Goal: Transaction & Acquisition: Purchase product/service

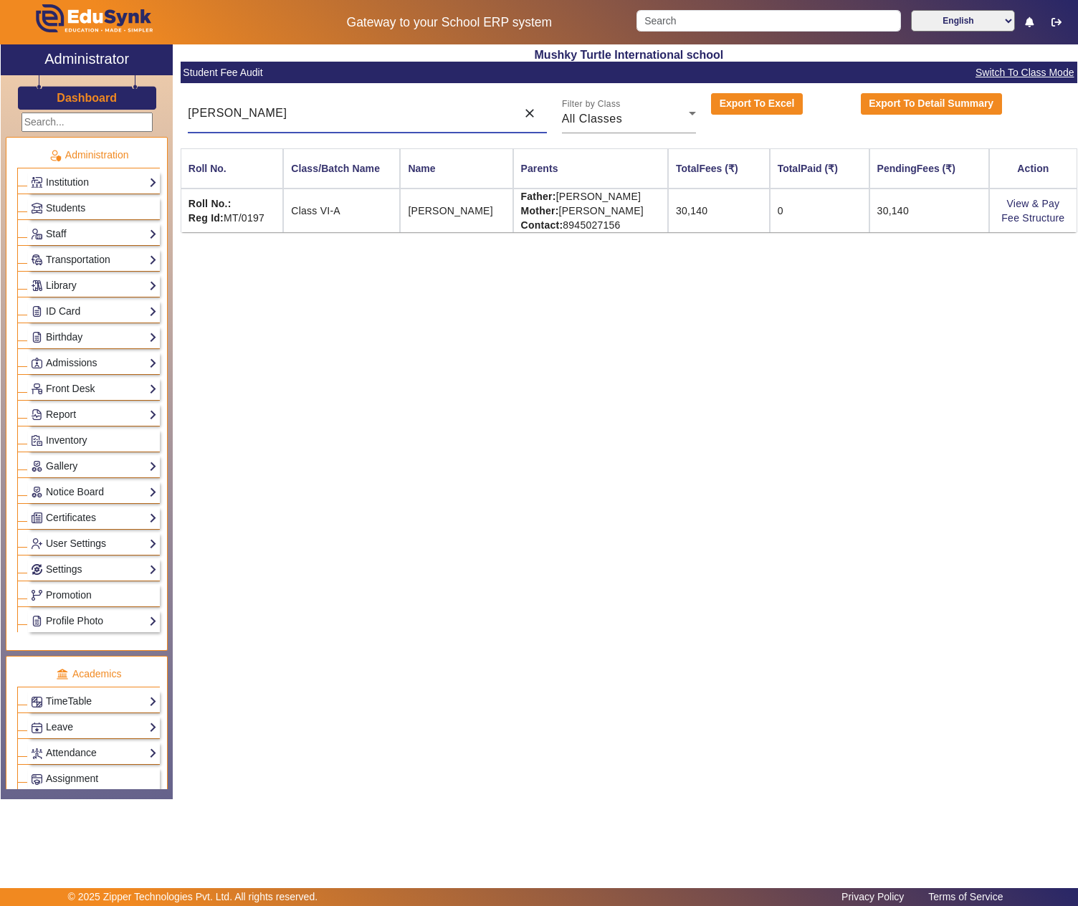
click at [388, 120] on input "[PERSON_NAME]" at bounding box center [348, 113] width 321 height 17
click at [387, 120] on input "[PERSON_NAME]" at bounding box center [348, 113] width 321 height 17
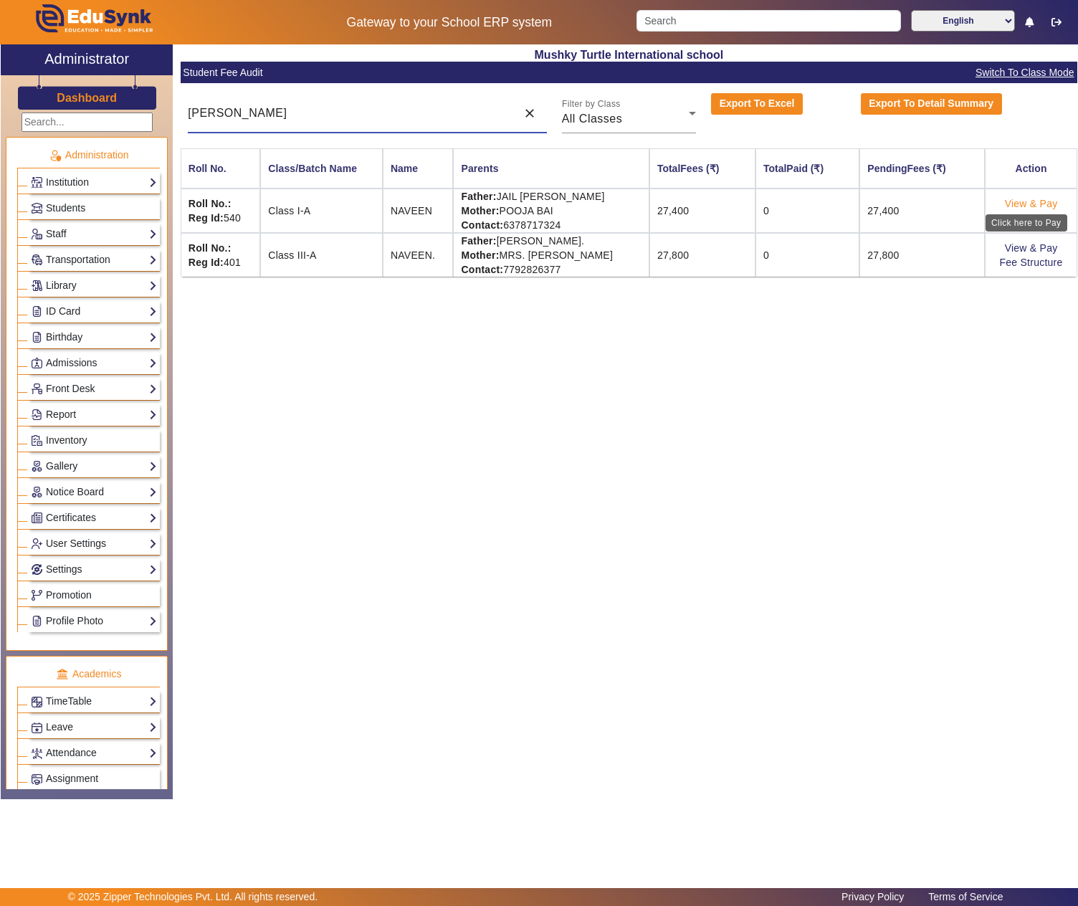
type input "[PERSON_NAME]"
click at [1020, 203] on link "View & Pay" at bounding box center [1030, 203] width 53 height 11
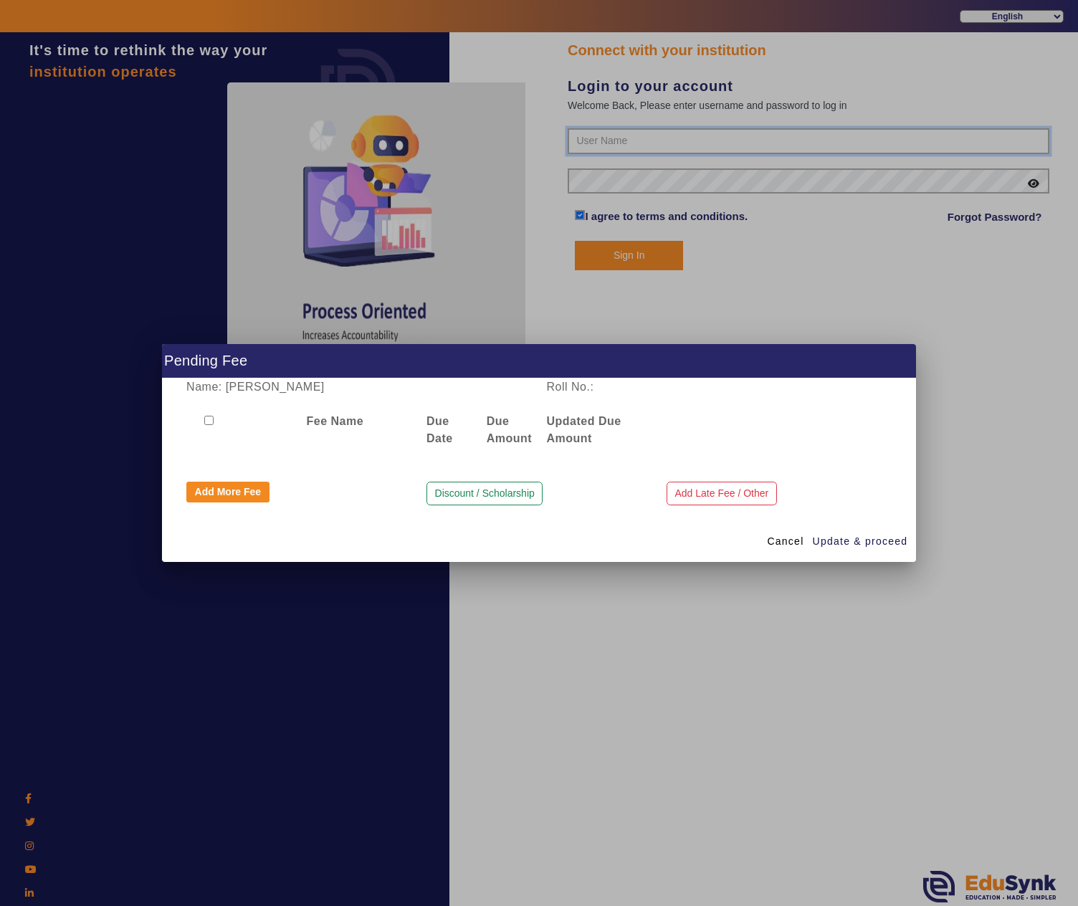
type input "9950605811"
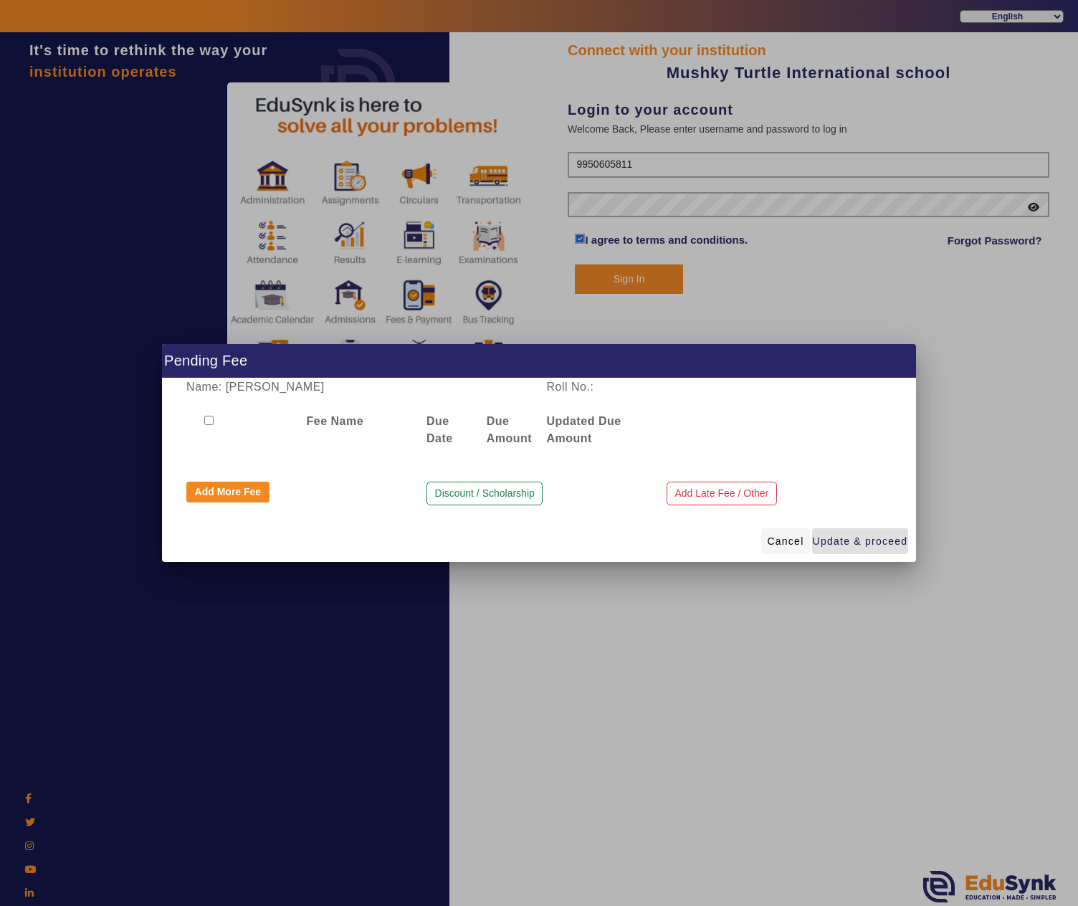
click at [778, 533] on span at bounding box center [785, 541] width 48 height 34
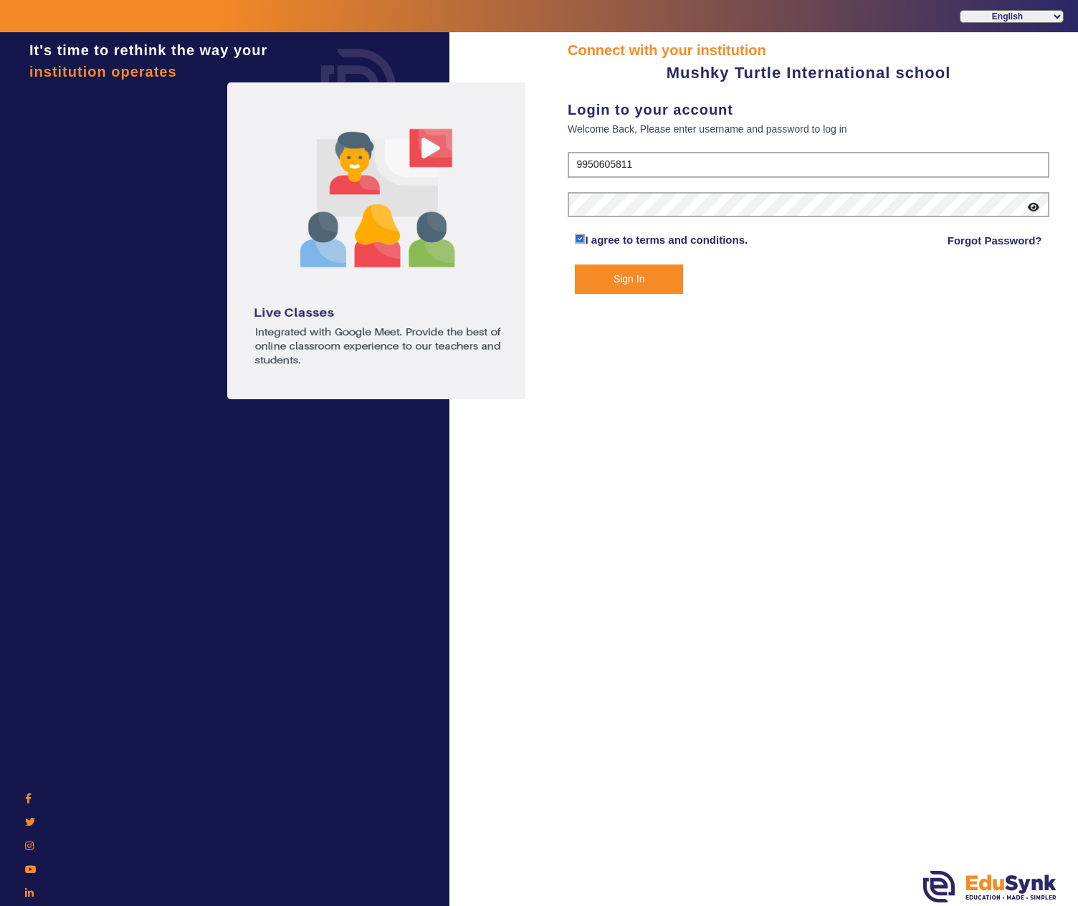
click at [623, 267] on button "Sign In" at bounding box center [628, 278] width 107 height 29
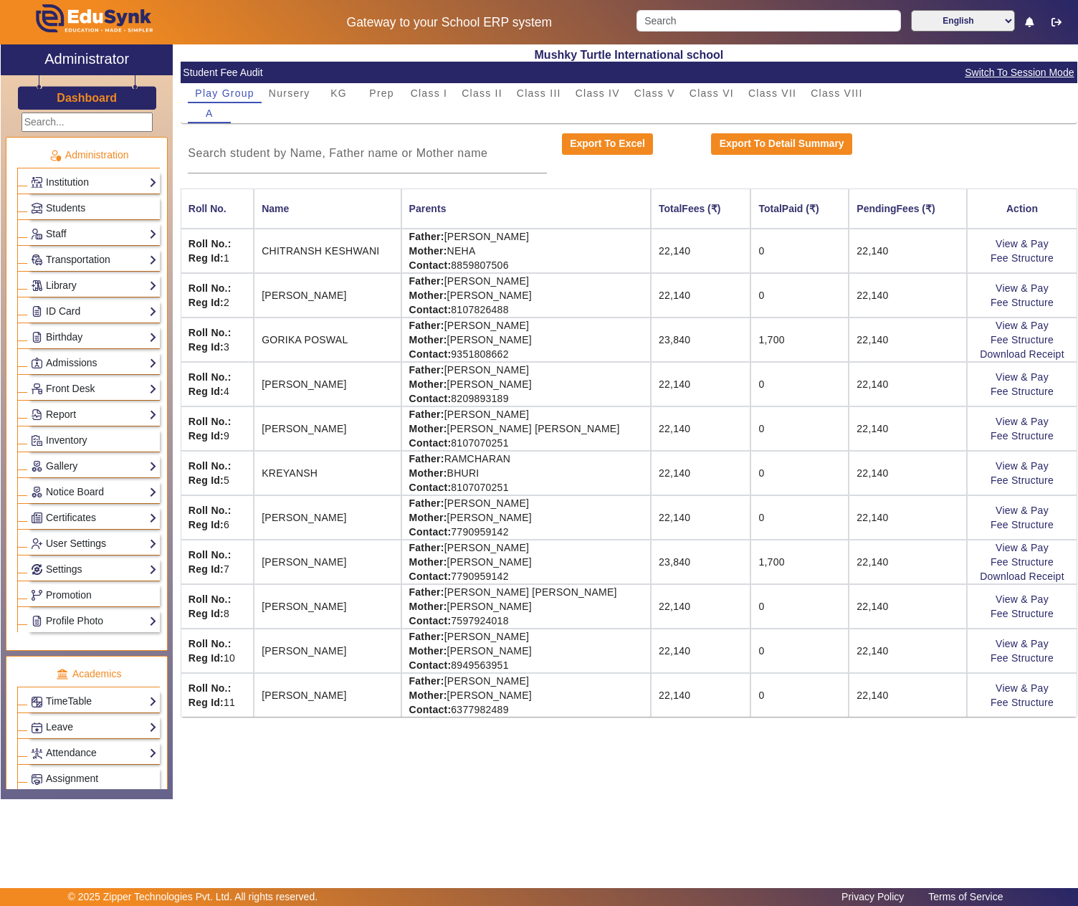
click at [1006, 70] on span "Switch To Session Mode" at bounding box center [1019, 72] width 110 height 16
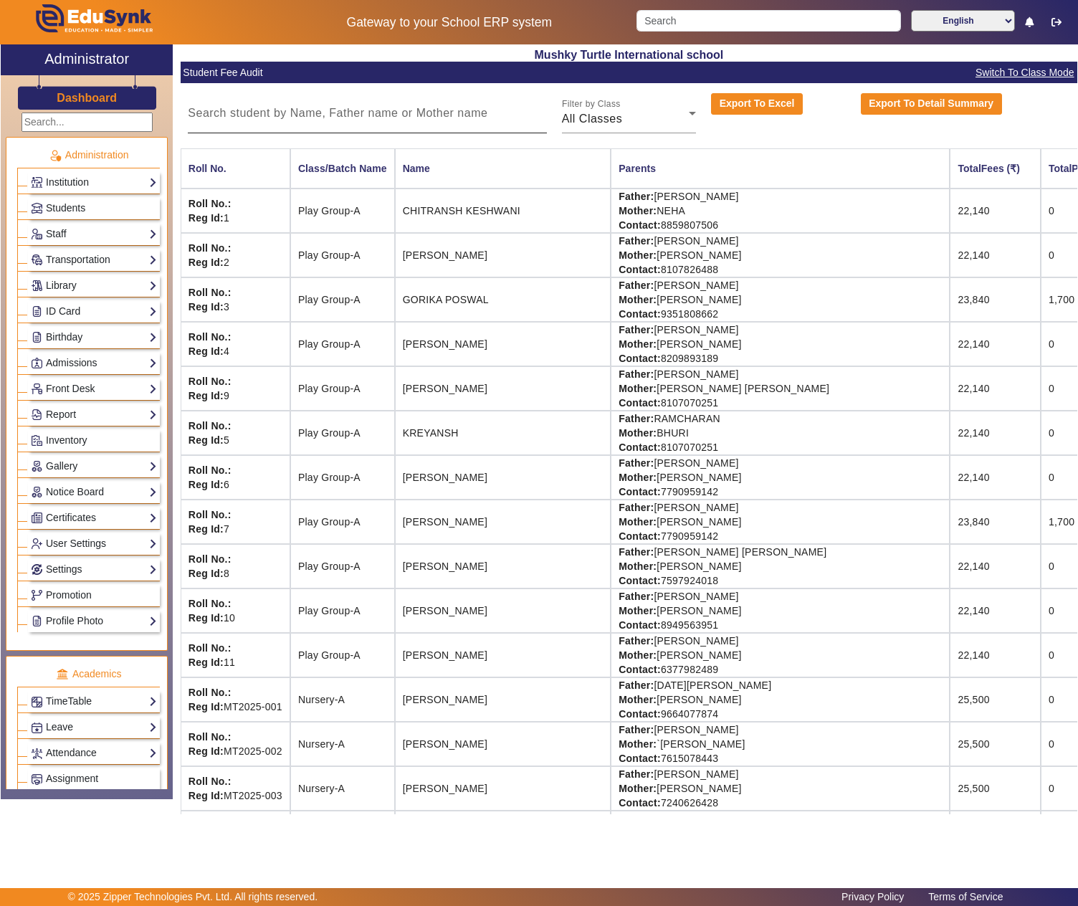
click at [423, 122] on input at bounding box center [367, 113] width 358 height 17
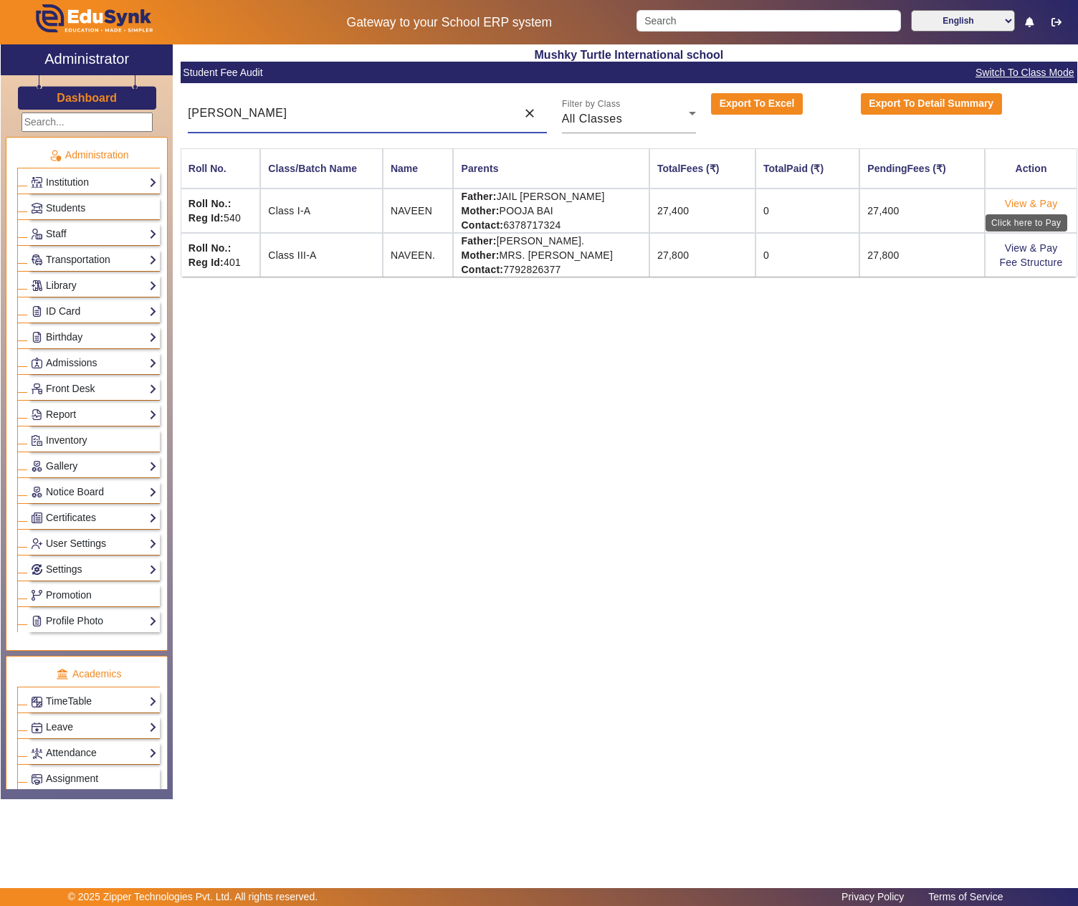
type input "navee"
click at [1042, 201] on link "View & Pay" at bounding box center [1030, 203] width 53 height 11
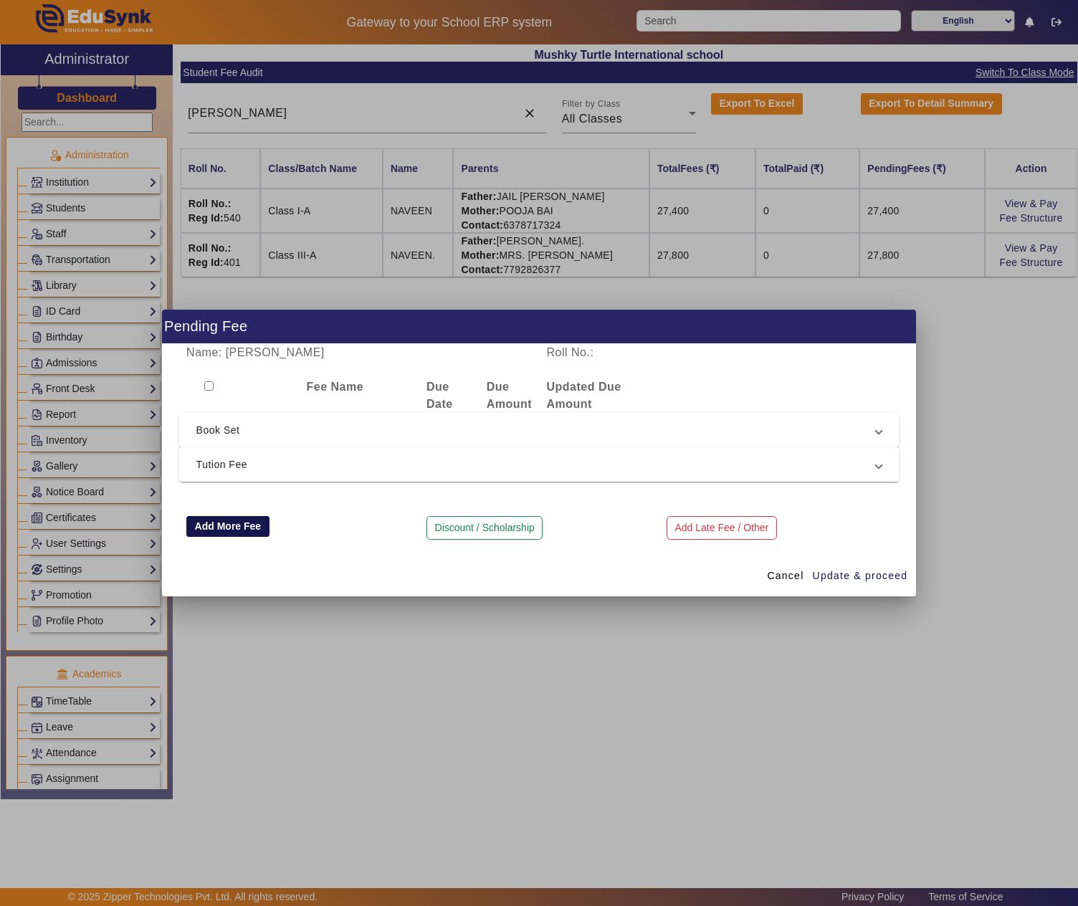
click at [234, 524] on button "Add More Fee" at bounding box center [227, 526] width 83 height 21
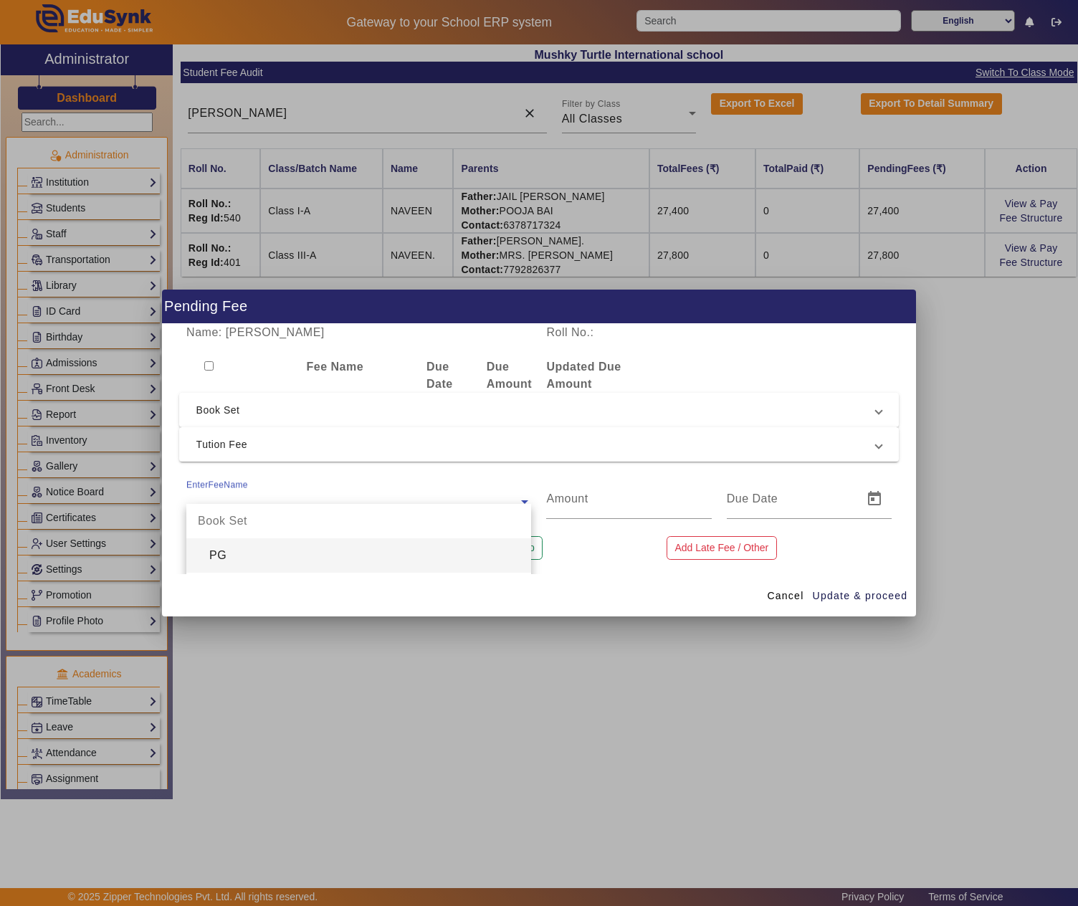
click at [249, 496] on input "text" at bounding box center [358, 501] width 345 height 17
type input "pros"
type input "200"
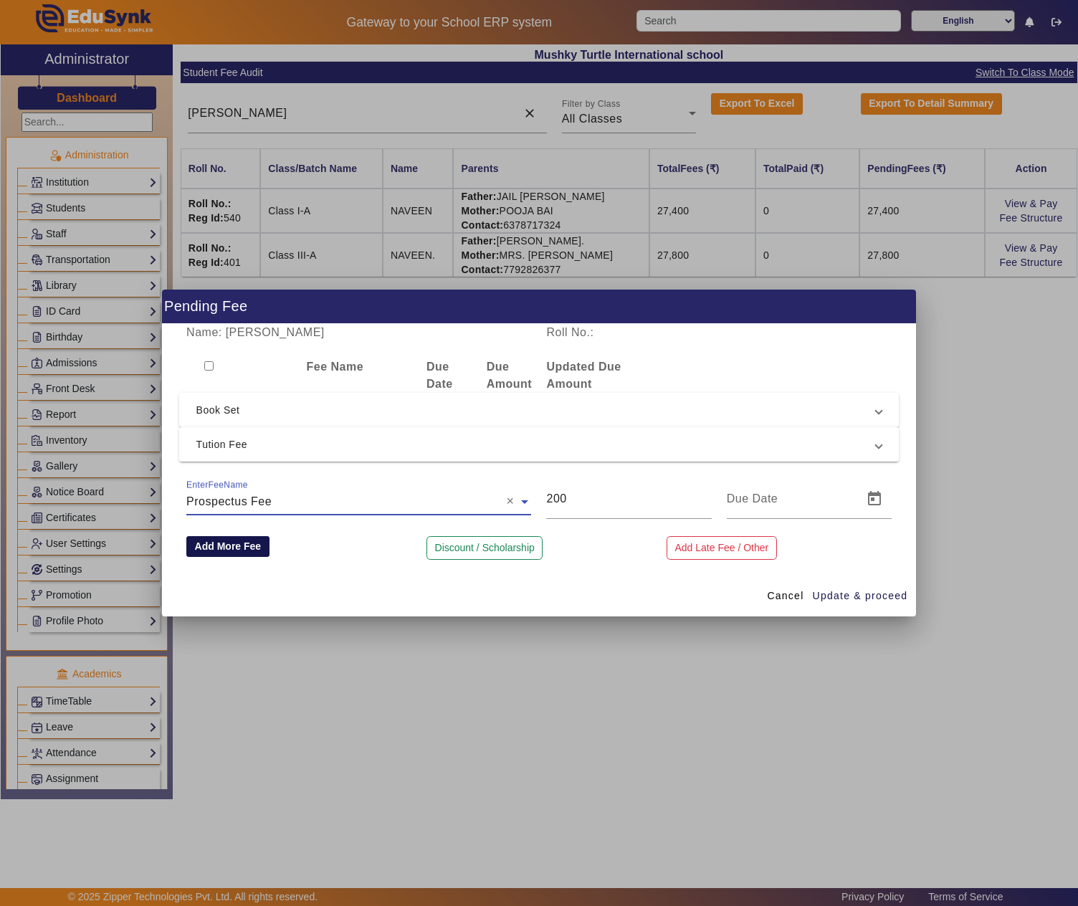
click at [229, 540] on button "Add More Fee" at bounding box center [227, 546] width 83 height 21
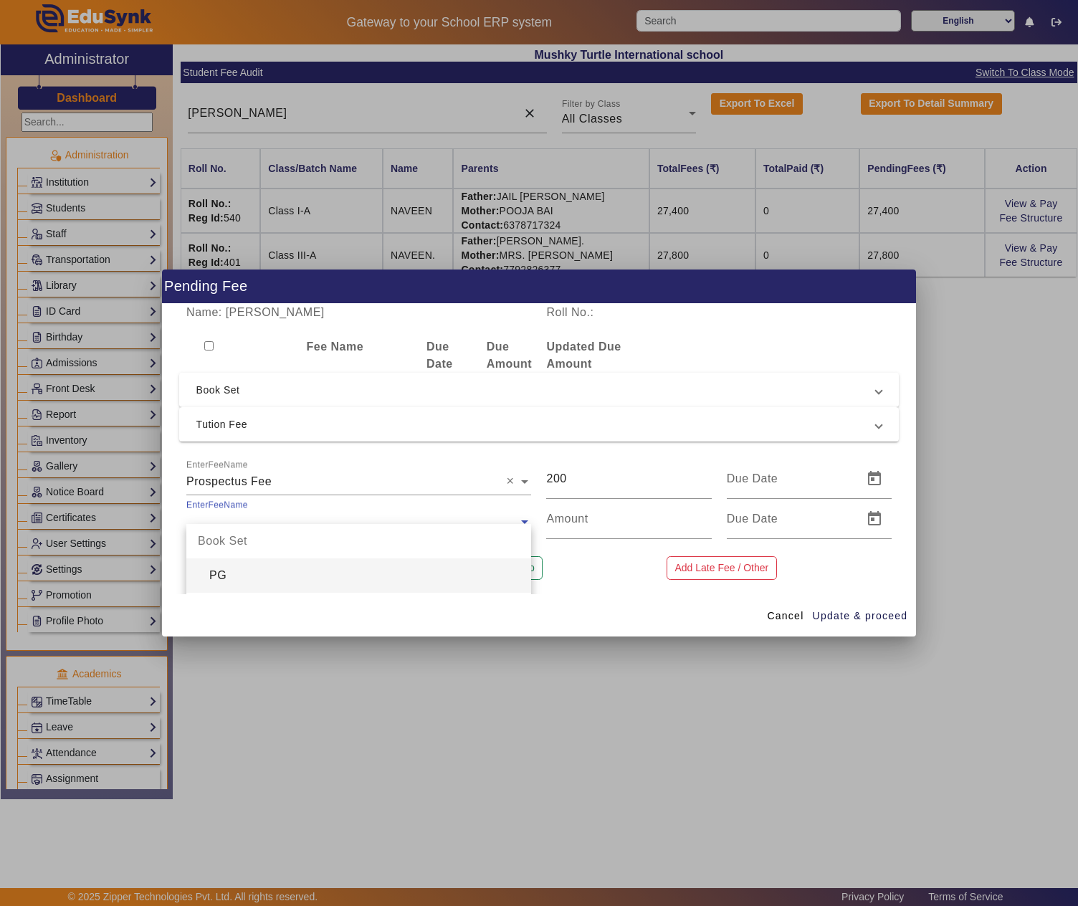
click at [244, 514] on input "text" at bounding box center [358, 521] width 345 height 17
type input "pros"
click at [259, 577] on div "Prospectus Fee" at bounding box center [358, 575] width 345 height 34
type input "200"
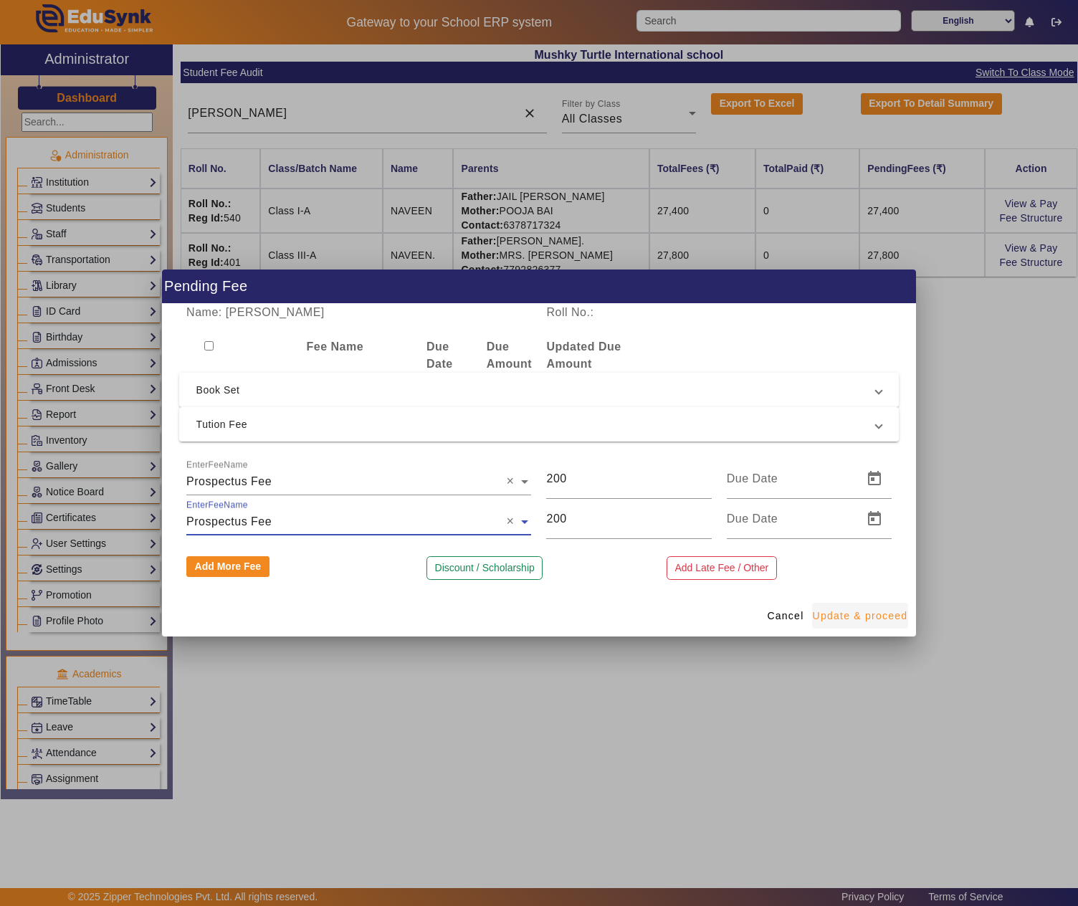
click at [840, 610] on span "Update & proceed" at bounding box center [859, 615] width 95 height 15
type input "[DATE]"
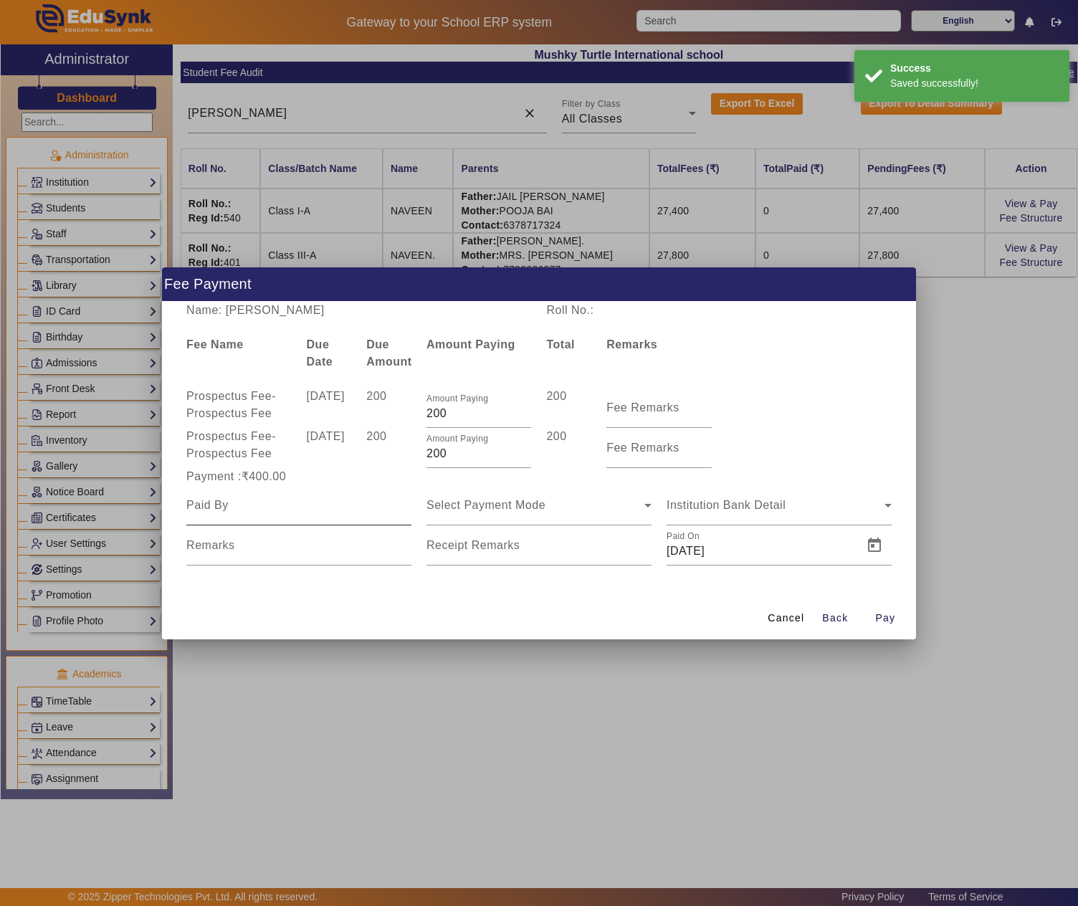
click at [330, 504] on input at bounding box center [298, 505] width 225 height 17
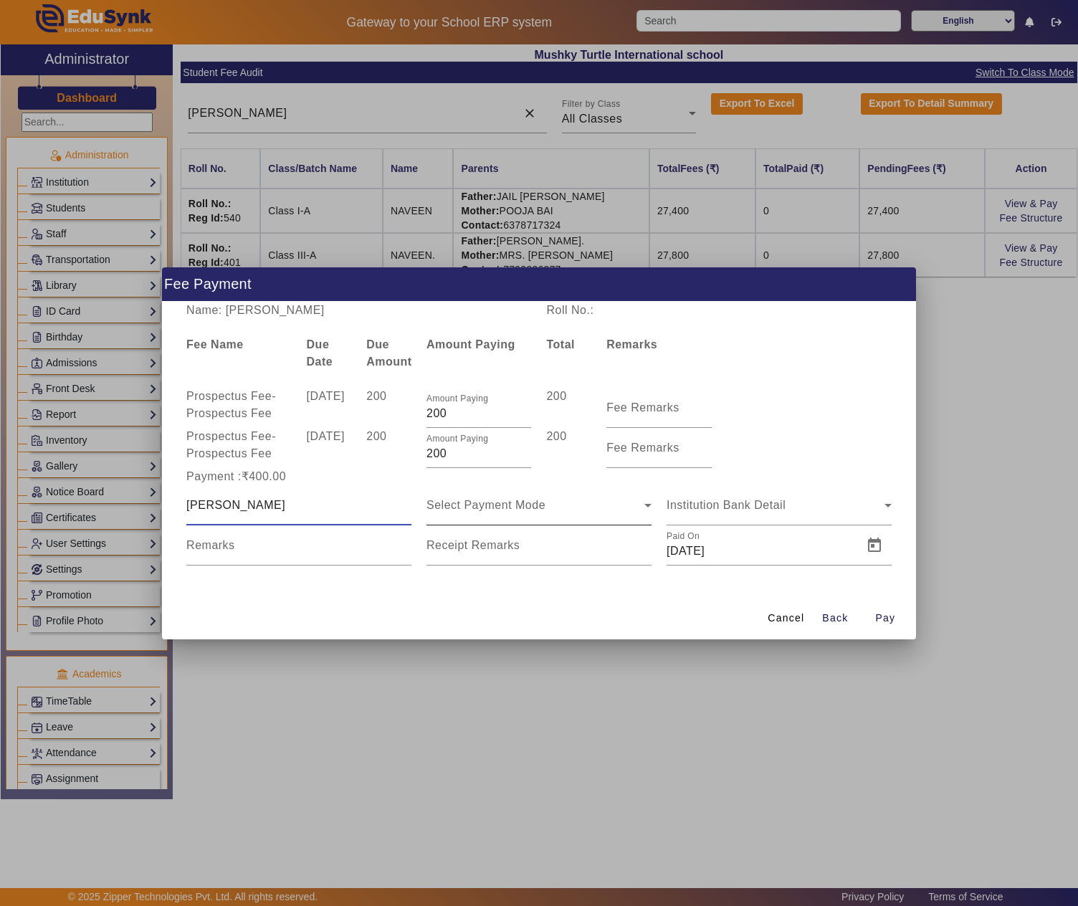
type input "Jail Singh"
click at [605, 509] on div "Select Payment Mode" at bounding box center [535, 505] width 218 height 17
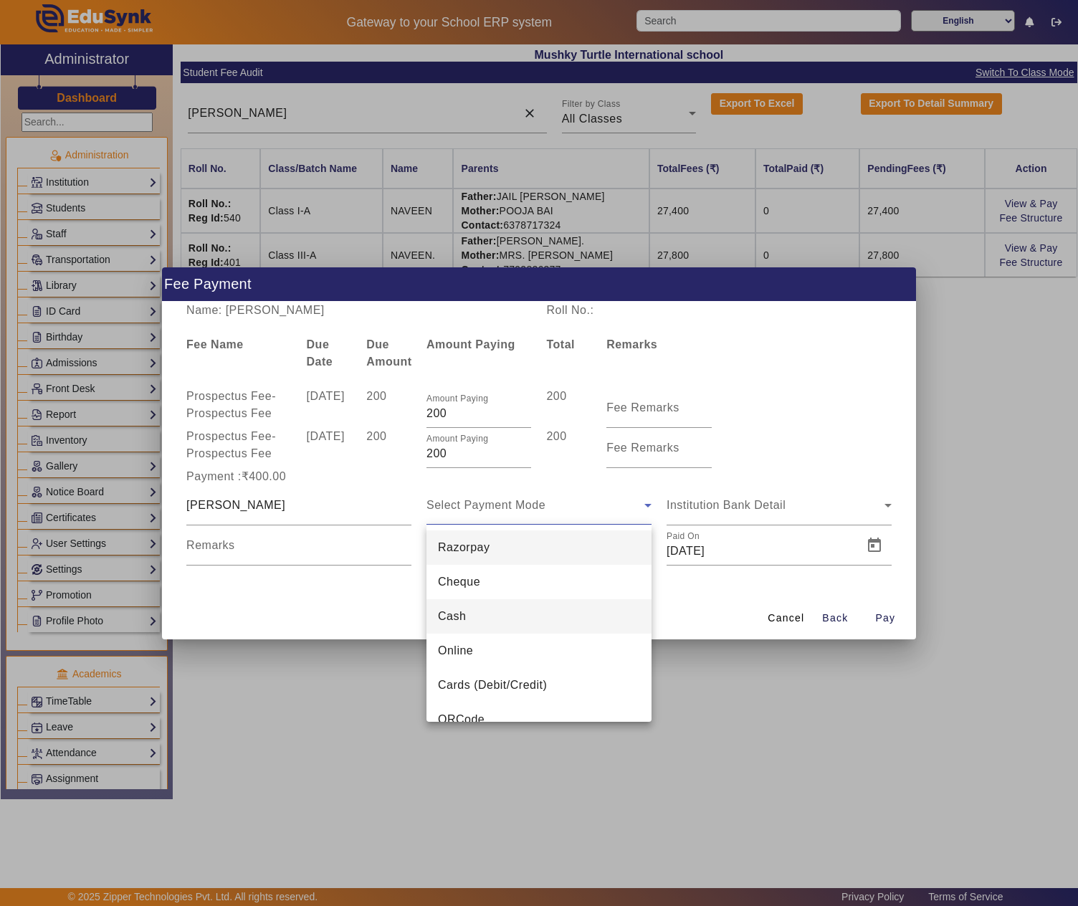
click at [456, 613] on span "Cash" at bounding box center [452, 616] width 28 height 17
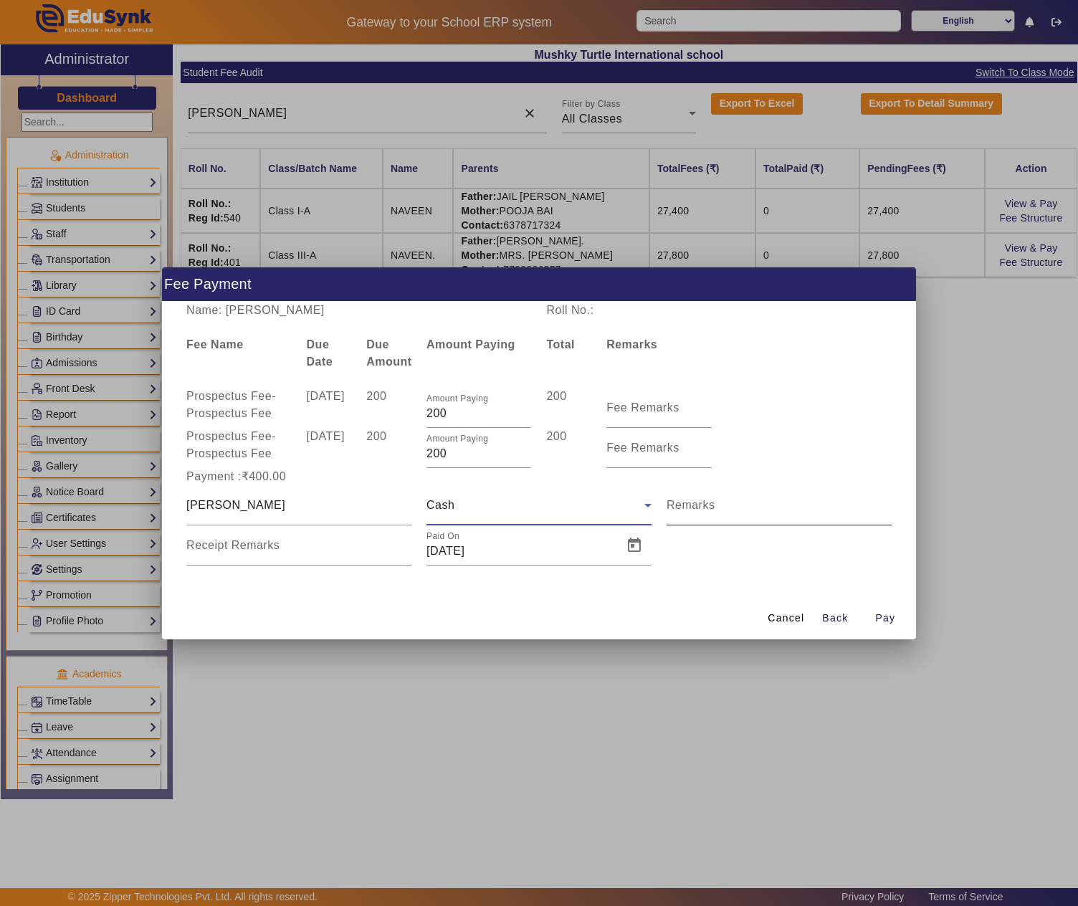
click at [681, 499] on mat-label "Remarks" at bounding box center [690, 505] width 49 height 12
click at [681, 502] on input "Remarks" at bounding box center [778, 510] width 225 height 17
type input "2 prospectus"
click at [625, 543] on span "Open calendar" at bounding box center [634, 545] width 34 height 34
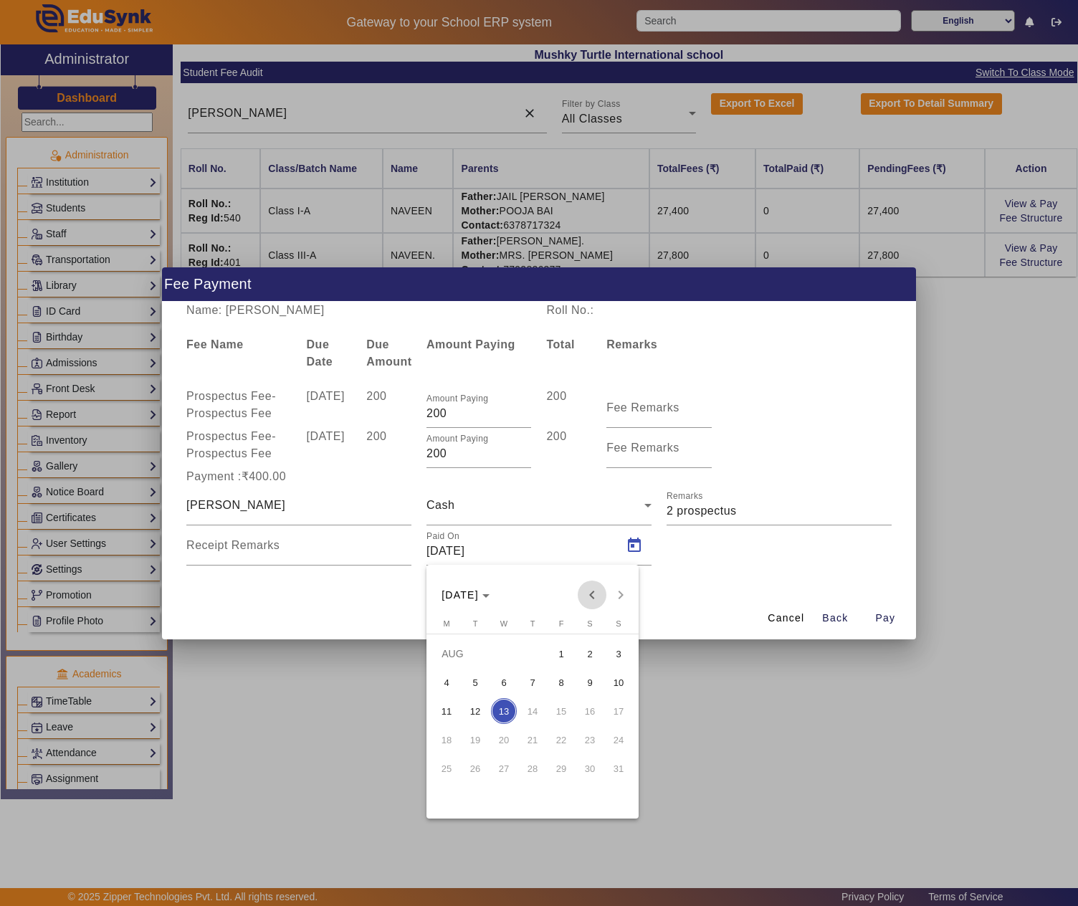
click at [602, 596] on span "Previous month" at bounding box center [591, 594] width 29 height 29
click at [503, 794] on span "30" at bounding box center [504, 797] width 26 height 26
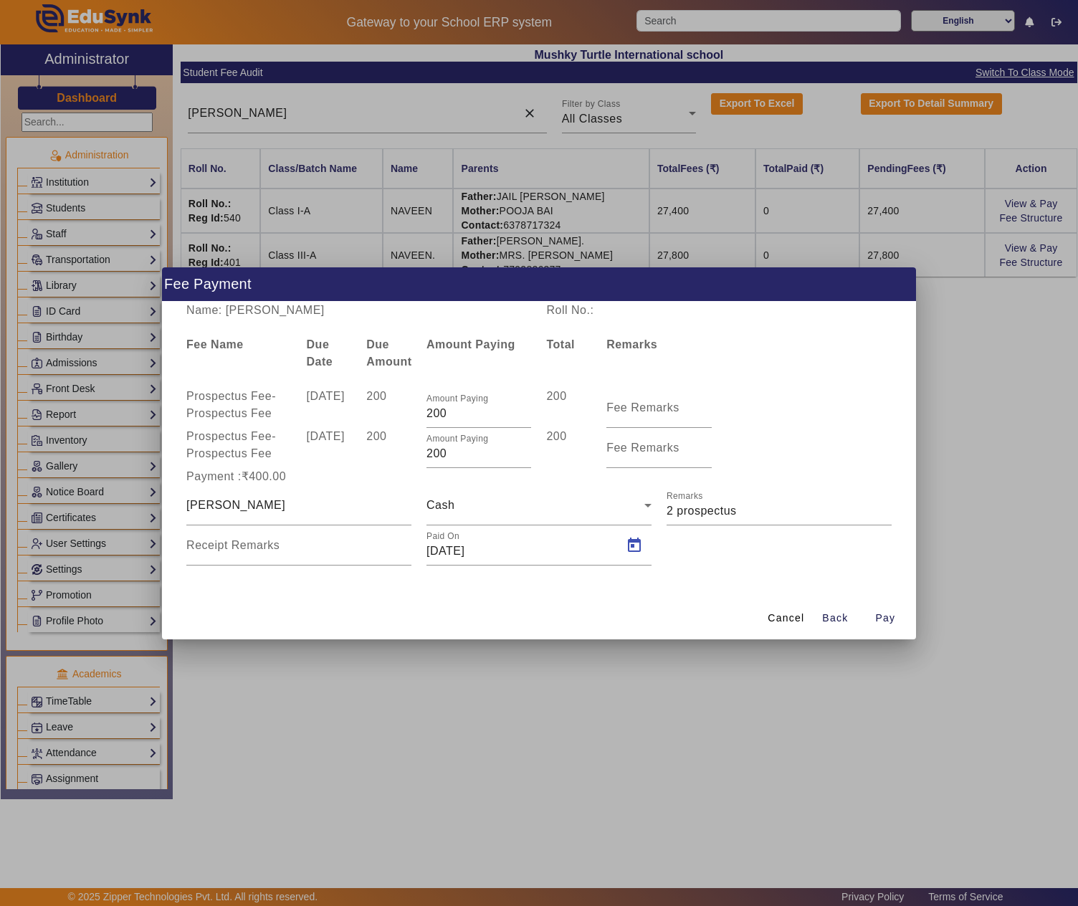
type input "30/04/2025"
click at [873, 618] on span "button" at bounding box center [885, 618] width 46 height 34
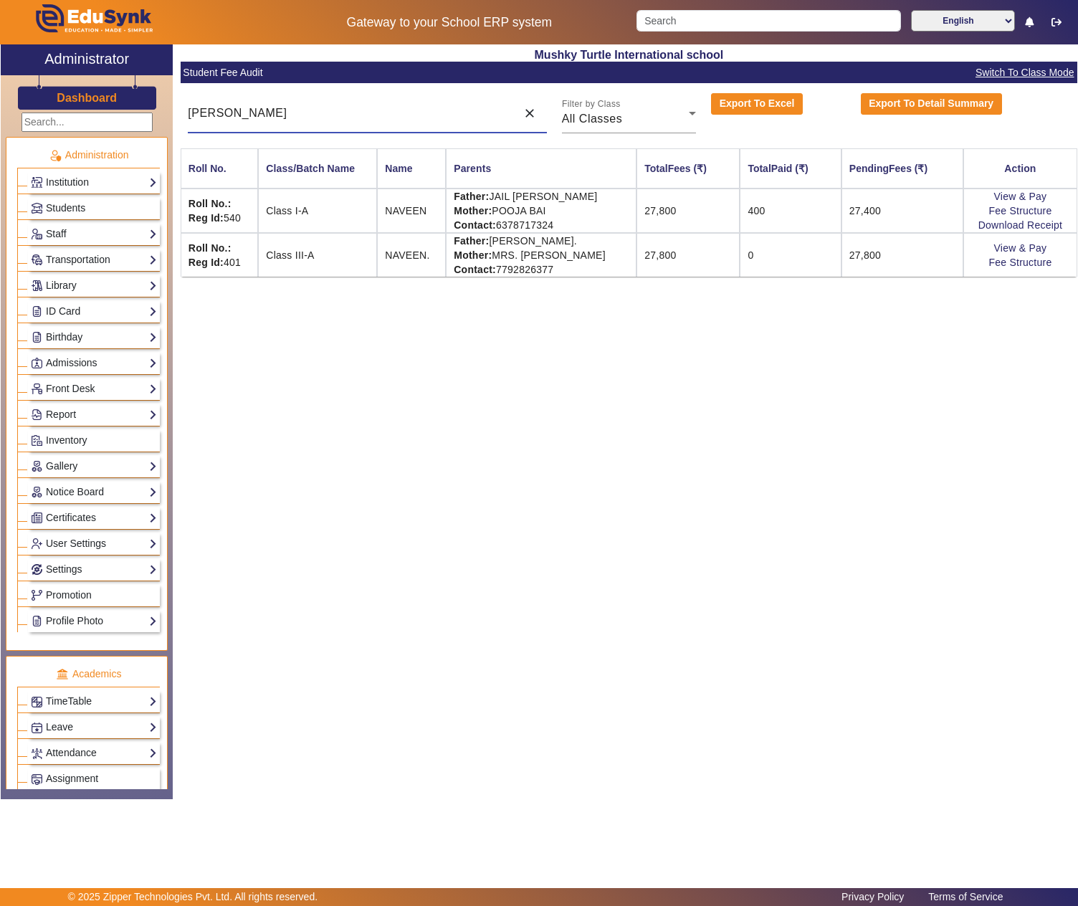
click at [355, 115] on input "navee" at bounding box center [348, 113] width 321 height 17
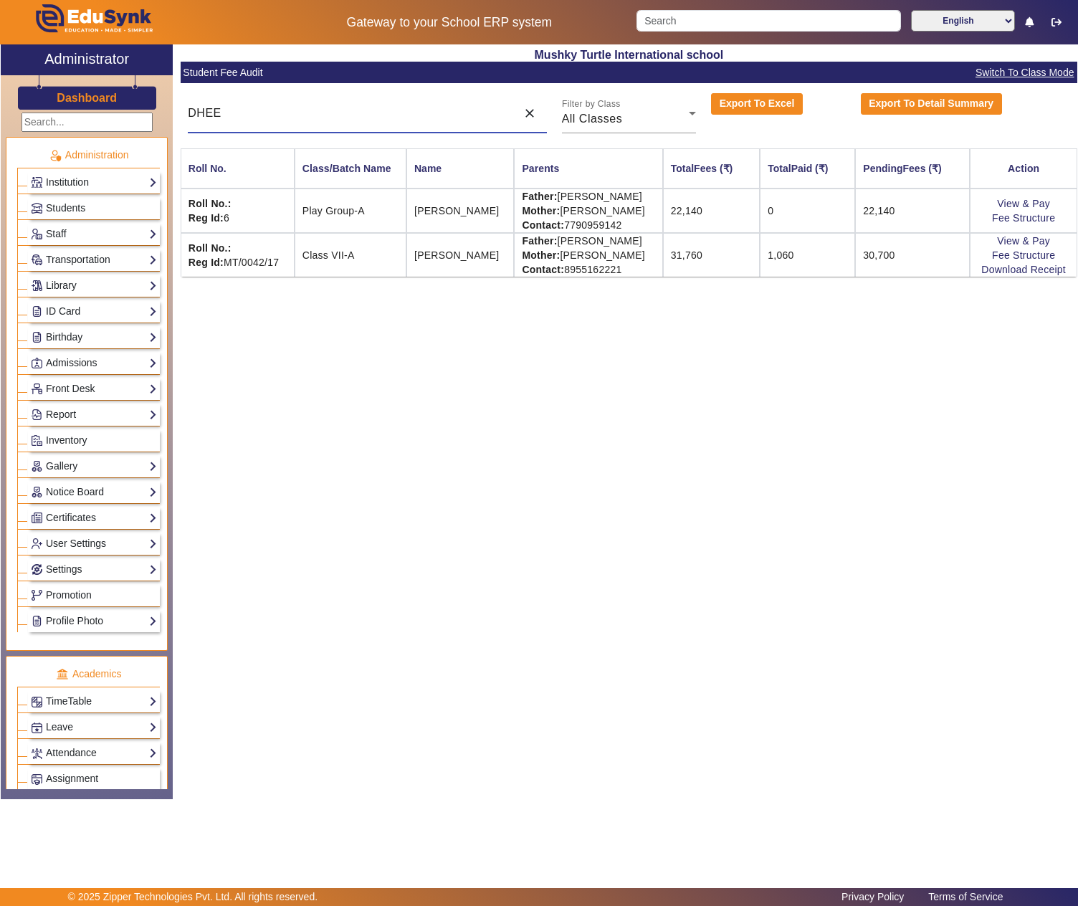
type input "DHEE"
drag, startPoint x: 560, startPoint y: 241, endPoint x: 595, endPoint y: 241, distance: 34.4
click at [595, 241] on td "Father: JITENDRA GURNANI Mother: HEMA GURNANI Contact: 8955162221" at bounding box center [588, 255] width 148 height 44
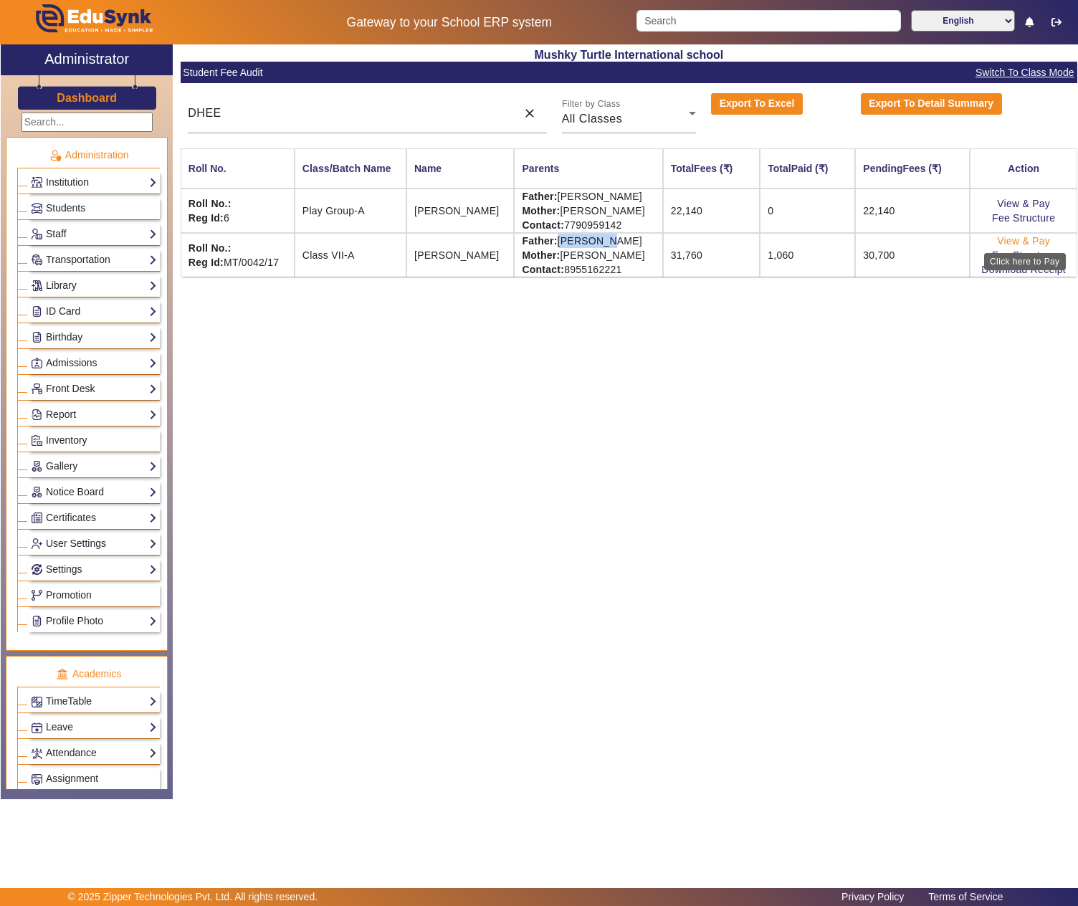
click at [1037, 242] on link "View & Pay" at bounding box center [1023, 240] width 53 height 11
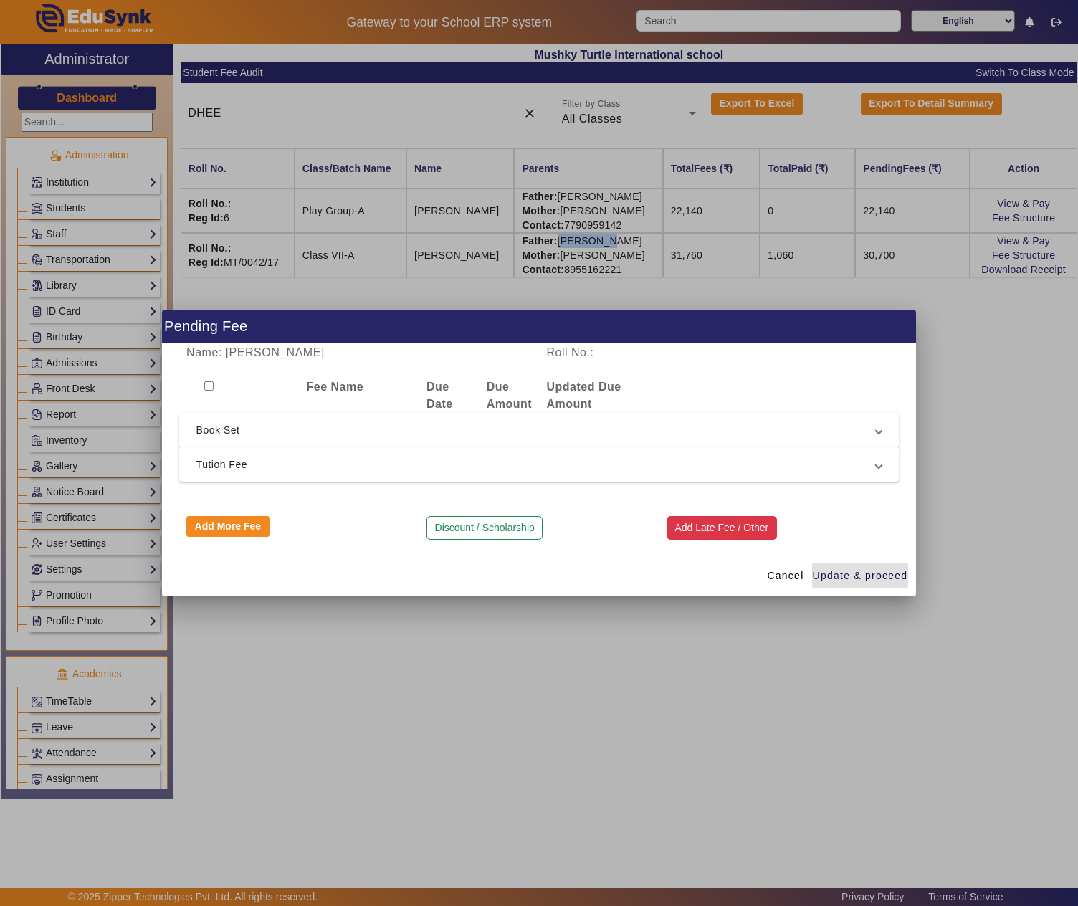
click at [752, 522] on button "Add Late Fee / Other" at bounding box center [721, 528] width 110 height 24
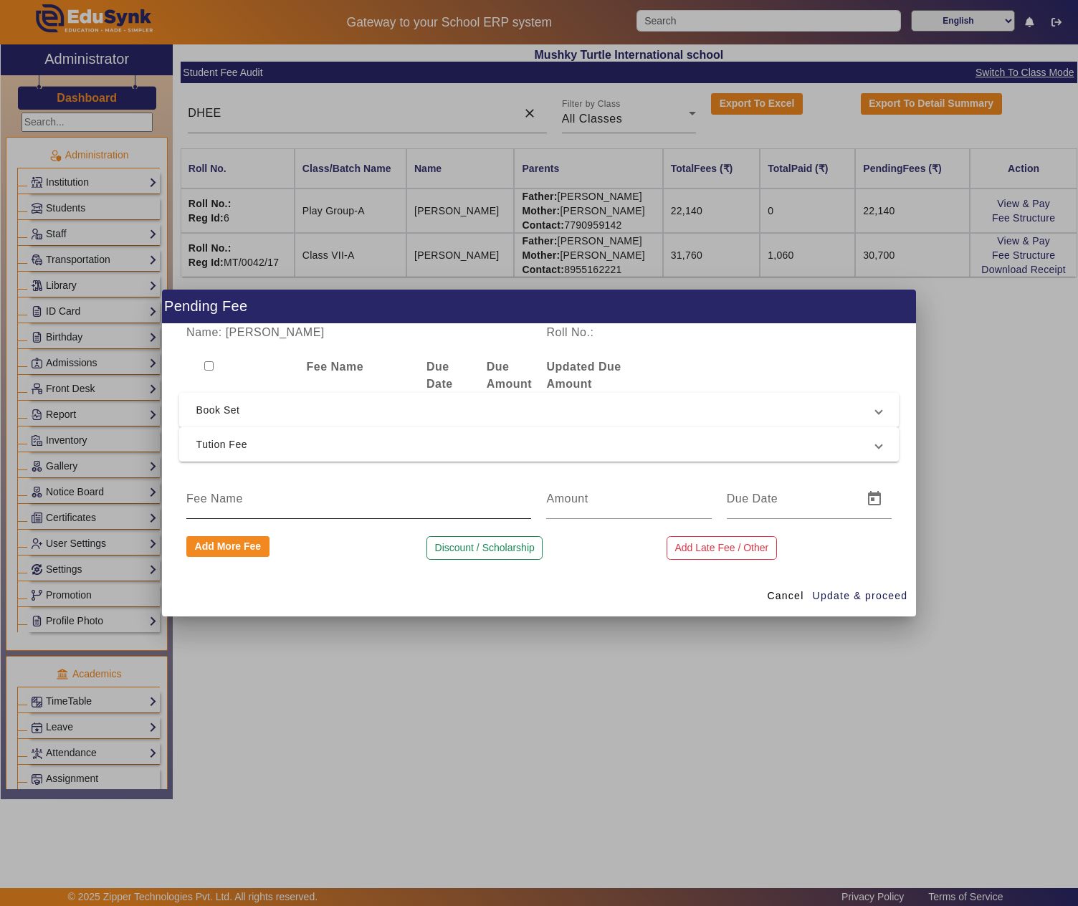
click at [337, 502] on input at bounding box center [358, 498] width 345 height 17
click at [261, 486] on div "T" at bounding box center [358, 499] width 345 height 40
type input "Tie"
type input "100"
click at [843, 590] on span "Update & proceed" at bounding box center [859, 595] width 95 height 15
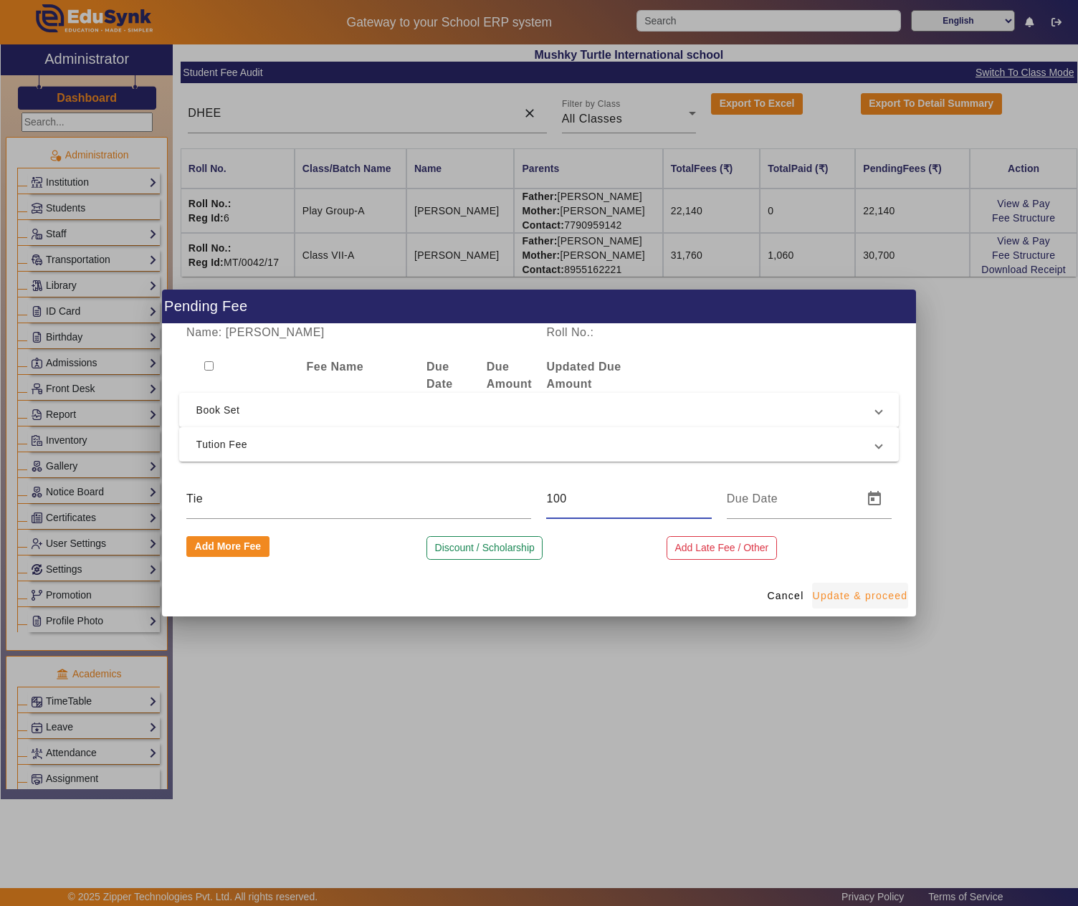
type input "[DATE]"
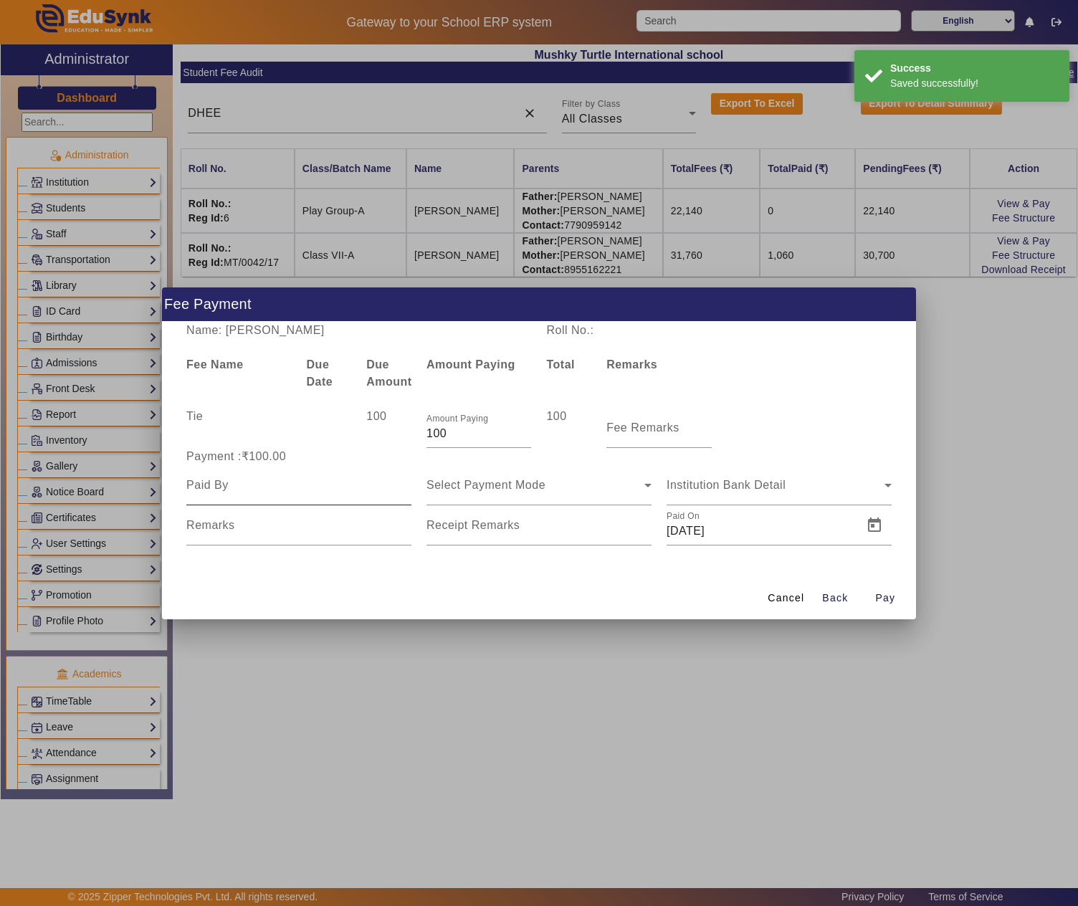
click at [244, 493] on div at bounding box center [298, 485] width 225 height 40
paste input "JITENDRA GURNANI"
type input "JITENDRA GURNANI"
click at [502, 486] on span "Select Payment Mode" at bounding box center [485, 485] width 119 height 12
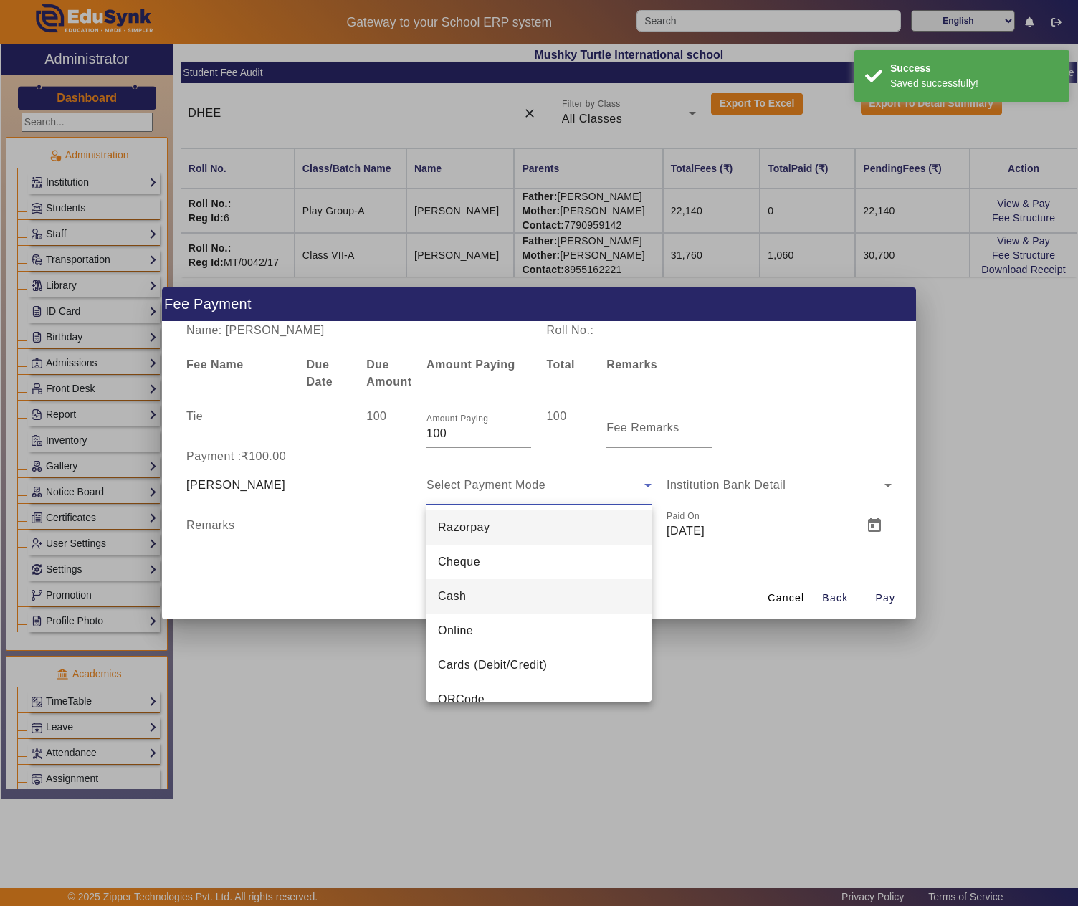
click at [480, 589] on mat-option "Cash" at bounding box center [538, 596] width 225 height 34
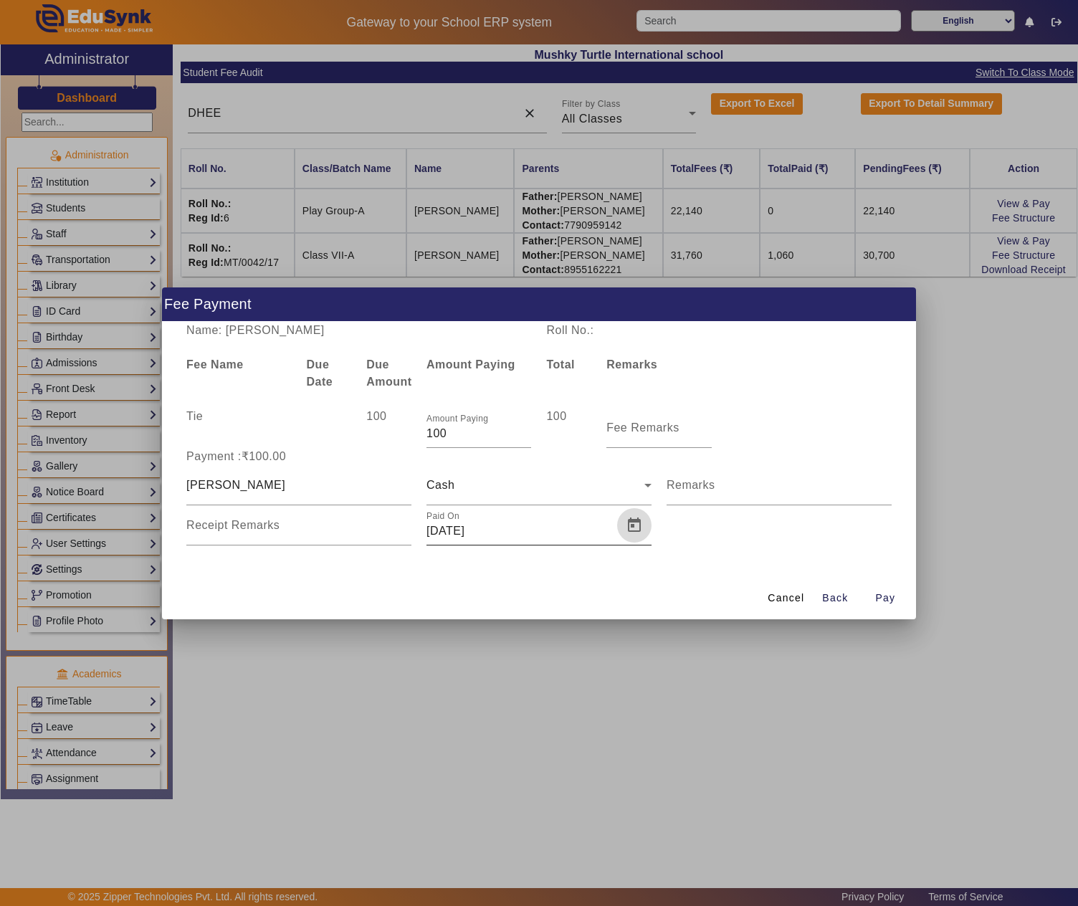
click at [636, 529] on span "Open calendar" at bounding box center [634, 525] width 34 height 34
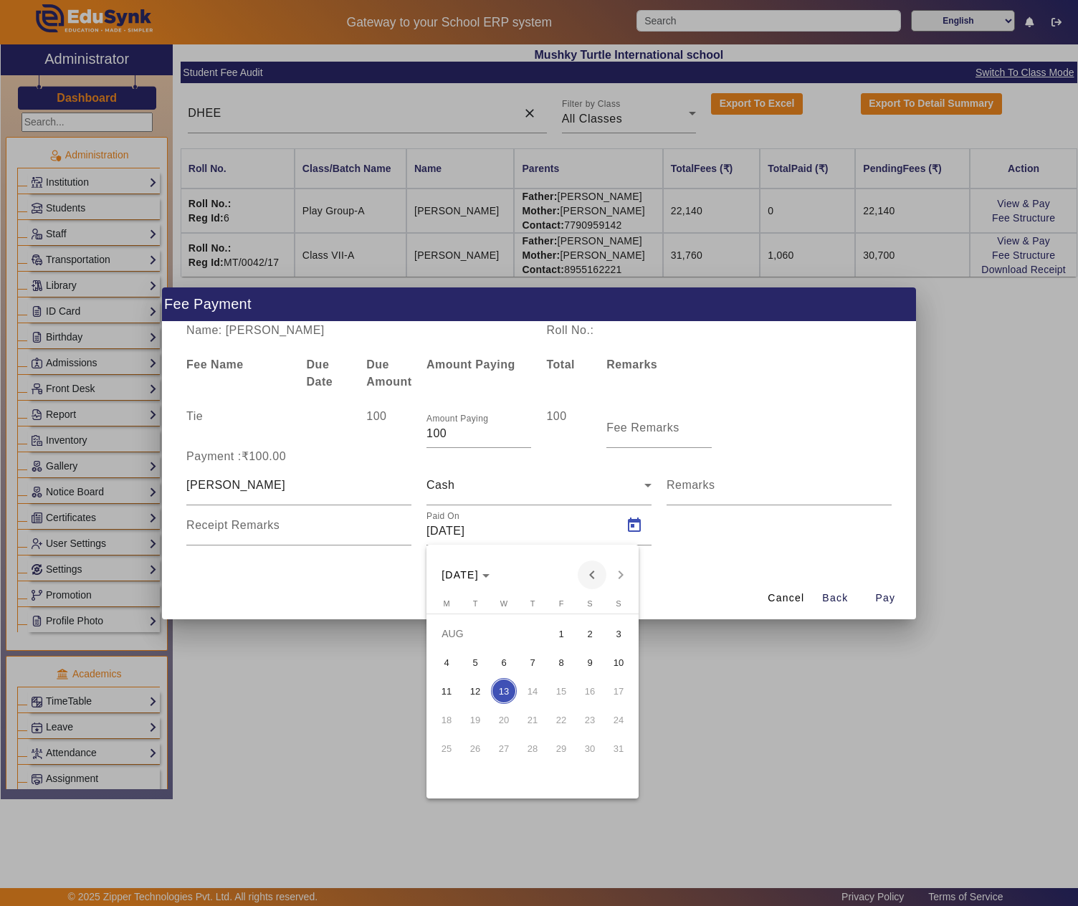
click at [592, 573] on span "Previous month" at bounding box center [591, 574] width 29 height 29
click at [510, 781] on span "30" at bounding box center [504, 777] width 26 height 26
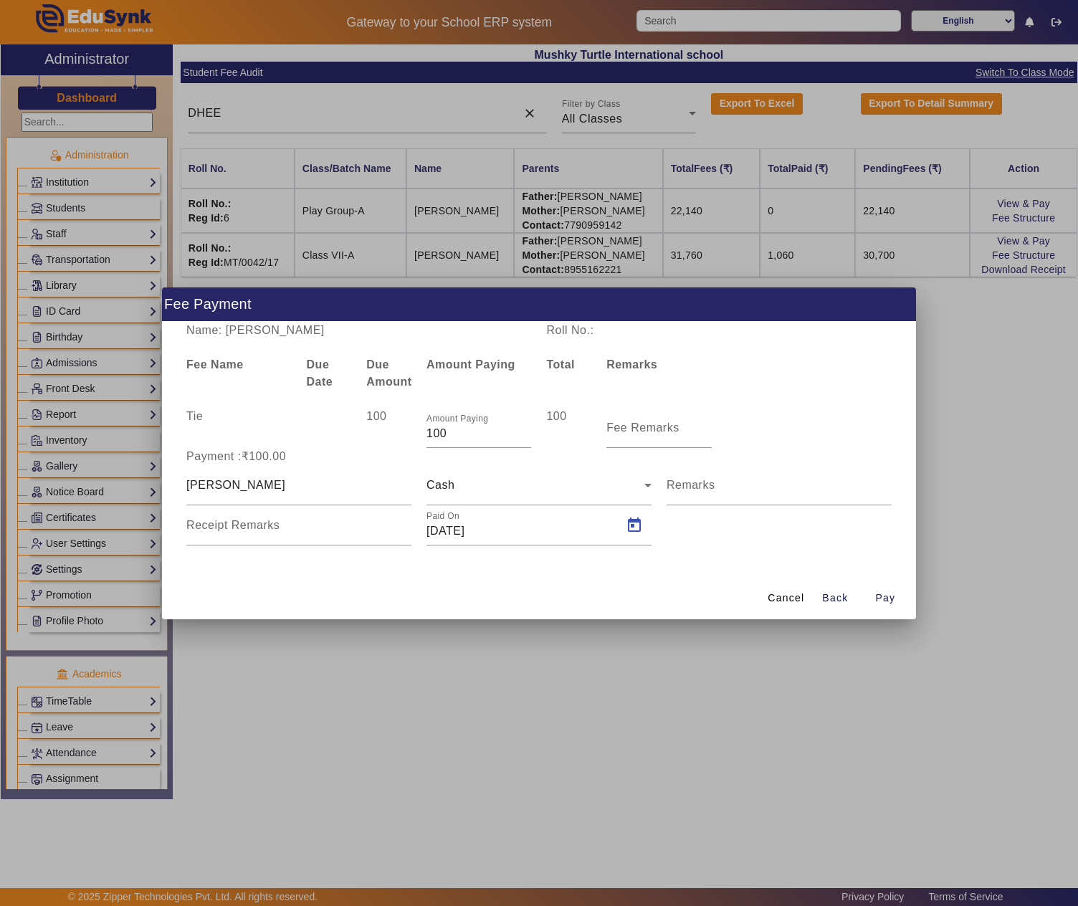
type input "30/04/2025"
click at [891, 599] on span "Pay" at bounding box center [885, 597] width 20 height 15
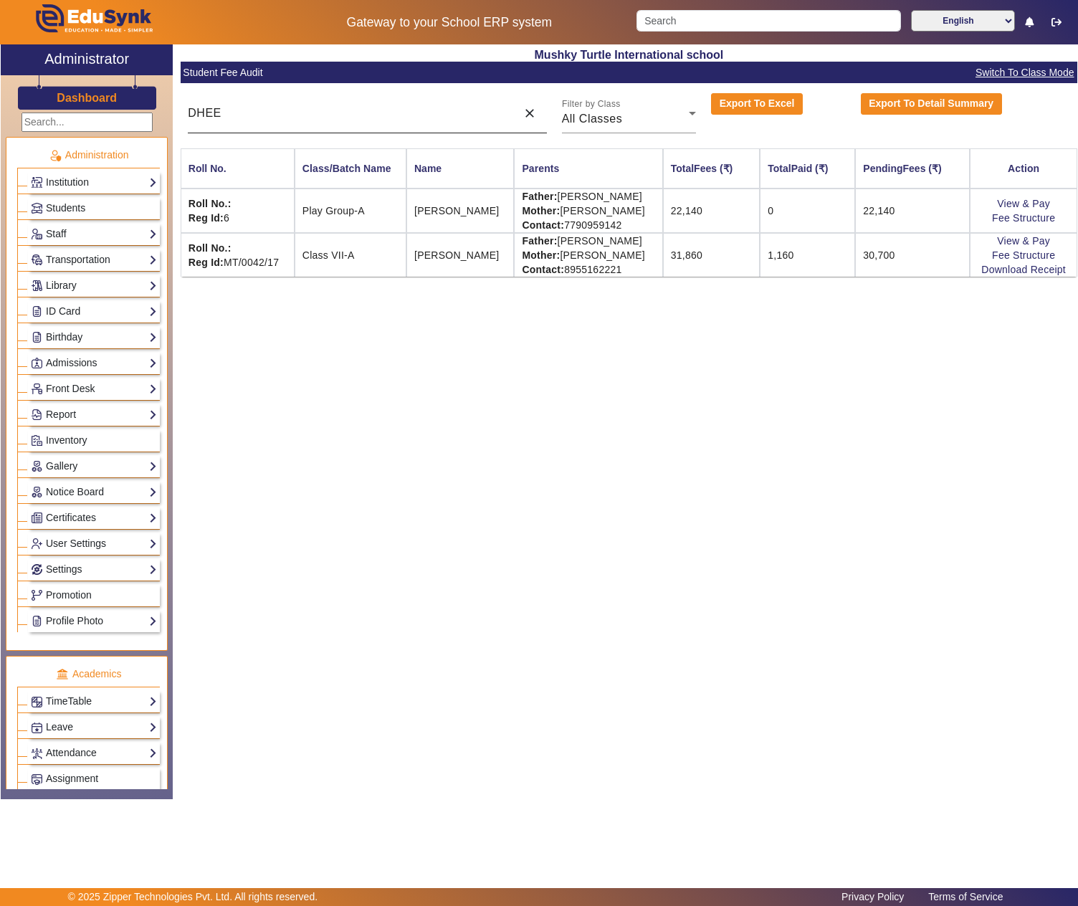
drag, startPoint x: 524, startPoint y: 113, endPoint x: 378, endPoint y: 123, distance: 146.5
click at [524, 113] on mat-icon "close" at bounding box center [529, 113] width 14 height 14
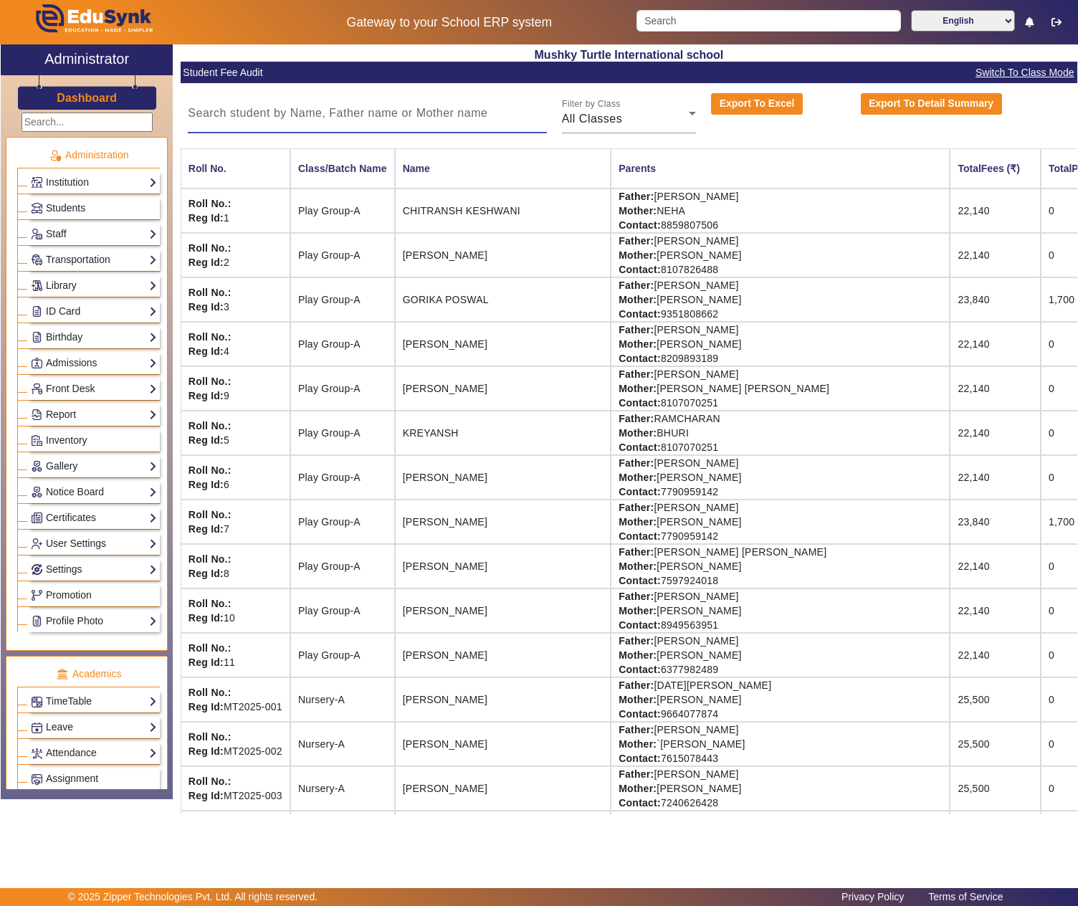
paste input "GARIMA AGARWAL"
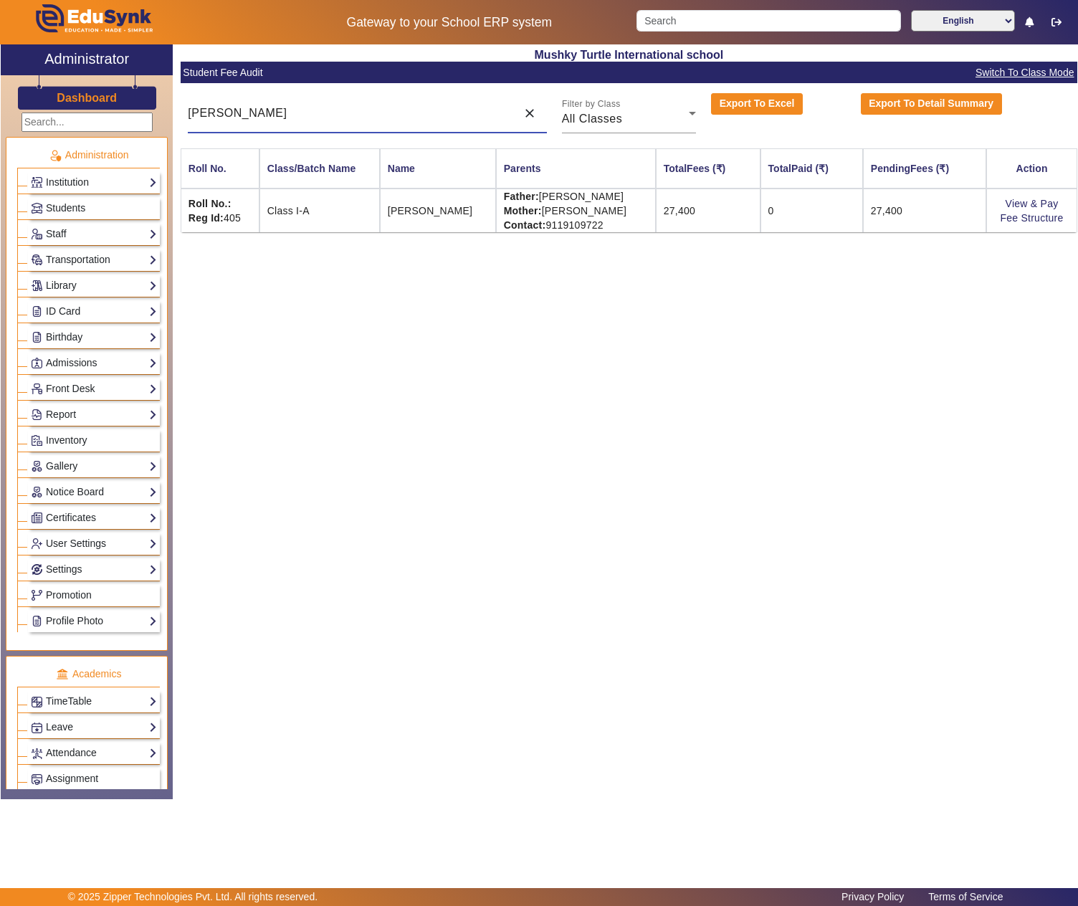
type input "GARIMA AGARWAL"
drag, startPoint x: 546, startPoint y: 196, endPoint x: 638, endPoint y: 195, distance: 91.7
click at [638, 195] on td "Father: NARESH AGARWAL Mother: AMBIKA AGARWAL Contact: 9119109722" at bounding box center [576, 210] width 160 height 44
copy td "NARESH AGARWAL"
click at [1012, 203] on link "View & Pay" at bounding box center [1031, 203] width 53 height 11
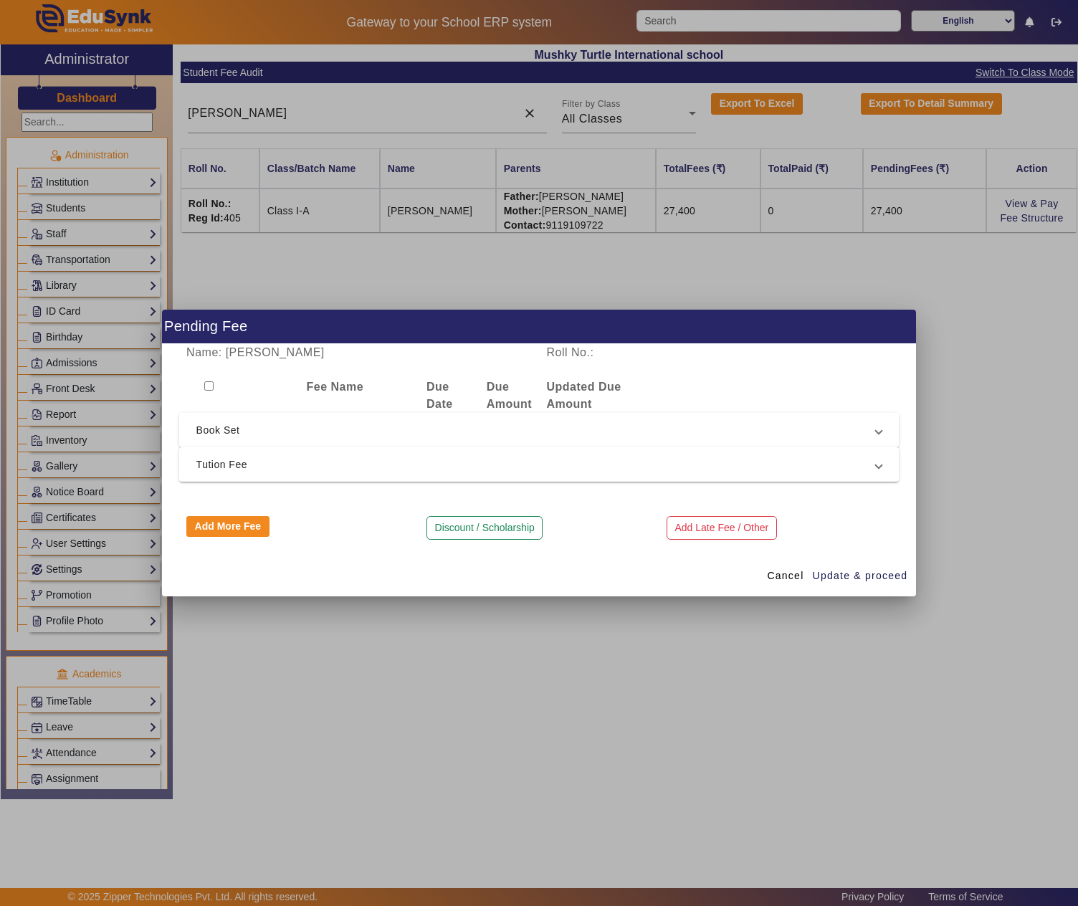
click at [407, 423] on span "Book Set" at bounding box center [536, 429] width 680 height 17
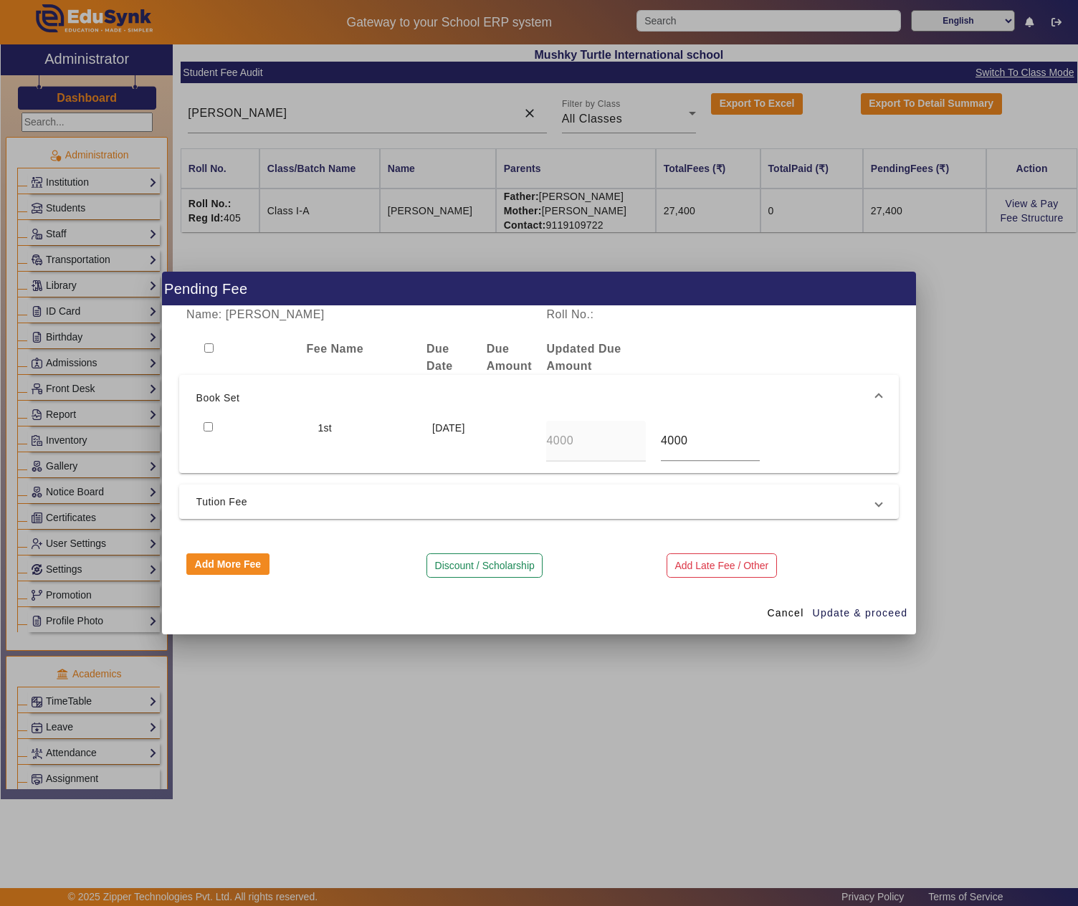
click at [205, 426] on input "checkbox" at bounding box center [207, 426] width 9 height 9
checkbox input "true"
click at [246, 557] on button "Add More Fee" at bounding box center [227, 563] width 83 height 21
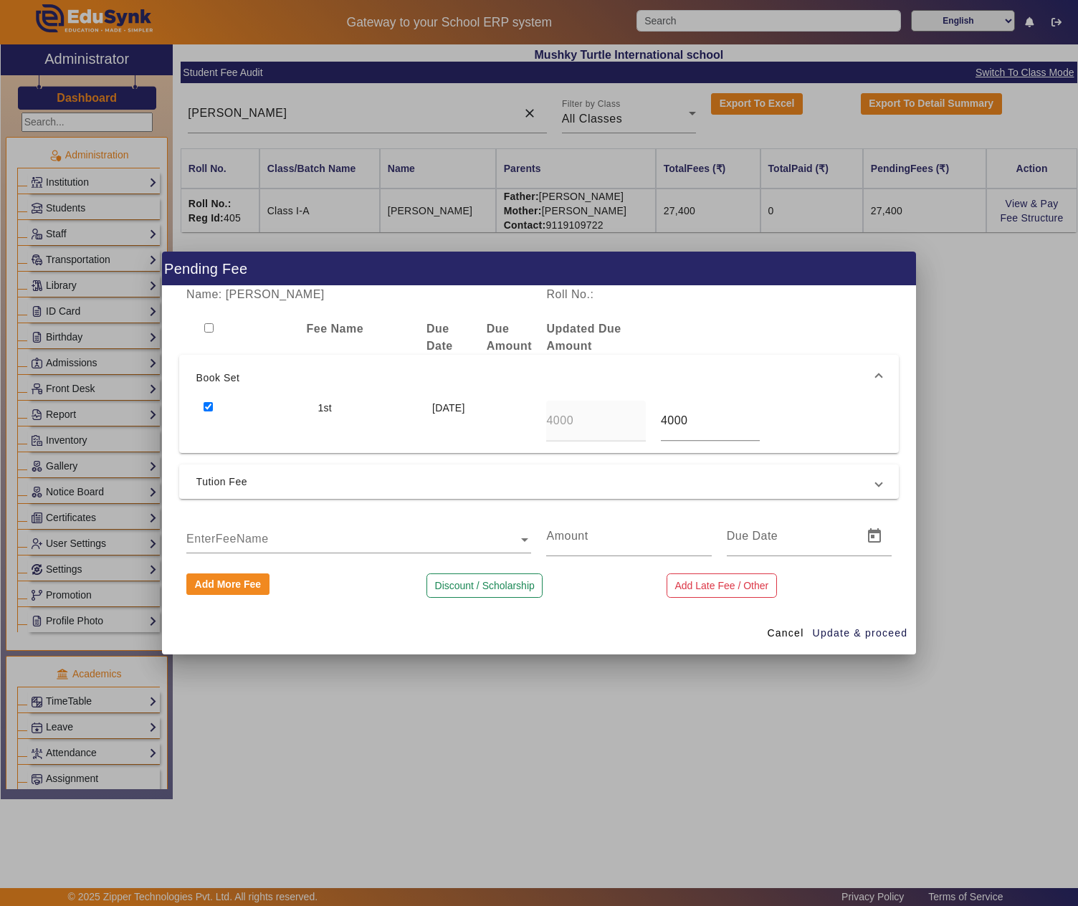
click at [277, 534] on input "text" at bounding box center [358, 539] width 345 height 17
type input "pros"
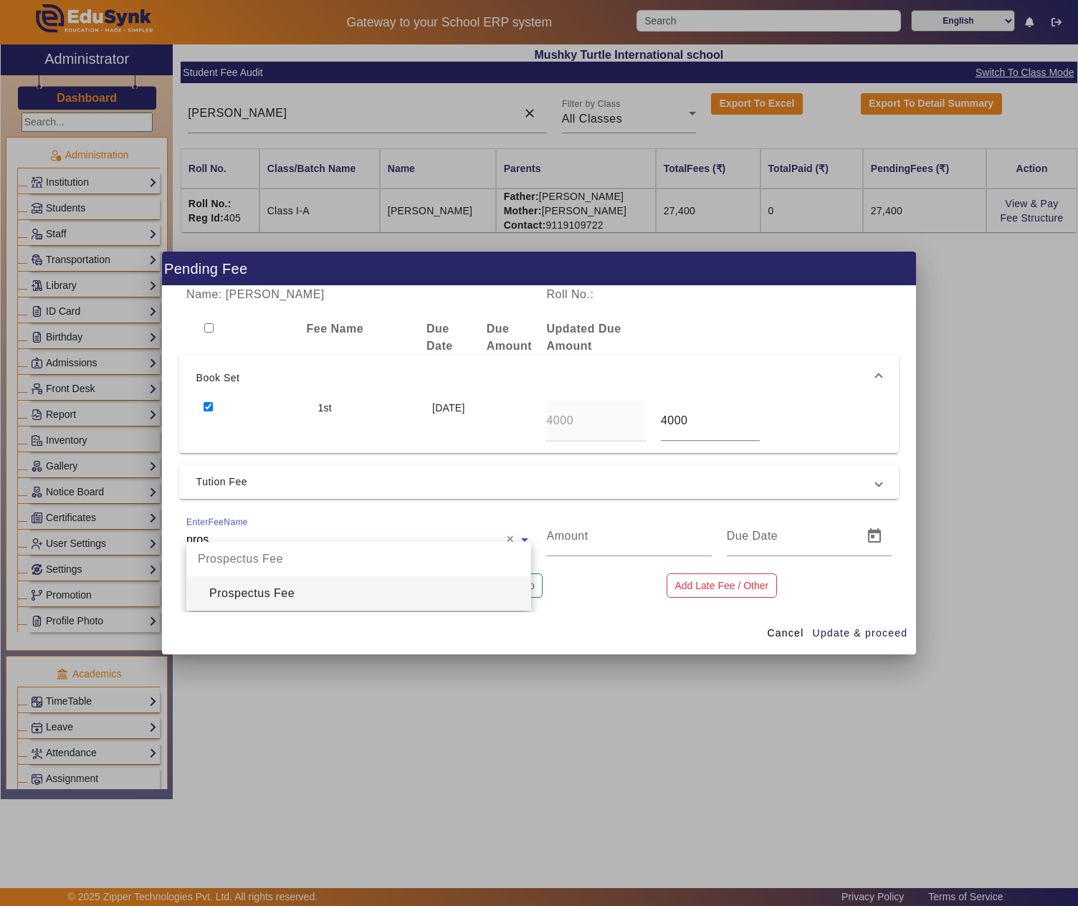
type input "200"
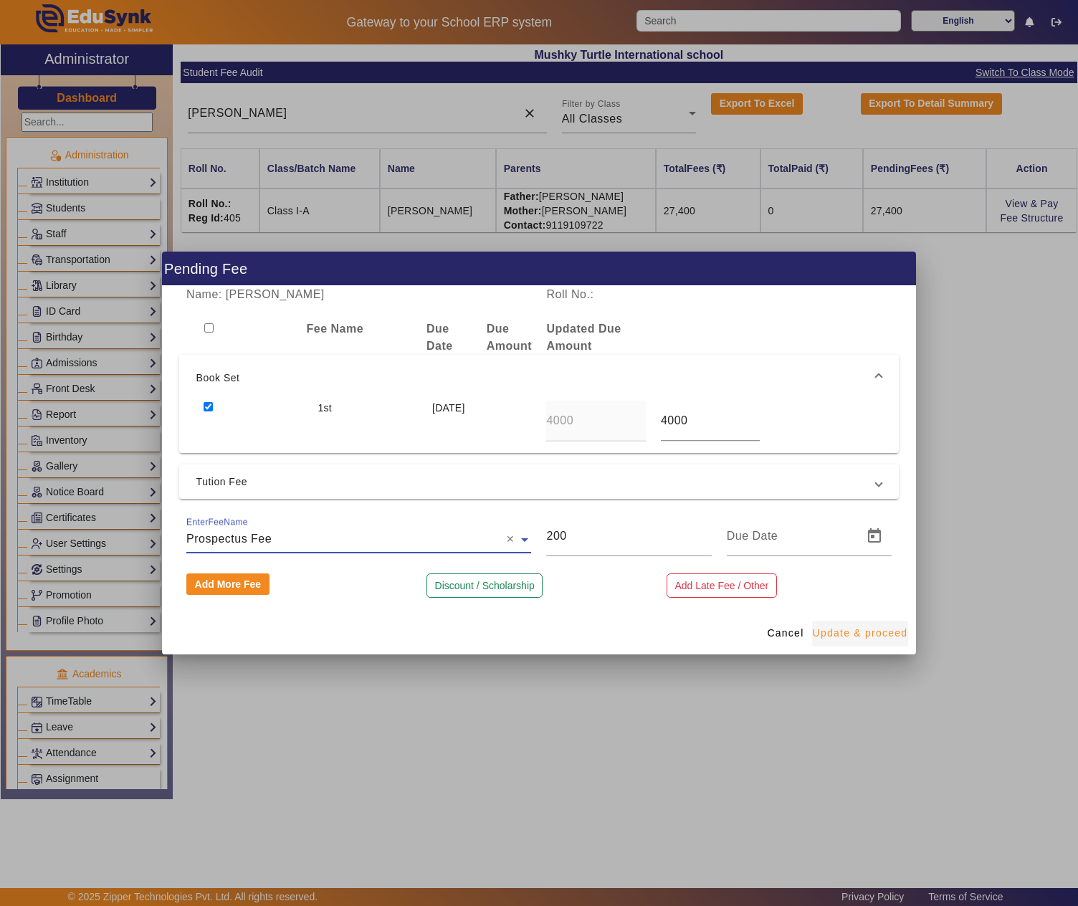
click at [833, 626] on span "Update & proceed" at bounding box center [859, 632] width 95 height 15
type input "[DATE]"
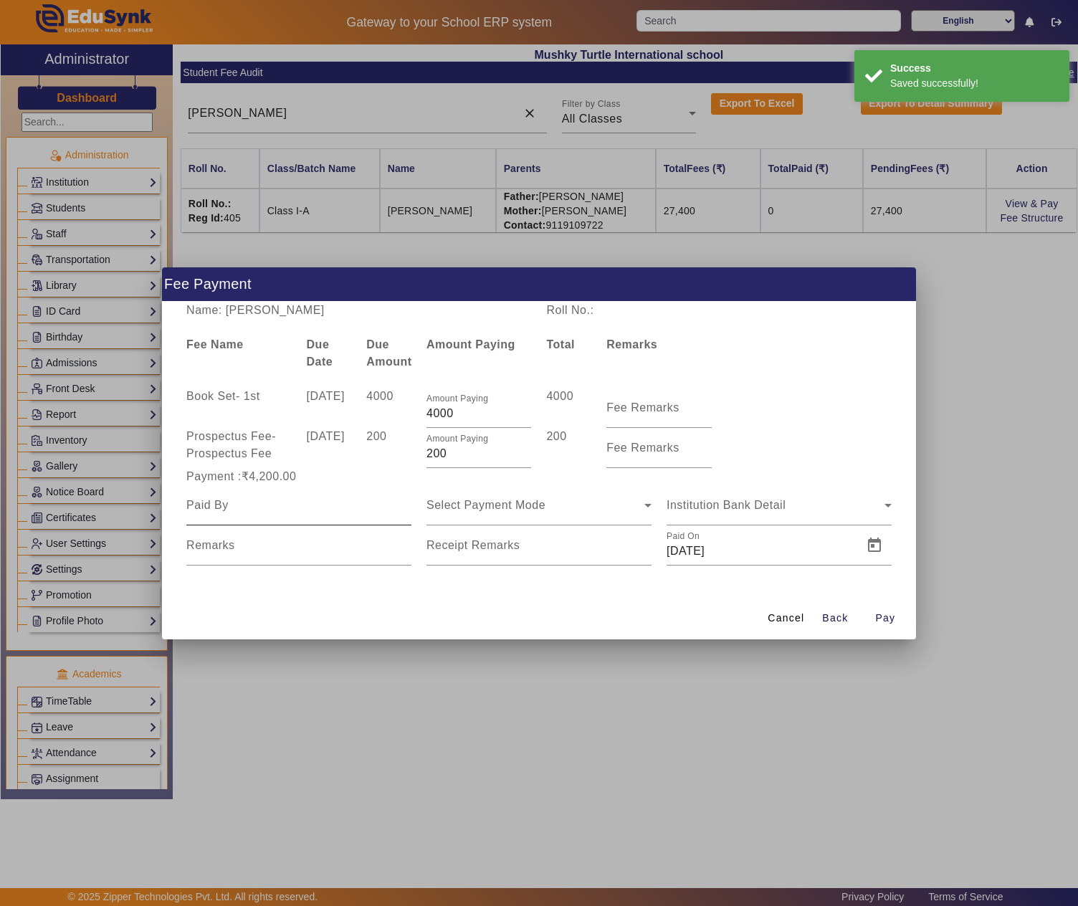
click at [317, 513] on div at bounding box center [298, 505] width 225 height 40
paste input "NARESH AGARWAL"
type input "NARESH AGARWAL"
click at [513, 516] on div "Select Payment Mode" at bounding box center [538, 505] width 225 height 40
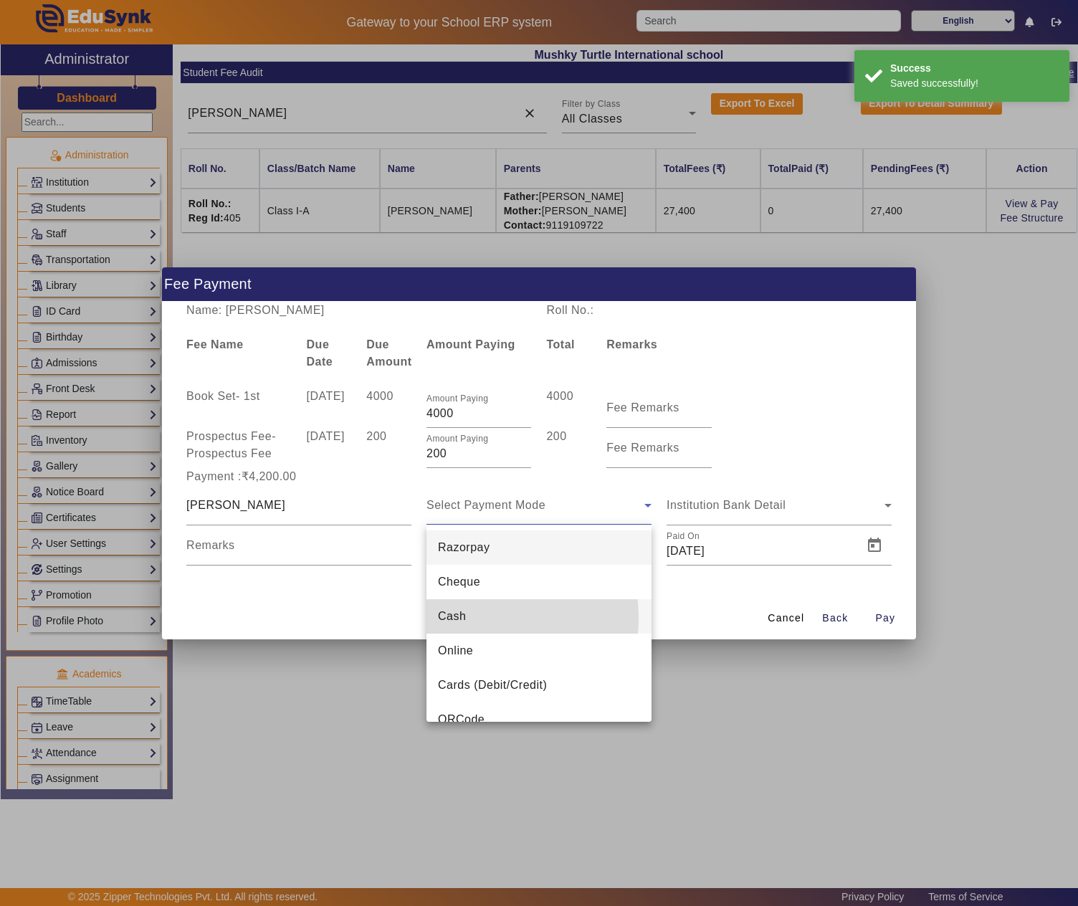
click at [489, 618] on mat-option "Cash" at bounding box center [538, 616] width 225 height 34
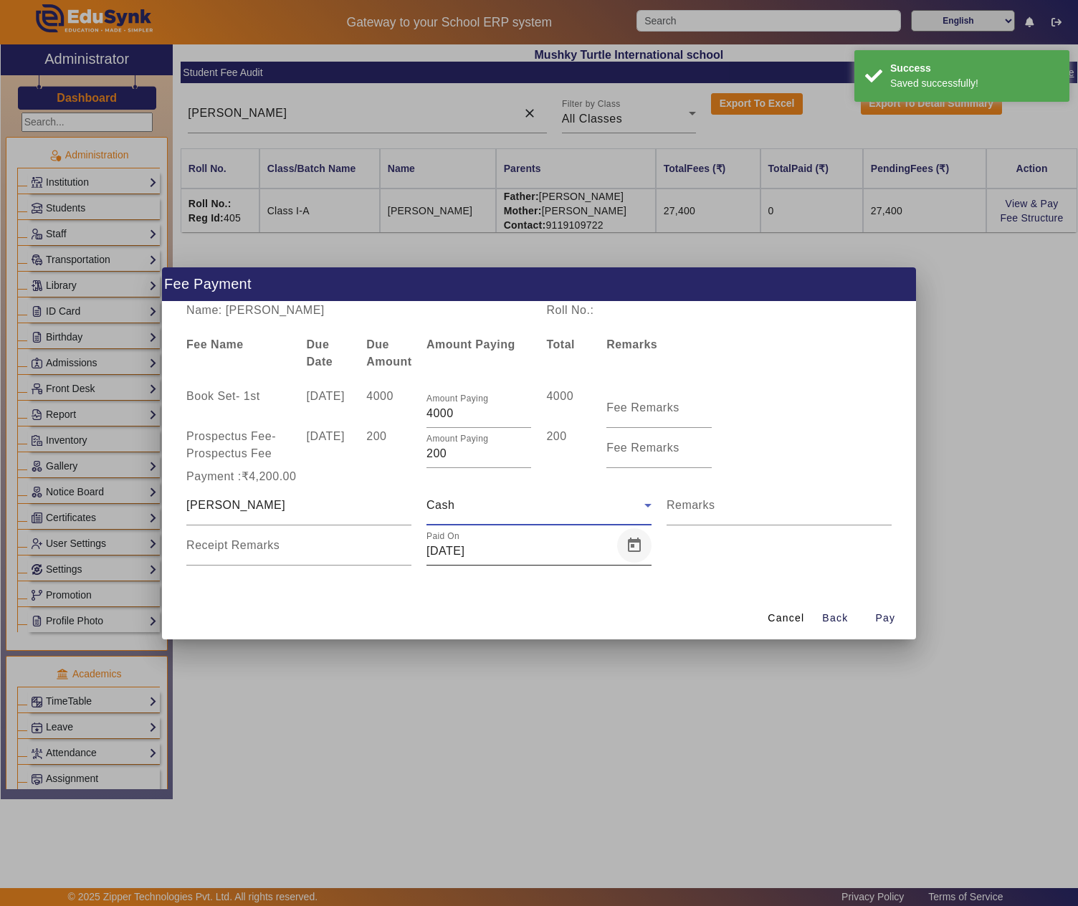
click at [626, 543] on span "Open calendar" at bounding box center [634, 545] width 34 height 34
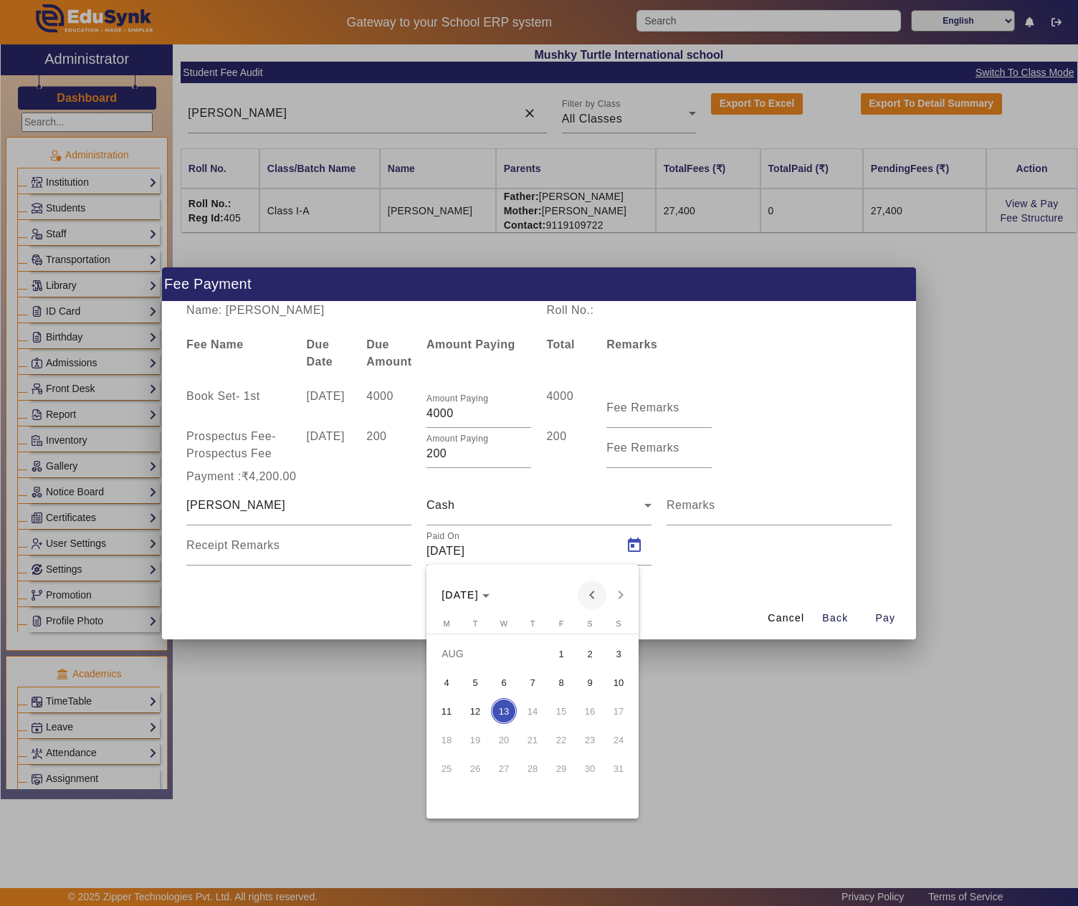
click at [592, 592] on span "Previous month" at bounding box center [591, 594] width 29 height 29
click at [496, 788] on span "30" at bounding box center [504, 797] width 26 height 26
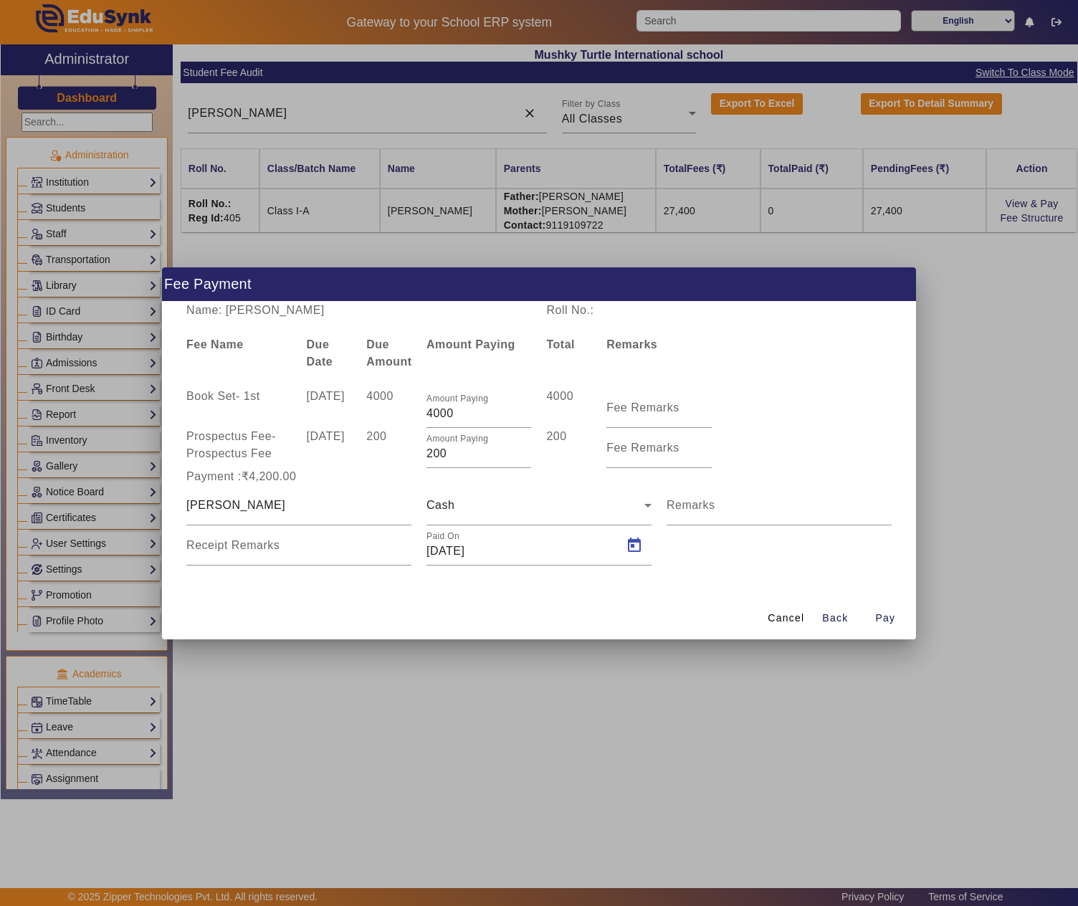
type input "30/04/2025"
click at [881, 626] on span "button" at bounding box center [885, 618] width 46 height 34
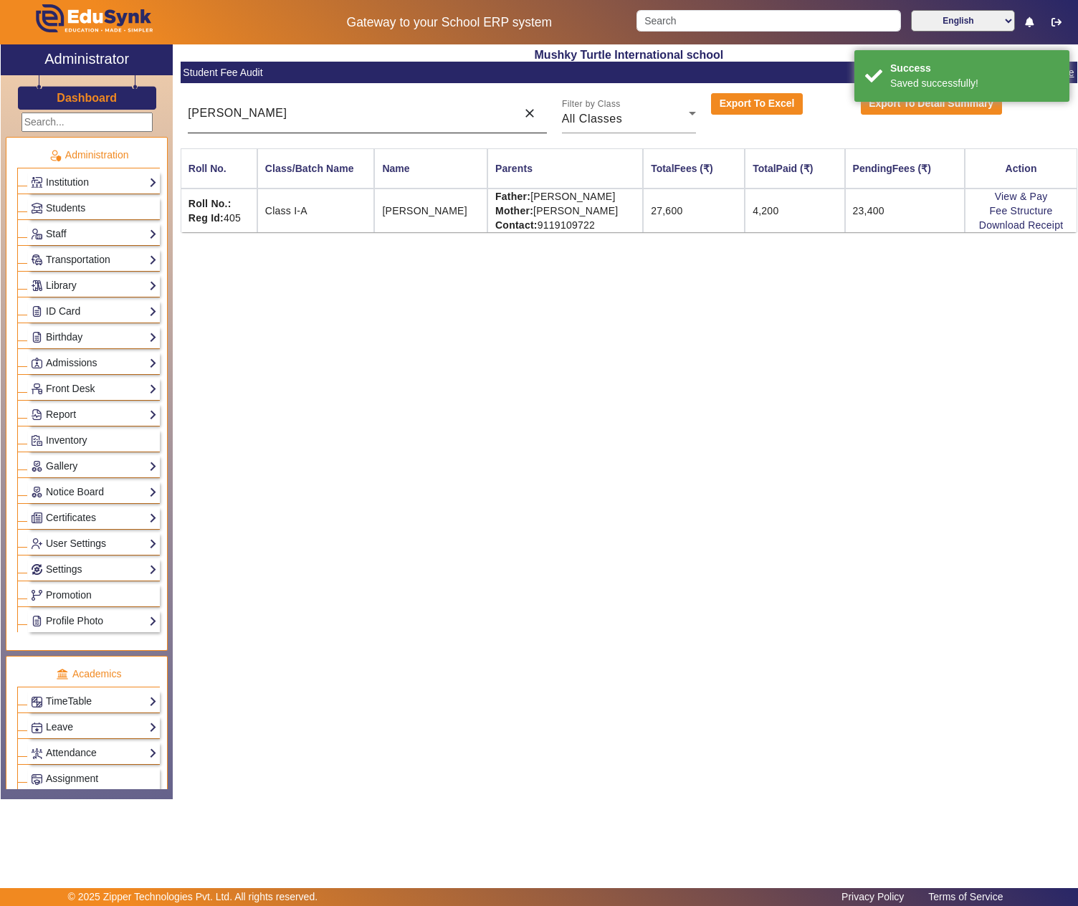
click at [394, 120] on input "GARIMA AGARWAL" at bounding box center [348, 113] width 321 height 17
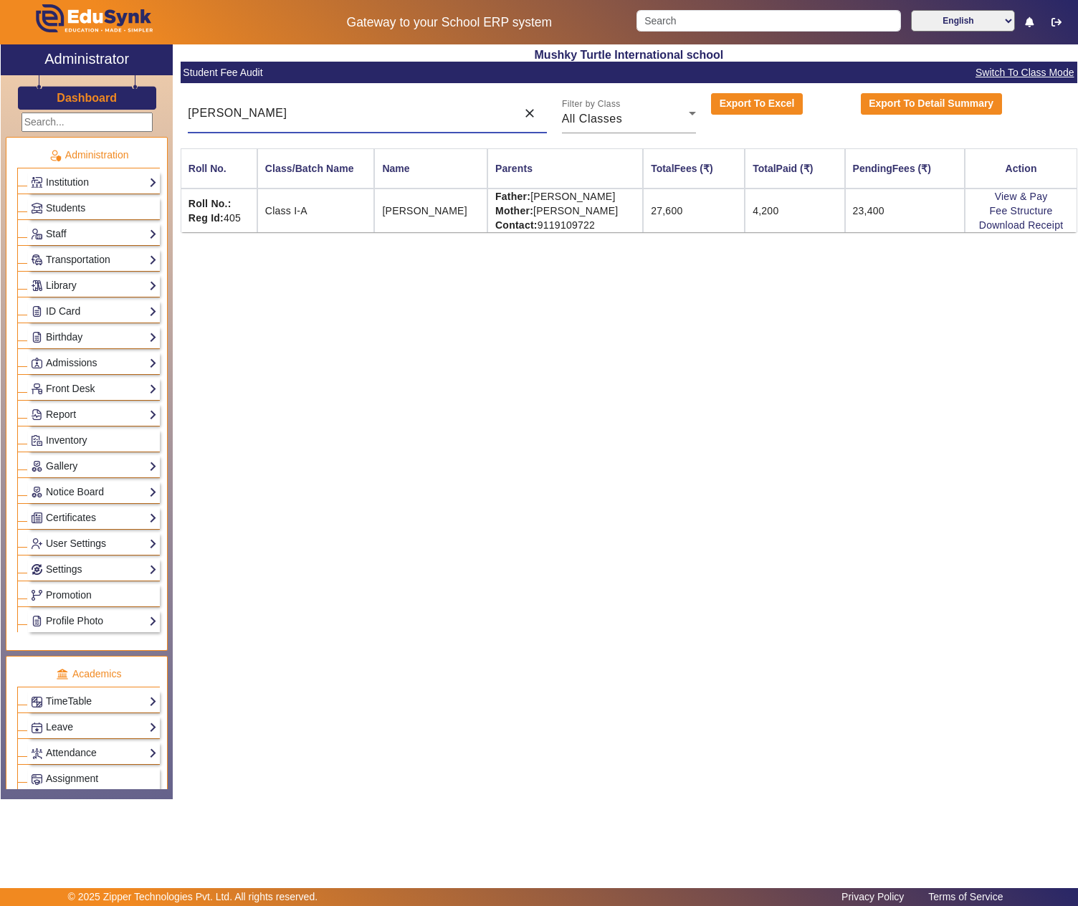
paste input "JATIN SUKHWANI"
type input "JATIN SUKHWANI"
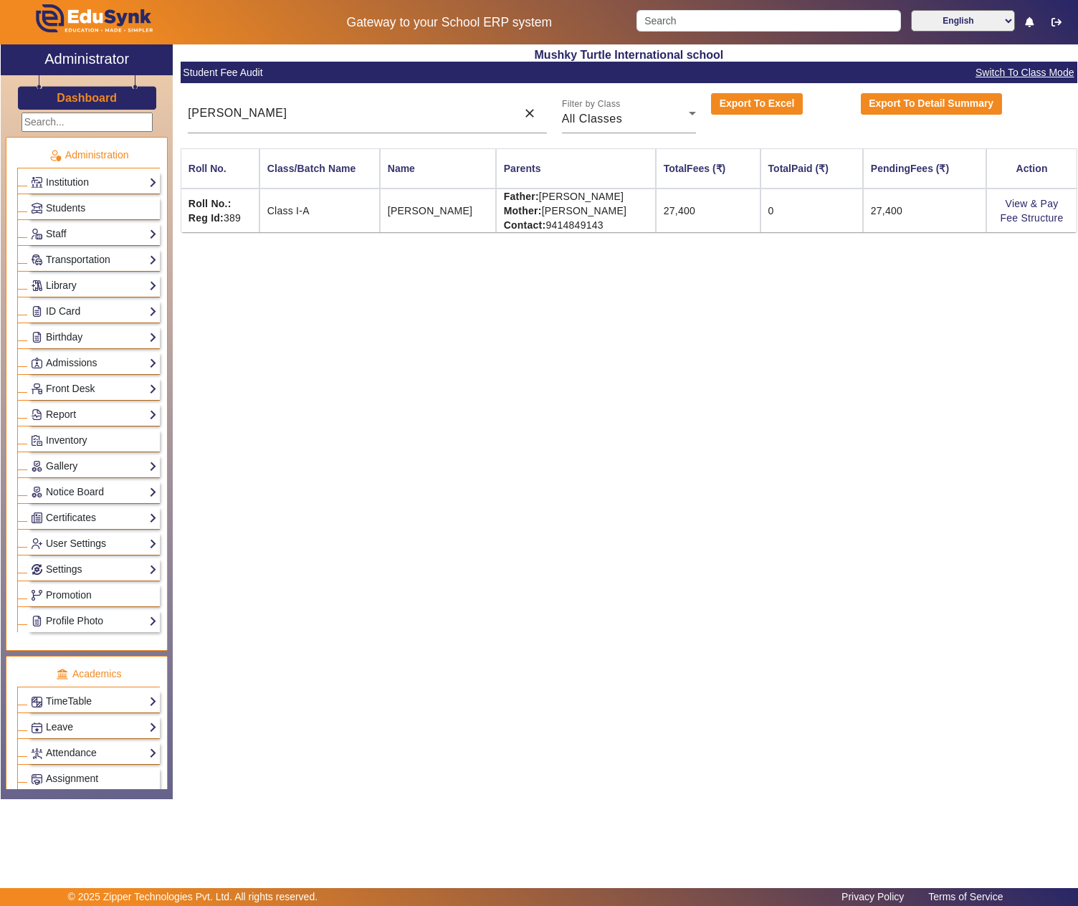
drag, startPoint x: 540, startPoint y: 196, endPoint x: 646, endPoint y: 195, distance: 106.0
click at [646, 195] on td "Father: MANISH SUKHWANI Mother: CHITRA SUKHWANI Contact: 9414849143" at bounding box center [576, 210] width 160 height 44
copy td "MANISH SUKHWANI"
click at [1027, 202] on link "View & Pay" at bounding box center [1031, 203] width 53 height 11
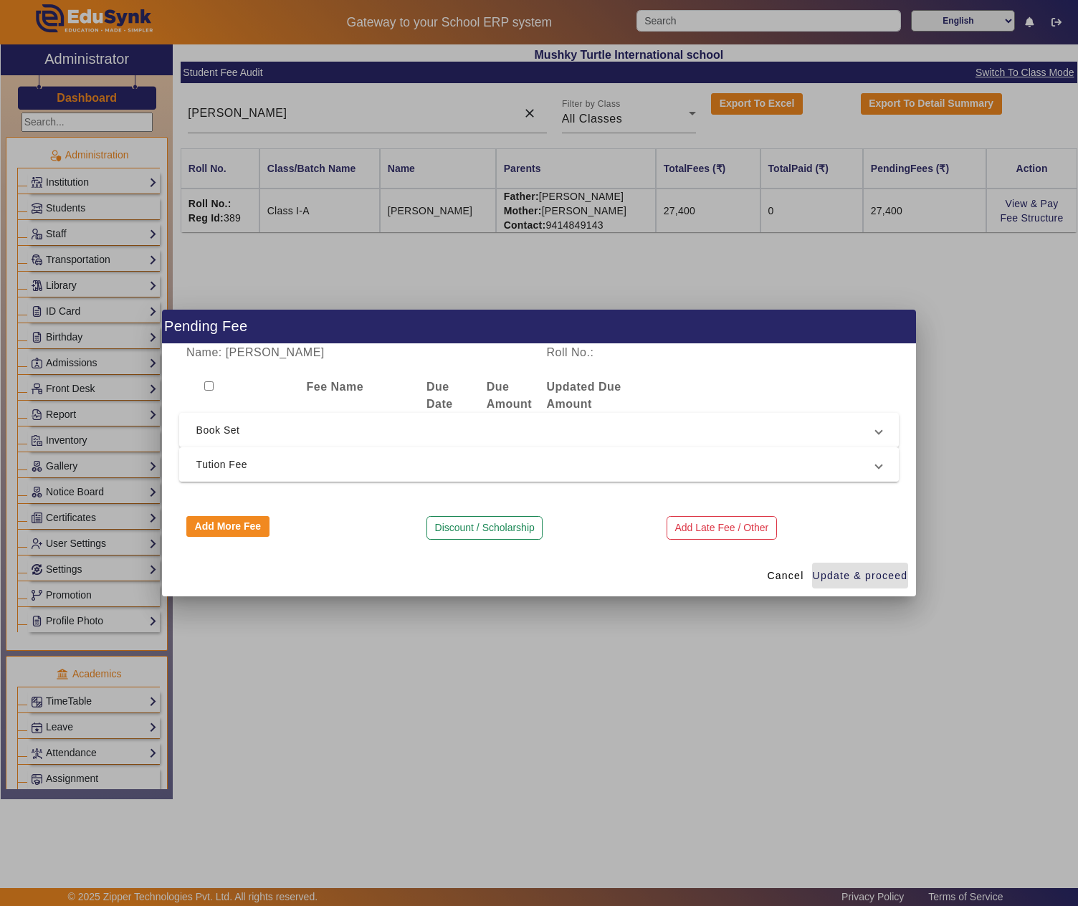
click at [221, 480] on mat-expansion-panel-header "Tution Fee" at bounding box center [539, 464] width 720 height 34
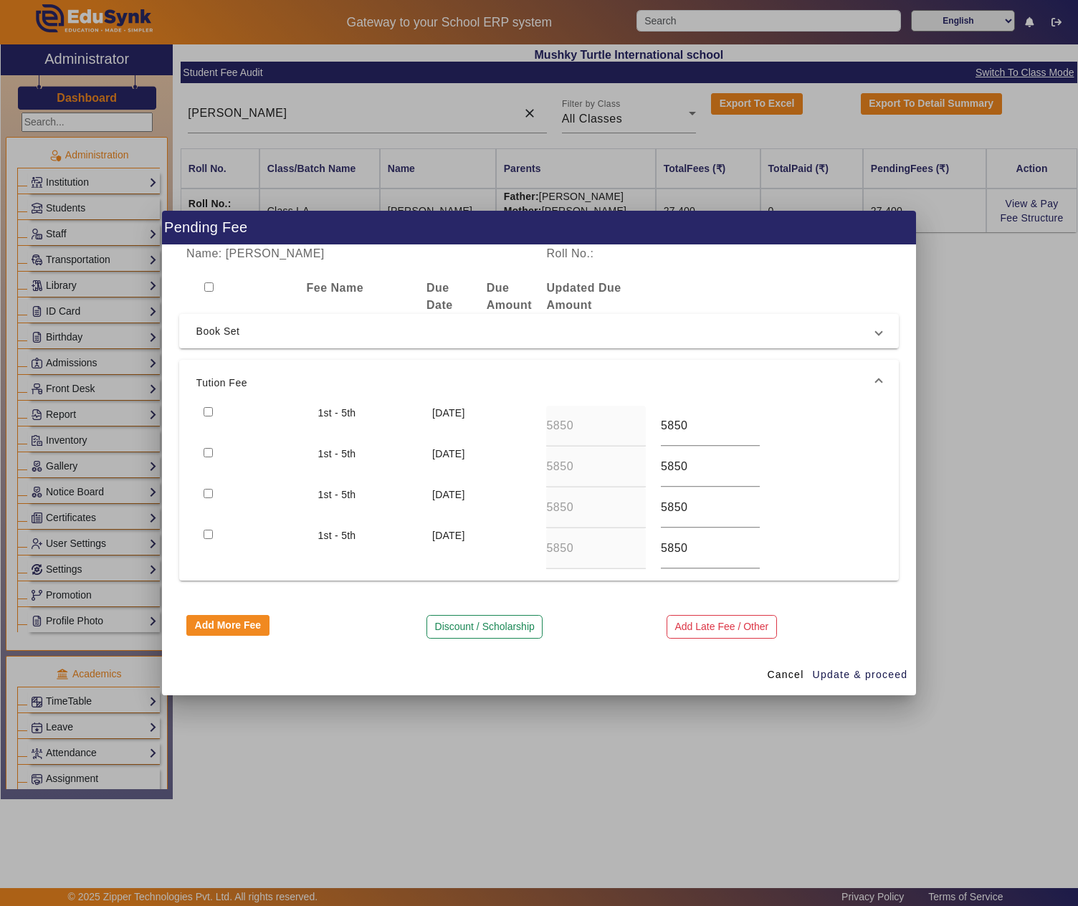
click at [205, 411] on input "checkbox" at bounding box center [207, 411] width 9 height 9
checkbox input "true"
click at [205, 450] on input "checkbox" at bounding box center [207, 452] width 9 height 9
checkbox input "true"
click at [888, 681] on span "Update & proceed" at bounding box center [859, 674] width 95 height 15
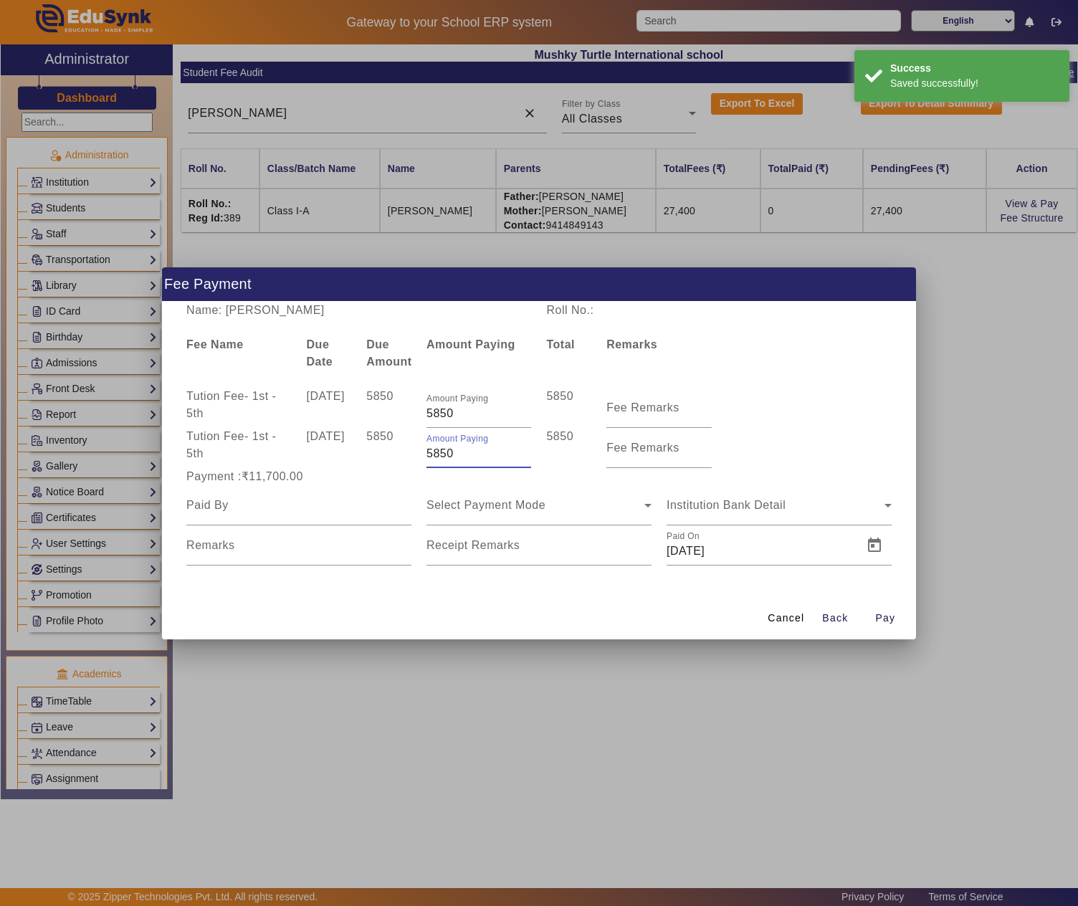
drag, startPoint x: 453, startPoint y: 456, endPoint x: 421, endPoint y: 456, distance: 31.5
click at [421, 456] on div "Amount Paying 5850" at bounding box center [478, 448] width 120 height 40
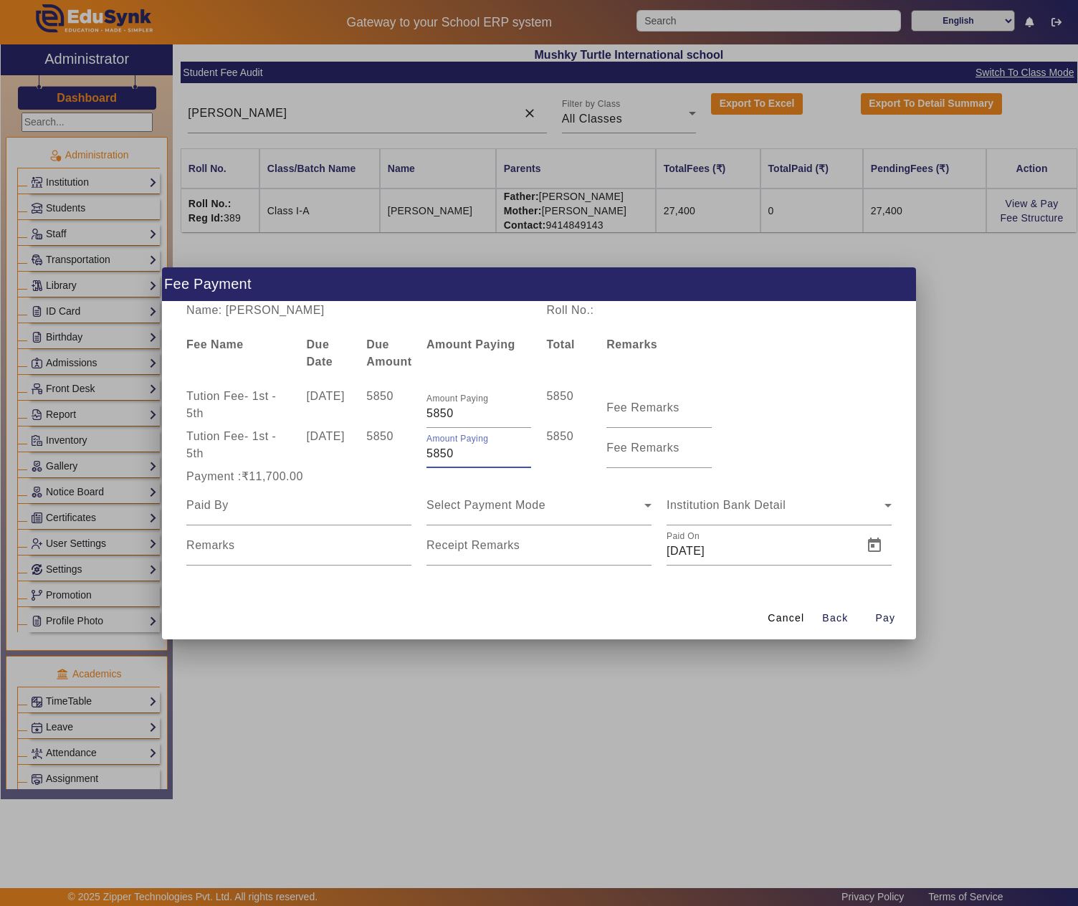
click at [437, 454] on input "5850" at bounding box center [478, 453] width 105 height 17
type input "4650"
click at [292, 499] on input at bounding box center [298, 505] width 225 height 17
paste input "MANISH SUKHWANI"
type input "MANISH SUKHWANI"
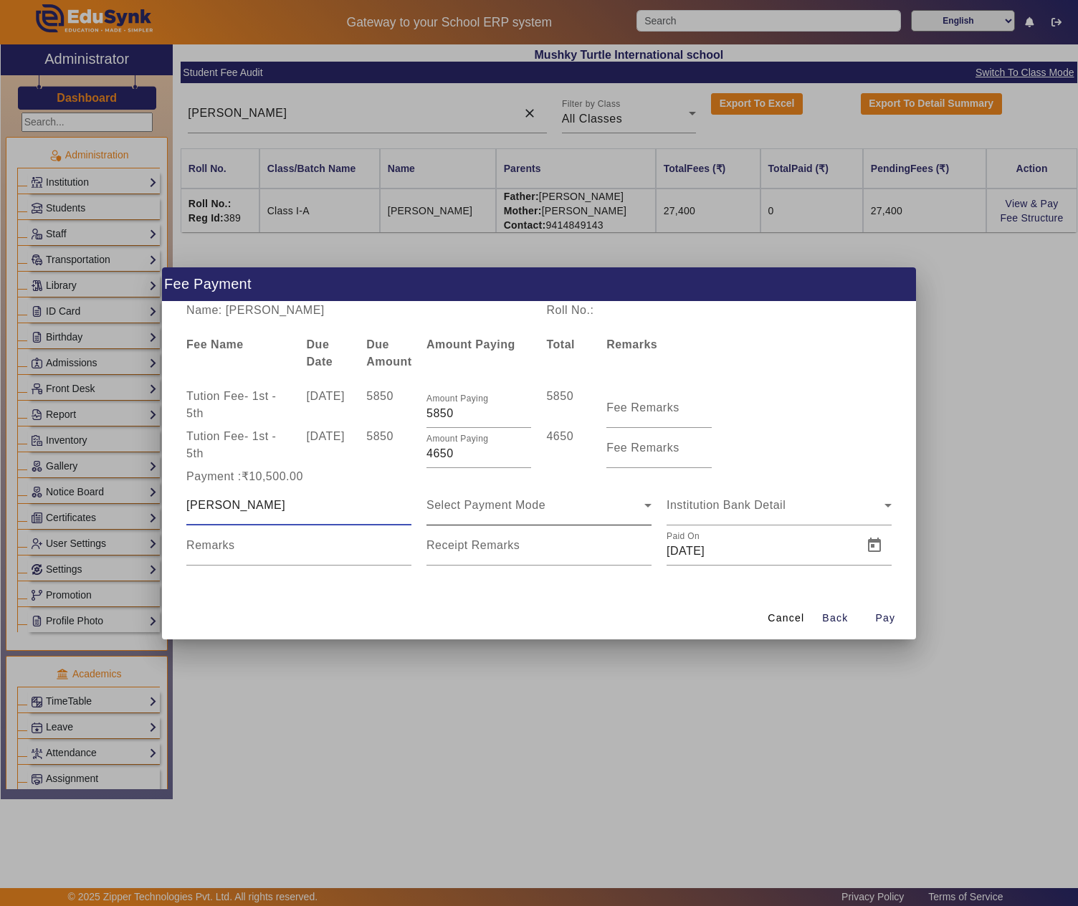
click at [522, 509] on span "Select Payment Mode" at bounding box center [485, 505] width 119 height 12
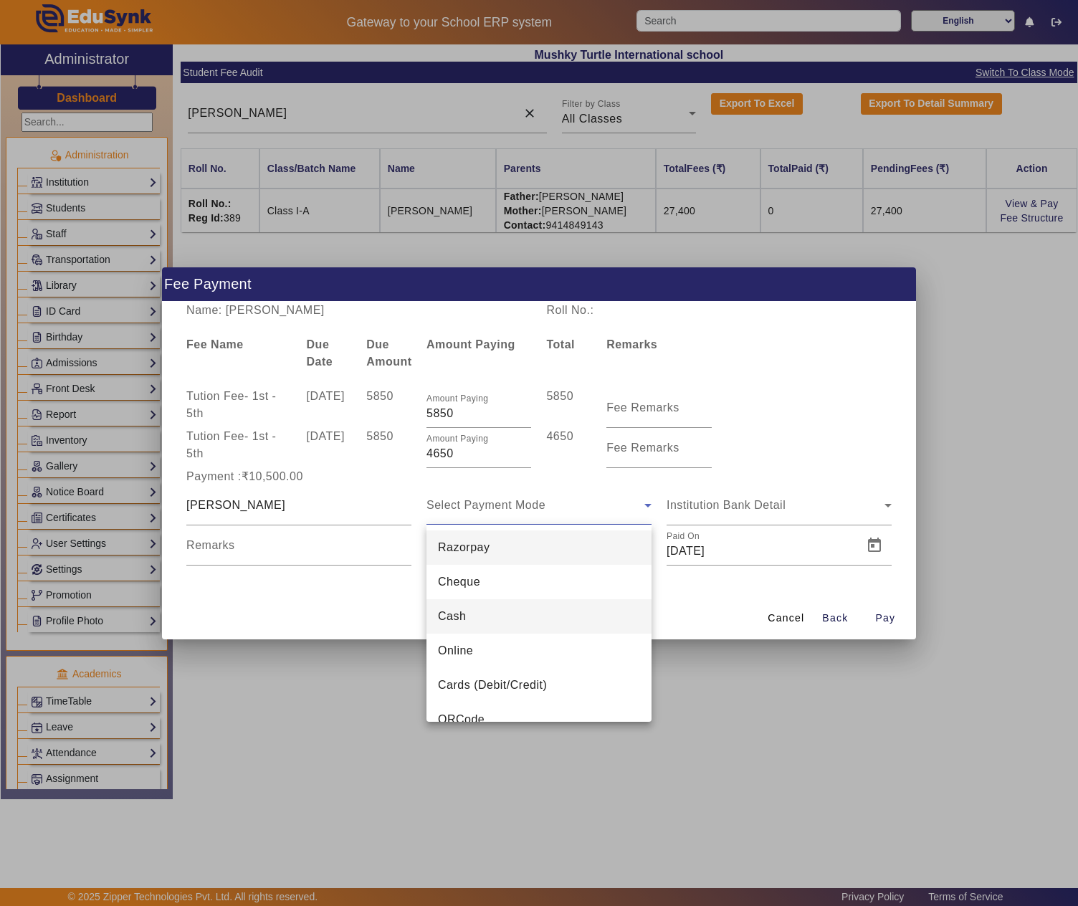
click at [500, 615] on mat-option "Cash" at bounding box center [538, 616] width 225 height 34
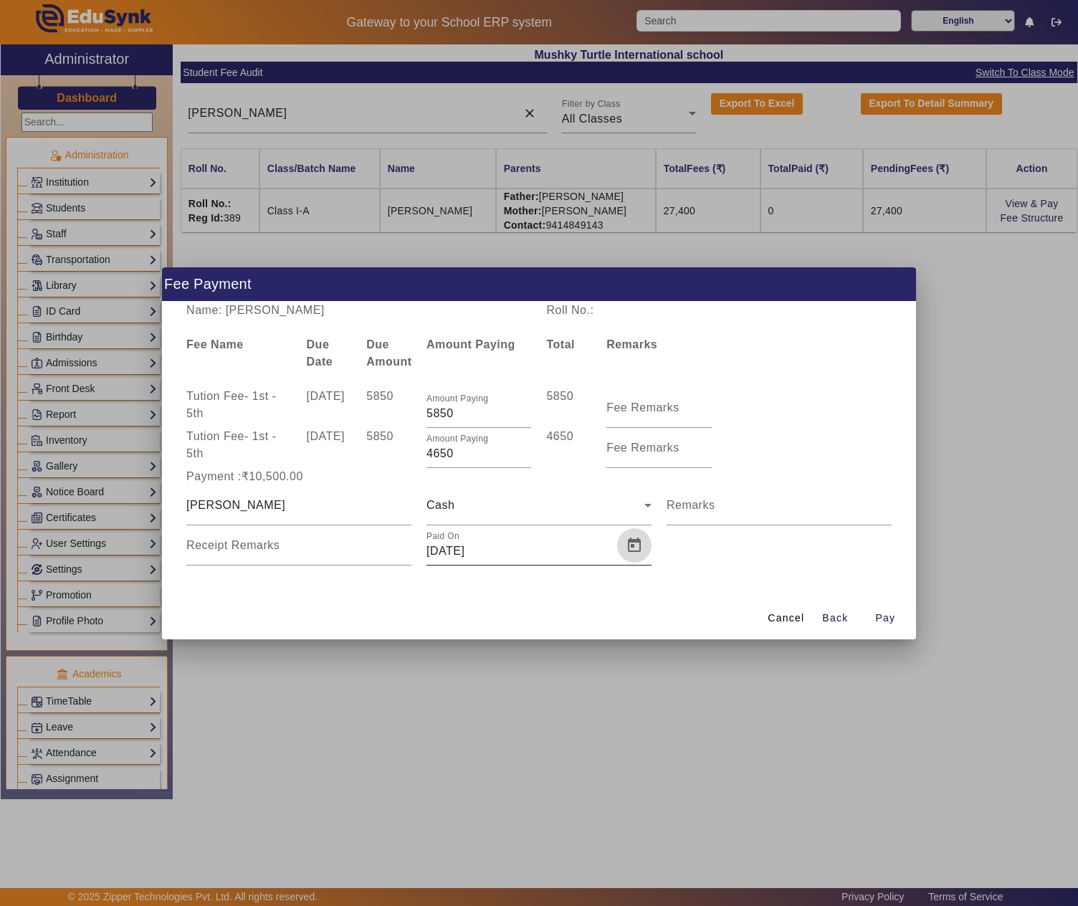
click at [638, 543] on span "Open calendar" at bounding box center [634, 545] width 34 height 34
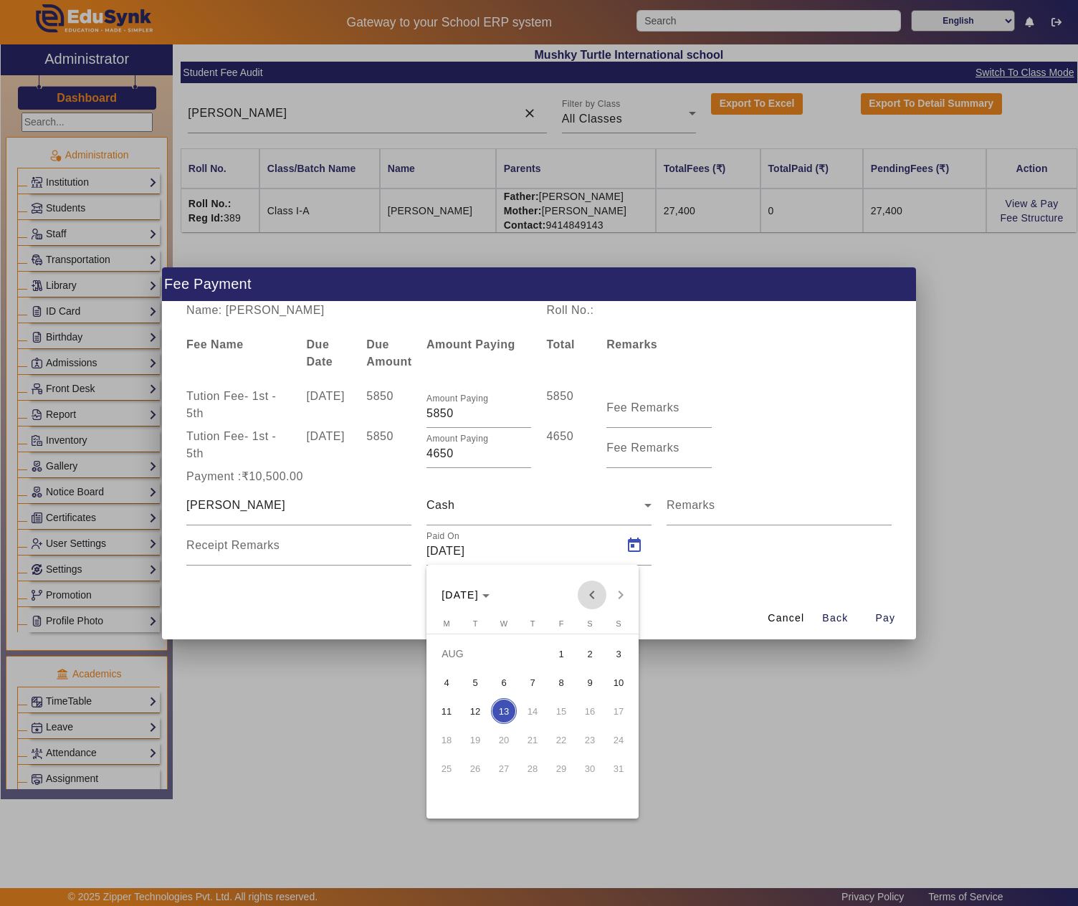
click at [577, 605] on span "Previous month" at bounding box center [591, 594] width 29 height 29
click at [503, 810] on button "30" at bounding box center [503, 796] width 29 height 29
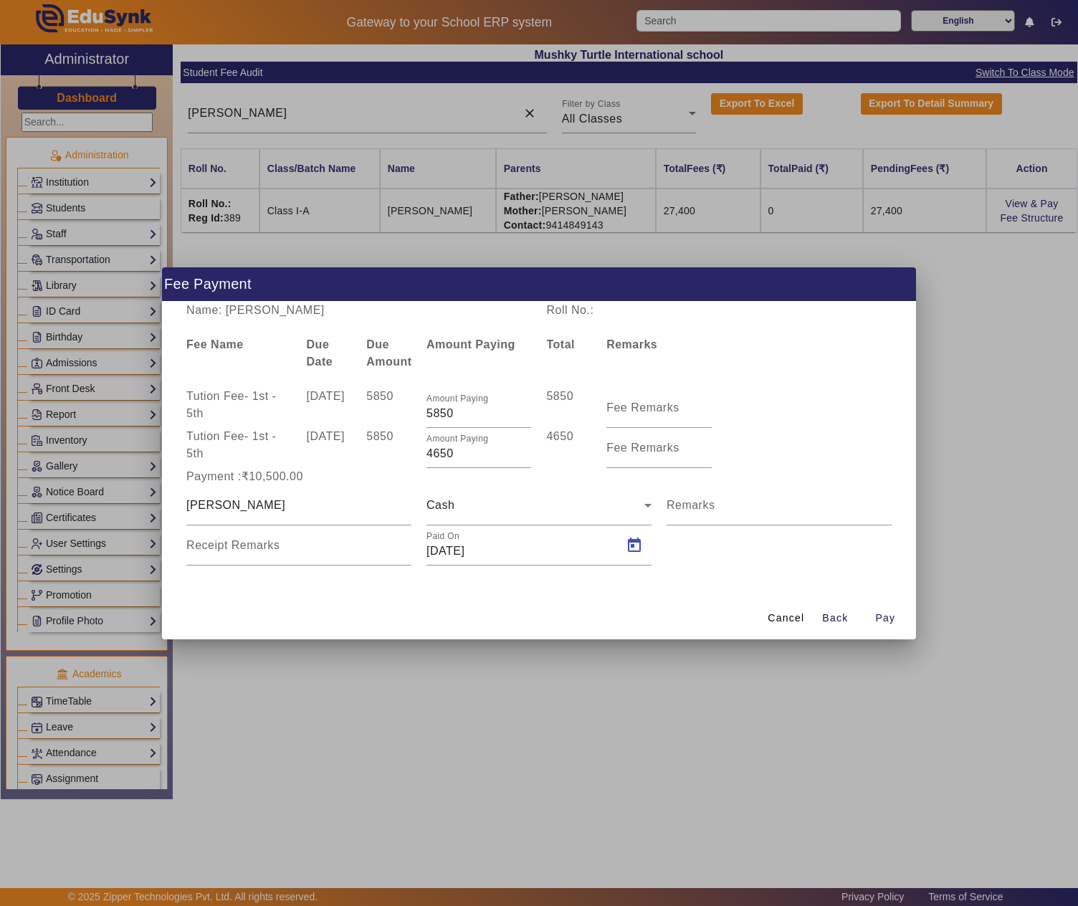
type input "30/04/2025"
click at [893, 616] on span "Pay" at bounding box center [885, 617] width 20 height 15
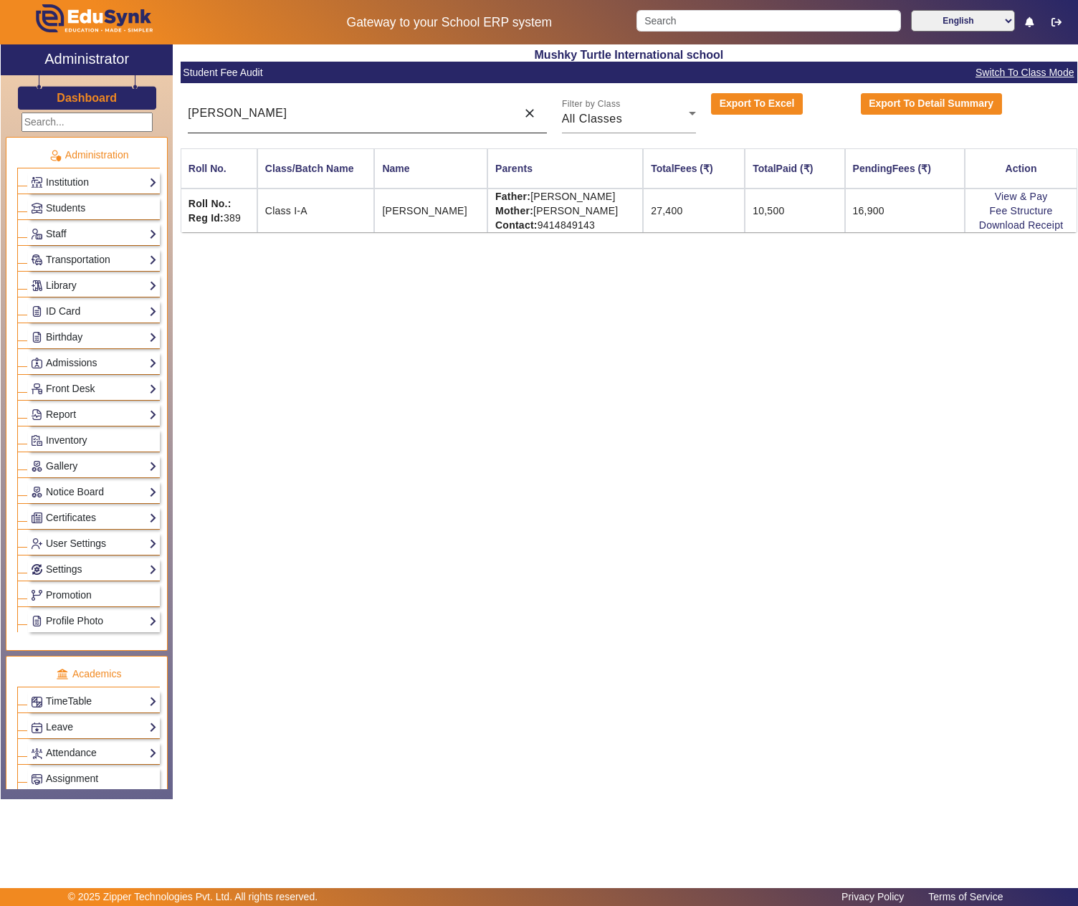
drag, startPoint x: 519, startPoint y: 113, endPoint x: 449, endPoint y: 126, distance: 71.4
click at [519, 113] on span at bounding box center [529, 113] width 34 height 34
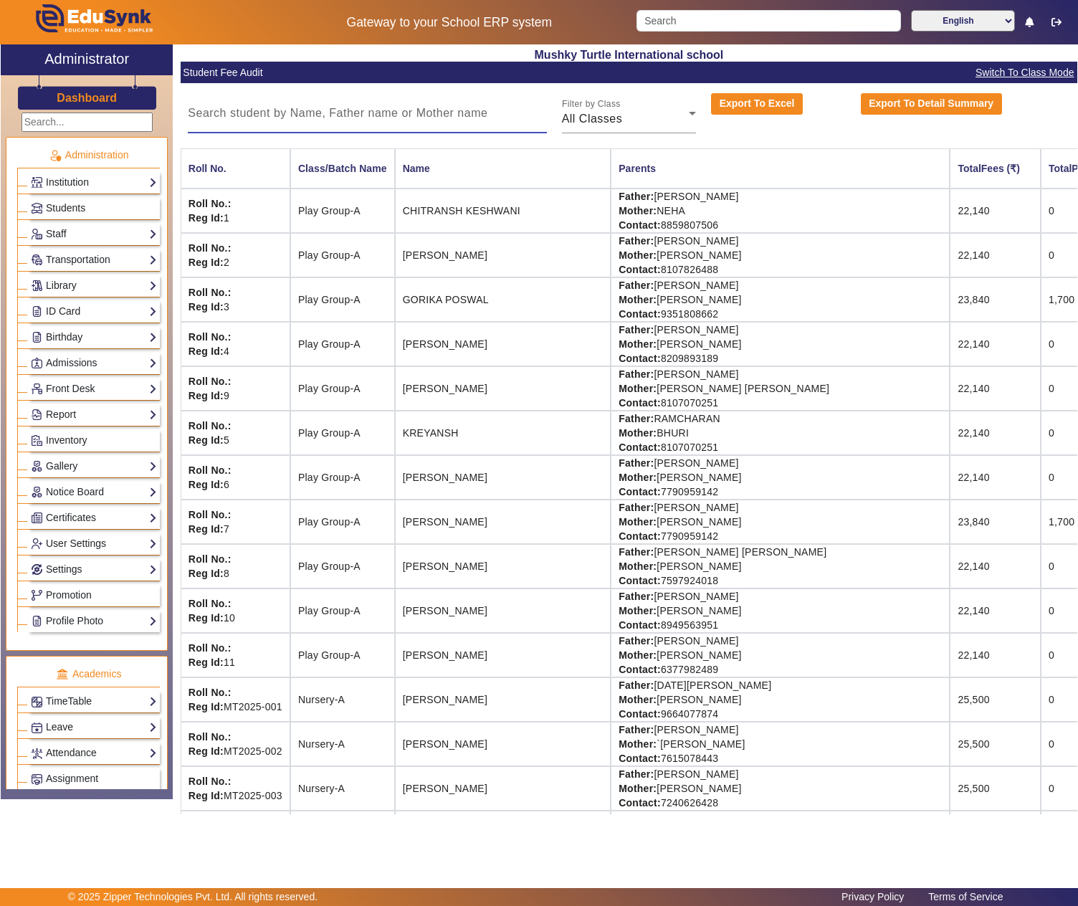
click at [427, 120] on input at bounding box center [367, 113] width 358 height 17
paste input "DEVANSH KATWANI"
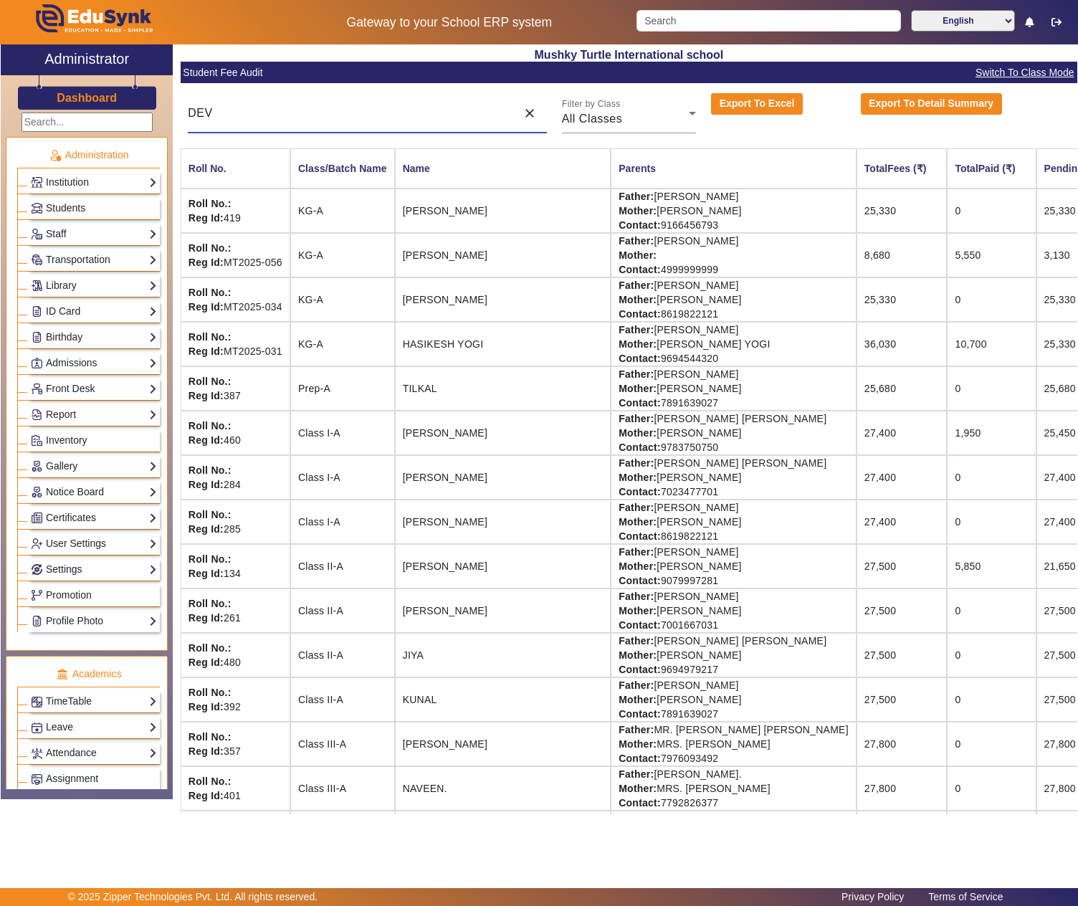
click at [341, 106] on input "DEV" at bounding box center [348, 113] width 321 height 17
type input "D"
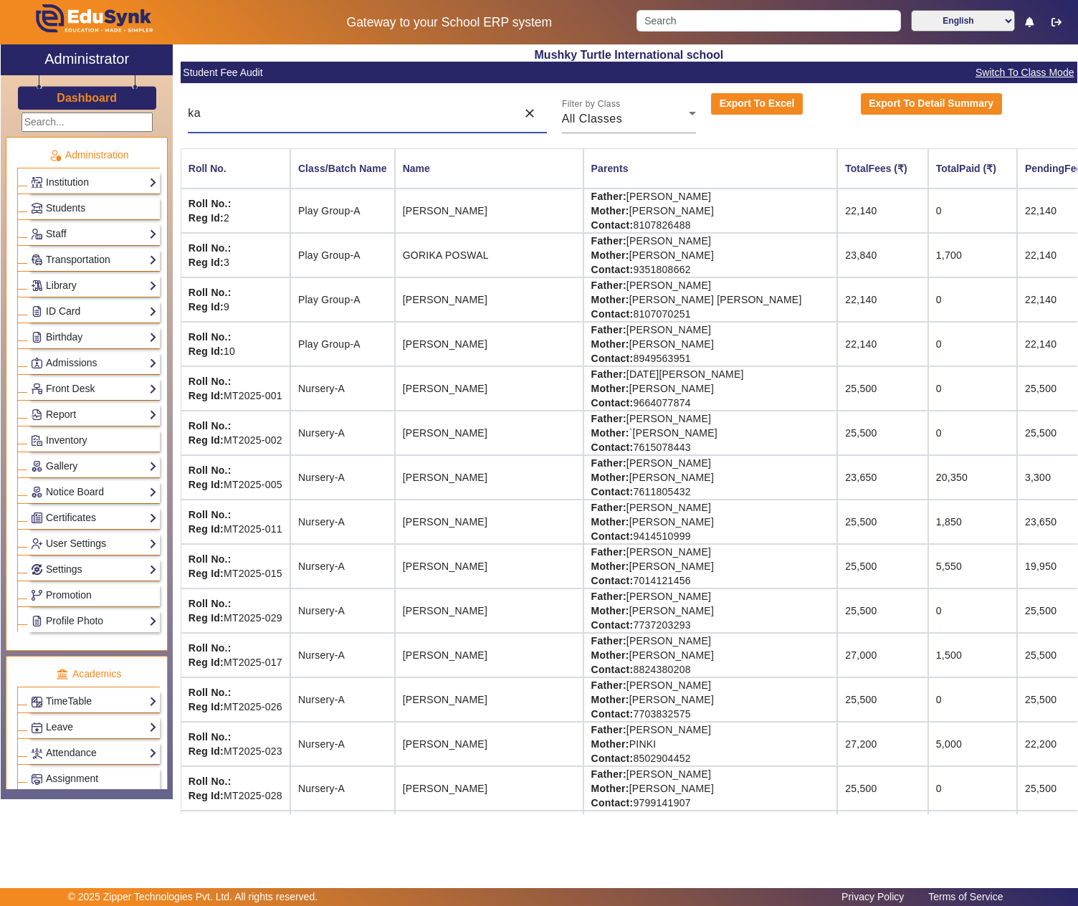
type input "k"
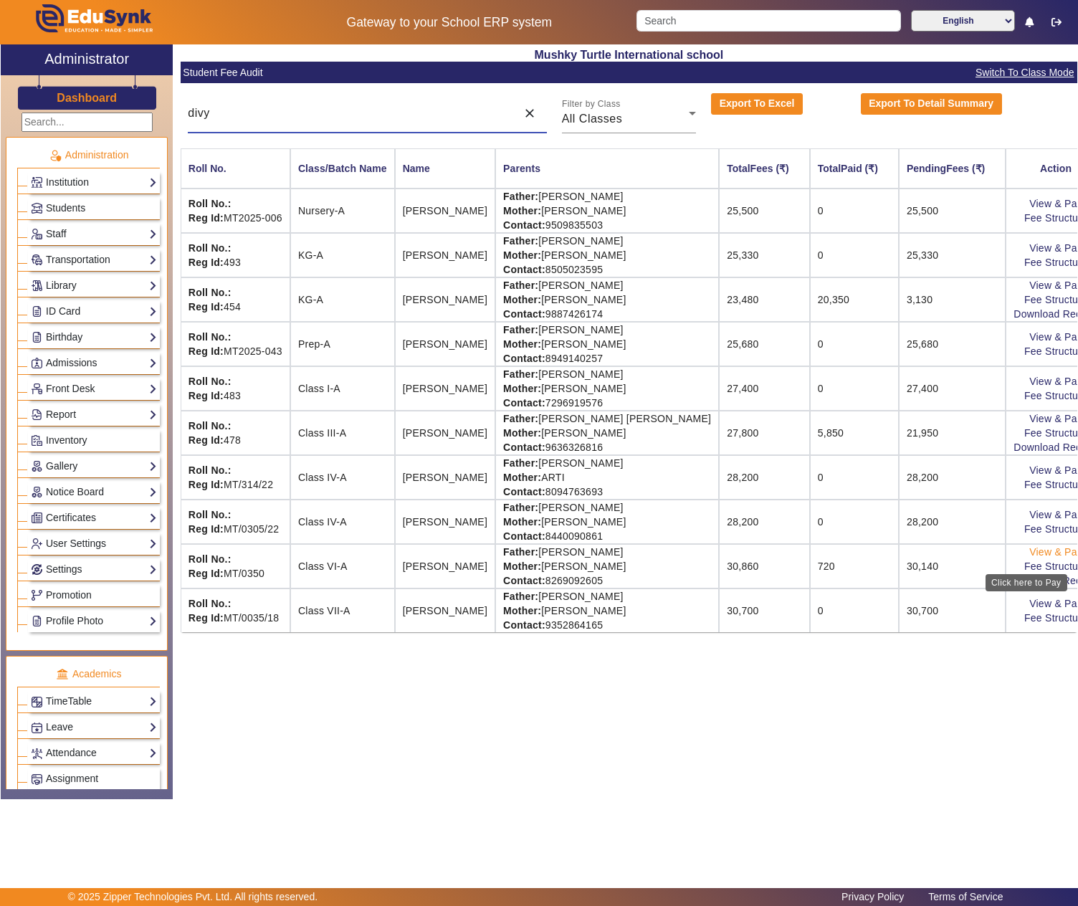
type input "divy"
click at [1045, 557] on link "View & Pay" at bounding box center [1055, 551] width 53 height 11
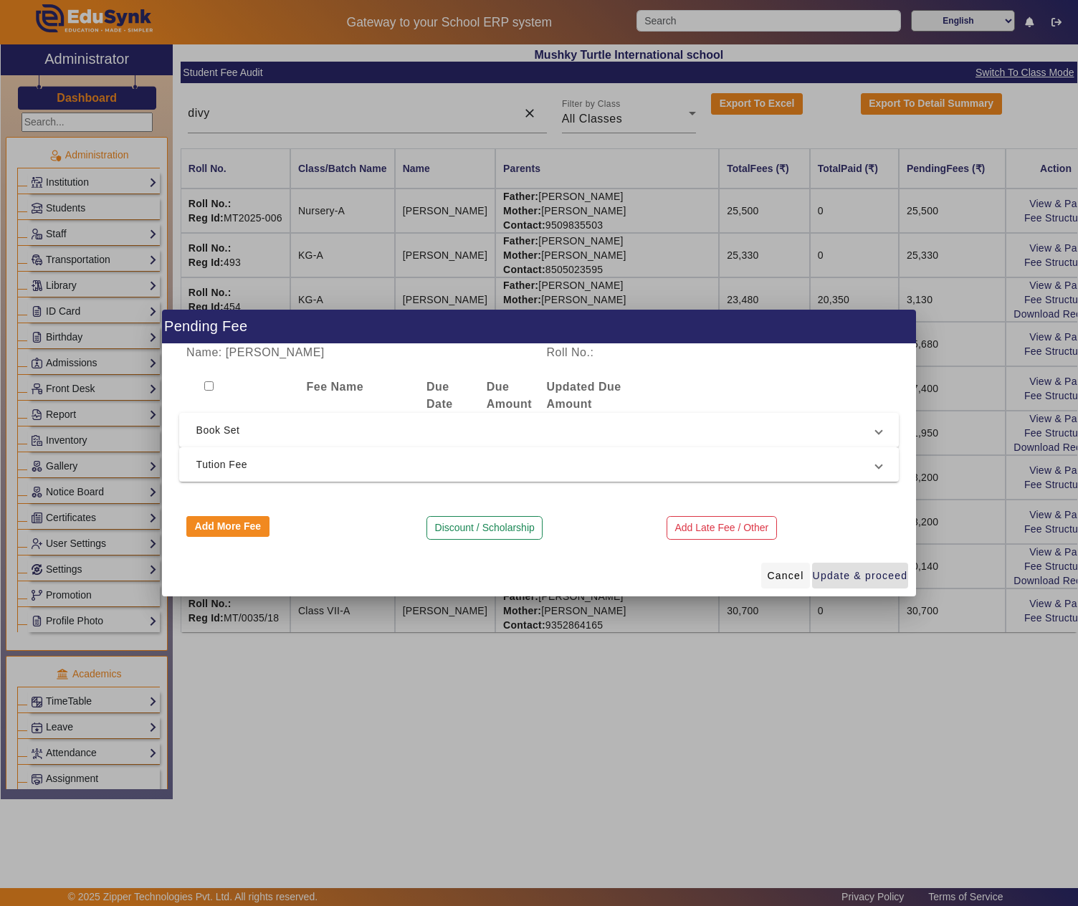
click at [772, 566] on span at bounding box center [785, 575] width 48 height 34
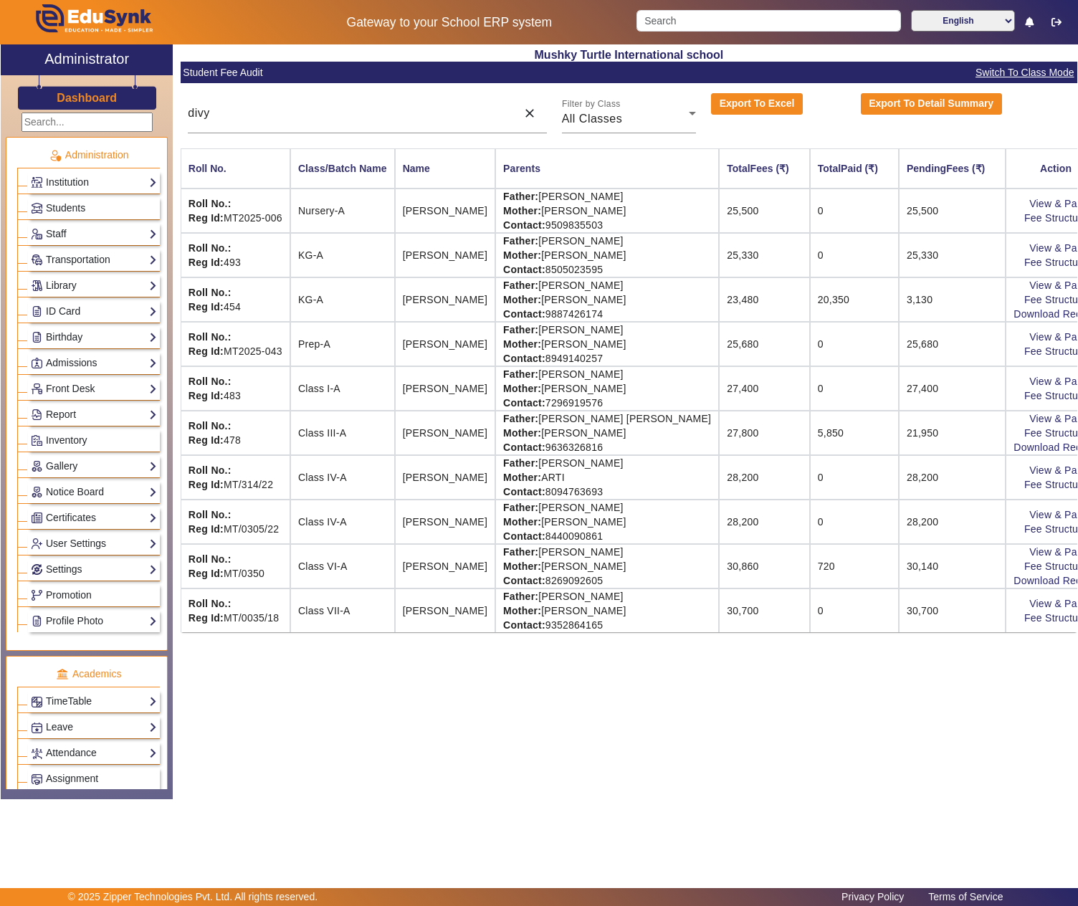
drag, startPoint x: 573, startPoint y: 566, endPoint x: 672, endPoint y: 560, distance: 99.0
click at [672, 560] on td "Father: LALIT KHATWANI Mother: MEENA KHATWANI Contact: 8269092605" at bounding box center [607, 566] width 224 height 44
copy td "LALIT KHATWANI"
drag, startPoint x: 718, startPoint y: 865, endPoint x: 738, endPoint y: 847, distance: 27.4
click at [718, 865] on main "X Administrator Dashboard Administration Institution Institution Details Sessio…" at bounding box center [539, 465] width 1078 height 843
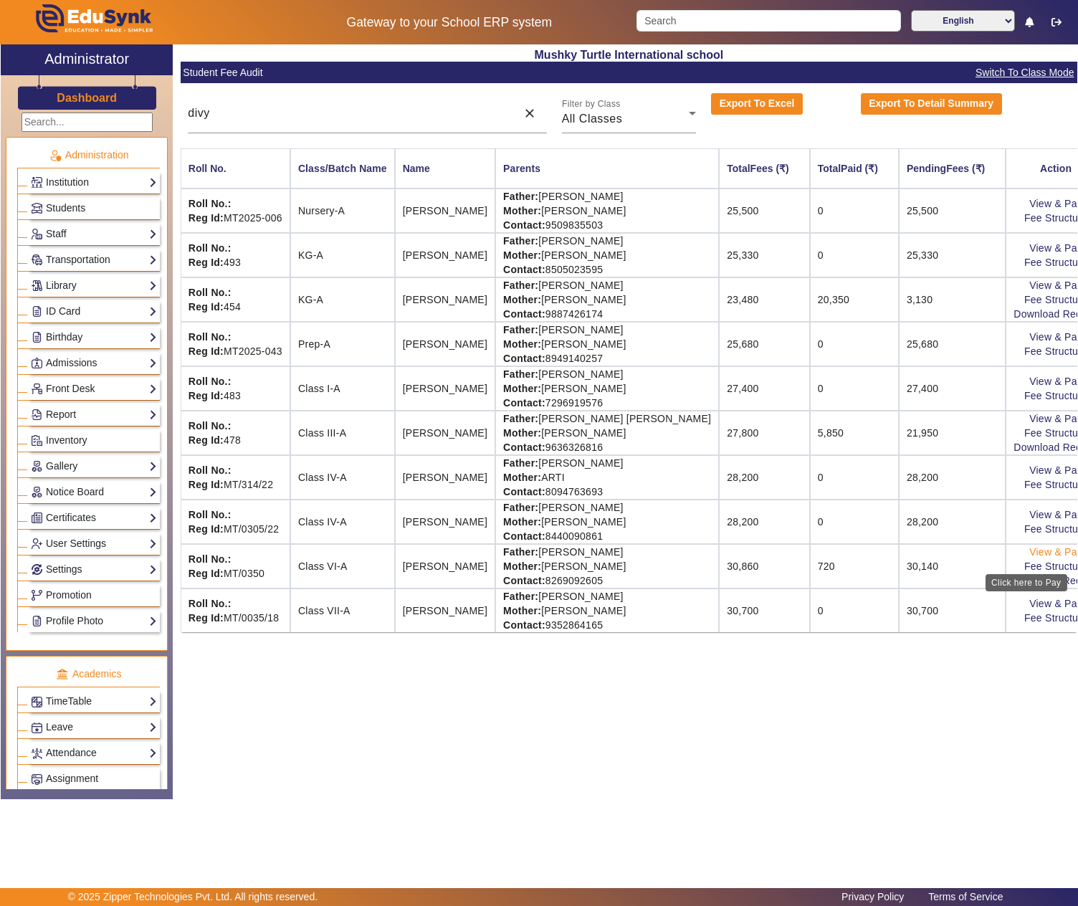
click at [1062, 557] on link "View & Pay" at bounding box center [1055, 551] width 53 height 11
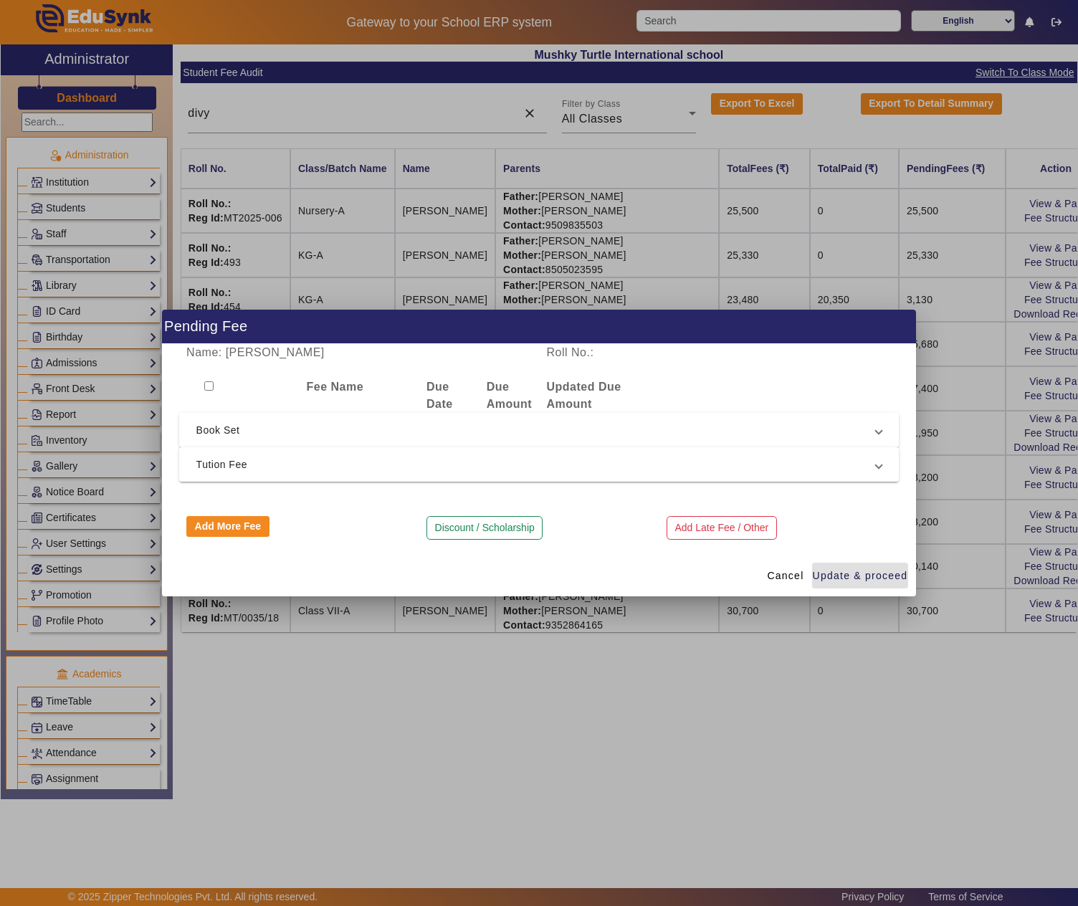
click at [231, 421] on span "Book Set" at bounding box center [536, 429] width 680 height 17
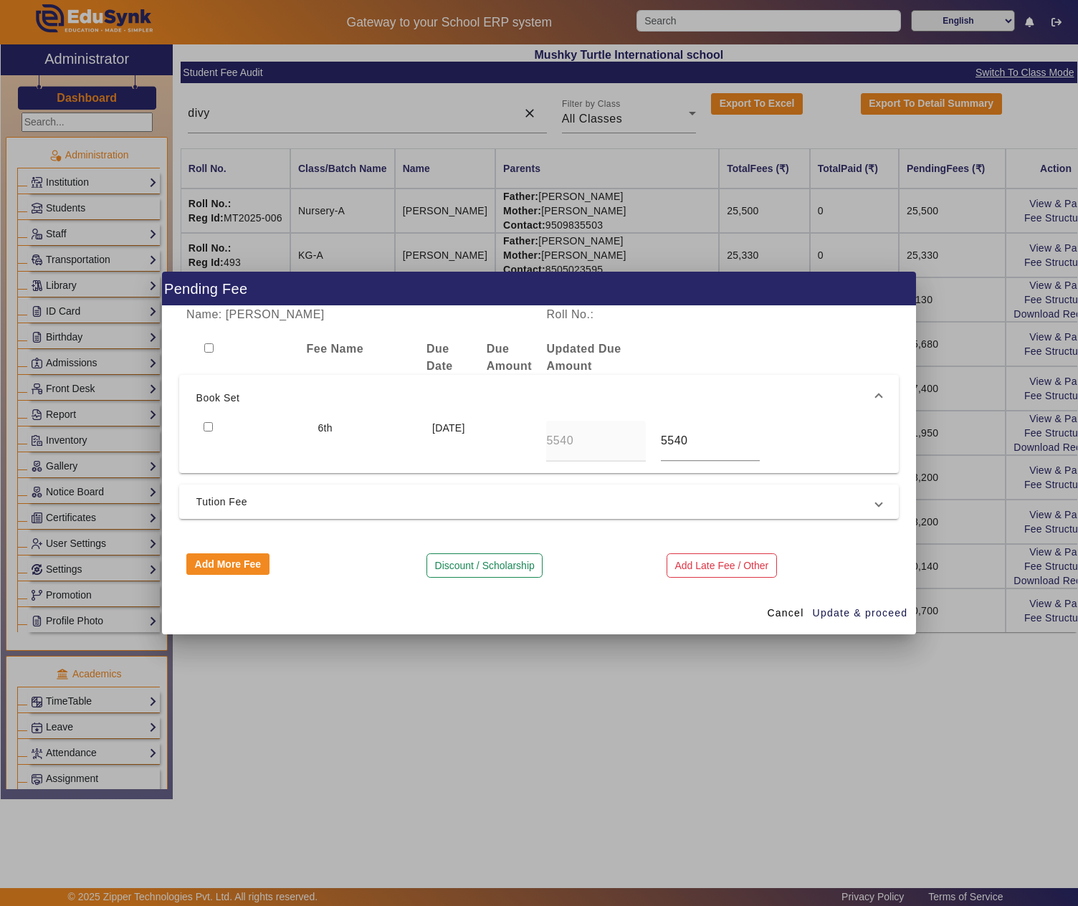
click at [205, 423] on input "checkbox" at bounding box center [207, 426] width 9 height 9
checkbox input "true"
click at [868, 608] on span "Update & proceed" at bounding box center [859, 612] width 95 height 15
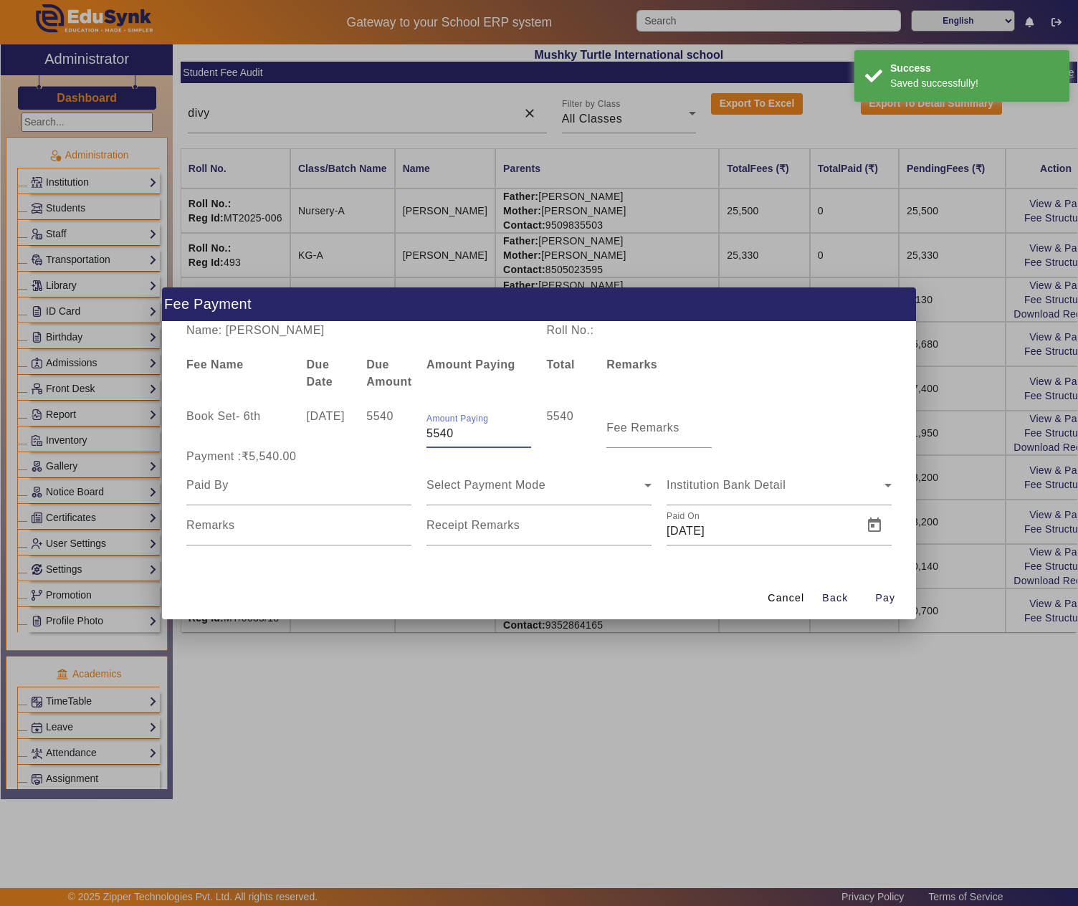
drag, startPoint x: 456, startPoint y: 436, endPoint x: 408, endPoint y: 430, distance: 47.6
click at [408, 430] on div "Book Set - 6th 10 Apr 2025 5540 Amount Paying 5540 5540 Fee Remarks" at bounding box center [539, 428] width 720 height 40
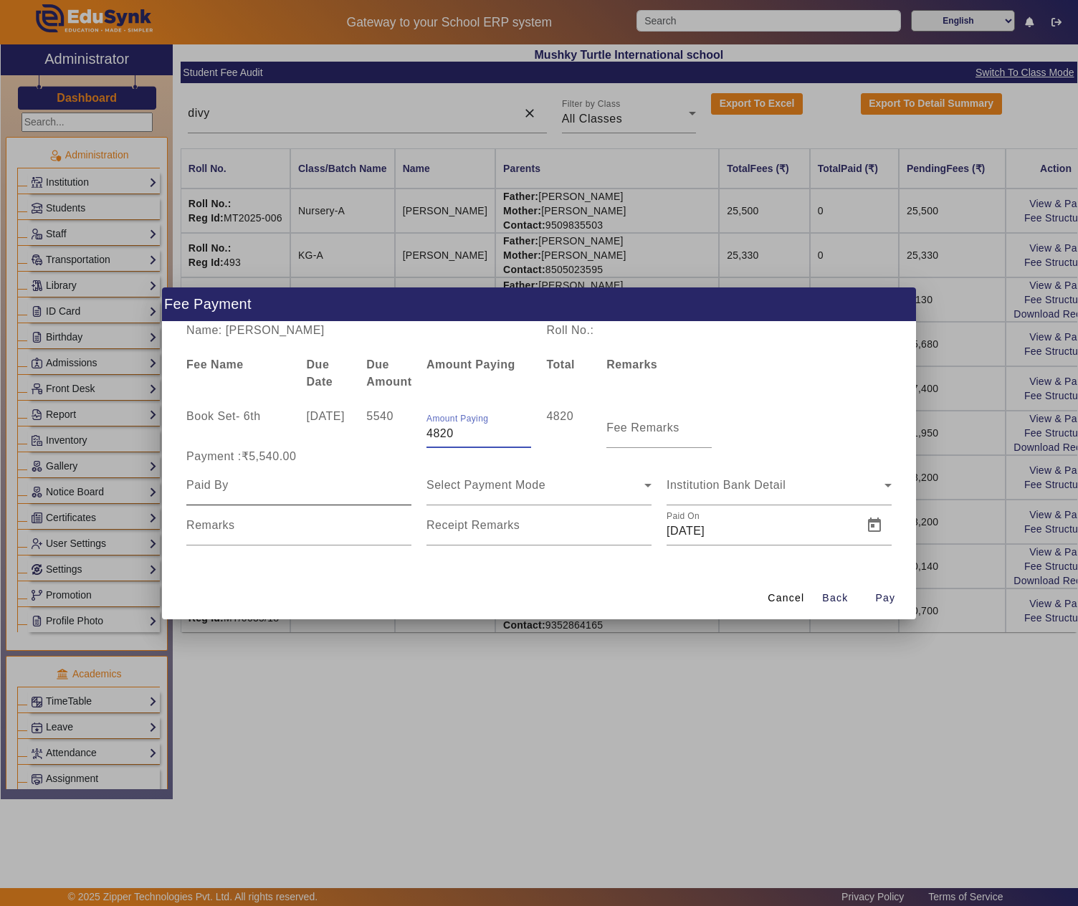
type input "4820"
click at [301, 486] on input at bounding box center [298, 484] width 225 height 17
paste input "LALIT KHATWANI"
type input "LALIT KHATWANI"
click at [529, 486] on span "Select Payment Mode" at bounding box center [485, 485] width 119 height 12
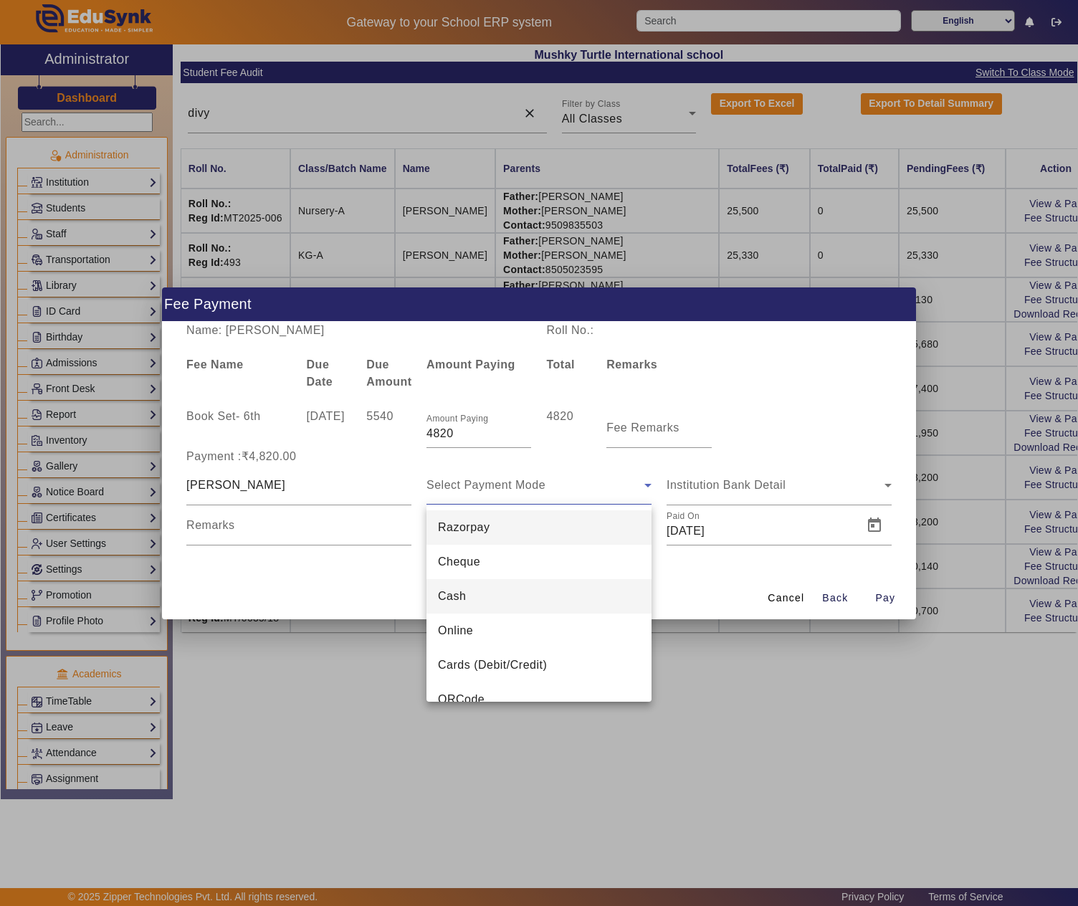
click at [471, 598] on mat-option "Cash" at bounding box center [538, 596] width 225 height 34
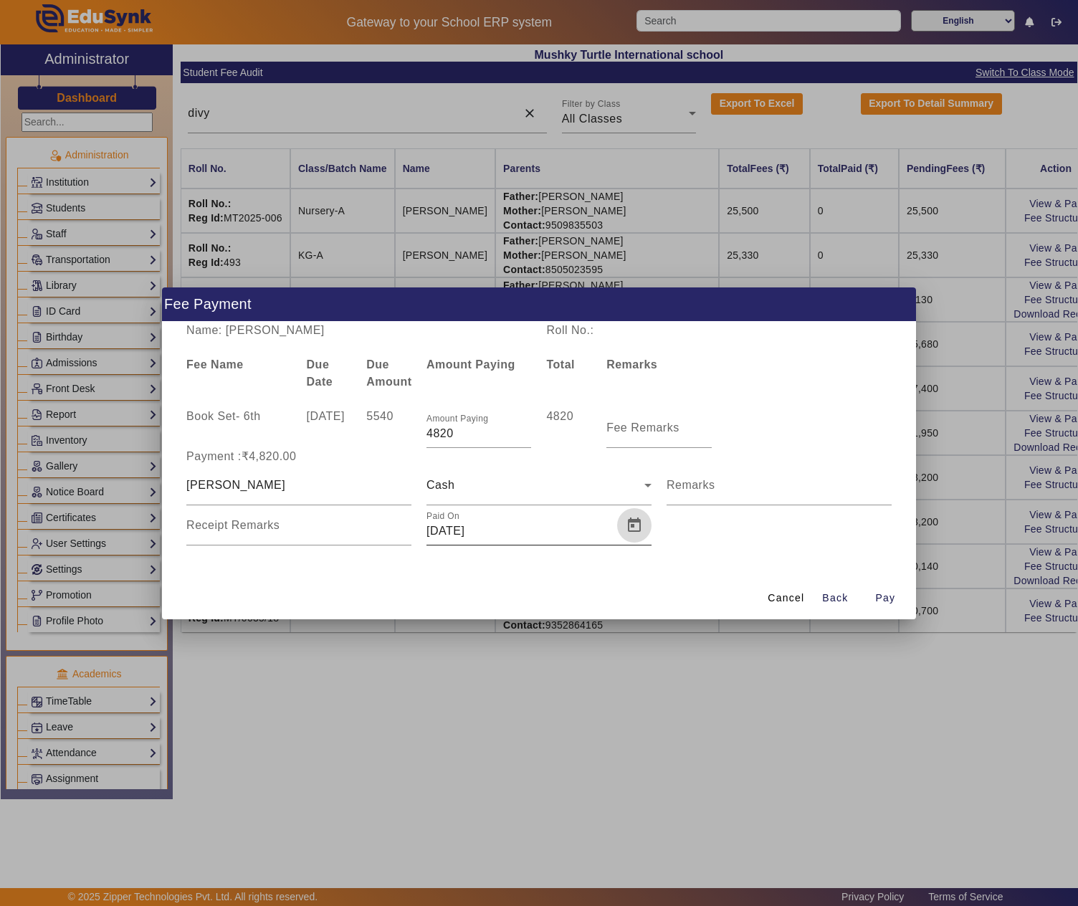
click at [626, 526] on span "Open calendar" at bounding box center [634, 525] width 34 height 34
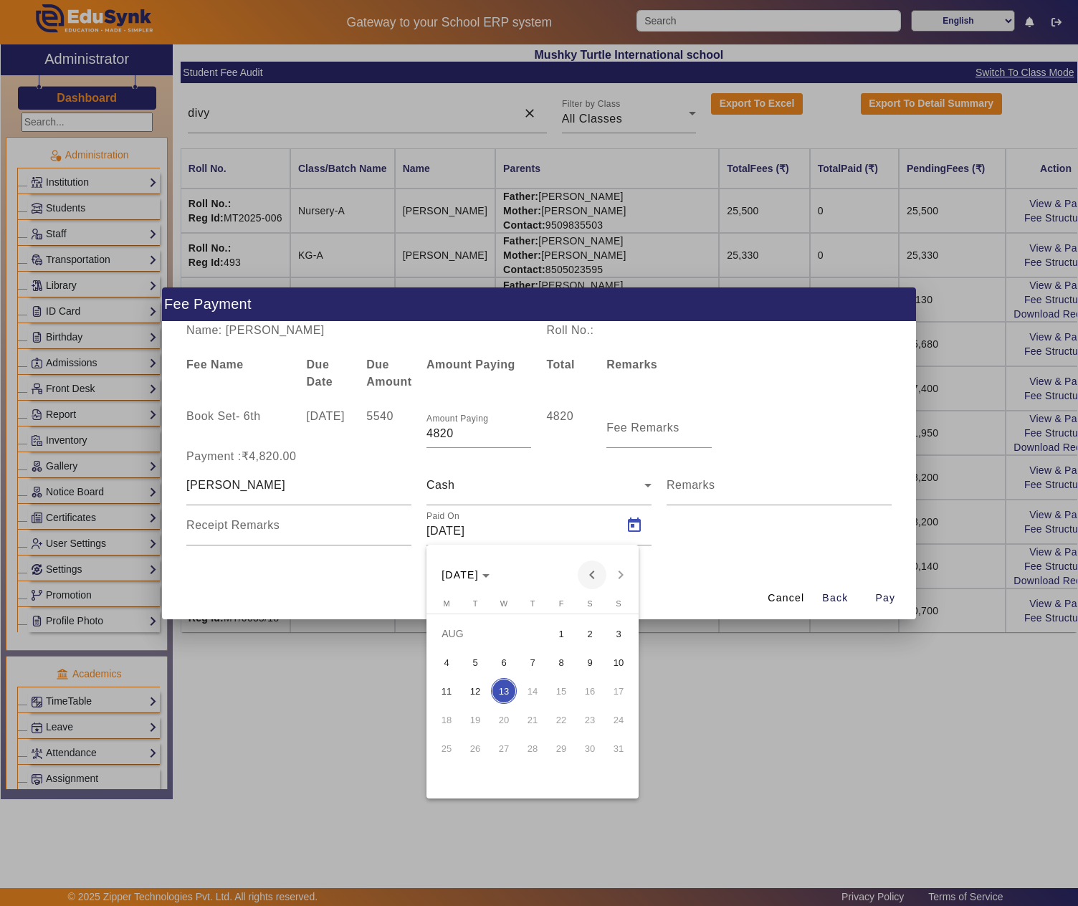
click at [589, 572] on span "Previous month" at bounding box center [591, 574] width 29 height 29
click at [503, 772] on span "30" at bounding box center [504, 777] width 26 height 26
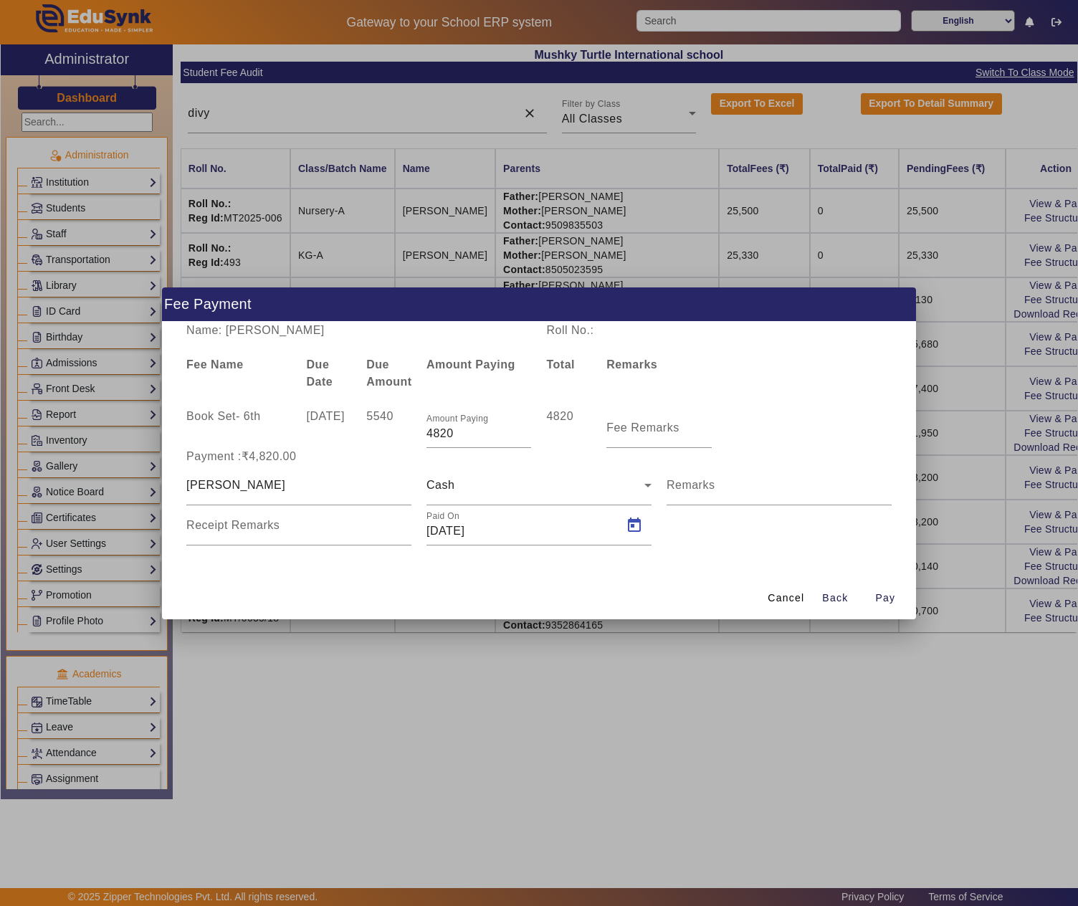
type input "30/04/2025"
click at [875, 595] on span "Pay" at bounding box center [885, 597] width 20 height 15
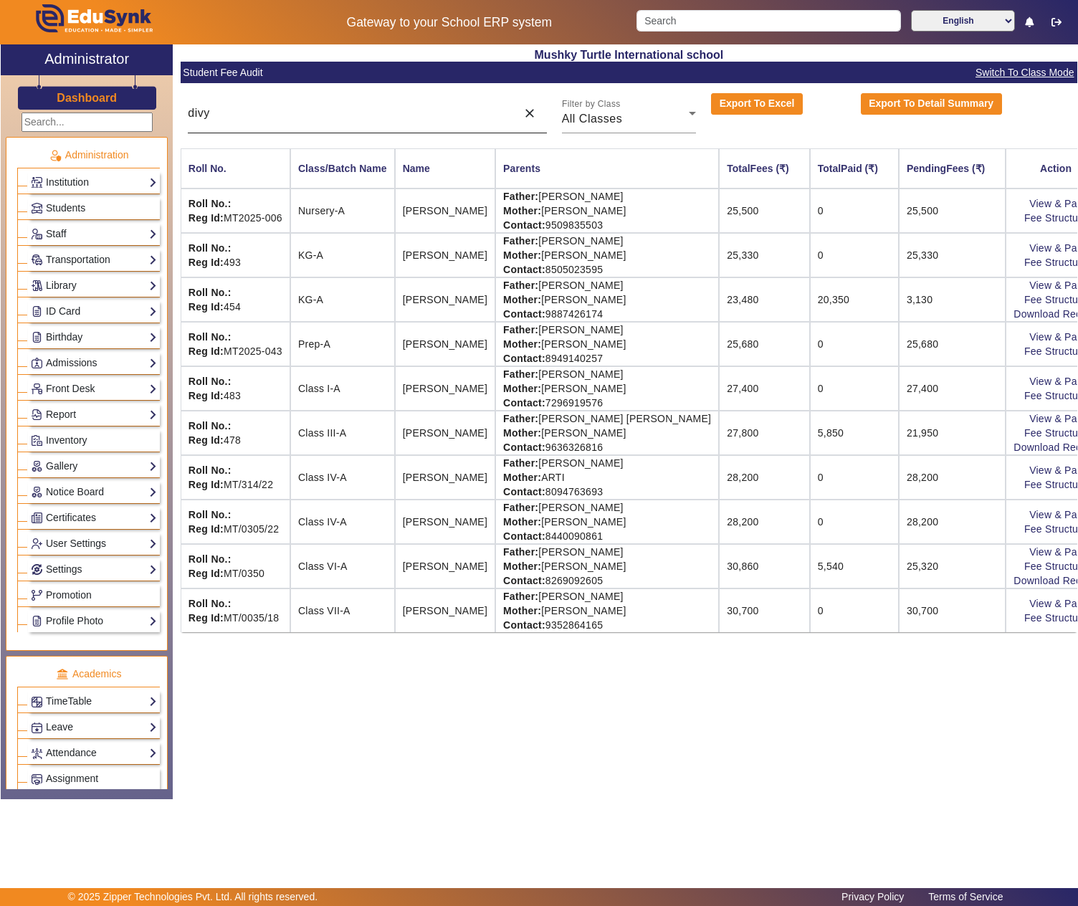
click at [277, 109] on input "divy" at bounding box center [348, 113] width 321 height 17
paste input "VIVAAN"
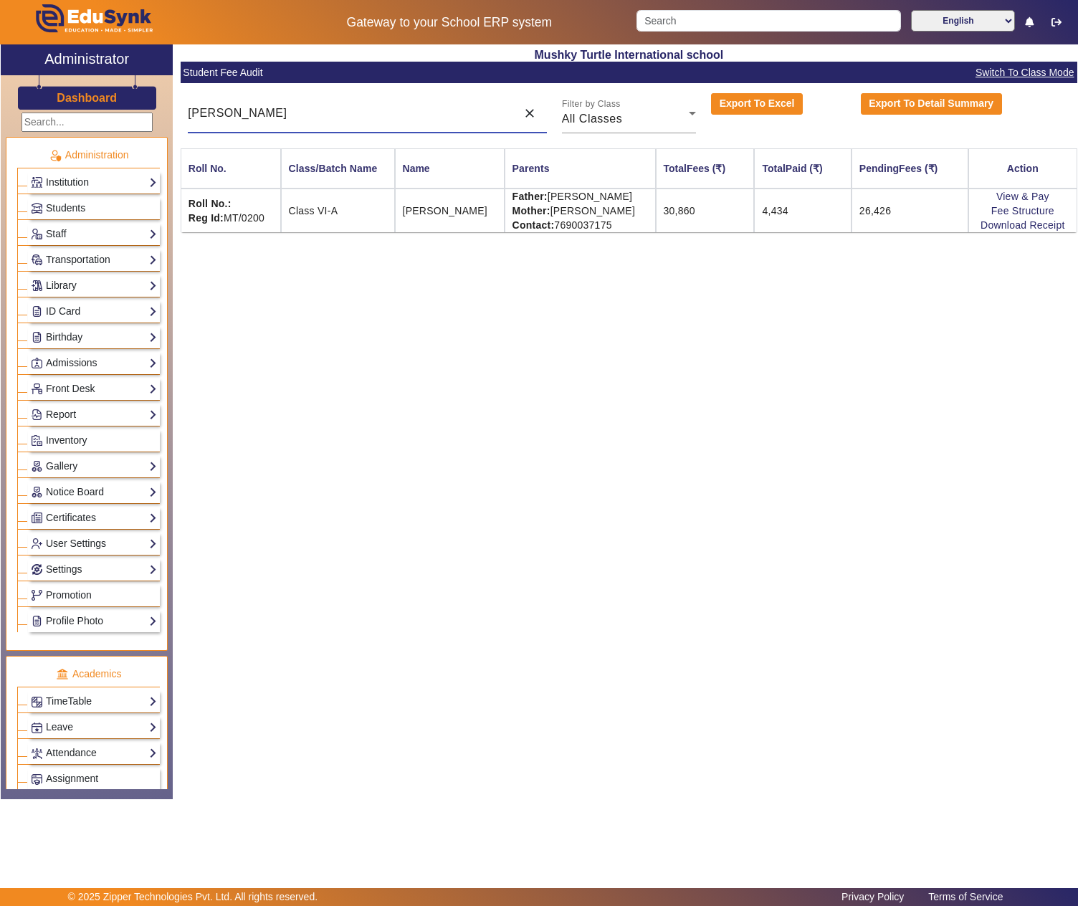
type input "VIVAAN"
drag, startPoint x: 553, startPoint y: 201, endPoint x: 651, endPoint y: 192, distance: 97.8
click at [651, 192] on td "Father: ASHOK PANJWANI Mother: NISHA PANJWANI Contact: 7690037175" at bounding box center [579, 210] width 151 height 44
copy td "ASHOK PANJWANI"
click at [1017, 191] on link "View & Pay" at bounding box center [1022, 196] width 53 height 11
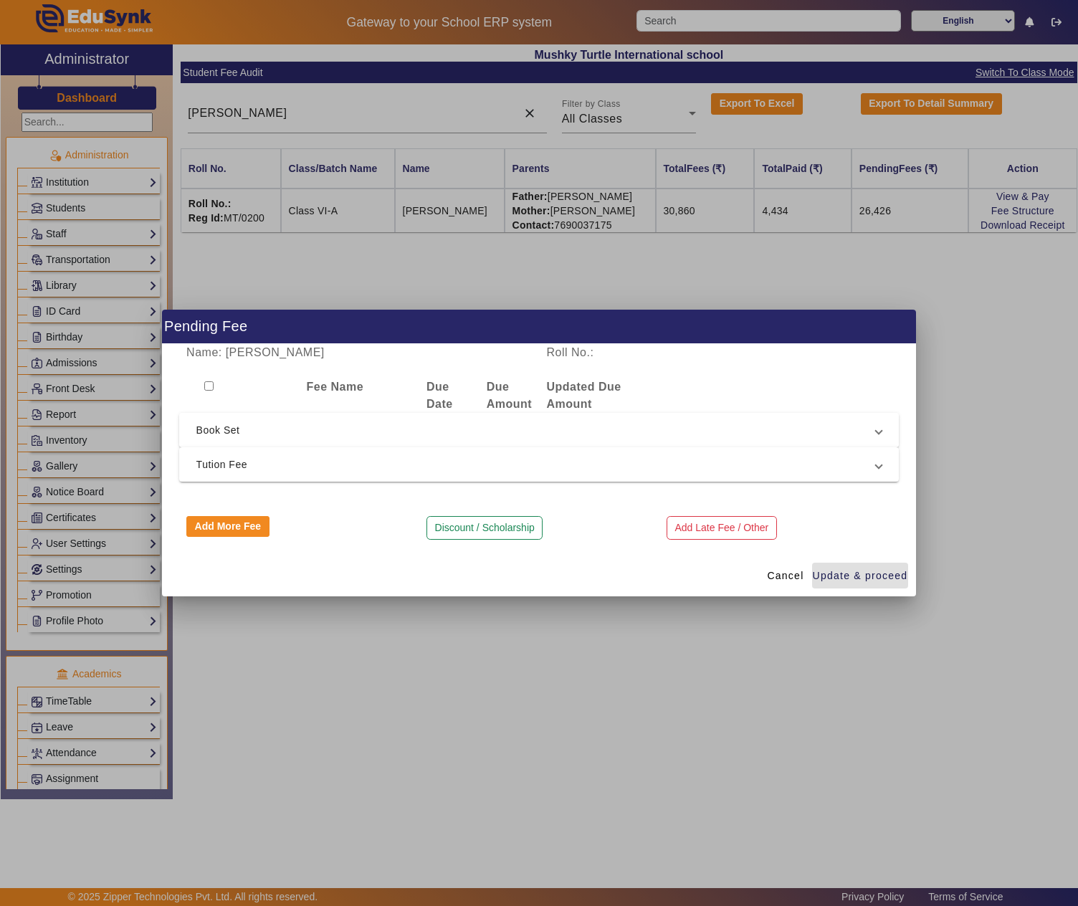
click at [289, 416] on mat-expansion-panel-header "Book Set" at bounding box center [539, 430] width 720 height 34
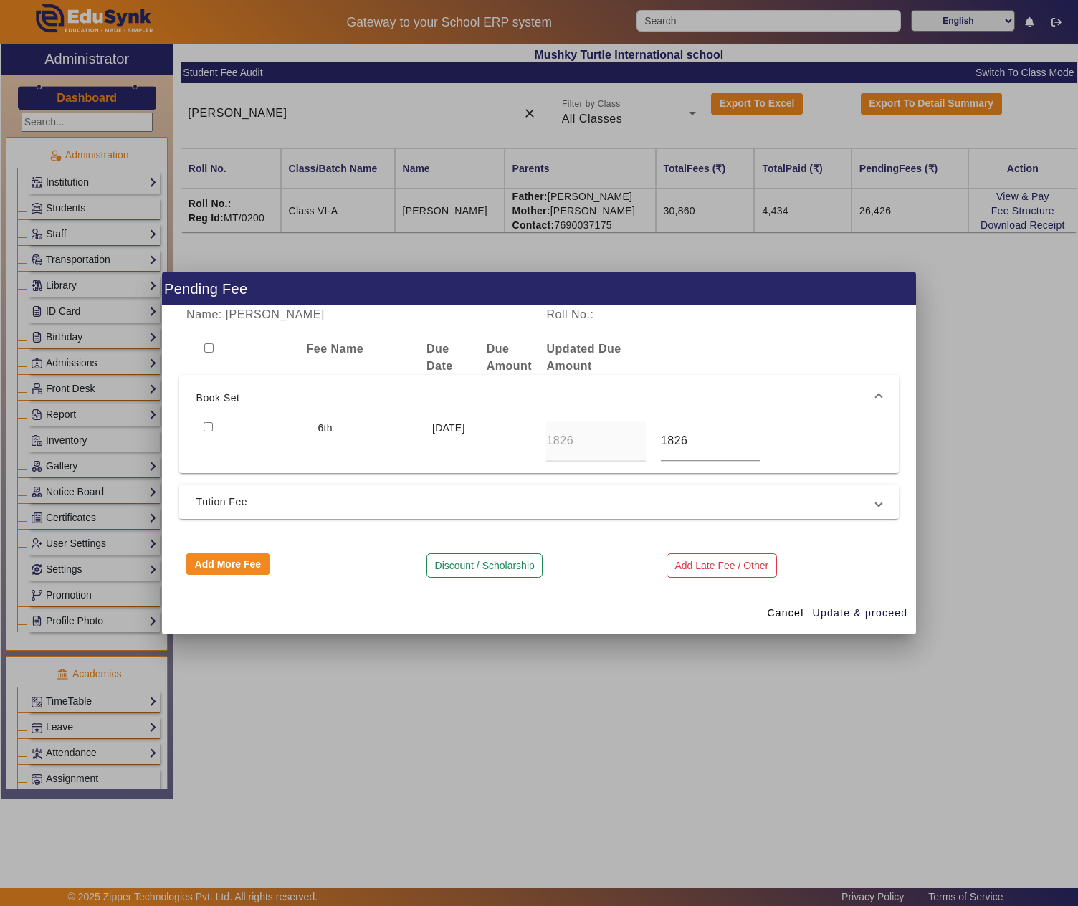
click at [208, 430] on div at bounding box center [253, 441] width 114 height 41
click at [206, 424] on input "checkbox" at bounding box center [207, 426] width 9 height 9
checkbox input "true"
click at [851, 610] on span "Update & proceed" at bounding box center [859, 612] width 95 height 15
type input "5540"
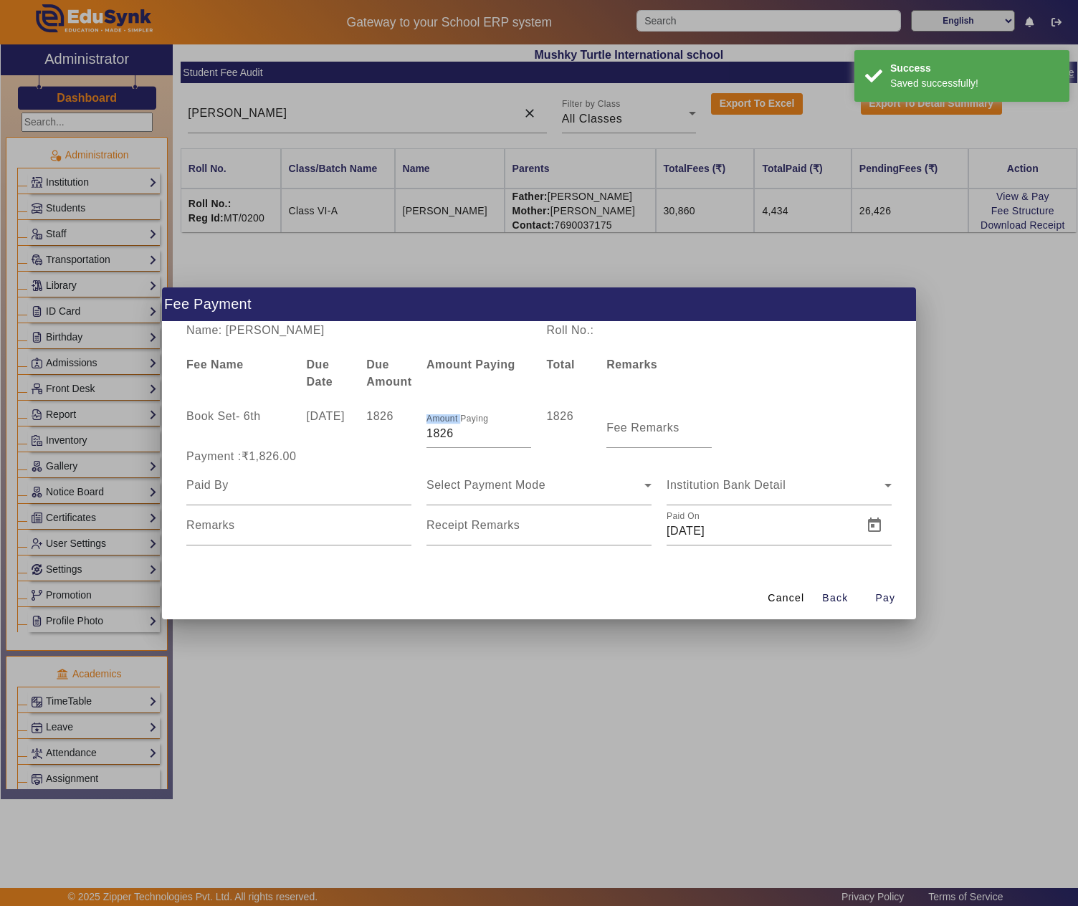
drag, startPoint x: 460, startPoint y: 418, endPoint x: 394, endPoint y: 430, distance: 66.9
click at [394, 430] on div "Book Set - 6th 10 Apr 2025 1826 Amount Paying 1826 1826 Fee Remarks" at bounding box center [539, 428] width 720 height 40
drag, startPoint x: 476, startPoint y: 430, endPoint x: 383, endPoint y: 434, distance: 93.2
click at [383, 434] on div "Book Set - 6th 10 Apr 2025 1826 Amount Paying 1826 1826 Fee Remarks" at bounding box center [539, 428] width 720 height 40
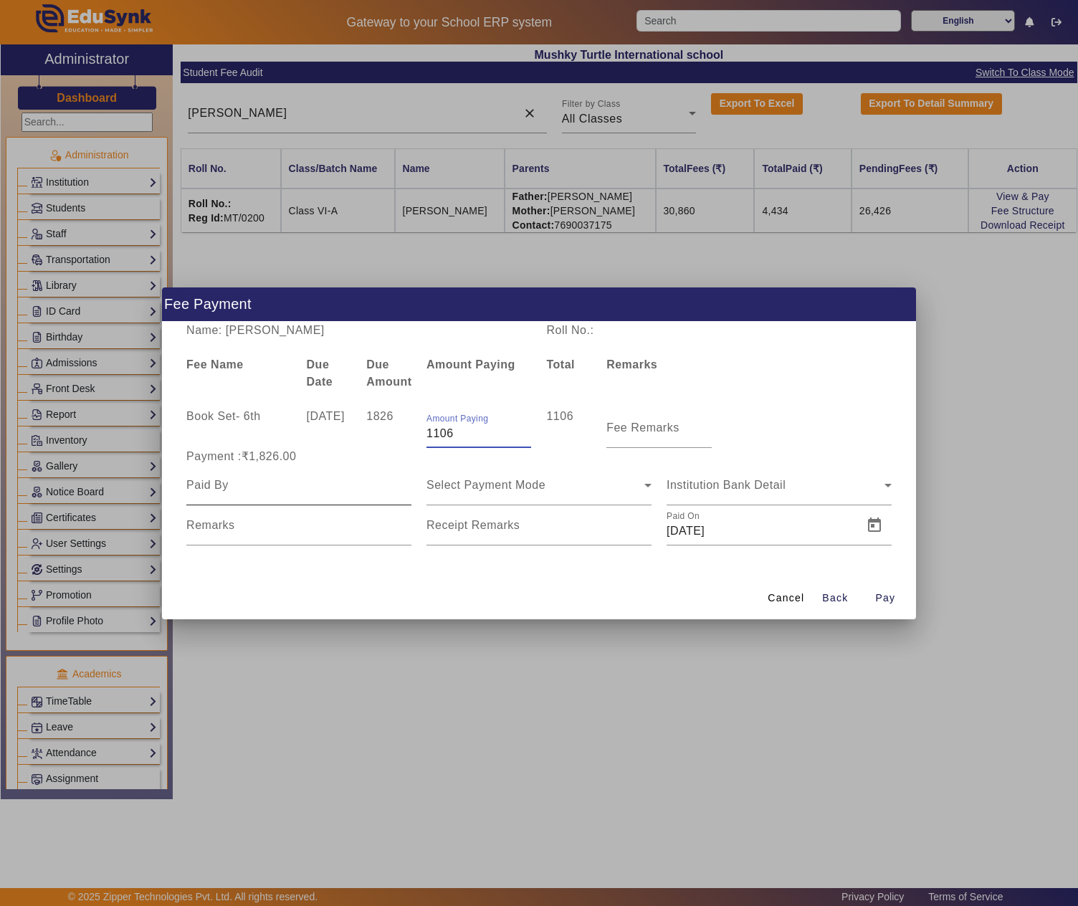
type input "1106"
click at [272, 484] on input at bounding box center [298, 484] width 225 height 17
paste input "ASHOK PANJWANI"
type input "ASHOK PANJWANI"
click at [565, 489] on div "Select Payment Mode" at bounding box center [535, 484] width 218 height 17
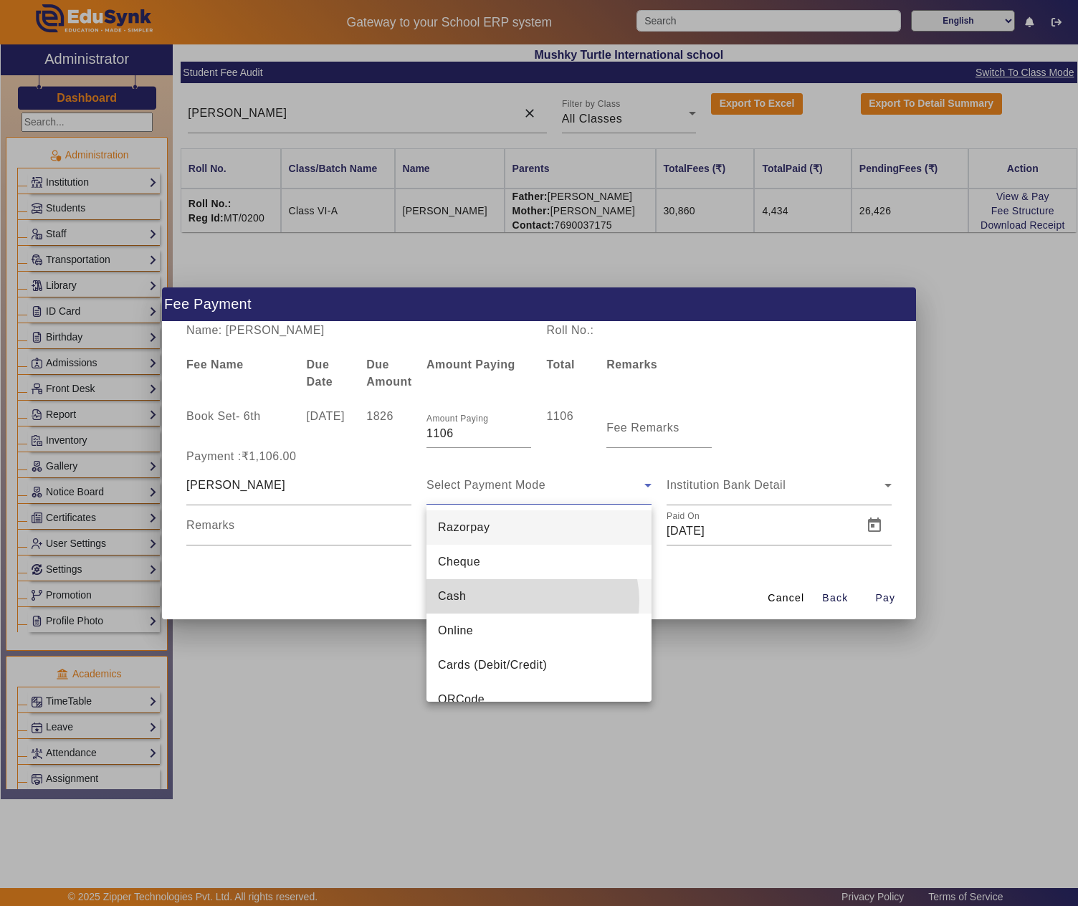
click at [532, 600] on mat-option "Cash" at bounding box center [538, 596] width 225 height 34
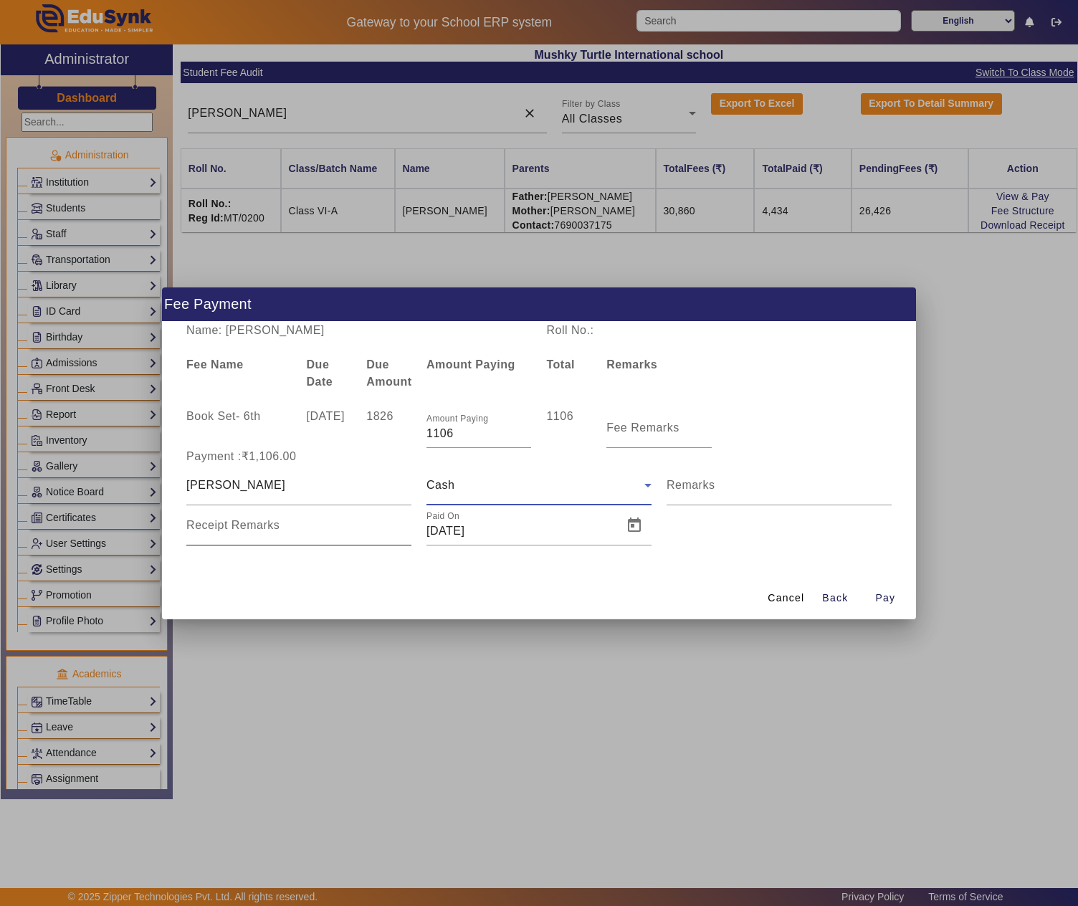
click at [289, 524] on input "Receipt Remarks" at bounding box center [298, 530] width 225 height 17
type input "Due Book Given"
click at [639, 524] on span "Open calendar" at bounding box center [634, 525] width 34 height 34
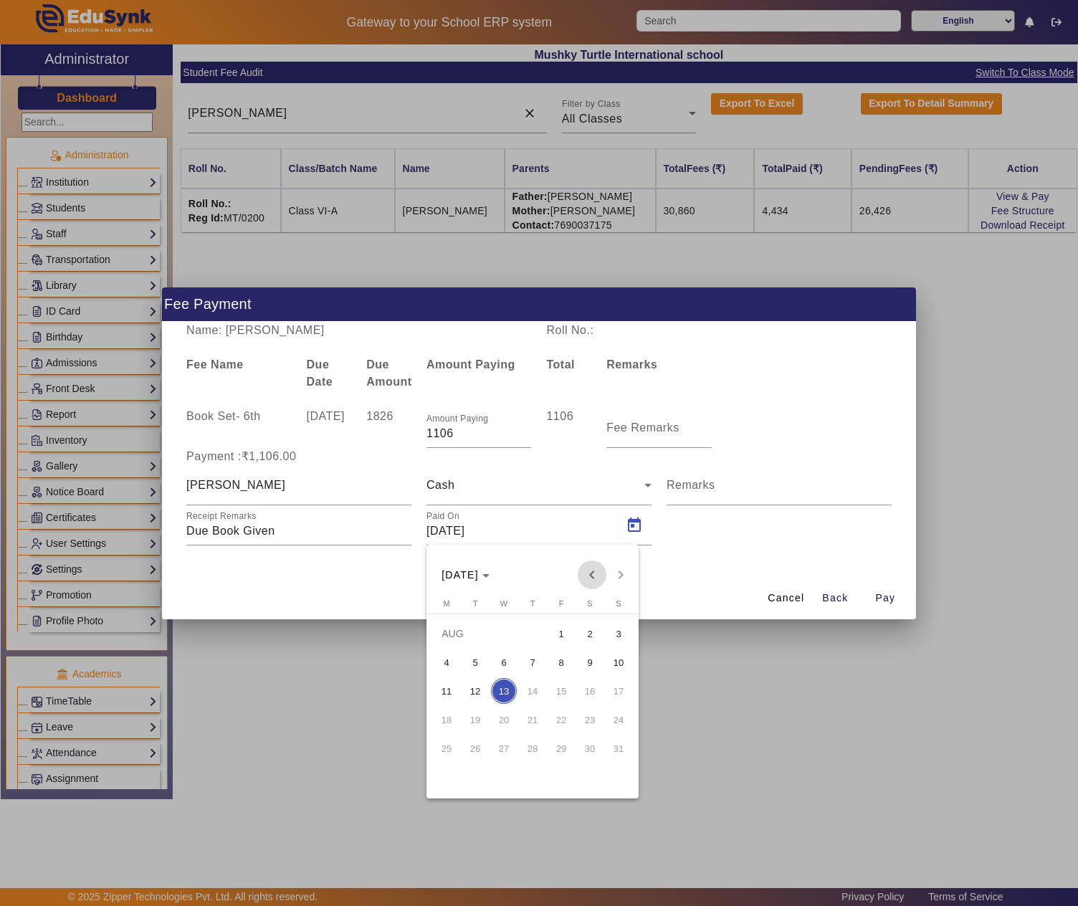
click at [590, 576] on span "Previous month" at bounding box center [591, 574] width 29 height 29
click at [512, 790] on button "30" at bounding box center [503, 776] width 29 height 29
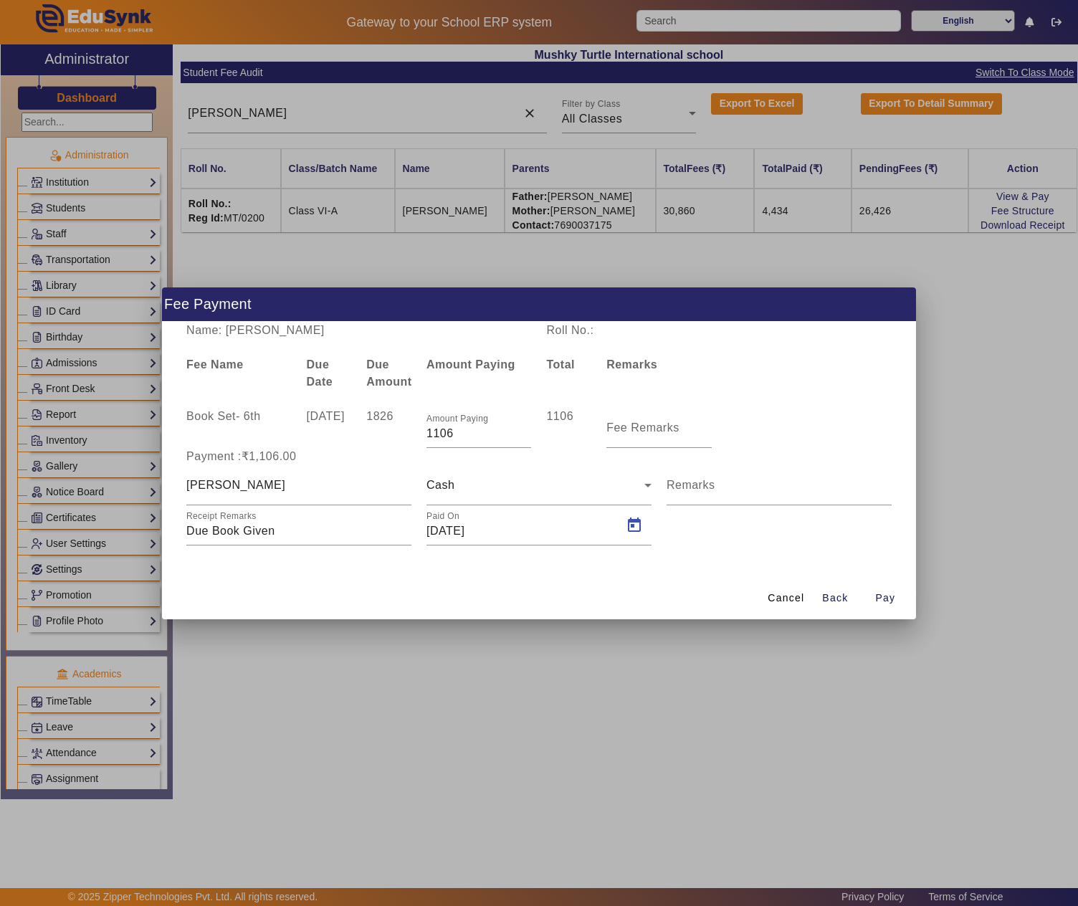
type input "30/04/2025"
click at [876, 595] on span "Pay" at bounding box center [885, 597] width 20 height 15
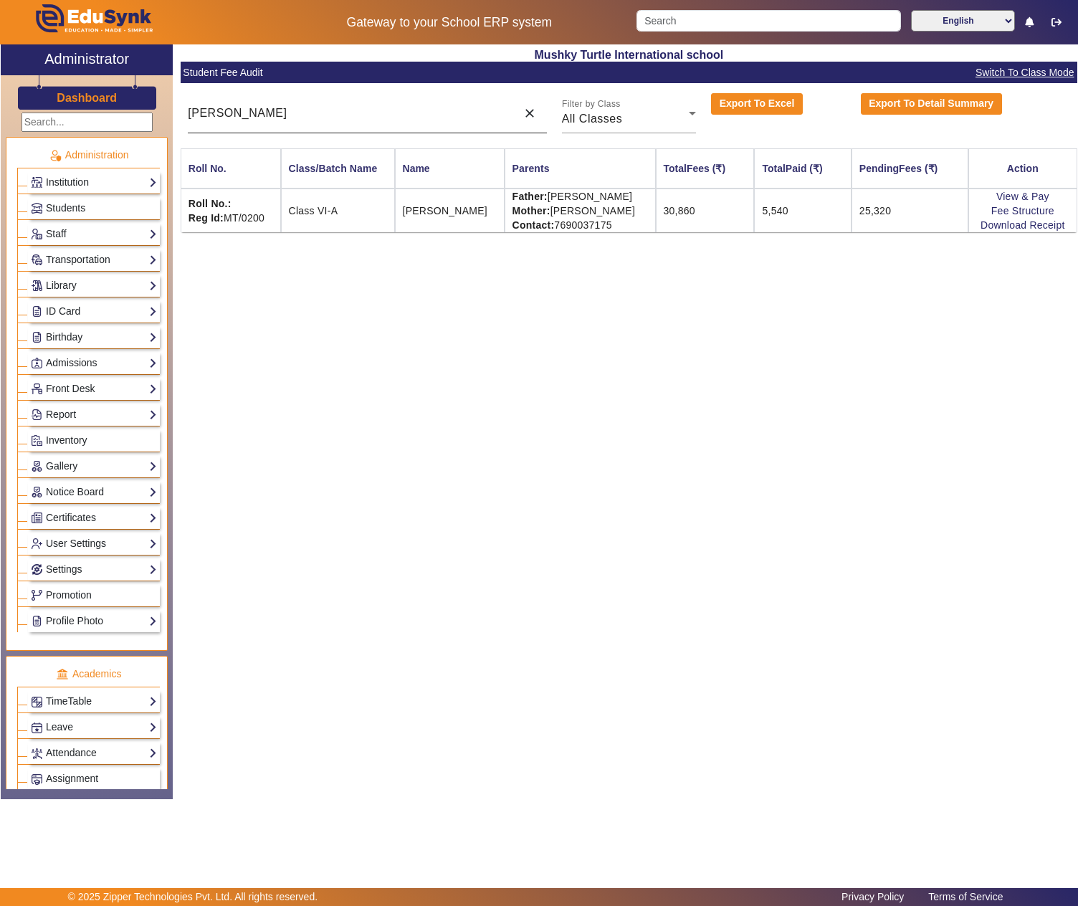
click at [298, 103] on div "VIVAAN" at bounding box center [348, 113] width 321 height 40
click at [289, 118] on input "VIVAAN" at bounding box center [348, 113] width 321 height 17
click at [289, 119] on input "VIVAAN" at bounding box center [348, 113] width 321 height 17
paste input "SAKSHI SANKHALA"
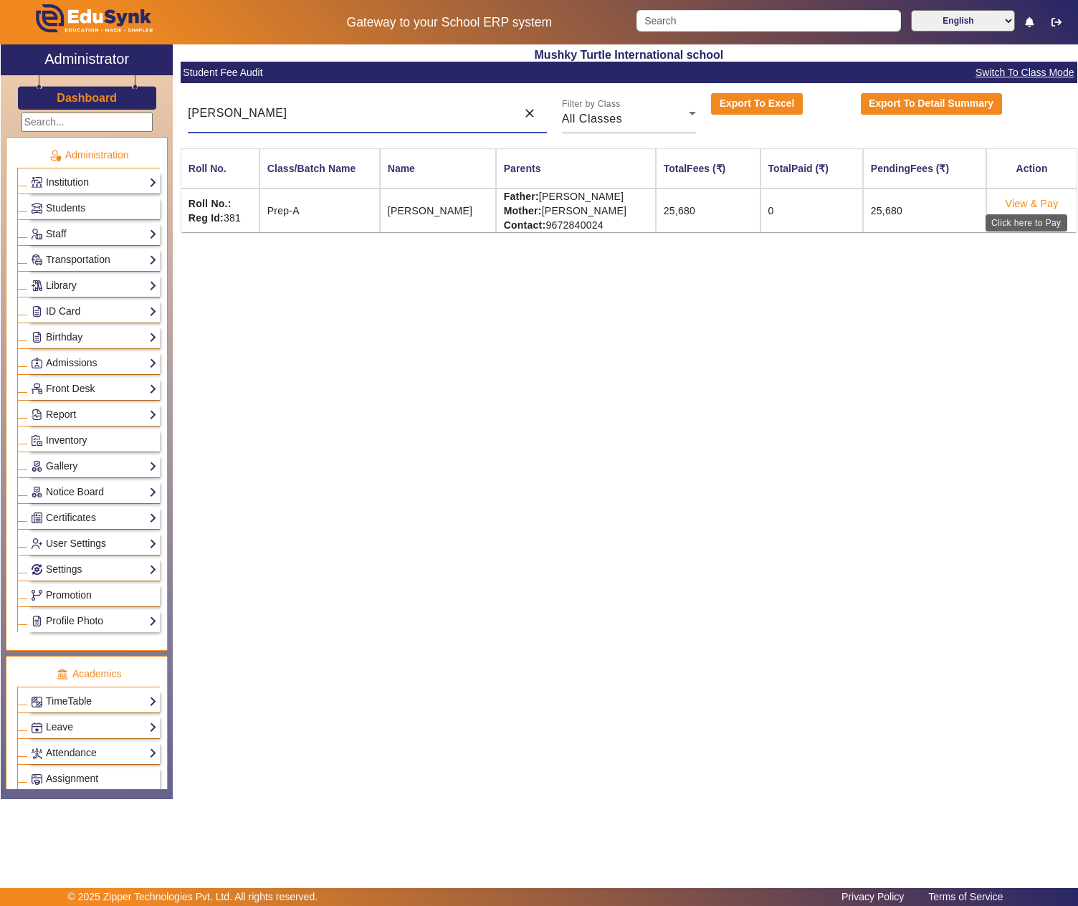
type input "SAKSHI SANKHALA"
click at [1027, 201] on link "View & Pay" at bounding box center [1031, 203] width 53 height 11
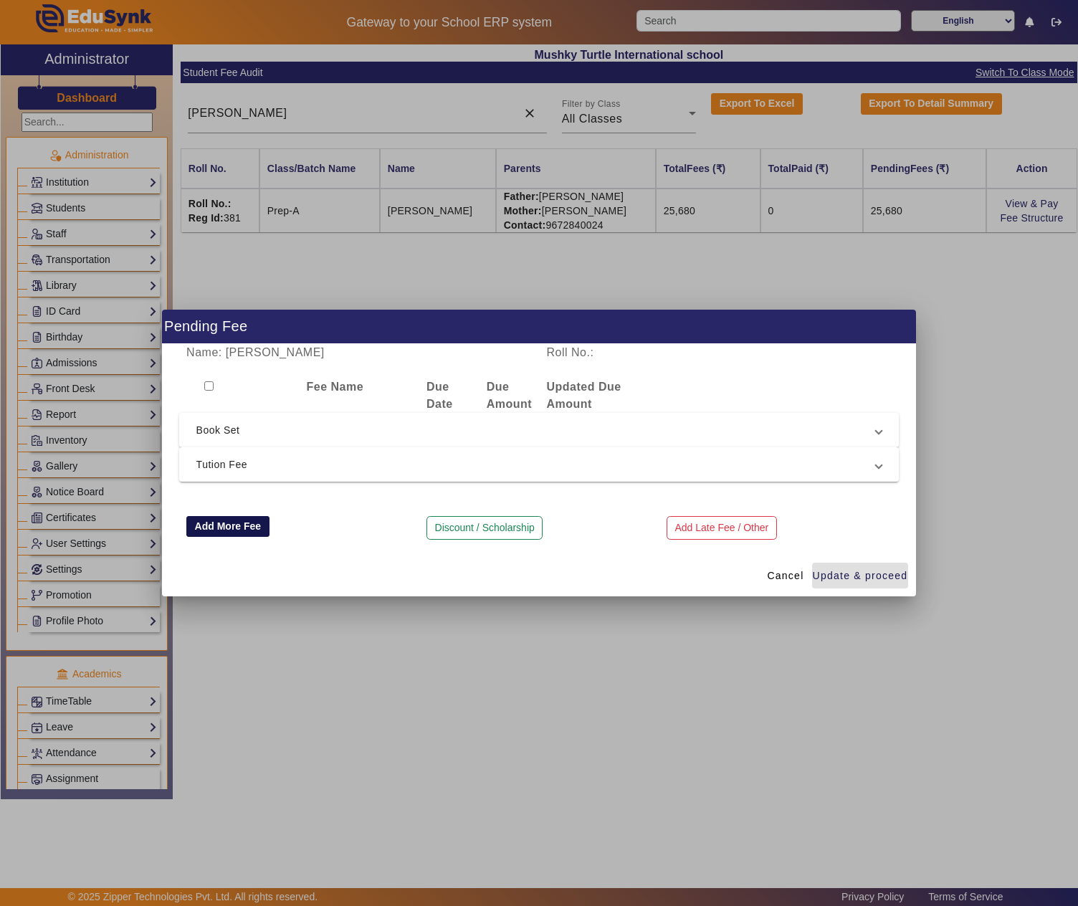
click at [235, 524] on button "Add More Fee" at bounding box center [227, 526] width 83 height 21
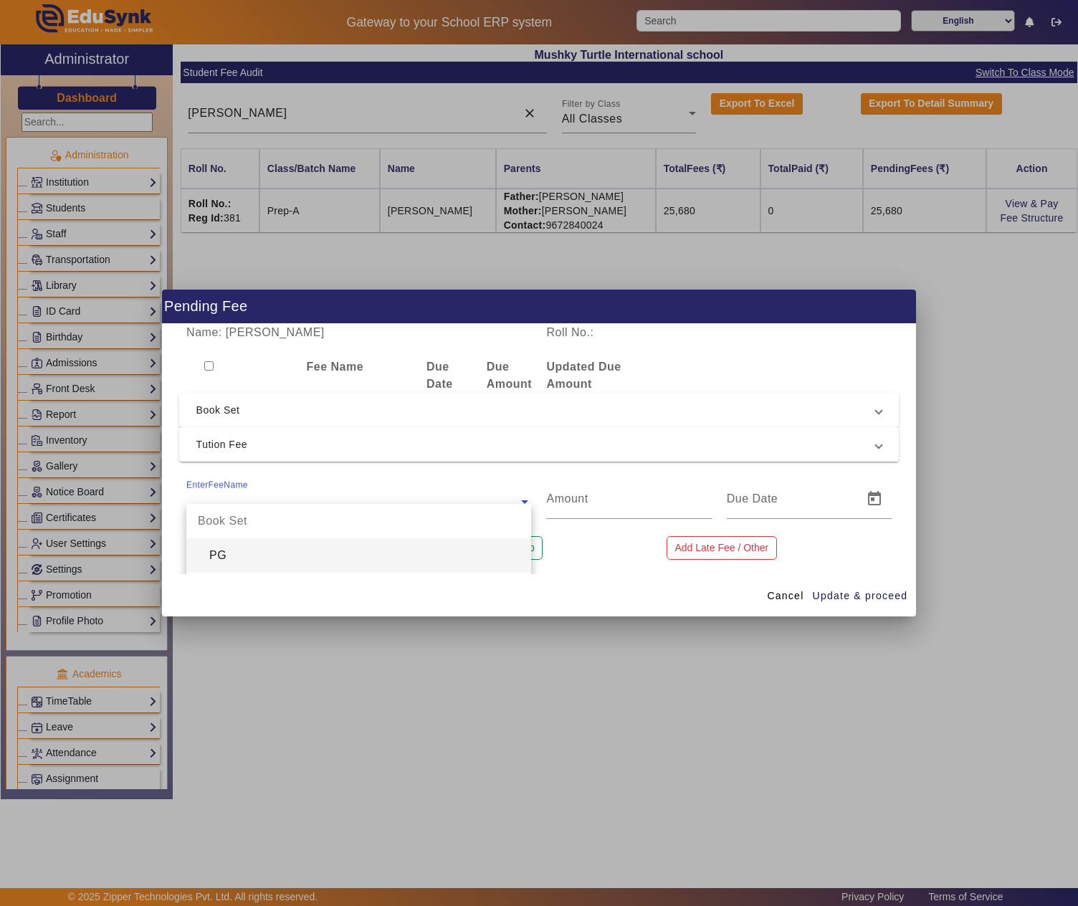
click at [244, 503] on ng-select "EnterFeeName Book Set PG Nursery KG Prep 1st 2nd 3rd 4th 5th 6th 7th Due Amount…" at bounding box center [358, 499] width 345 height 40
type input "am"
click at [258, 546] on div "Due Amount 2024-25" at bounding box center [358, 555] width 345 height 34
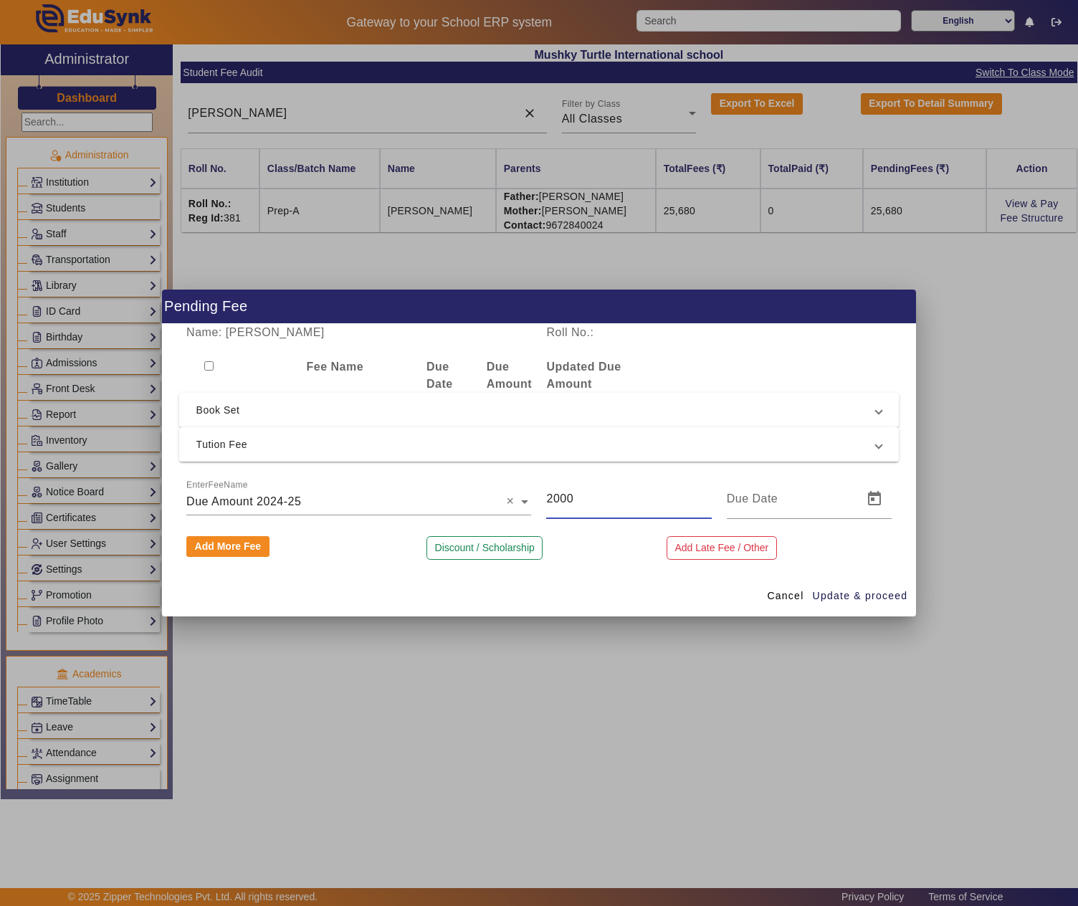
drag, startPoint x: 582, startPoint y: 499, endPoint x: 543, endPoint y: 499, distance: 38.7
click at [543, 499] on div "2000" at bounding box center [629, 499] width 180 height 40
type input "11500"
click at [873, 596] on span "Update & proceed" at bounding box center [859, 595] width 95 height 15
type input "[DATE]"
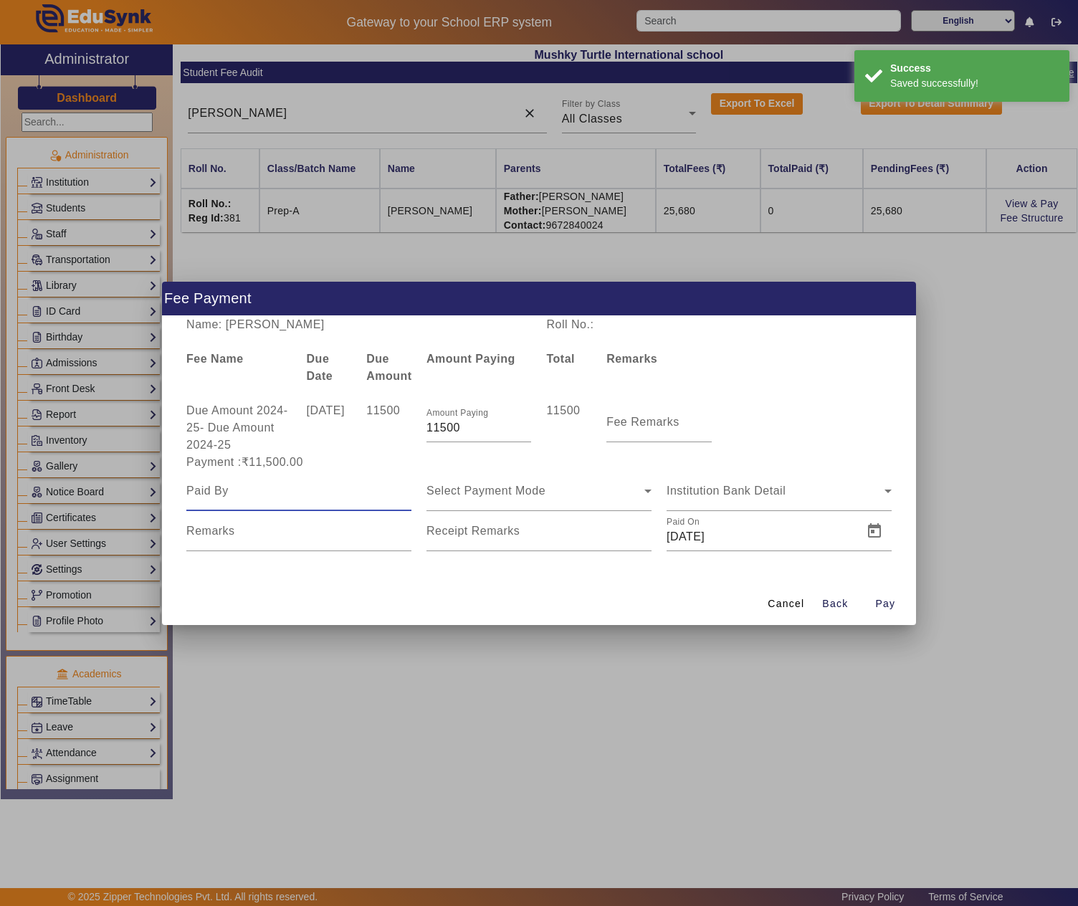
click at [310, 489] on input at bounding box center [298, 490] width 225 height 17
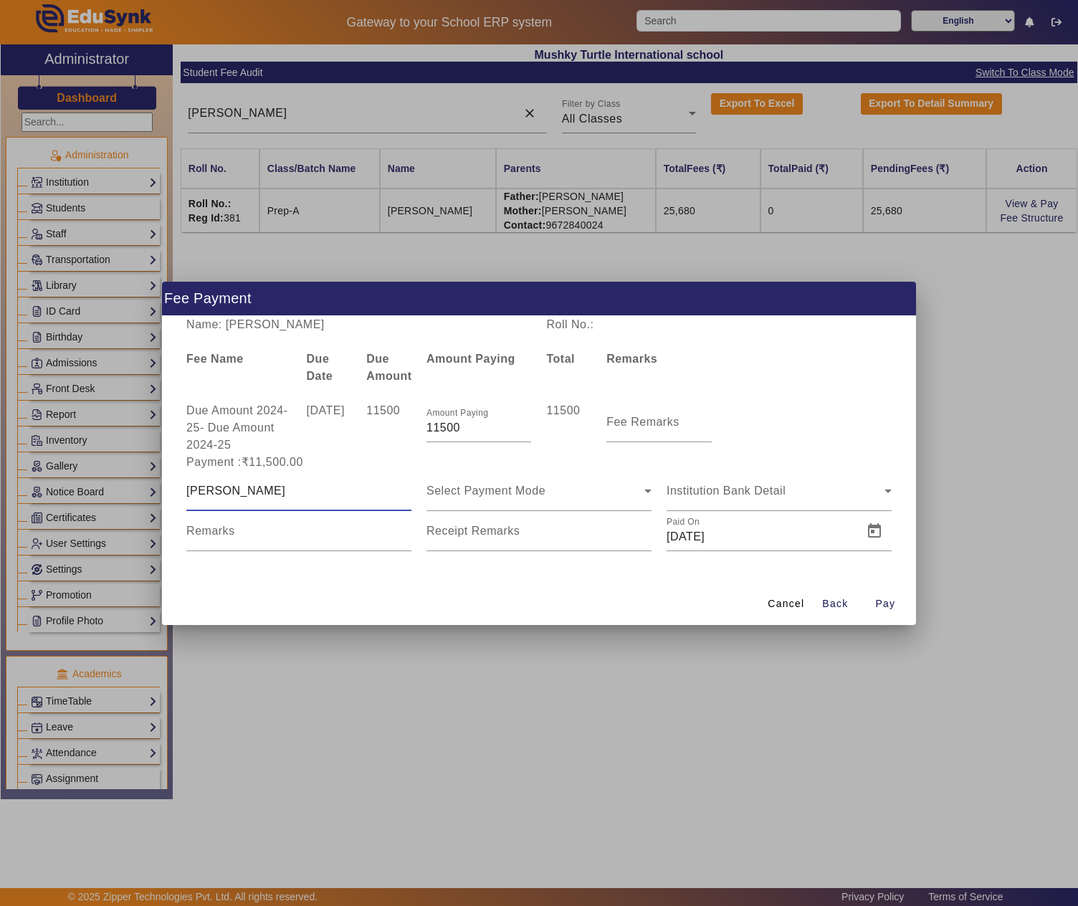
type input "Anand Sankhala"
click at [635, 536] on span "Open calendar" at bounding box center [634, 531] width 34 height 34
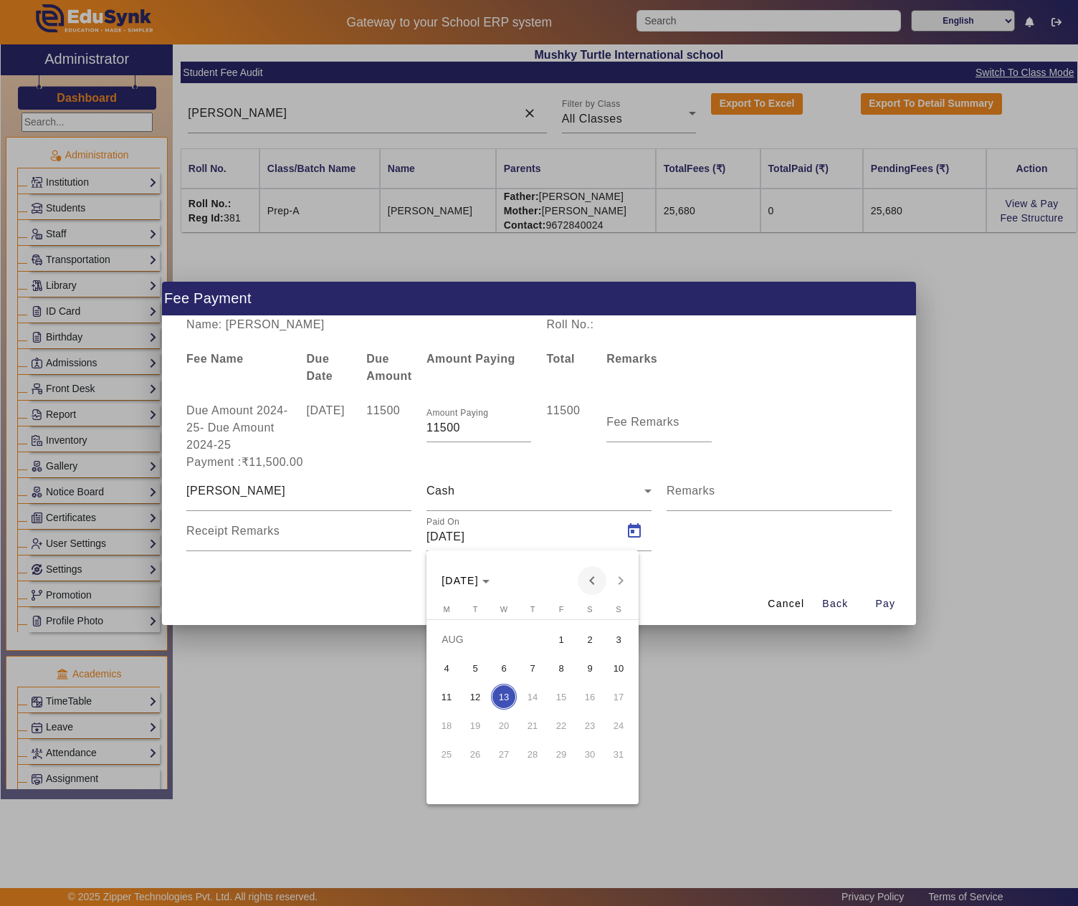
click at [586, 582] on span "Previous month" at bounding box center [591, 580] width 29 height 29
click at [540, 639] on span "1" at bounding box center [532, 639] width 26 height 26
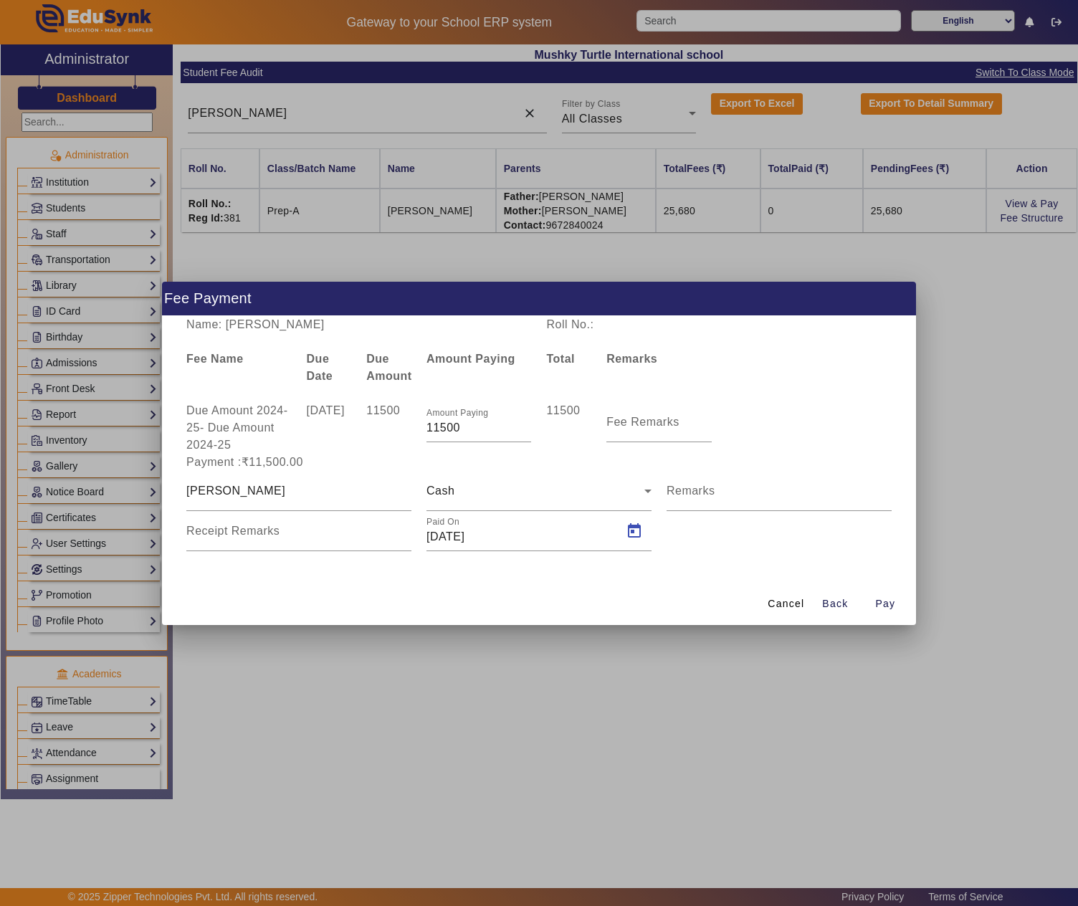
type input "01/05/2025"
click at [192, 410] on div "Due Amount 2024-25 - Due Amount 2024-25" at bounding box center [239, 428] width 120 height 52
drag, startPoint x: 188, startPoint y: 410, endPoint x: 203, endPoint y: 421, distance: 19.5
click at [203, 421] on div "Due Amount 2024-25 - Due Amount 2024-25" at bounding box center [239, 428] width 120 height 52
copy div "Due Amount 2024-25"
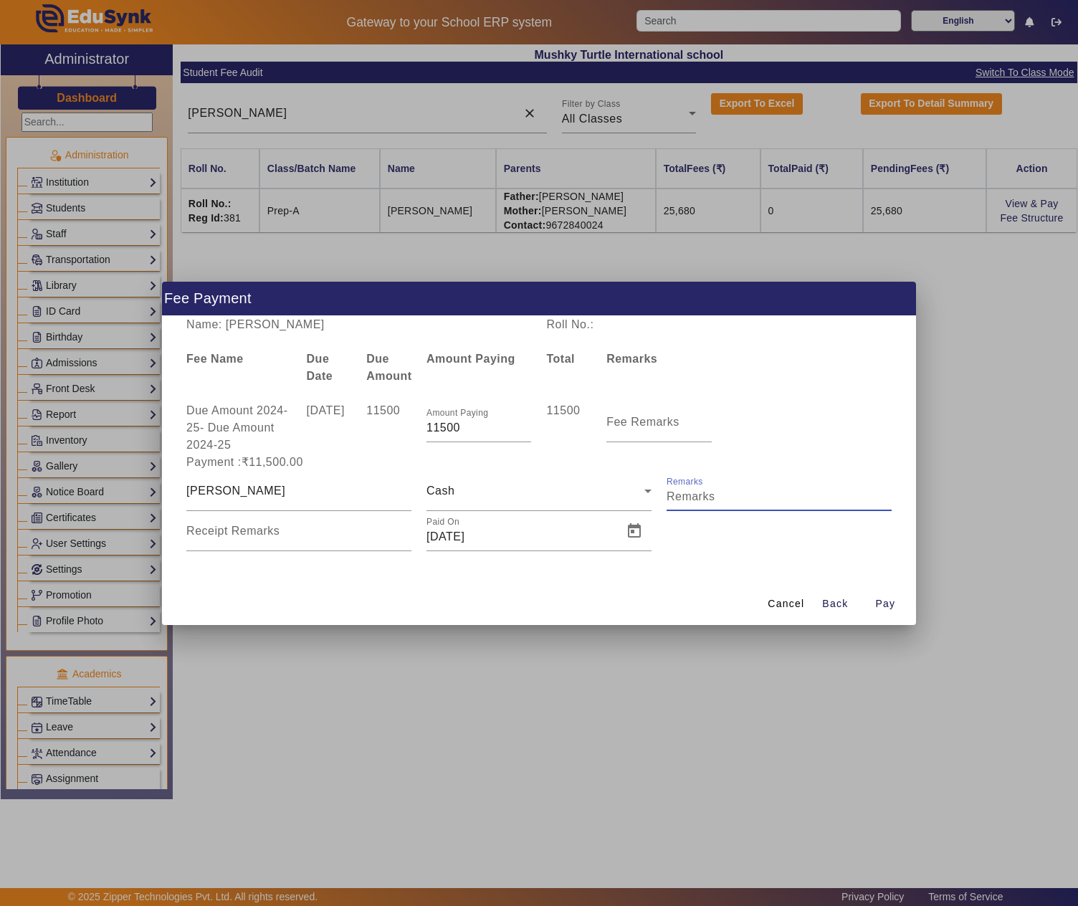
click at [787, 491] on input "Remarks" at bounding box center [778, 496] width 225 height 17
paste input "Due Amount 2024-25"
type input "Due Amount 2024-25"
drag, startPoint x: 800, startPoint y: 491, endPoint x: 767, endPoint y: 590, distance: 104.2
click at [767, 590] on span at bounding box center [786, 604] width 48 height 34
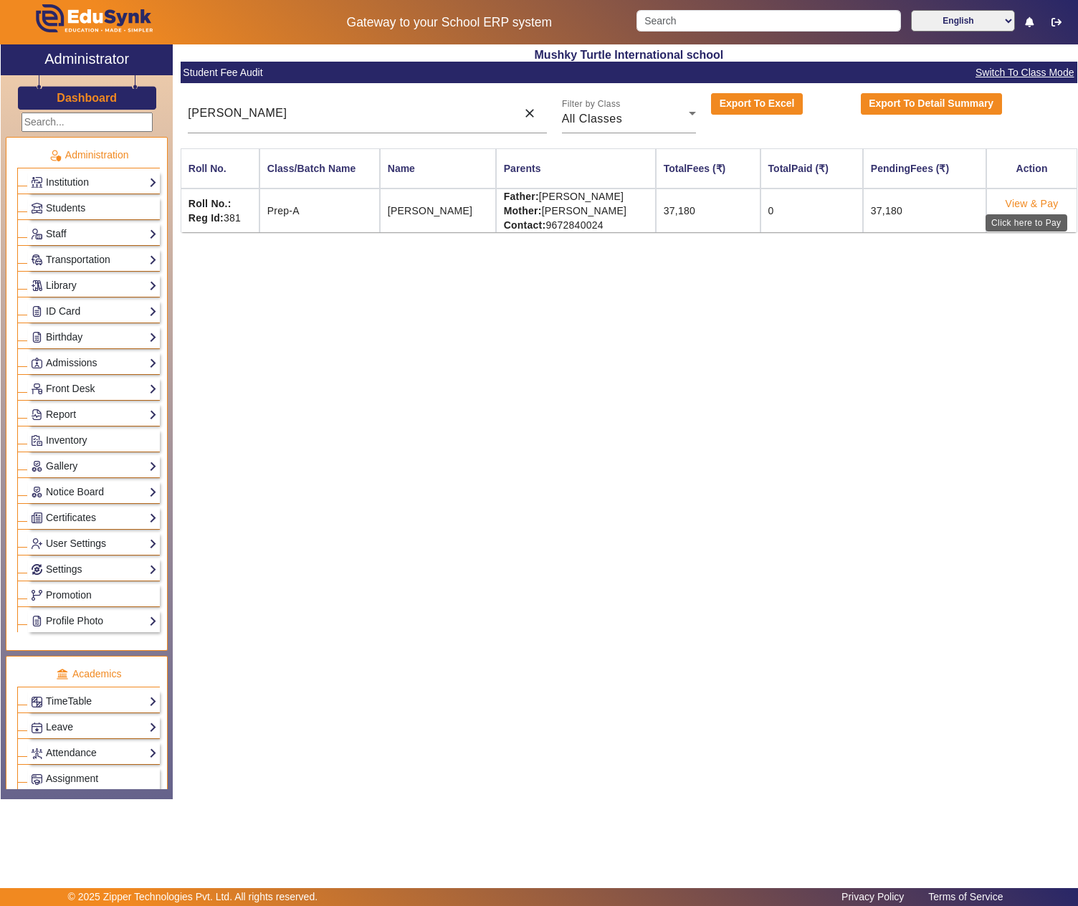
click at [1030, 199] on link "View & Pay" at bounding box center [1031, 203] width 53 height 11
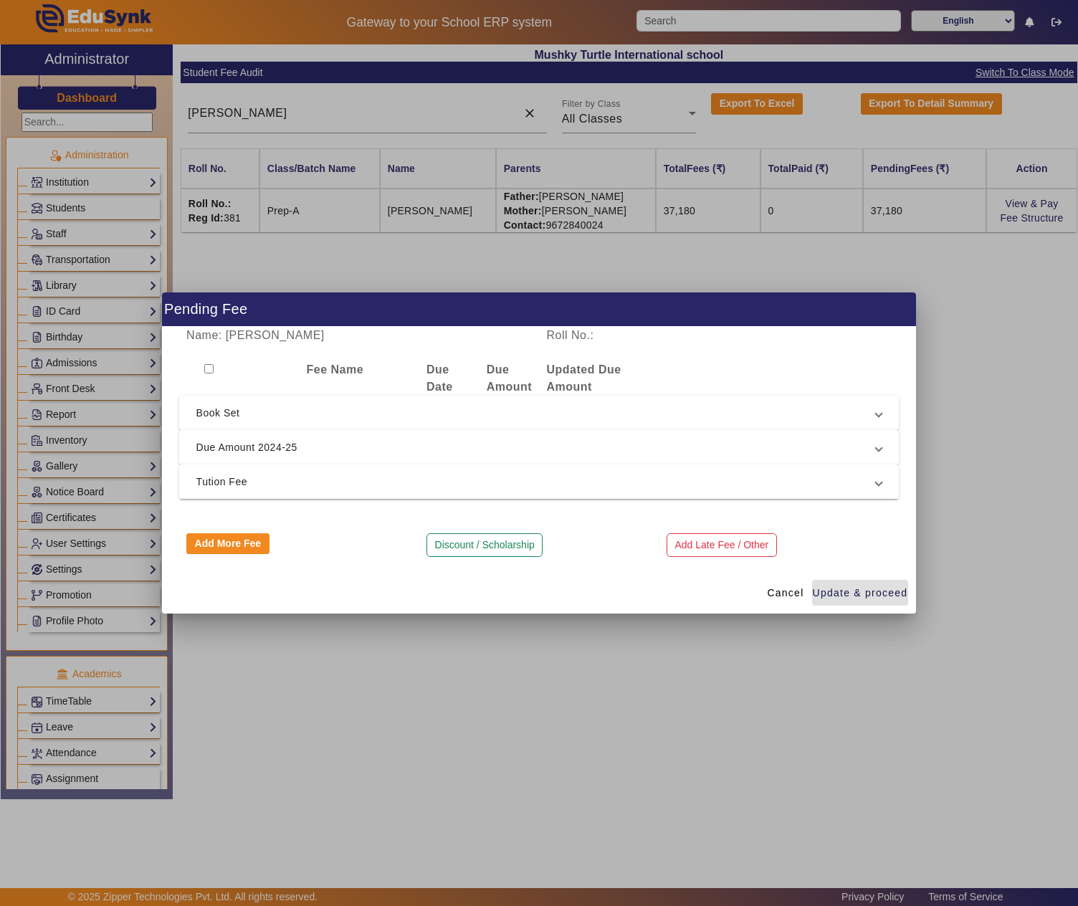
click at [288, 451] on span "Due Amount 2024-25" at bounding box center [536, 446] width 680 height 17
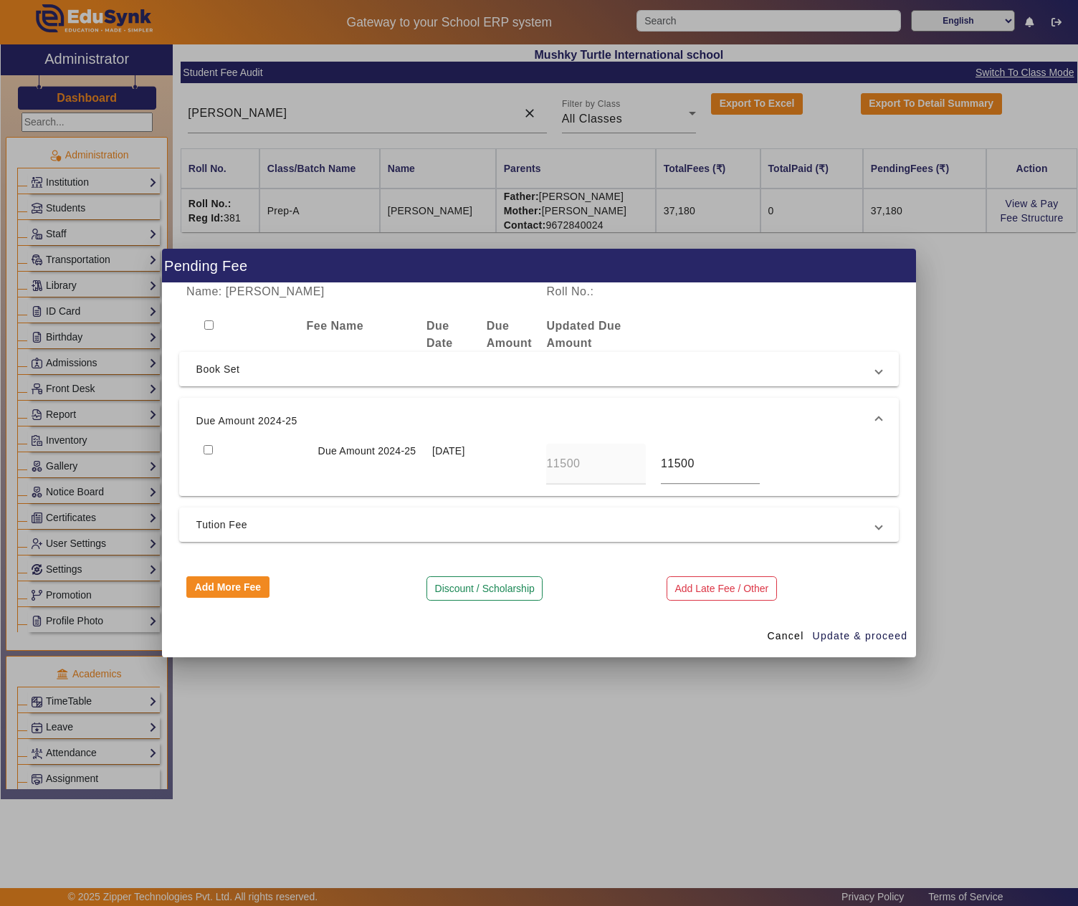
click at [208, 449] on input "checkbox" at bounding box center [207, 449] width 9 height 9
checkbox input "true"
click at [841, 632] on span "Update & proceed" at bounding box center [859, 635] width 95 height 15
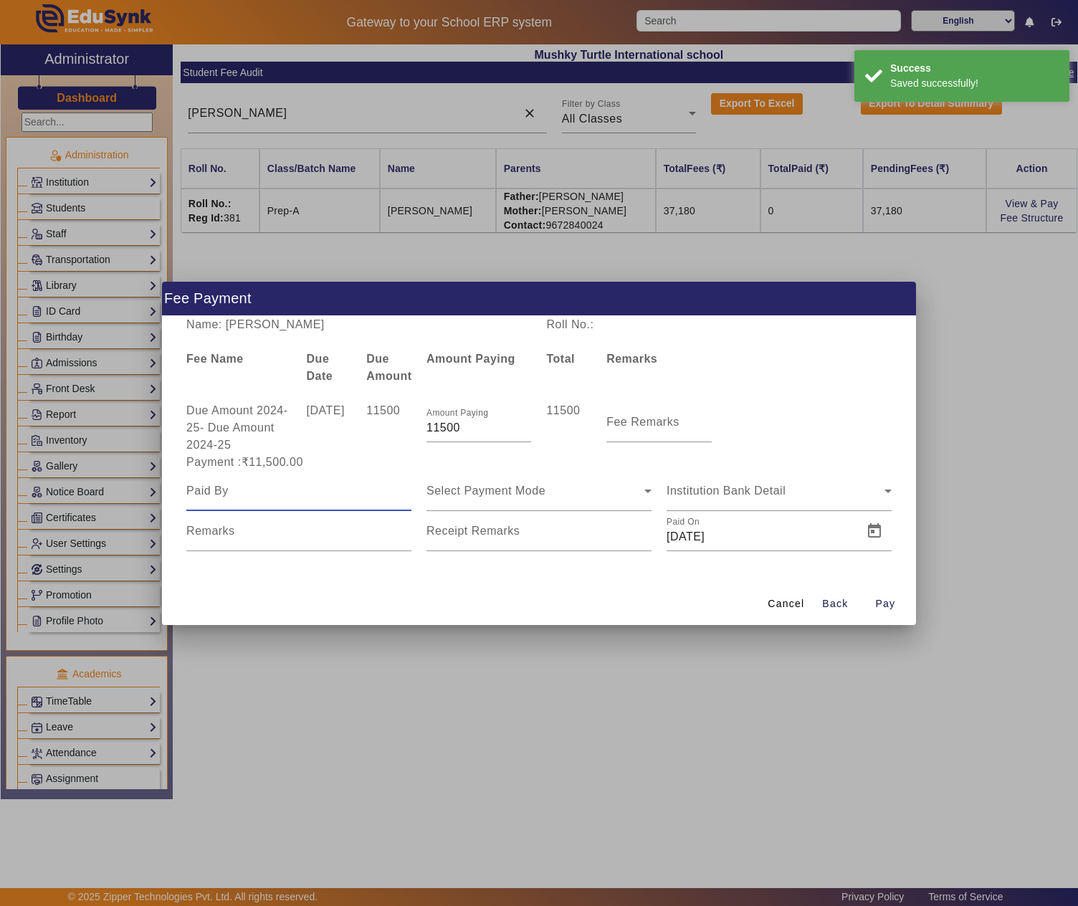
click at [285, 497] on input at bounding box center [298, 490] width 225 height 17
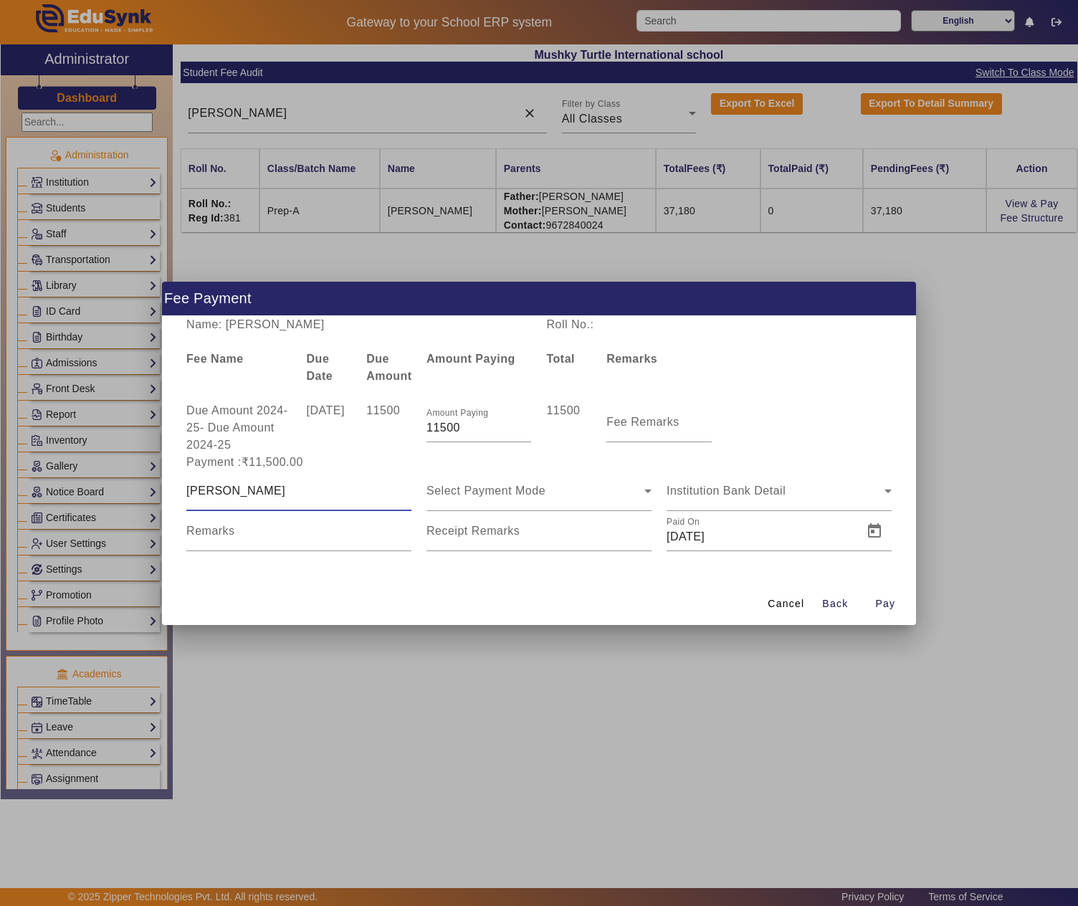
type input "Anand Sankhala"
click at [619, 536] on span "Open calendar" at bounding box center [634, 531] width 34 height 34
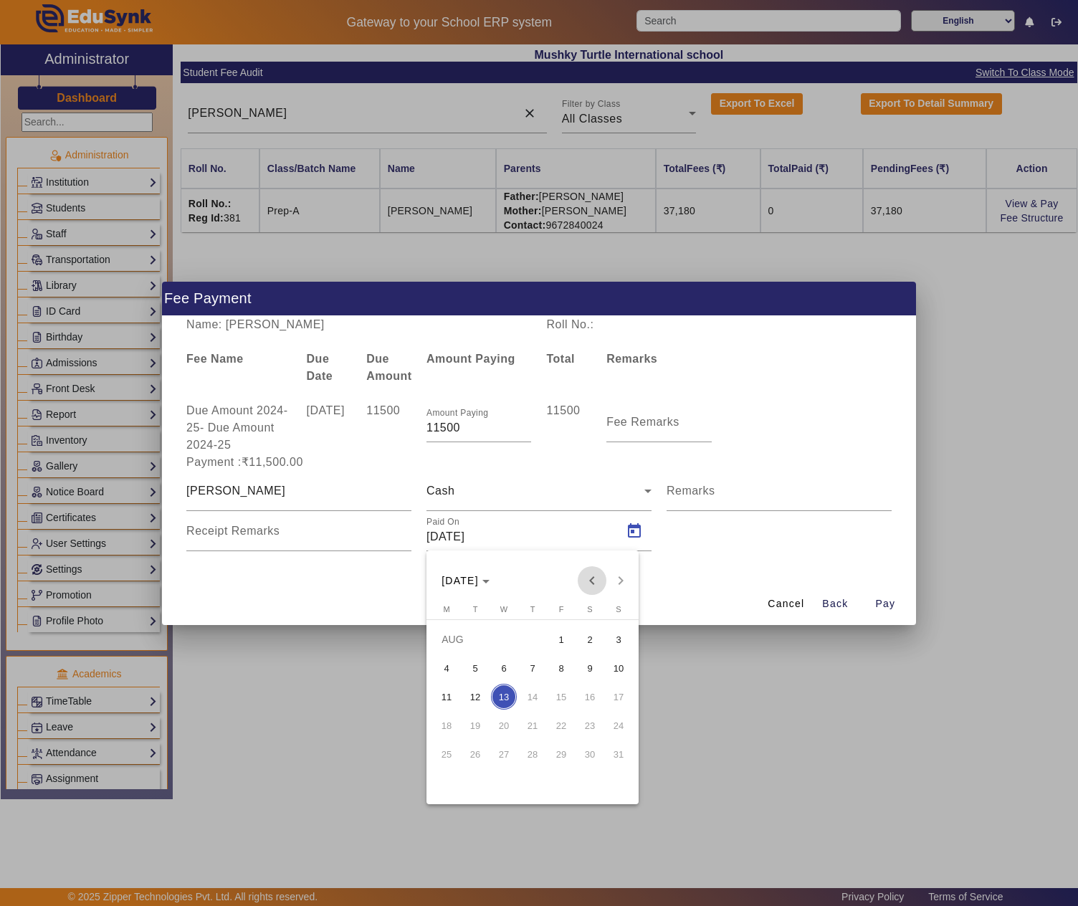
click at [592, 582] on span "Previous month" at bounding box center [591, 580] width 29 height 29
click at [540, 636] on span "1" at bounding box center [532, 639] width 26 height 26
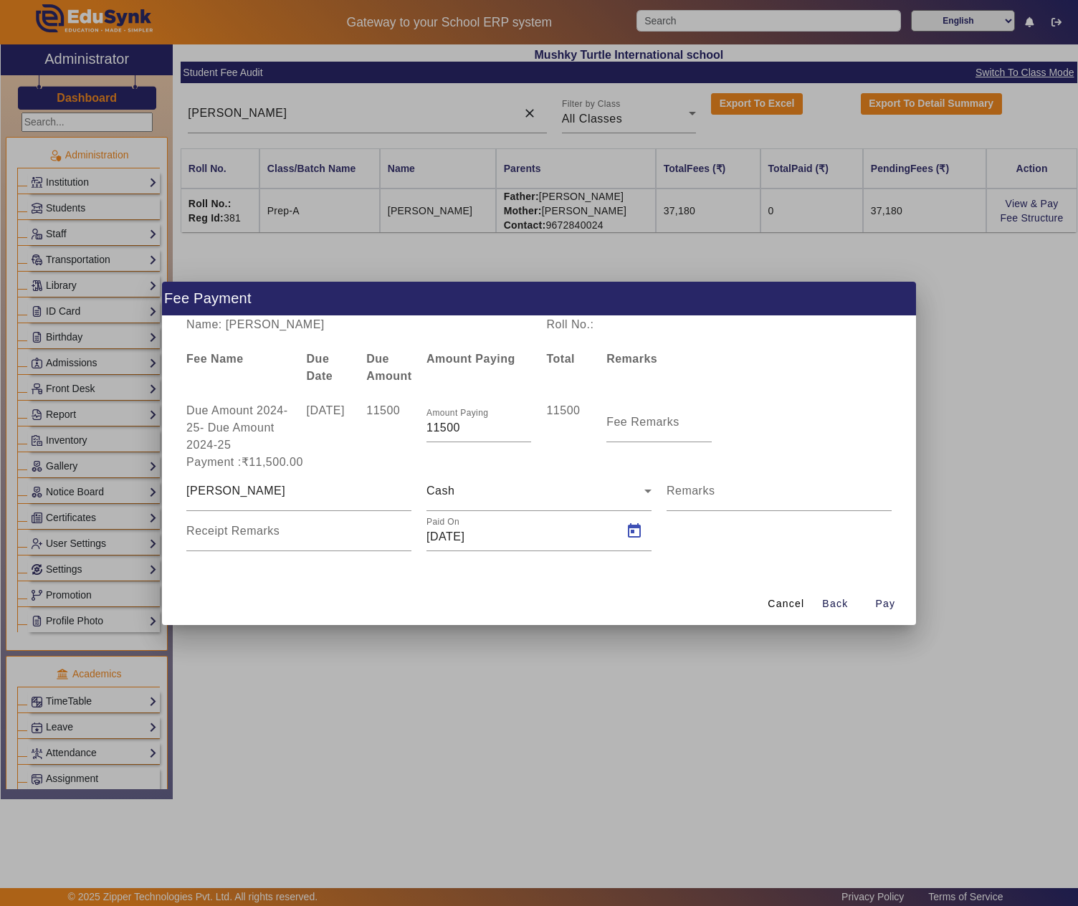
type input "01/05/2025"
click at [893, 602] on span "Pay" at bounding box center [885, 603] width 20 height 15
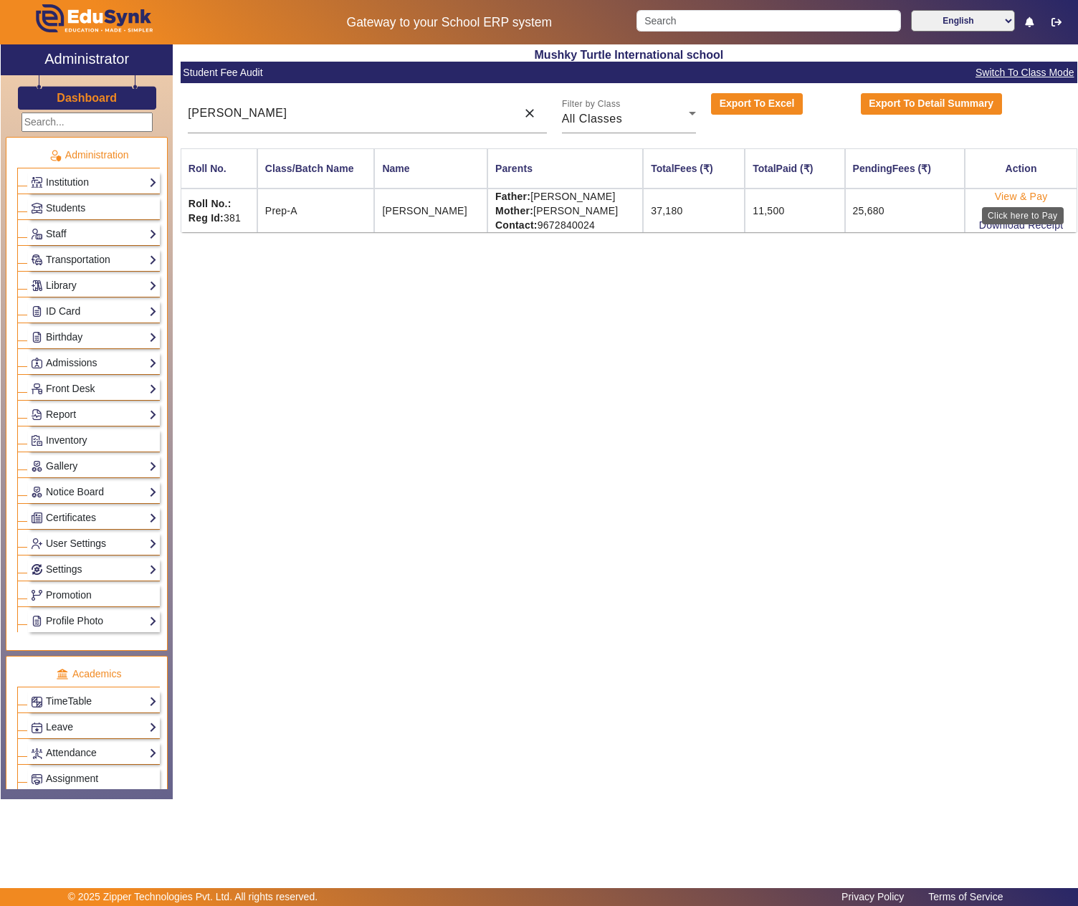
click at [1019, 195] on link "View & Pay" at bounding box center [1020, 196] width 53 height 11
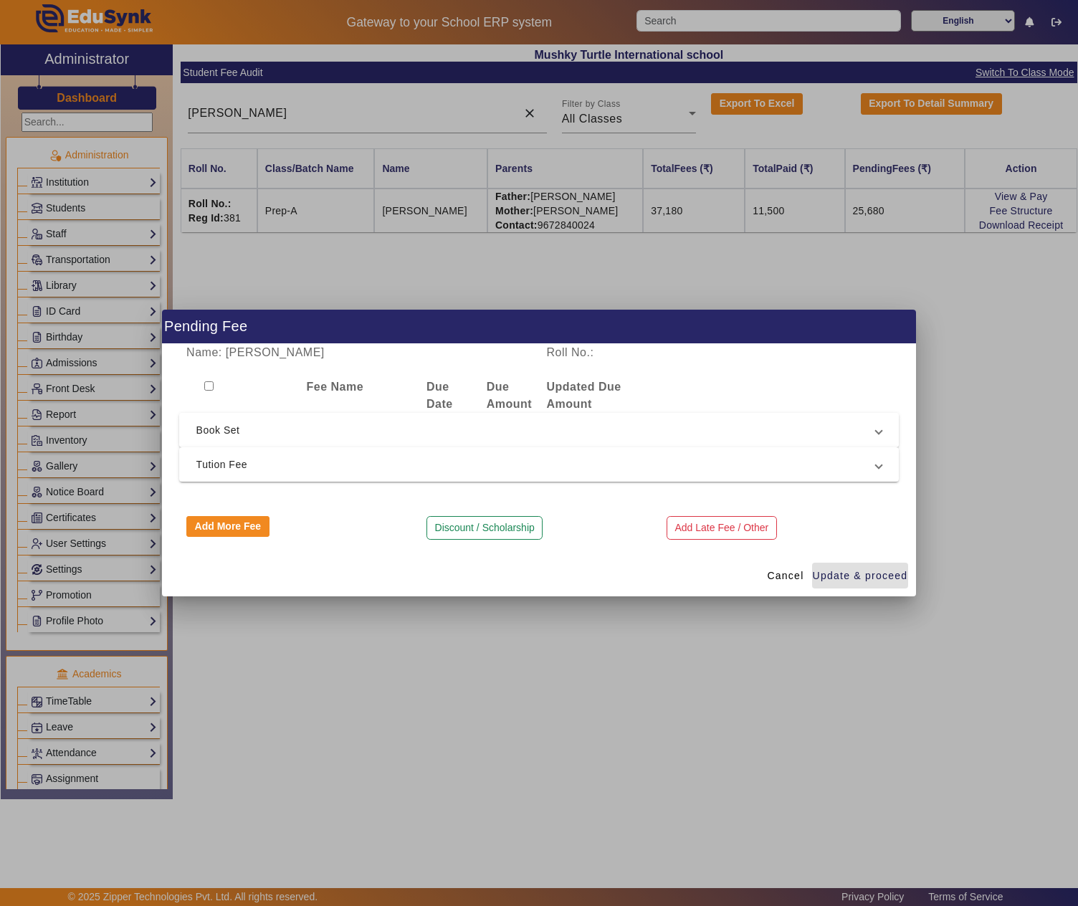
click at [288, 427] on span "Book Set" at bounding box center [536, 429] width 680 height 17
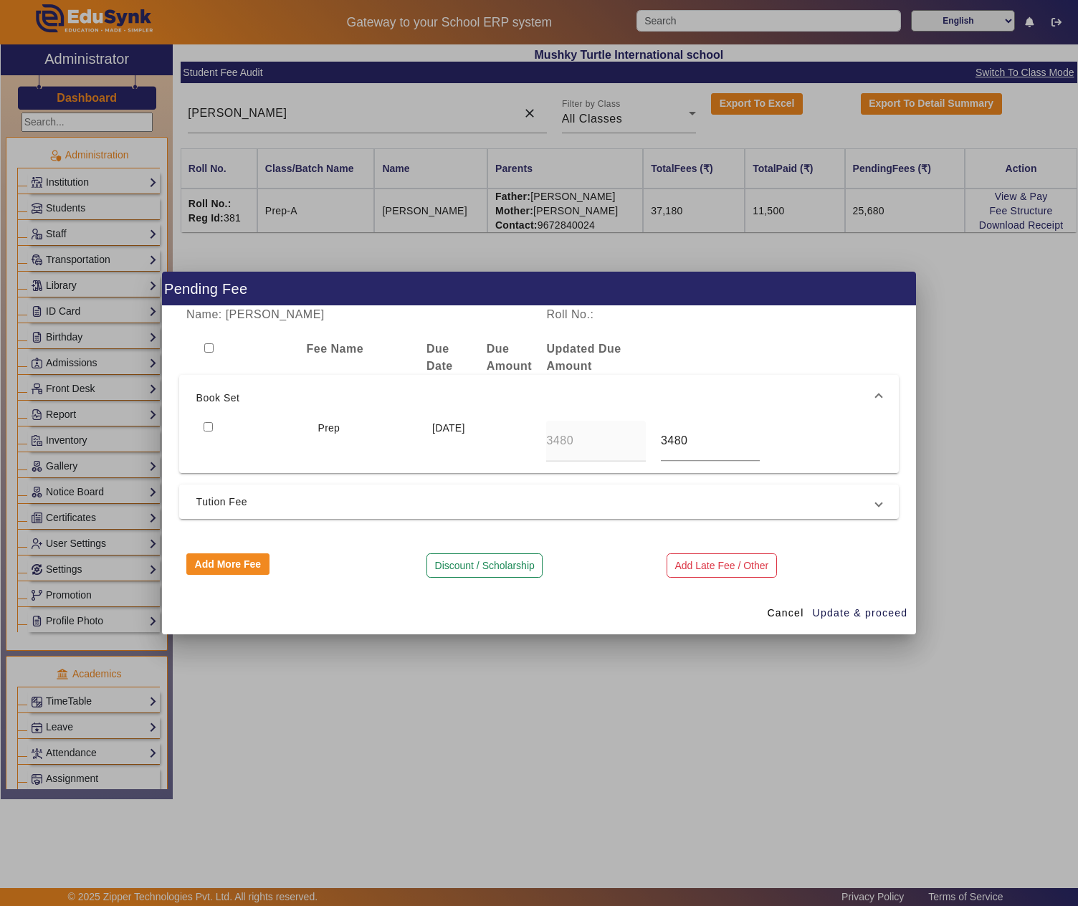
click at [208, 426] on input "checkbox" at bounding box center [207, 426] width 9 height 9
checkbox input "true"
click at [870, 613] on span "Update & proceed" at bounding box center [859, 612] width 95 height 15
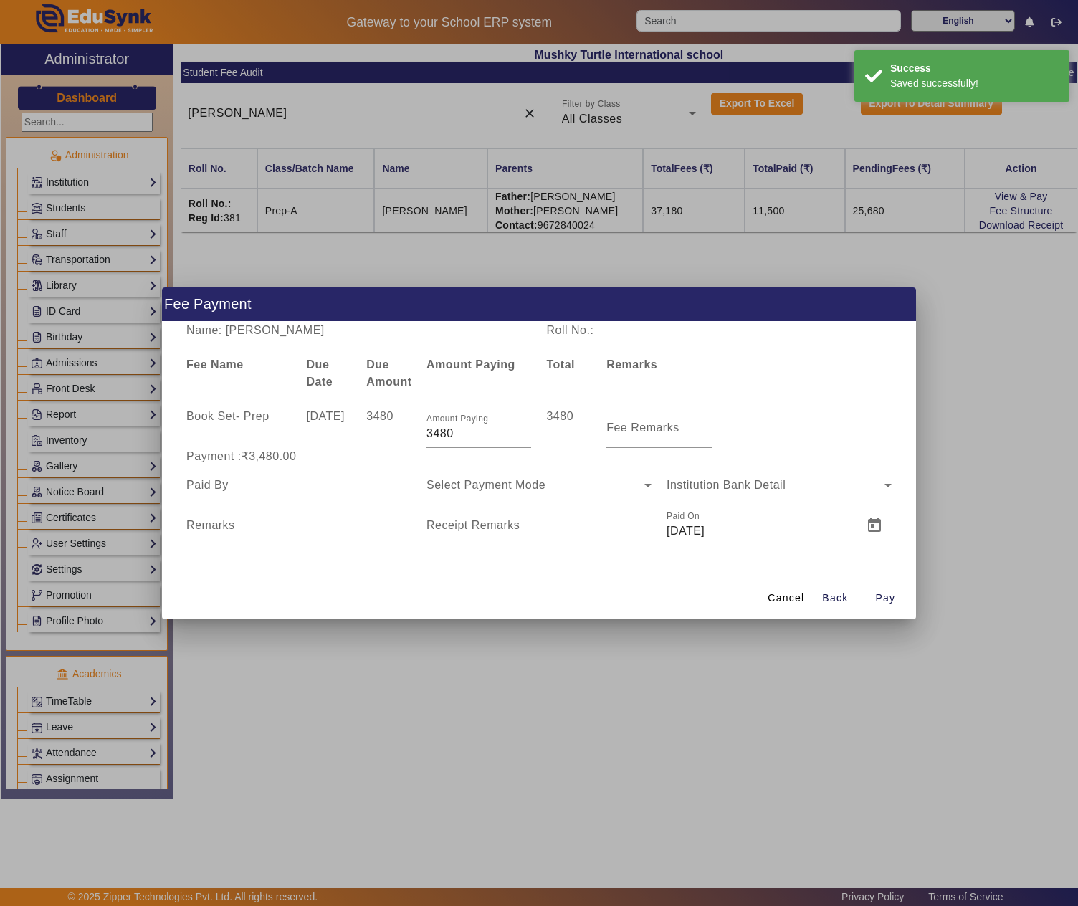
click at [252, 490] on input at bounding box center [298, 484] width 225 height 17
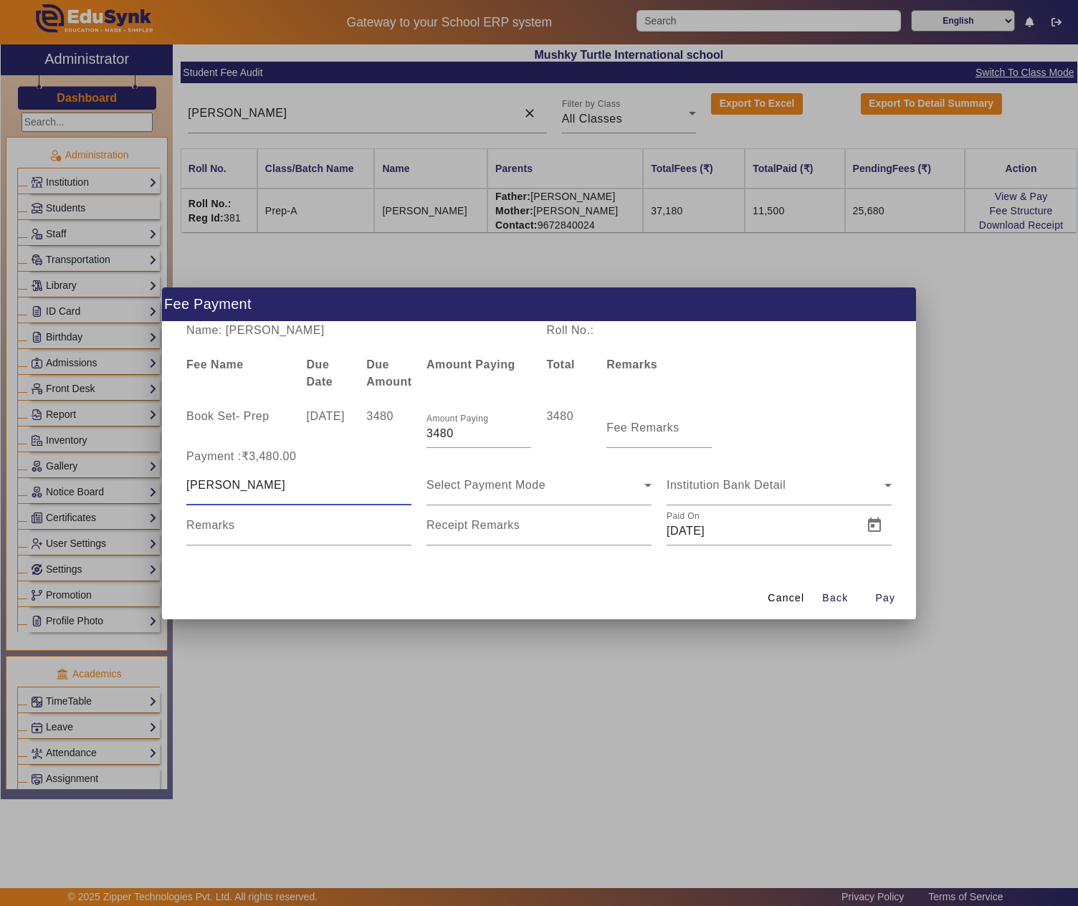
type input "Anand Sankhala"
click at [635, 522] on span "Open calendar" at bounding box center [634, 525] width 34 height 34
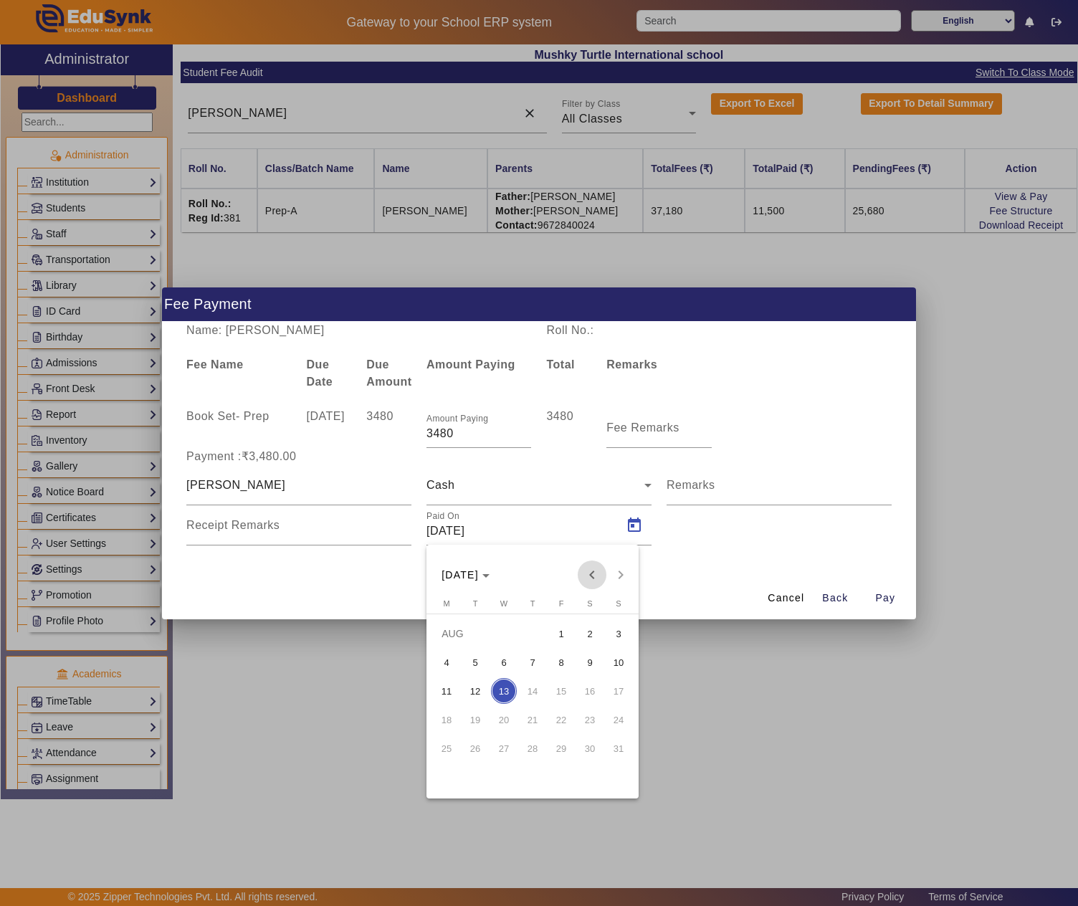
click at [586, 577] on span "Previous month" at bounding box center [591, 574] width 29 height 29
click at [533, 632] on span "1" at bounding box center [532, 633] width 26 height 26
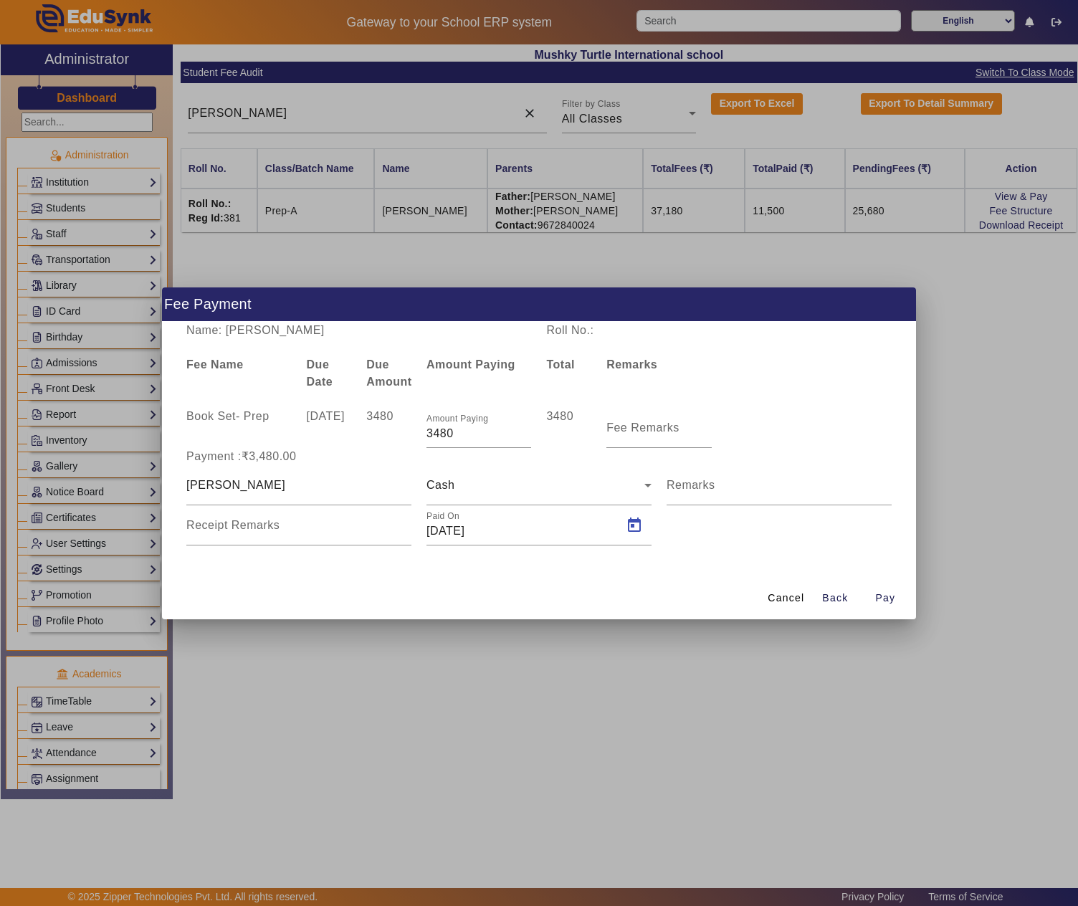
type input "01/05/2025"
click at [900, 599] on span "button" at bounding box center [885, 598] width 46 height 34
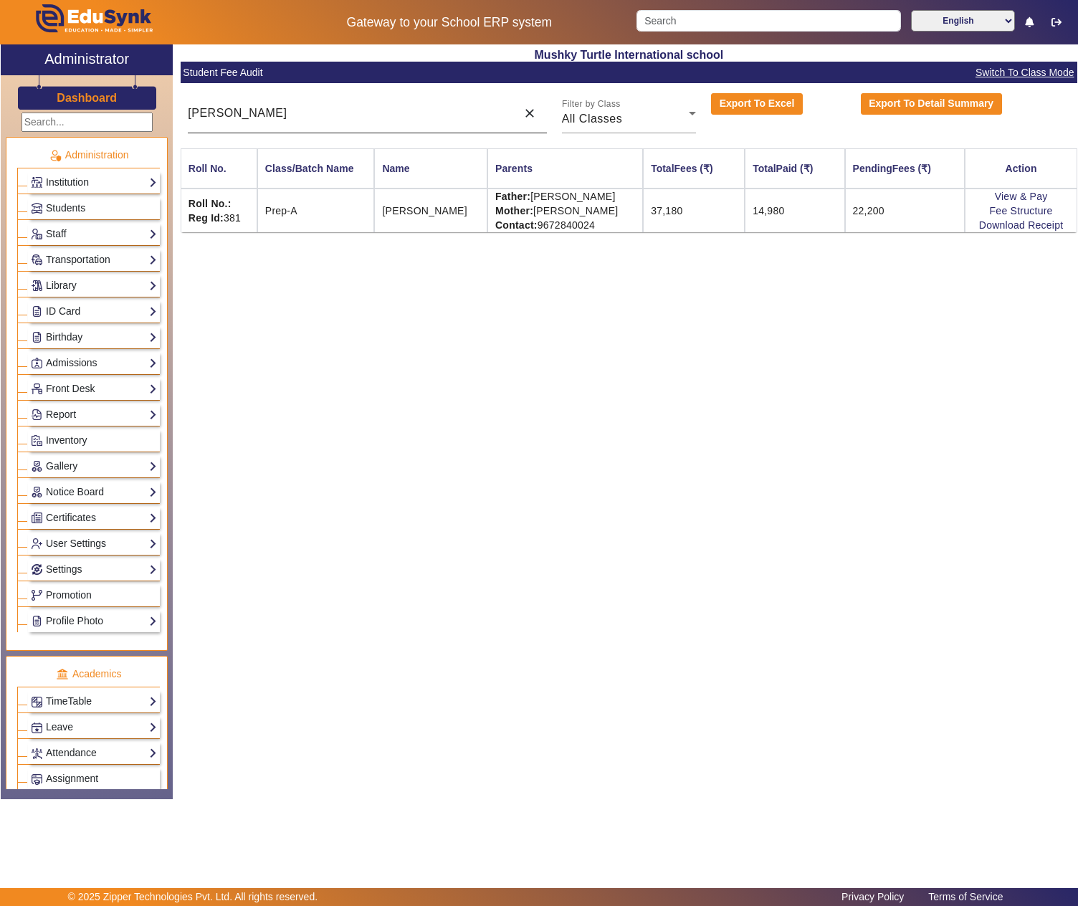
click at [350, 113] on input "SAKSHI SANKHALA" at bounding box center [348, 113] width 321 height 17
paste input "BHANU PRATAP"
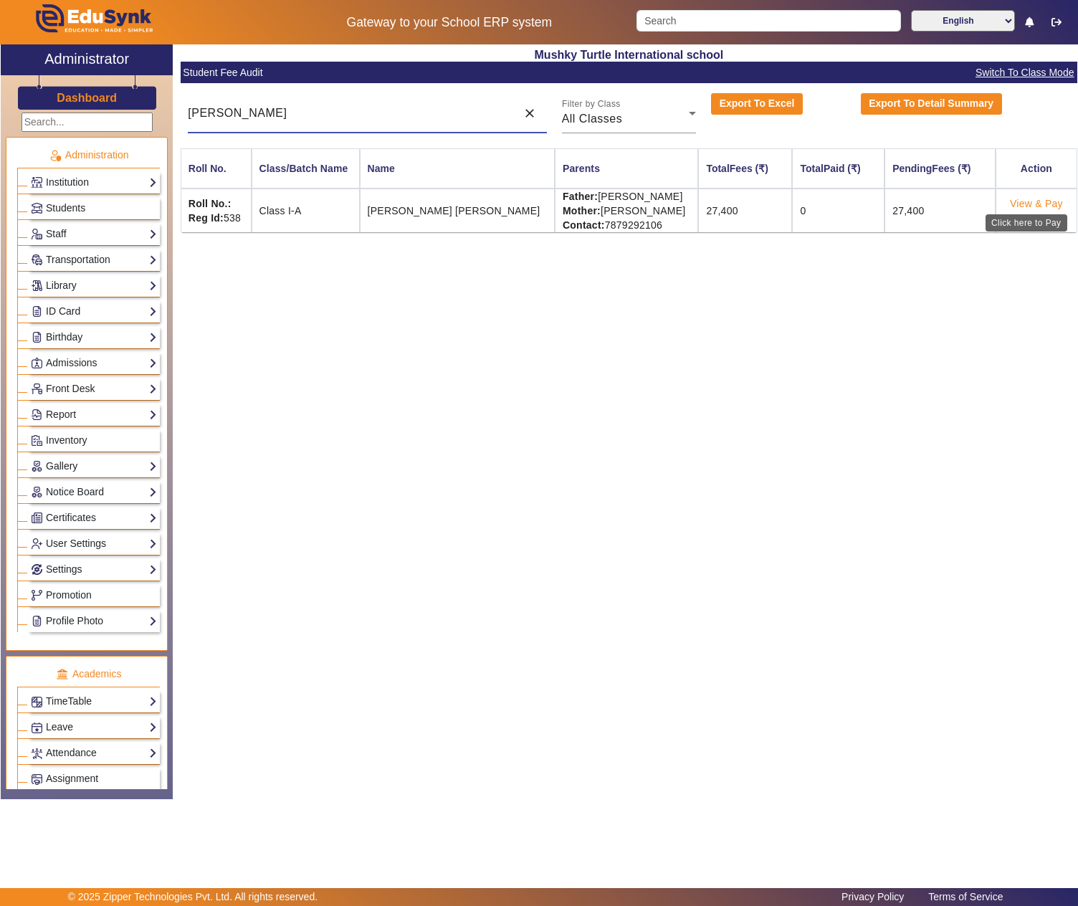
type input "BHANU PRATAP"
click at [1020, 203] on link "View & Pay" at bounding box center [1036, 203] width 53 height 11
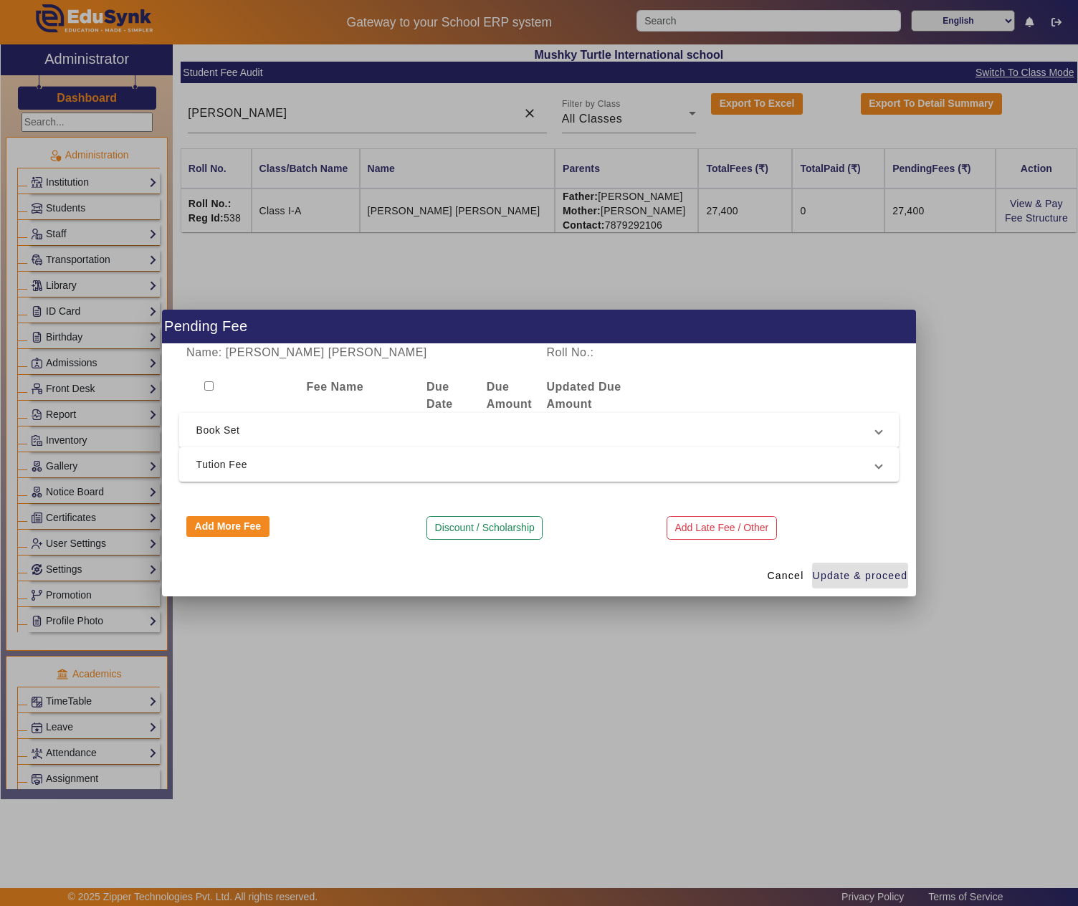
click at [215, 423] on span "Book Set" at bounding box center [536, 429] width 680 height 17
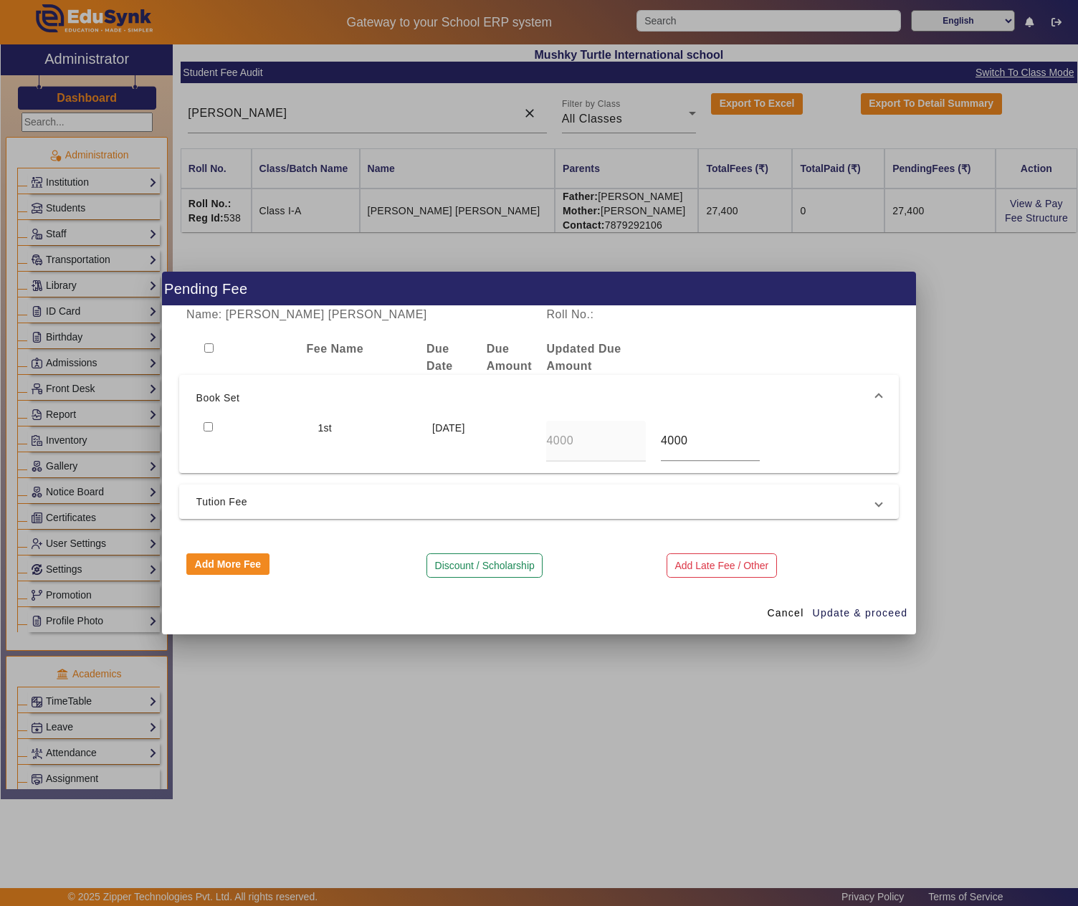
click at [205, 422] on input "checkbox" at bounding box center [207, 426] width 9 height 9
checkbox input "true"
click at [845, 606] on span "Update & proceed" at bounding box center [859, 612] width 95 height 15
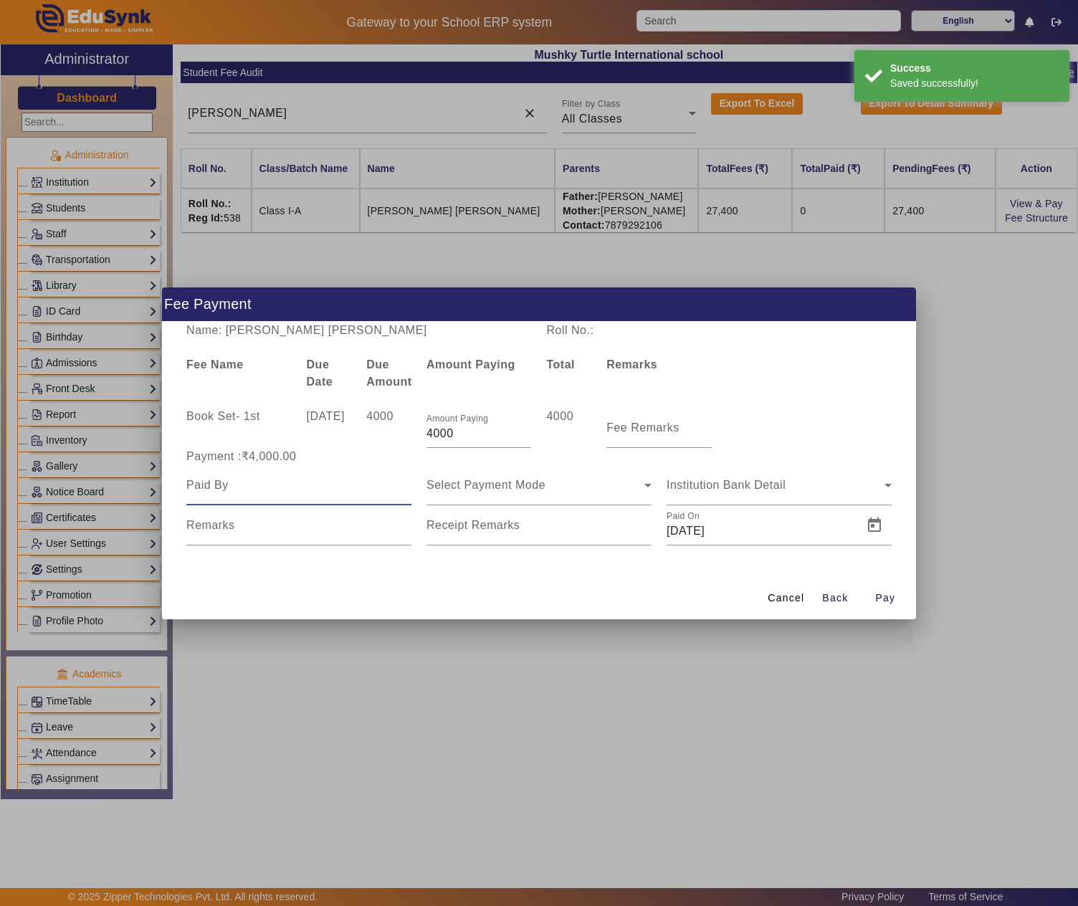
click at [278, 489] on input at bounding box center [298, 484] width 225 height 17
type input "Vikram Singh"
click at [596, 493] on div "Select Payment Mode" at bounding box center [538, 485] width 225 height 40
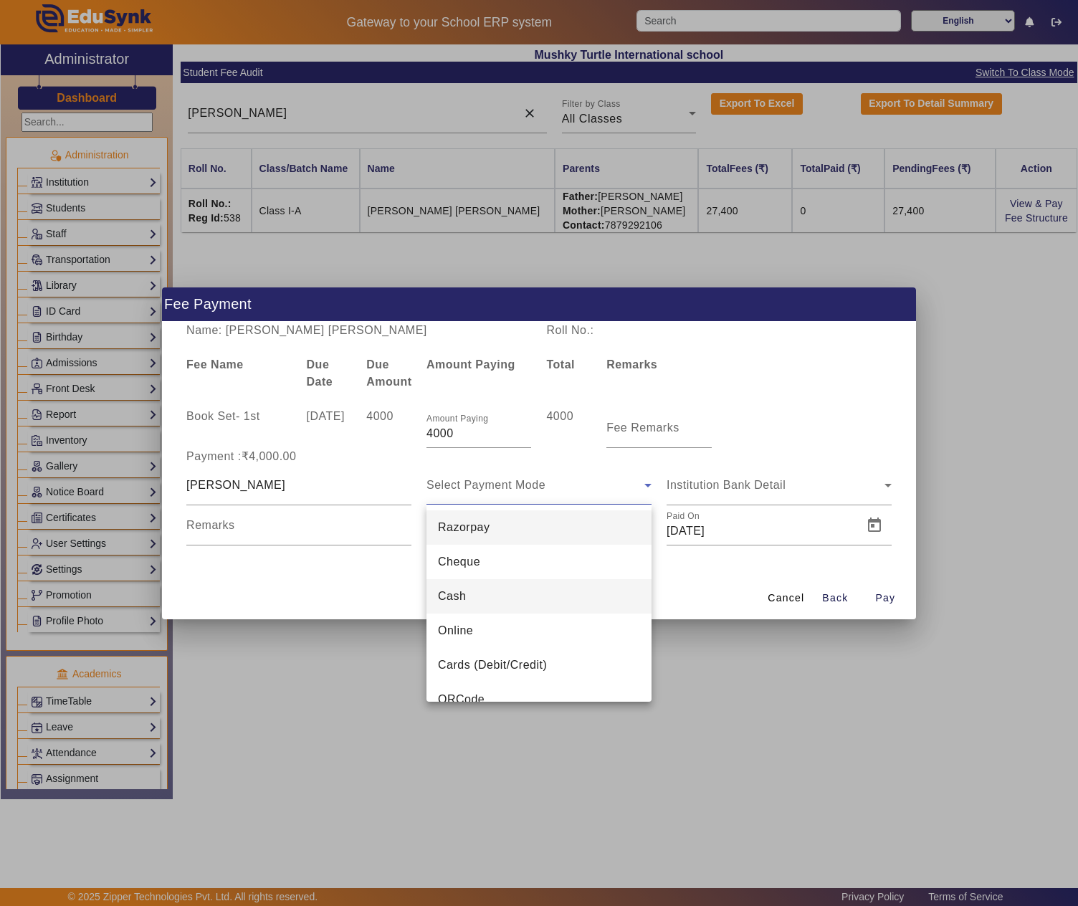
click at [540, 606] on mat-option "Cash" at bounding box center [538, 596] width 225 height 34
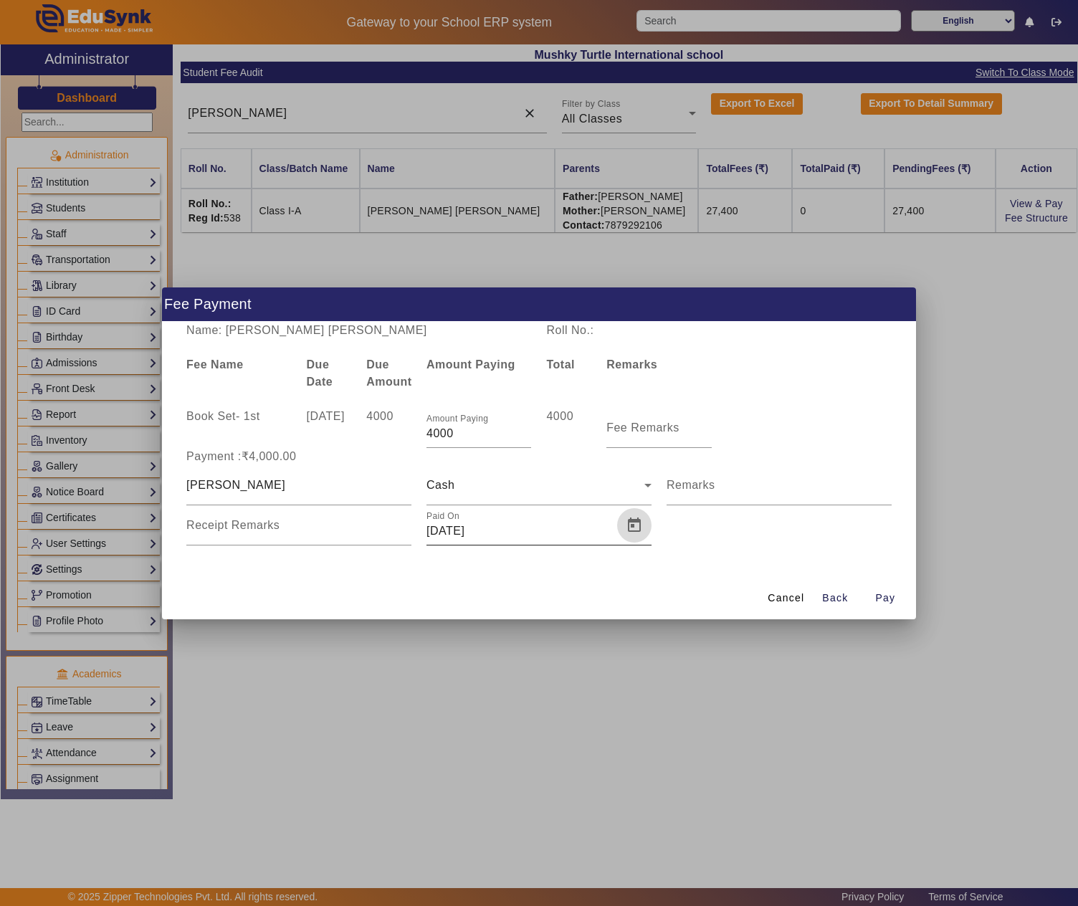
click at [628, 519] on span "Open calendar" at bounding box center [634, 525] width 34 height 34
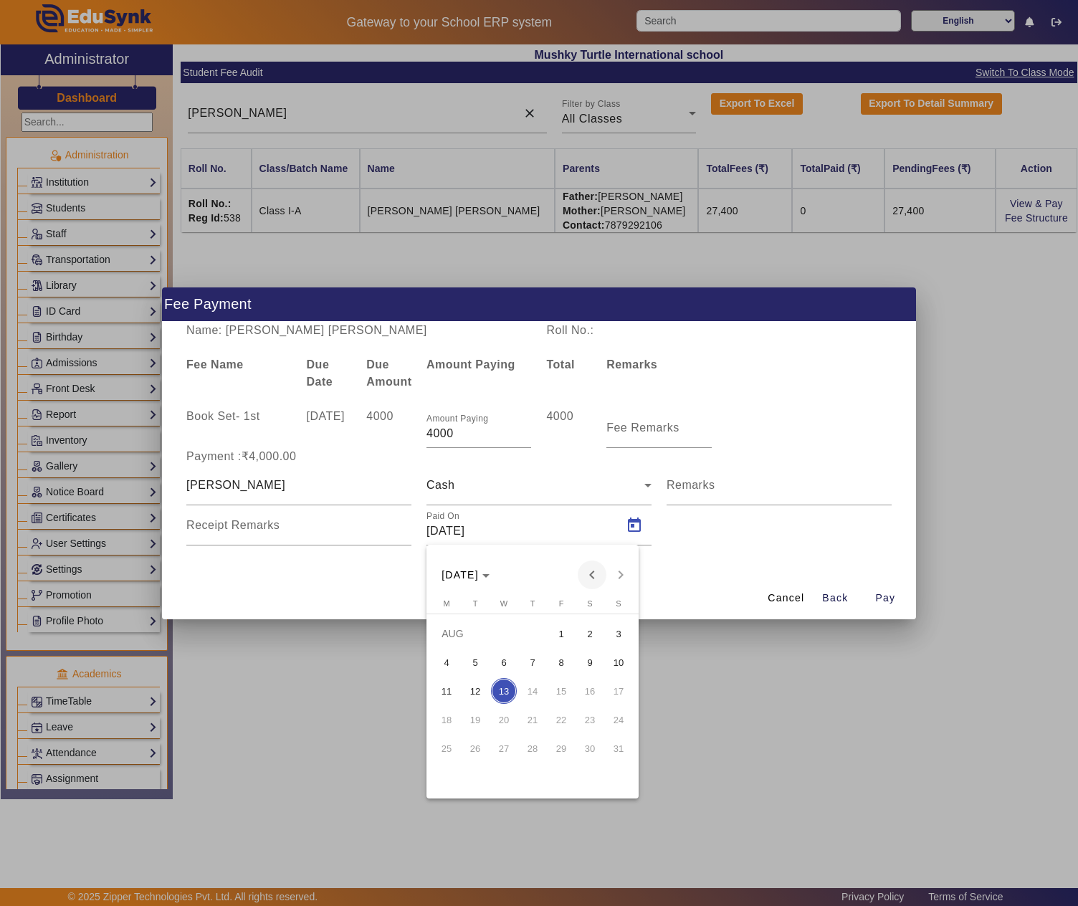
click at [589, 570] on span "Previous month" at bounding box center [591, 574] width 29 height 29
click at [530, 630] on span "1" at bounding box center [532, 633] width 26 height 26
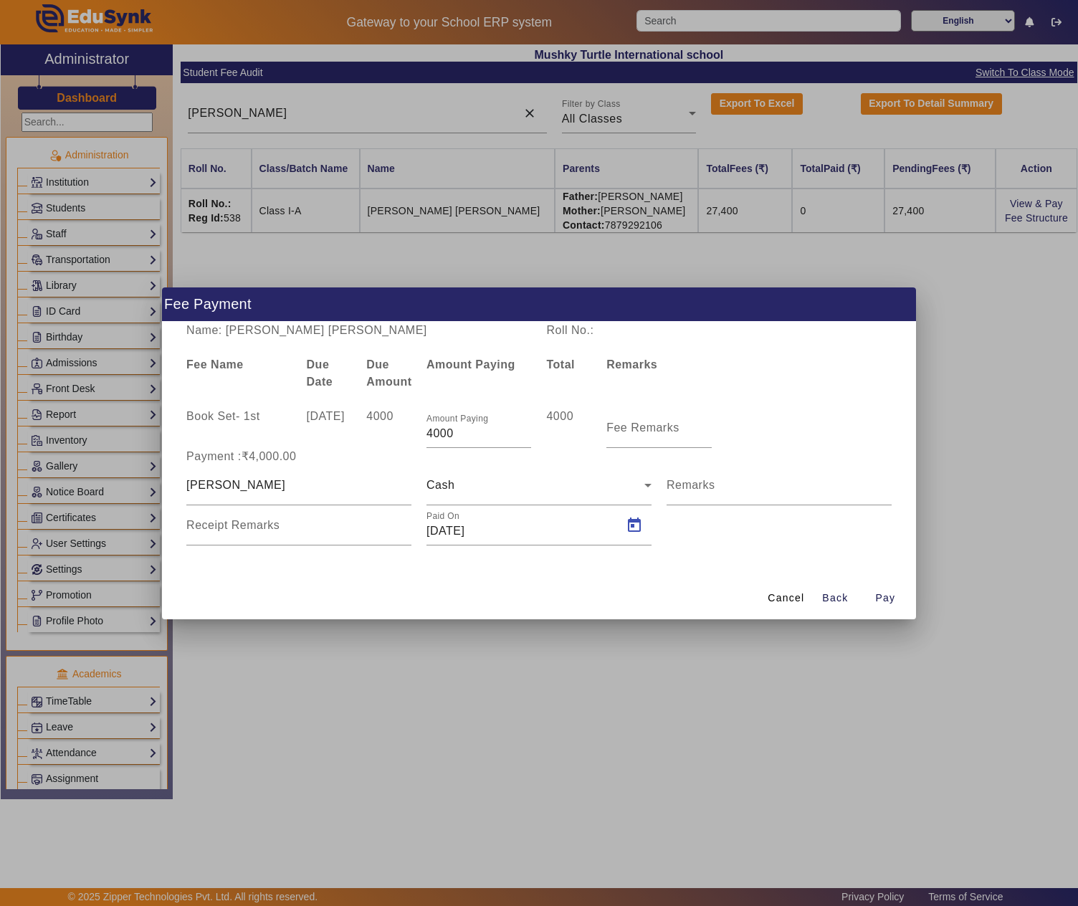
type input "01/05/2025"
click at [881, 596] on span "Pay" at bounding box center [885, 597] width 20 height 15
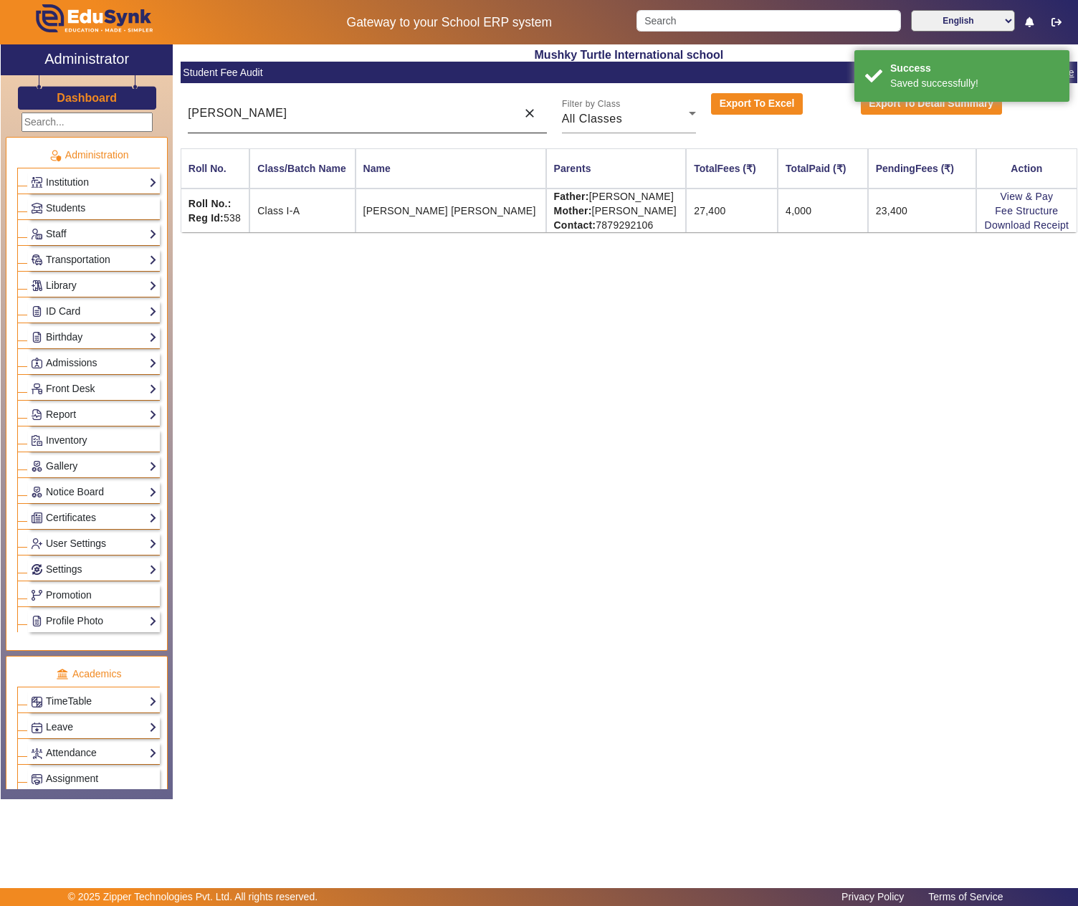
click at [279, 107] on input "BHANU PRATAP" at bounding box center [348, 113] width 321 height 17
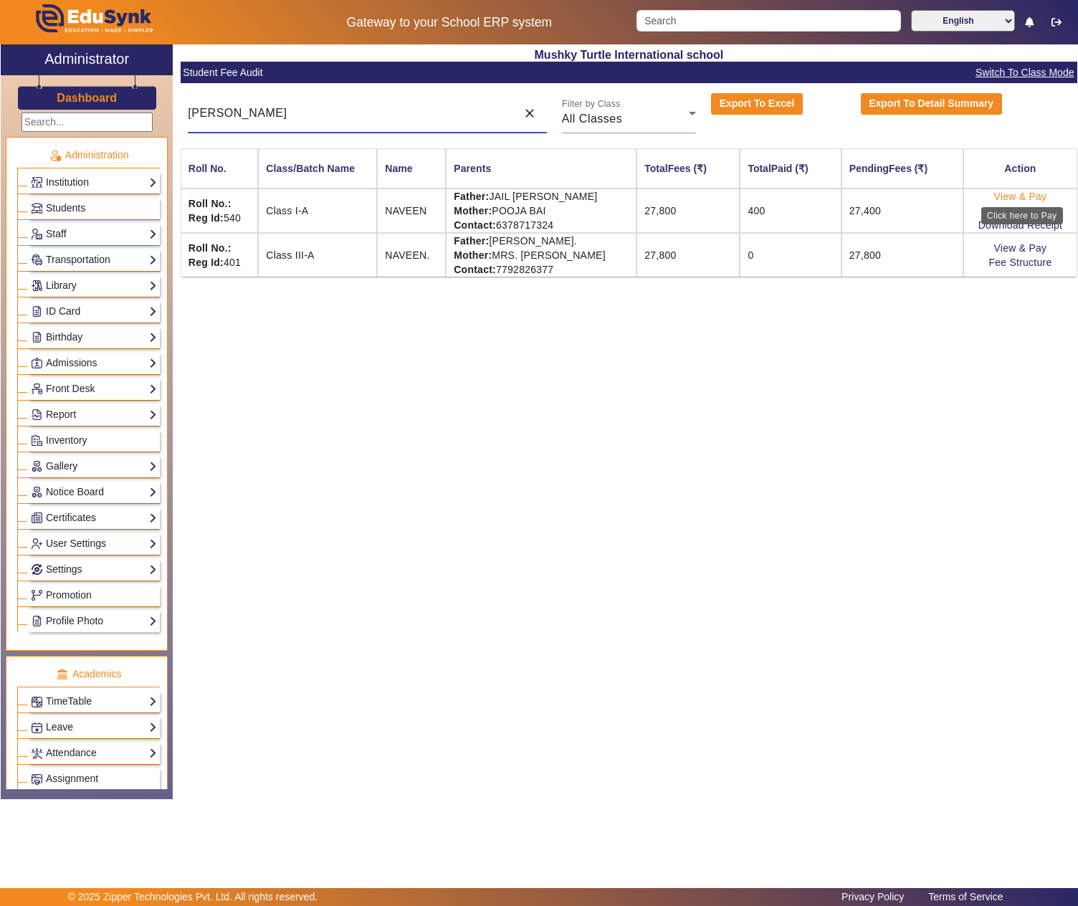
type input "navee"
click at [1025, 192] on link "View & Pay" at bounding box center [1020, 196] width 53 height 11
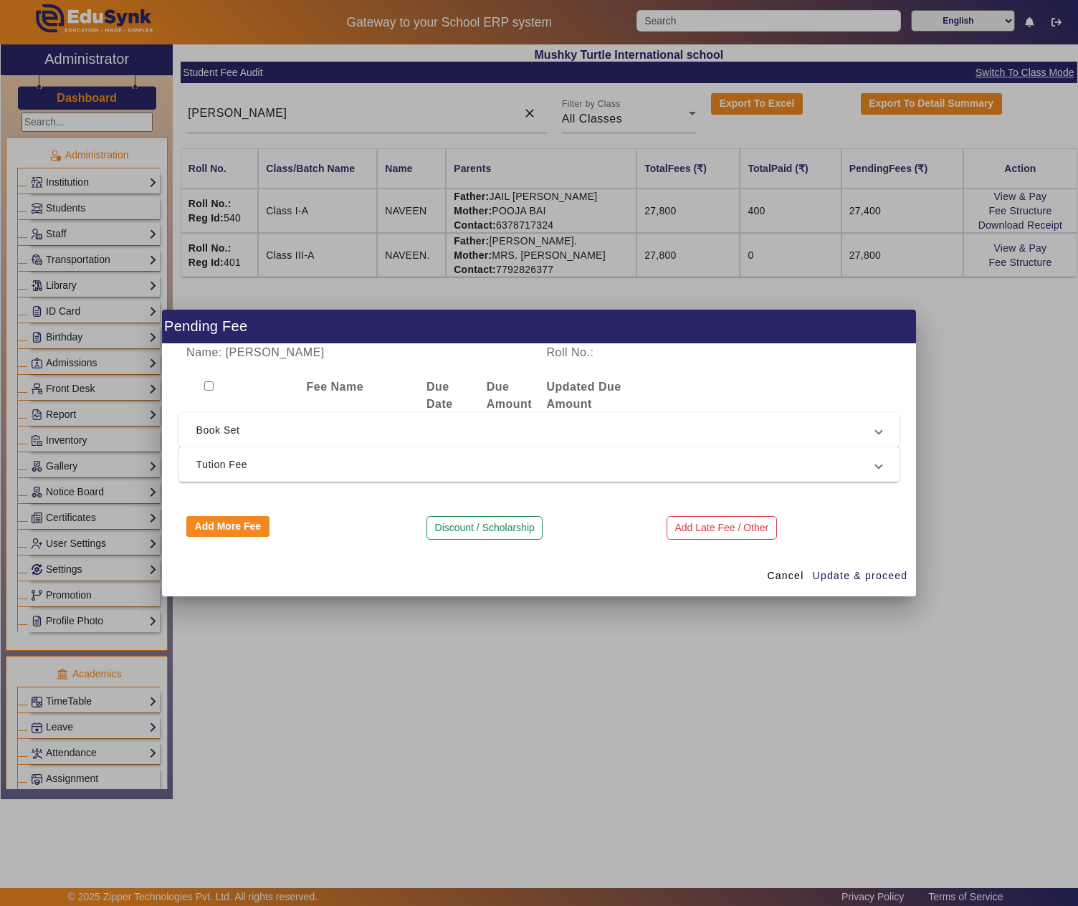
click at [282, 424] on span "Book Set" at bounding box center [536, 429] width 680 height 17
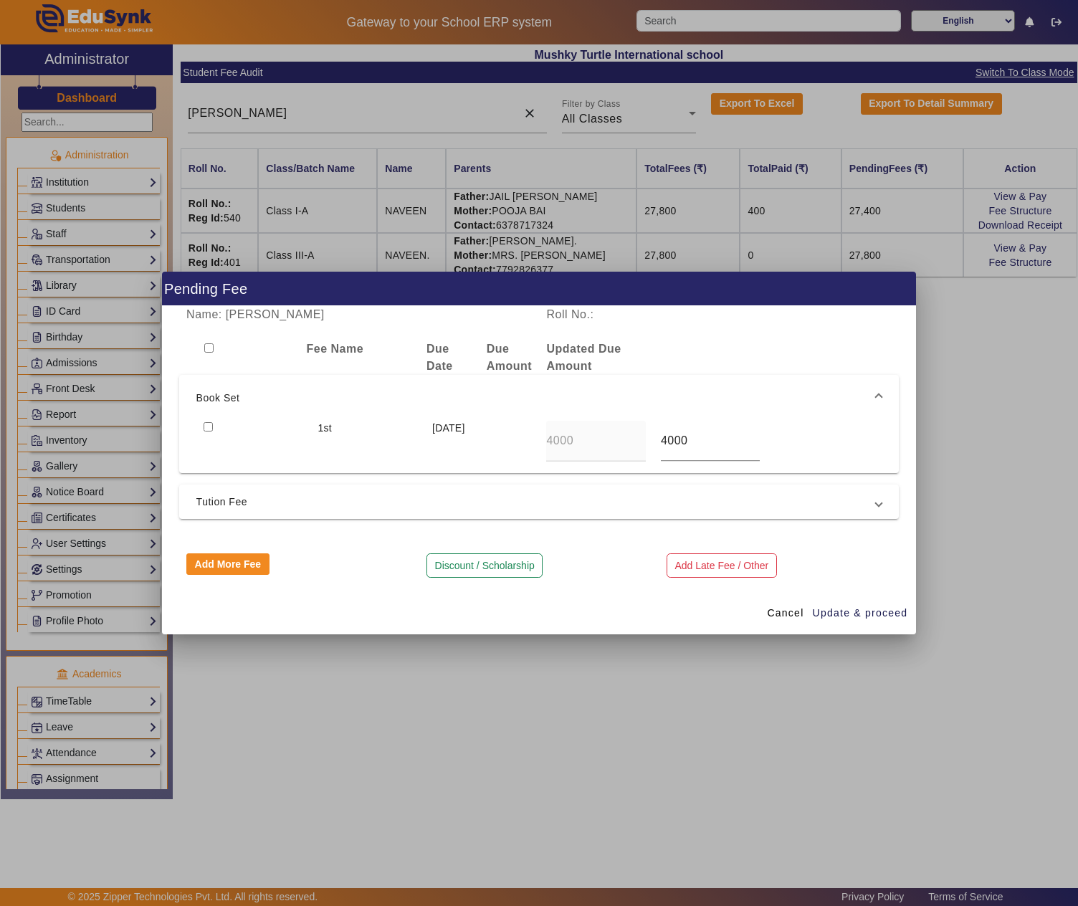
click at [214, 424] on div at bounding box center [253, 441] width 114 height 41
click at [212, 424] on input "checkbox" at bounding box center [207, 426] width 9 height 9
checkbox input "true"
click at [853, 608] on span "Update & proceed" at bounding box center [859, 612] width 95 height 15
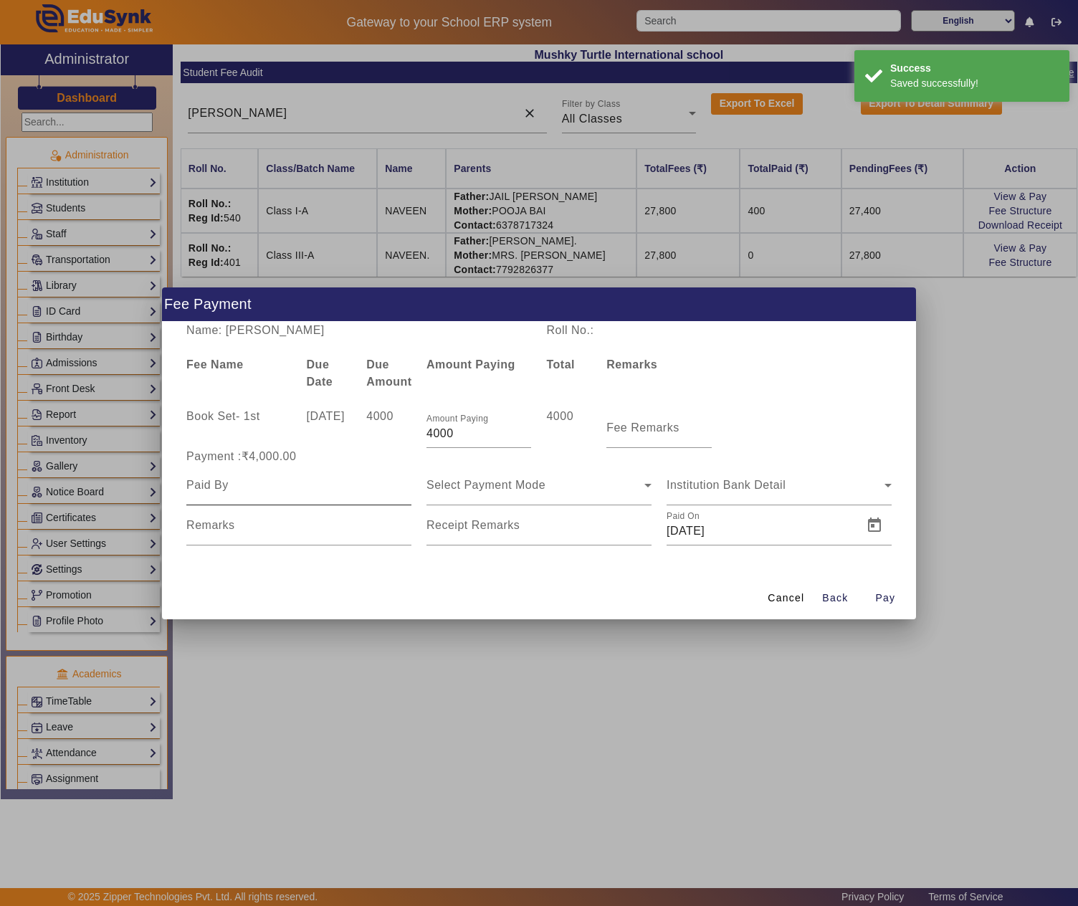
click at [295, 483] on input at bounding box center [298, 484] width 225 height 17
type input "Jail Singh"
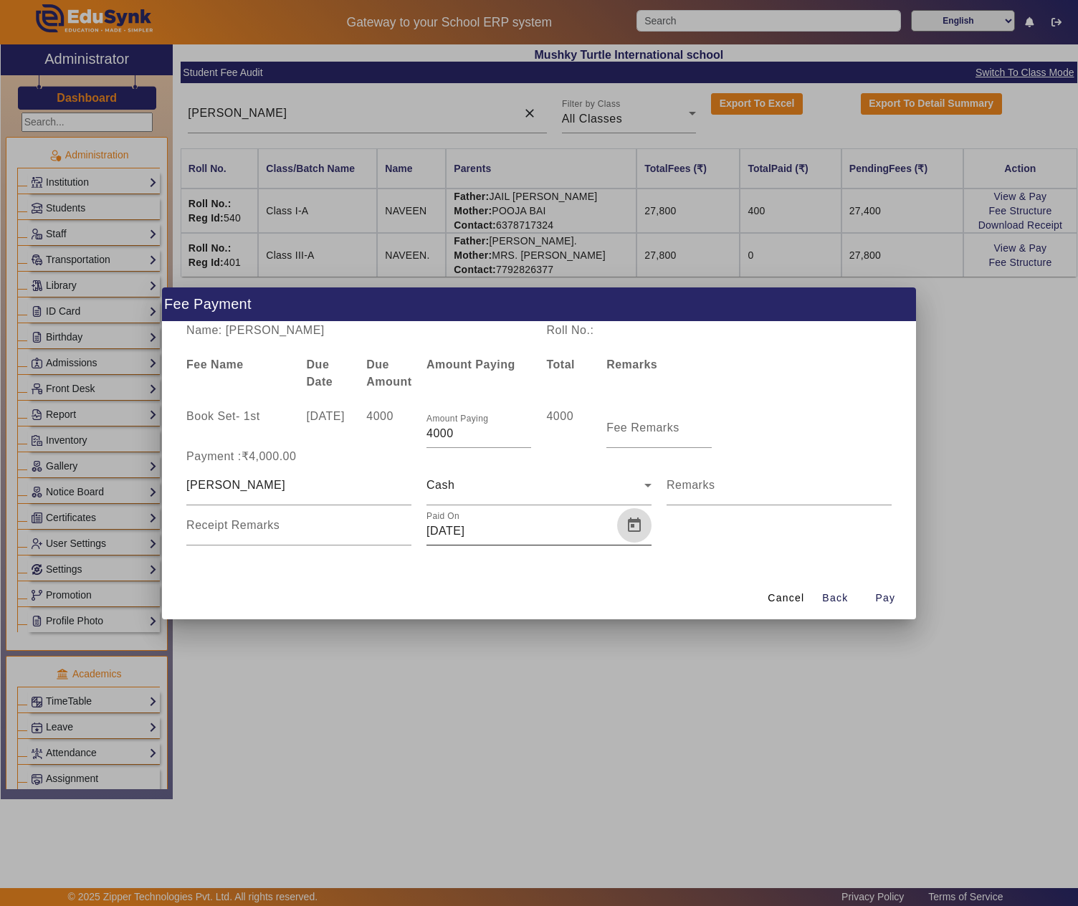
click at [639, 526] on span "Open calendar" at bounding box center [634, 525] width 34 height 34
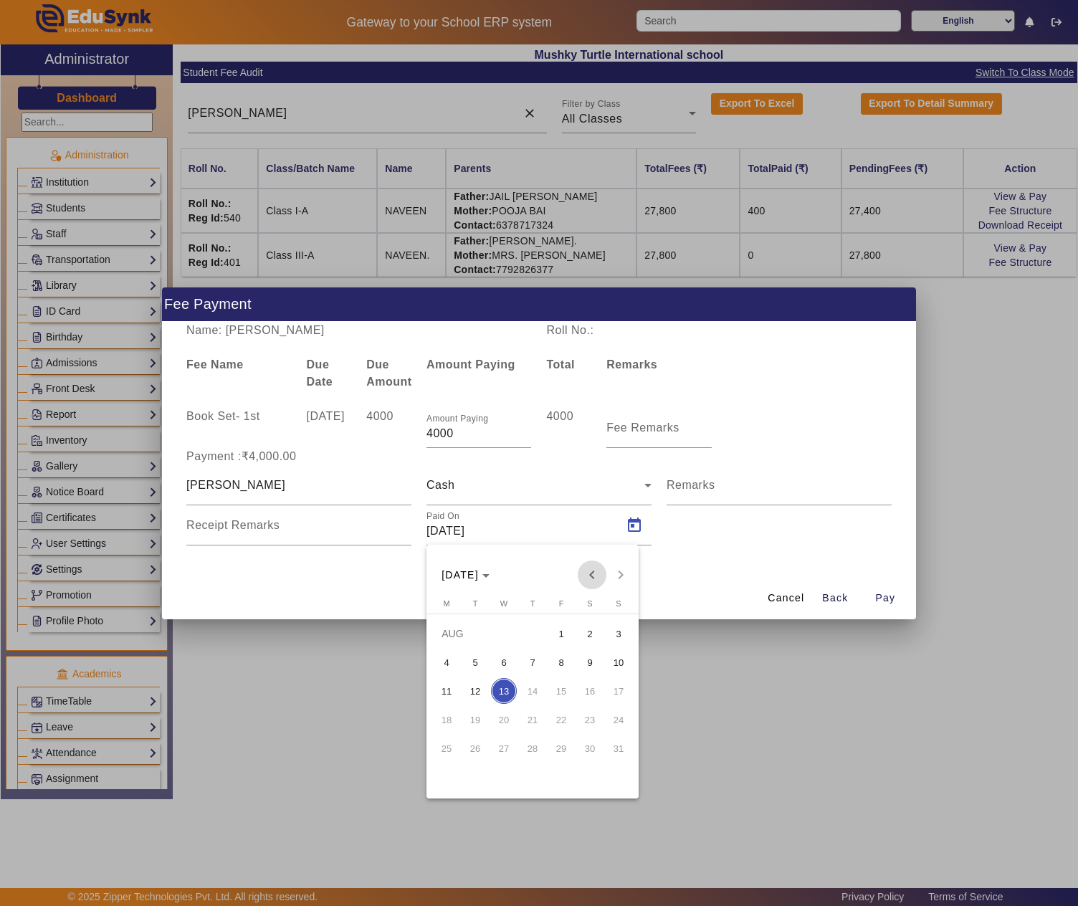
click at [593, 580] on span "Previous month" at bounding box center [591, 574] width 29 height 29
click at [582, 575] on span "Previous month" at bounding box center [591, 574] width 29 height 29
click at [518, 633] on button "1" at bounding box center [532, 633] width 29 height 29
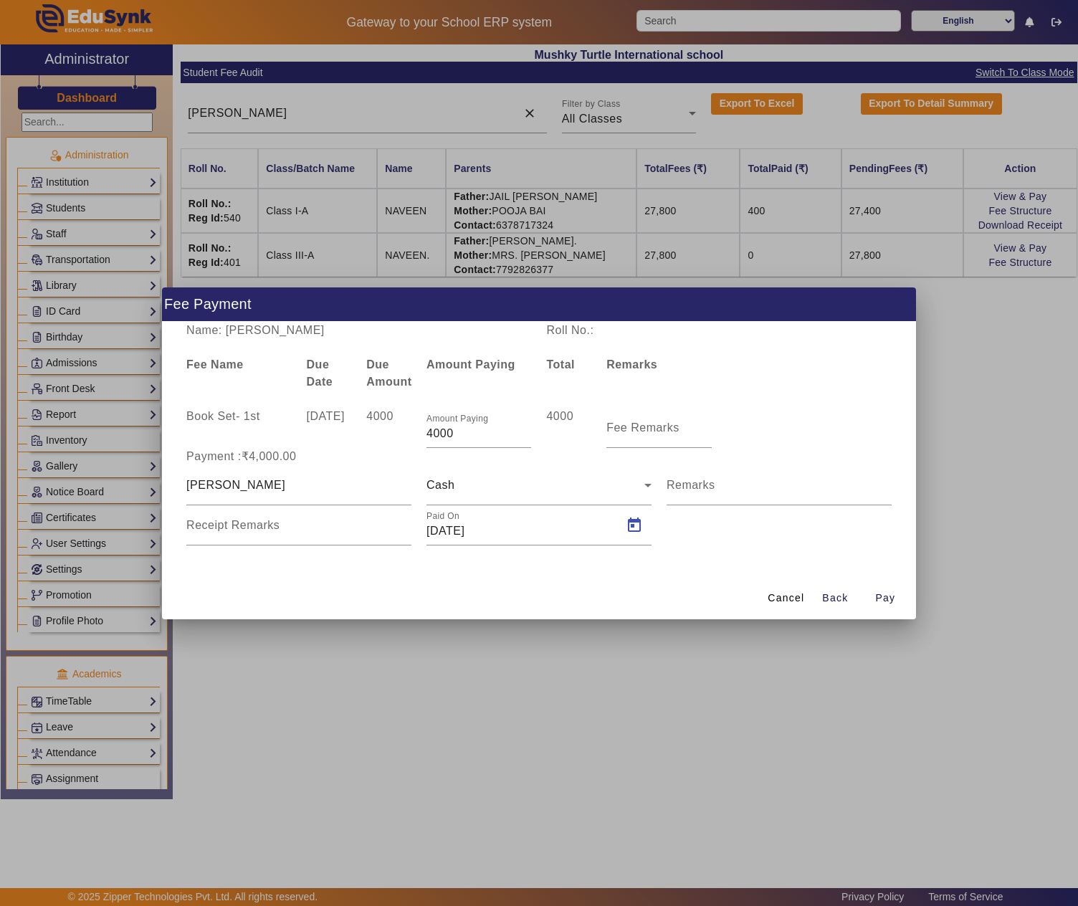
type input "01/05/2025"
click at [876, 602] on span "Pay" at bounding box center [885, 597] width 20 height 15
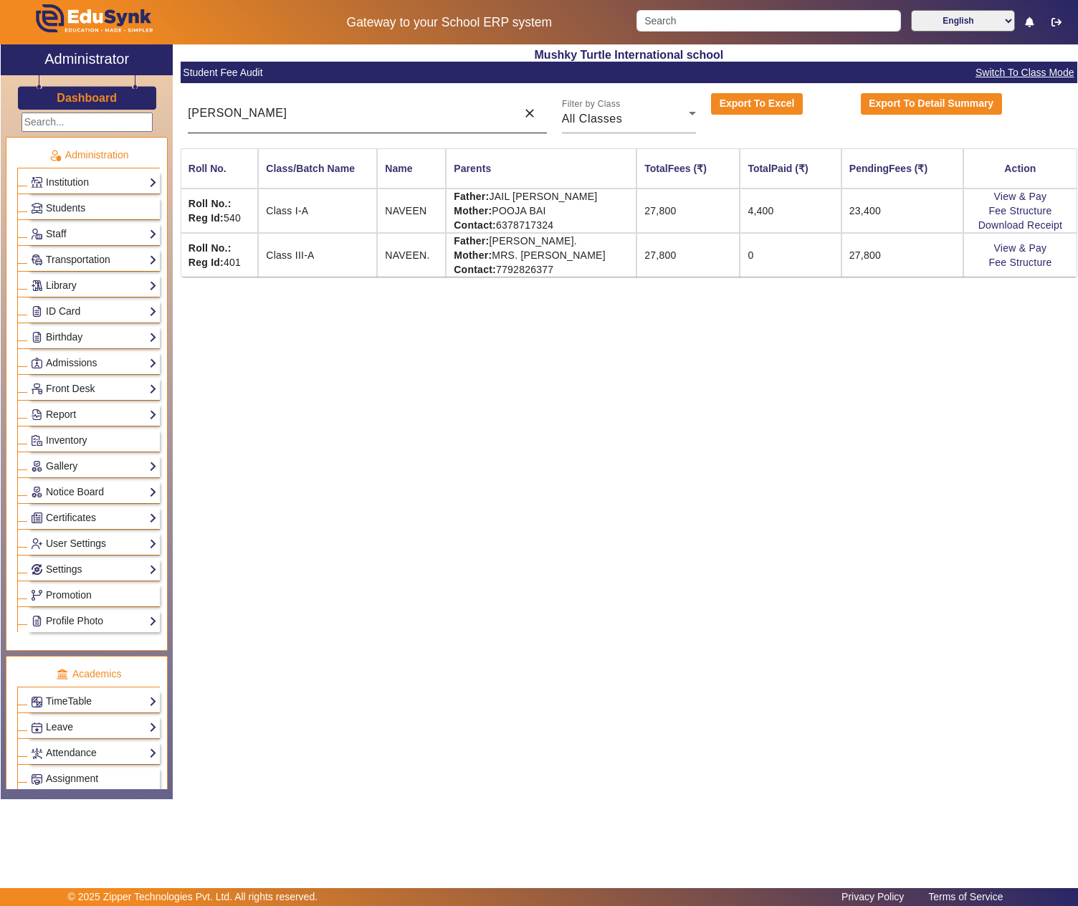
click at [395, 116] on input "navee" at bounding box center [348, 113] width 321 height 17
paste input "AAYUSHMAN CHAUDHARY"
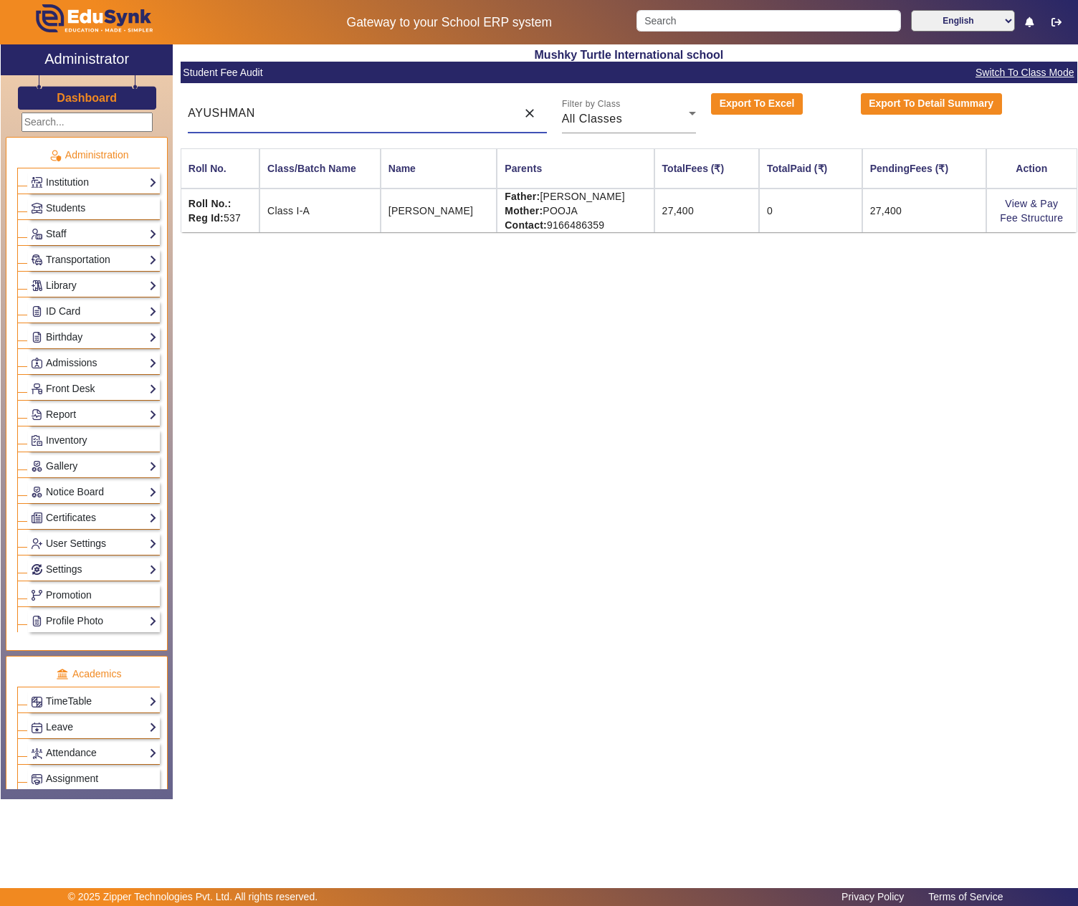
type input "AYUSHMAN"
drag, startPoint x: 566, startPoint y: 195, endPoint x: 669, endPoint y: 205, distance: 103.7
click at [653, 205] on td "Father: AMAN CHAUDHARY Mother: POOJA Contact: 9166486359" at bounding box center [575, 210] width 157 height 44
click at [653, 195] on td "Father: AMAN CHAUDHARY Mother: POOJA Contact: 9166486359" at bounding box center [575, 210] width 157 height 44
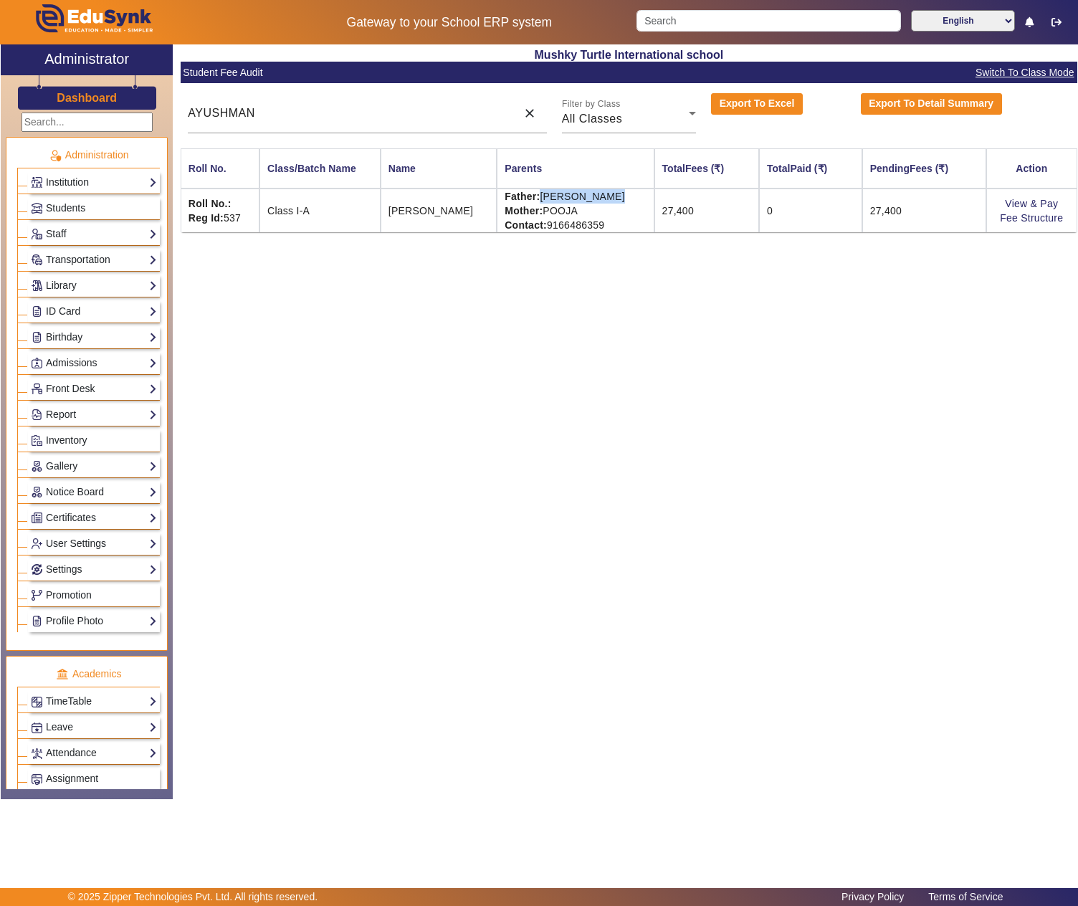
copy td "AMAN CHAUDHARY"
click at [1016, 202] on link "View & Pay" at bounding box center [1030, 203] width 53 height 11
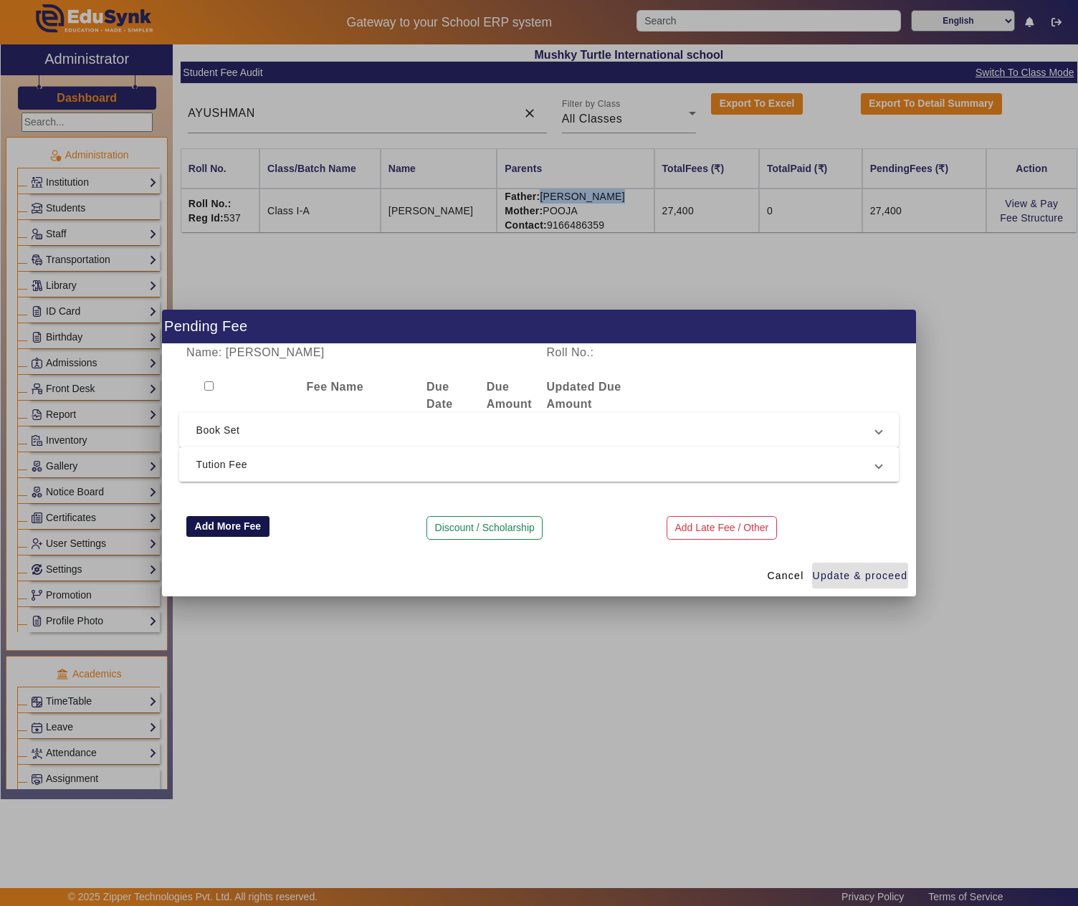
click at [232, 524] on button "Add More Fee" at bounding box center [227, 526] width 83 height 21
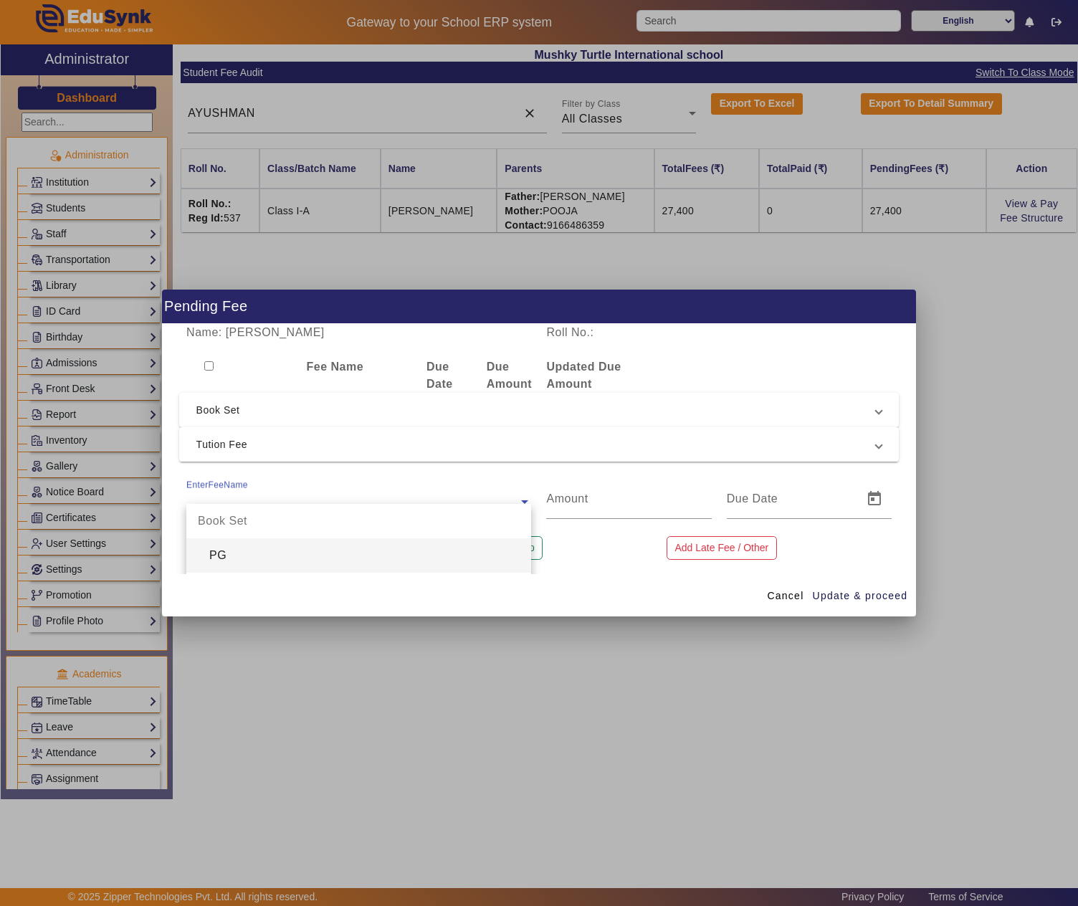
click at [254, 499] on input "text" at bounding box center [358, 501] width 345 height 17
type input "pros"
click at [318, 560] on div "Prospectus Fee" at bounding box center [358, 555] width 345 height 34
type input "200"
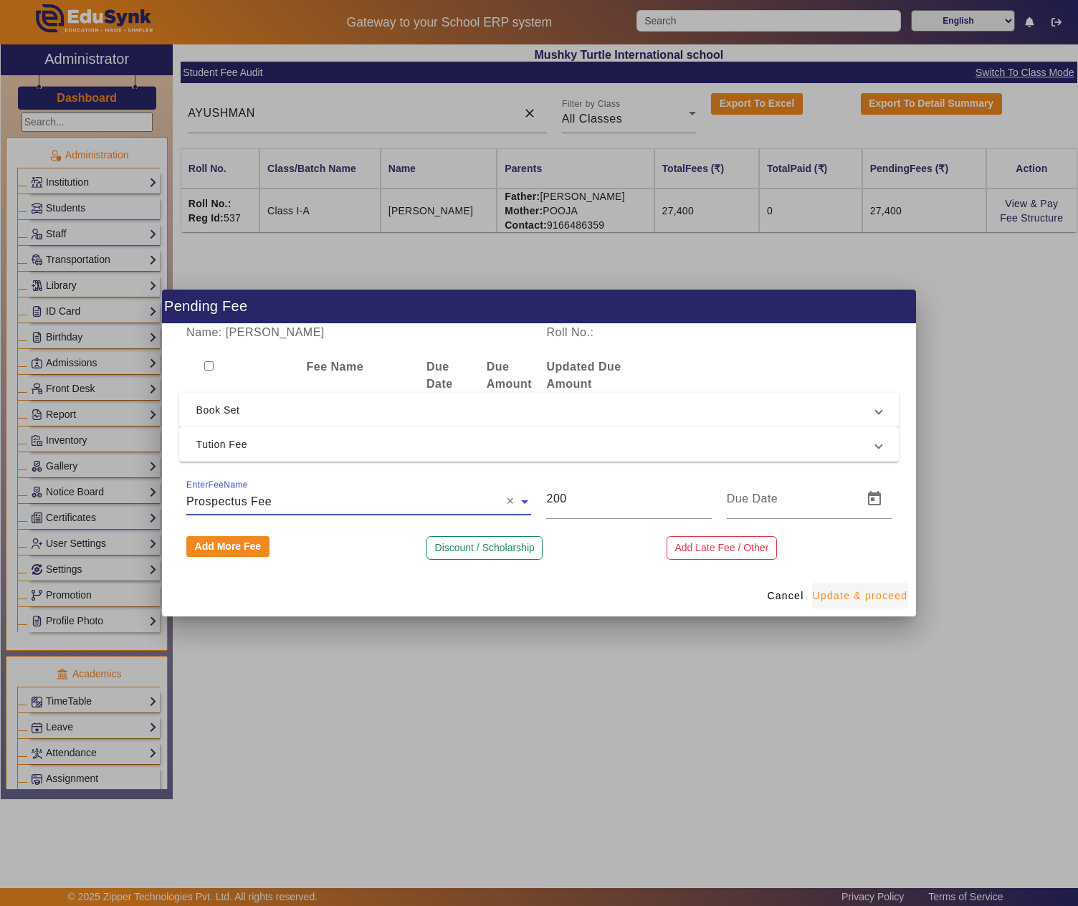
click at [855, 595] on span "Update & proceed" at bounding box center [859, 595] width 95 height 15
type input "[DATE]"
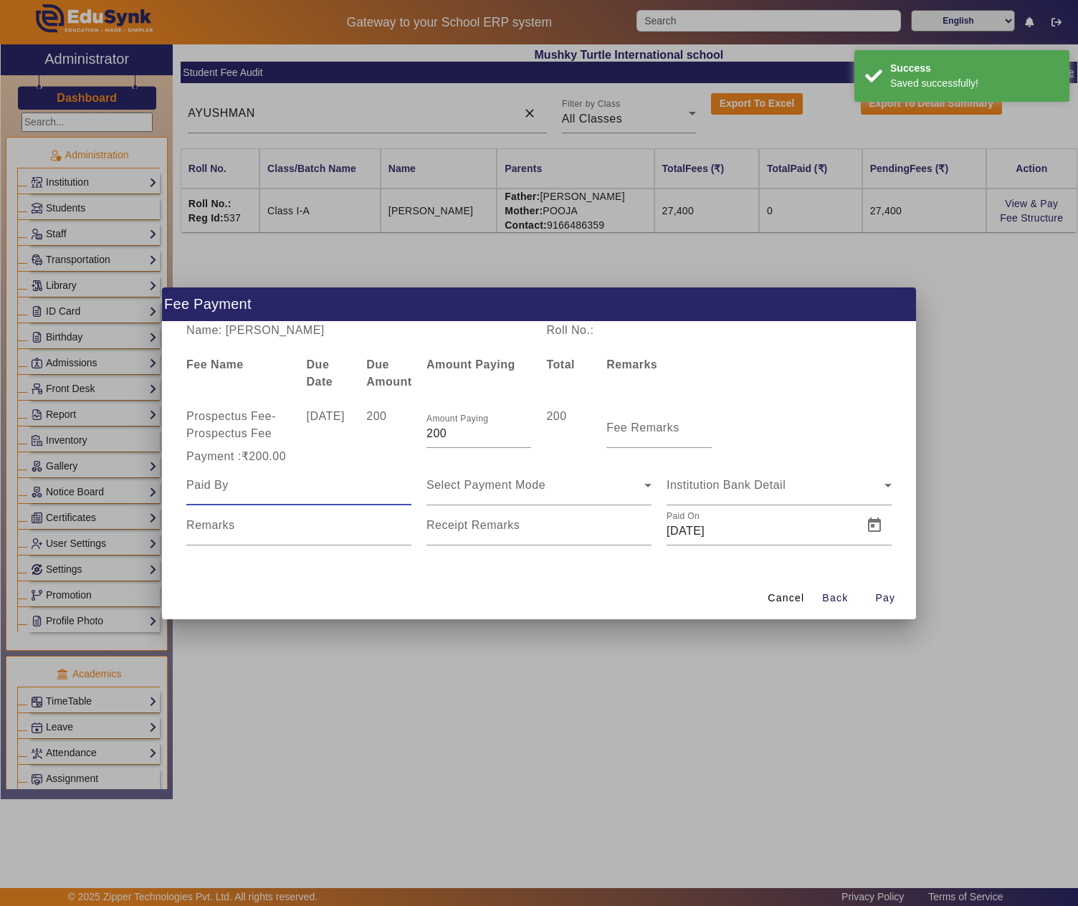
click at [289, 486] on input at bounding box center [298, 484] width 225 height 17
paste input "AMAN CHAUDHARY"
type input "AMAN CHAUDHARY"
click at [522, 486] on span "Select Payment Mode" at bounding box center [485, 485] width 119 height 12
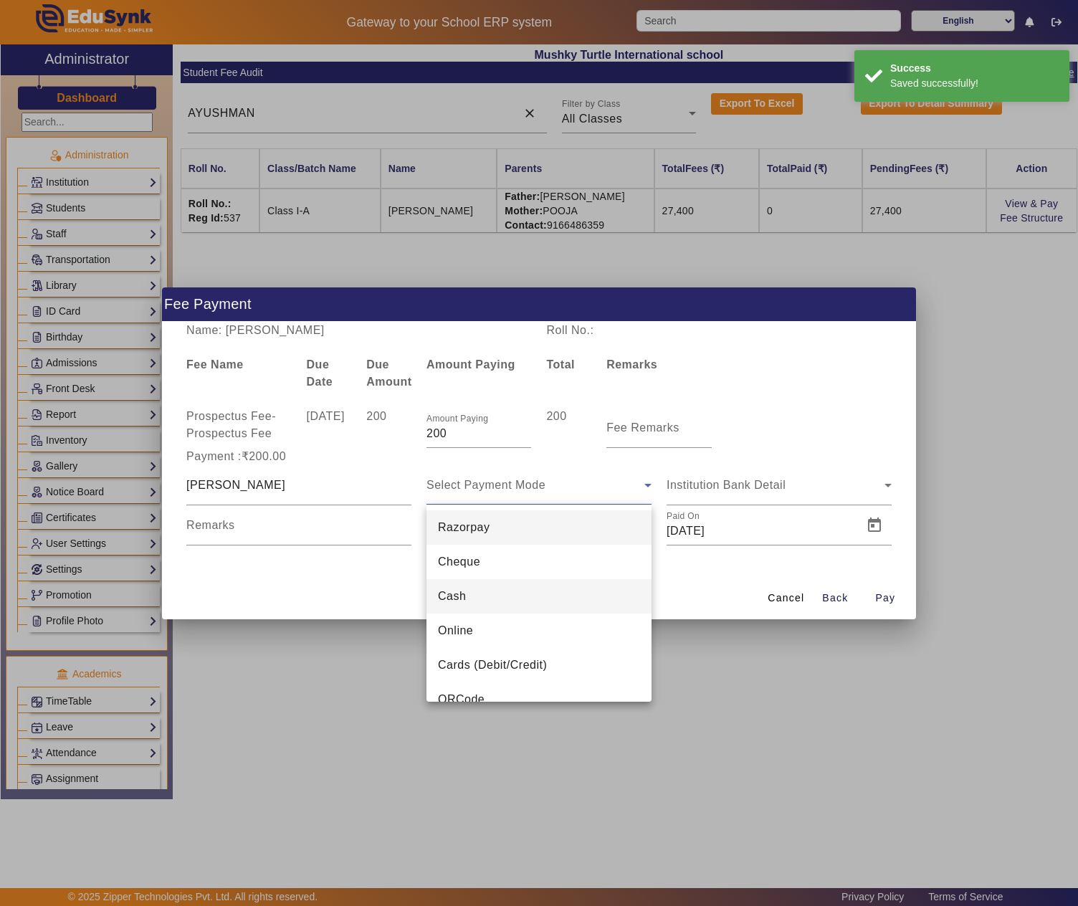
click at [490, 590] on mat-option "Cash" at bounding box center [538, 596] width 225 height 34
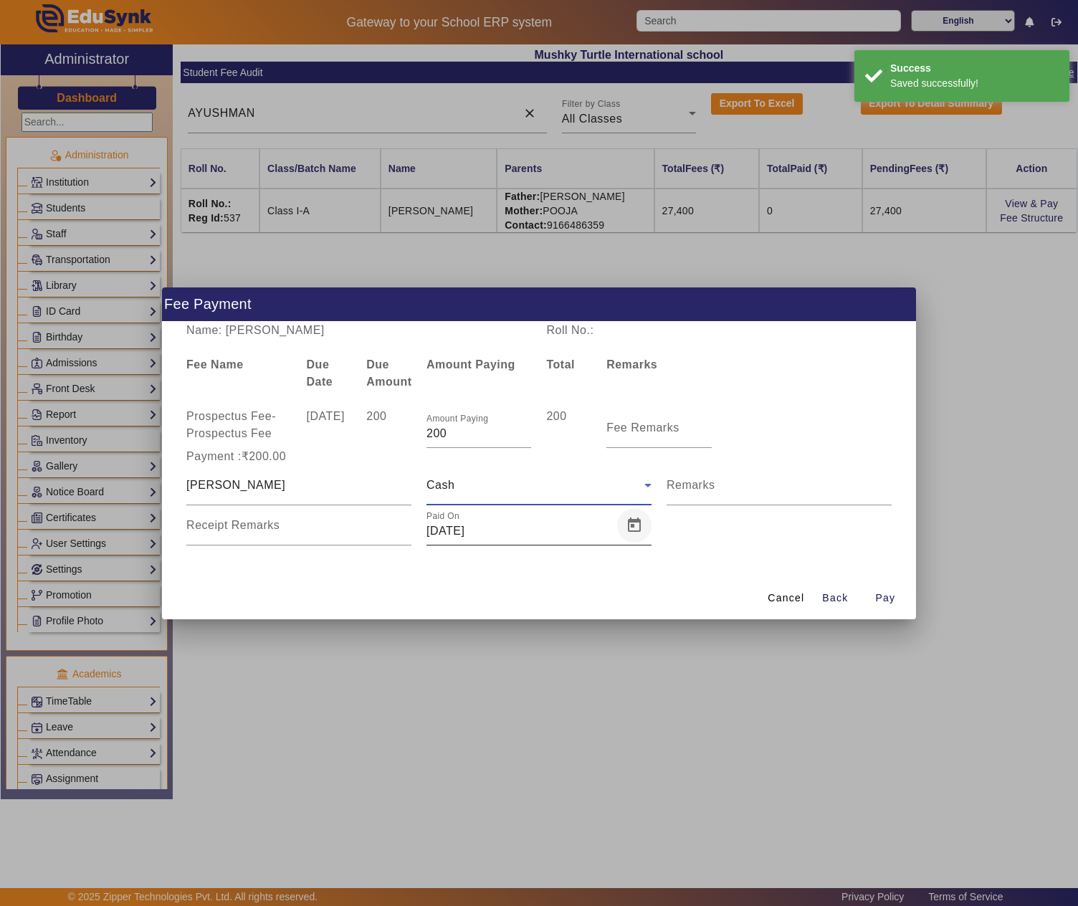
click at [641, 522] on span "Open calendar" at bounding box center [634, 525] width 34 height 34
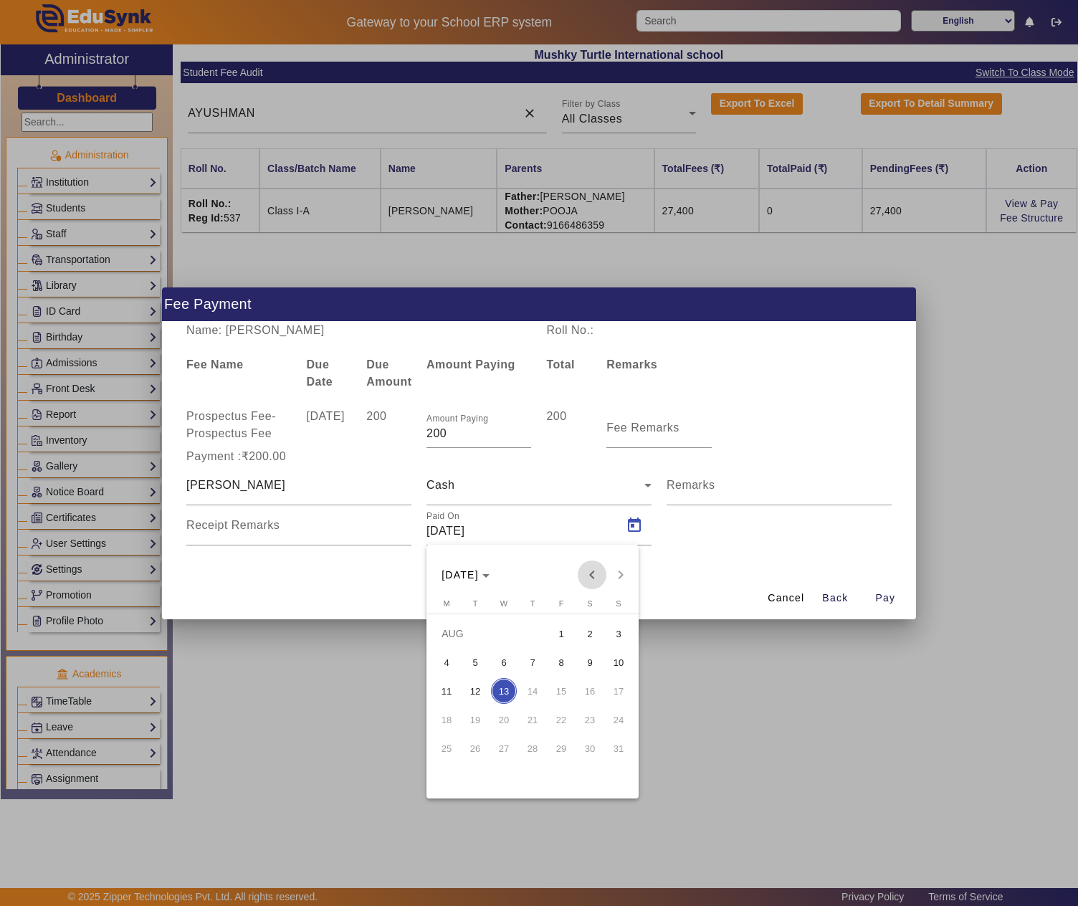
click at [600, 576] on span "Previous month" at bounding box center [591, 574] width 29 height 29
click at [524, 638] on span "1" at bounding box center [532, 633] width 26 height 26
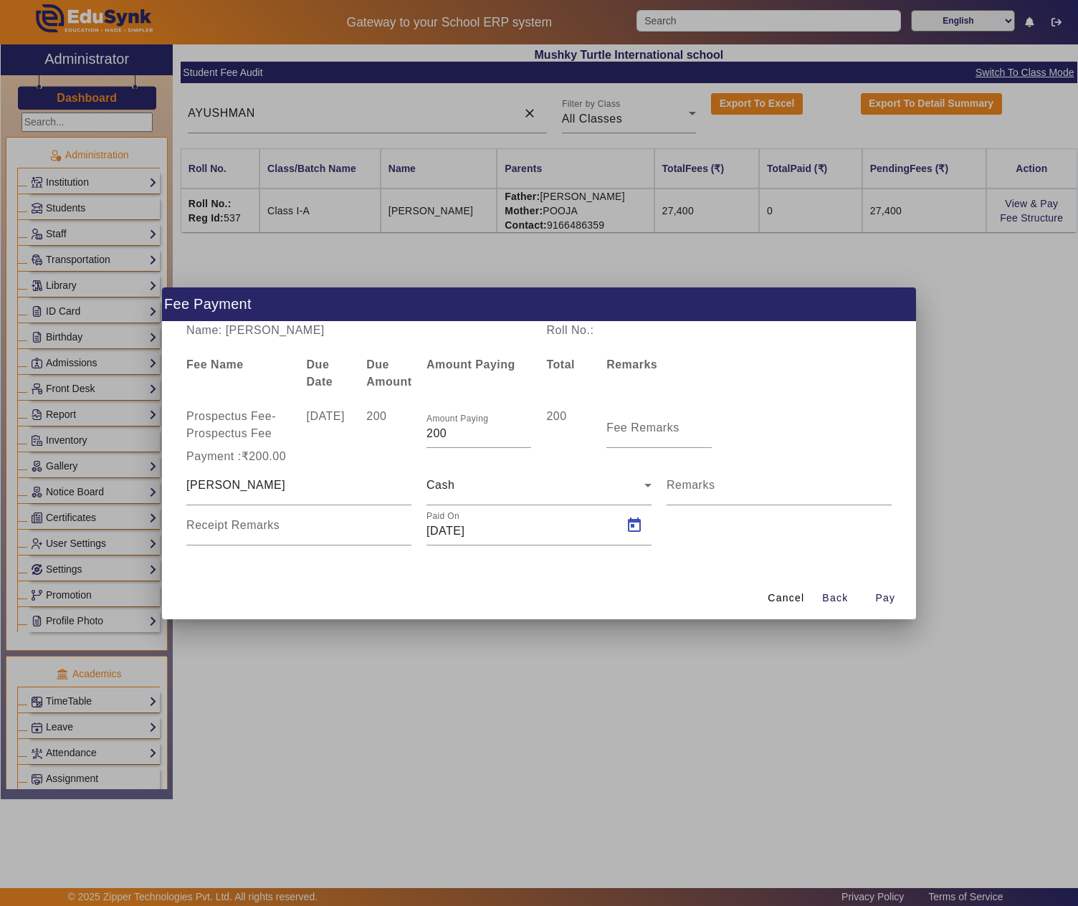
type input "01/05/2025"
click at [875, 599] on span "Pay" at bounding box center [885, 597] width 20 height 15
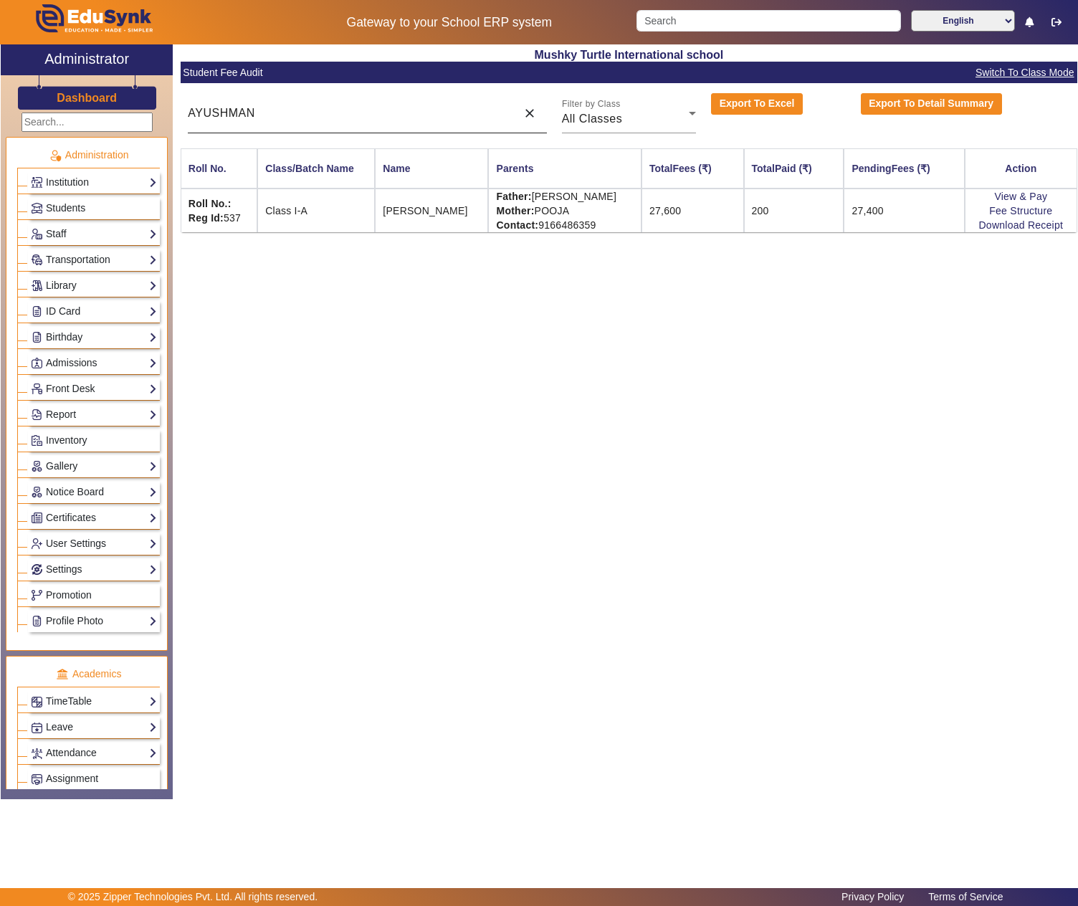
click at [384, 112] on input "AYUSHMAN" at bounding box center [348, 113] width 321 height 17
paste input "MISHTY SAINI"
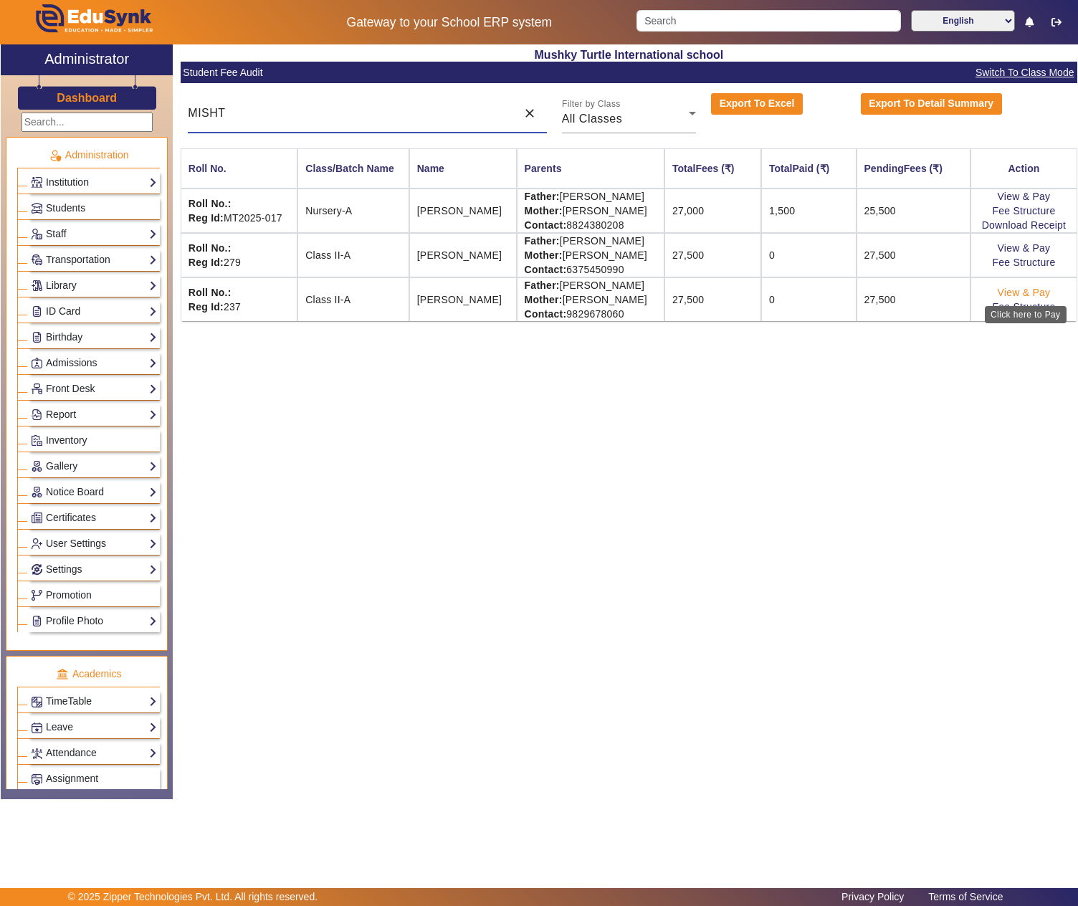
type input "MISHT"
click at [1039, 289] on link "View & Pay" at bounding box center [1023, 292] width 53 height 11
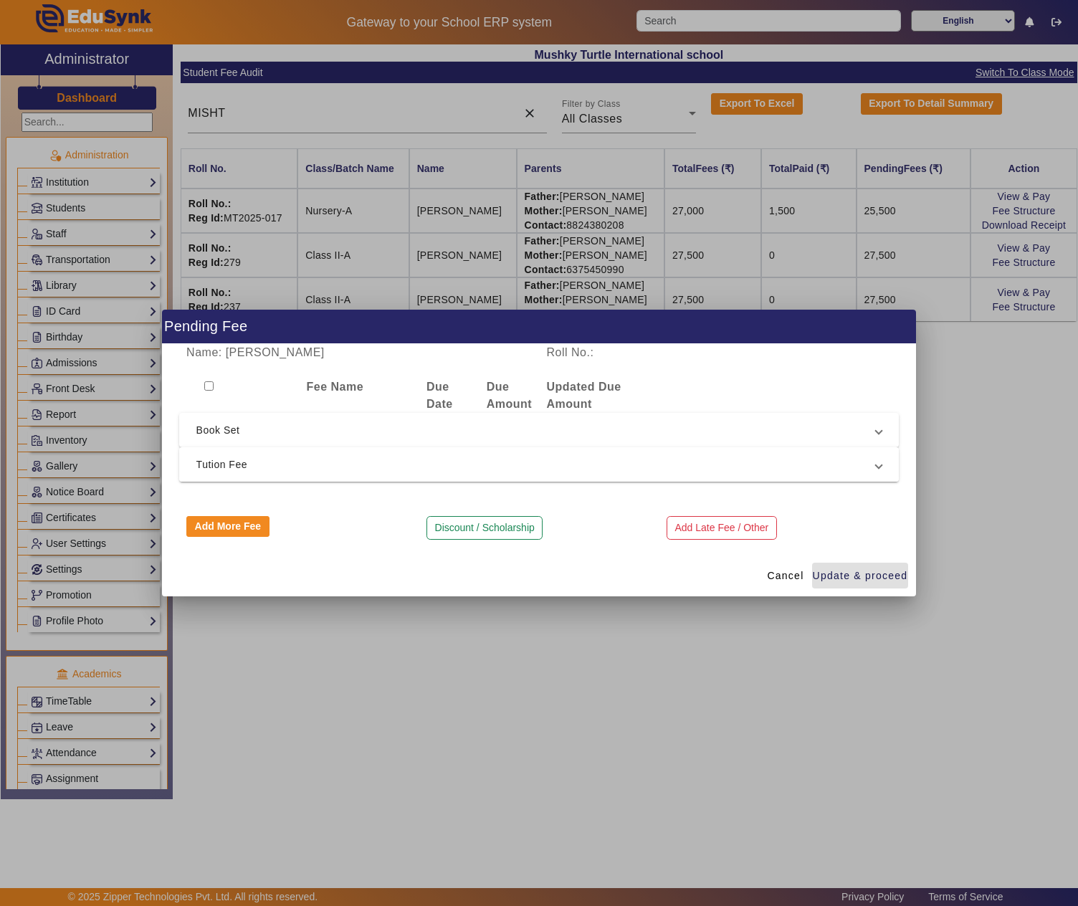
click at [328, 461] on span "Tution Fee" at bounding box center [536, 464] width 680 height 17
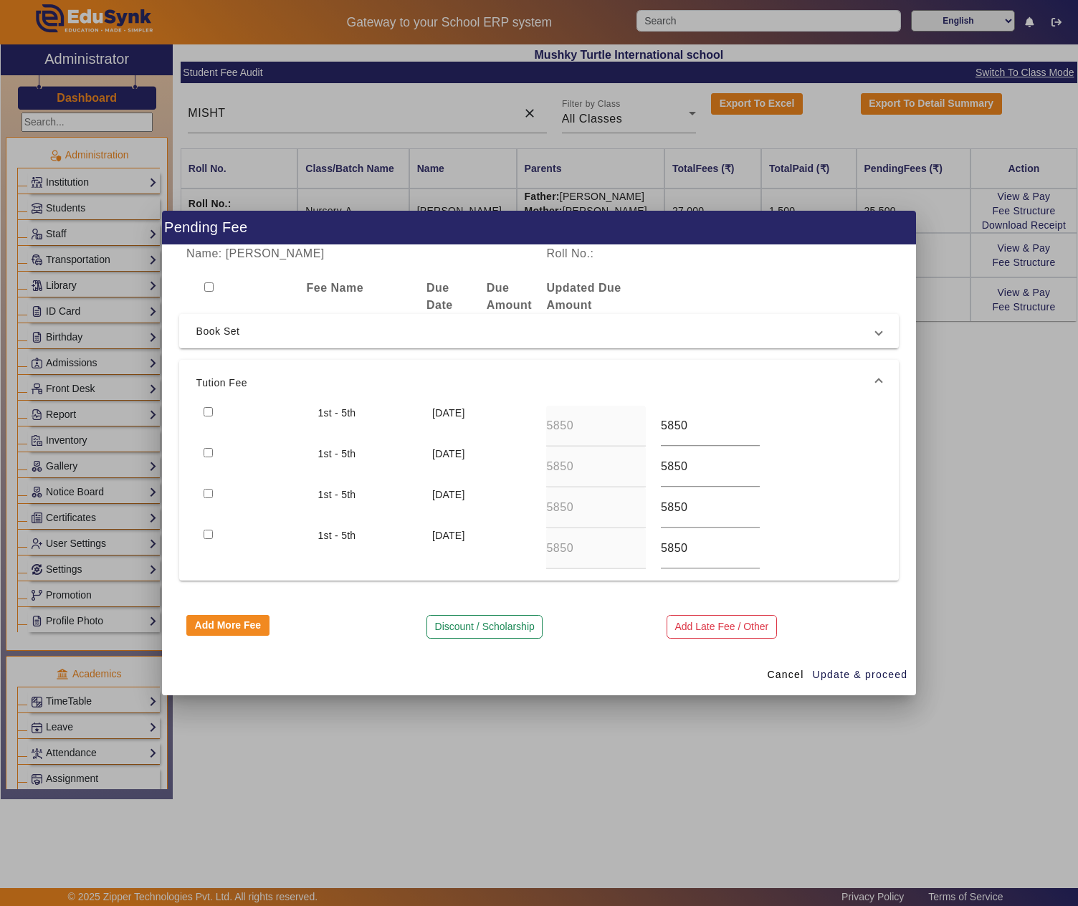
click at [203, 407] on input "checkbox" at bounding box center [207, 411] width 9 height 9
checkbox input "true"
click at [837, 672] on span "Update & proceed" at bounding box center [859, 674] width 95 height 15
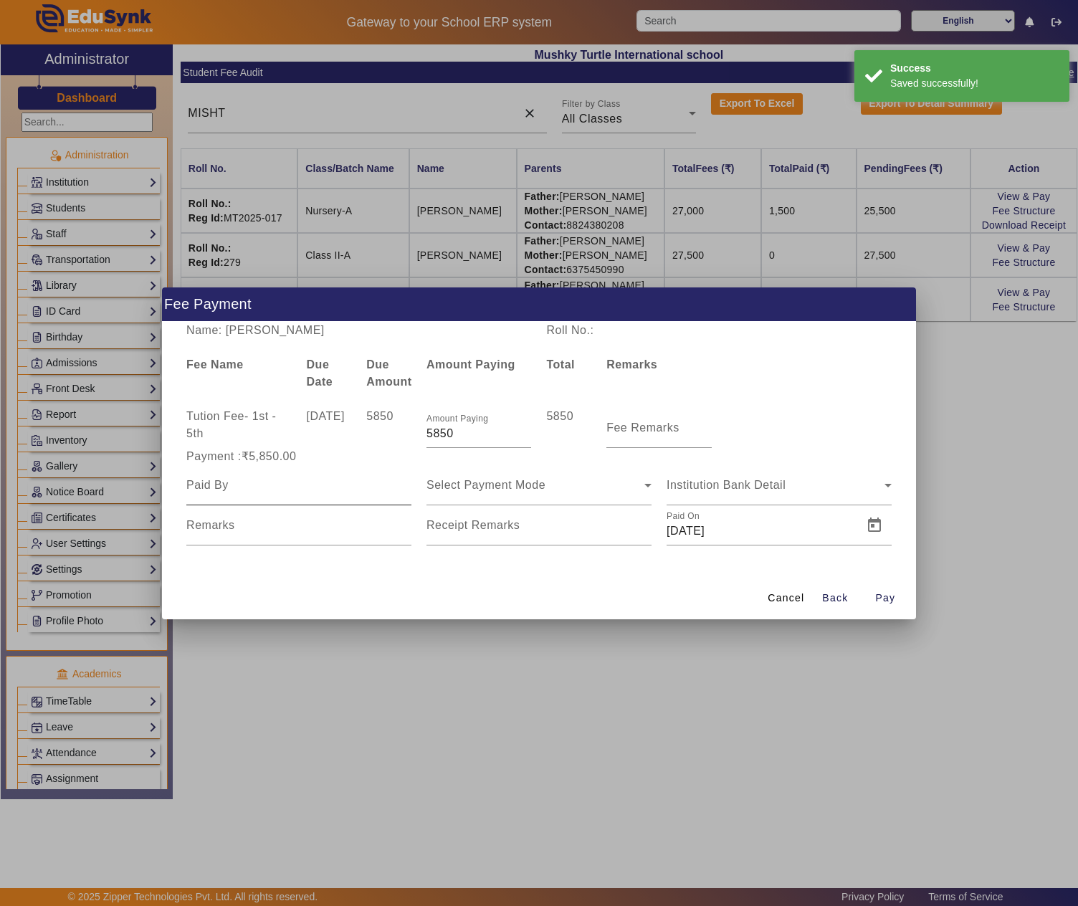
click at [324, 500] on div at bounding box center [298, 485] width 225 height 40
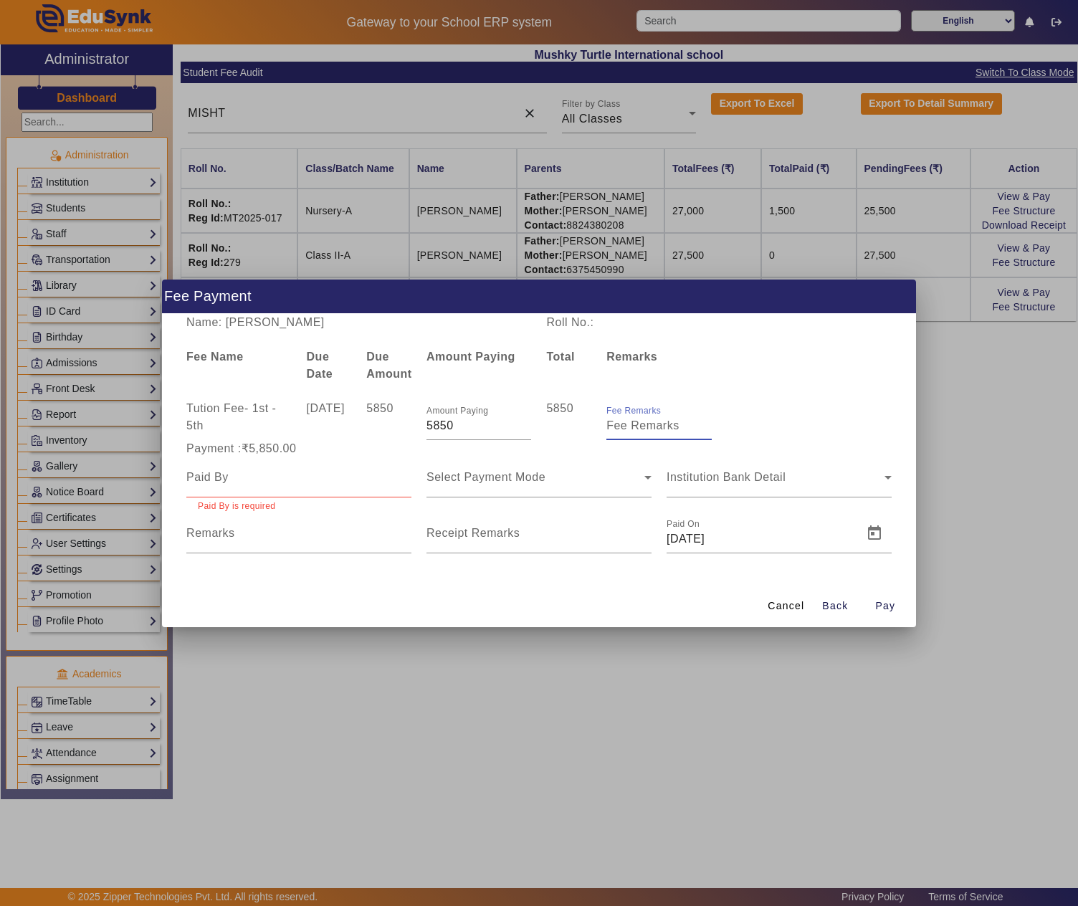
click at [685, 420] on input "Fee Remarks" at bounding box center [658, 425] width 105 height 17
paste input "Quarterly Fee"
type input "Quarterly Fee"
click at [262, 493] on div at bounding box center [298, 477] width 225 height 40
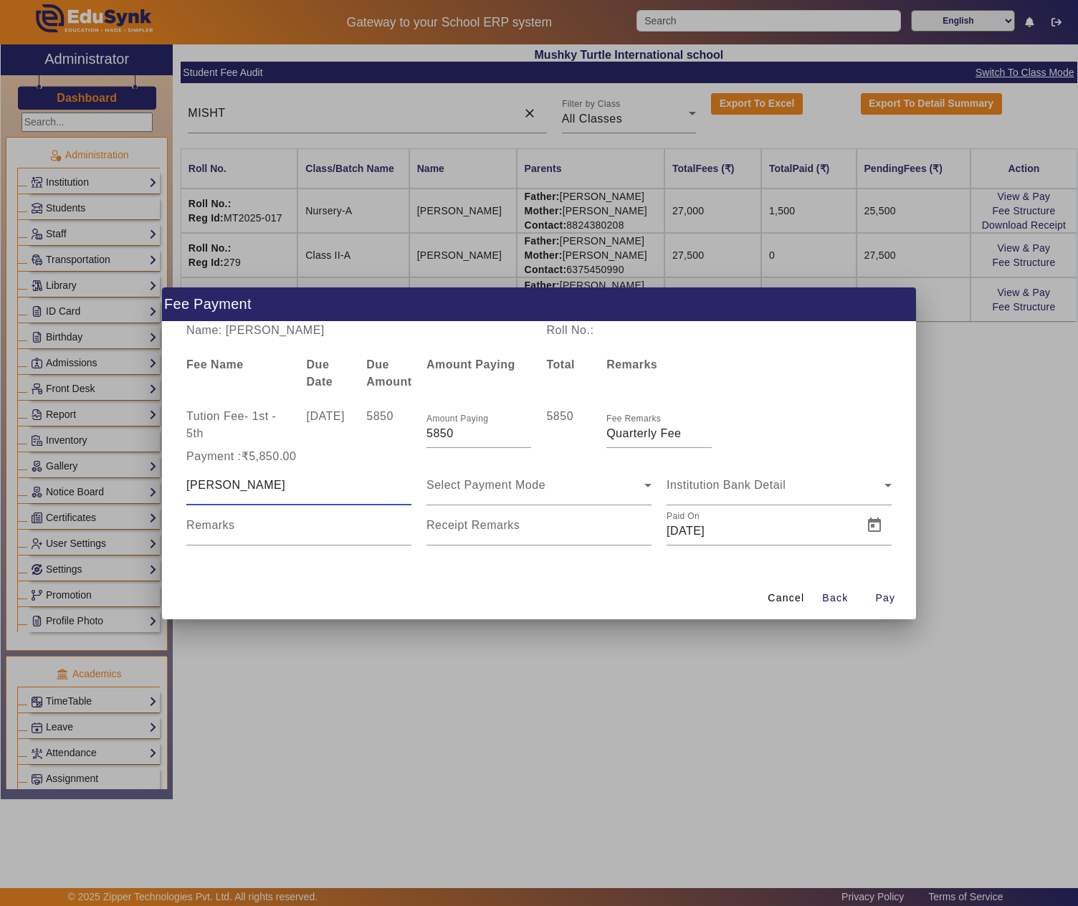
type input "Chetan Kumar"
click at [629, 526] on span "Open calendar" at bounding box center [634, 525] width 34 height 34
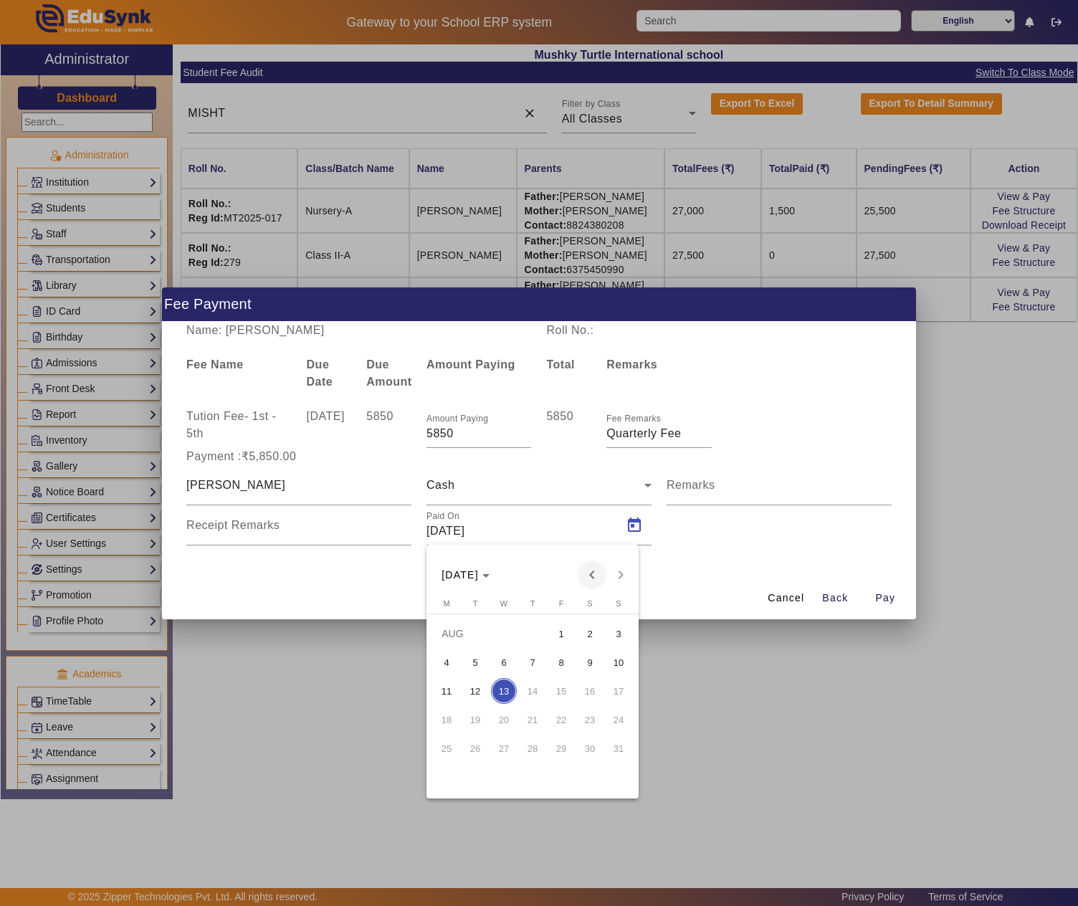
click at [586, 562] on span "Previous month" at bounding box center [591, 574] width 29 height 29
click at [596, 569] on span "Previous month" at bounding box center [591, 574] width 29 height 29
click at [589, 625] on span "3" at bounding box center [590, 633] width 26 height 26
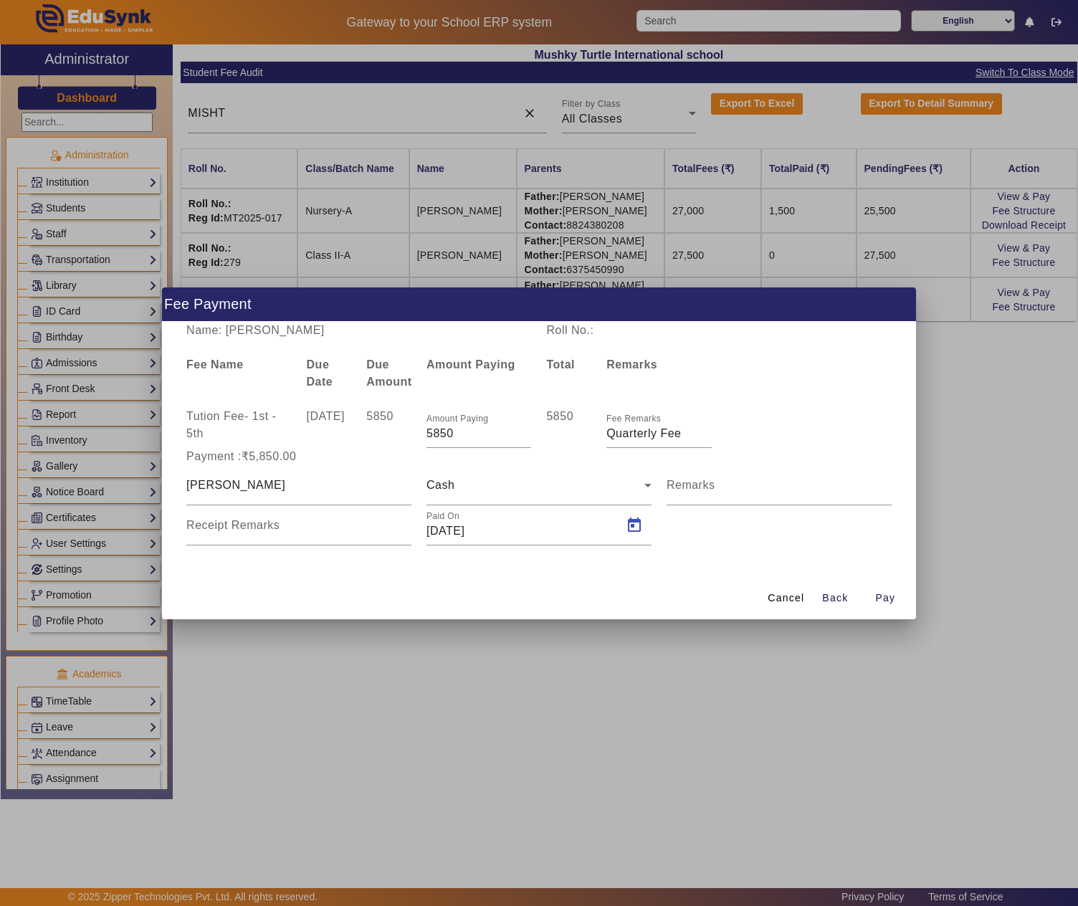
type input "03/05/2025"
click at [877, 592] on span "Pay" at bounding box center [885, 597] width 20 height 15
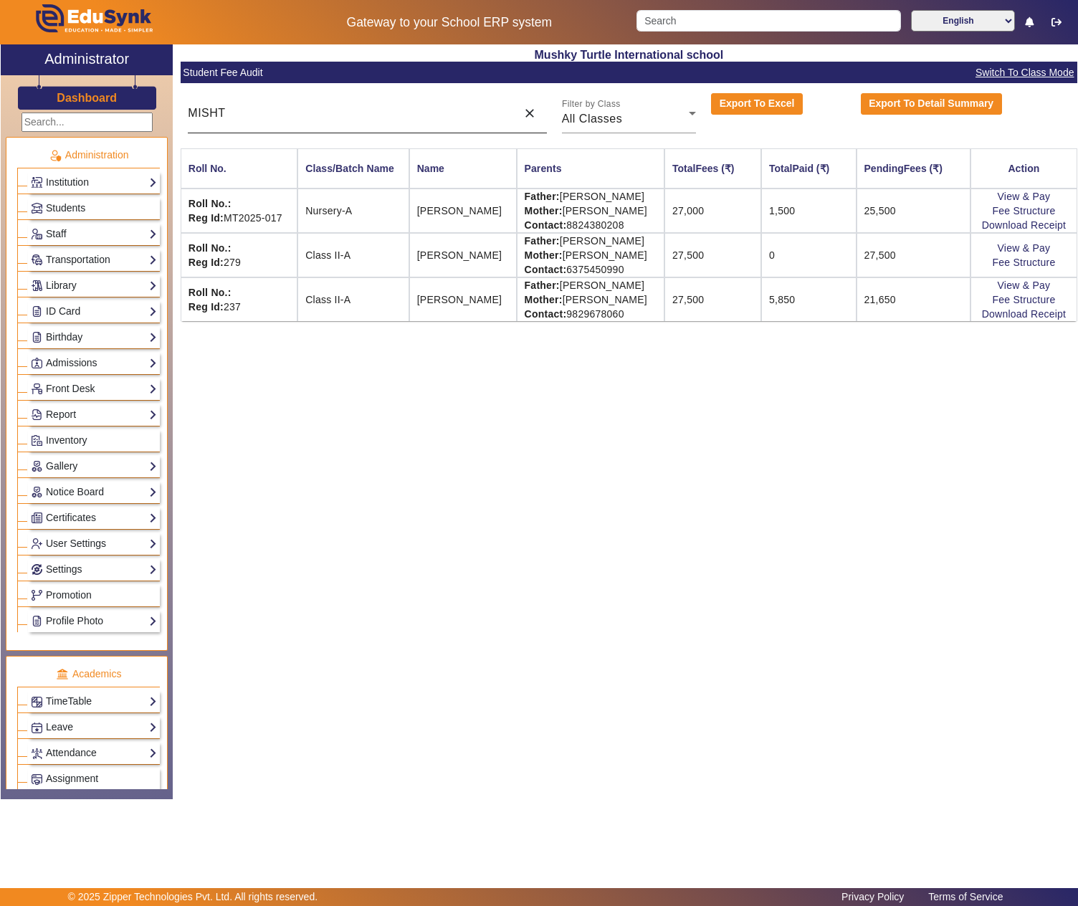
click at [374, 116] on input "MISHT" at bounding box center [348, 113] width 321 height 17
paste input "[PERSON_NAME]"
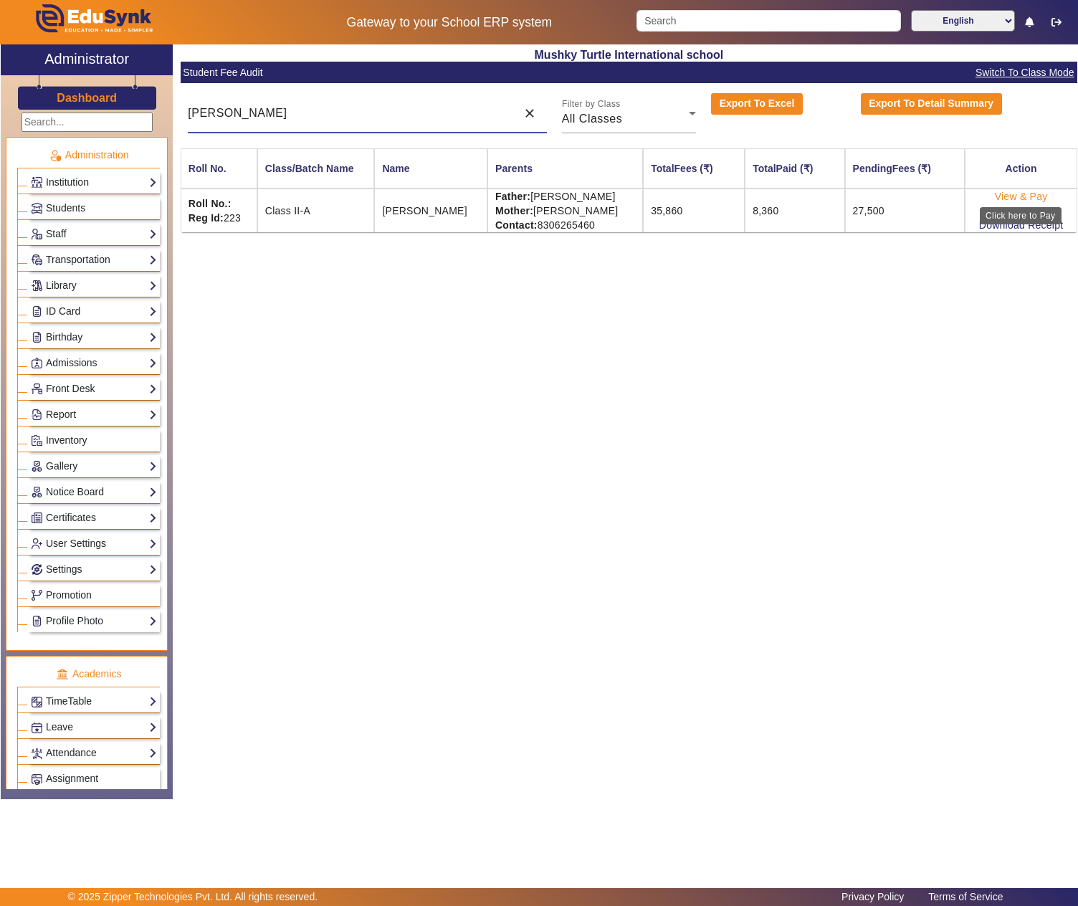
type input "[PERSON_NAME]"
click at [1016, 199] on link "View & Pay" at bounding box center [1020, 196] width 53 height 11
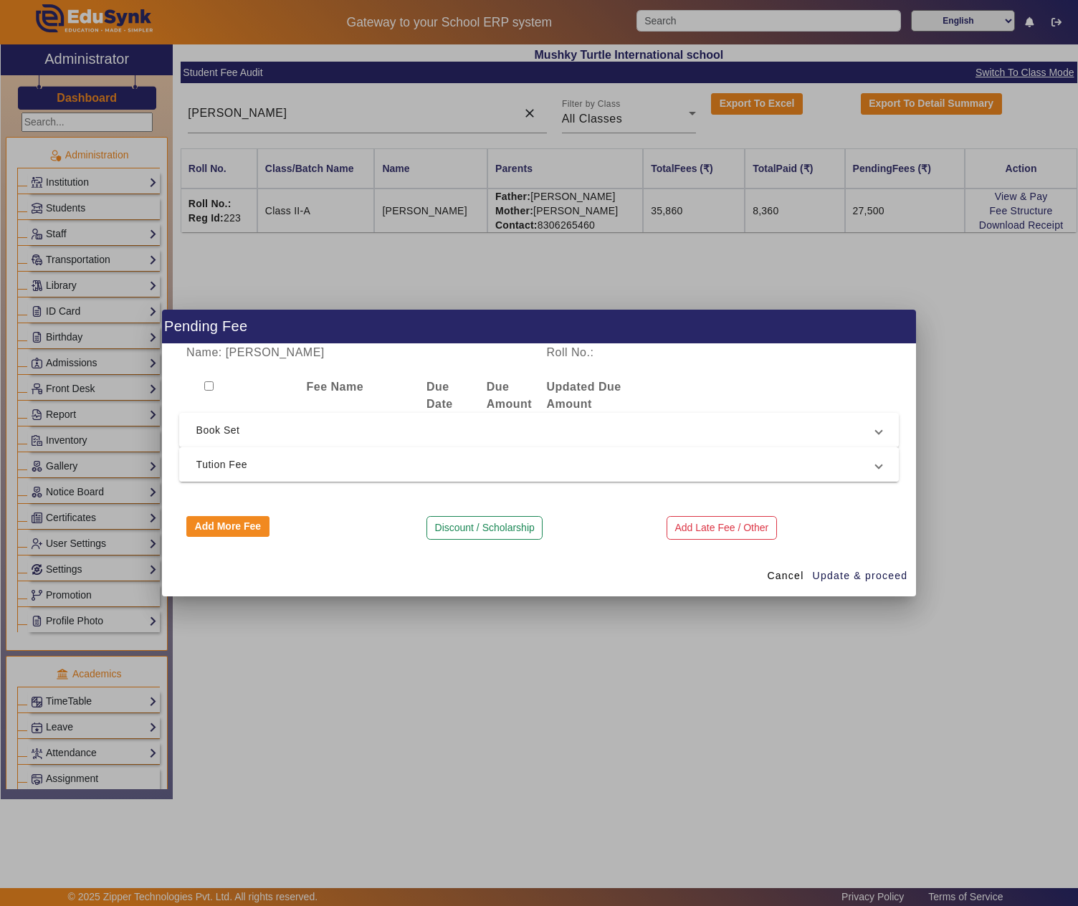
click at [299, 469] on span "Tution Fee" at bounding box center [536, 464] width 680 height 17
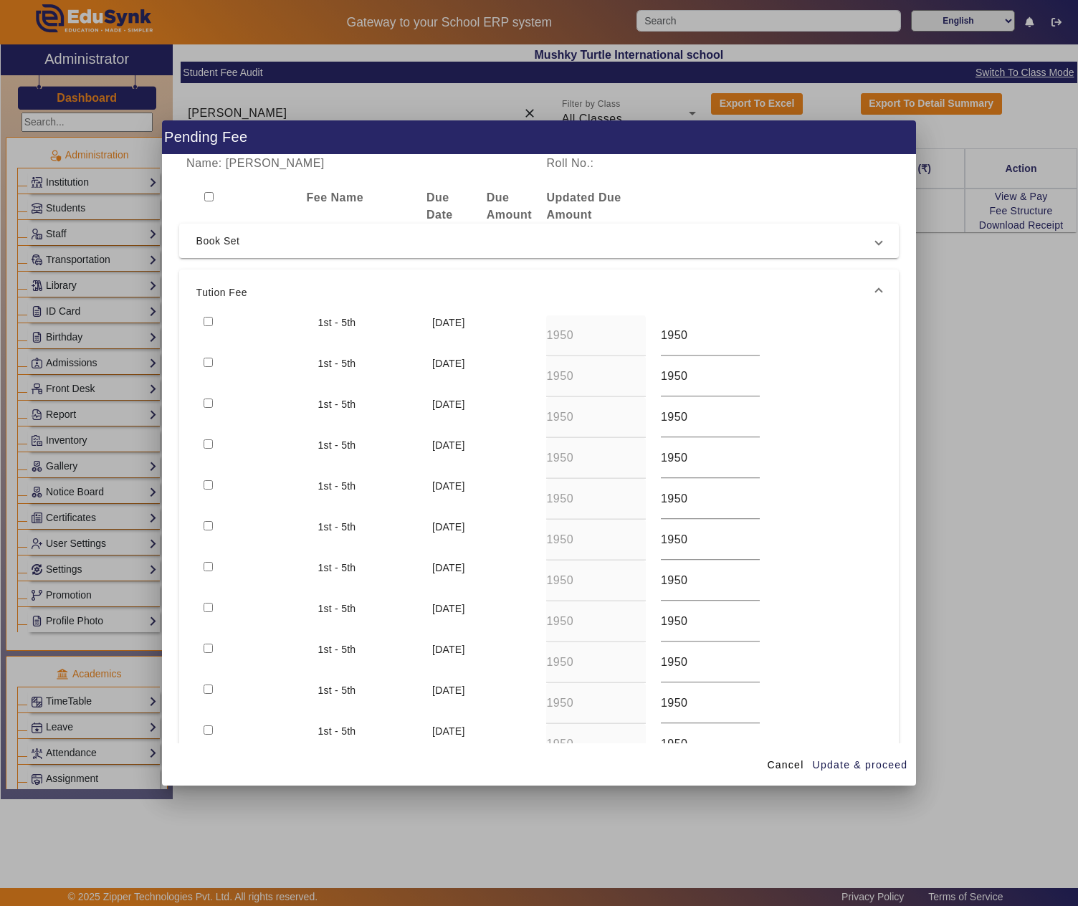
click at [211, 320] on input "checkbox" at bounding box center [207, 321] width 9 height 9
checkbox input "true"
click at [876, 767] on span "Update & proceed" at bounding box center [859, 764] width 95 height 15
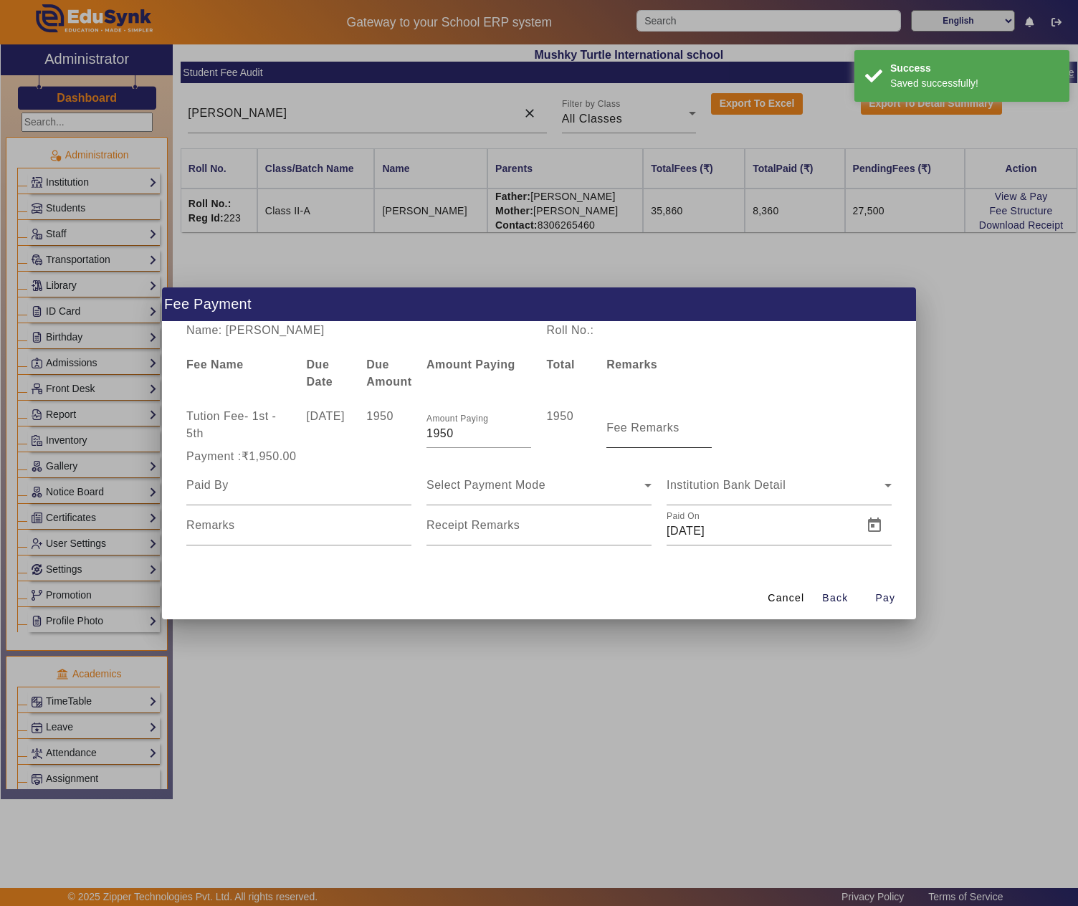
click at [645, 430] on mat-label "Fee Remarks" at bounding box center [642, 427] width 73 height 12
click at [645, 430] on input "Fee Remarks" at bounding box center [658, 433] width 105 height 17
paste input "April month fee"
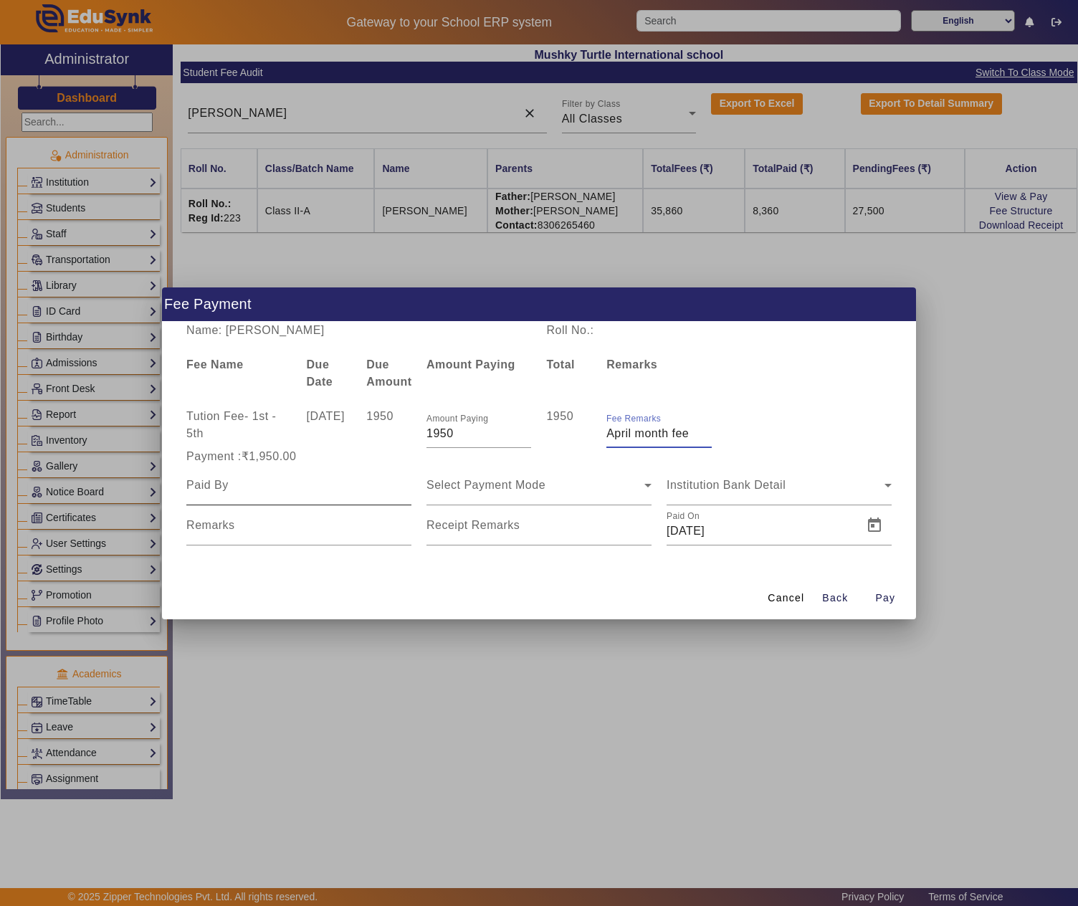
type input "April month fee"
click at [244, 481] on input at bounding box center [298, 484] width 225 height 17
type input "Shailendra Soni"
click at [630, 530] on span "Open calendar" at bounding box center [634, 525] width 34 height 34
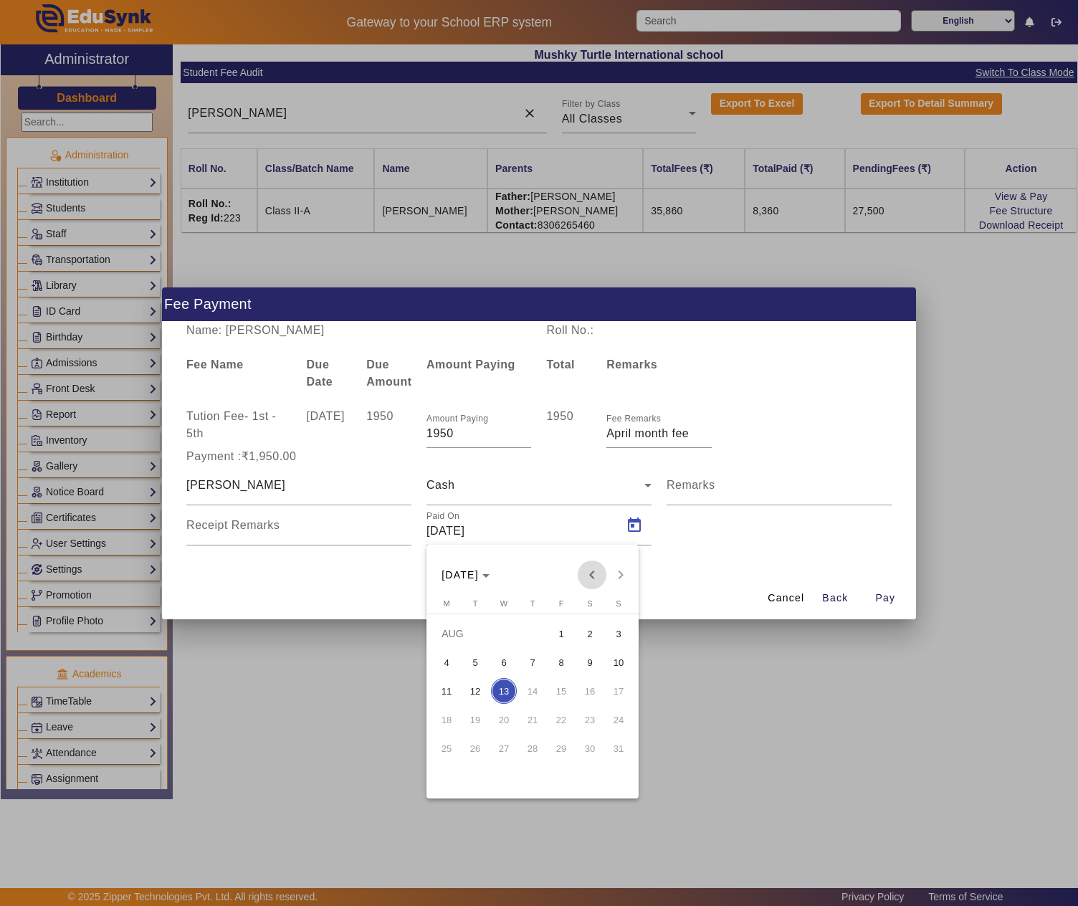
click at [588, 575] on span "Previous month" at bounding box center [591, 574] width 29 height 29
click at [586, 630] on span "3" at bounding box center [590, 633] width 26 height 26
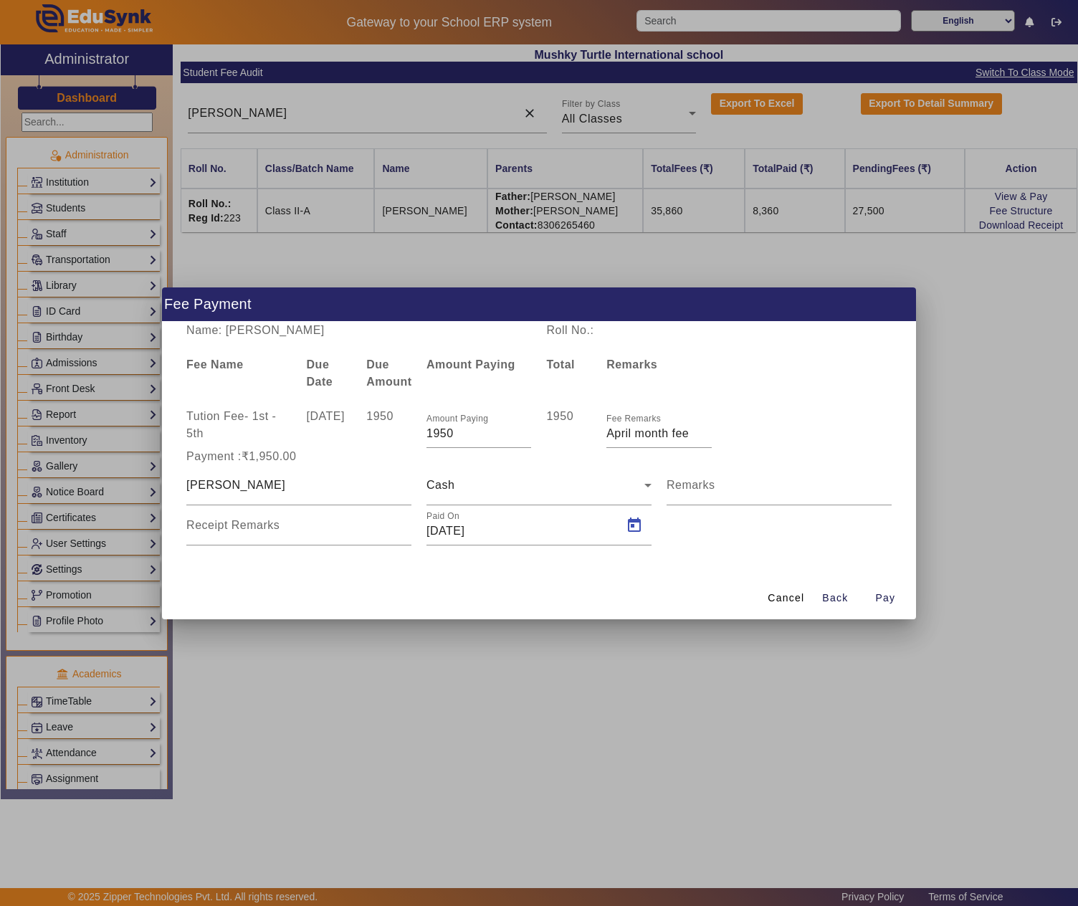
type input "03/05/2025"
click at [873, 596] on span "button" at bounding box center [885, 598] width 46 height 34
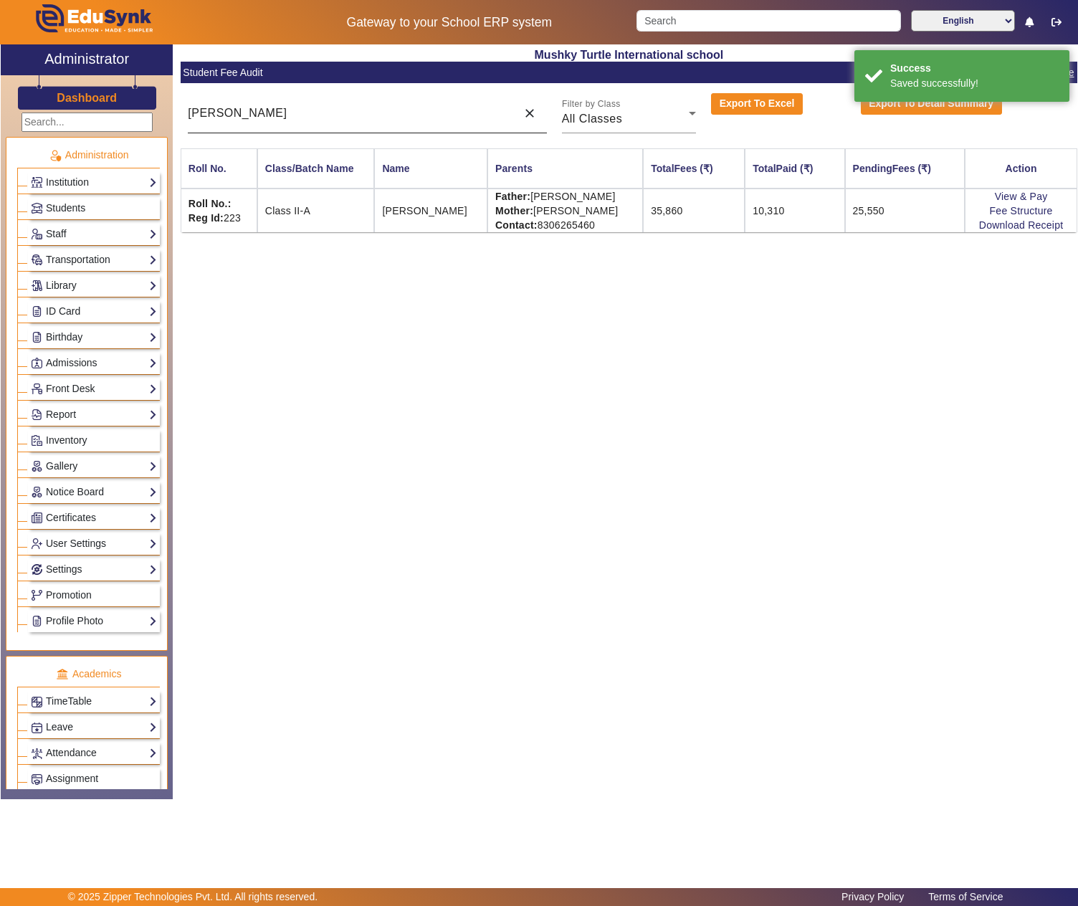
click at [317, 103] on div "[PERSON_NAME]" at bounding box center [348, 113] width 321 height 40
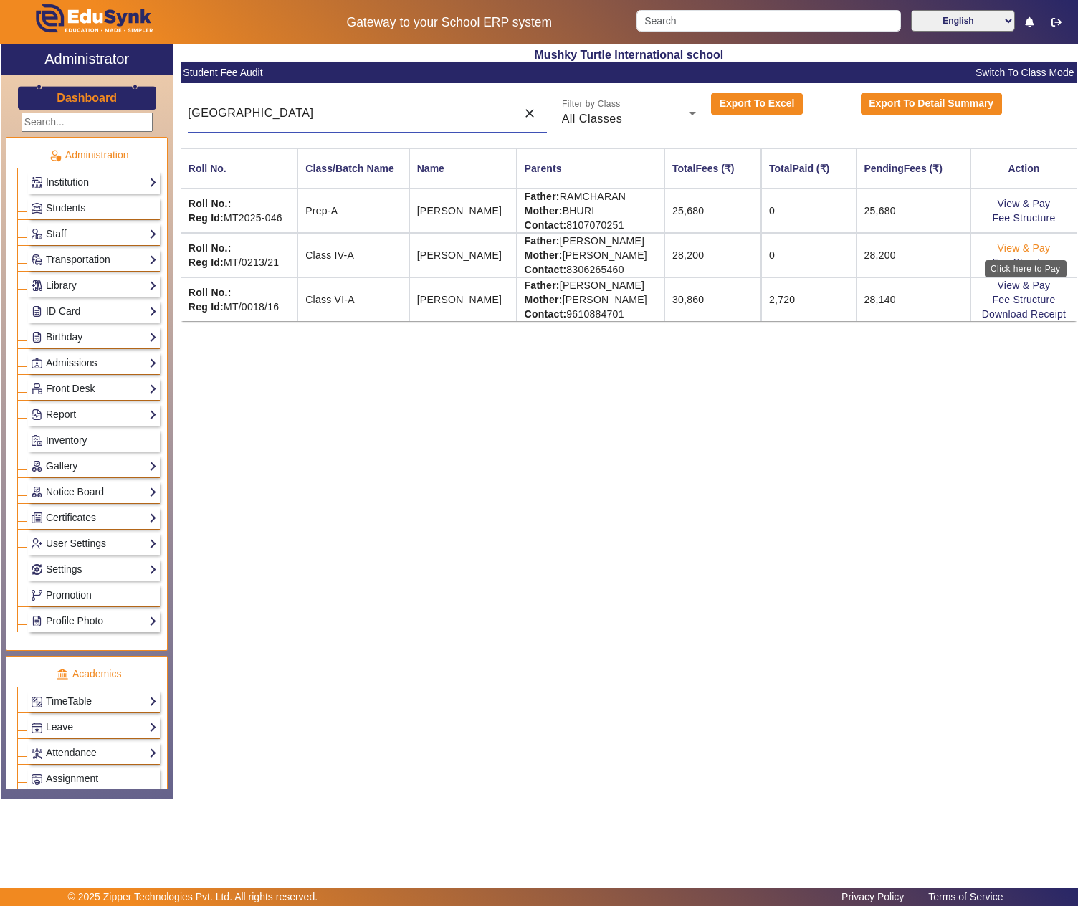
type input "Arad"
click at [1046, 245] on link "View & Pay" at bounding box center [1023, 247] width 53 height 11
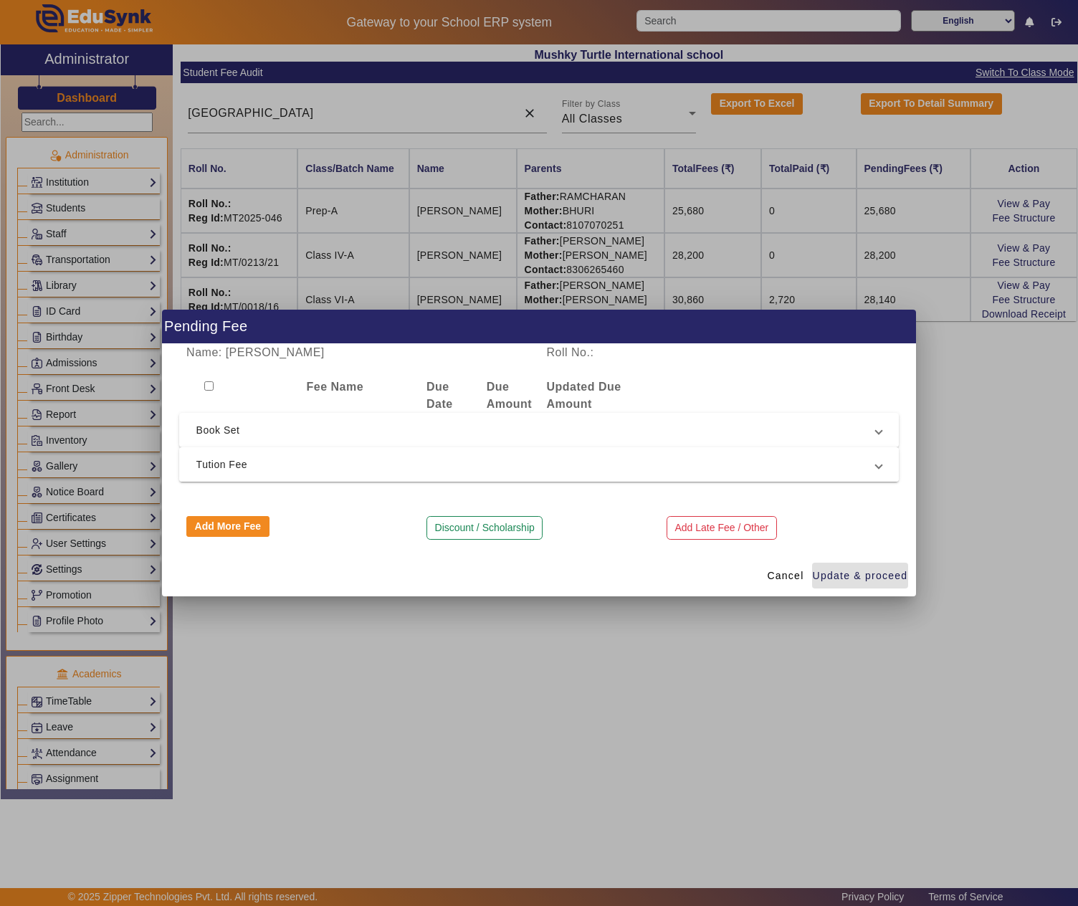
click at [342, 460] on span "Tution Fee" at bounding box center [536, 464] width 680 height 17
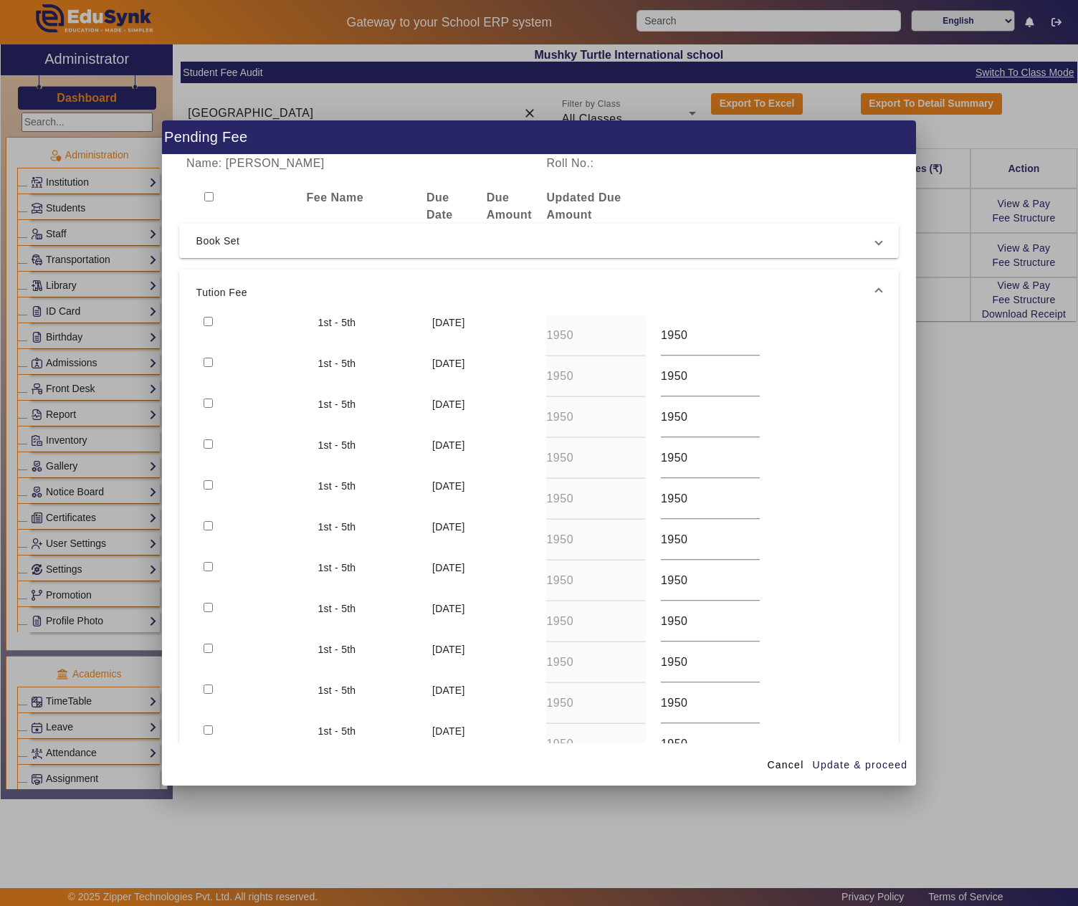
click at [198, 320] on div at bounding box center [253, 335] width 114 height 41
click at [211, 320] on input "checkbox" at bounding box center [207, 321] width 9 height 9
checkbox input "true"
click at [884, 762] on span "Update & proceed" at bounding box center [859, 764] width 95 height 15
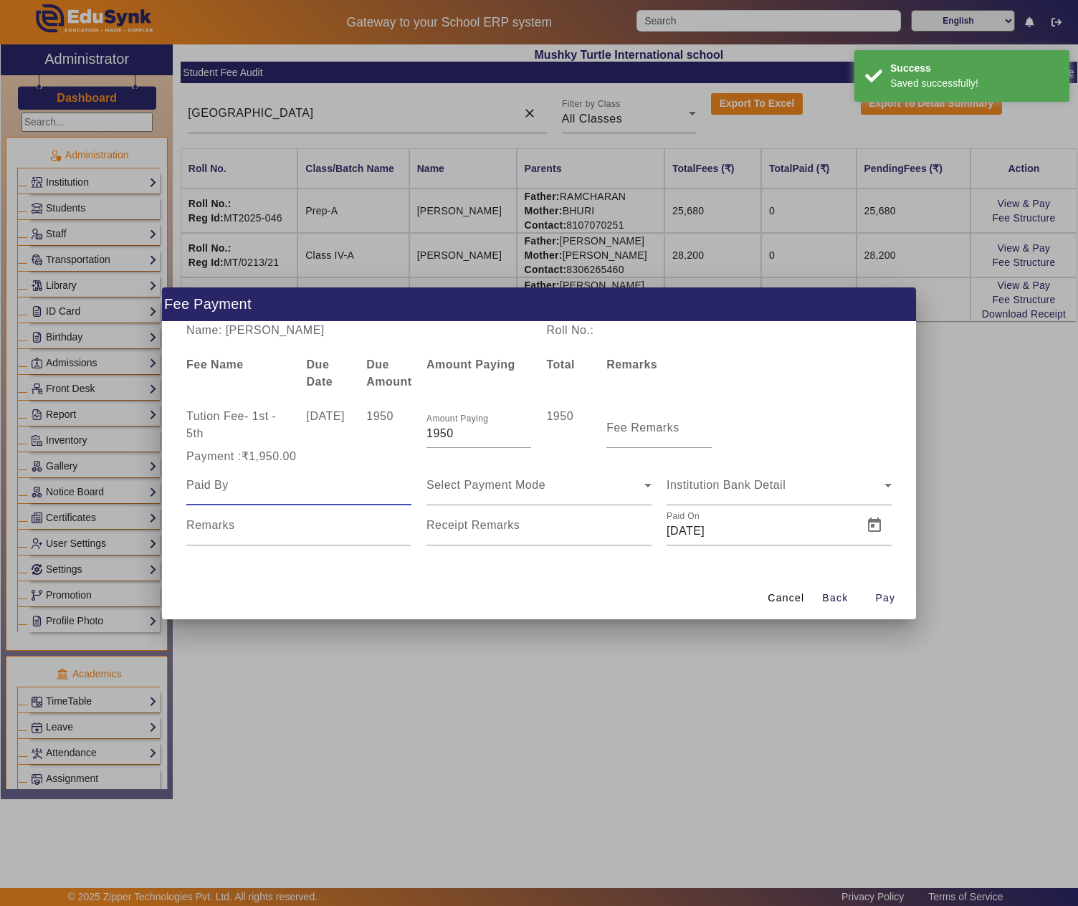
click at [307, 486] on input at bounding box center [298, 484] width 225 height 17
click at [626, 434] on div "Fee Remarks" at bounding box center [658, 428] width 105 height 40
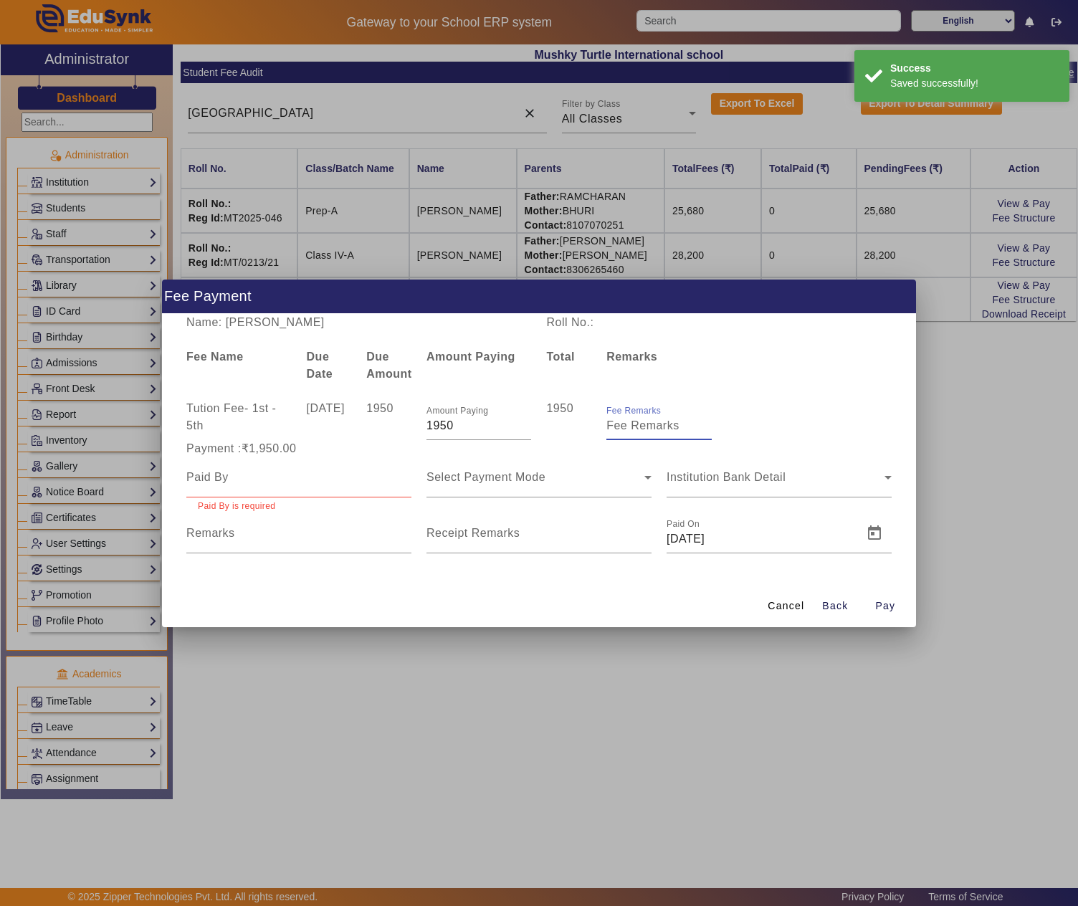
paste input "April month fee"
type input "April month fee"
click at [325, 463] on div at bounding box center [298, 477] width 225 height 40
click at [311, 476] on input at bounding box center [298, 477] width 225 height 17
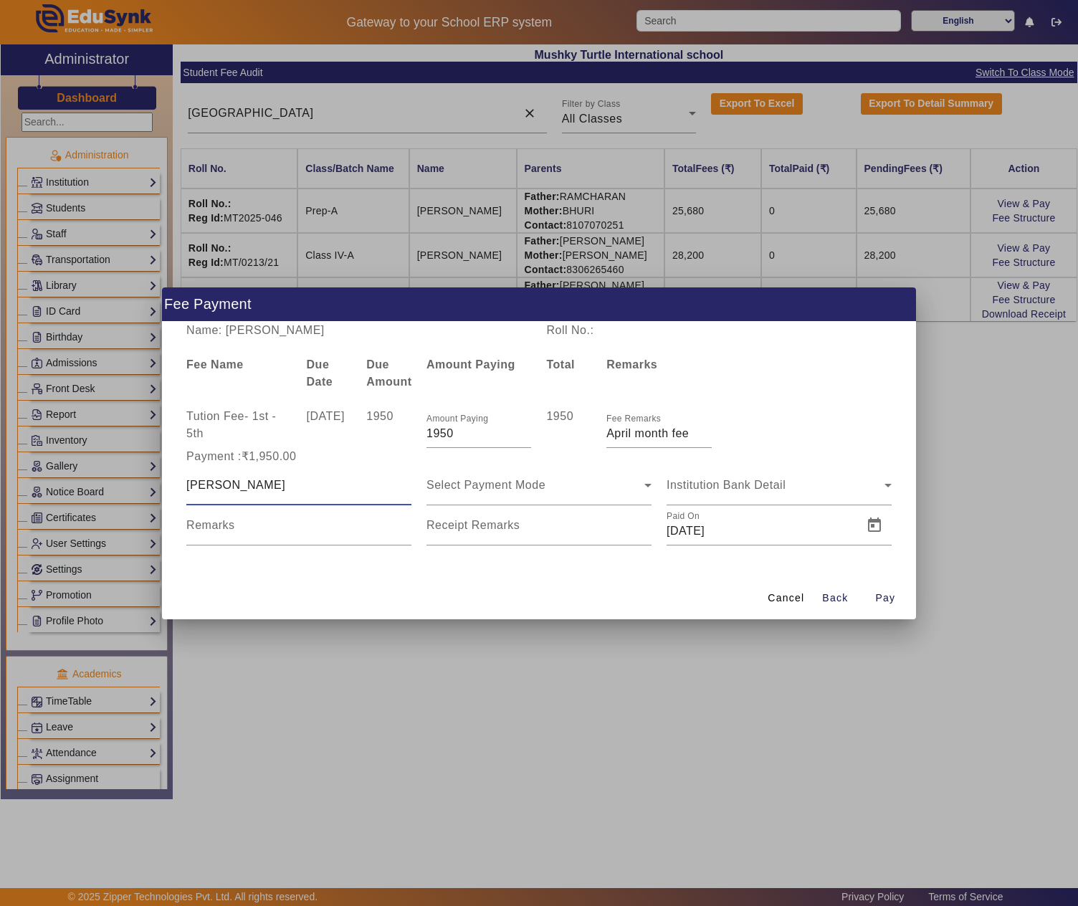
type input "Shailendra Soni"
click at [623, 526] on span "Open calendar" at bounding box center [634, 525] width 34 height 34
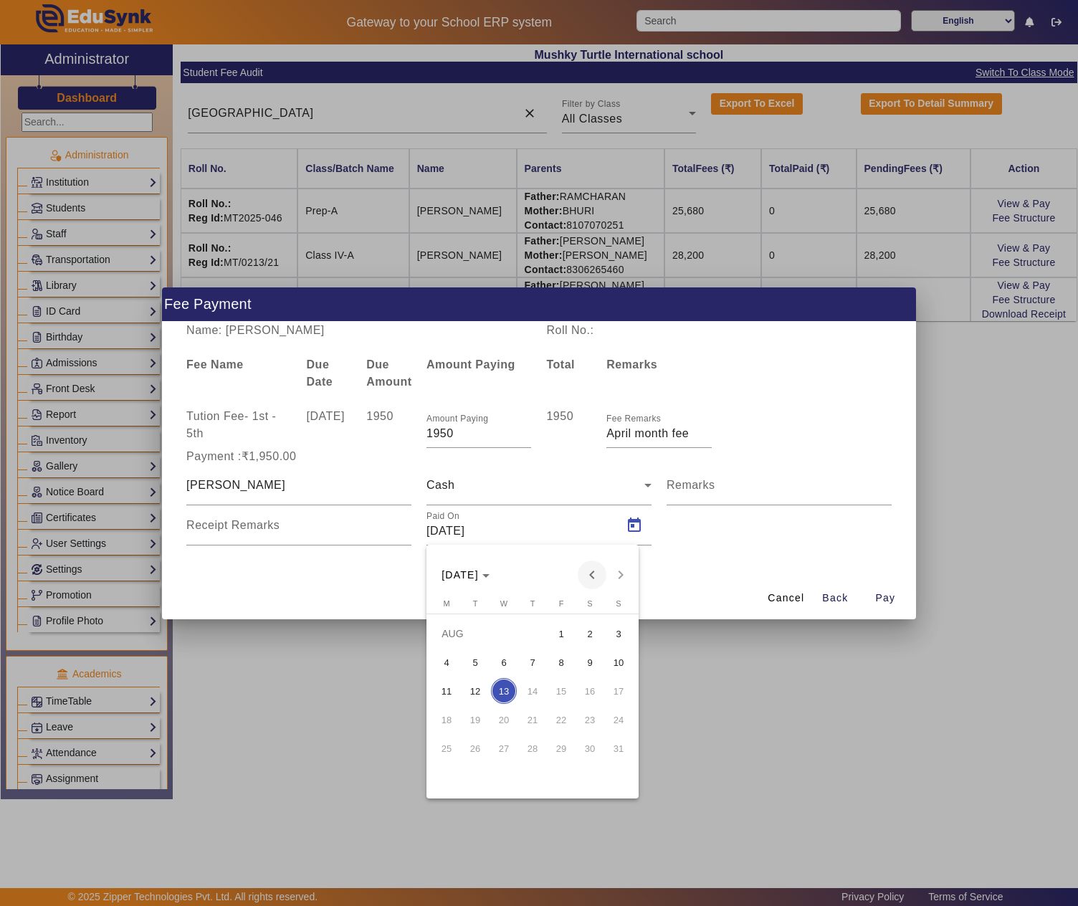
click at [590, 577] on span "Previous month" at bounding box center [591, 574] width 29 height 29
click at [596, 635] on span "3" at bounding box center [590, 633] width 26 height 26
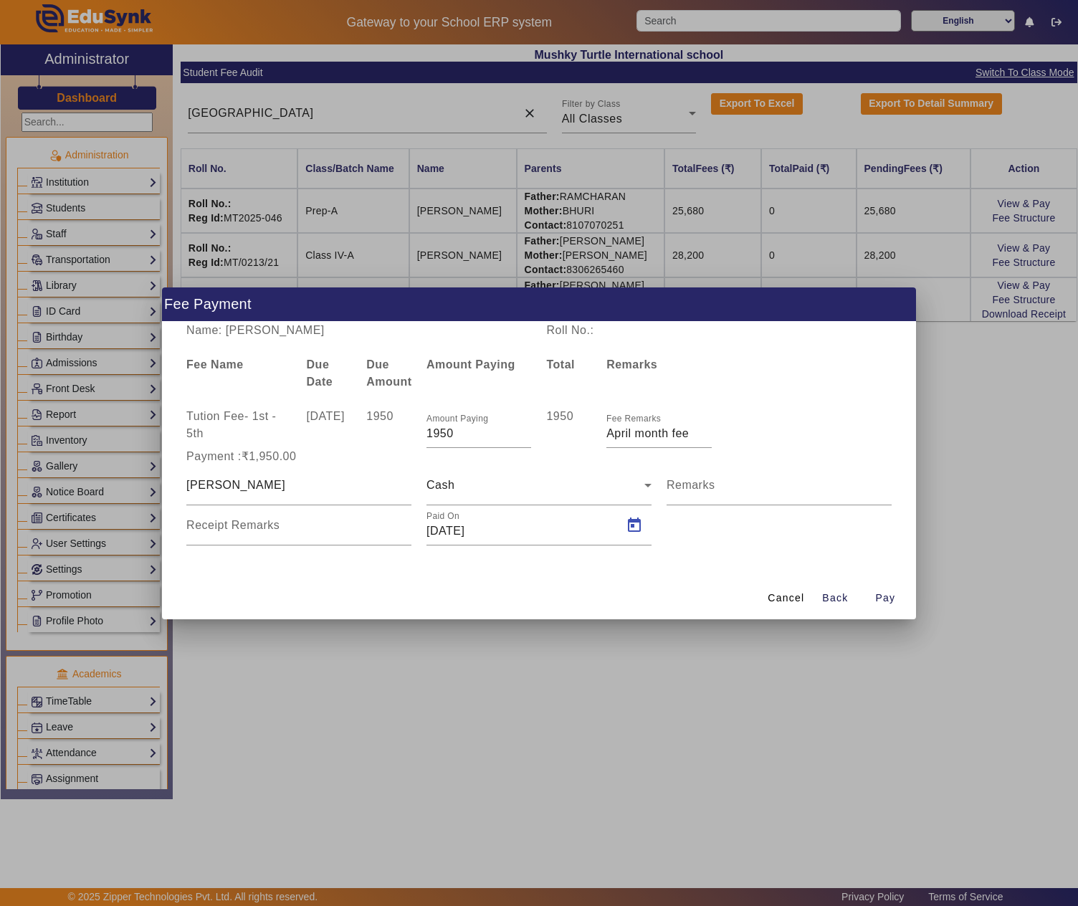
type input "03/05/2025"
click at [893, 598] on span "Pay" at bounding box center [885, 597] width 20 height 15
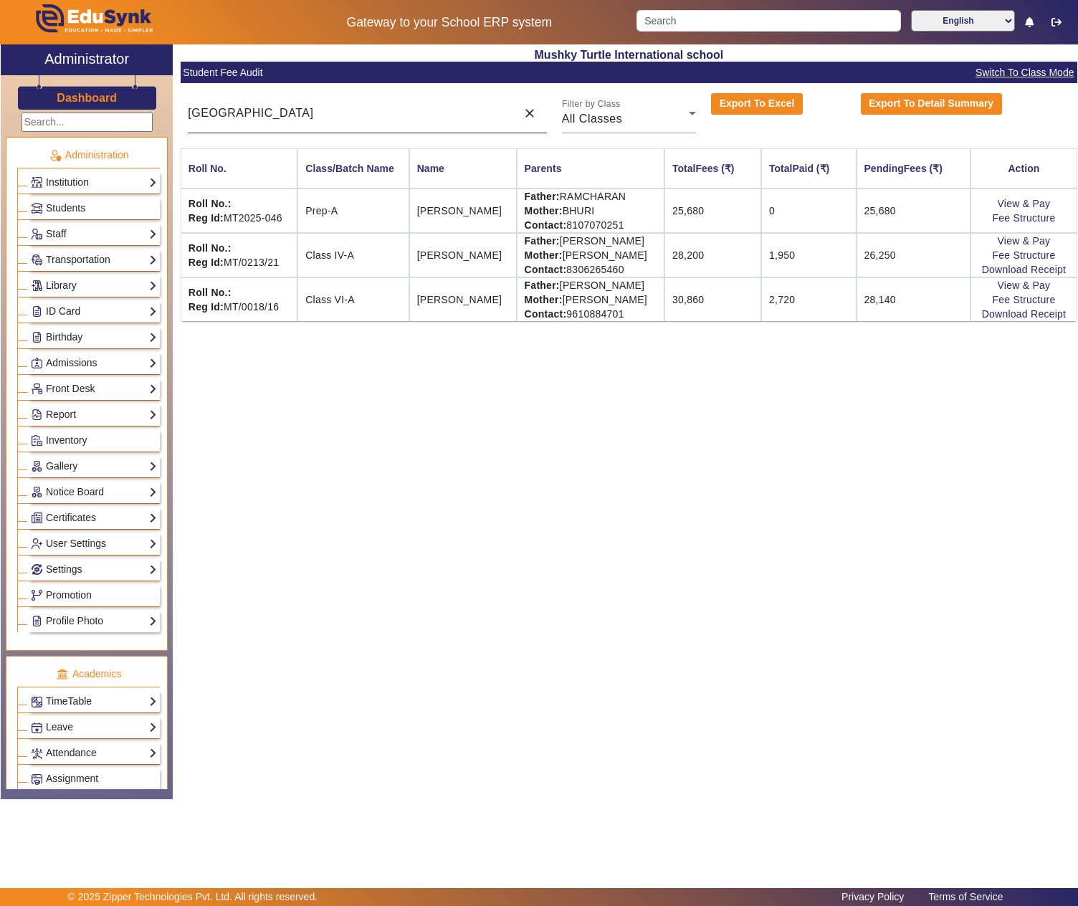
click at [408, 102] on div "Arad" at bounding box center [348, 113] width 321 height 40
click at [397, 116] on input "Arad" at bounding box center [348, 113] width 321 height 17
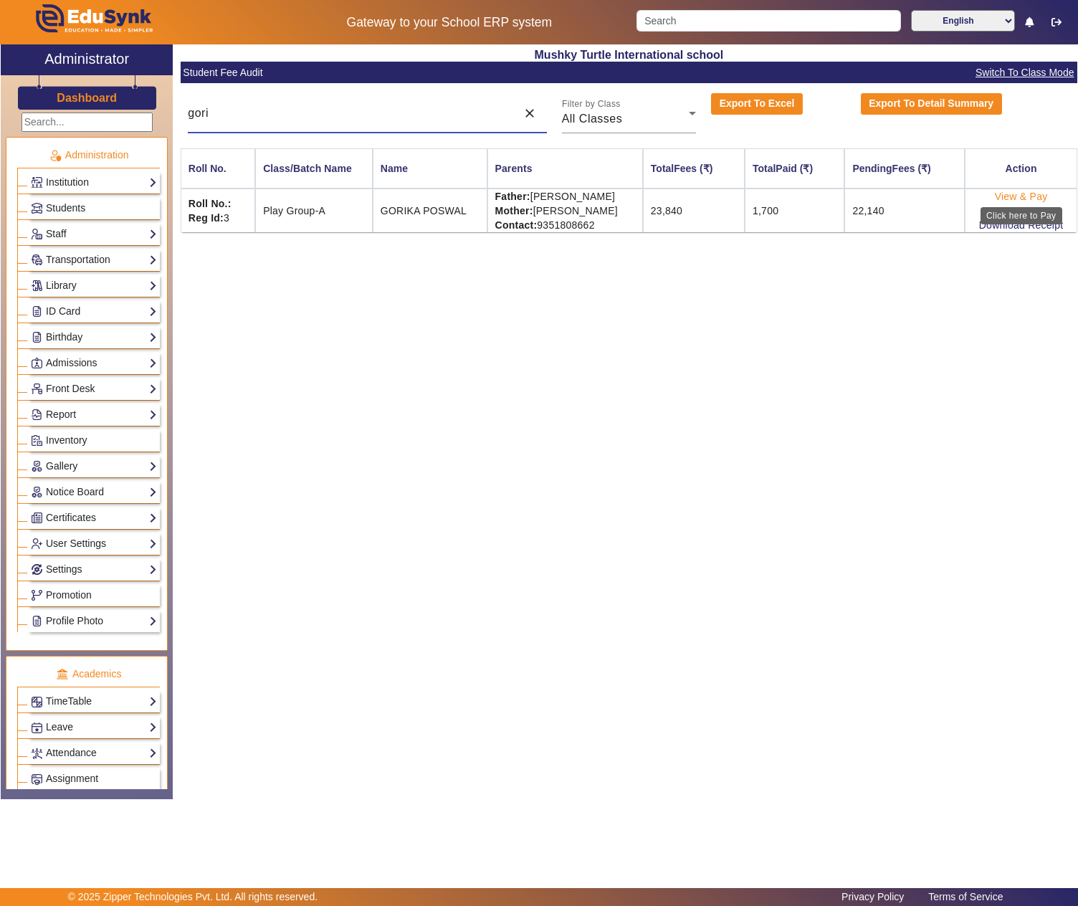
type input "gori"
click at [1025, 199] on link "View & Pay" at bounding box center [1020, 196] width 53 height 11
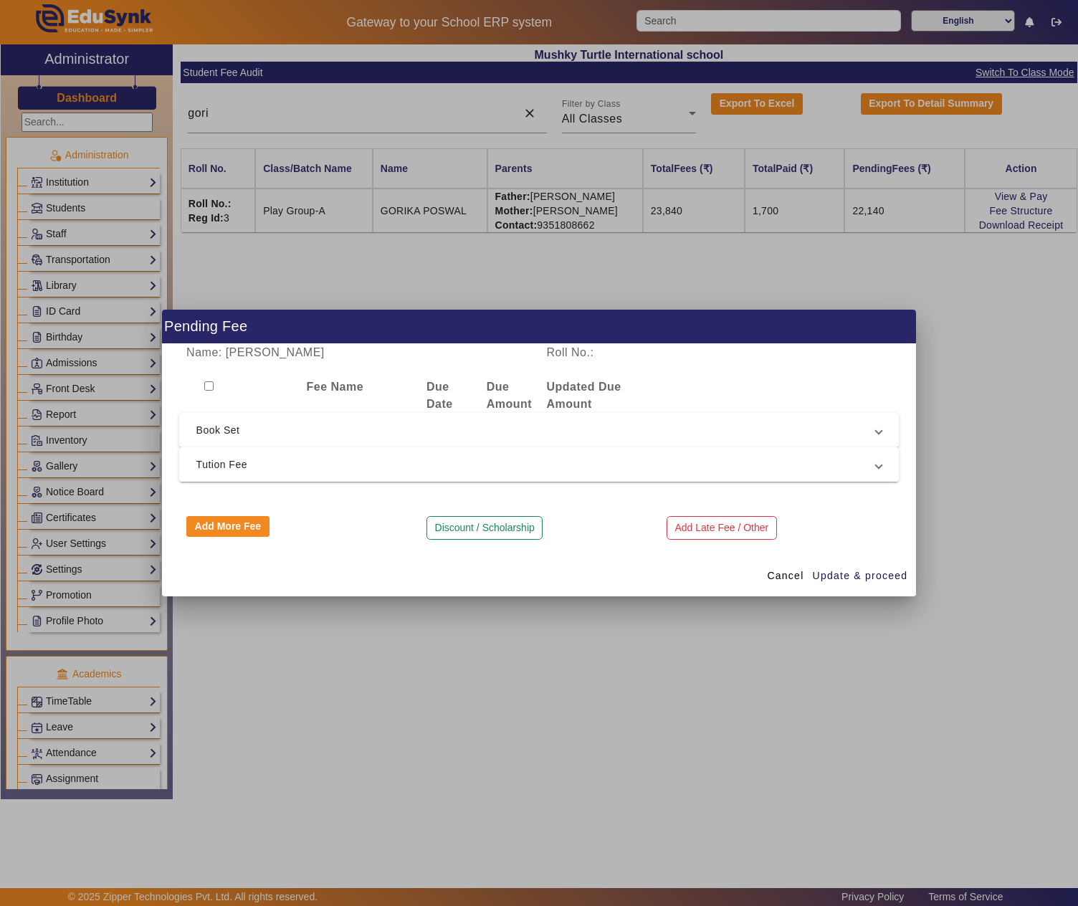
click at [395, 466] on span "Tution Fee" at bounding box center [536, 464] width 680 height 17
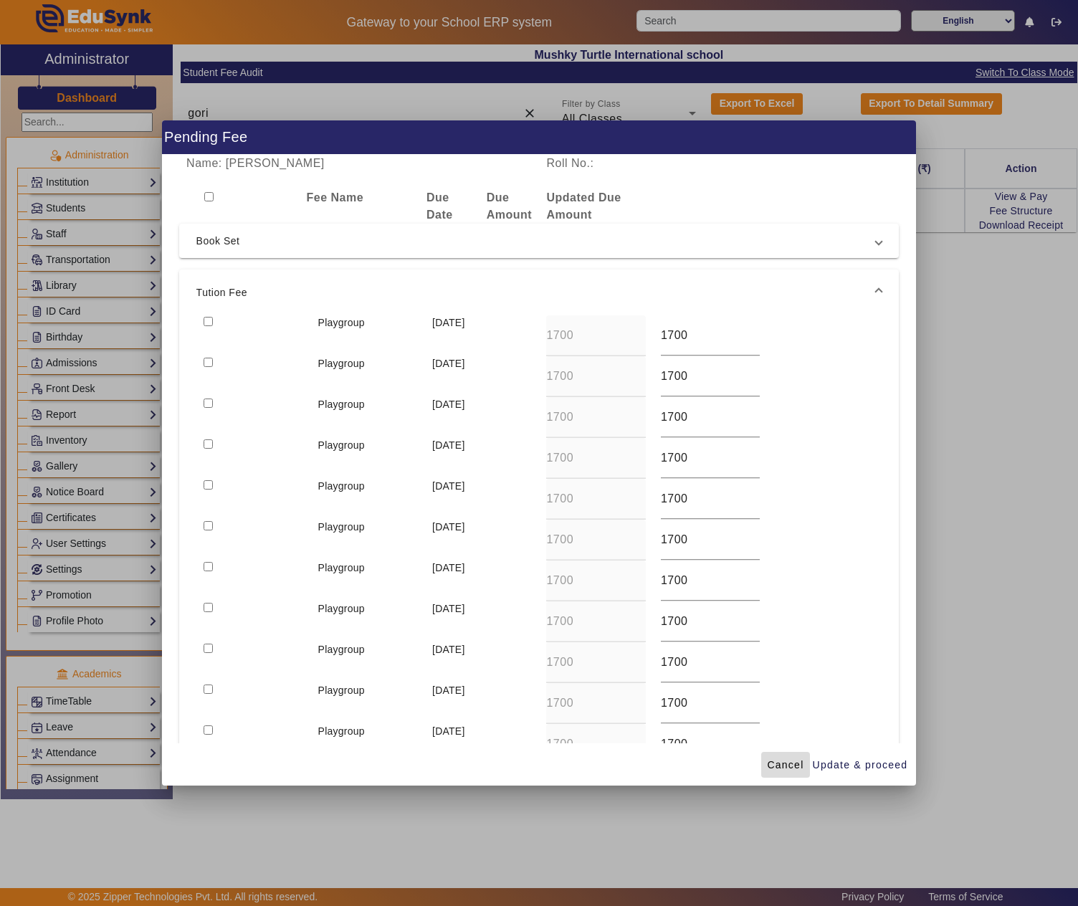
click at [771, 754] on span at bounding box center [785, 764] width 48 height 34
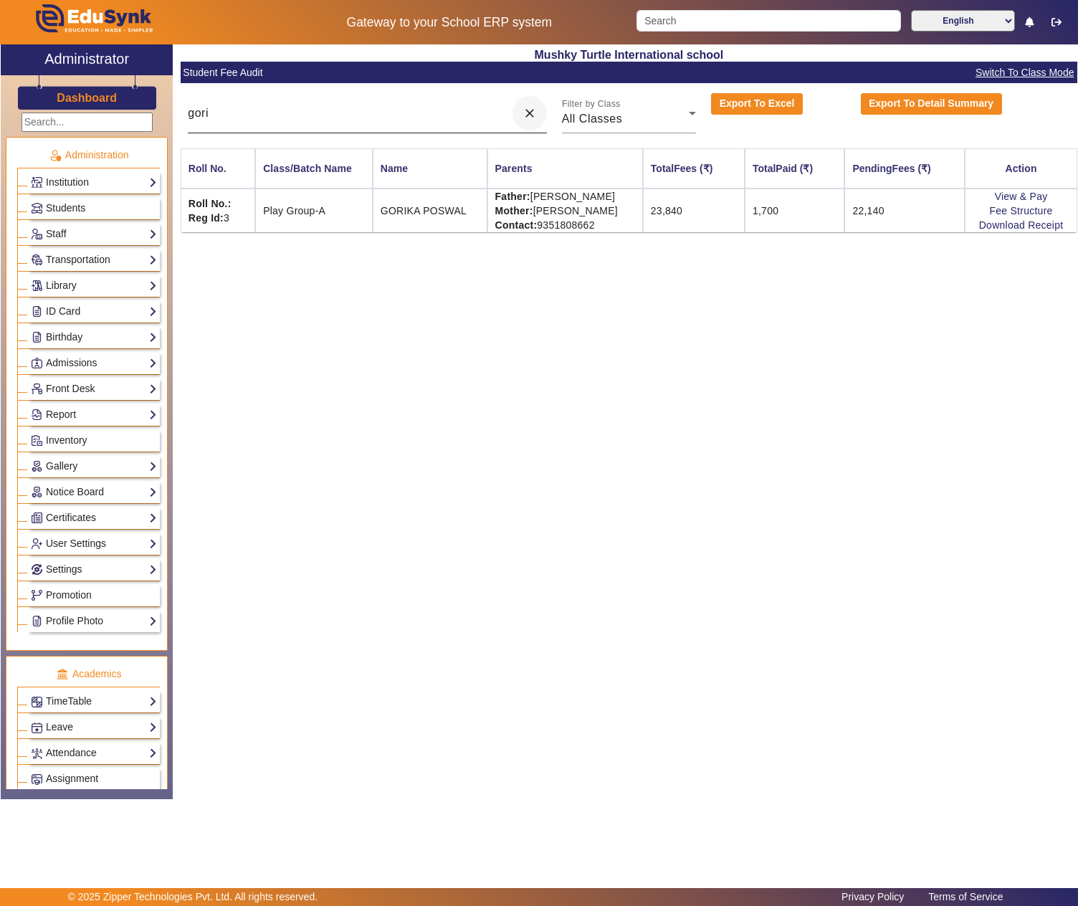
click at [530, 119] on mat-icon "close" at bounding box center [529, 113] width 14 height 14
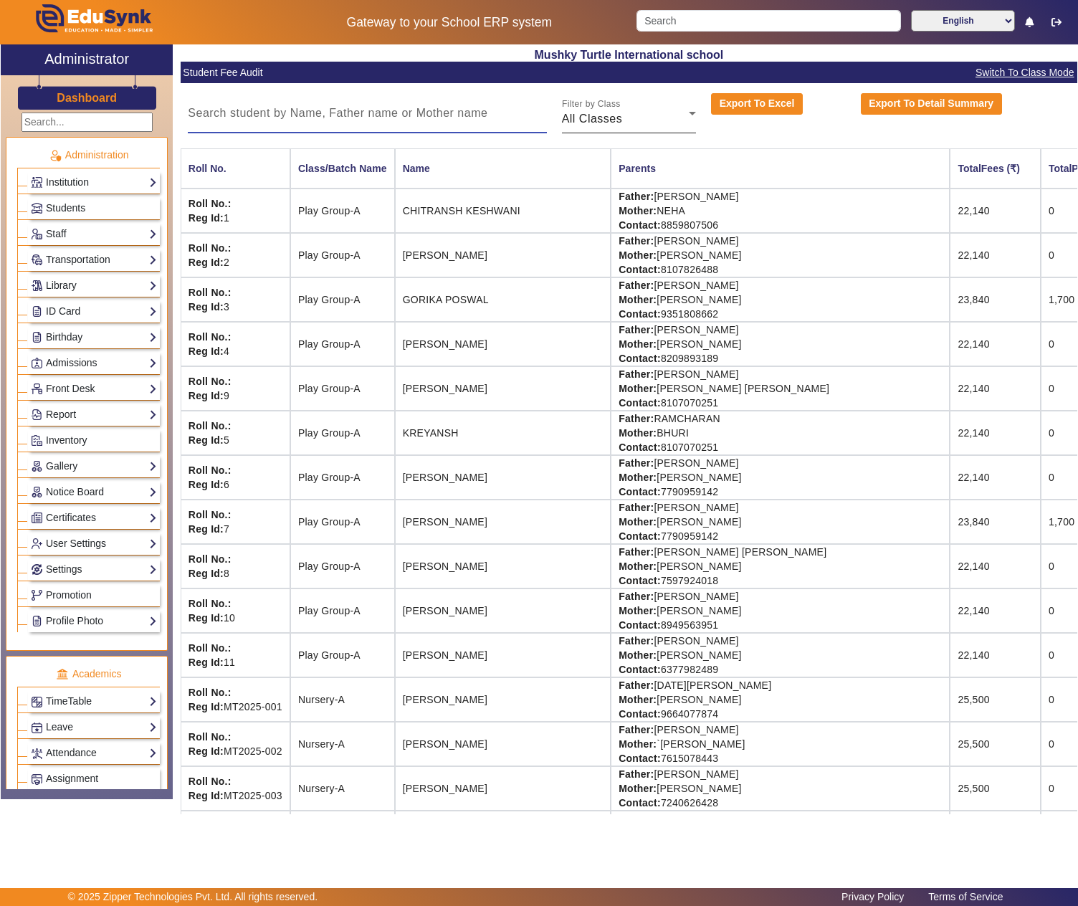
click at [593, 122] on span "All Classes" at bounding box center [592, 118] width 61 height 12
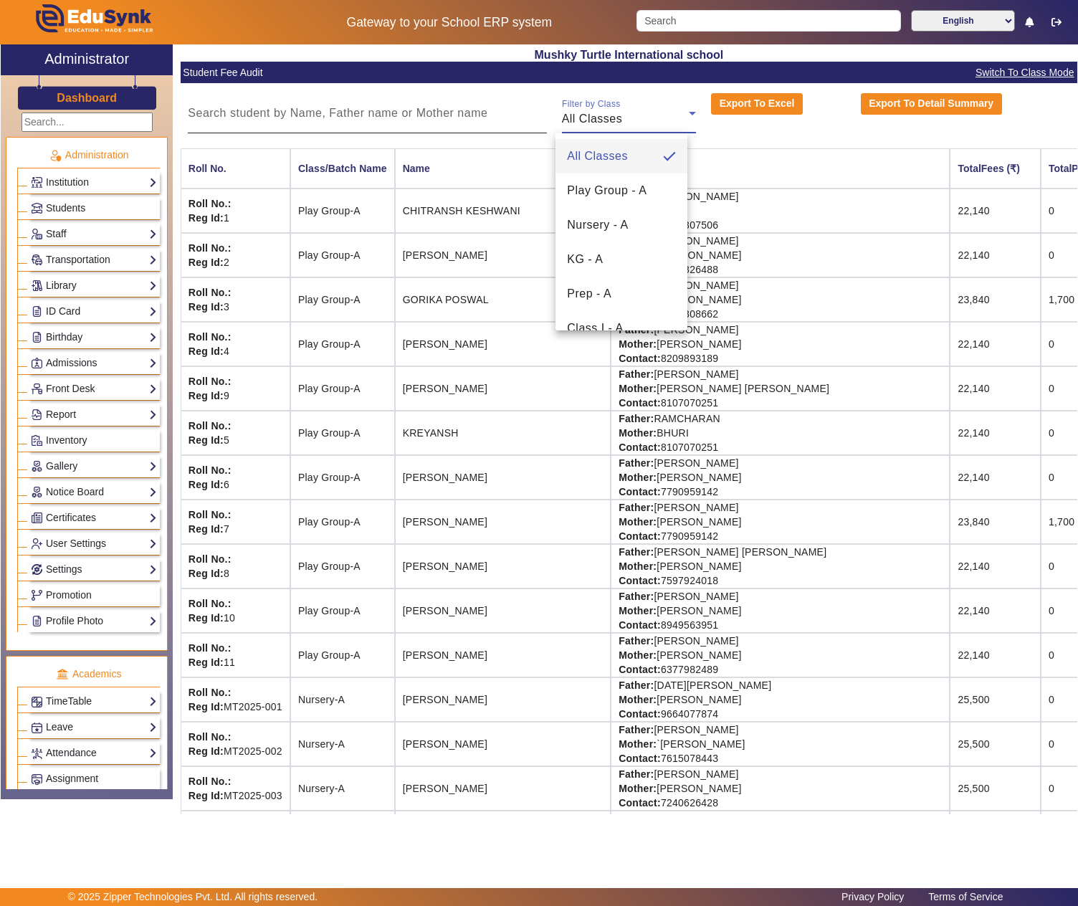
click at [593, 122] on div at bounding box center [539, 453] width 1078 height 906
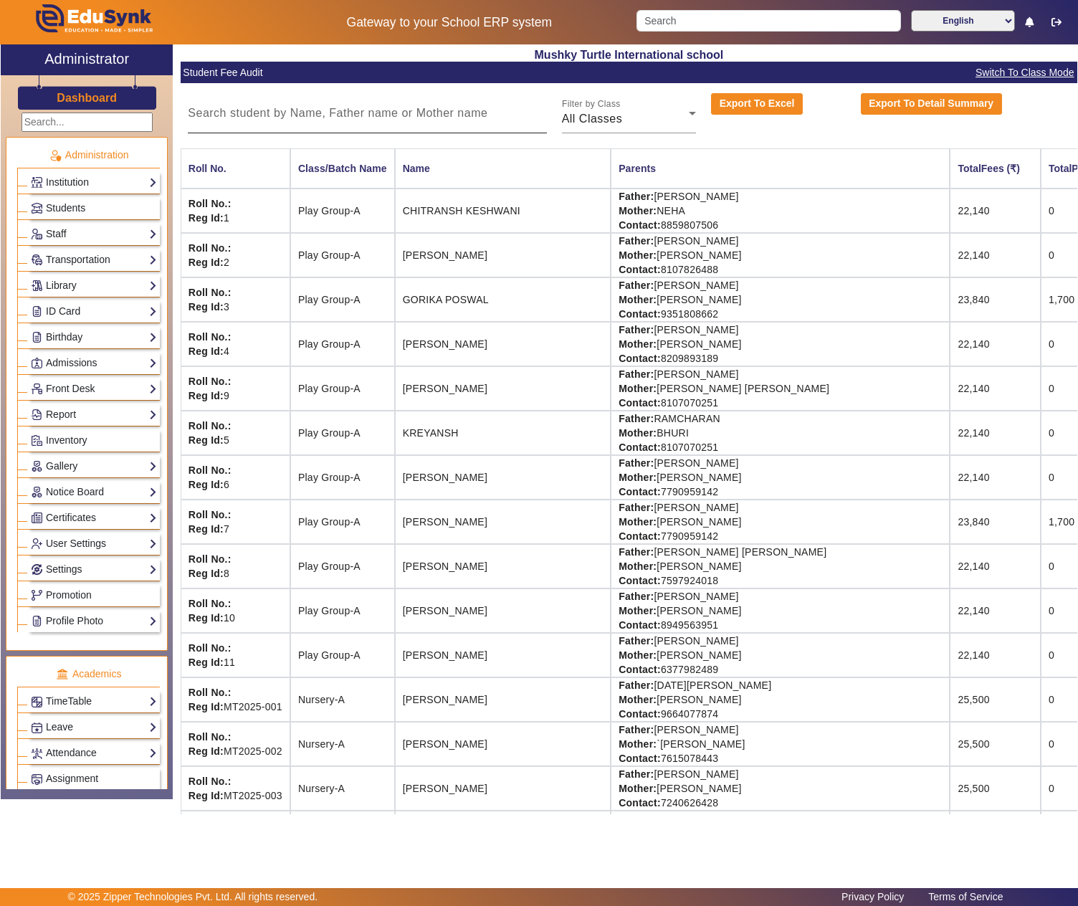
click at [391, 112] on input at bounding box center [367, 113] width 358 height 17
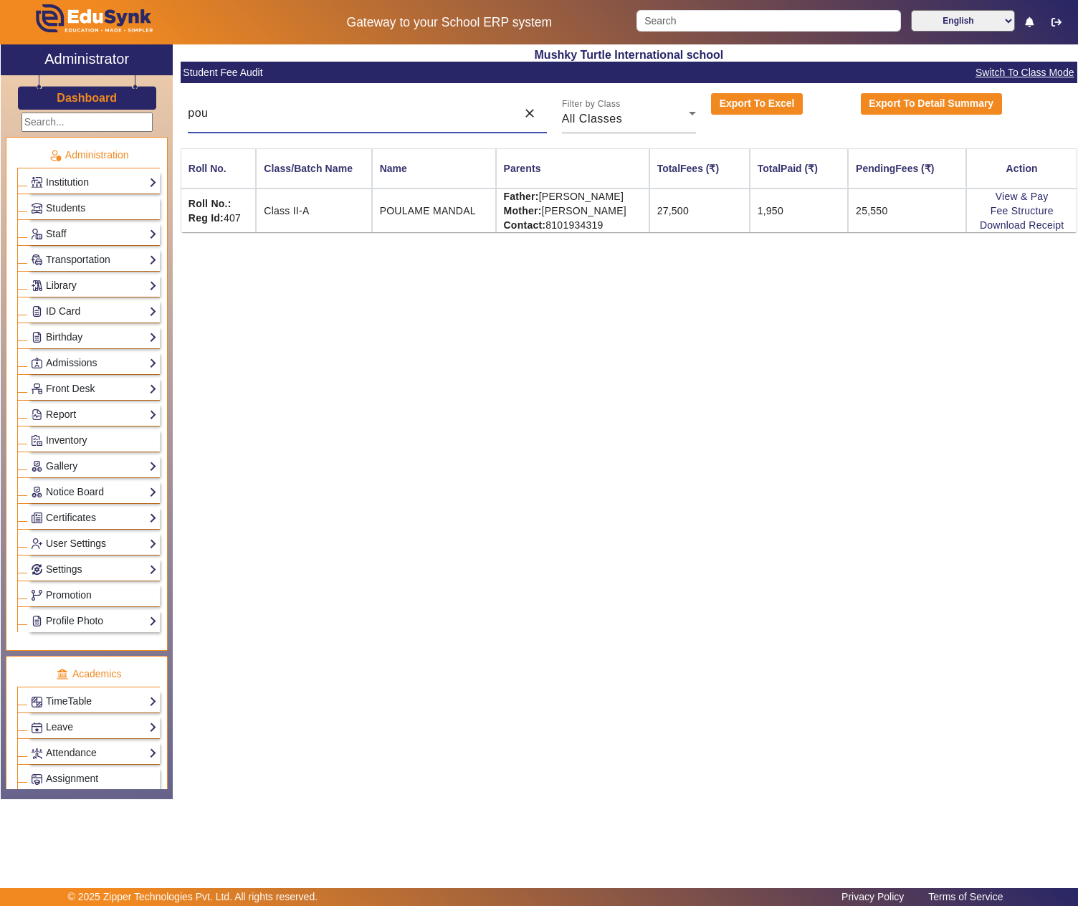
click at [274, 116] on input "pou" at bounding box center [348, 113] width 321 height 17
paste input "MAHAR DARWANI"
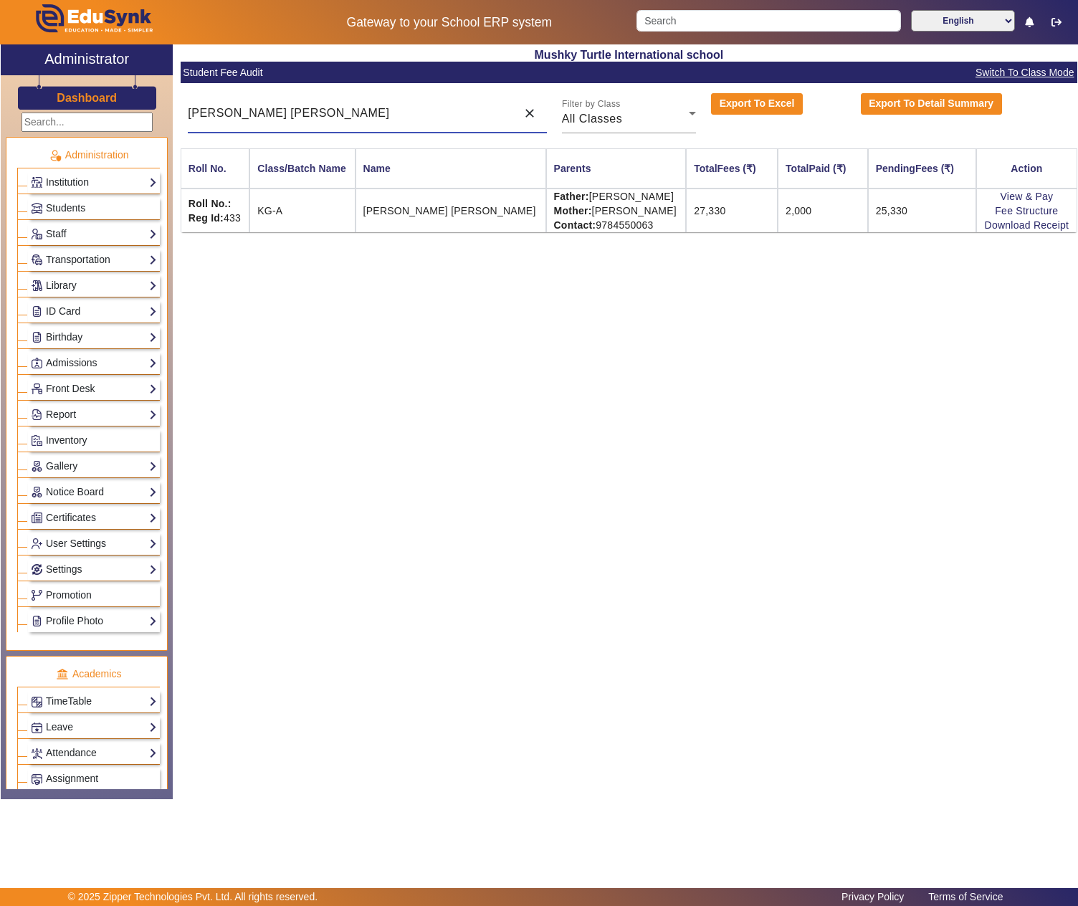
type input "MAHAR DARWANI"
drag, startPoint x: 537, startPoint y: 201, endPoint x: 630, endPoint y: 196, distance: 93.2
click at [630, 196] on td "Father: ASHU DARWANI Mother: MAYRA DARWANI Contact: 9784550063" at bounding box center [616, 210] width 140 height 44
copy td "ASHU DARWANI"
click at [1023, 193] on link "View & Pay" at bounding box center [1025, 196] width 53 height 11
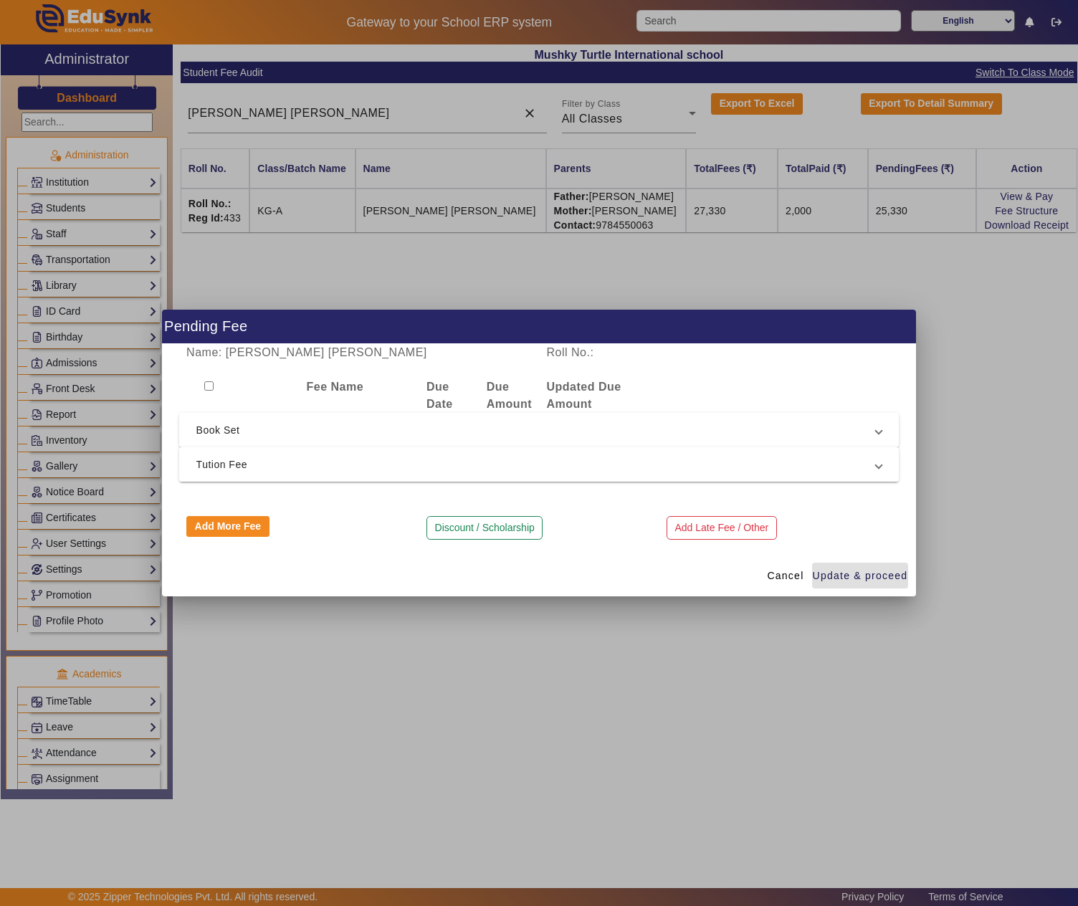
click at [351, 470] on span "Tution Fee" at bounding box center [536, 464] width 680 height 17
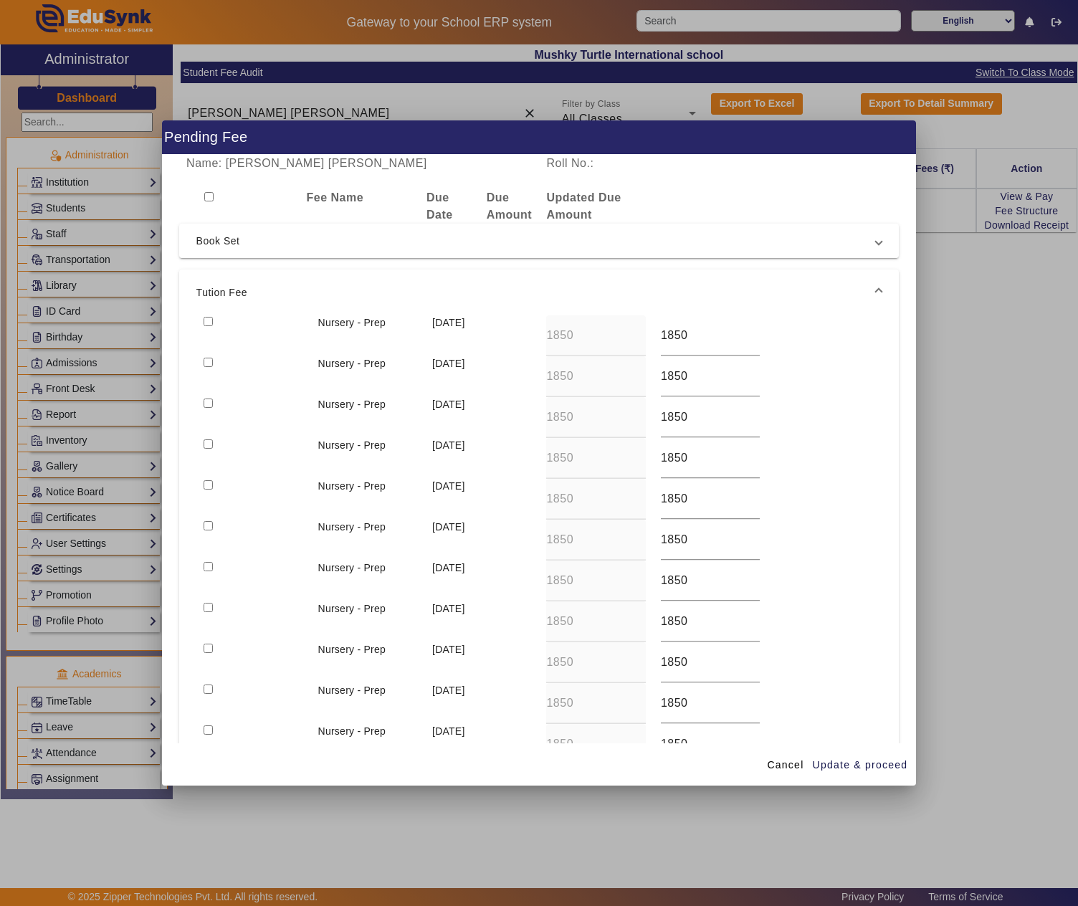
click at [212, 317] on input "checkbox" at bounding box center [207, 321] width 9 height 9
checkbox input "true"
click at [880, 765] on span "Update & proceed" at bounding box center [859, 764] width 95 height 15
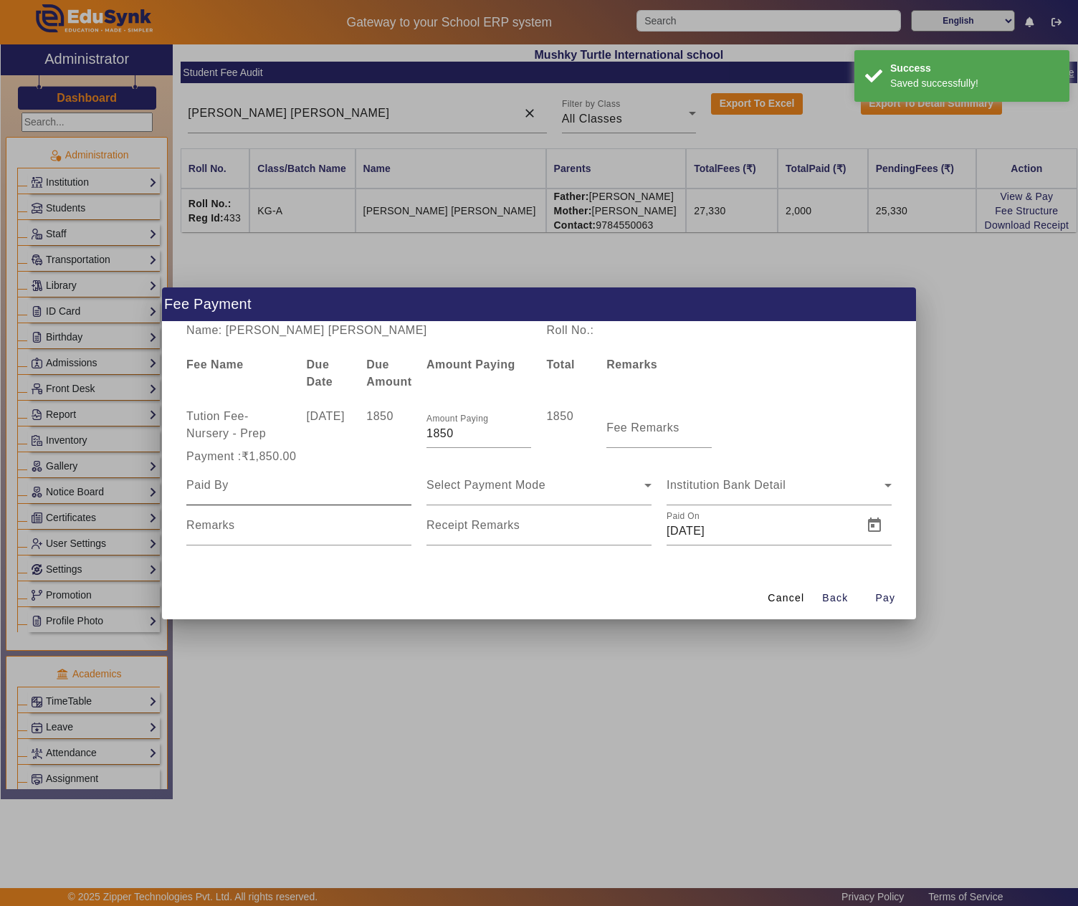
click at [304, 486] on input at bounding box center [298, 484] width 225 height 17
paste input "ASHU DARWANI"
type input "ASHU DARWANI"
click at [649, 426] on mat-label "Fee Remarks" at bounding box center [642, 427] width 73 height 12
click at [649, 426] on input "Fee Remarks" at bounding box center [658, 433] width 105 height 17
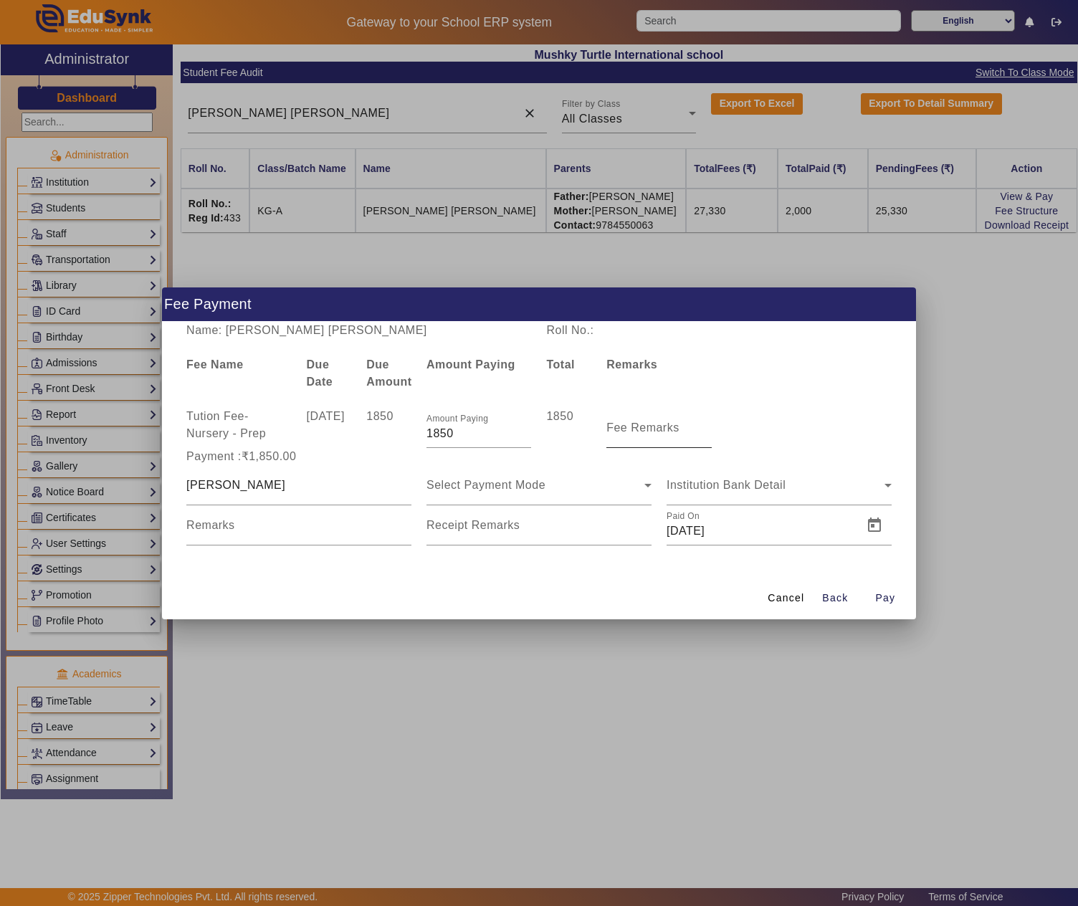
click at [630, 428] on mat-label "Fee Remarks" at bounding box center [642, 427] width 73 height 12
click at [630, 428] on input "Fee Remarks" at bounding box center [658, 433] width 105 height 17
paste input "April month fee"
type input "April month fee"
click at [453, 490] on div "Select Payment Mode" at bounding box center [535, 484] width 218 height 17
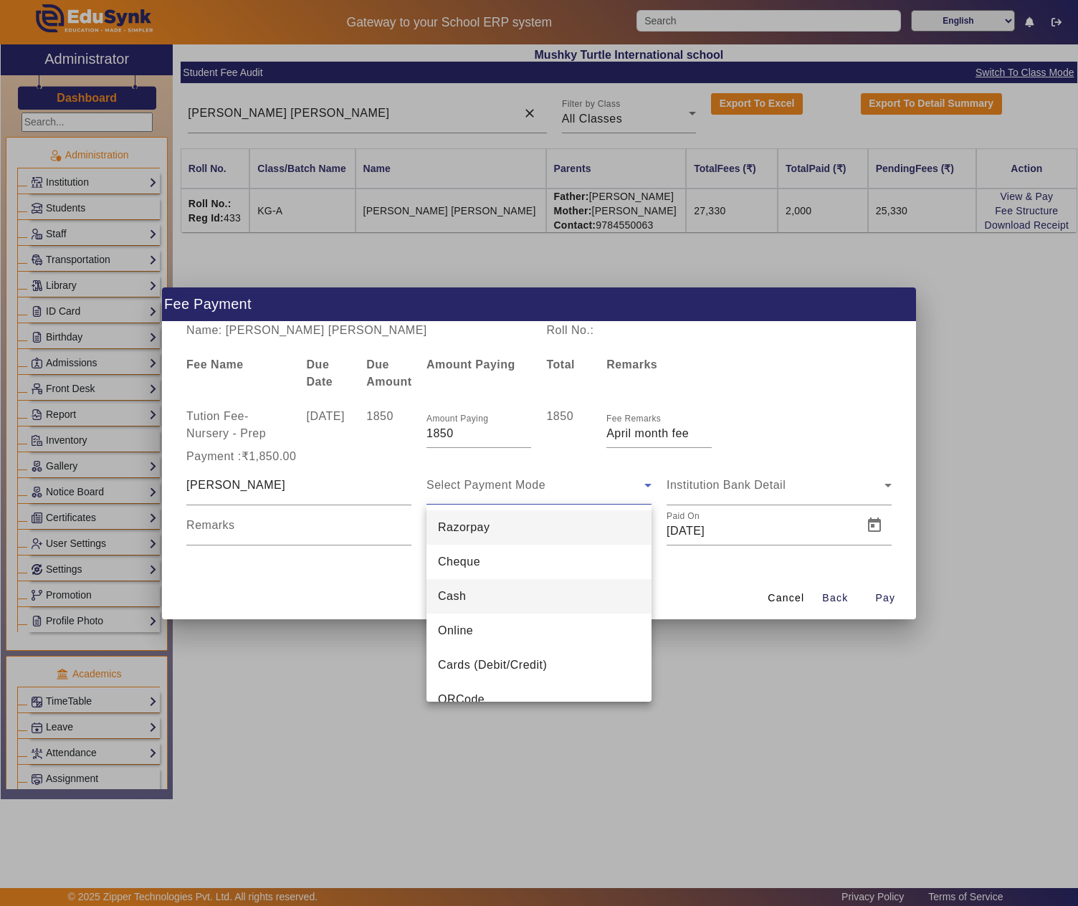
click at [457, 593] on span "Cash" at bounding box center [452, 596] width 28 height 17
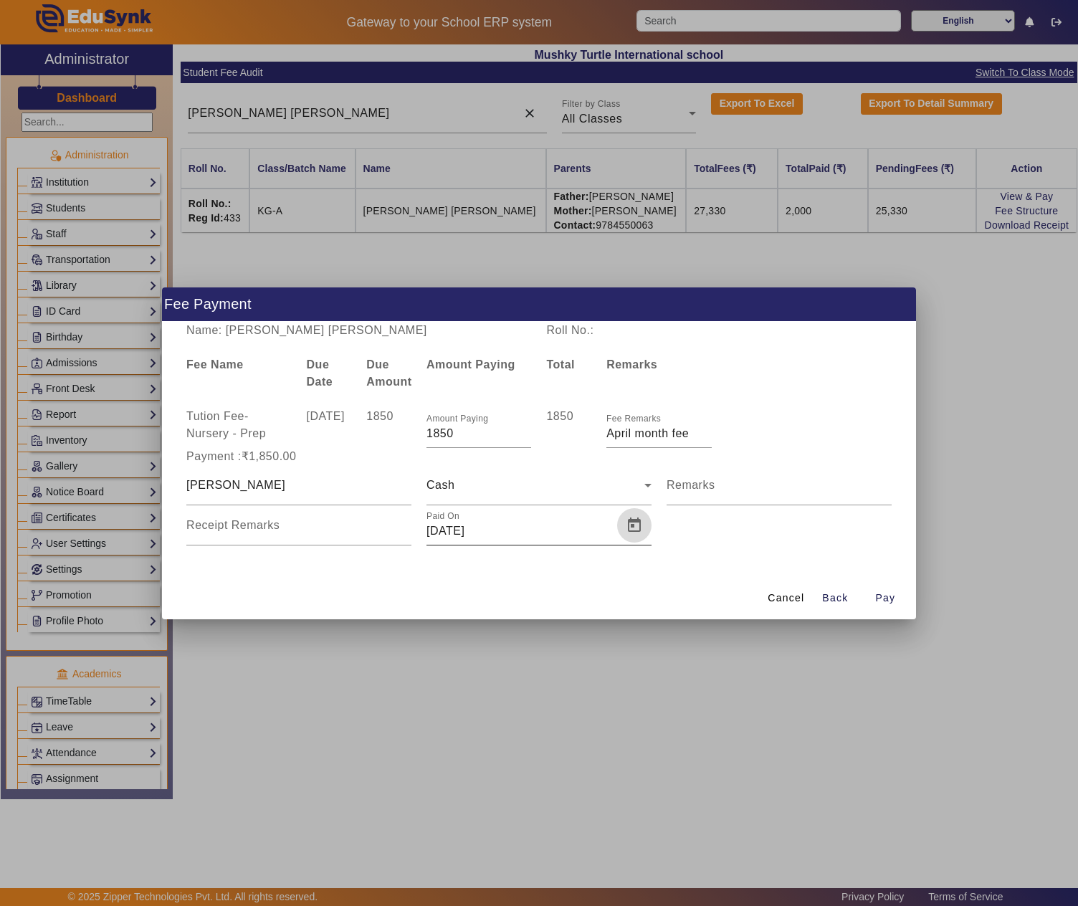
click at [623, 527] on span "Open calendar" at bounding box center [634, 525] width 34 height 34
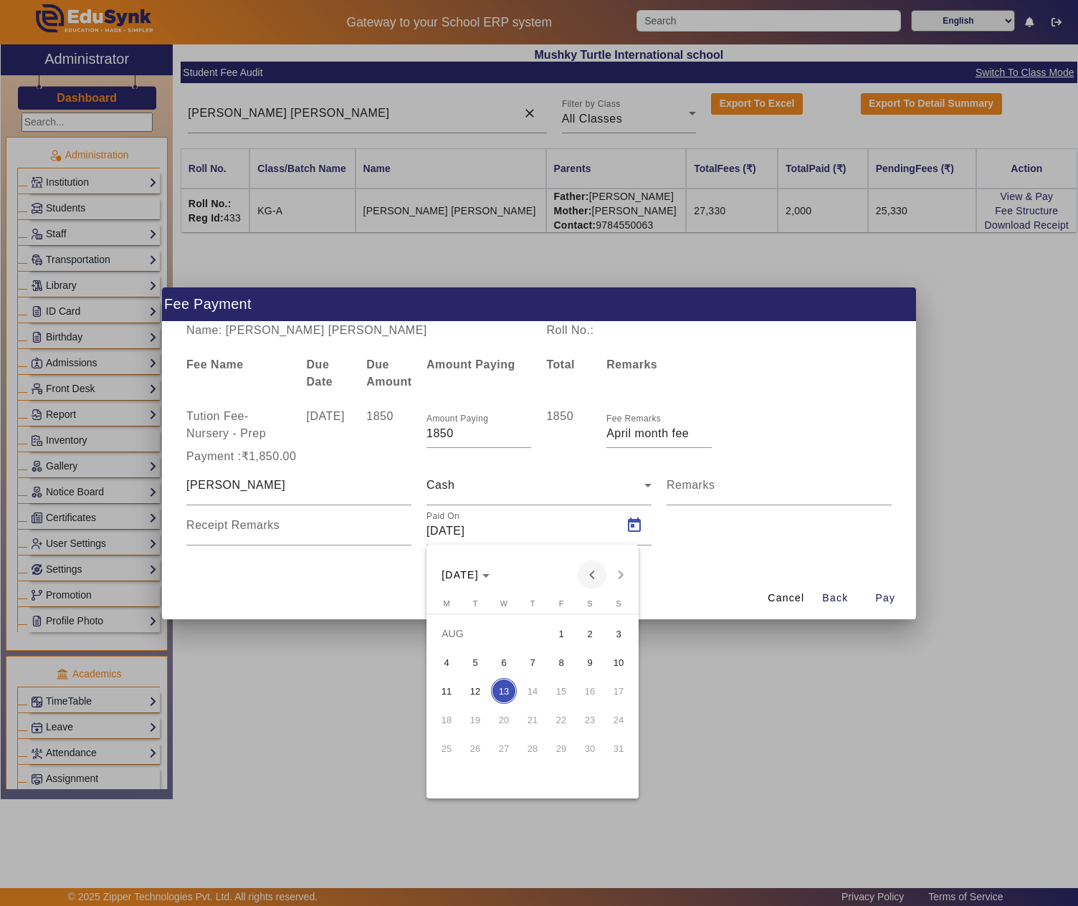
click at [583, 577] on span "Previous month" at bounding box center [591, 574] width 29 height 29
click at [540, 656] on span "8" at bounding box center [532, 662] width 26 height 26
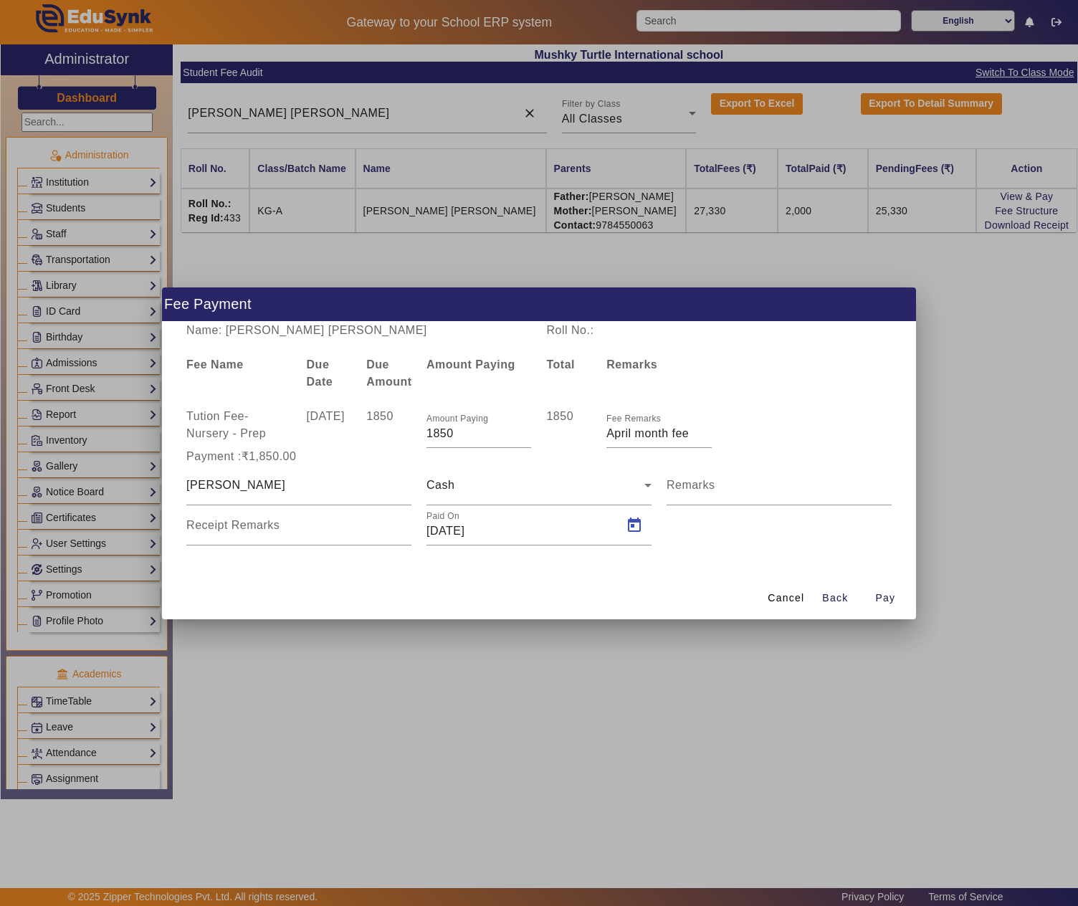
type input "08/05/2025"
click at [883, 598] on span "Pay" at bounding box center [885, 597] width 20 height 15
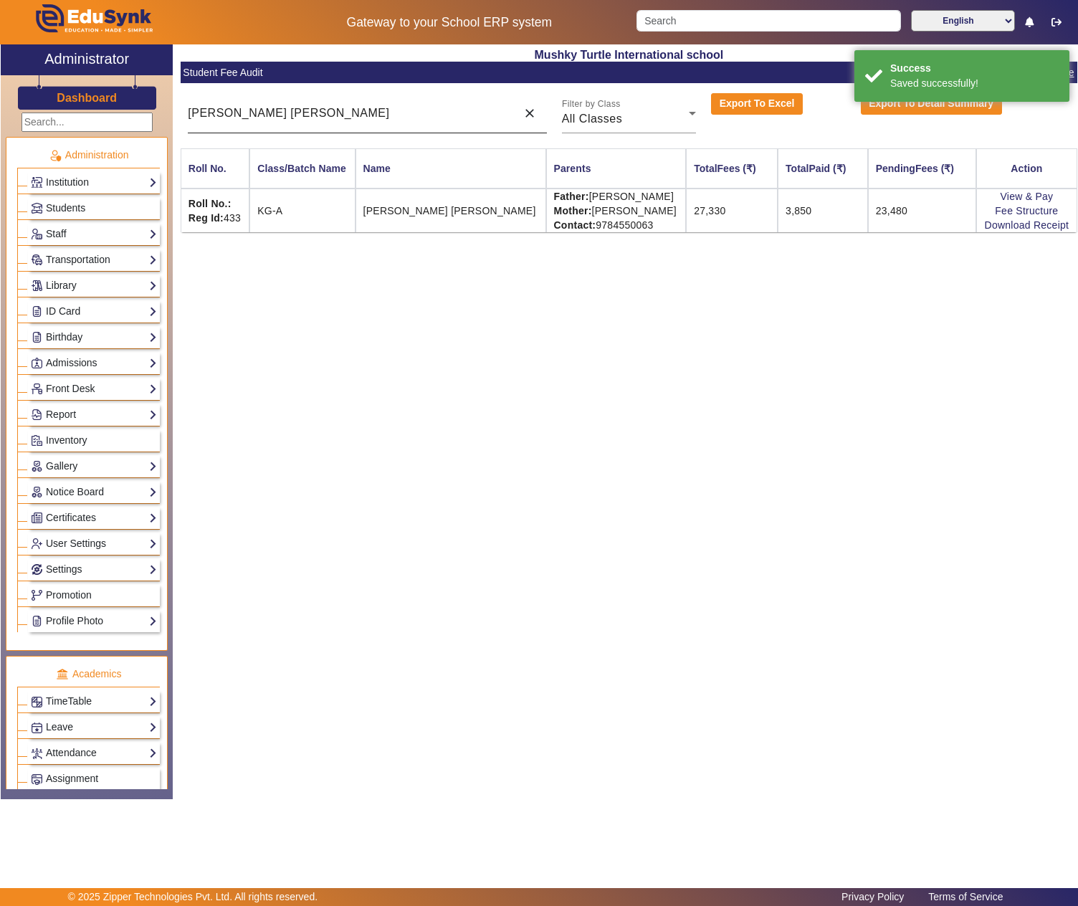
click at [196, 109] on input "MAHAR DARWANI" at bounding box center [348, 113] width 321 height 17
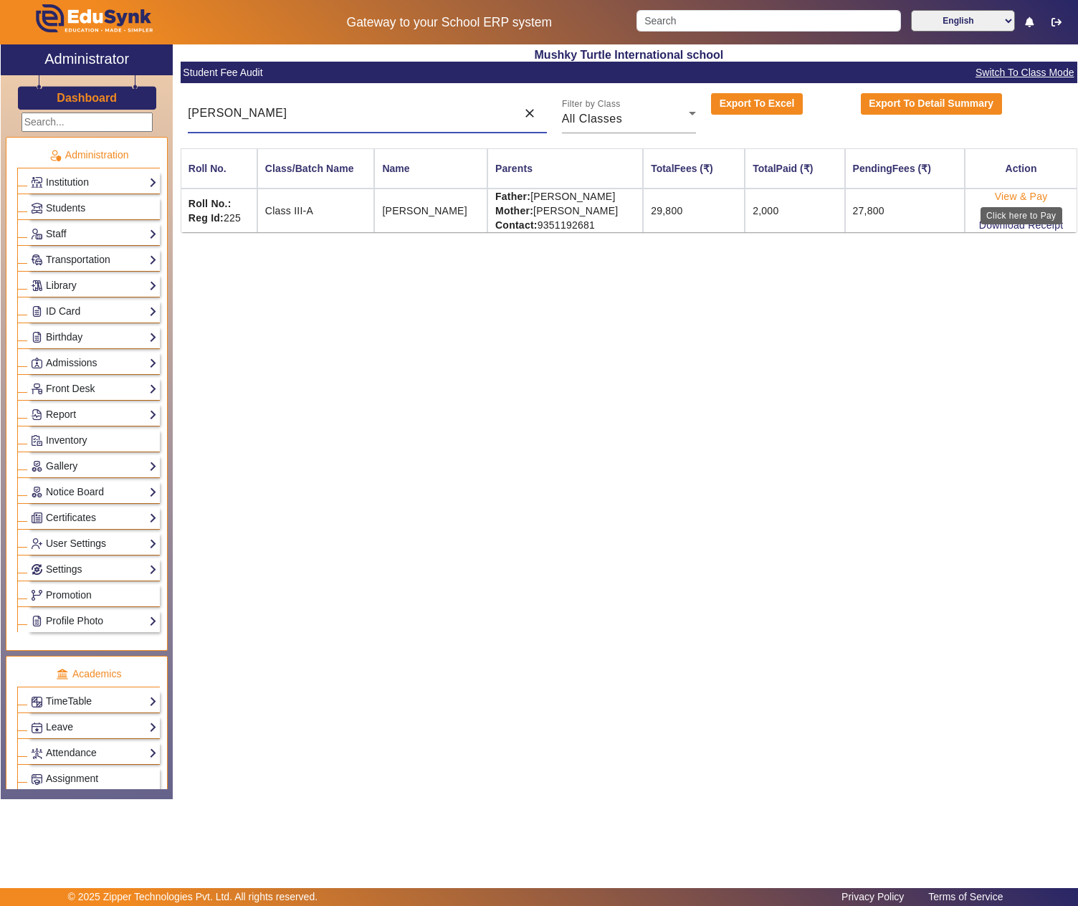
type input "bhavya DARWANI"
click at [1017, 192] on link "View & Pay" at bounding box center [1020, 196] width 53 height 11
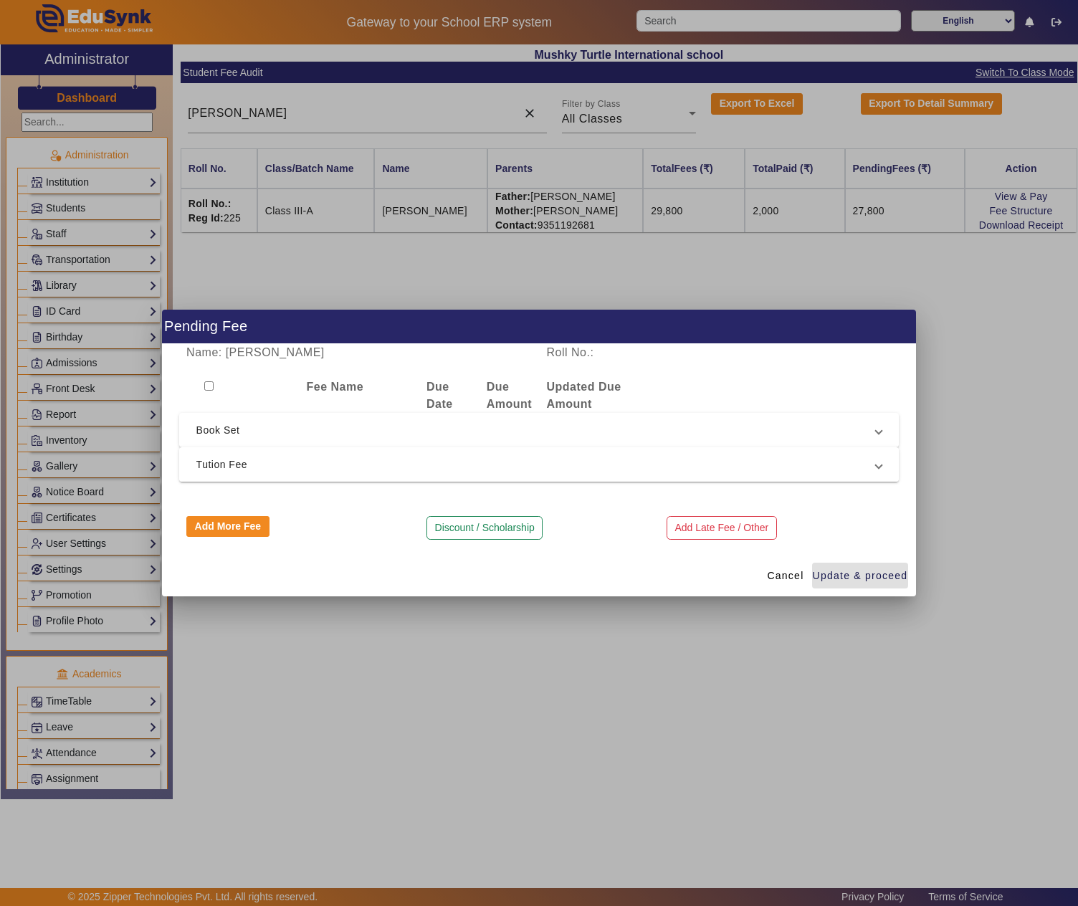
click at [307, 457] on span "Tution Fee" at bounding box center [536, 464] width 680 height 17
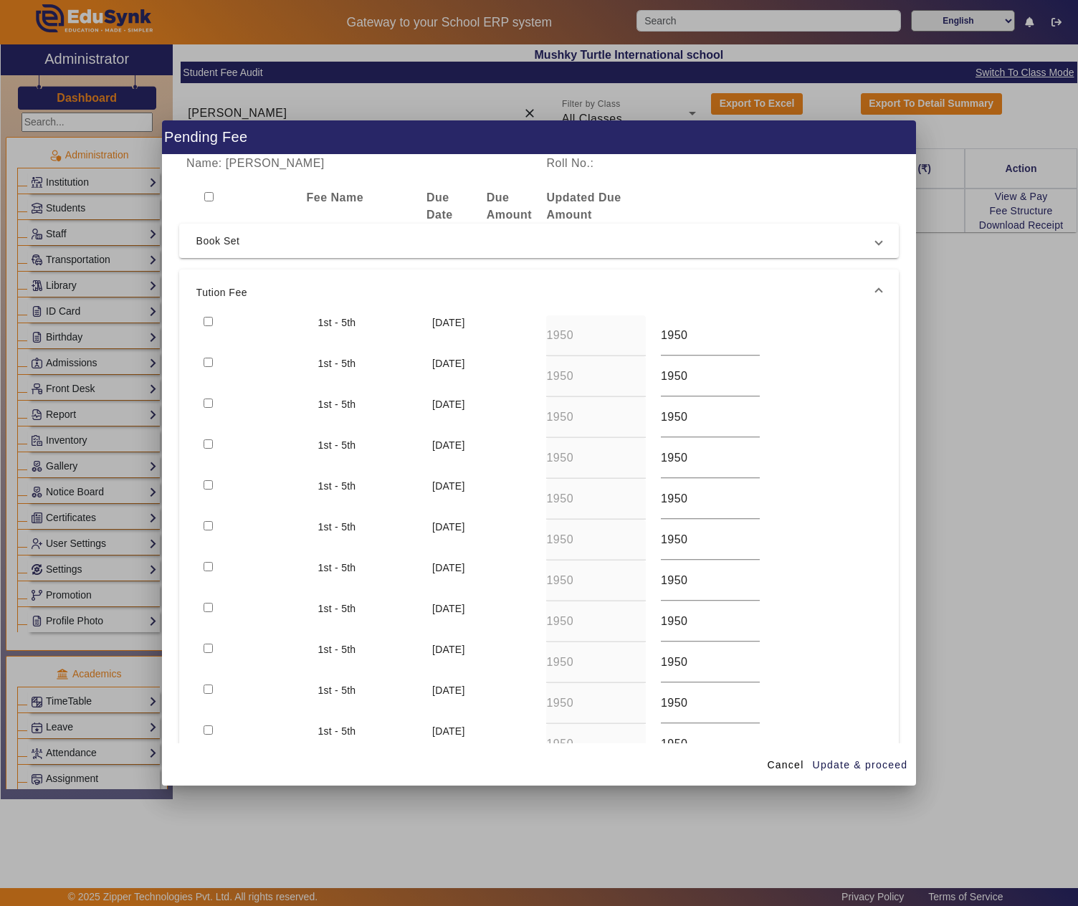
click at [203, 318] on input "checkbox" at bounding box center [207, 321] width 9 height 9
checkbox input "true"
click at [844, 757] on span "Update & proceed" at bounding box center [859, 764] width 95 height 15
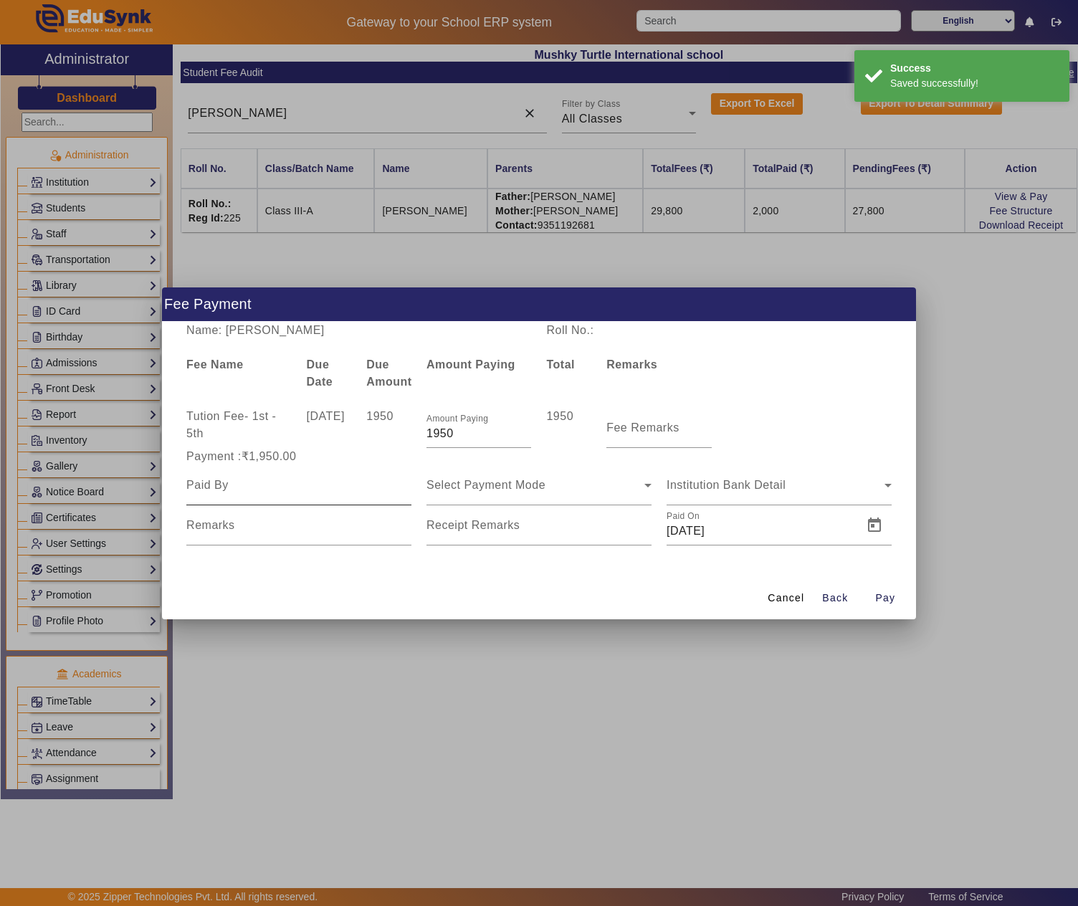
click at [254, 477] on input at bounding box center [298, 484] width 225 height 17
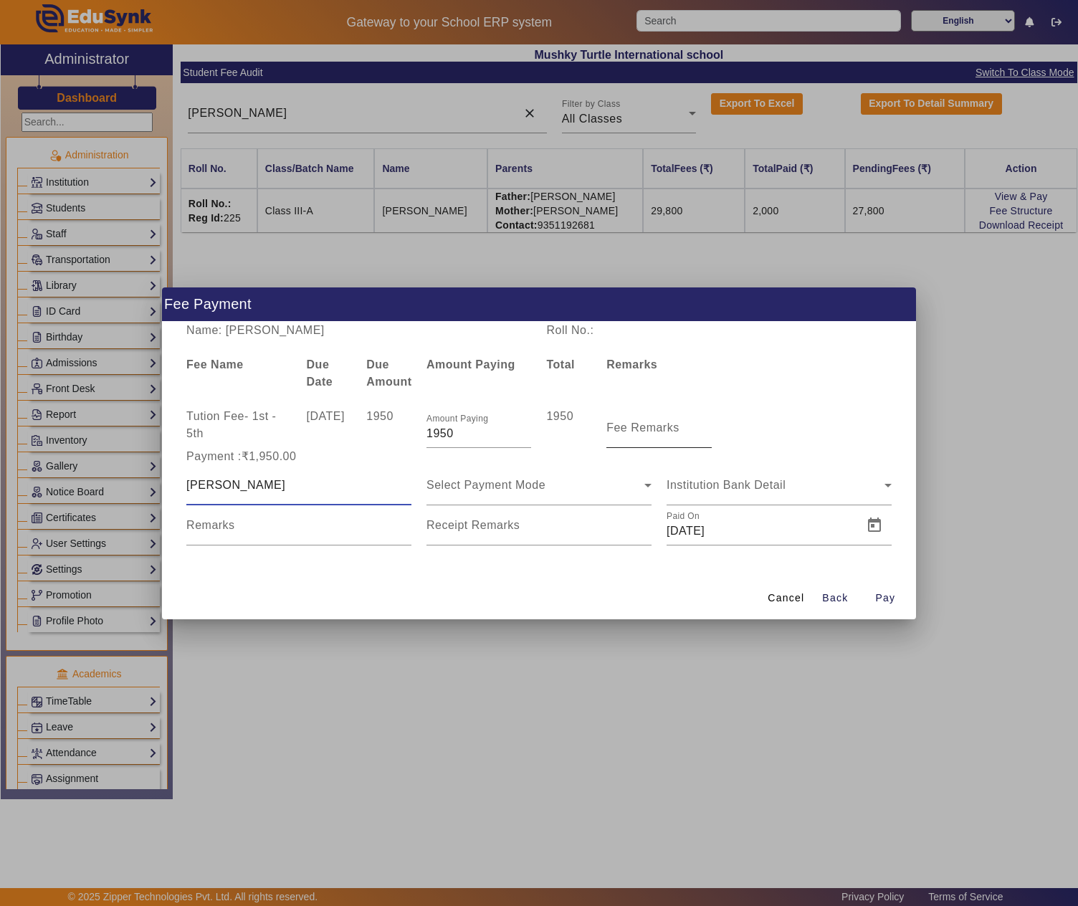
type input "Ashu Darwani"
click at [626, 424] on mat-label "Fee Remarks" at bounding box center [642, 427] width 73 height 12
click at [626, 425] on input "Fee Remarks" at bounding box center [658, 433] width 105 height 17
paste input "April month fee"
type input "April month fee"
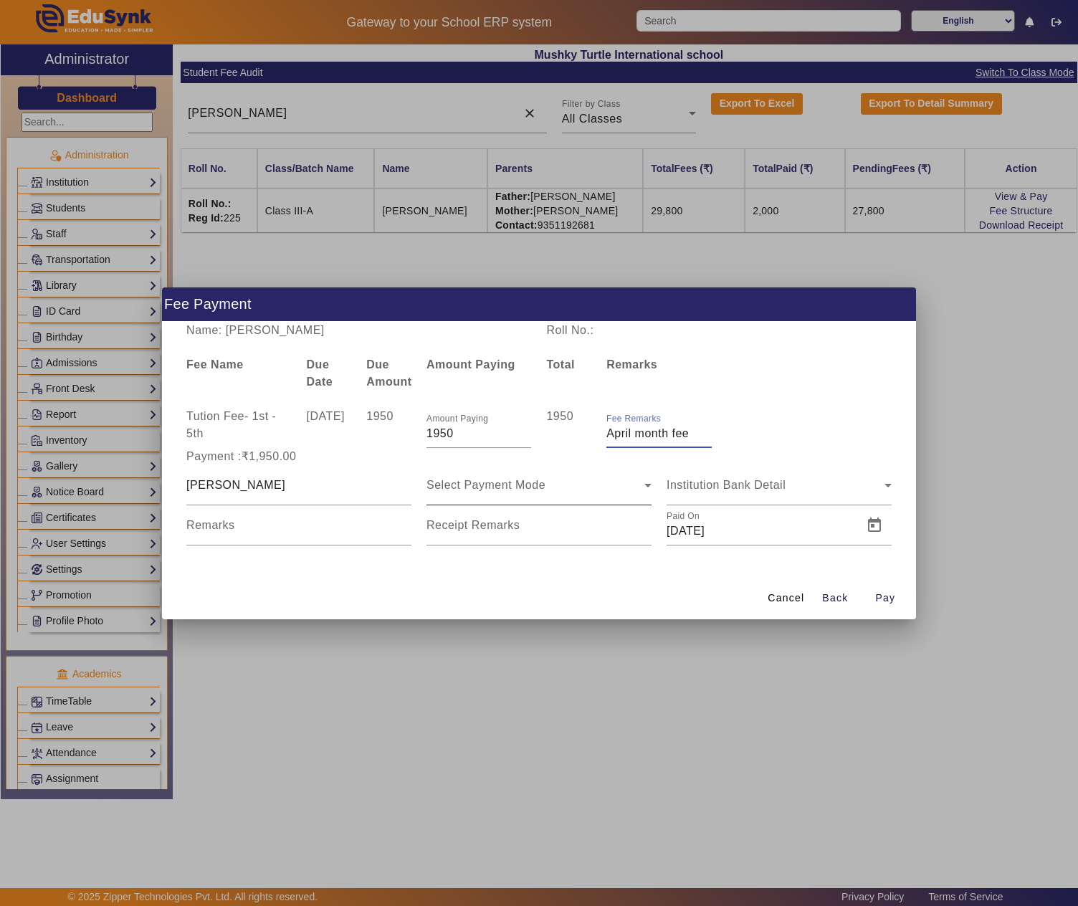
click at [606, 490] on div "Select Payment Mode" at bounding box center [535, 484] width 218 height 17
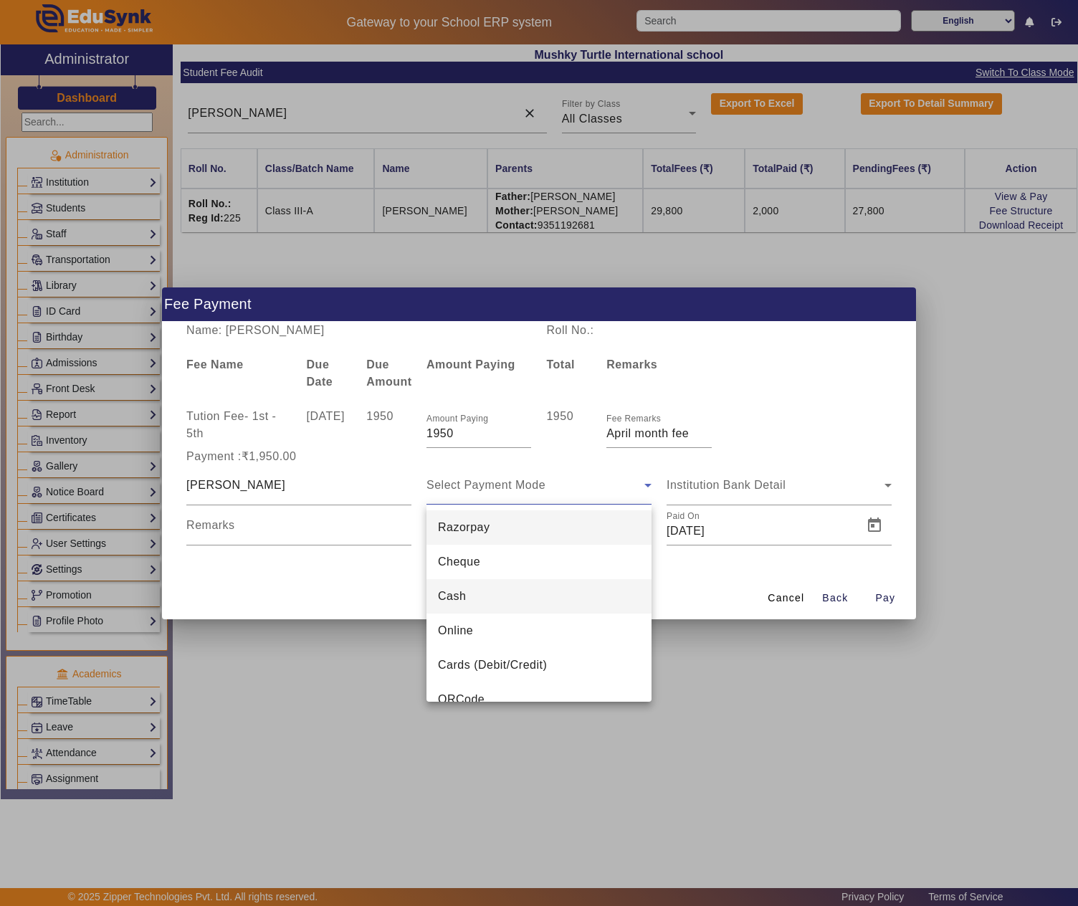
click at [469, 590] on mat-option "Cash" at bounding box center [538, 596] width 225 height 34
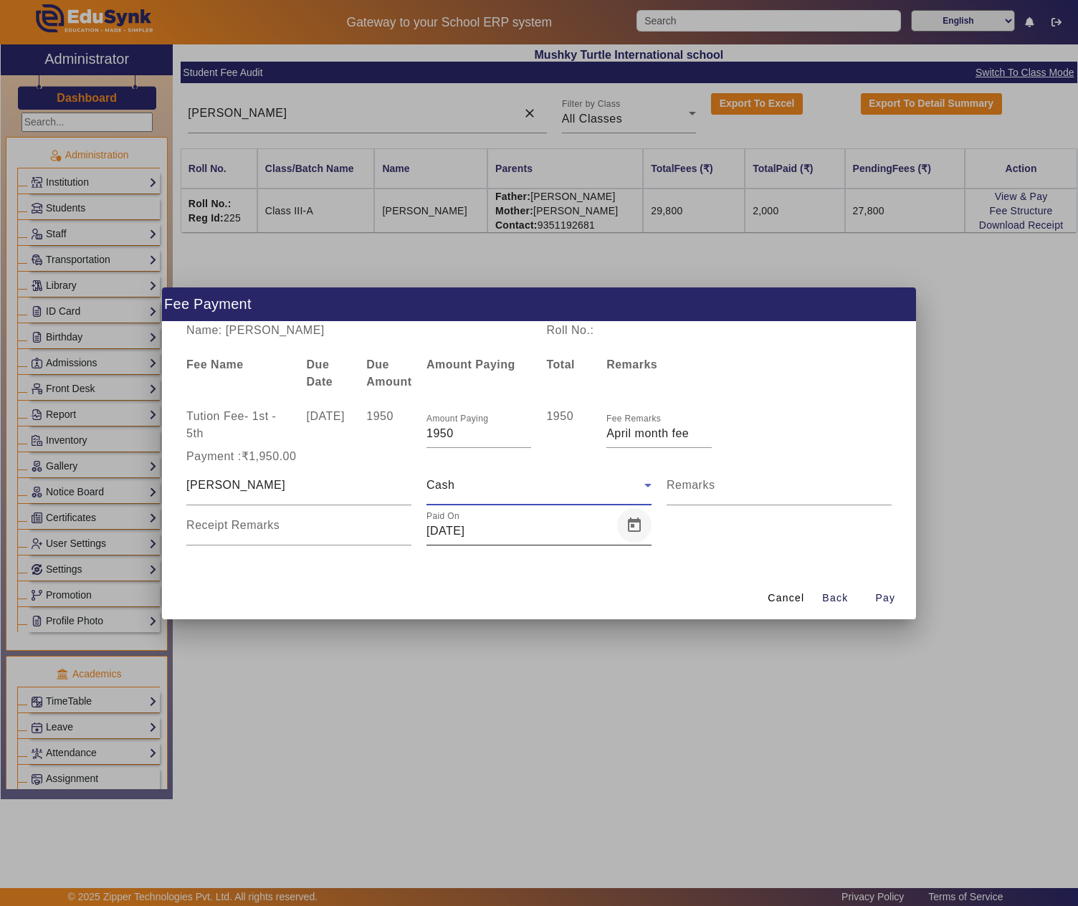
click at [636, 527] on span "Open calendar" at bounding box center [634, 525] width 34 height 34
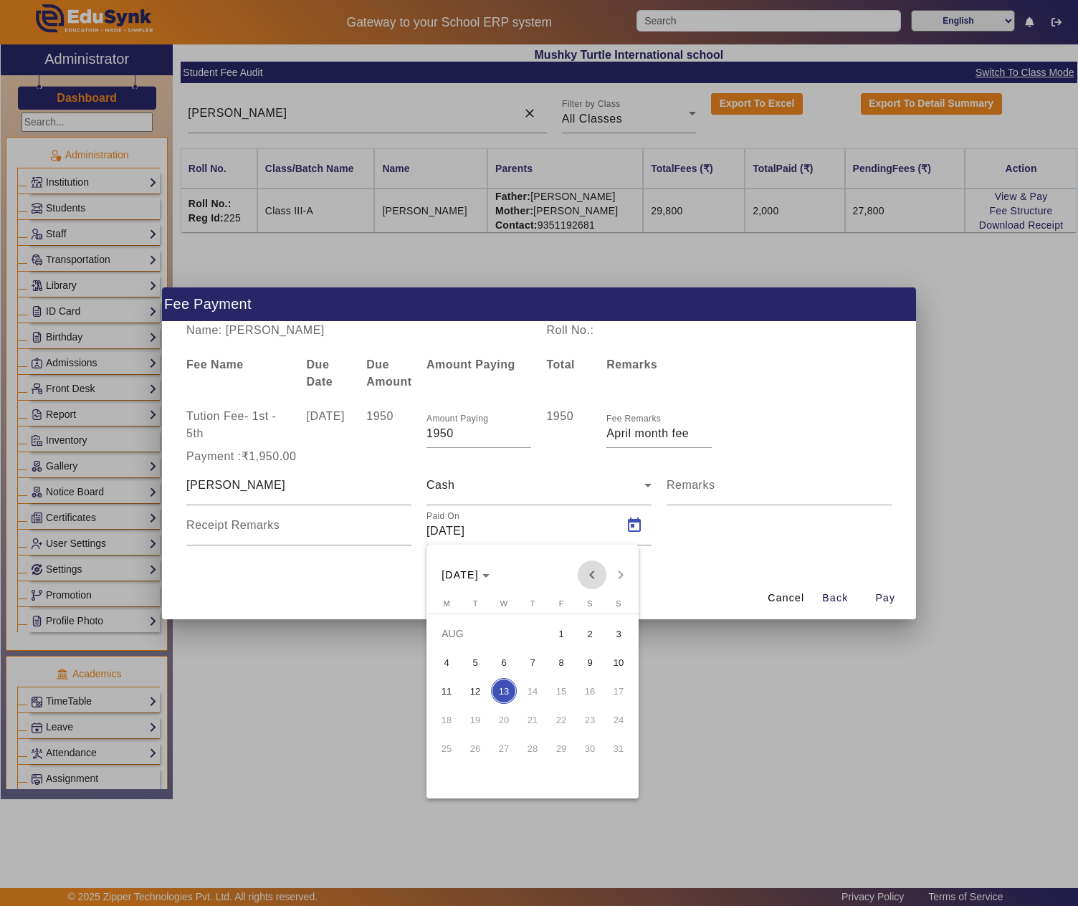
click at [595, 567] on span "Previous month" at bounding box center [591, 574] width 29 height 29
click at [532, 658] on span "8" at bounding box center [532, 662] width 26 height 26
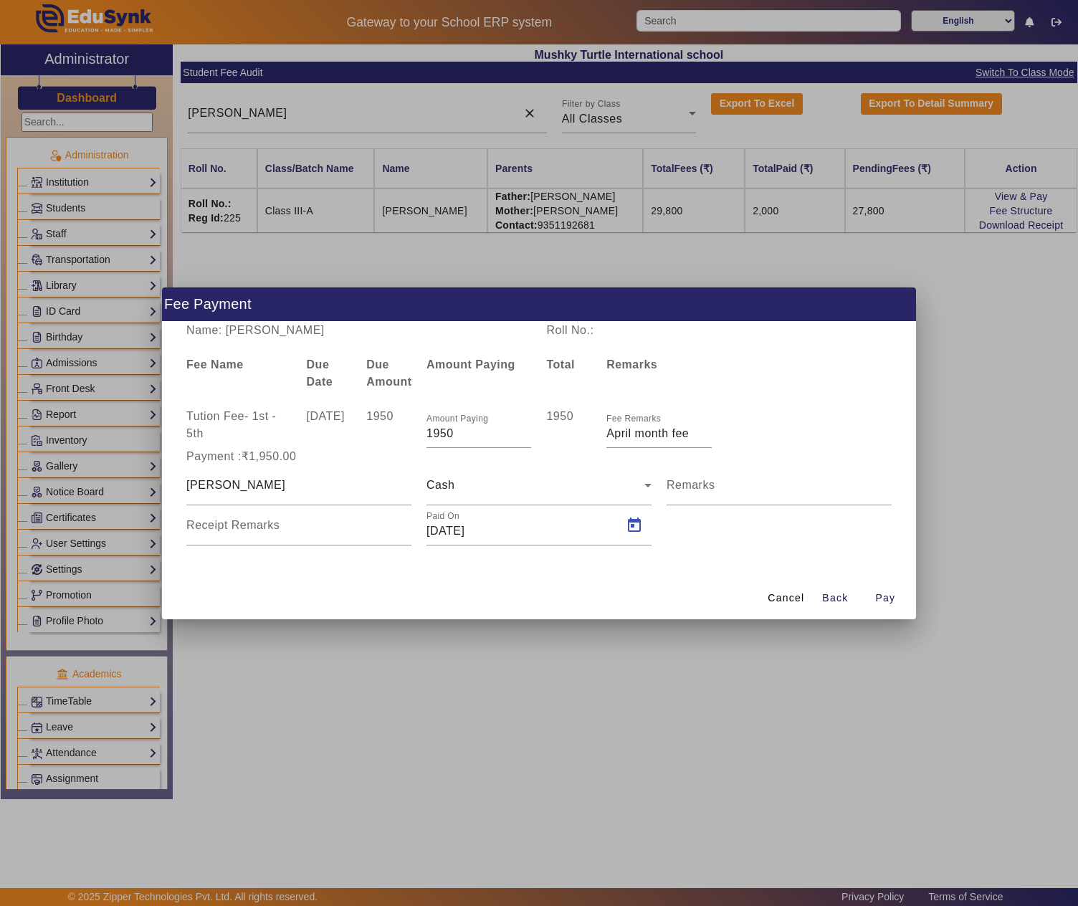
type input "08/05/2025"
click at [870, 600] on span "button" at bounding box center [885, 598] width 46 height 34
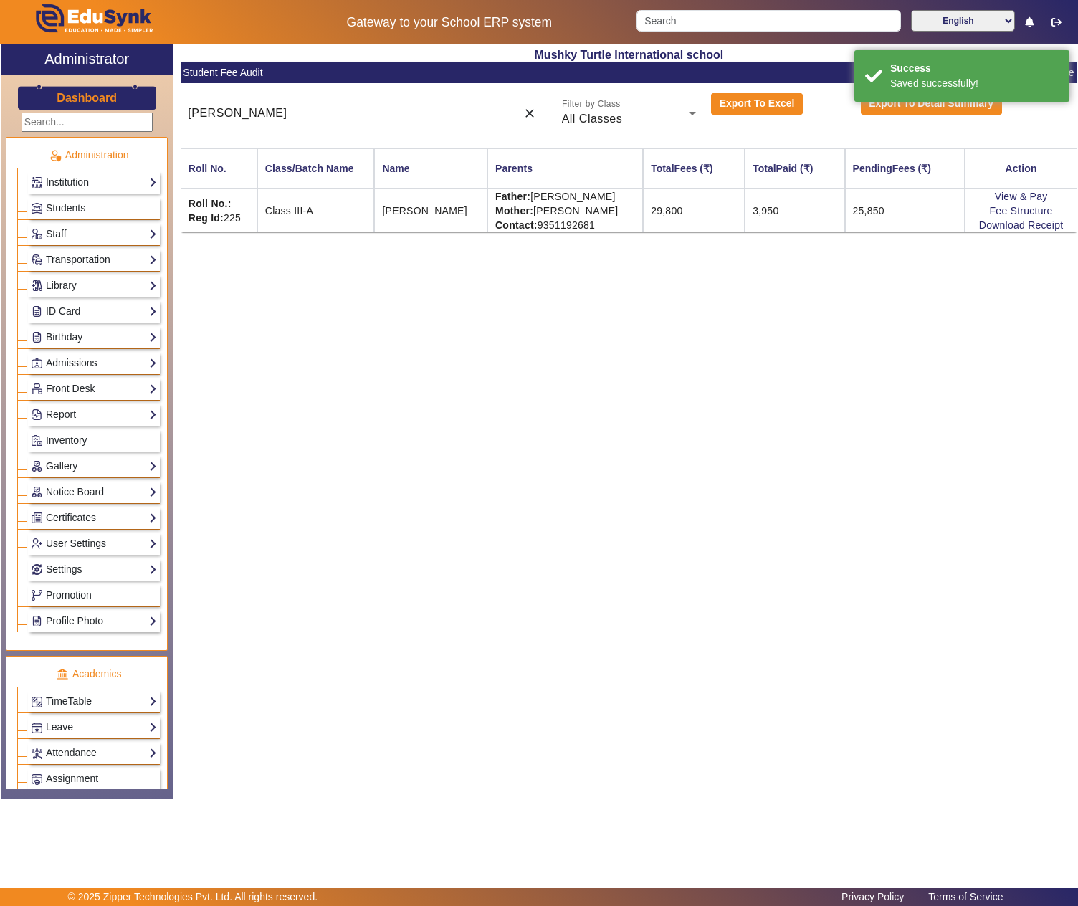
click at [385, 112] on input "bhavya DARWANI" at bounding box center [348, 113] width 321 height 17
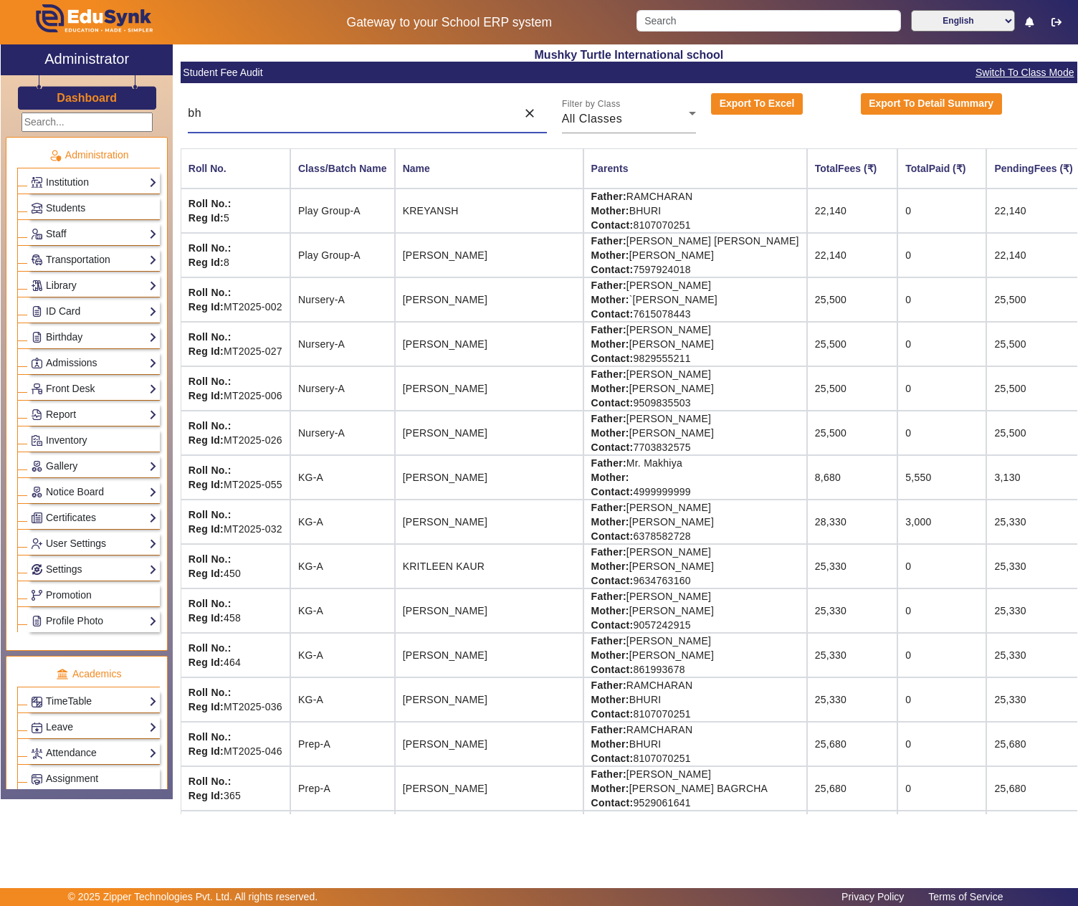
type input "b"
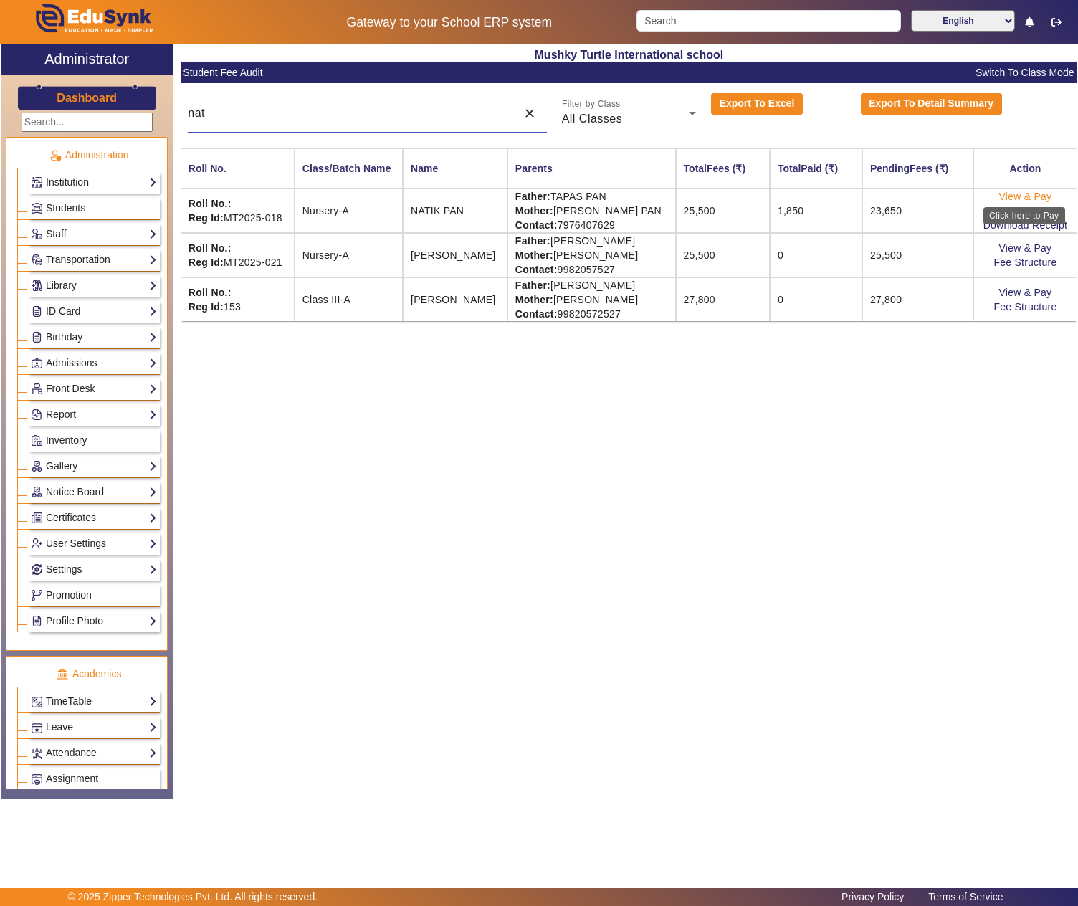
type input "nat"
click at [1013, 195] on link "View & Pay" at bounding box center [1025, 196] width 53 height 11
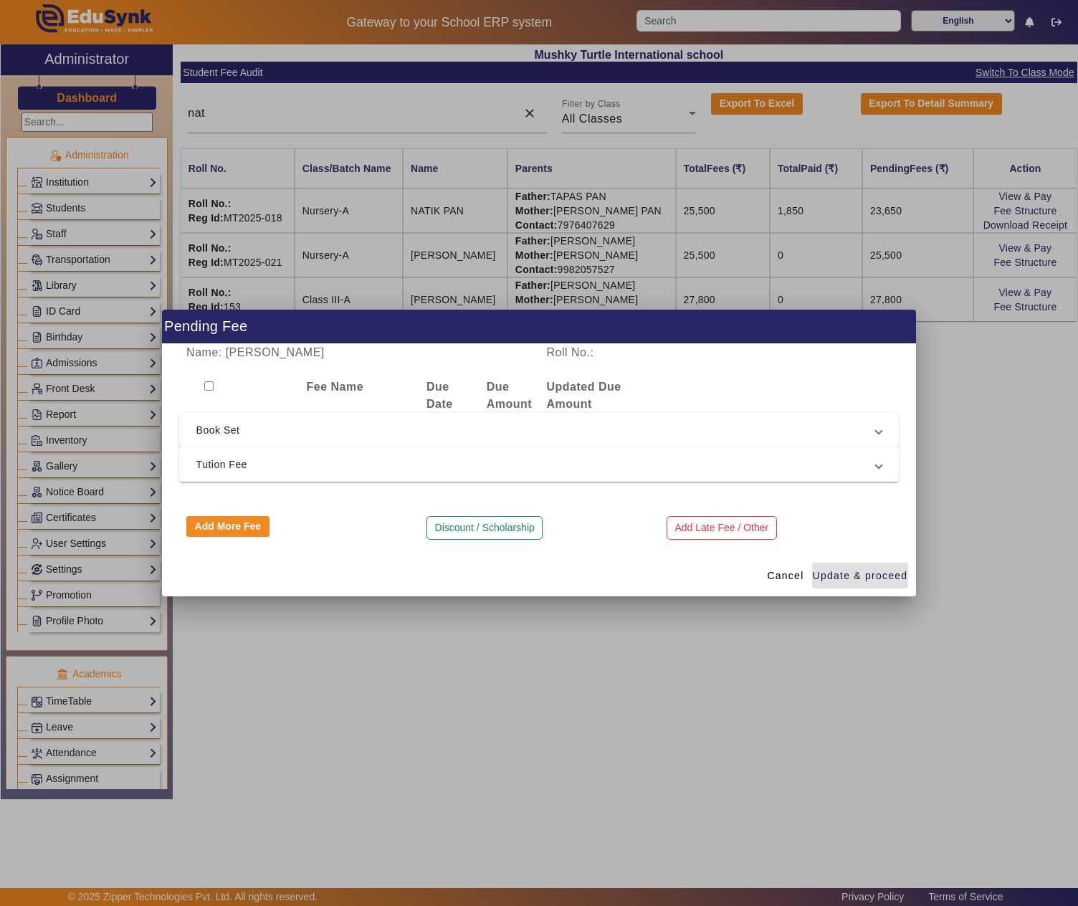
click at [403, 456] on span "Tution Fee" at bounding box center [536, 464] width 680 height 17
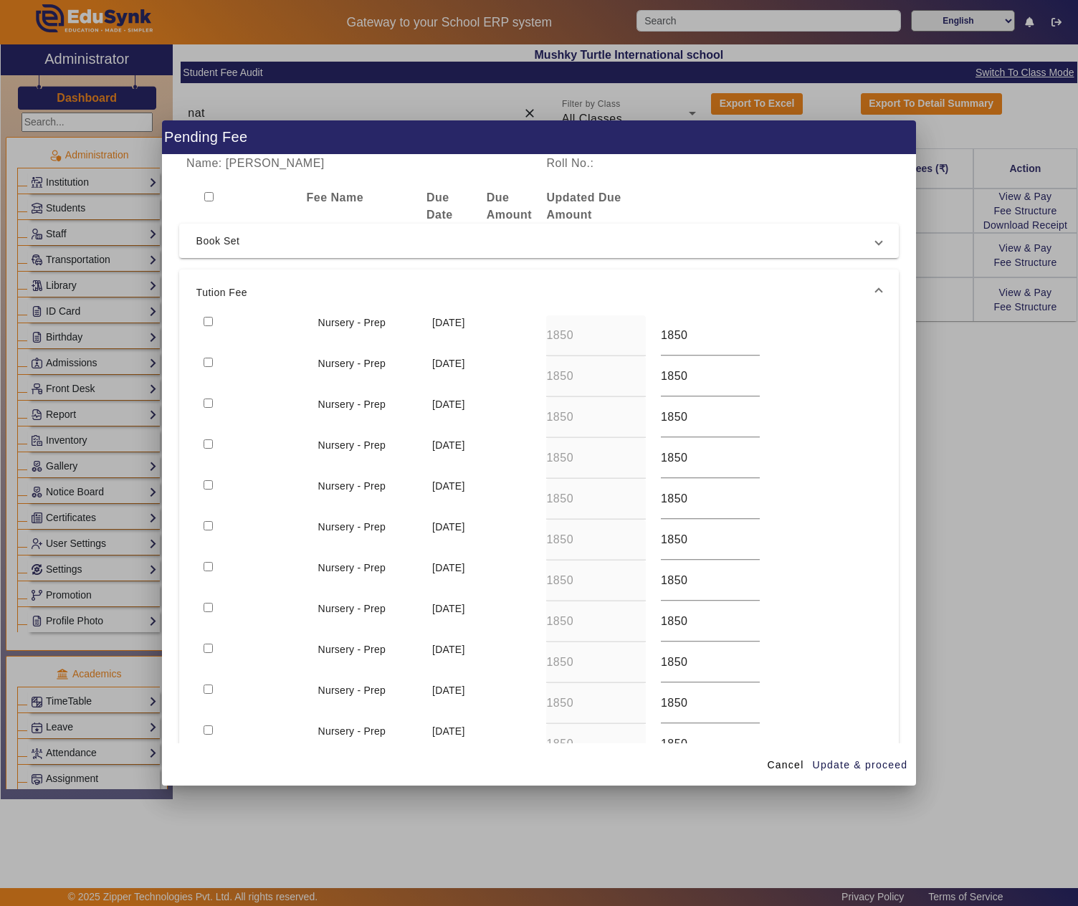
click at [209, 318] on input "checkbox" at bounding box center [207, 321] width 9 height 9
checkbox input "true"
click at [828, 762] on span "Update & proceed" at bounding box center [859, 764] width 95 height 15
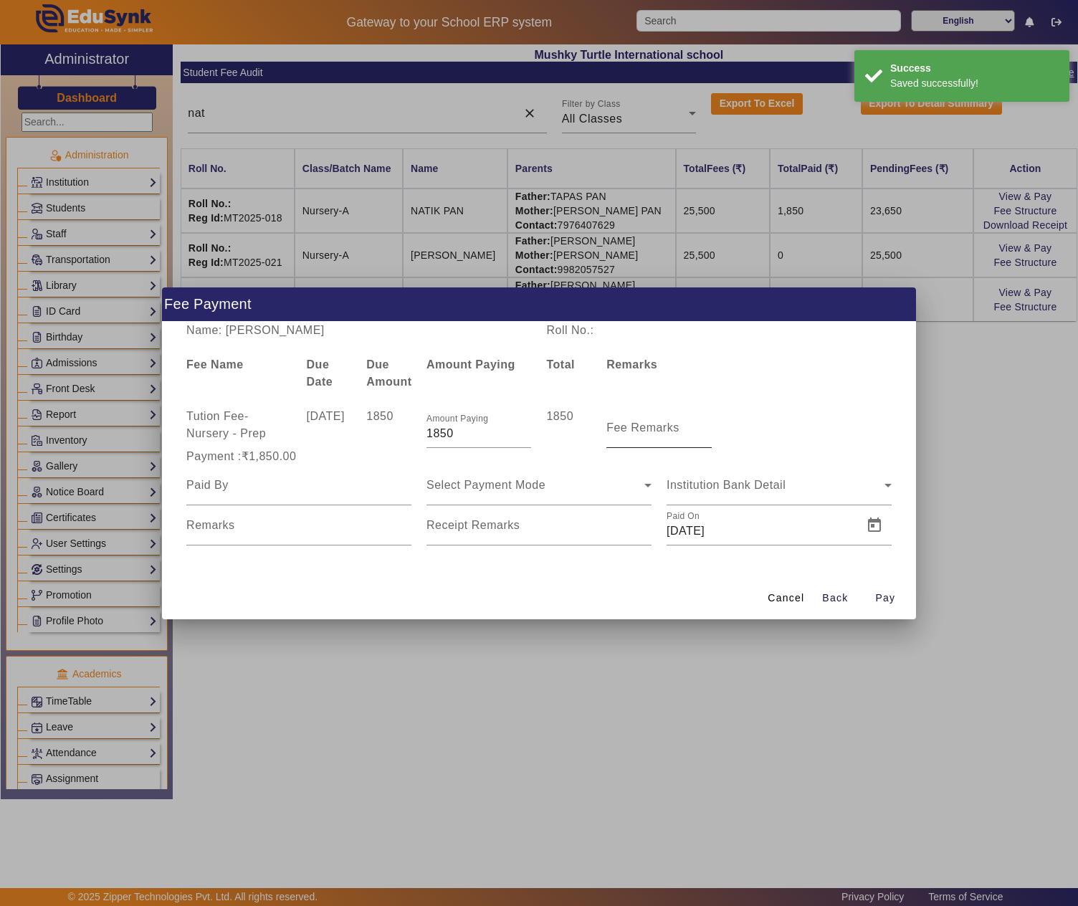
click at [668, 421] on mat-label "Fee Remarks" at bounding box center [642, 427] width 73 height 12
click at [668, 425] on input "Fee Remarks" at bounding box center [658, 433] width 105 height 17
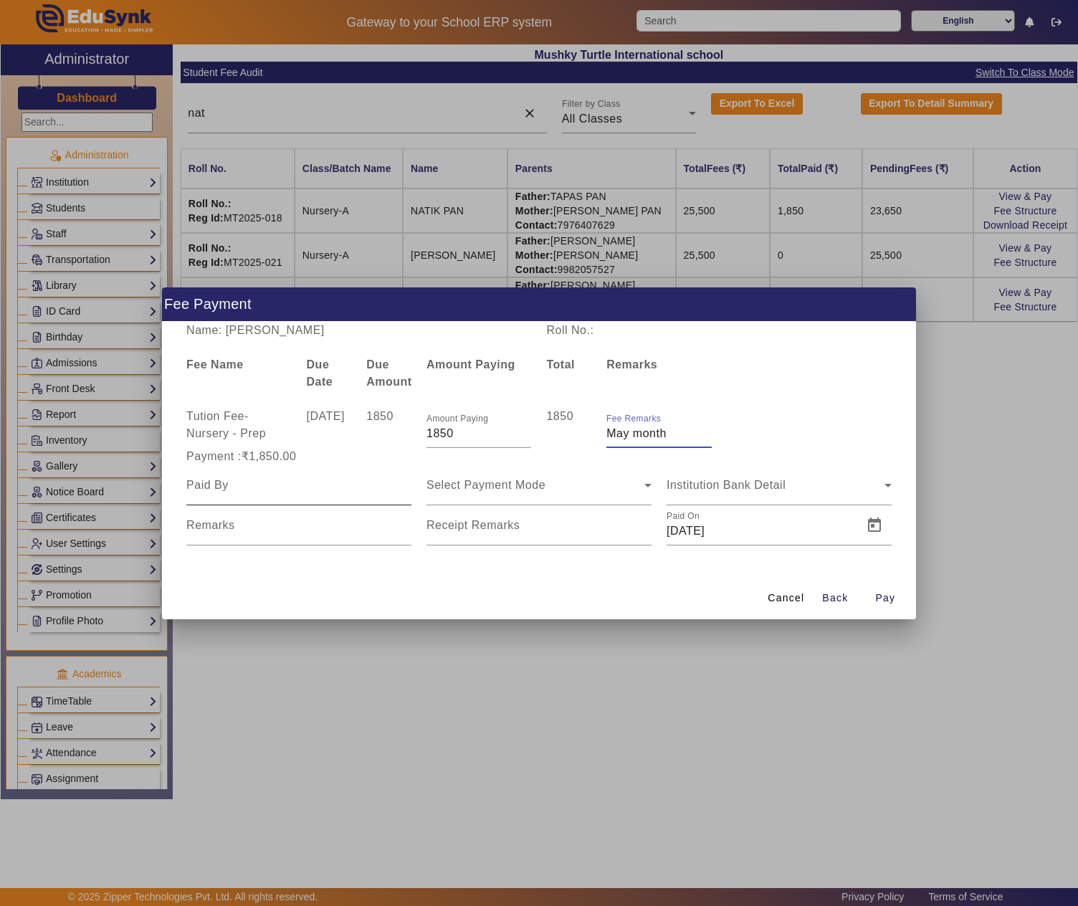
type input "May month"
click at [291, 491] on input at bounding box center [298, 484] width 225 height 17
click at [291, 493] on mat-form-field at bounding box center [298, 485] width 225 height 40
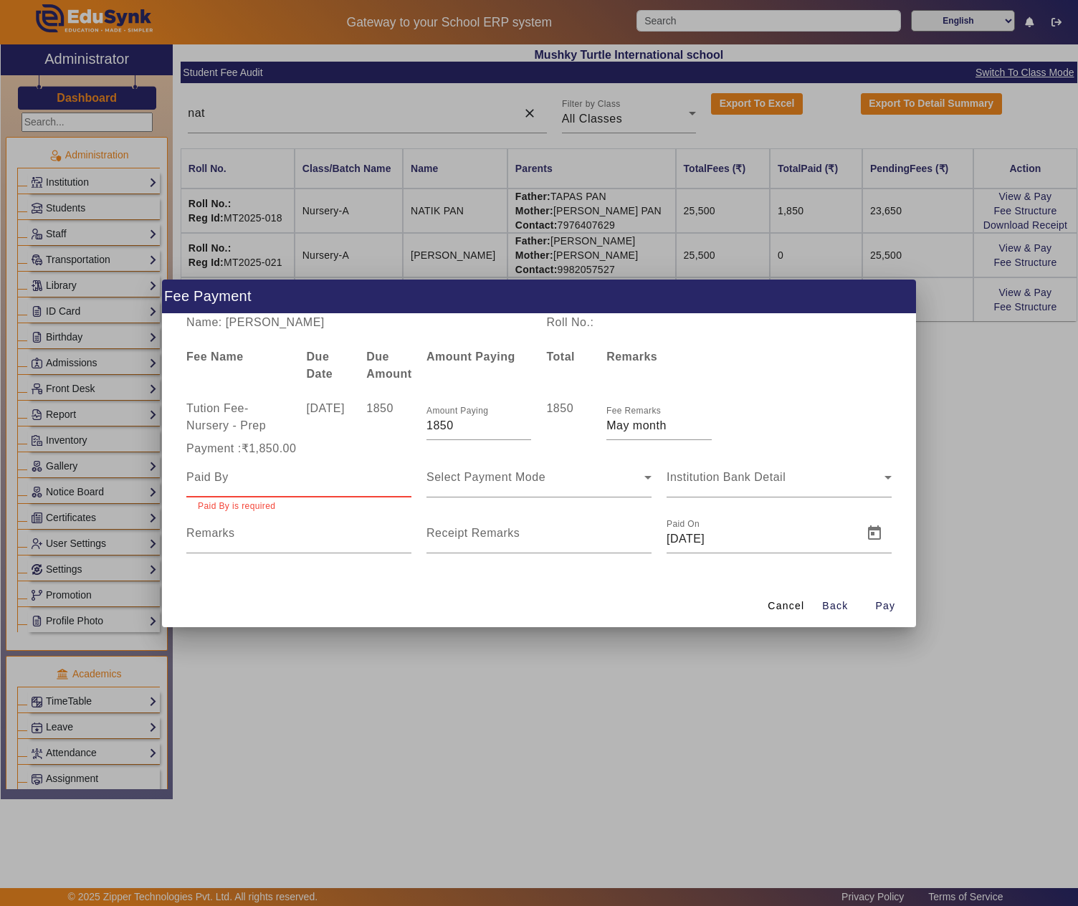
click at [284, 483] on input at bounding box center [298, 477] width 225 height 17
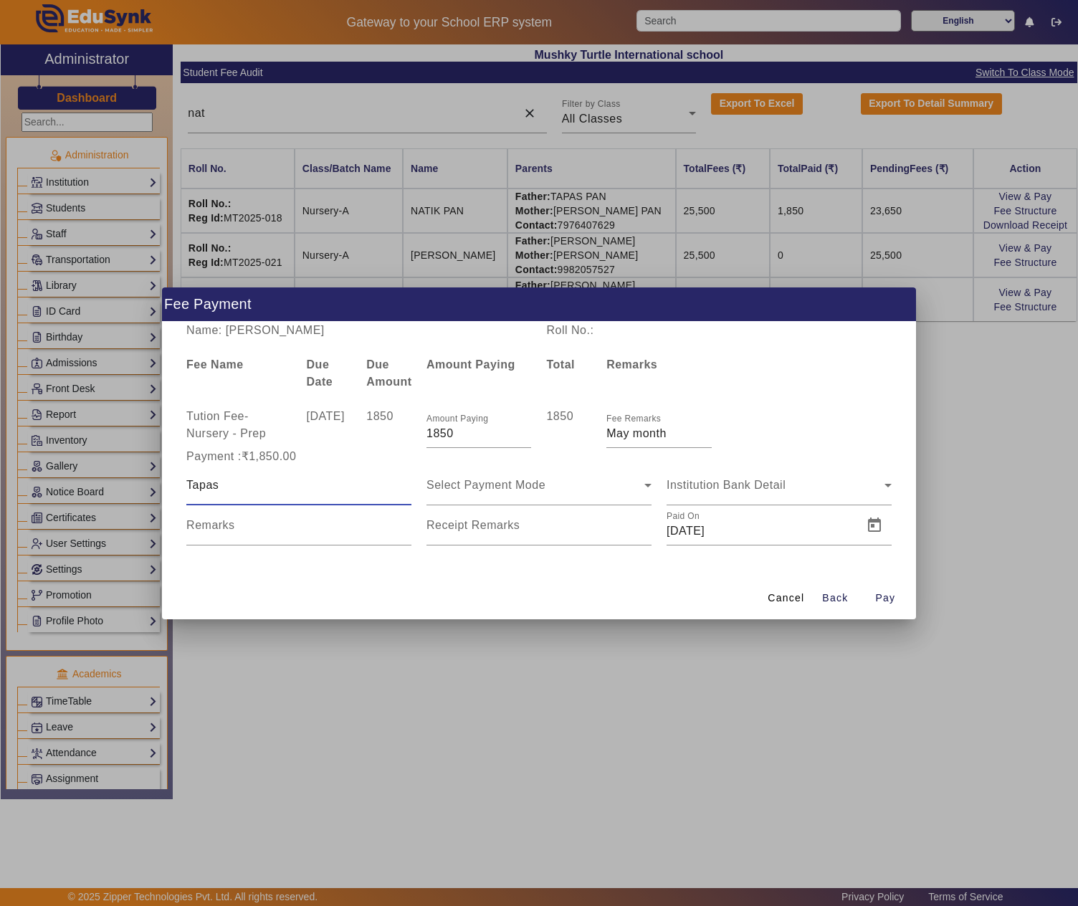
type input "Tapas"
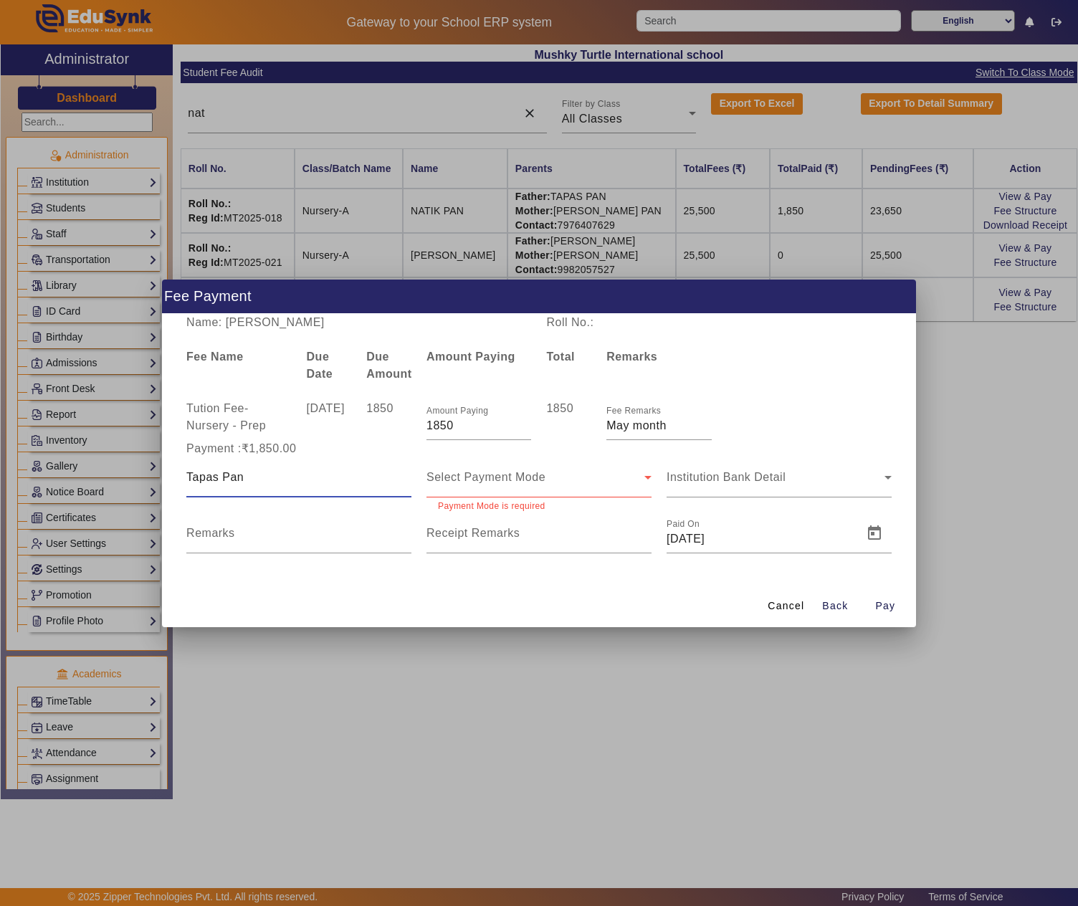
type input "Tapas Pan"
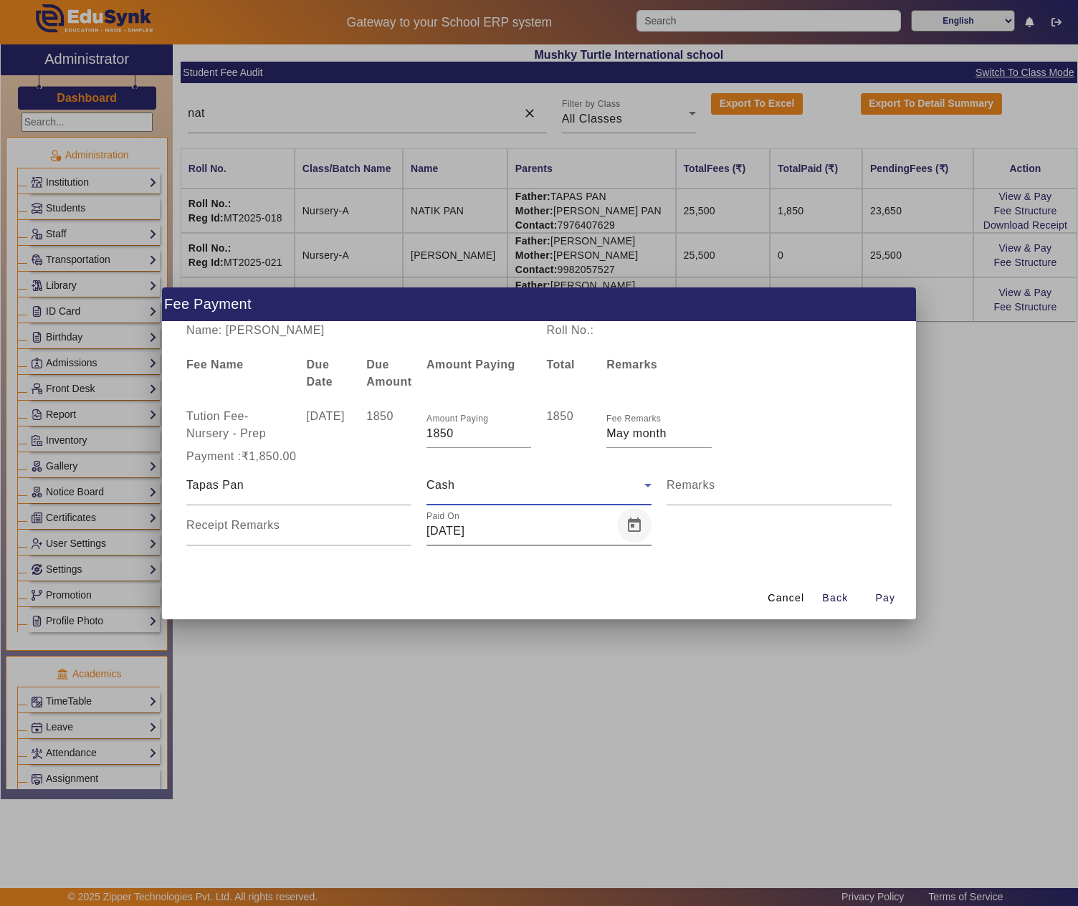
click at [622, 523] on span "Open calendar" at bounding box center [634, 525] width 34 height 34
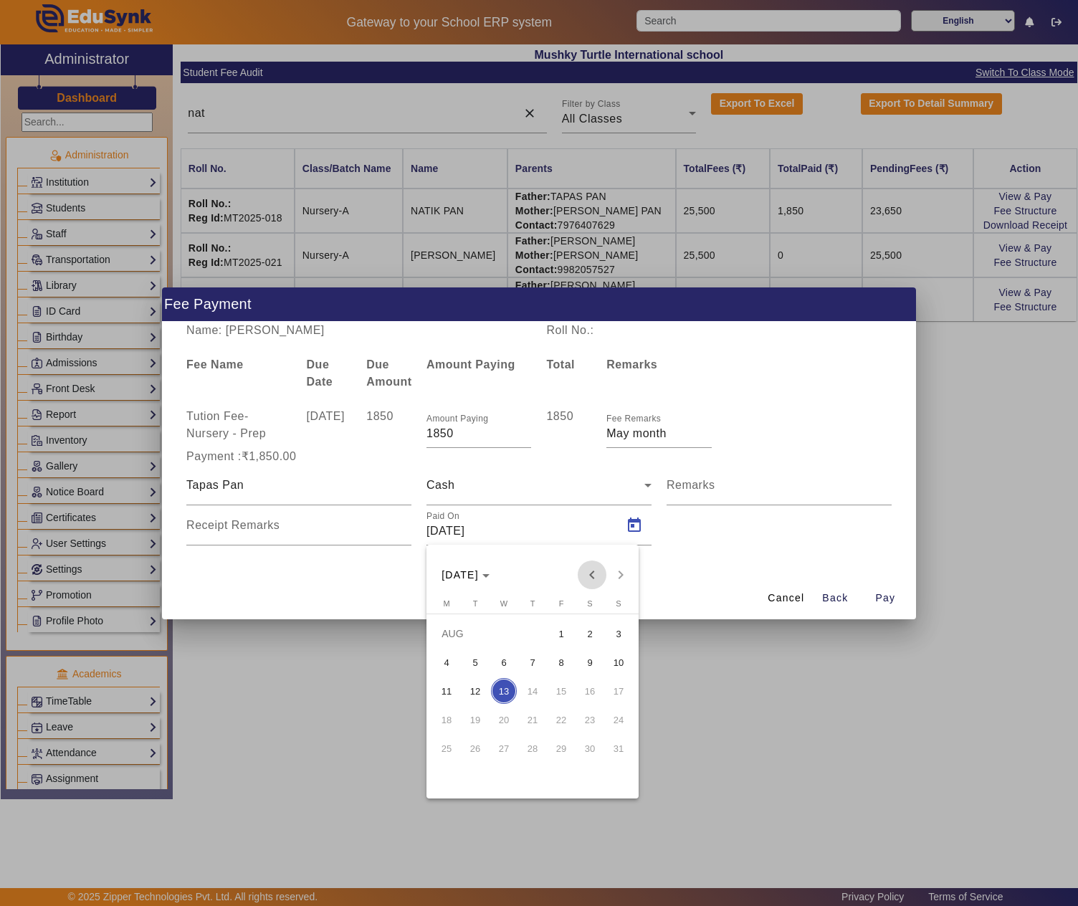
click at [595, 577] on span "Previous month" at bounding box center [591, 574] width 29 height 29
click at [589, 573] on span "Previous month" at bounding box center [591, 574] width 29 height 29
click at [560, 658] on span "9" at bounding box center [561, 662] width 26 height 26
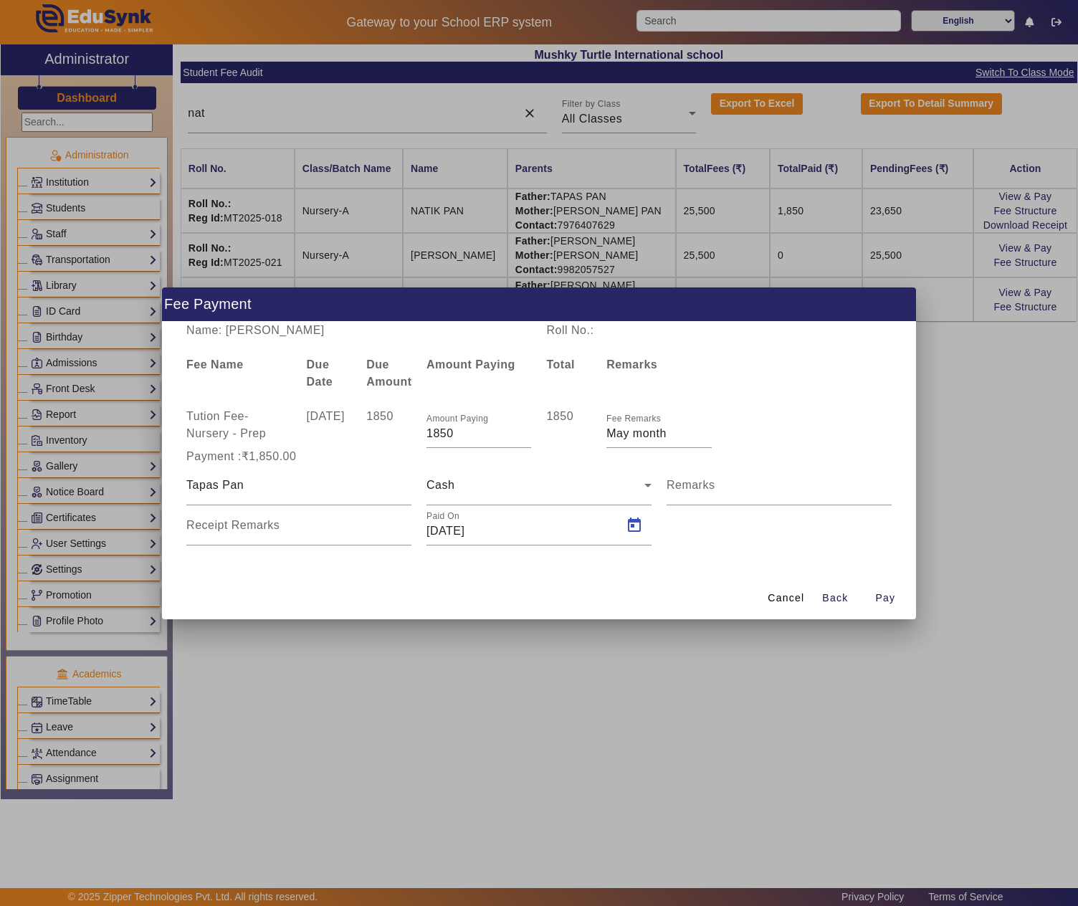
type input "09/05/2025"
click at [880, 599] on span "Pay" at bounding box center [885, 597] width 20 height 15
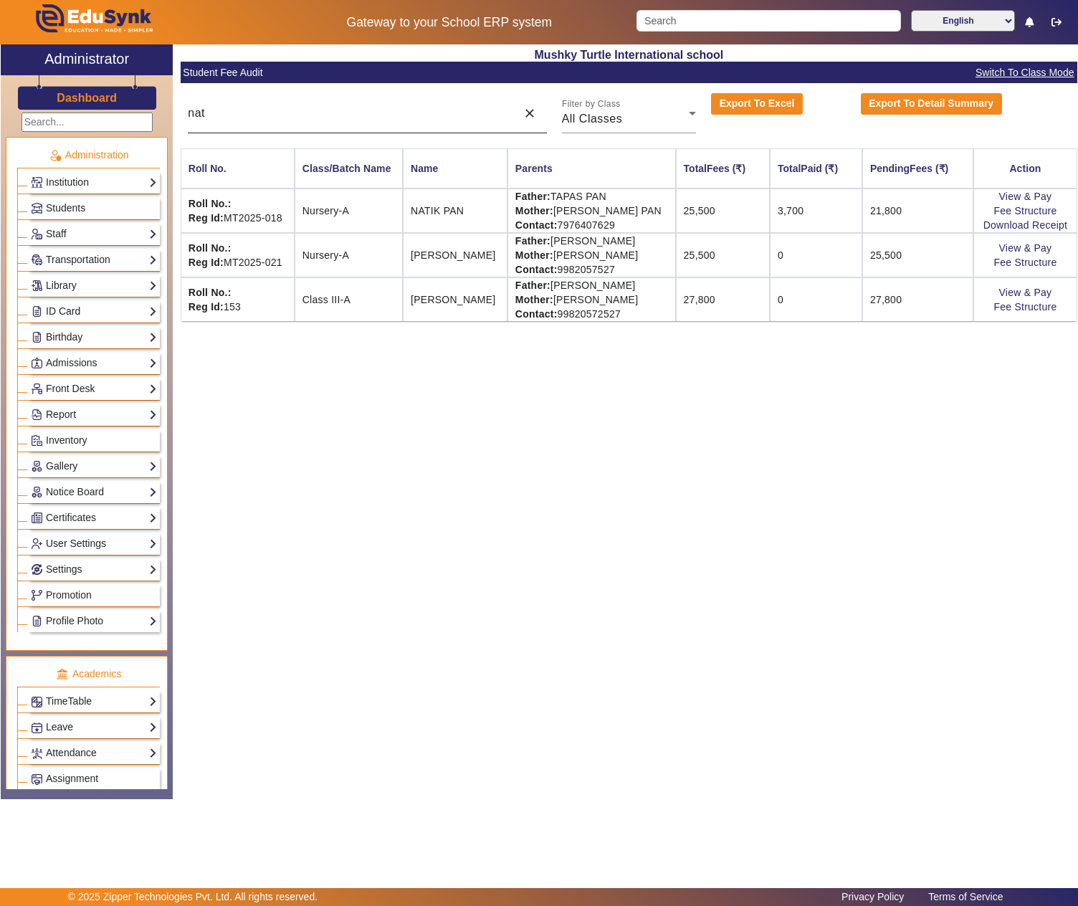
click at [274, 119] on input "nat" at bounding box center [348, 113] width 321 height 17
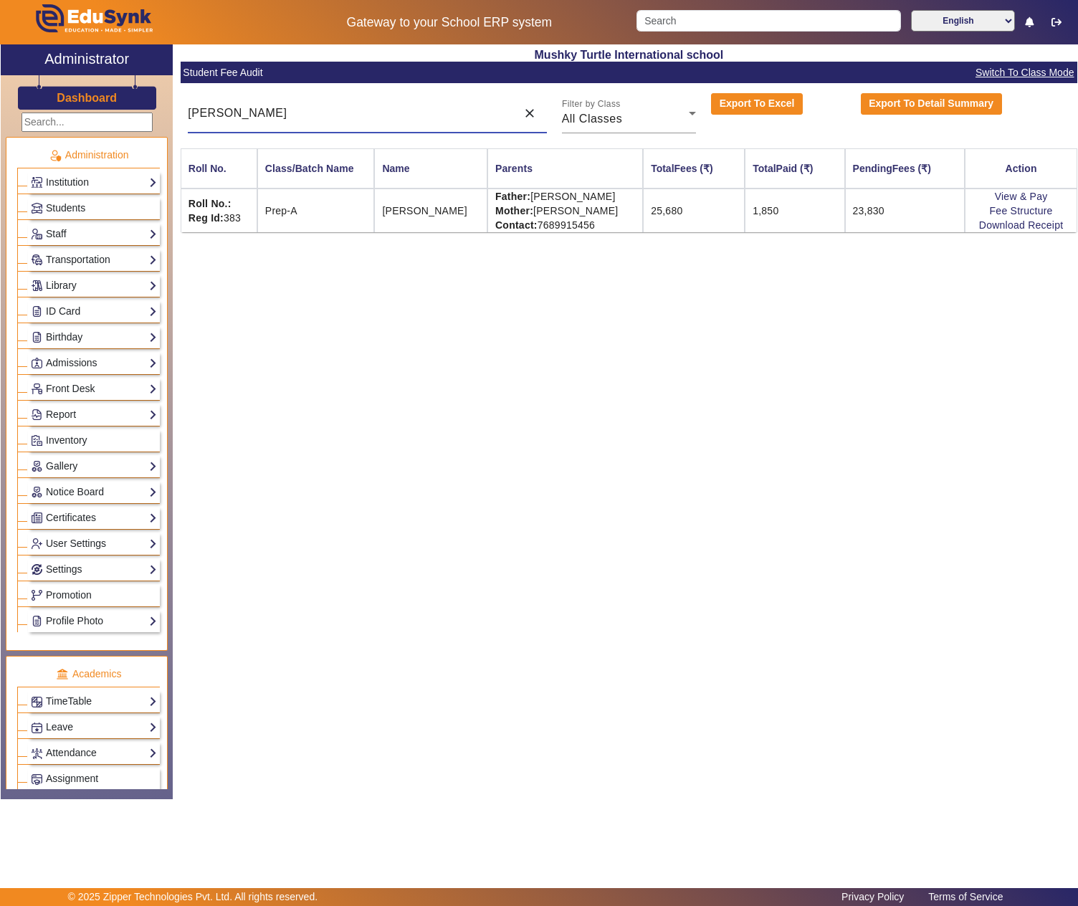
type input "harsha"
drag, startPoint x: 555, startPoint y: 198, endPoint x: 658, endPoint y: 188, distance: 103.7
click at [643, 188] on td "Father: VICKY KHANDELWAL Mother: ROMI KHANDELWAL Contact: 7689915456" at bounding box center [564, 210] width 155 height 44
copy td "VICKY KHANDELWAL"
click at [1022, 196] on link "View & Pay" at bounding box center [1020, 196] width 53 height 11
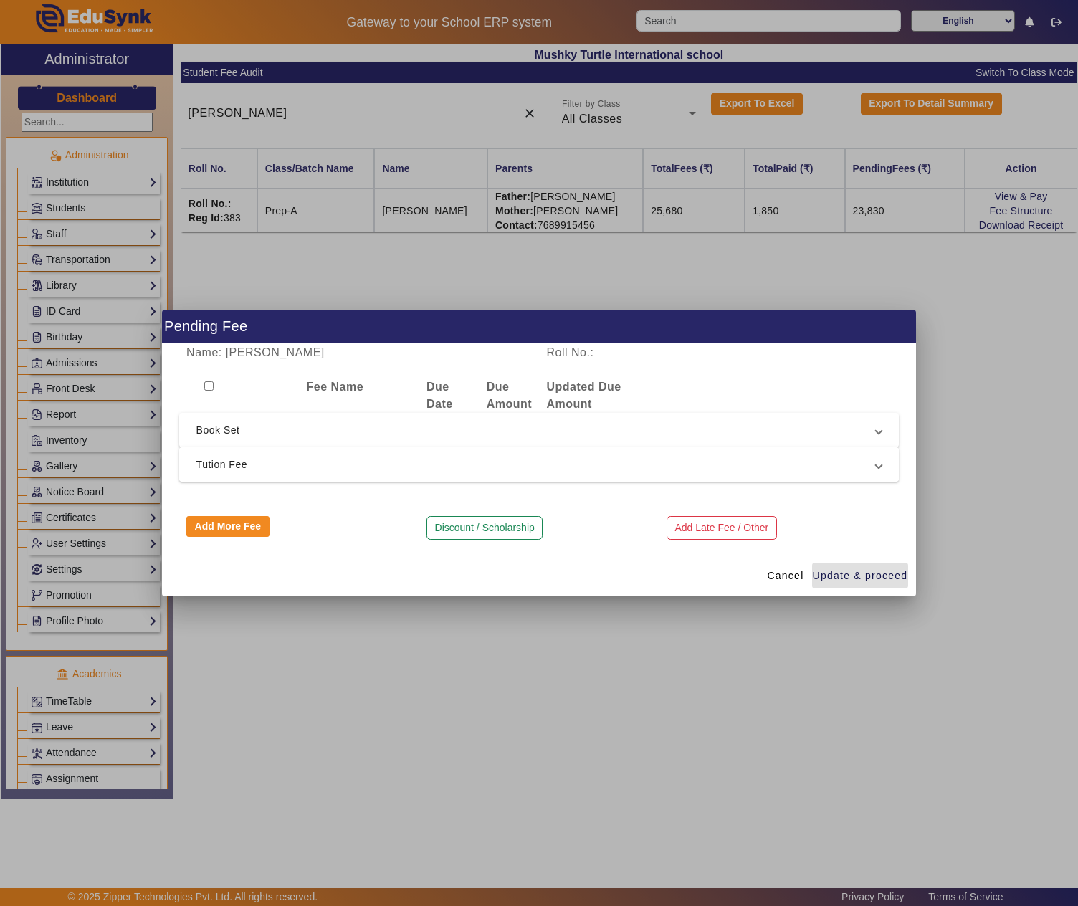
click at [262, 459] on span "Tution Fee" at bounding box center [536, 464] width 680 height 17
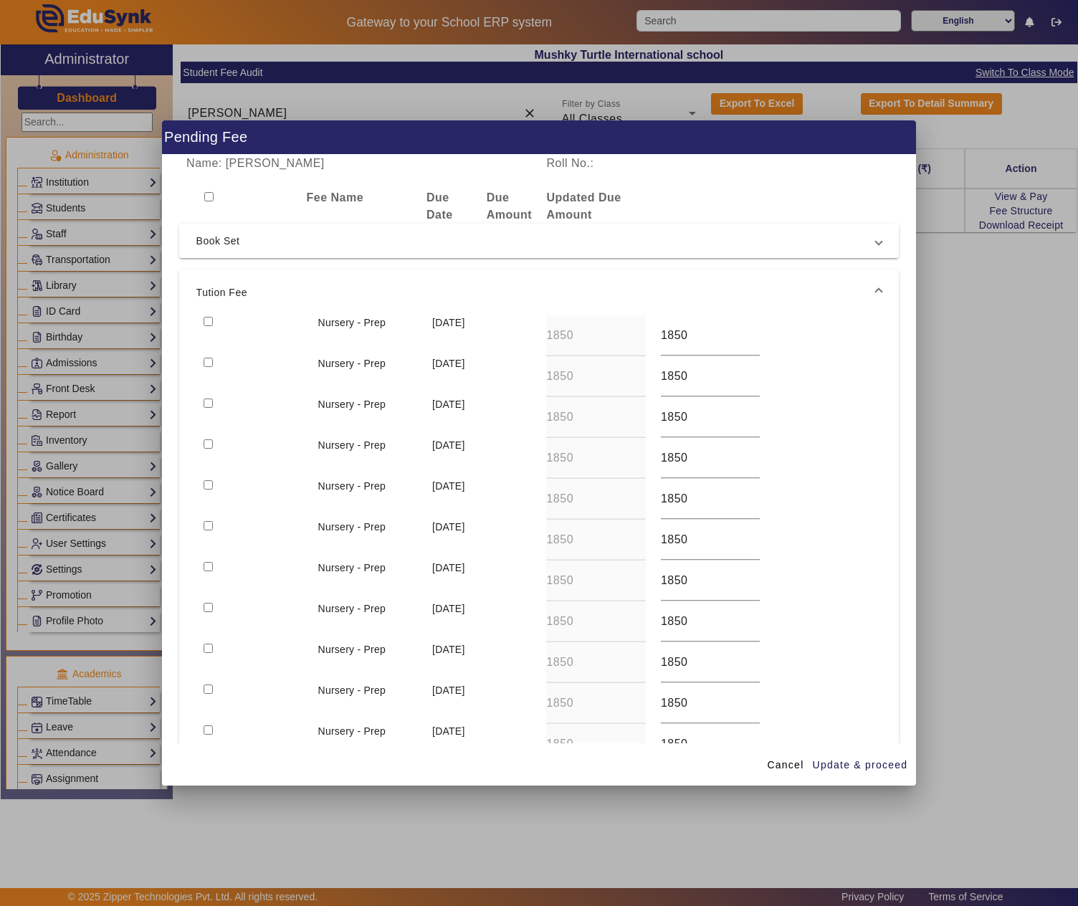
click at [211, 320] on input "checkbox" at bounding box center [207, 321] width 9 height 9
checkbox input "true"
click at [890, 765] on span "Update & proceed" at bounding box center [859, 764] width 95 height 15
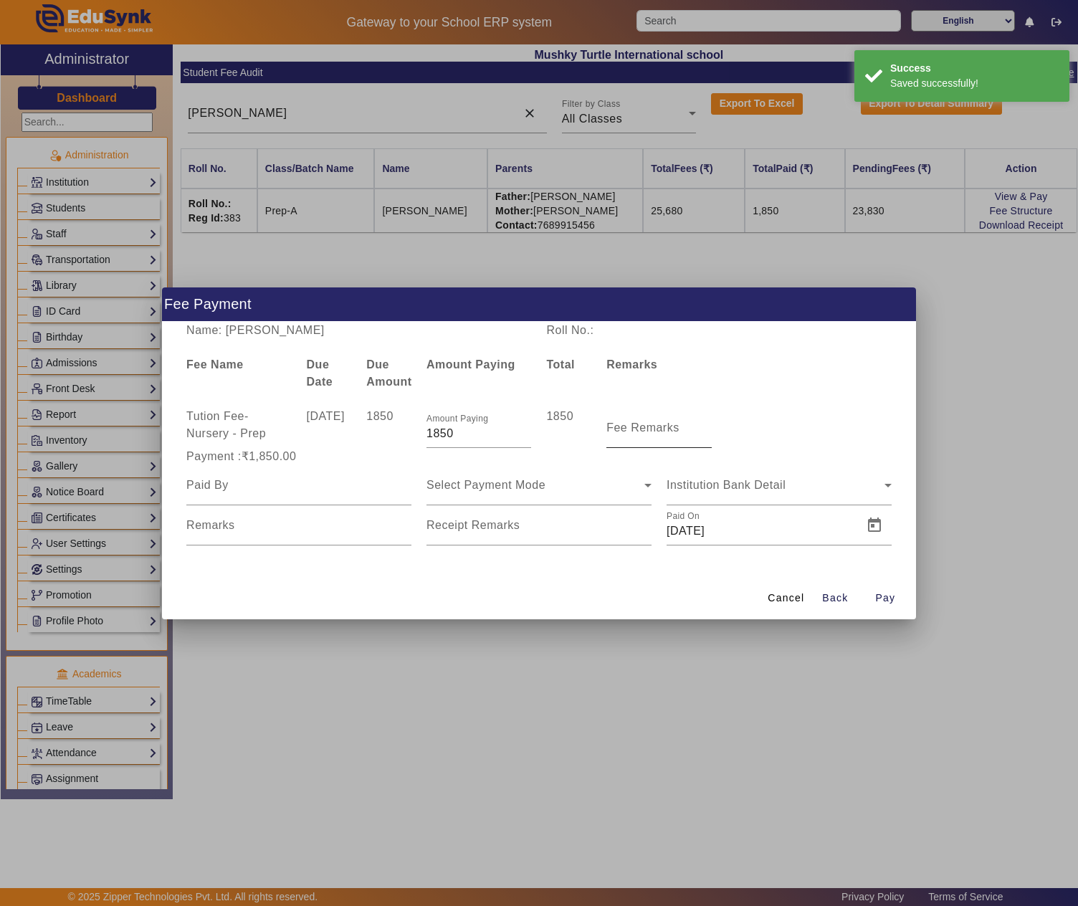
click at [619, 428] on mat-label "Fee Remarks" at bounding box center [642, 427] width 73 height 12
click at [619, 428] on input "Fee Remarks" at bounding box center [658, 433] width 105 height 17
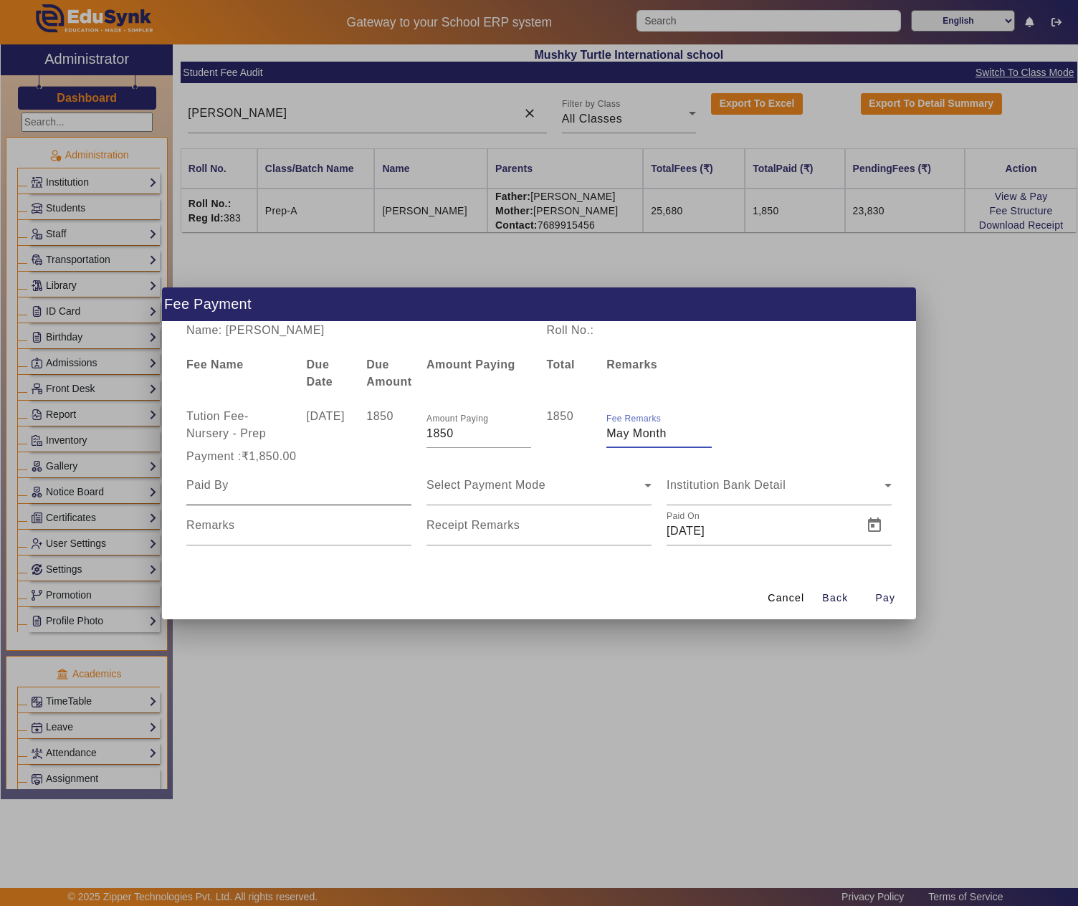
type input "May Month"
click at [265, 486] on input at bounding box center [298, 484] width 225 height 17
paste input "VICKY KHANDELWAL"
type input "VICKY KHANDELWAL"
click at [486, 491] on div "Select Payment Mode" at bounding box center [535, 484] width 218 height 17
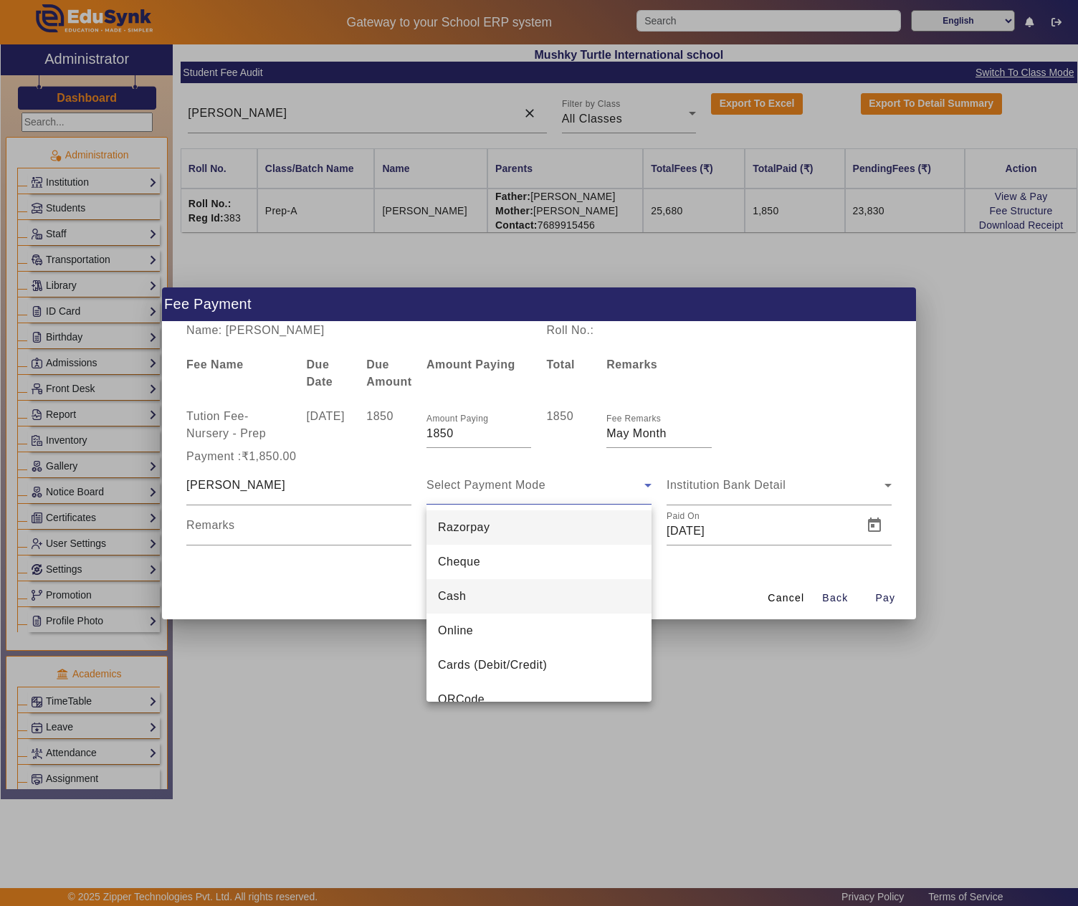
click at [471, 586] on mat-option "Cash" at bounding box center [538, 596] width 225 height 34
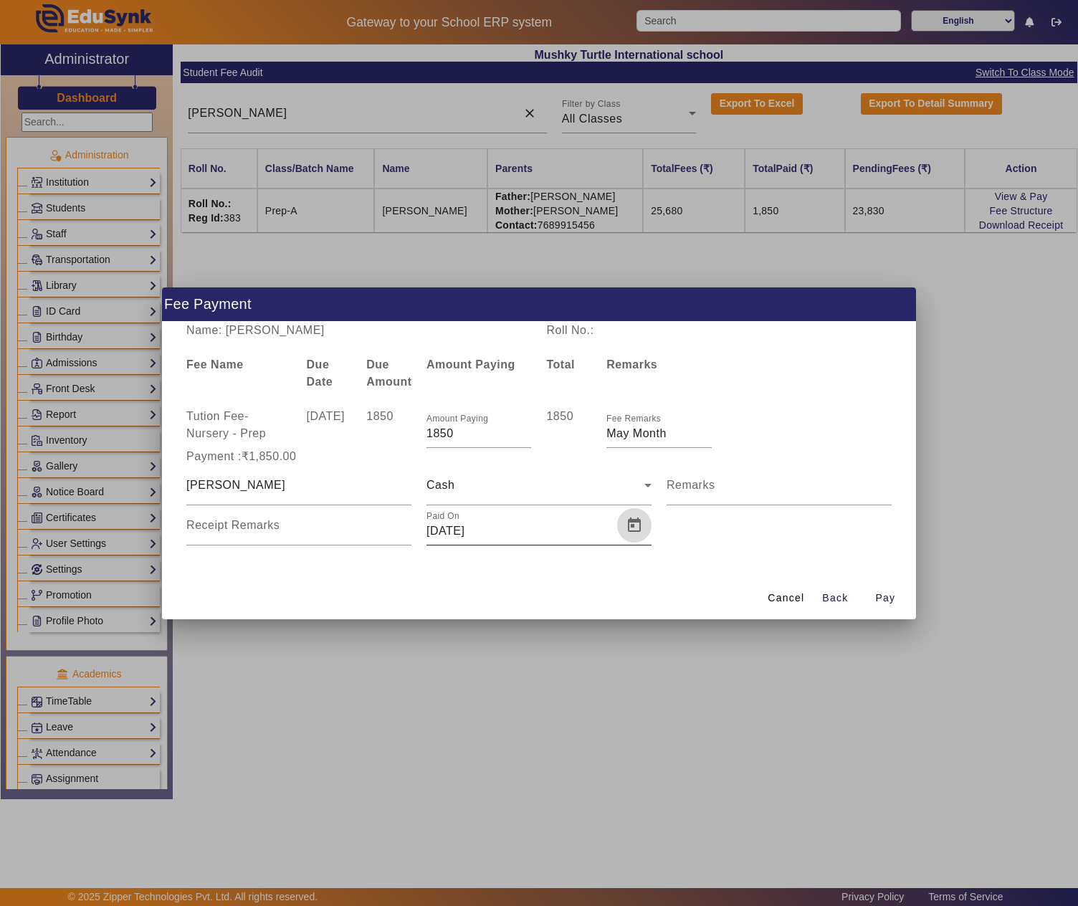
click at [638, 529] on span "Open calendar" at bounding box center [634, 525] width 34 height 34
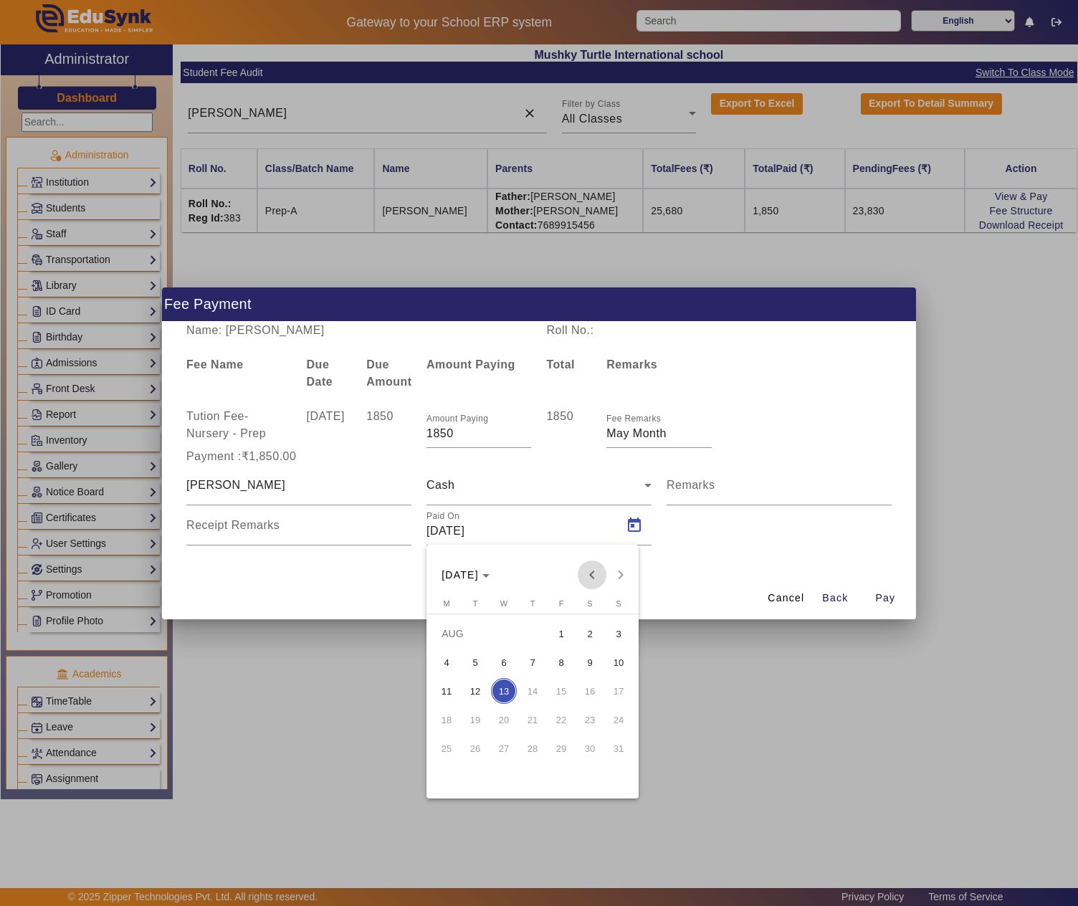
click at [590, 575] on span "Previous month" at bounding box center [591, 574] width 29 height 29
click at [590, 662] on span "10" at bounding box center [590, 662] width 26 height 26
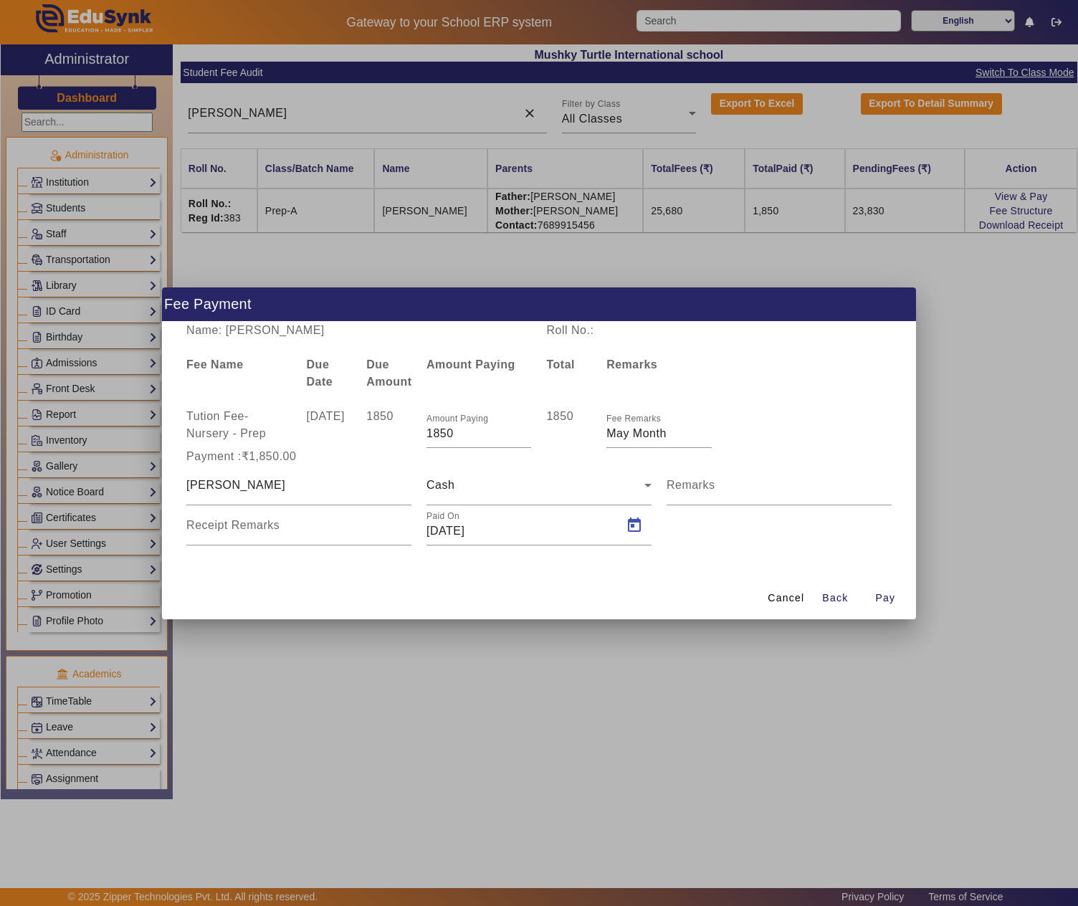
type input "10/05/2025"
click at [873, 596] on span "button" at bounding box center [885, 598] width 46 height 34
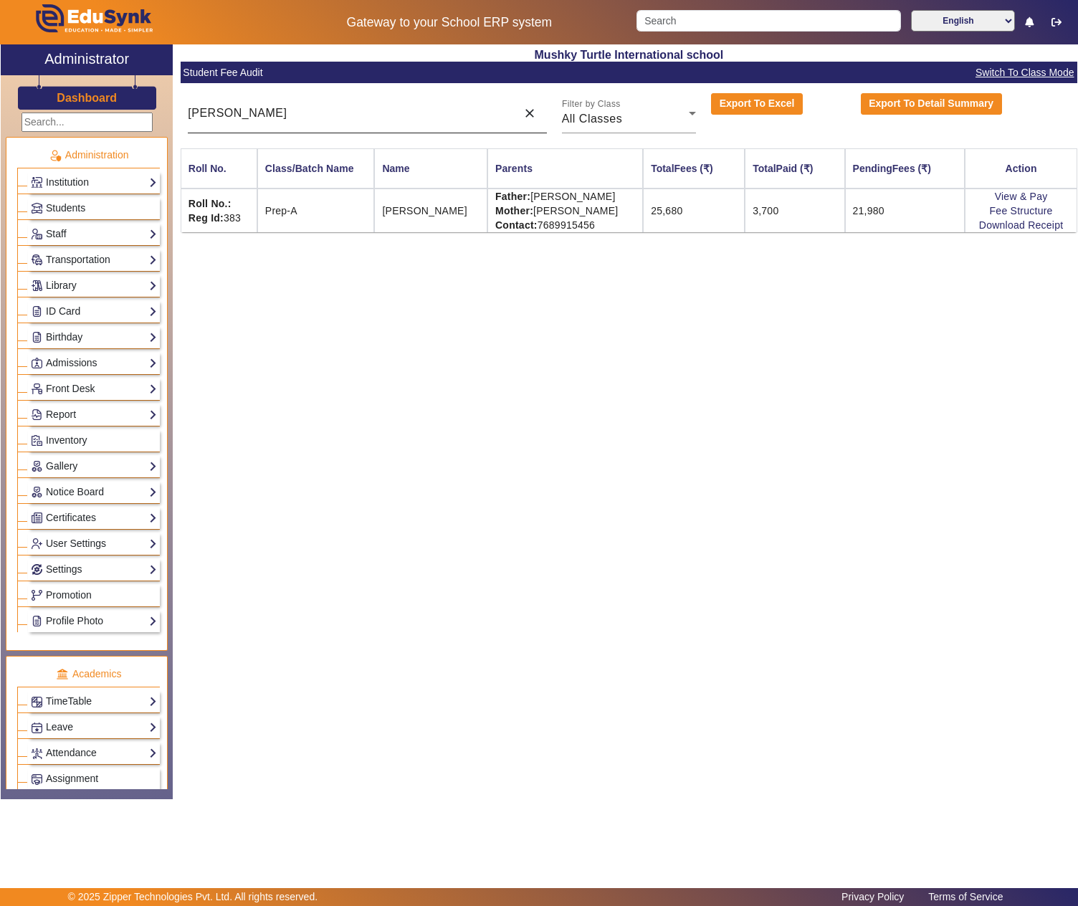
click at [393, 119] on input "harsha" at bounding box center [348, 113] width 321 height 17
paste input "[PERSON_NAME]"
type input "[PERSON_NAME]"
drag, startPoint x: 545, startPoint y: 199, endPoint x: 619, endPoint y: 201, distance: 74.5
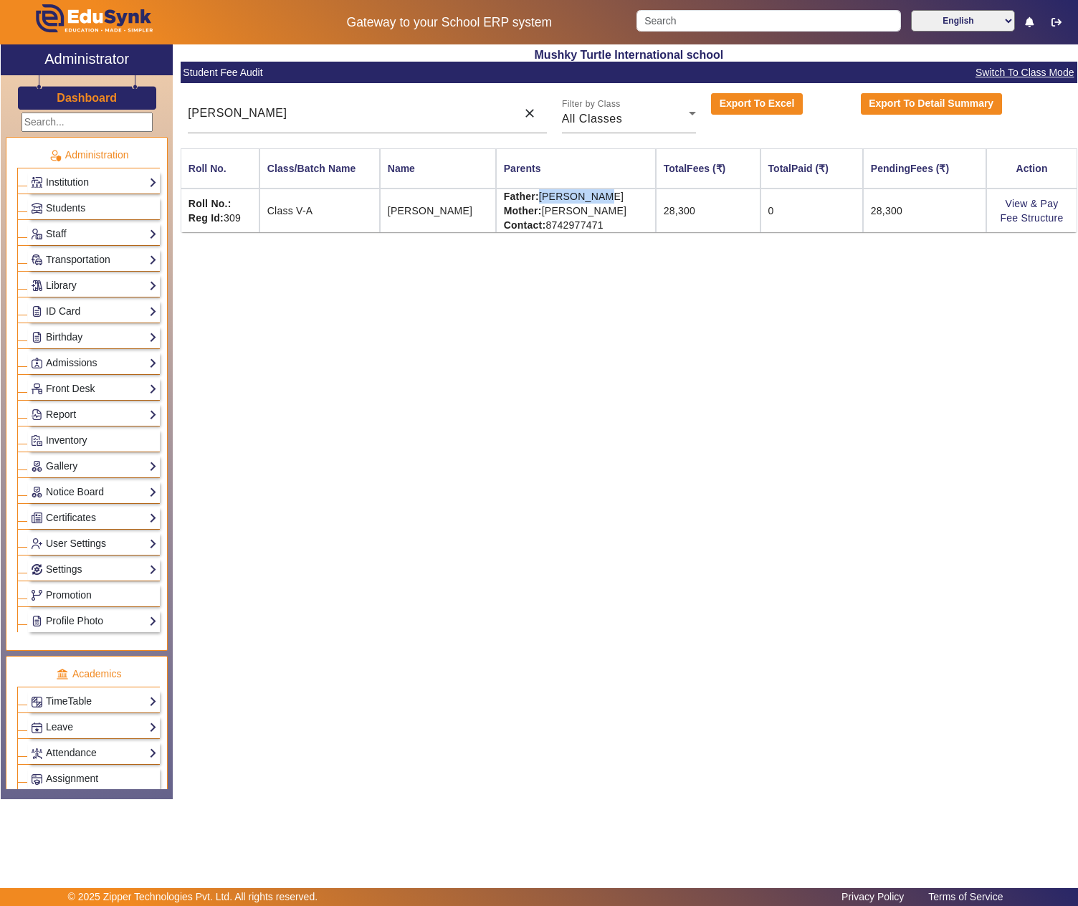
click at [619, 201] on td "Father: RINKU VERMA Mother: KIRPA VERMA Contact: 8742977471" at bounding box center [576, 210] width 160 height 44
copy td "[PERSON_NAME]"
click at [1035, 199] on link "View & Pay" at bounding box center [1031, 203] width 53 height 11
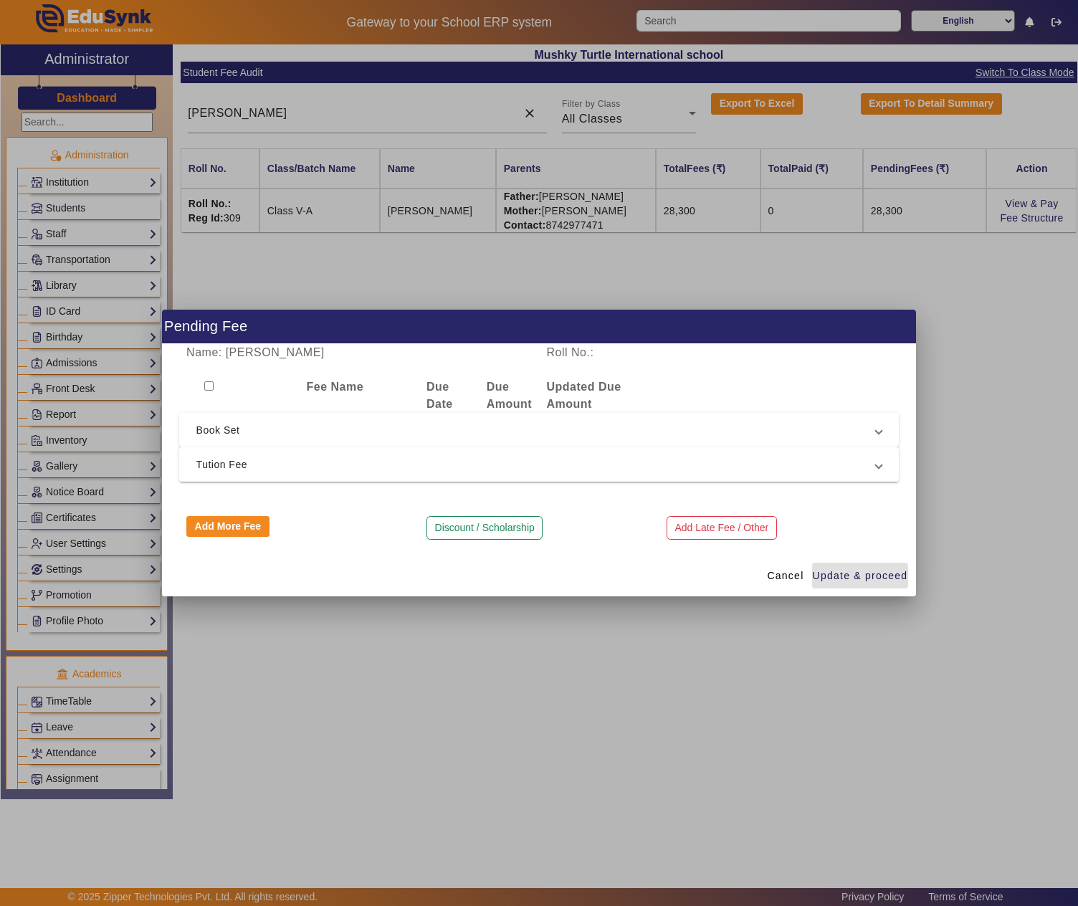
click at [226, 464] on span "Tution Fee" at bounding box center [536, 464] width 680 height 17
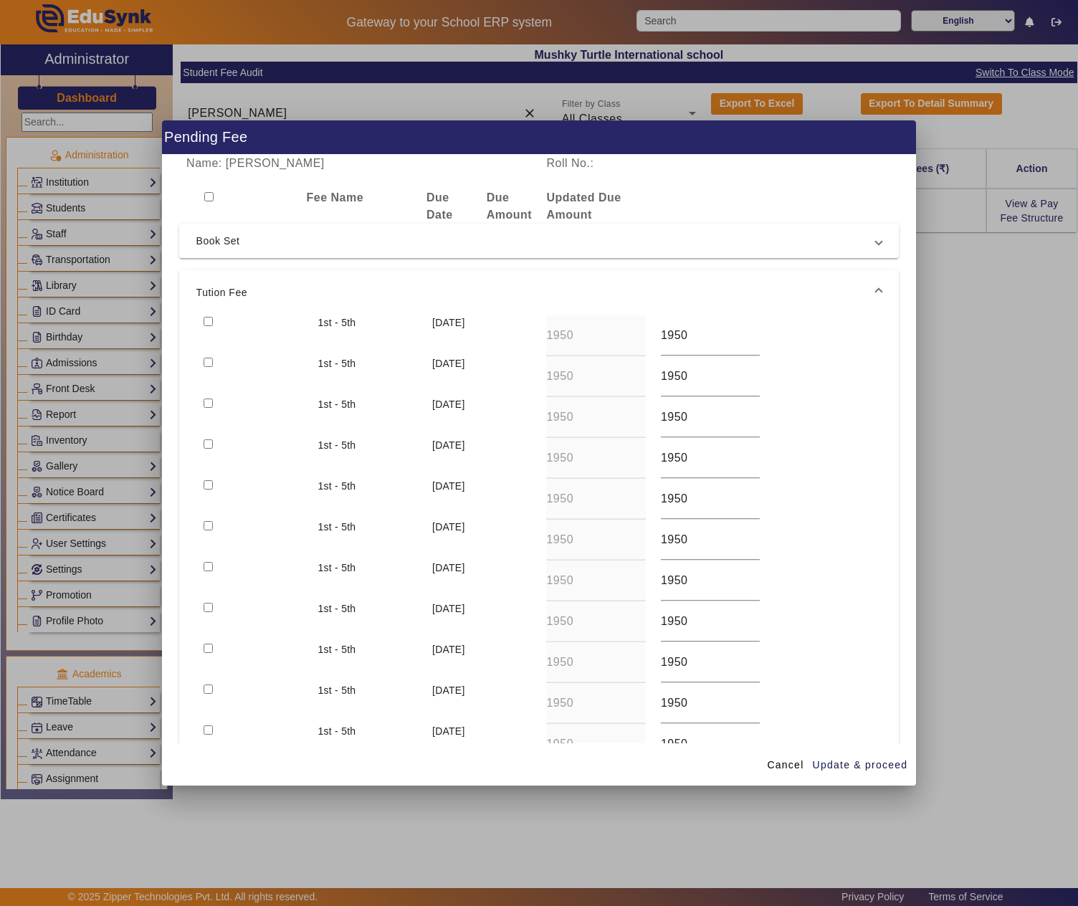
click at [206, 317] on input "checkbox" at bounding box center [207, 321] width 9 height 9
checkbox input "true"
click at [206, 361] on input "checkbox" at bounding box center [207, 362] width 9 height 9
checkbox input "true"
click at [833, 764] on span "Update & proceed" at bounding box center [859, 764] width 95 height 15
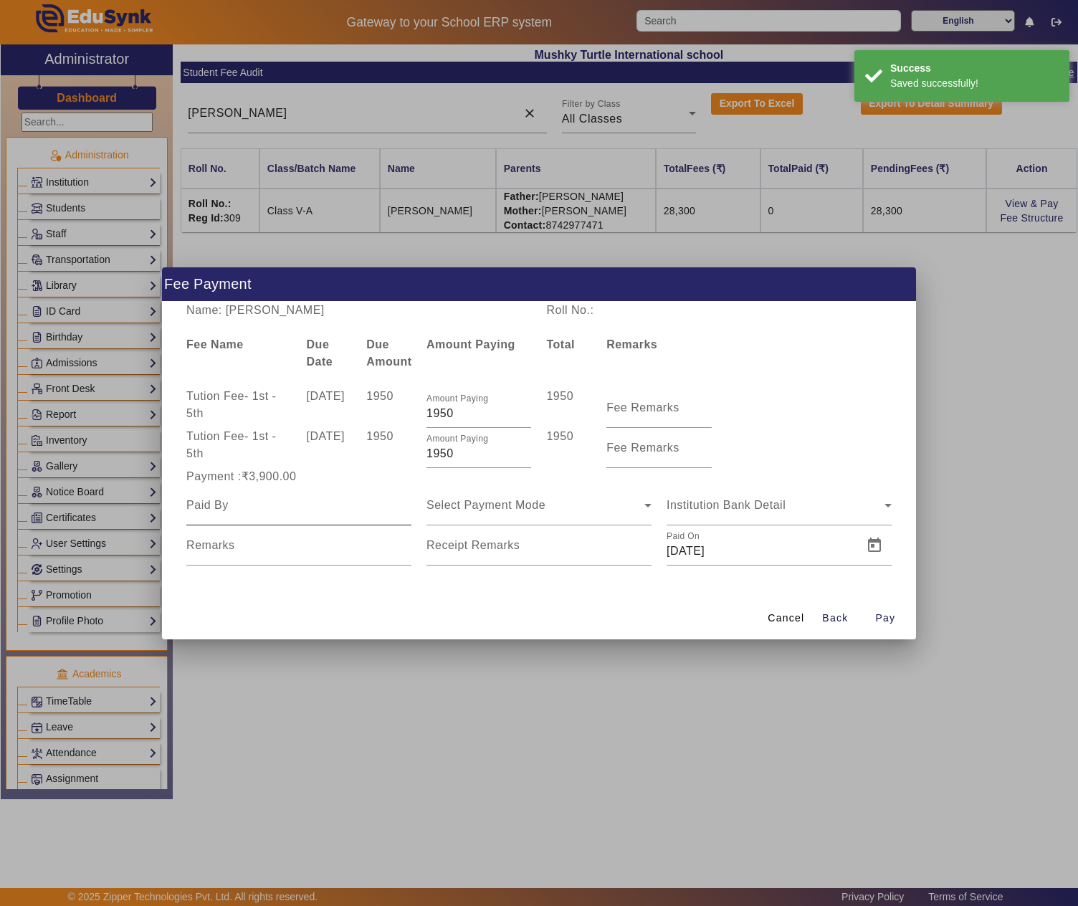
click at [310, 510] on input at bounding box center [298, 505] width 225 height 17
paste input "[PERSON_NAME]"
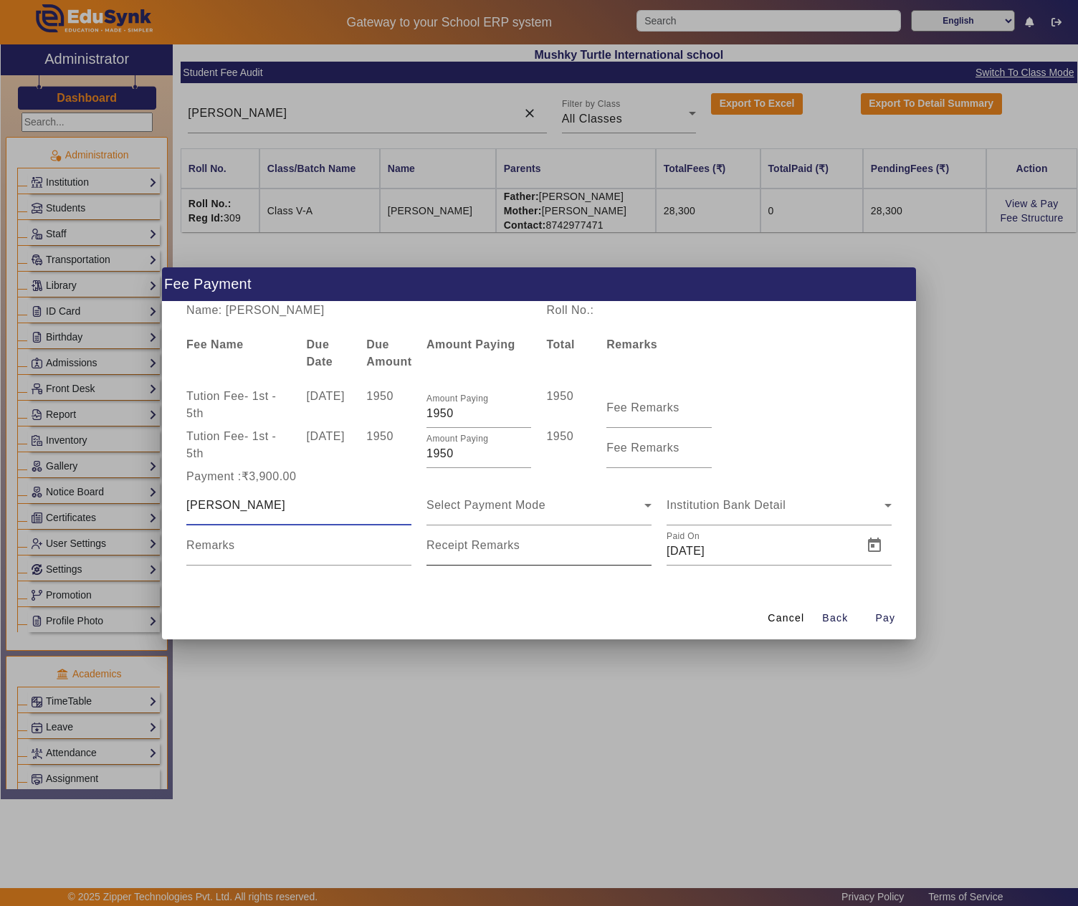
type input "[PERSON_NAME]"
click at [447, 542] on mat-label "Receipt Remarks" at bounding box center [472, 545] width 93 height 12
click at [447, 542] on input "Receipt Remarks" at bounding box center [538, 550] width 225 height 17
type input "April-May Tution fee"
click at [460, 510] on div "Select Payment Mode" at bounding box center [535, 505] width 218 height 17
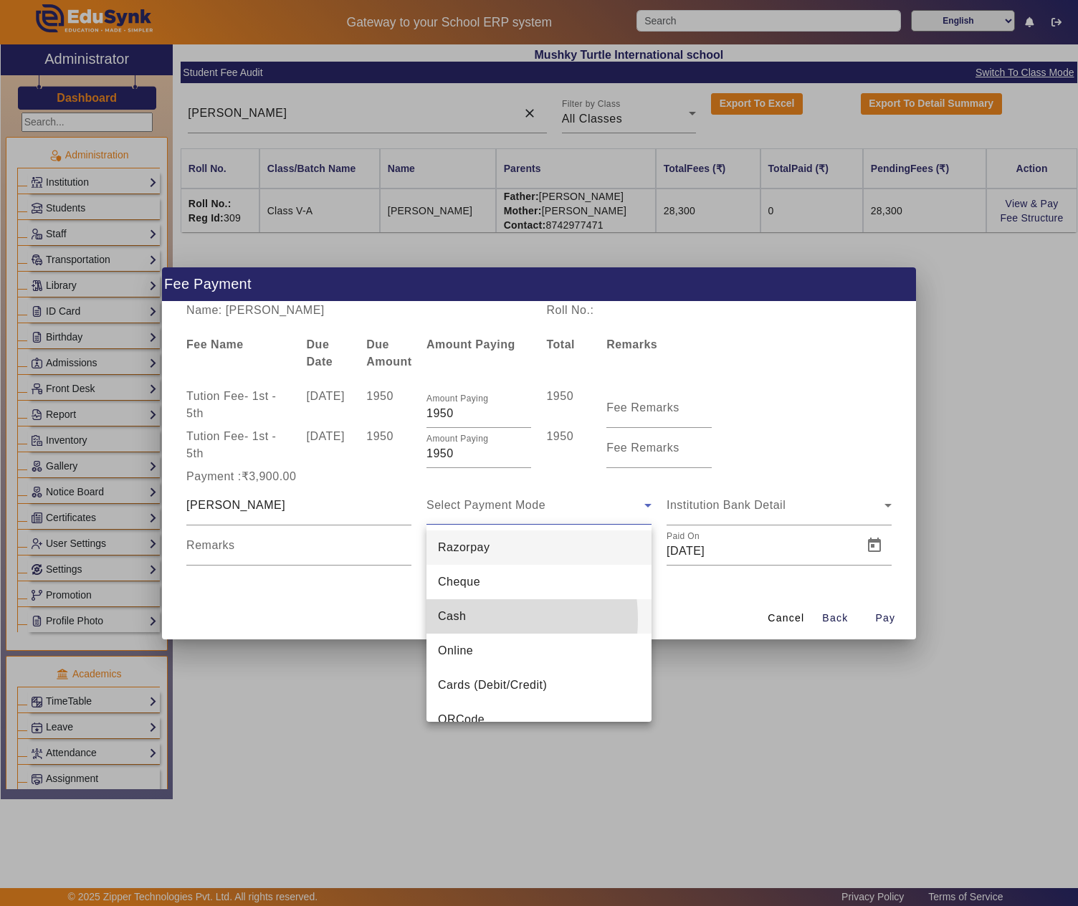
click at [459, 619] on span "Cash" at bounding box center [452, 616] width 28 height 17
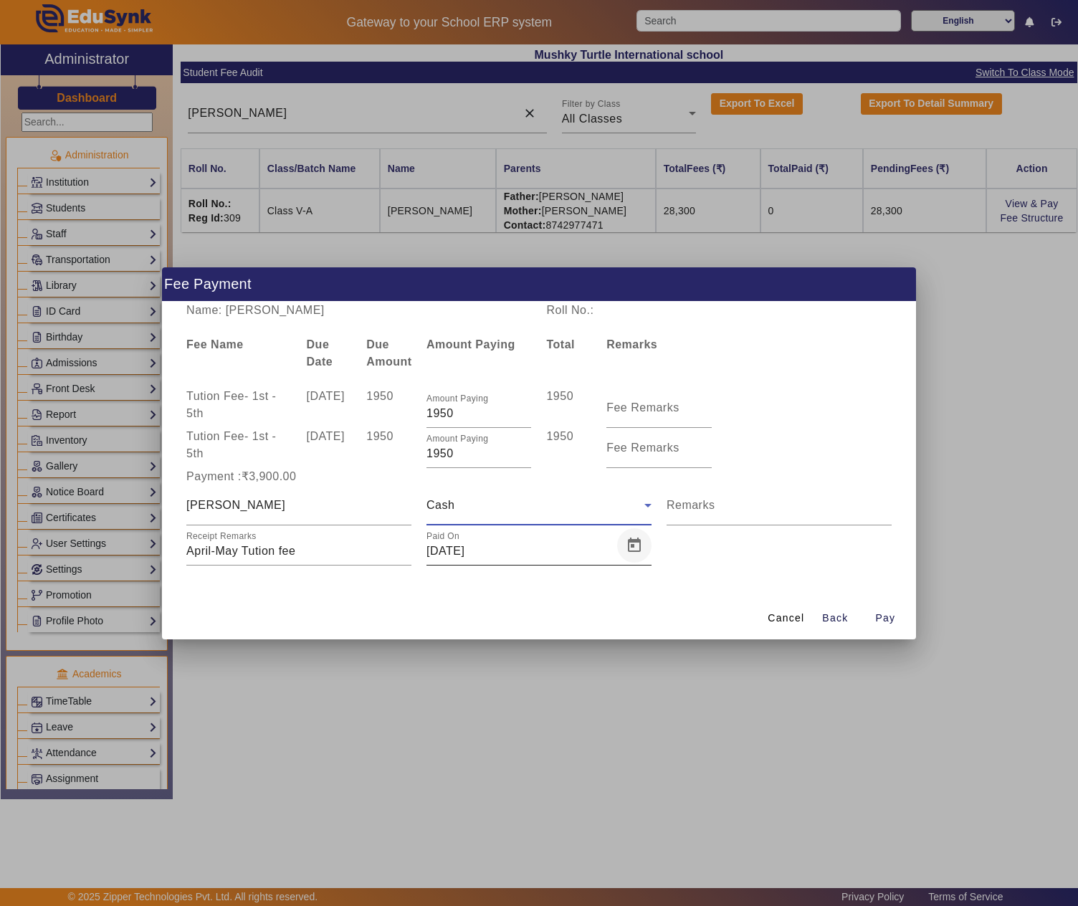
click at [629, 550] on span "Open calendar" at bounding box center [634, 545] width 34 height 34
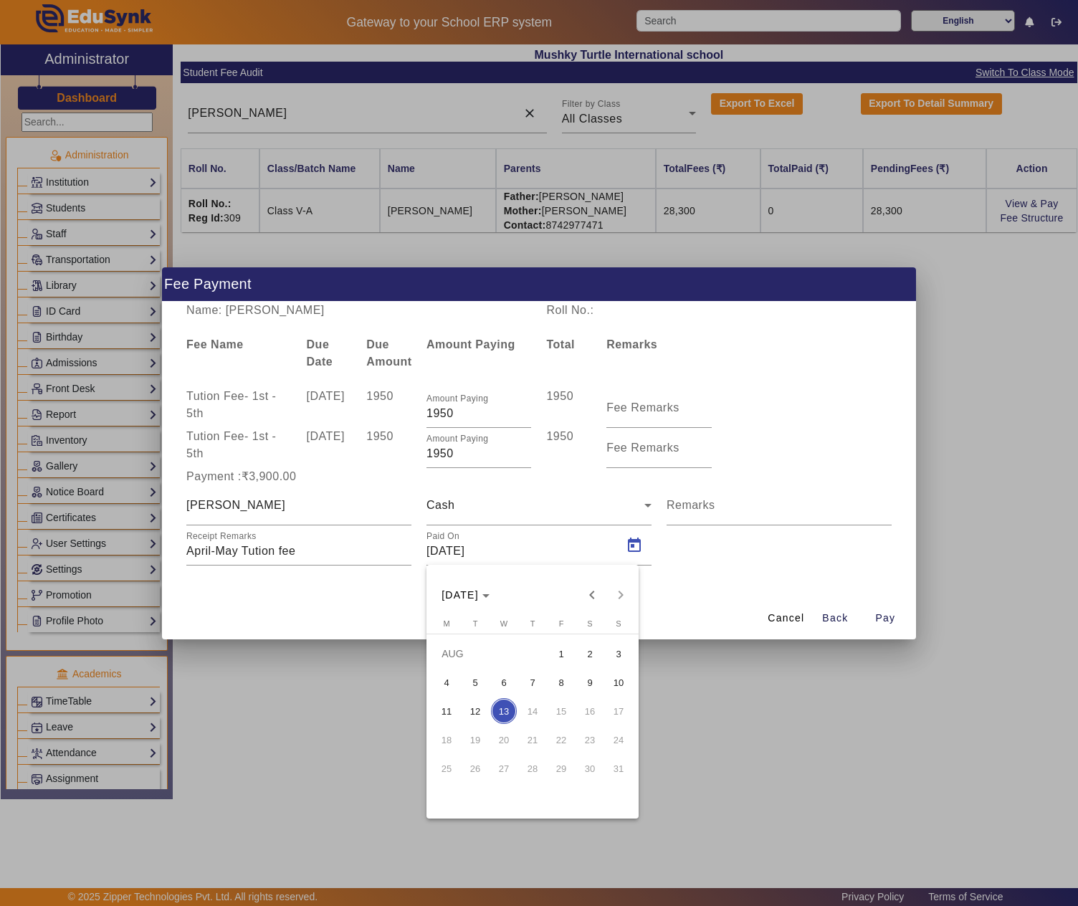
click at [598, 577] on div "AUG 2025 AUG 2025" at bounding box center [532, 587] width 212 height 44
click at [589, 586] on span "Previous month" at bounding box center [591, 594] width 29 height 29
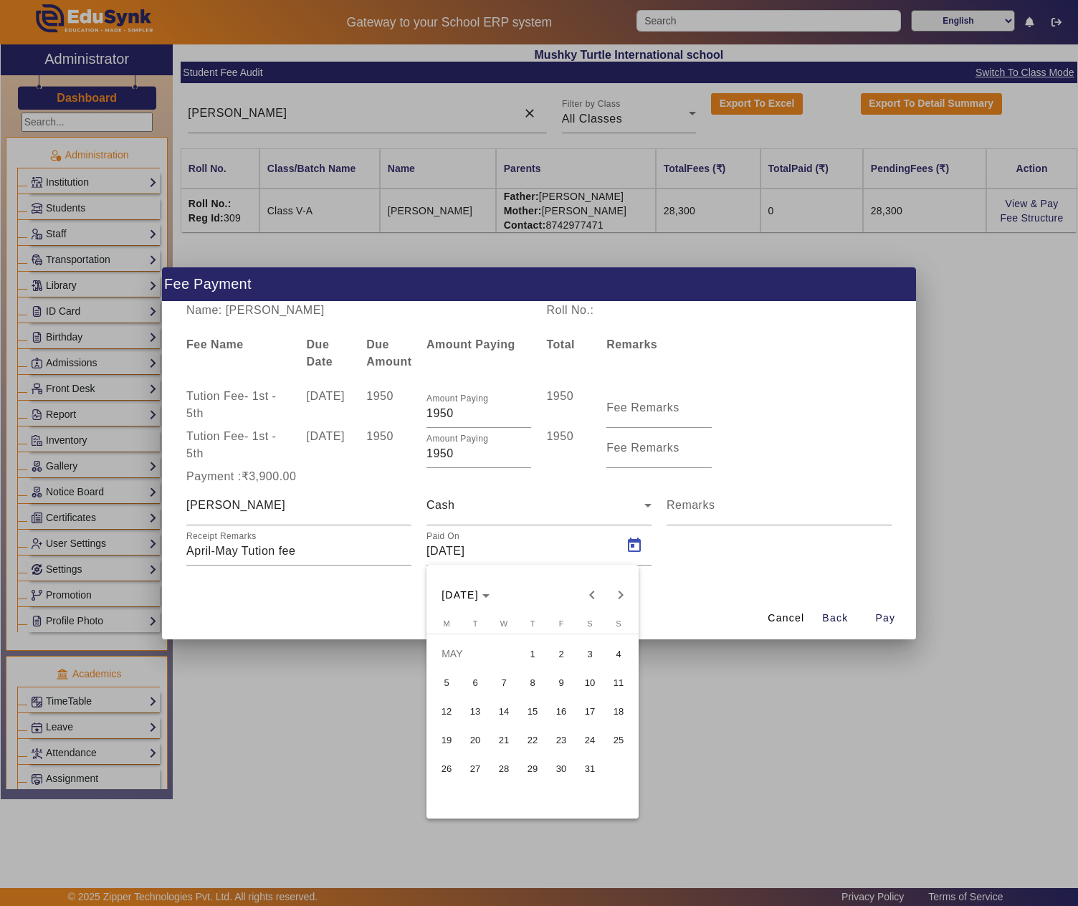
click at [596, 688] on span "10" at bounding box center [590, 682] width 26 height 26
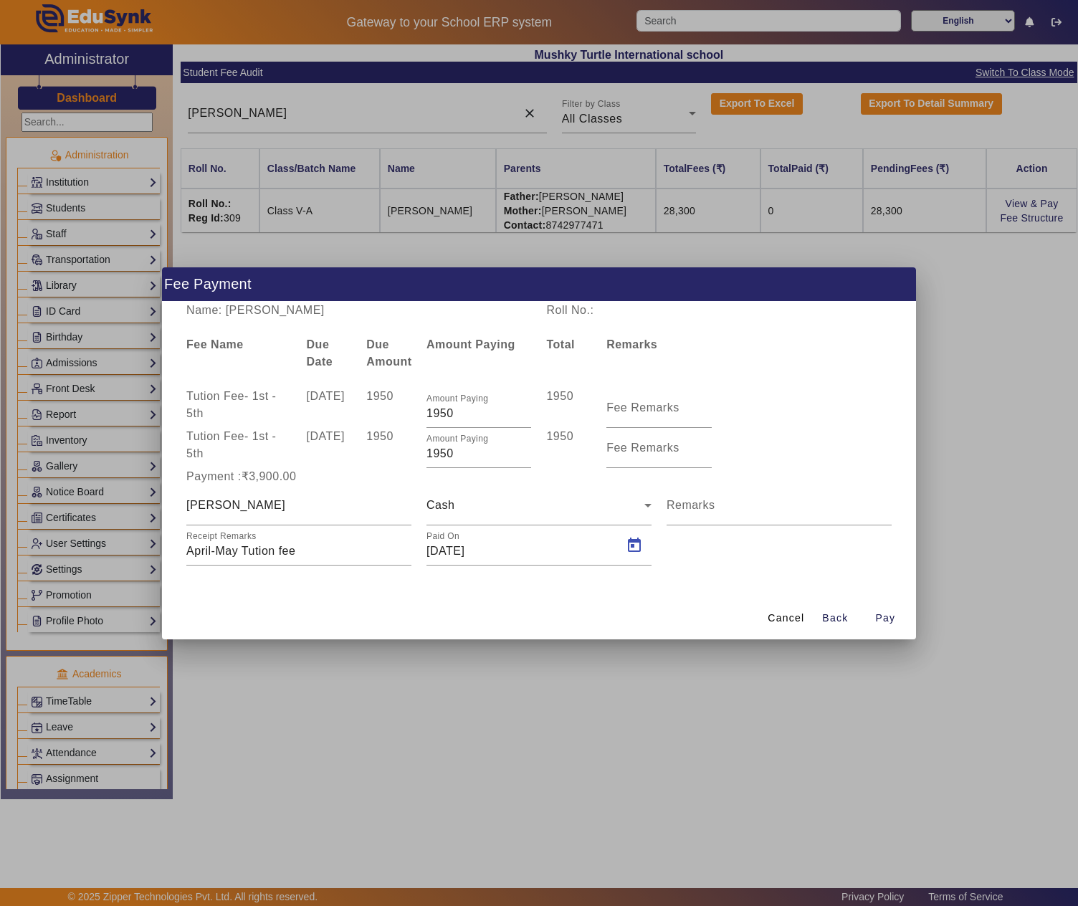
type input "10/05/2025"
click at [891, 615] on span "Pay" at bounding box center [885, 617] width 20 height 15
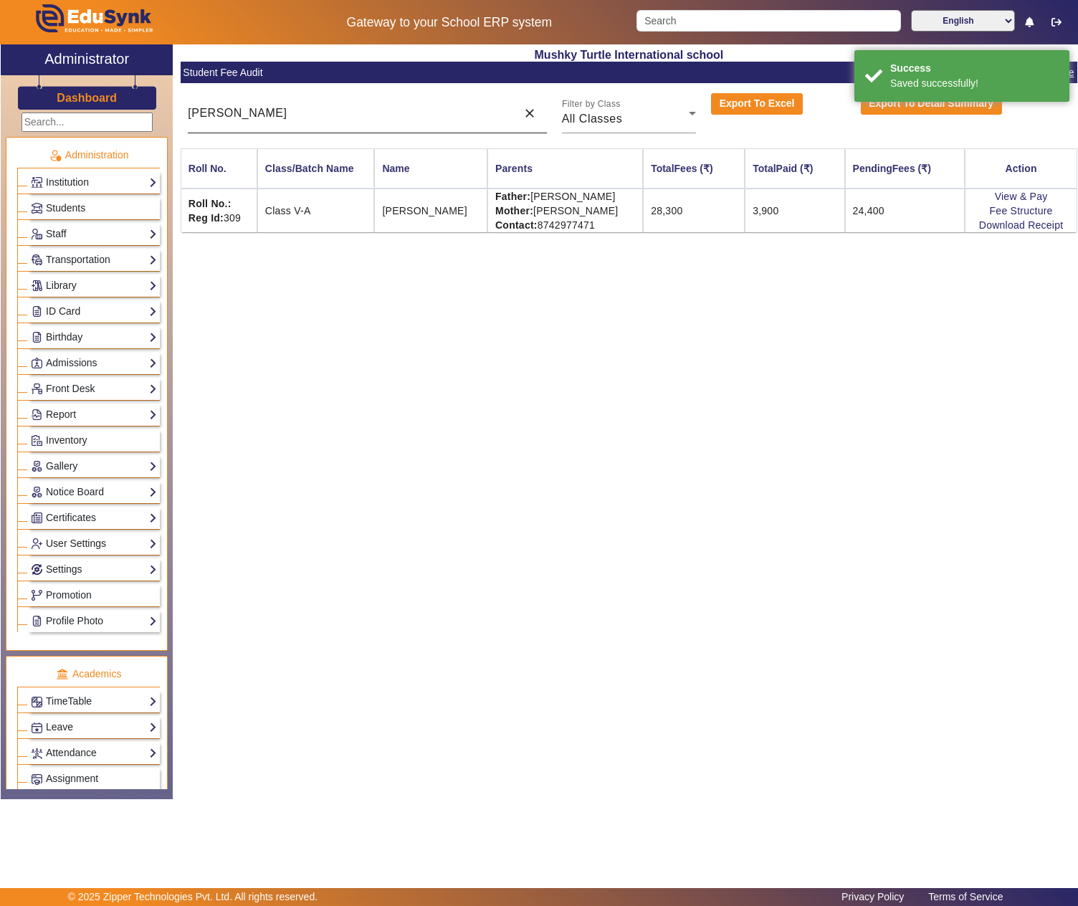
click at [358, 106] on input "[PERSON_NAME]" at bounding box center [348, 113] width 321 height 17
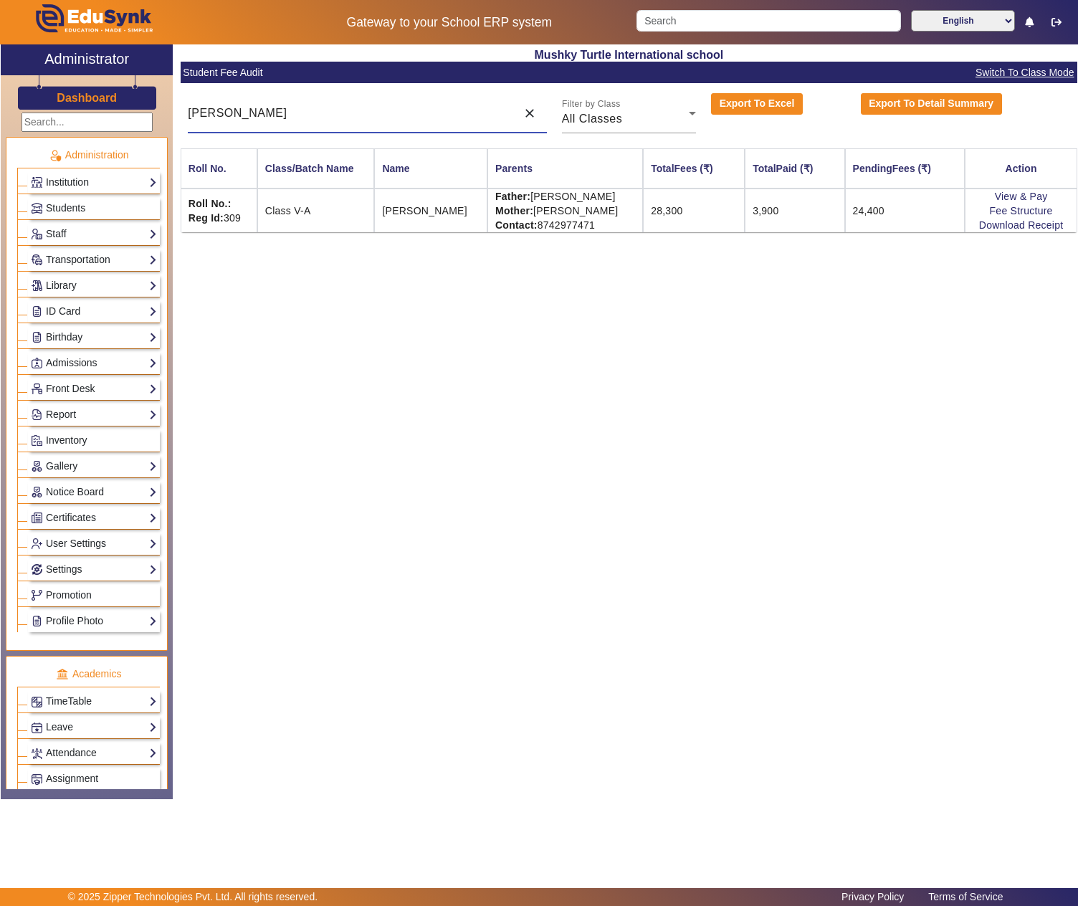
click at [358, 106] on input "[PERSON_NAME]" at bounding box center [348, 113] width 321 height 17
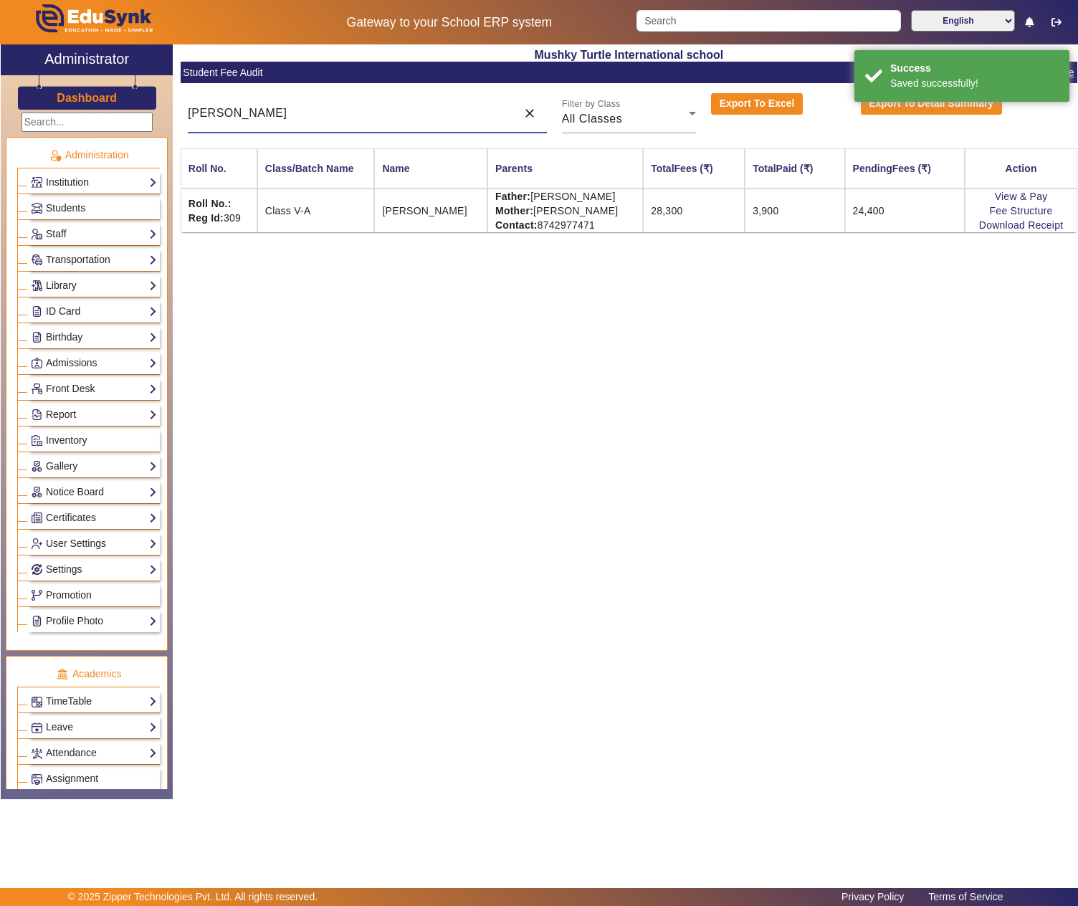
paste input "GARVINT"
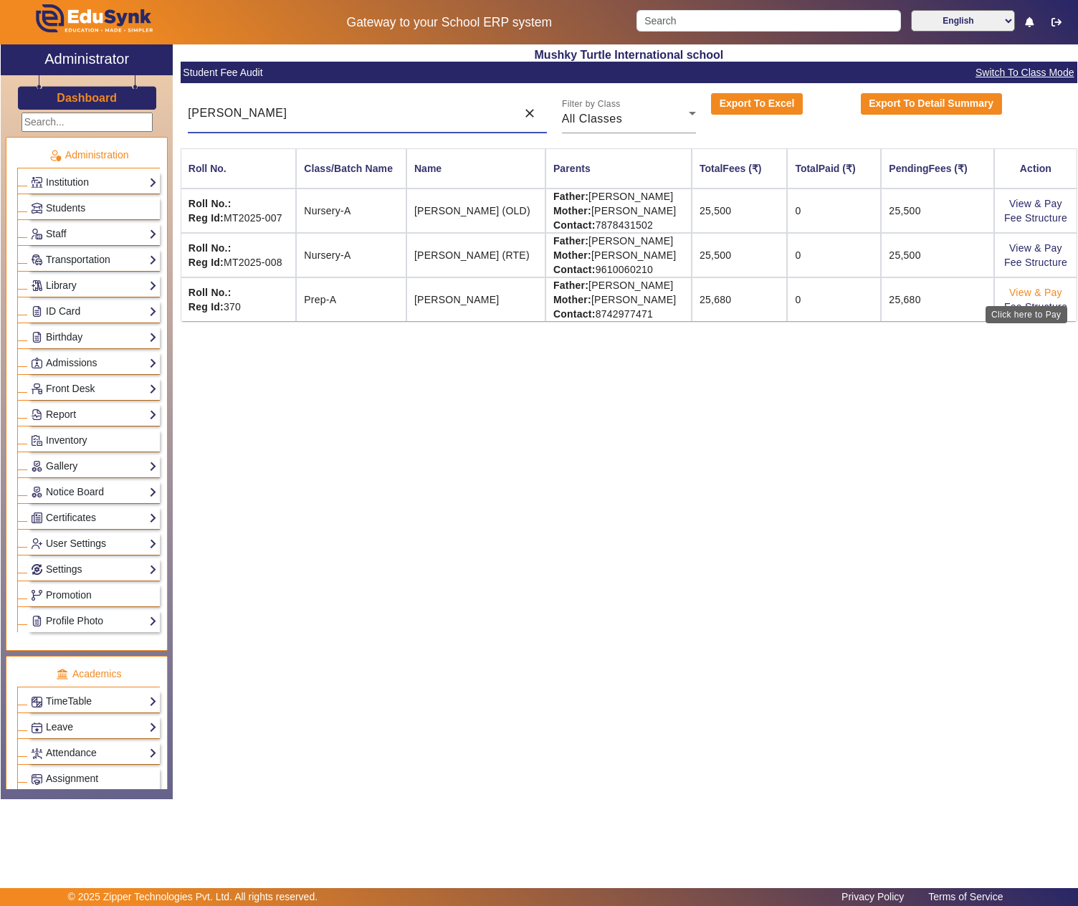
type input "GARVIT"
click at [1025, 294] on link "View & Pay" at bounding box center [1035, 292] width 53 height 11
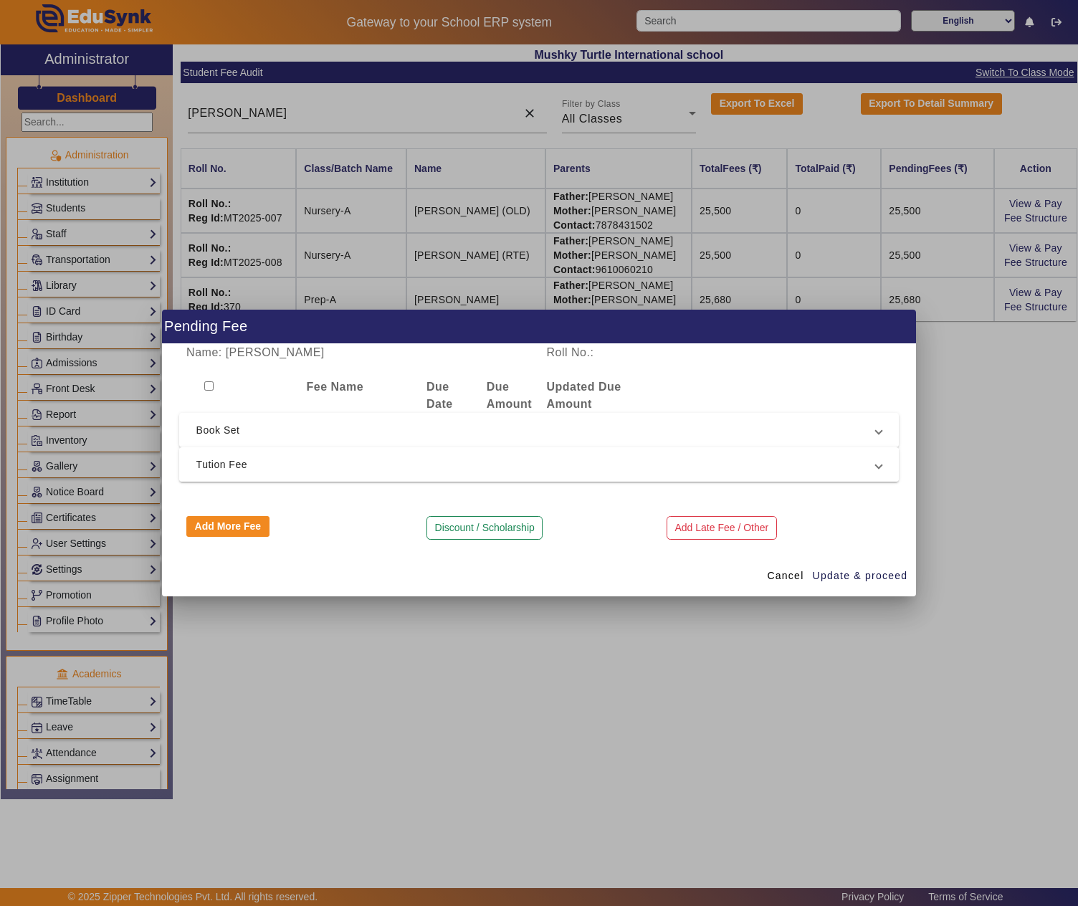
click at [252, 466] on span "Tution Fee" at bounding box center [536, 464] width 680 height 17
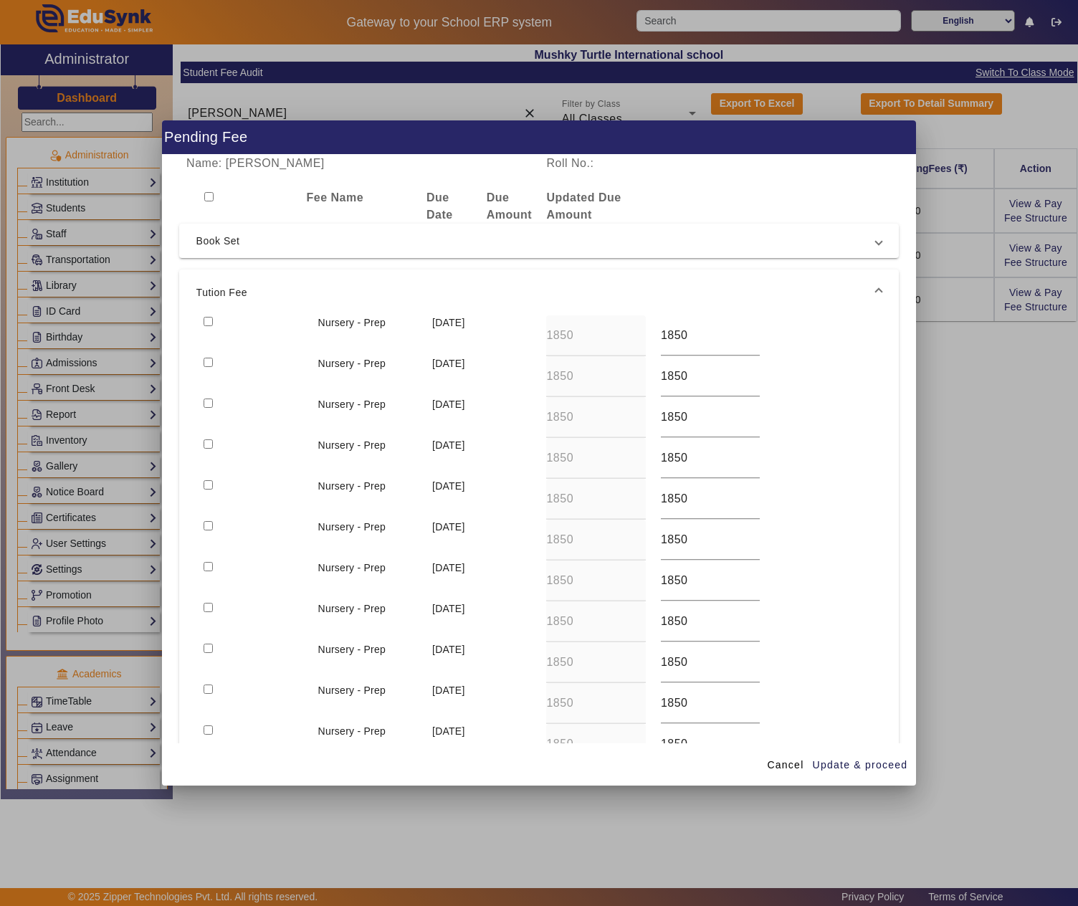
click at [208, 324] on input "checkbox" at bounding box center [207, 321] width 9 height 9
checkbox input "true"
click at [211, 363] on input "checkbox" at bounding box center [207, 362] width 9 height 9
checkbox input "true"
click at [845, 767] on span "Update & proceed" at bounding box center [859, 764] width 95 height 15
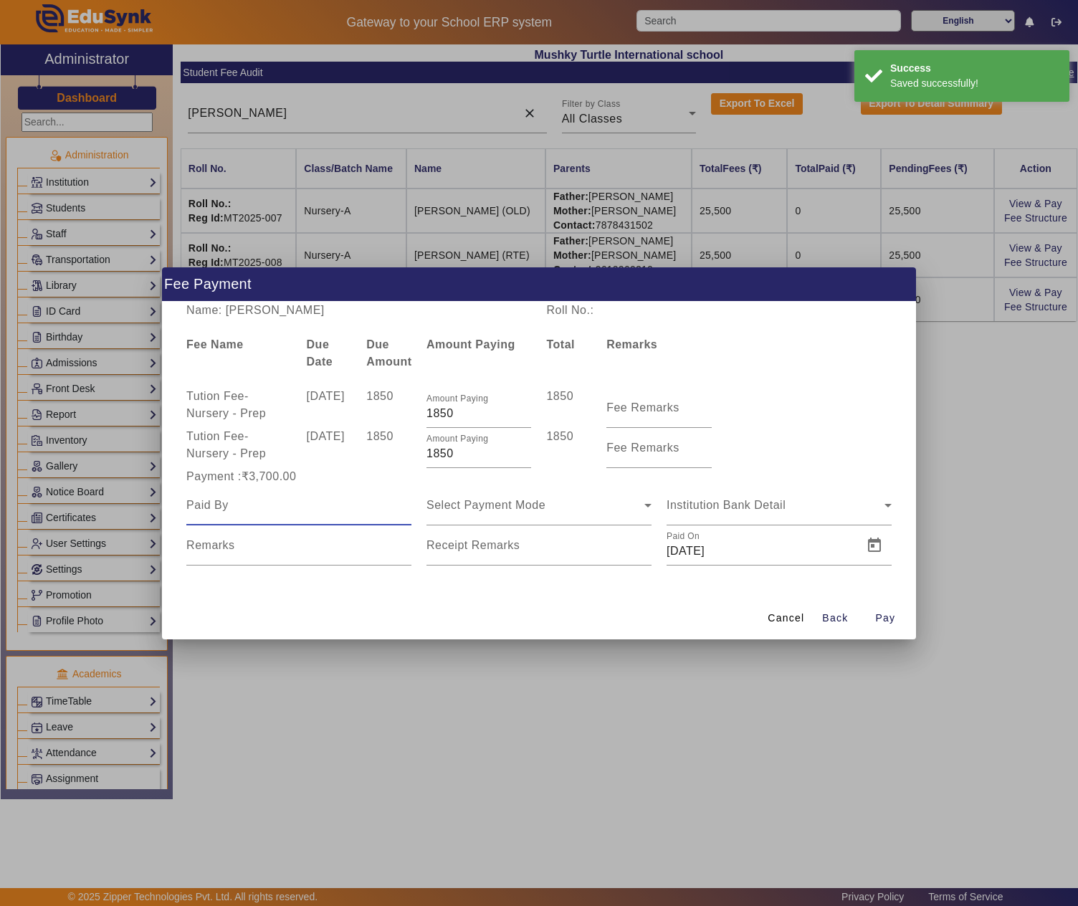
click at [264, 503] on input at bounding box center [298, 505] width 225 height 17
paste input "GARVINT NARWAL"
type input "GARVINT NARWAL"
click at [598, 519] on div "Select Payment Mode" at bounding box center [538, 505] width 225 height 40
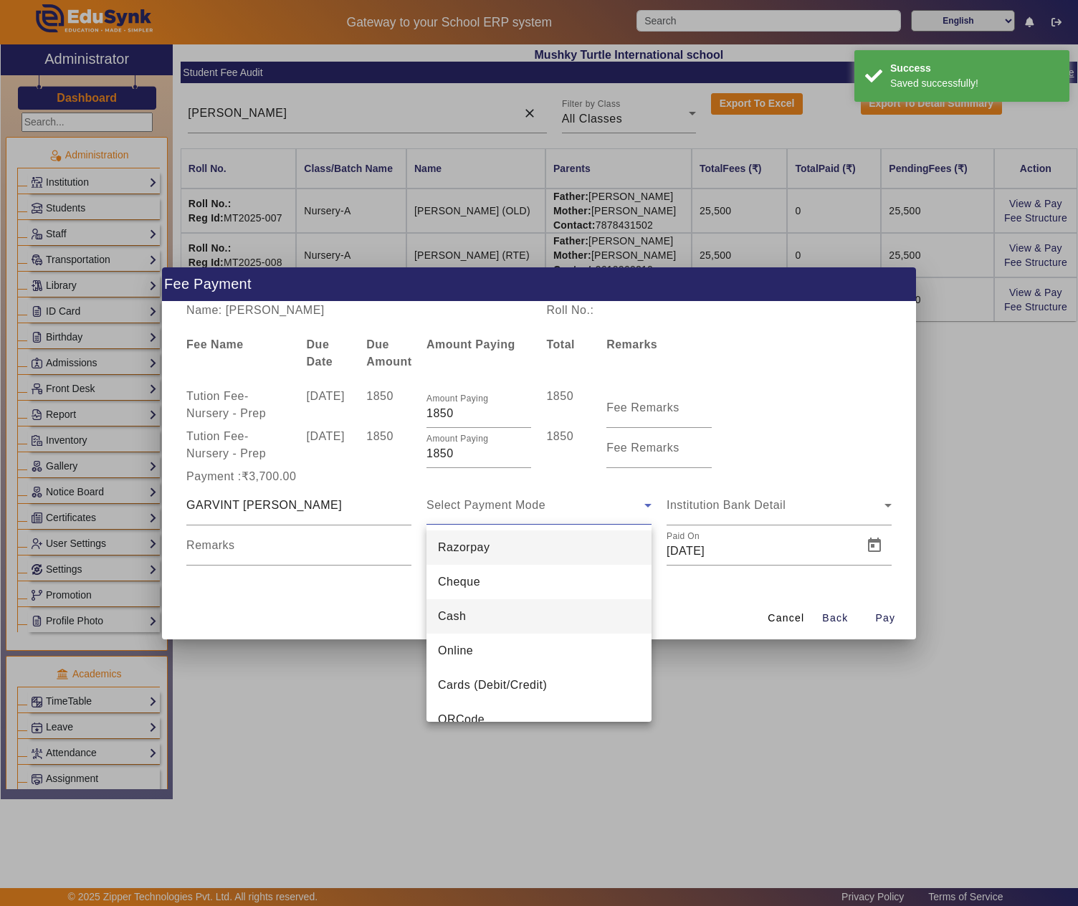
click at [480, 609] on mat-option "Cash" at bounding box center [538, 616] width 225 height 34
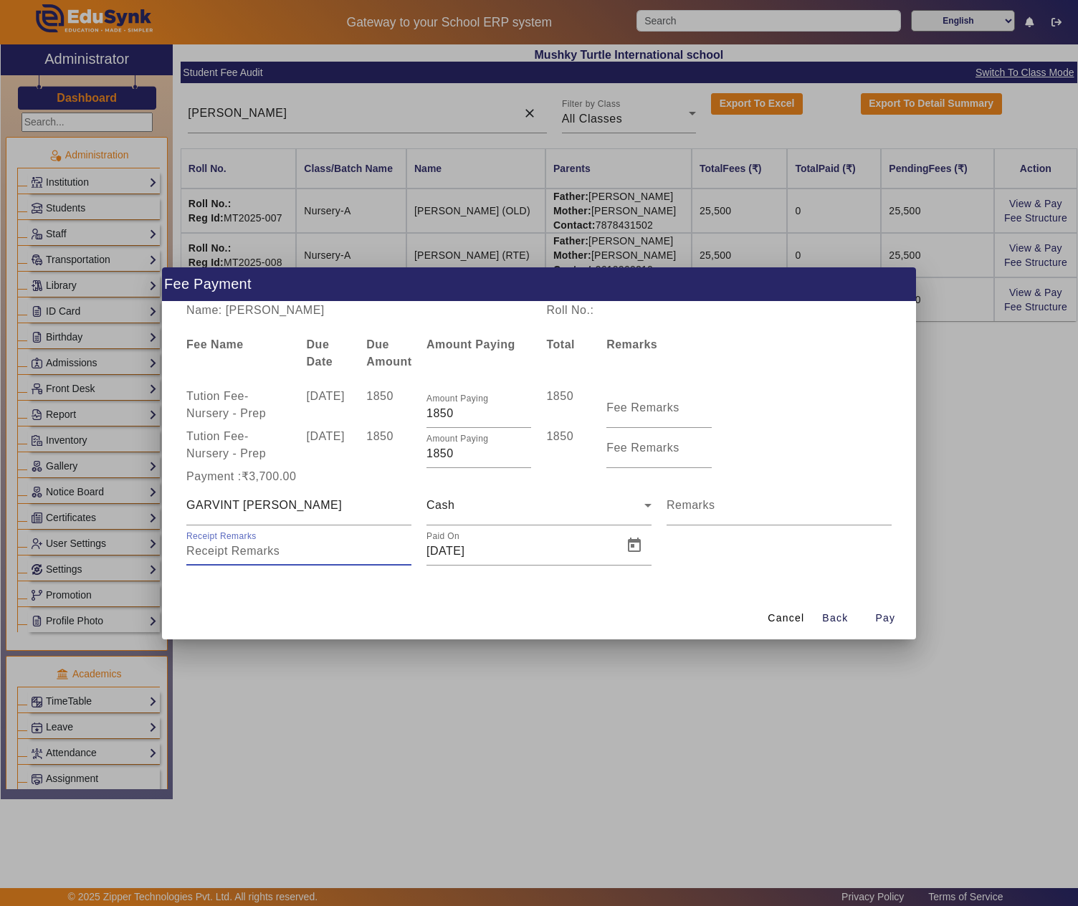
click at [320, 546] on input "Receipt Remarks" at bounding box center [298, 550] width 225 height 17
type input "April-May Tution fee"
click at [622, 546] on span "Open calendar" at bounding box center [634, 545] width 34 height 34
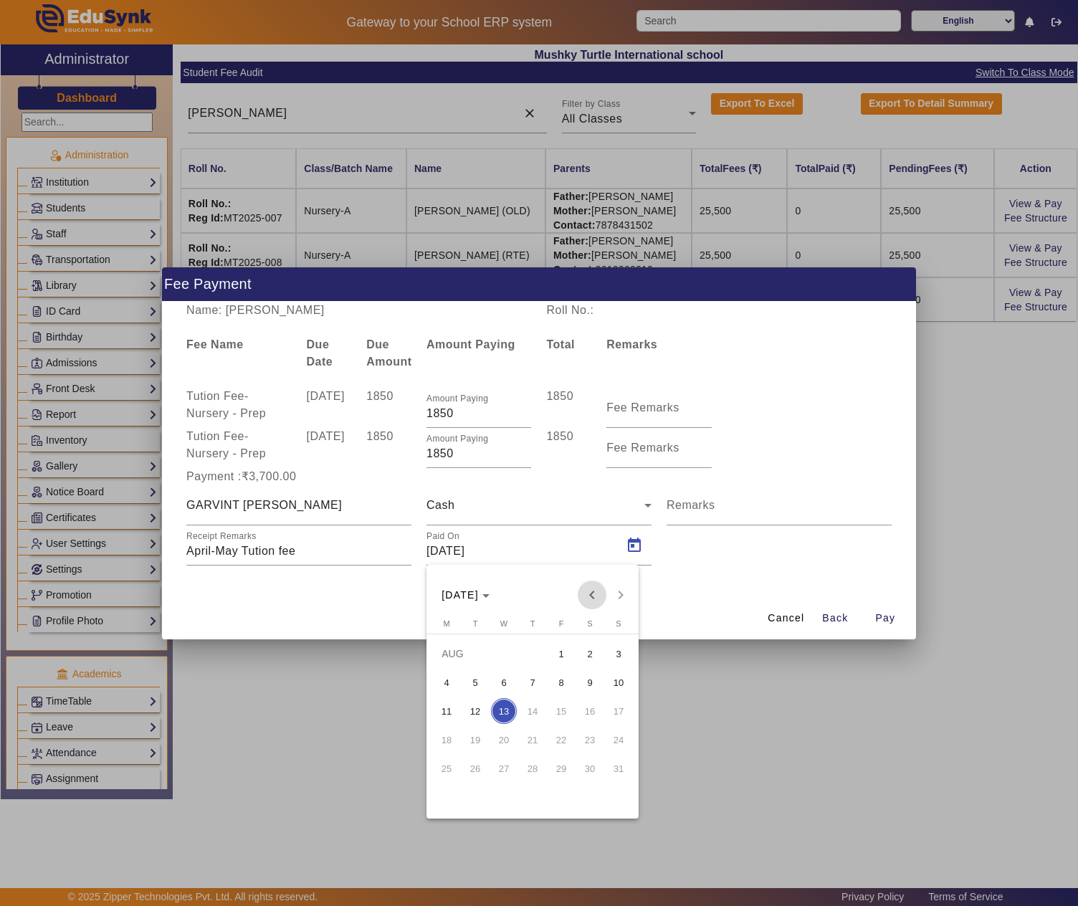
click at [586, 598] on span "Previous month" at bounding box center [591, 594] width 29 height 29
click at [623, 595] on span "Next month" at bounding box center [620, 594] width 29 height 29
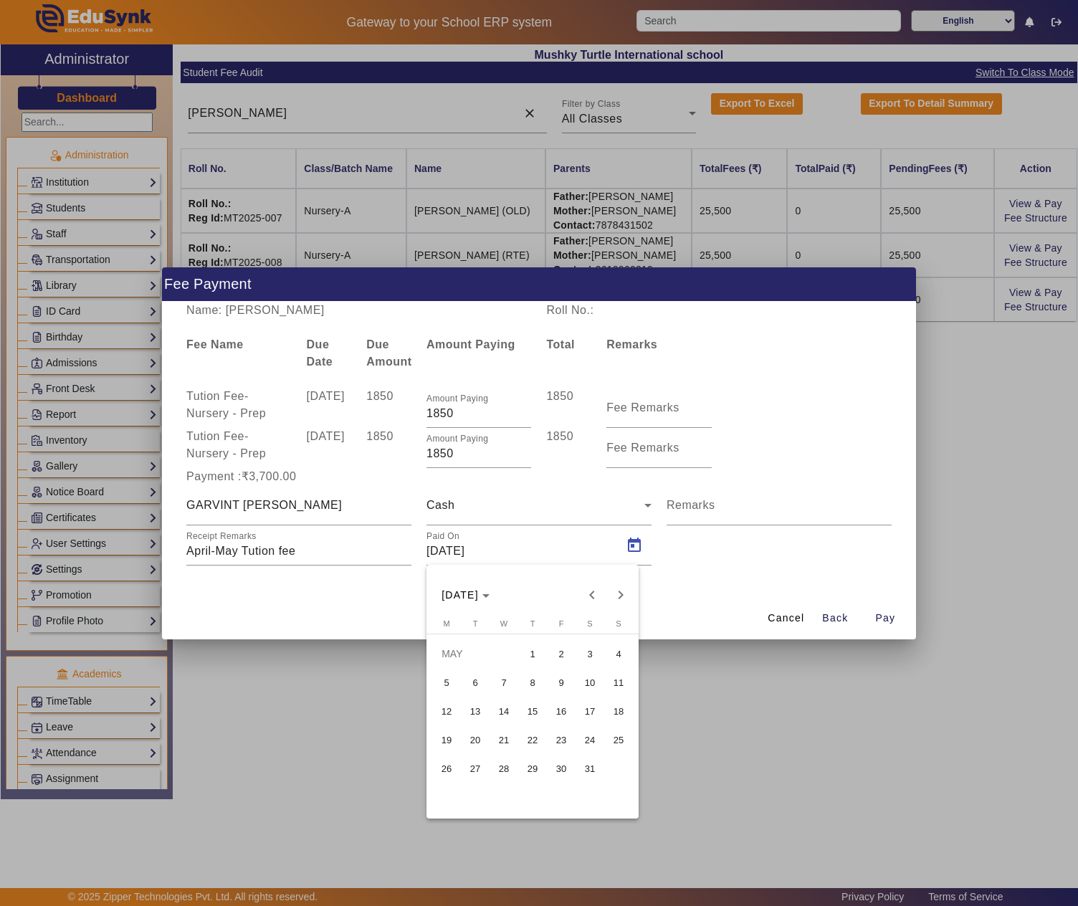
click at [588, 682] on span "10" at bounding box center [590, 682] width 26 height 26
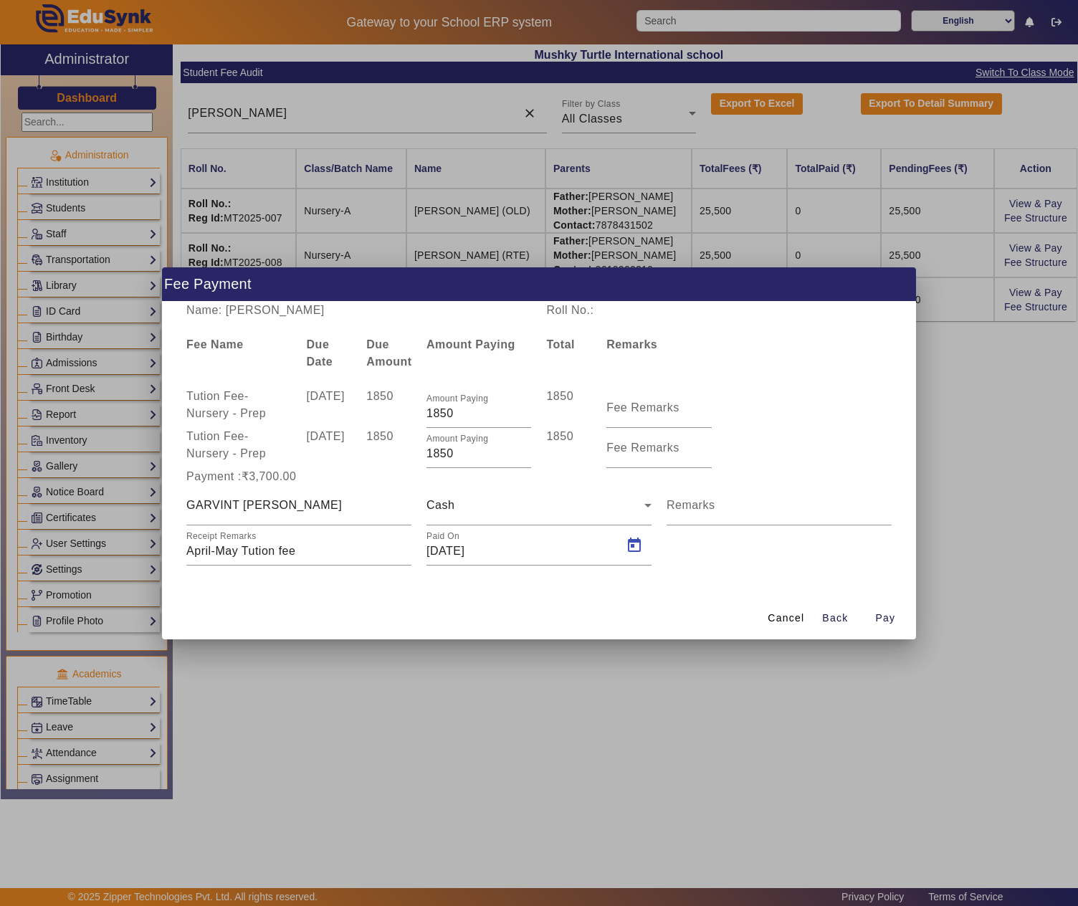
type input "10/05/2025"
click at [900, 618] on span "button" at bounding box center [885, 618] width 46 height 34
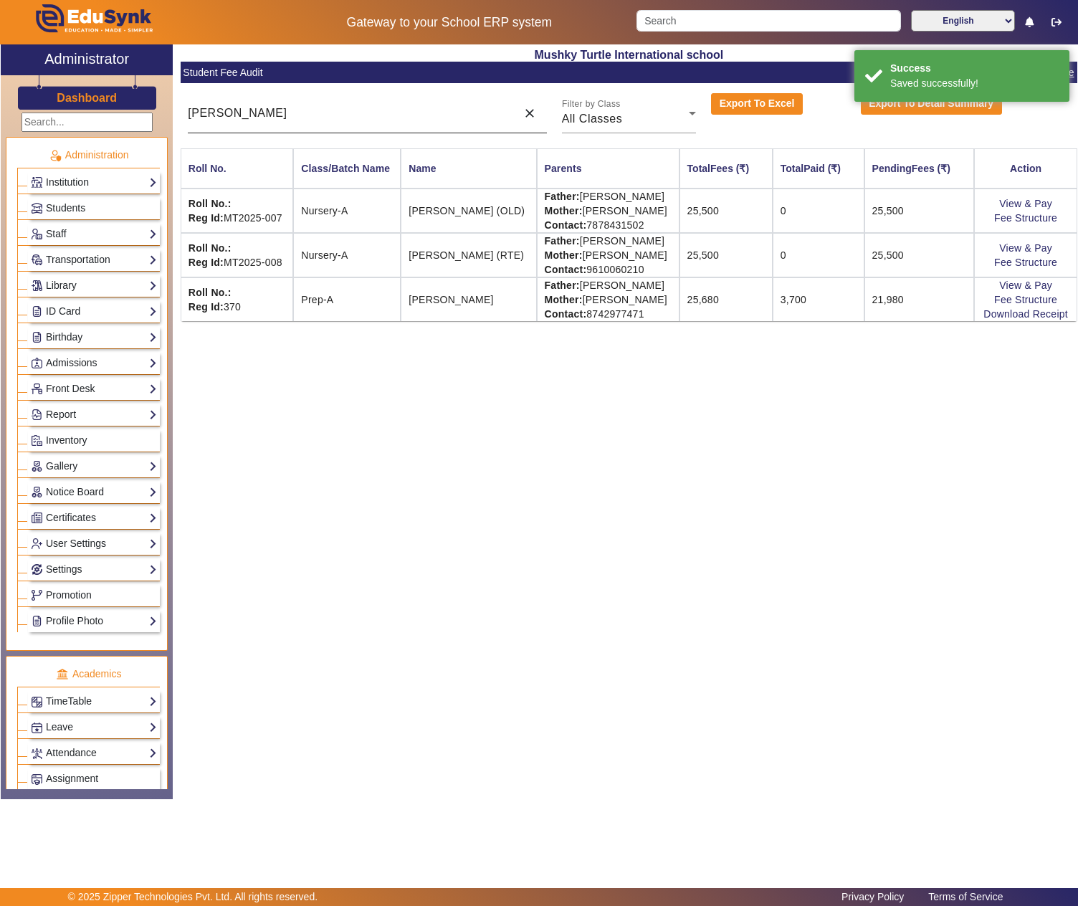
click at [267, 120] on input "GARVIT" at bounding box center [348, 113] width 321 height 17
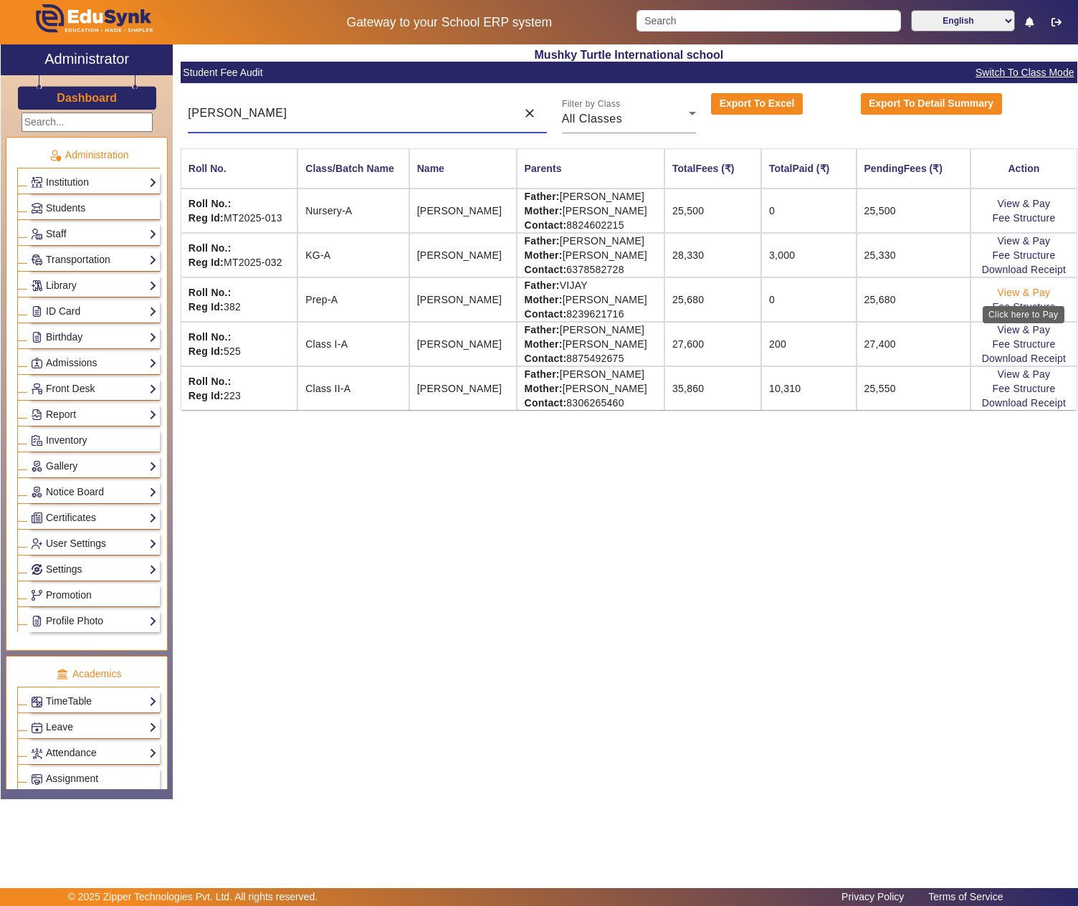
type input "krish"
click at [1020, 298] on link "View & Pay" at bounding box center [1023, 292] width 53 height 11
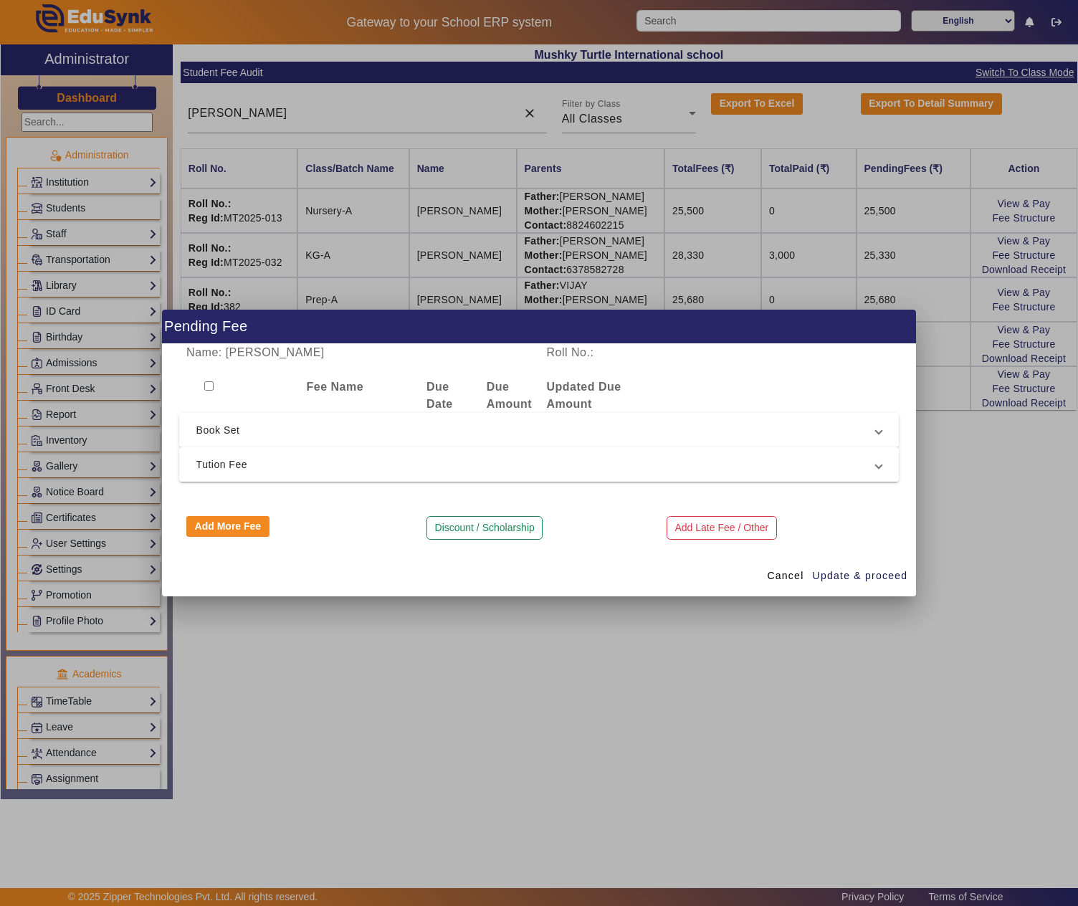
click at [278, 466] on span "Tution Fee" at bounding box center [536, 464] width 680 height 17
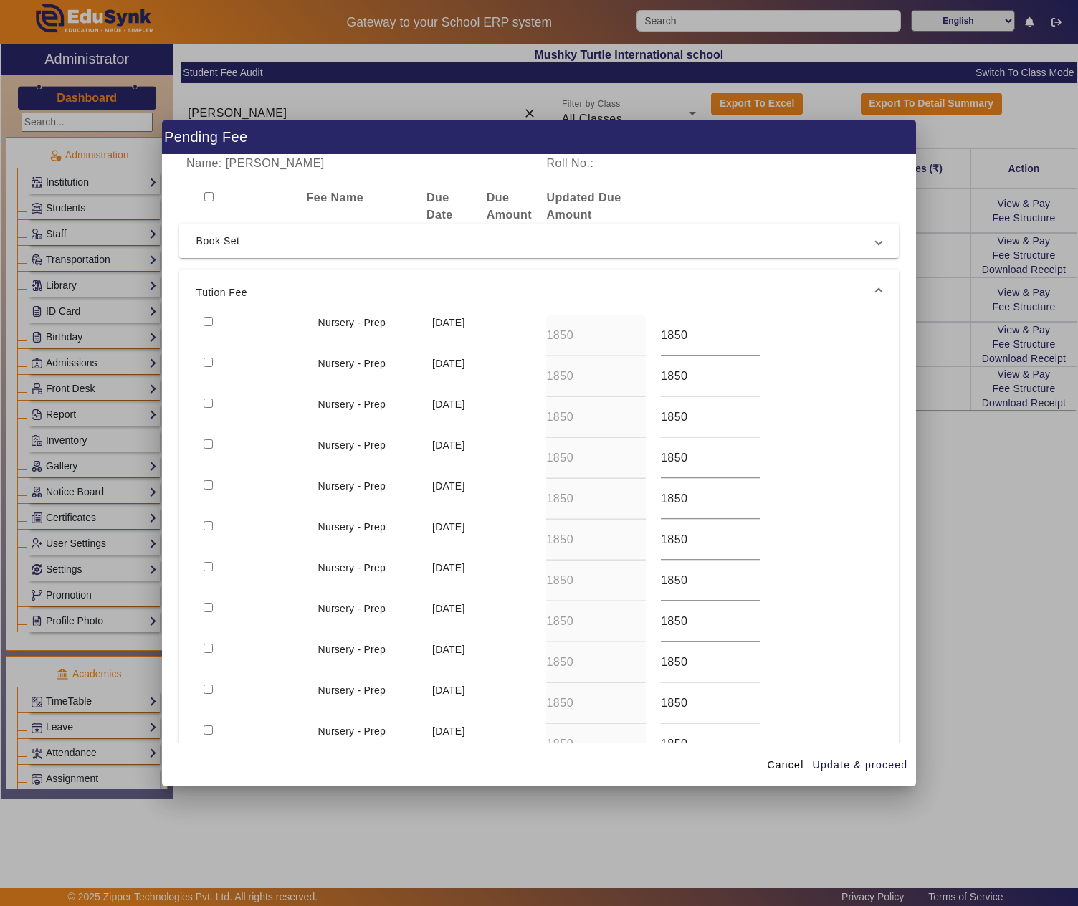
click at [208, 363] on input "checkbox" at bounding box center [207, 362] width 9 height 9
checkbox input "true"
click at [874, 754] on span "button" at bounding box center [860, 764] width 97 height 34
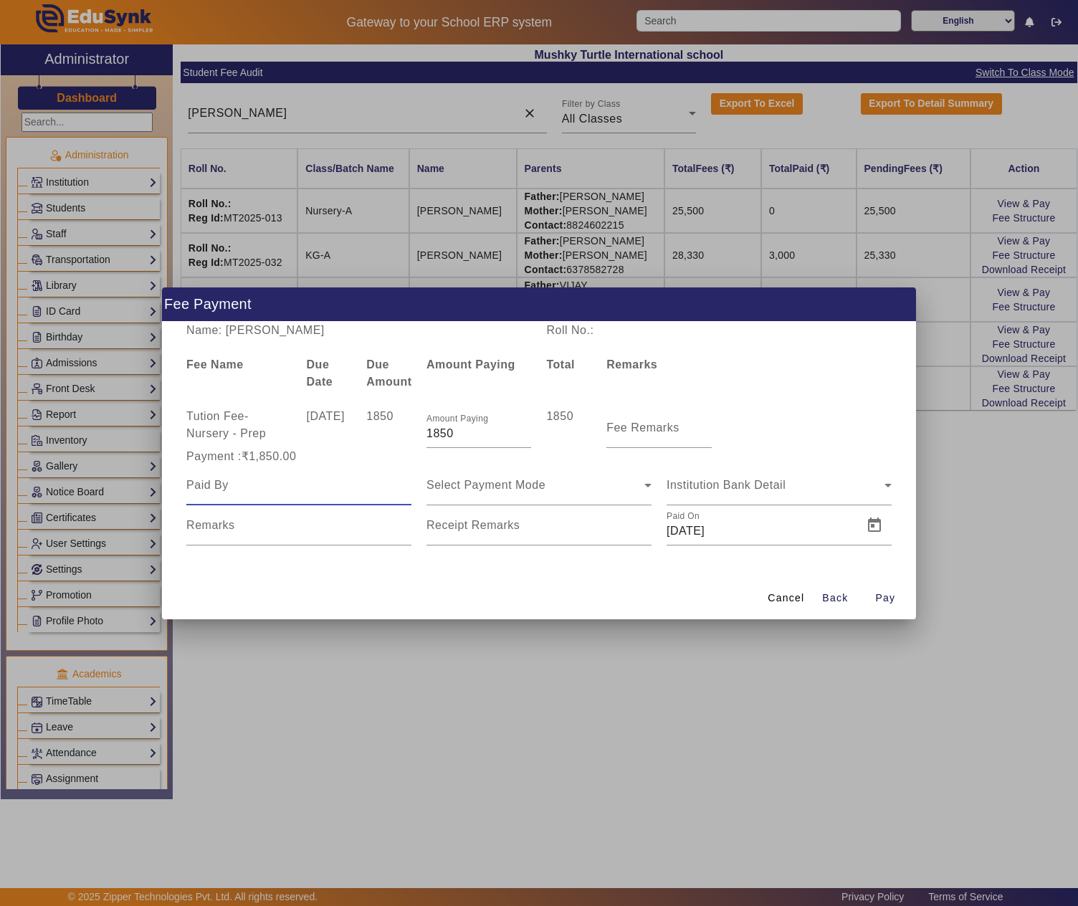
click at [191, 487] on input at bounding box center [298, 484] width 225 height 17
type input "Vijay"
click at [639, 428] on mat-label "Fee Remarks" at bounding box center [642, 427] width 73 height 12
click at [639, 428] on input "Fee Remarks" at bounding box center [658, 433] width 105 height 17
type input "May month"
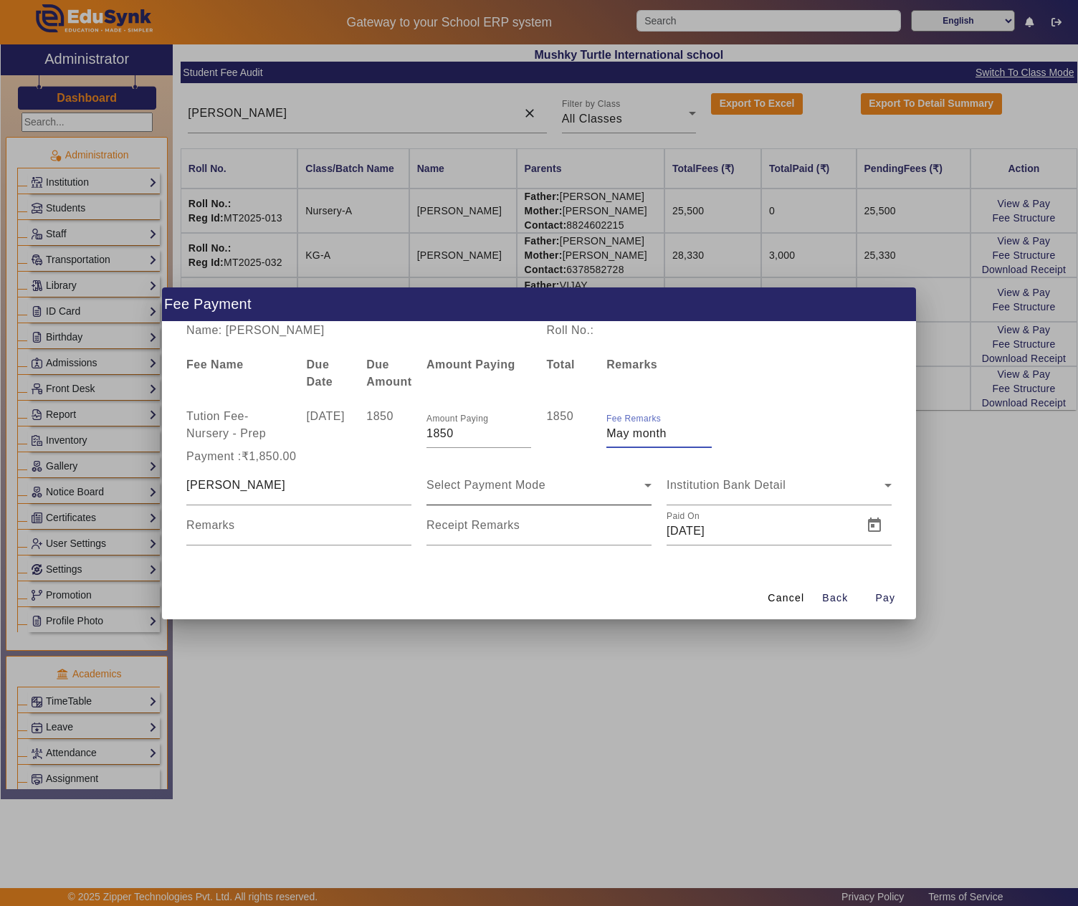
click at [569, 480] on div "Select Payment Mode" at bounding box center [535, 484] width 218 height 17
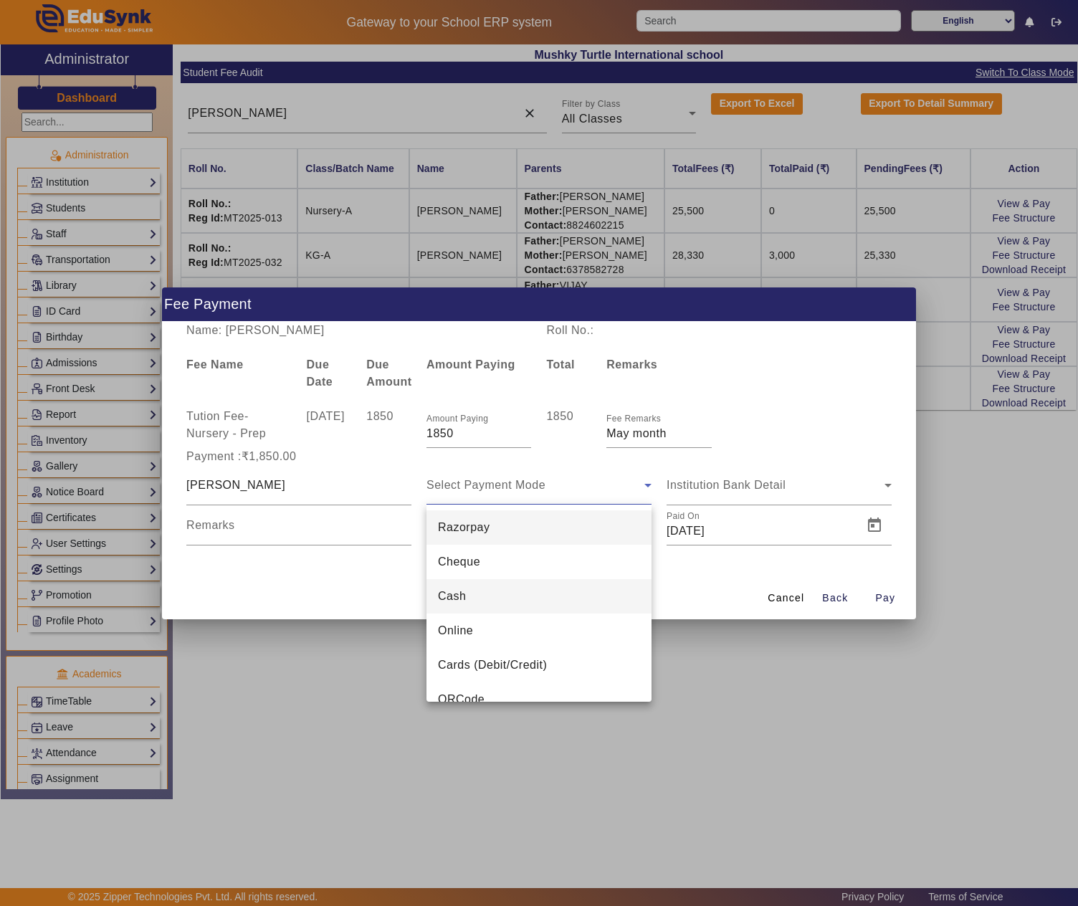
click at [447, 605] on mat-option "Cash" at bounding box center [538, 596] width 225 height 34
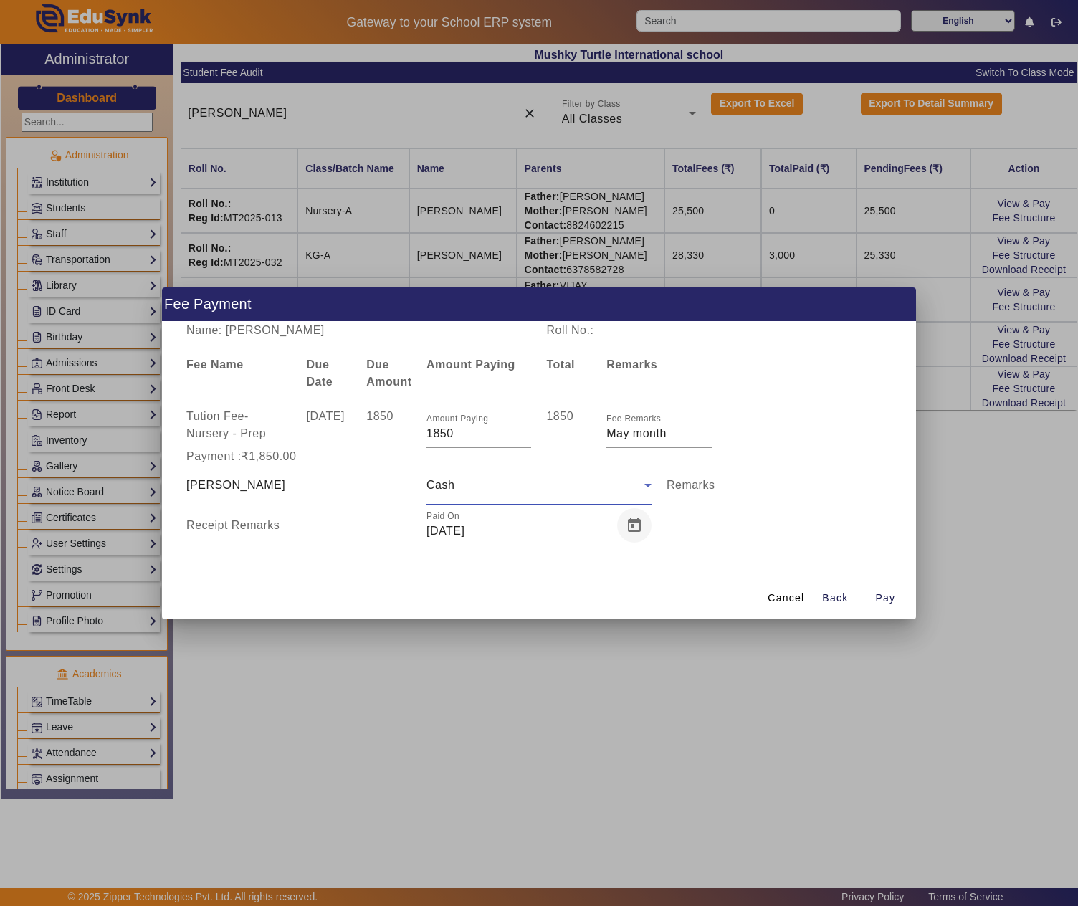
click at [641, 523] on span "Open calendar" at bounding box center [634, 525] width 34 height 34
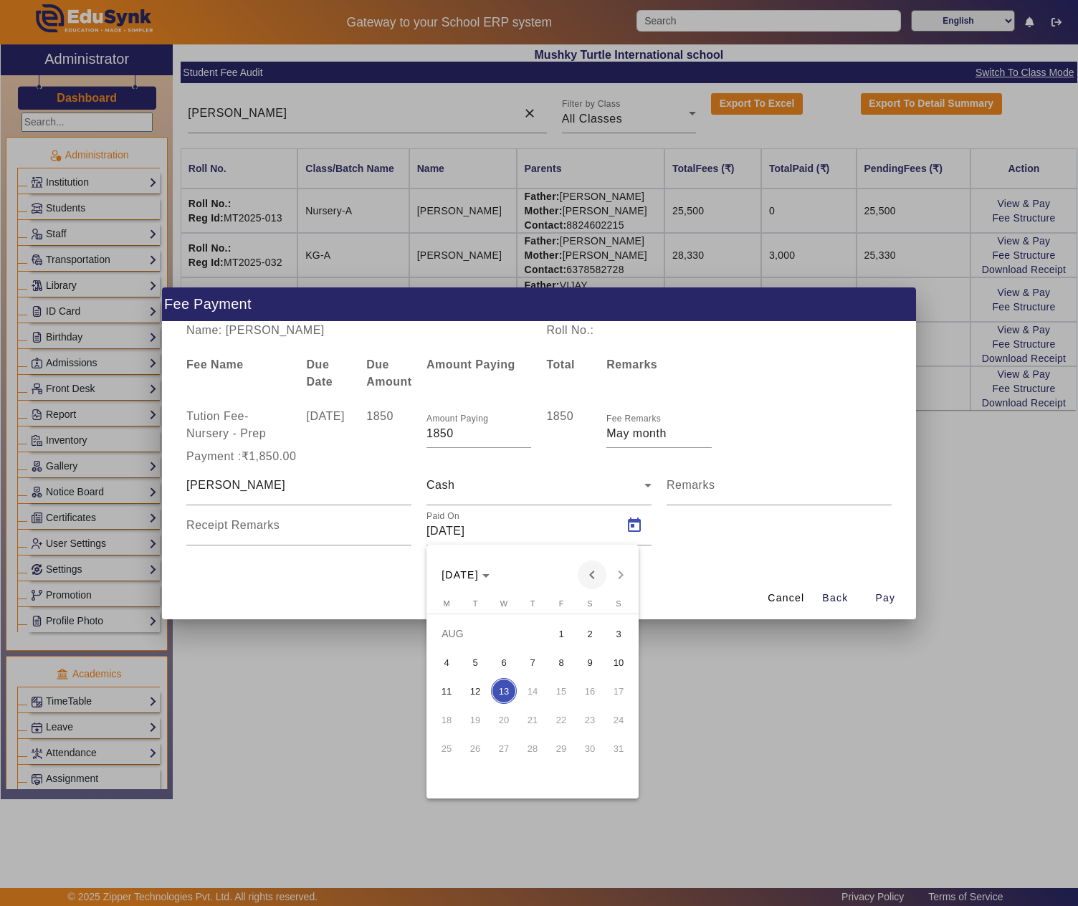
click at [590, 576] on span "Previous month" at bounding box center [591, 574] width 29 height 29
click at [585, 661] on span "10" at bounding box center [590, 662] width 26 height 26
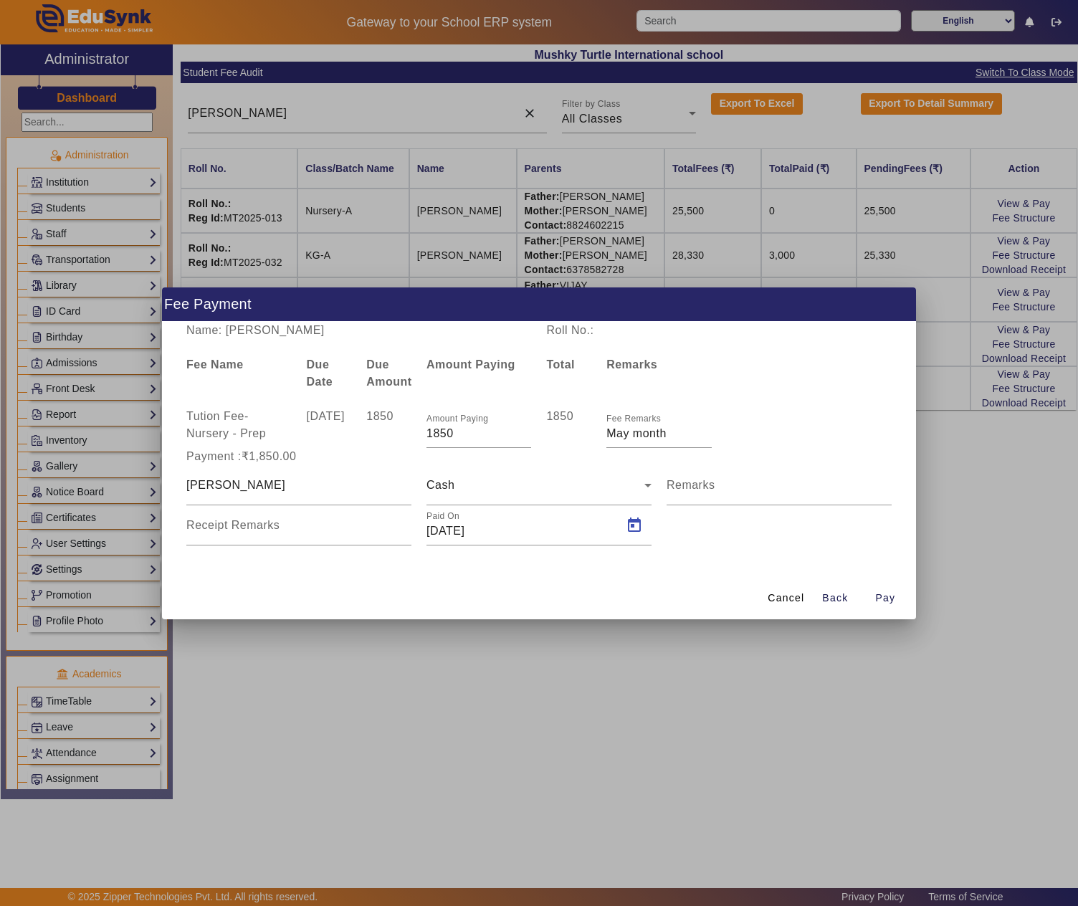
type input "10/05/2025"
click at [896, 593] on span "button" at bounding box center [885, 598] width 46 height 34
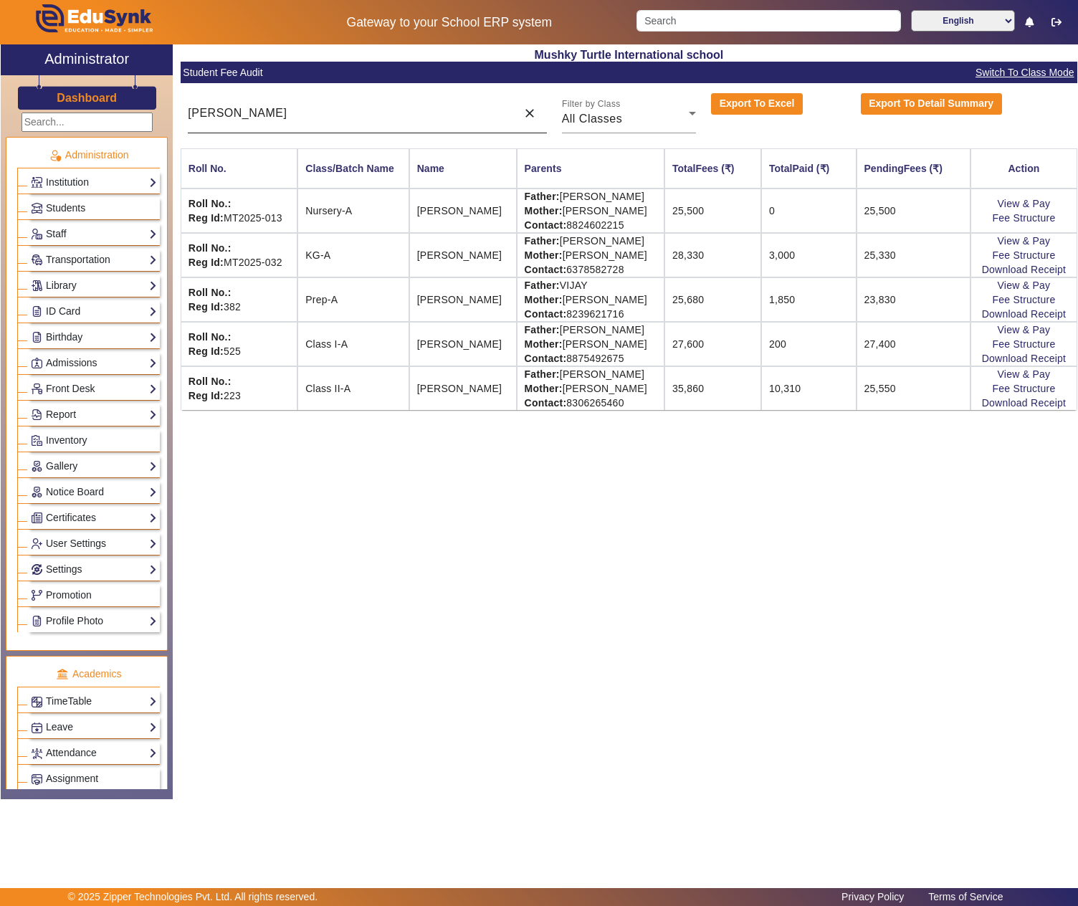
click at [330, 122] on input "krish" at bounding box center [348, 113] width 321 height 17
paste input "RUDRANSH SINGH CHAUHAN"
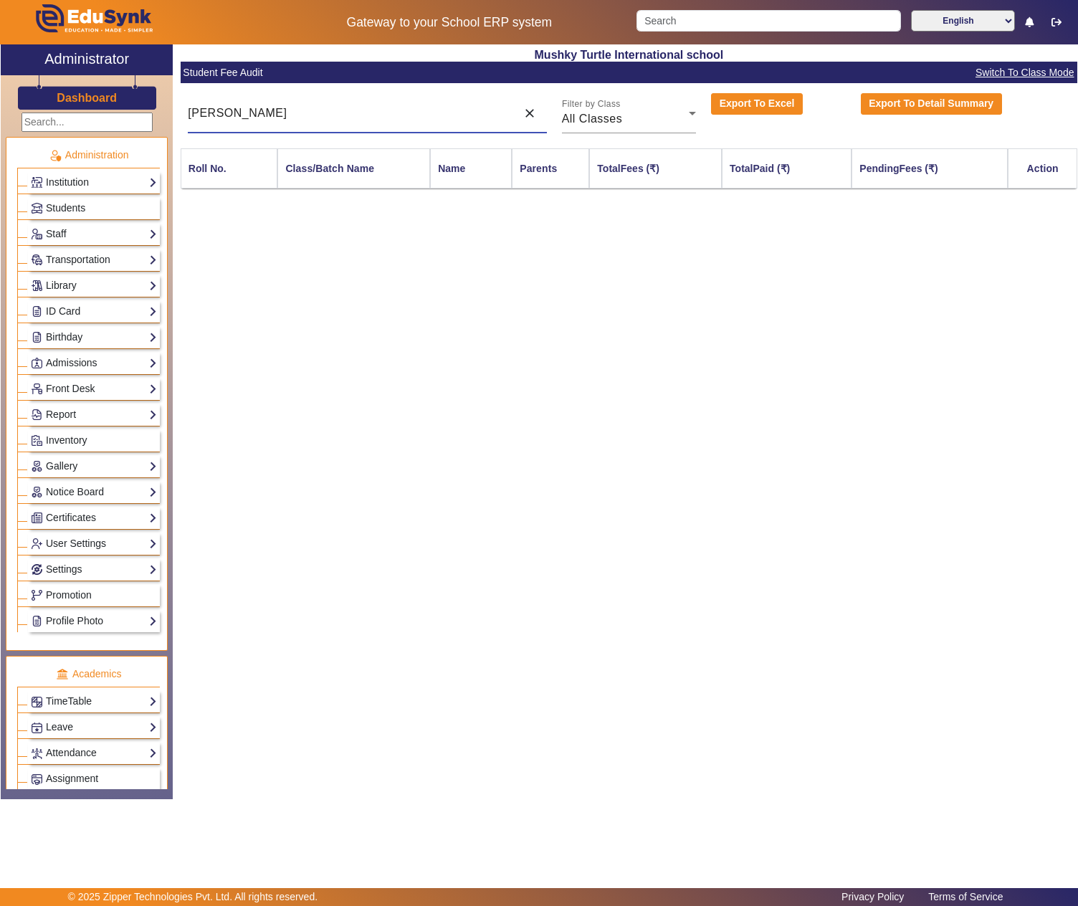
drag, startPoint x: 259, startPoint y: 118, endPoint x: 305, endPoint y: 113, distance: 46.1
click at [305, 113] on input "RUDRANSH SINGH CHAUHAN" at bounding box center [348, 113] width 321 height 17
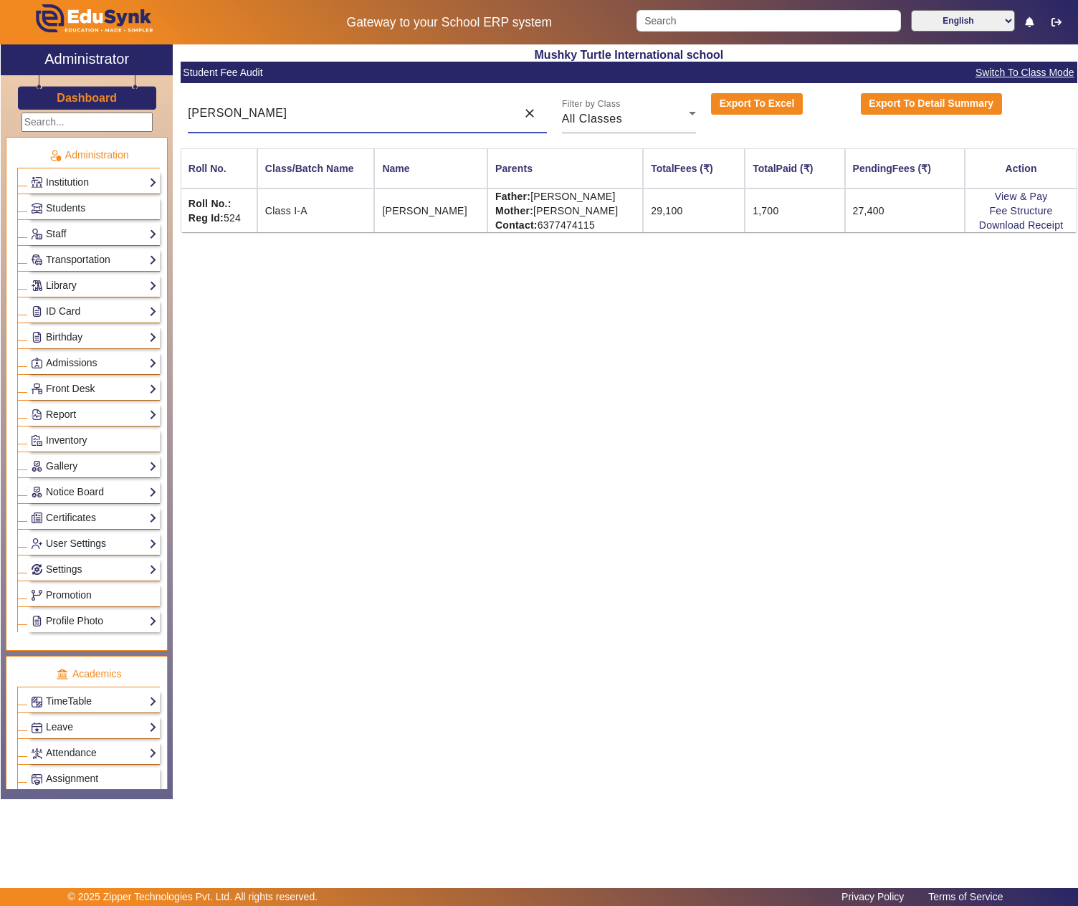
type input "RUDRANSH"
click at [580, 199] on td "Father: NARENDRA SINGH CHOUCHAN Mother: CHANDANI RATHORE Contact: 6377474115" at bounding box center [564, 210] width 155 height 44
click at [643, 196] on td "Father: NARENDRA SINGH CHOUCHAN Mother: CHANDANI RATHORE Contact: 6377474115" at bounding box center [564, 210] width 155 height 44
copy td "NARENDRA SINGH"
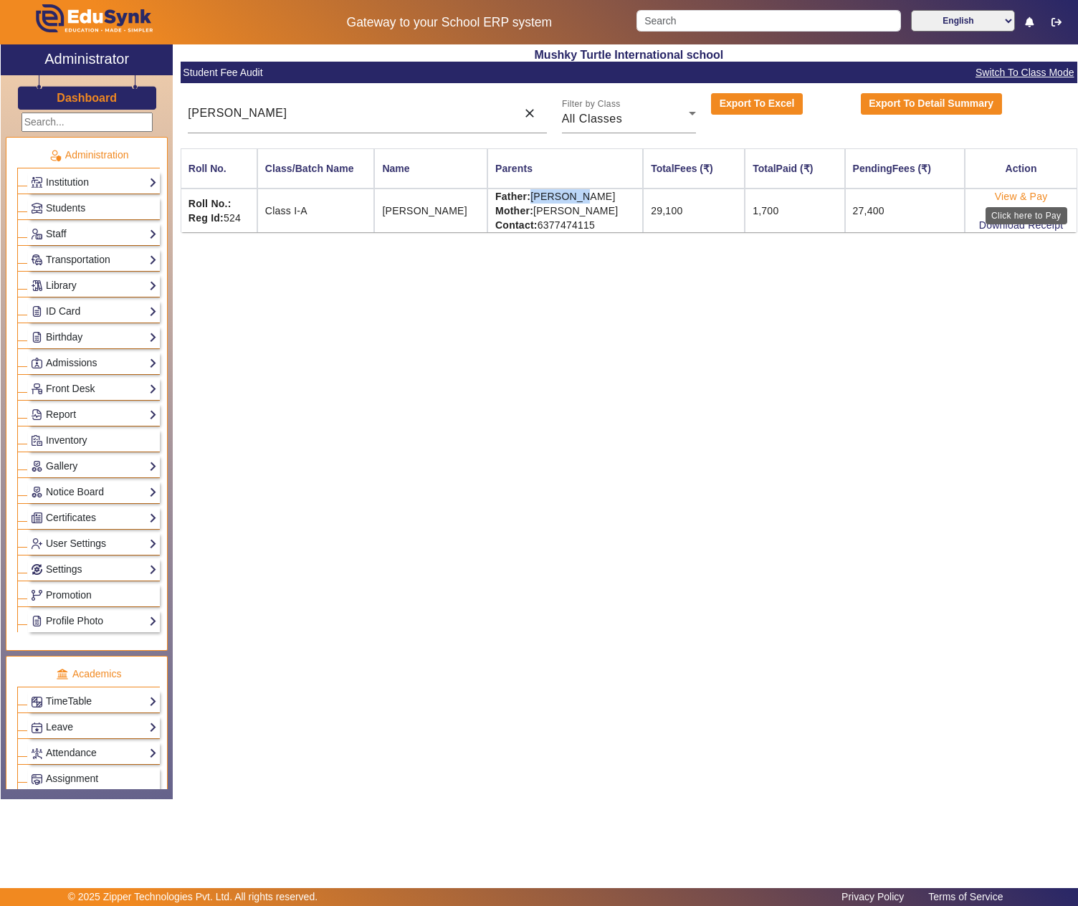
click at [1047, 195] on link "View & Pay" at bounding box center [1020, 196] width 53 height 11
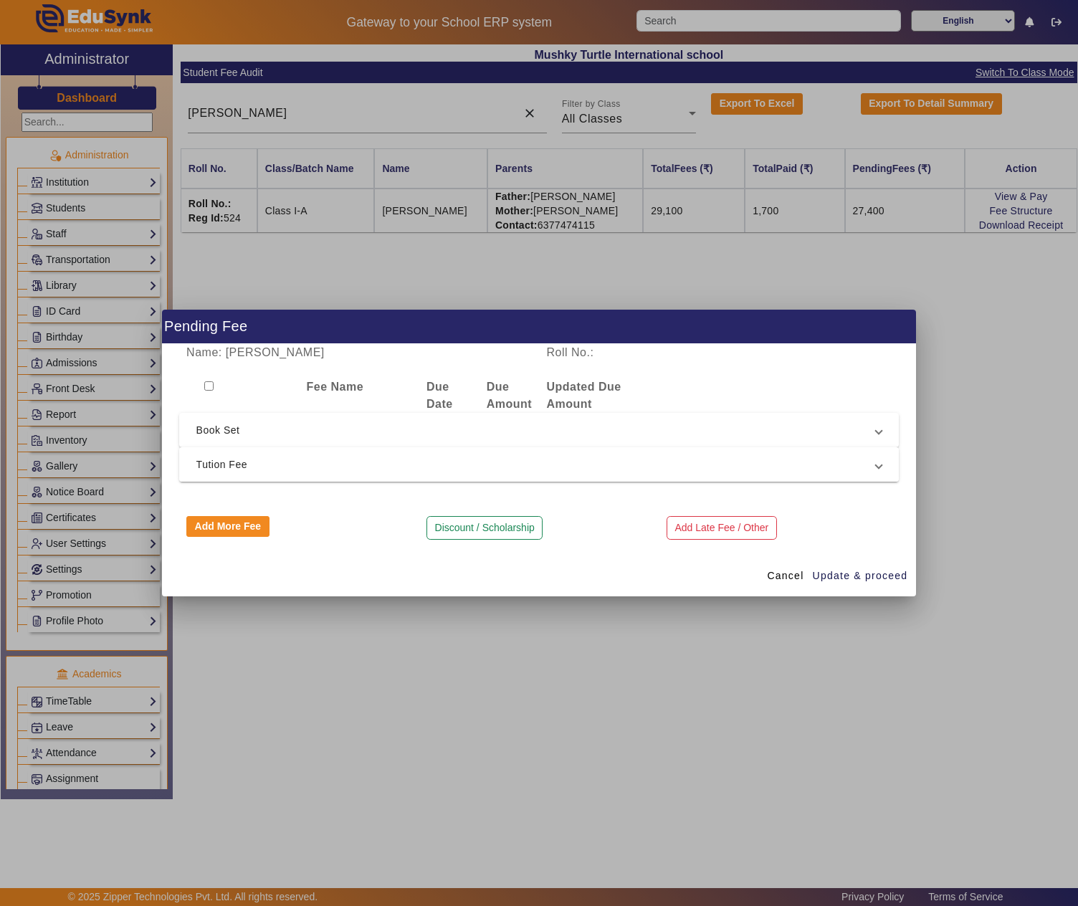
click at [378, 471] on span "Tution Fee" at bounding box center [536, 464] width 680 height 17
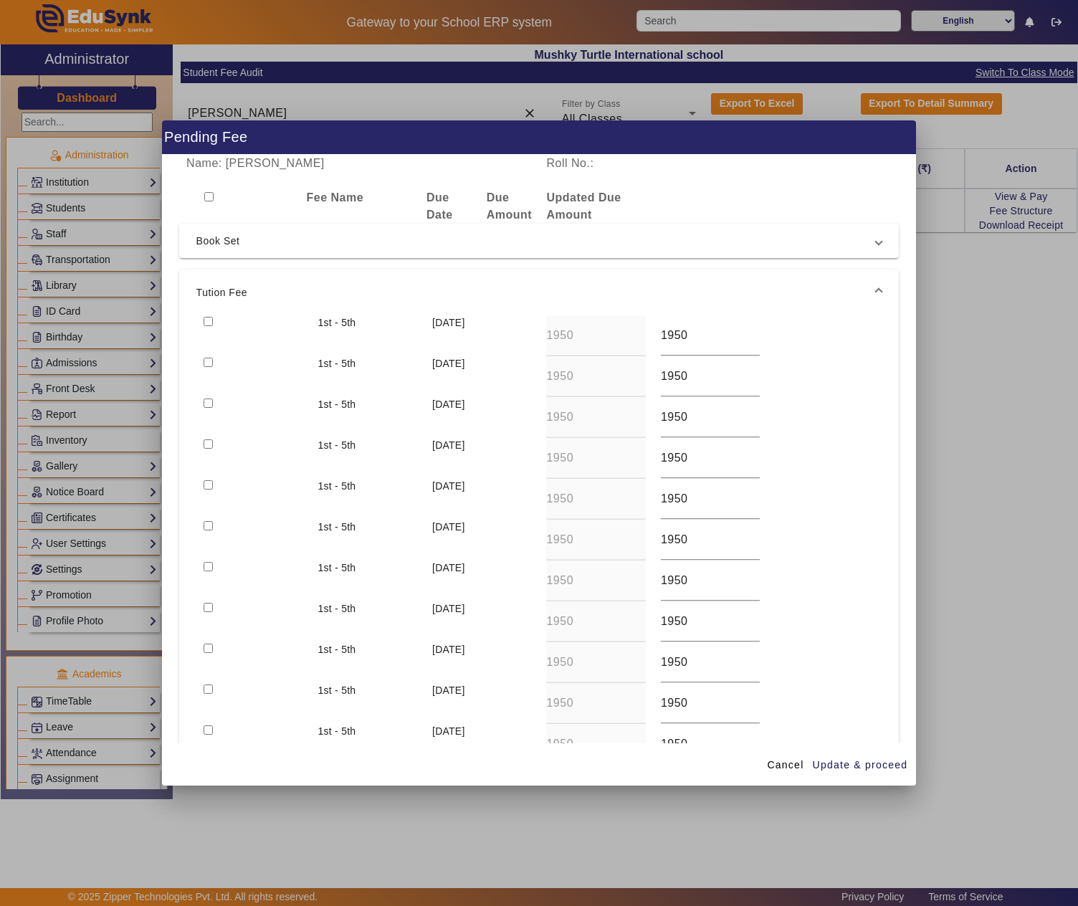
click at [206, 317] on input "checkbox" at bounding box center [207, 321] width 9 height 9
checkbox input "true"
click at [209, 360] on input "checkbox" at bounding box center [207, 362] width 9 height 9
checkbox input "true"
click at [860, 764] on span "Update & proceed" at bounding box center [859, 764] width 95 height 15
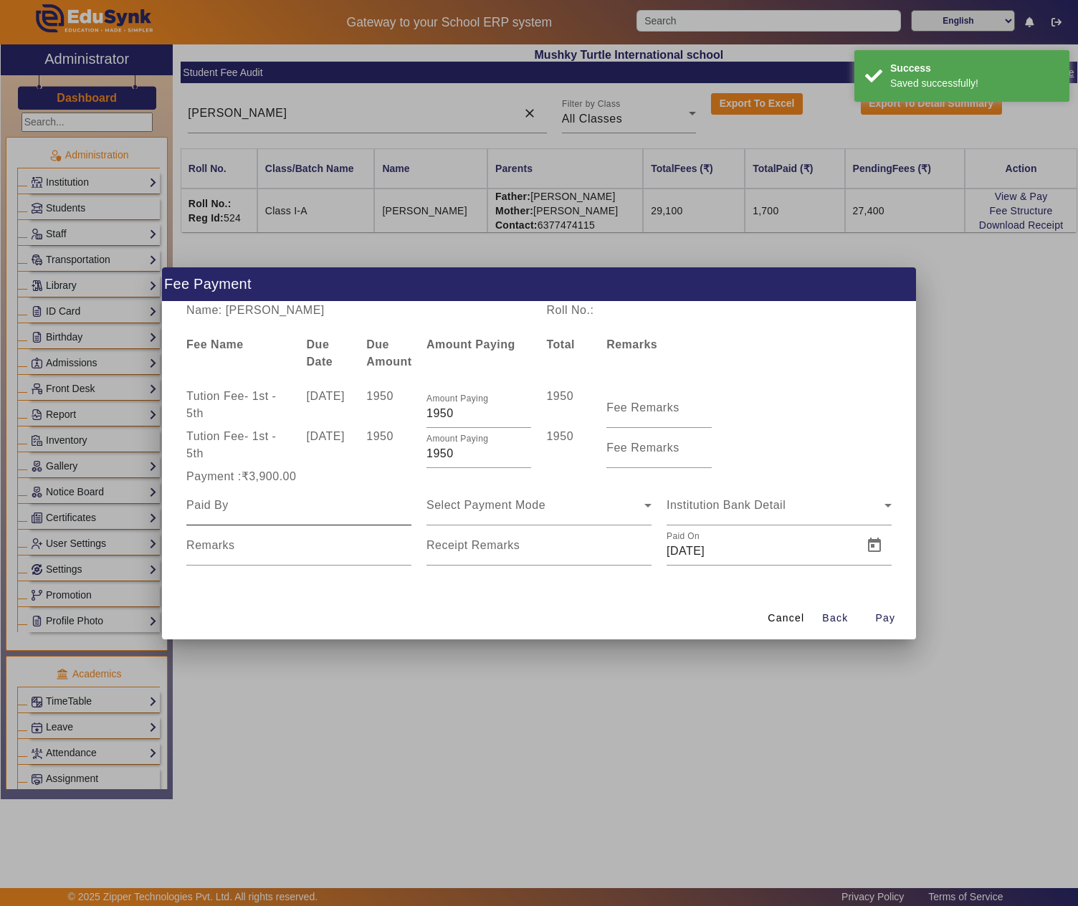
click at [242, 509] on input at bounding box center [298, 505] width 225 height 17
paste input "NARENDRA SINGH"
type input "NARENDRA SINGH"
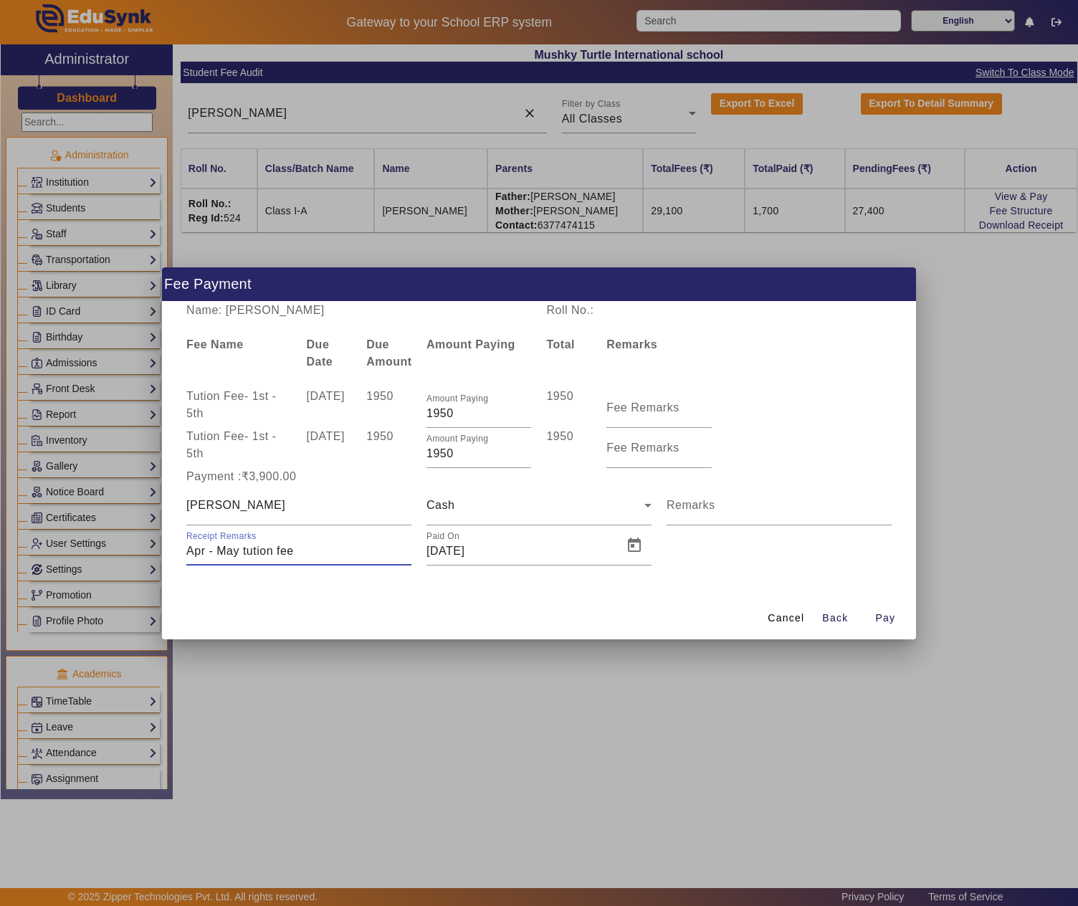
type input "Apr - May tution fee"
click at [632, 545] on span "Open calendar" at bounding box center [634, 545] width 34 height 34
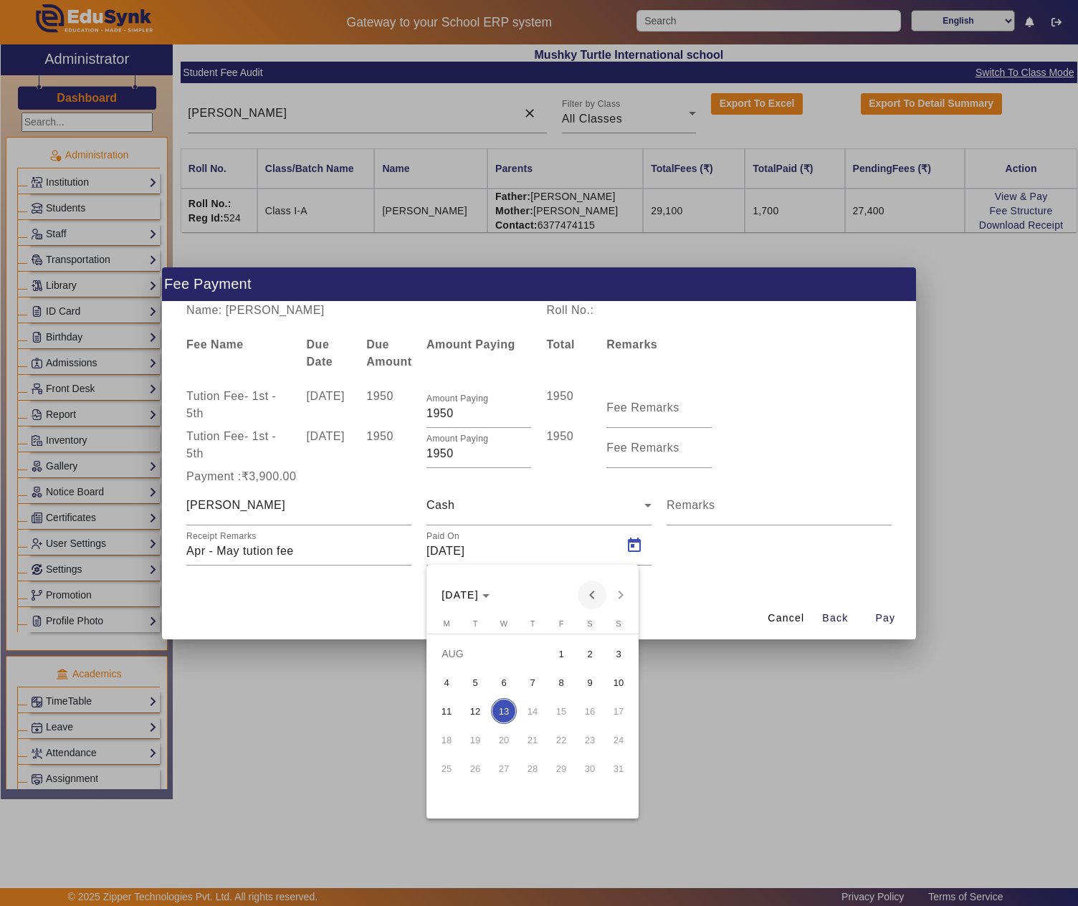
click at [592, 595] on span "Previous month" at bounding box center [591, 594] width 29 height 29
click at [609, 681] on span "11" at bounding box center [618, 682] width 26 height 26
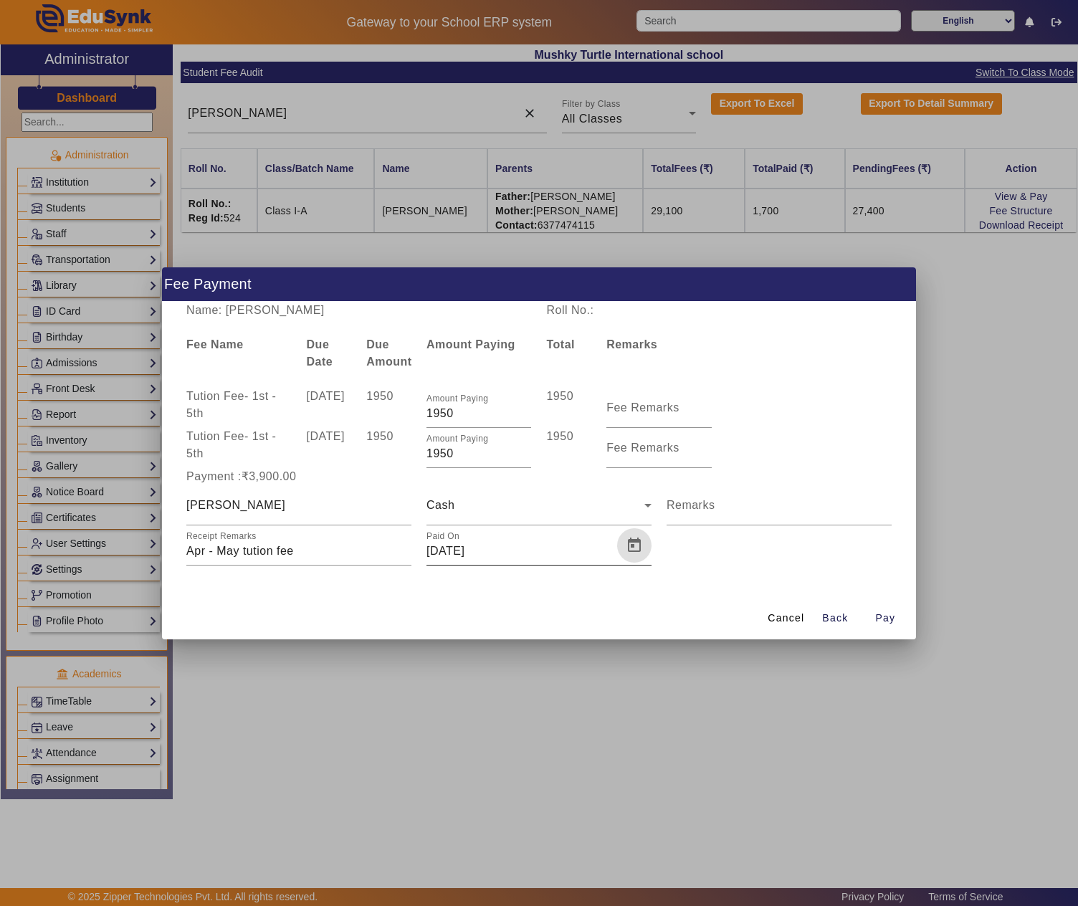
click at [629, 545] on span "Open calendar" at bounding box center [634, 545] width 34 height 34
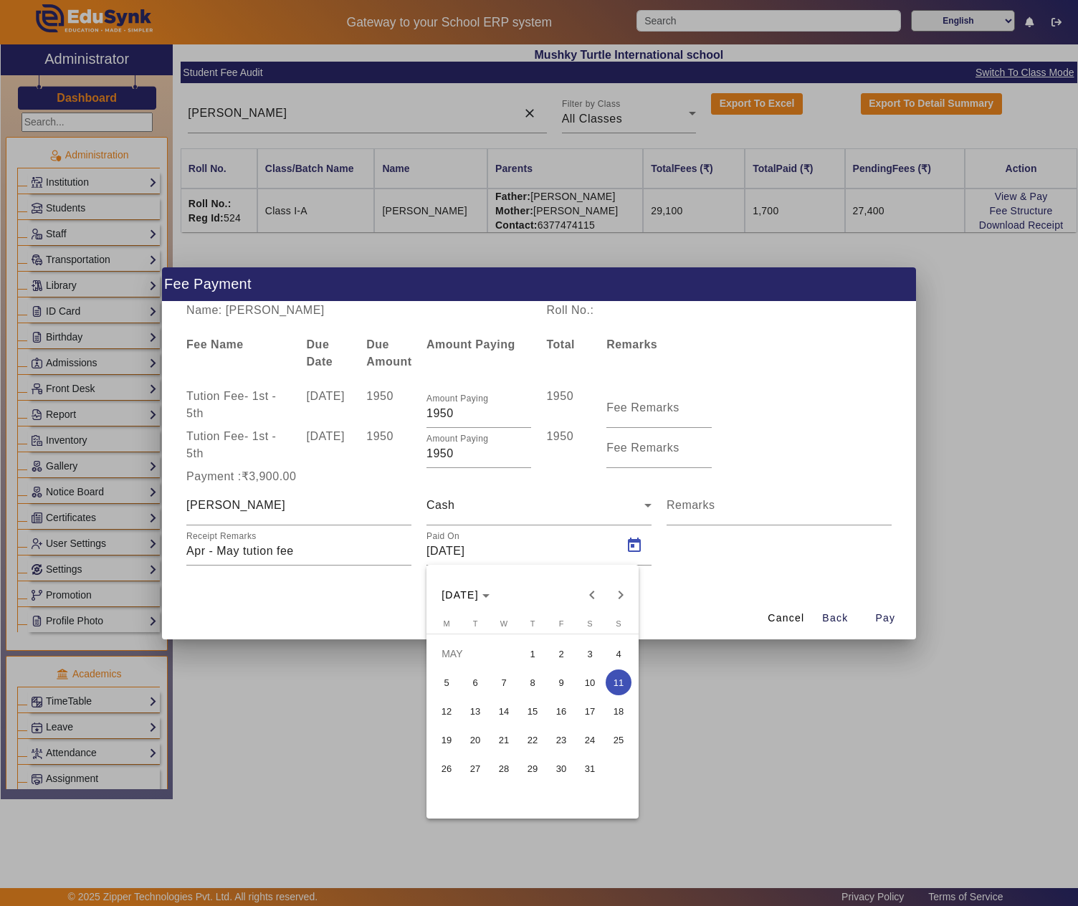
click at [600, 675] on span "10" at bounding box center [590, 682] width 26 height 26
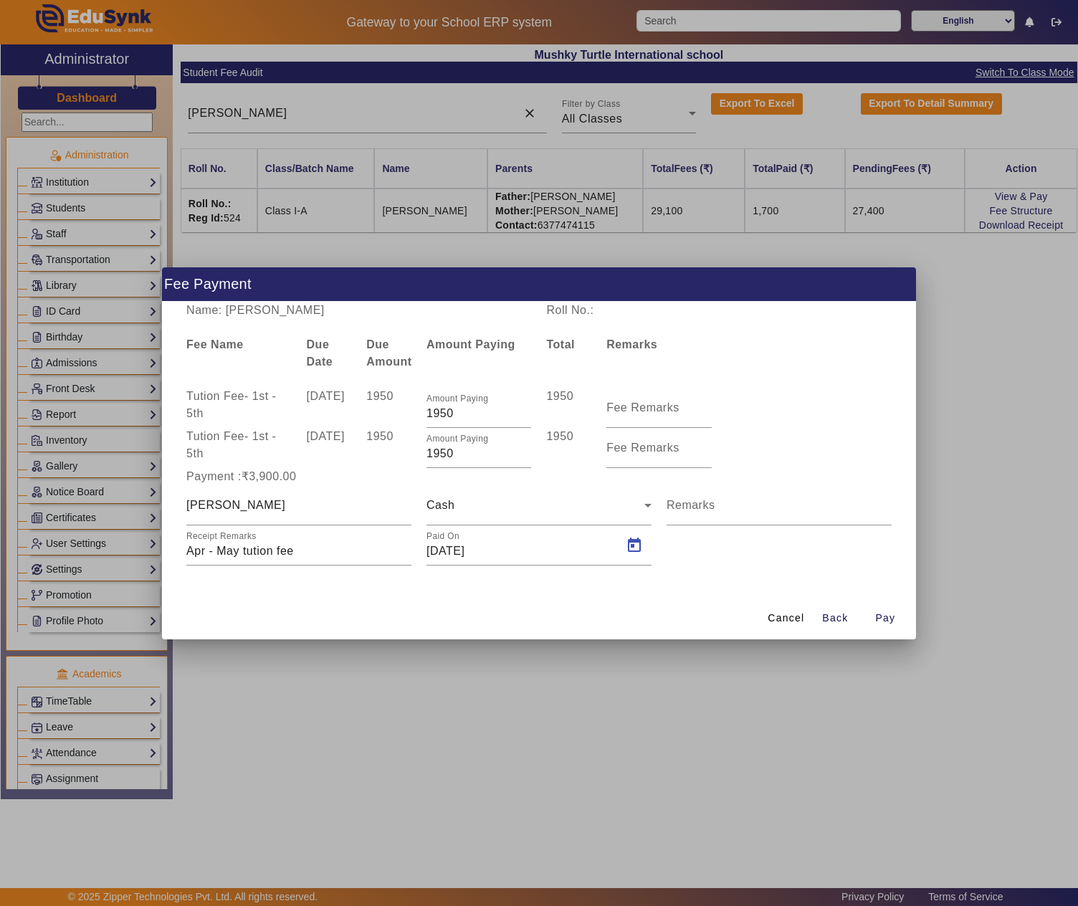
type input "10/05/2025"
click at [887, 603] on span "button" at bounding box center [885, 618] width 46 height 34
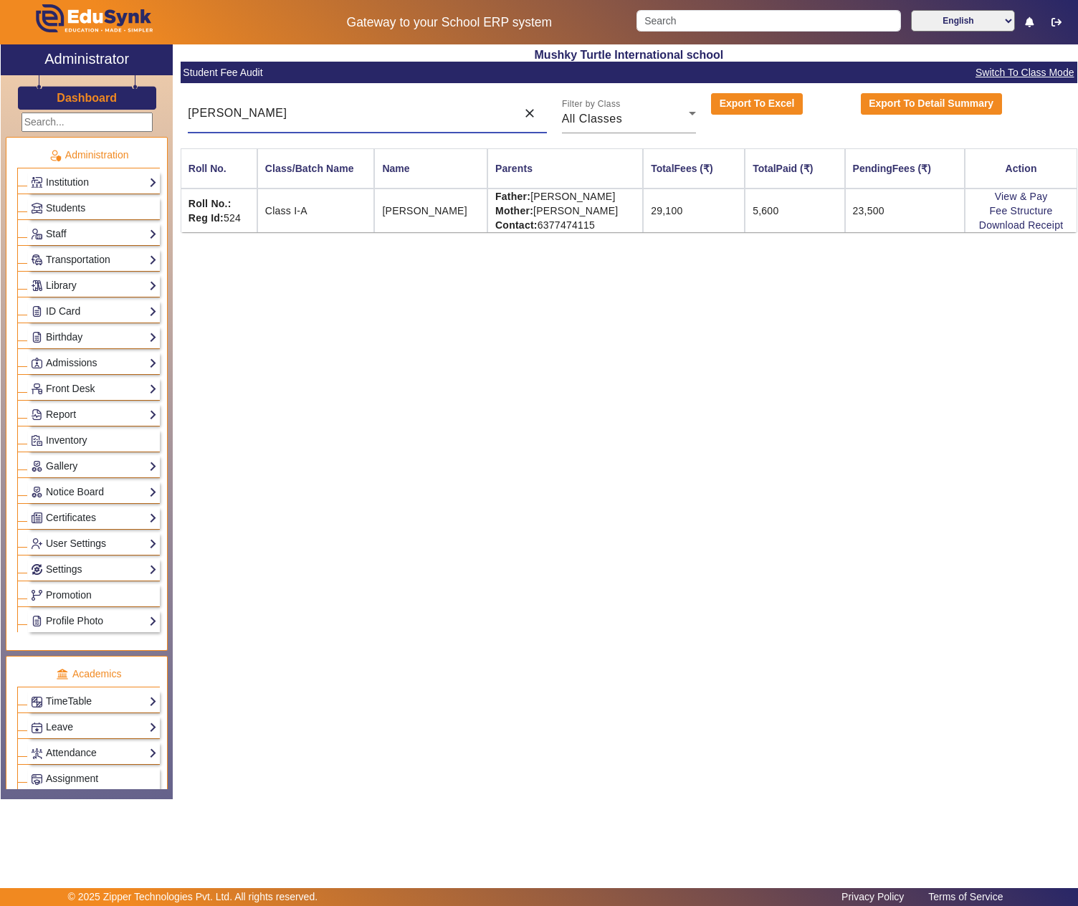
drag, startPoint x: 281, startPoint y: 105, endPoint x: 160, endPoint y: 112, distance: 120.6
click at [160, 112] on div "X Administrator Dashboard Administration Institution Institution Details Sessio…" at bounding box center [539, 421] width 1076 height 754
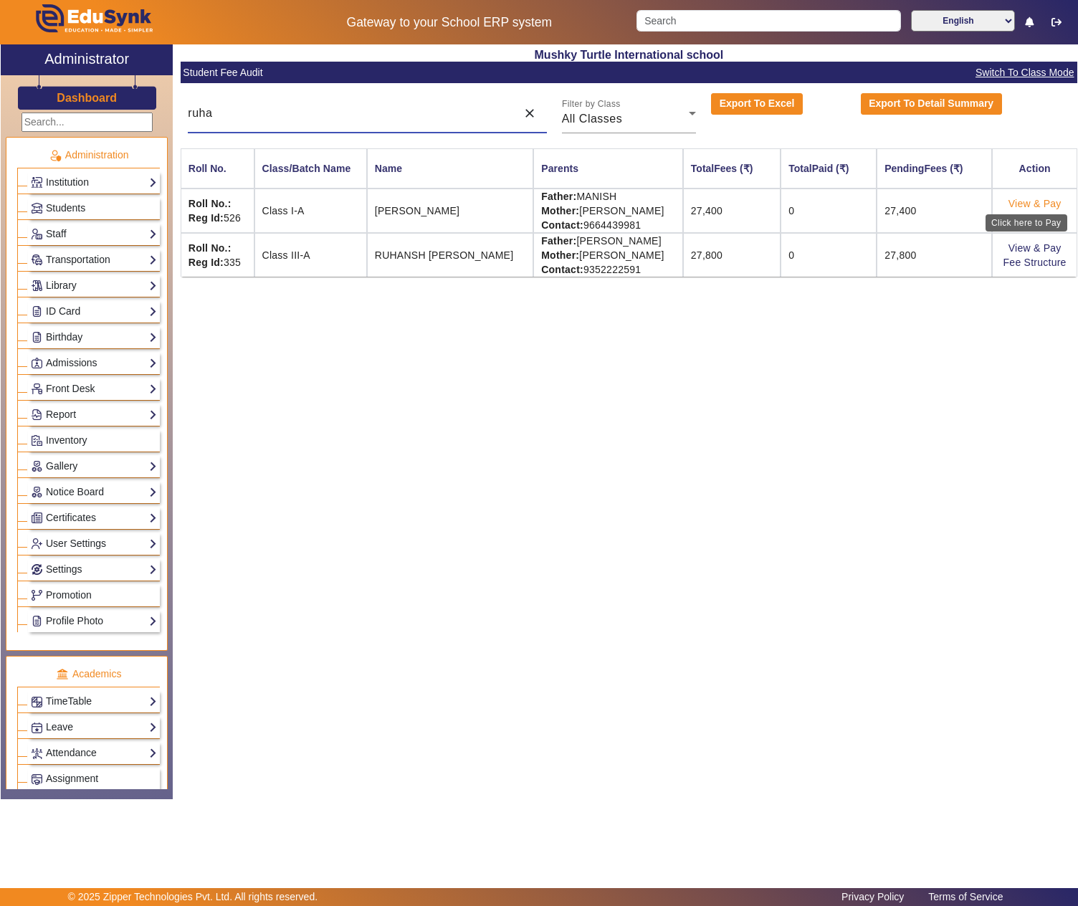
type input "ruha"
click at [1029, 199] on link "View & Pay" at bounding box center [1034, 203] width 53 height 11
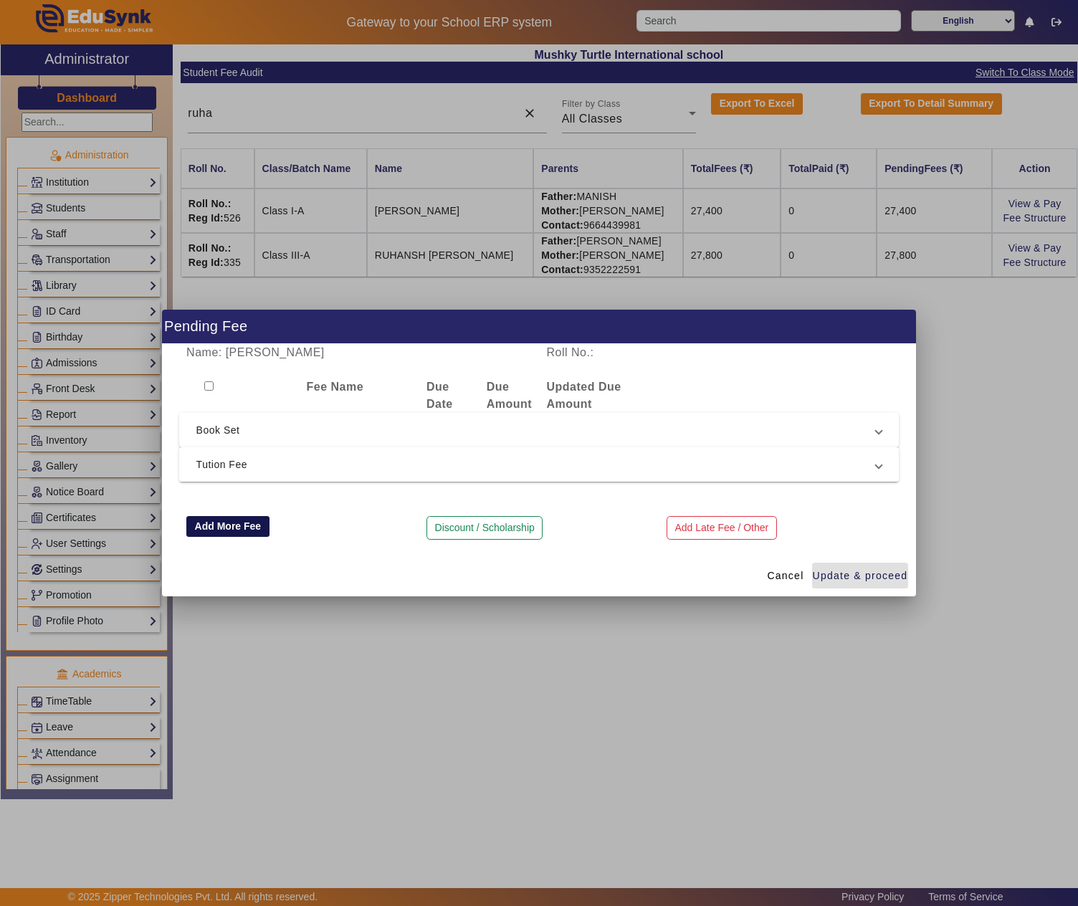
click at [234, 523] on button "Add More Fee" at bounding box center [227, 526] width 83 height 21
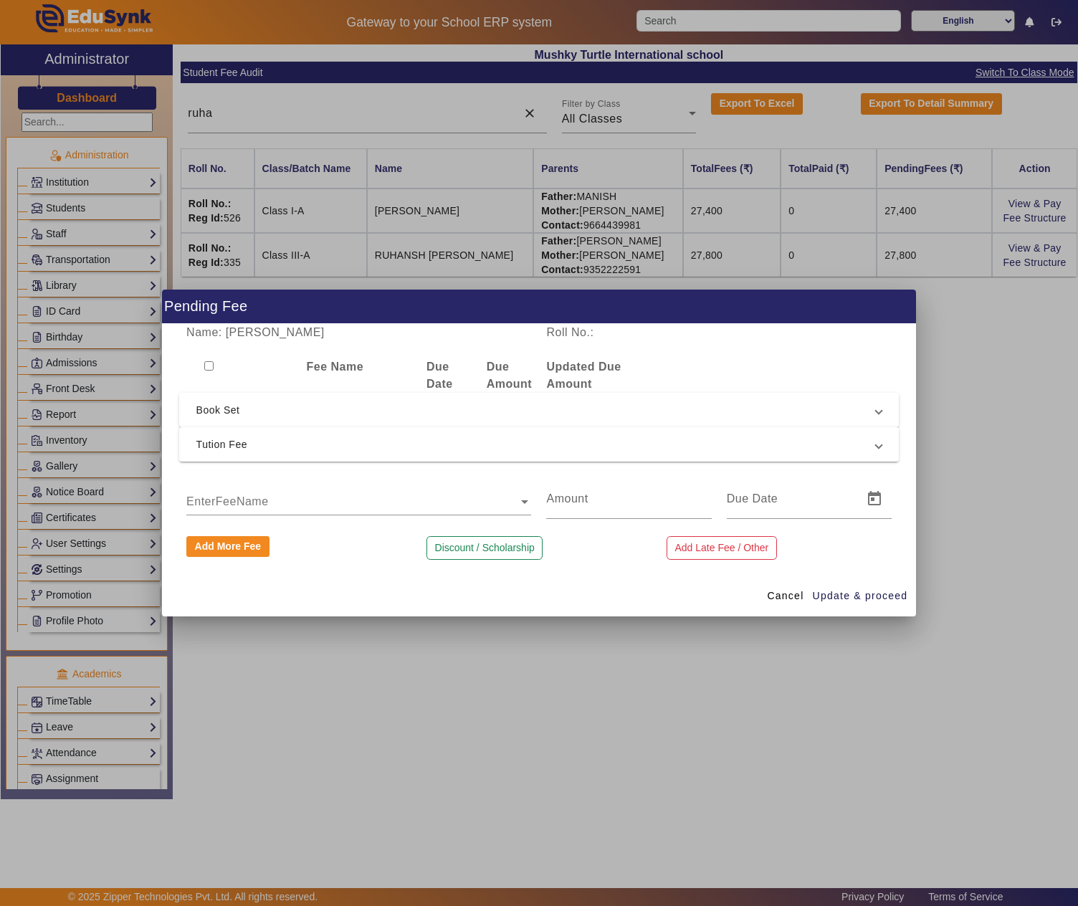
click at [245, 487] on div "EnterFeeName" at bounding box center [352, 488] width 332 height 19
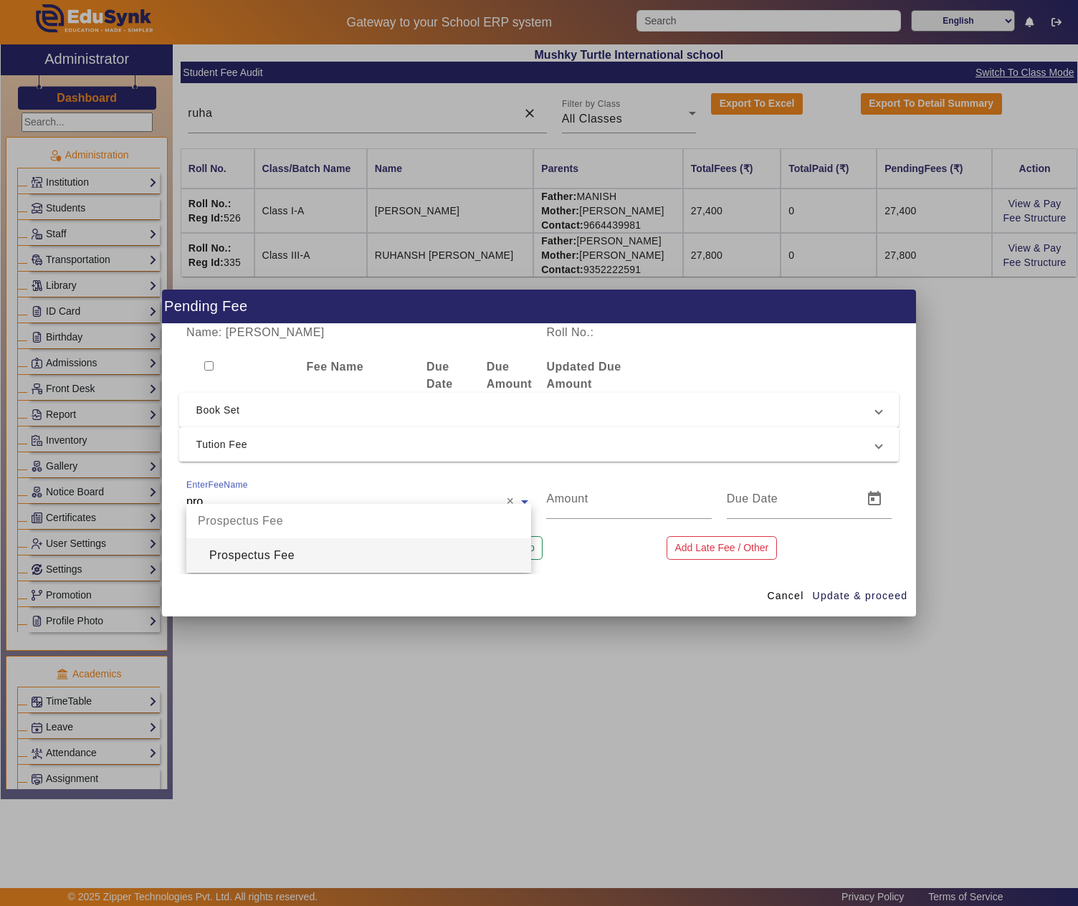
type input "pros"
type input "200"
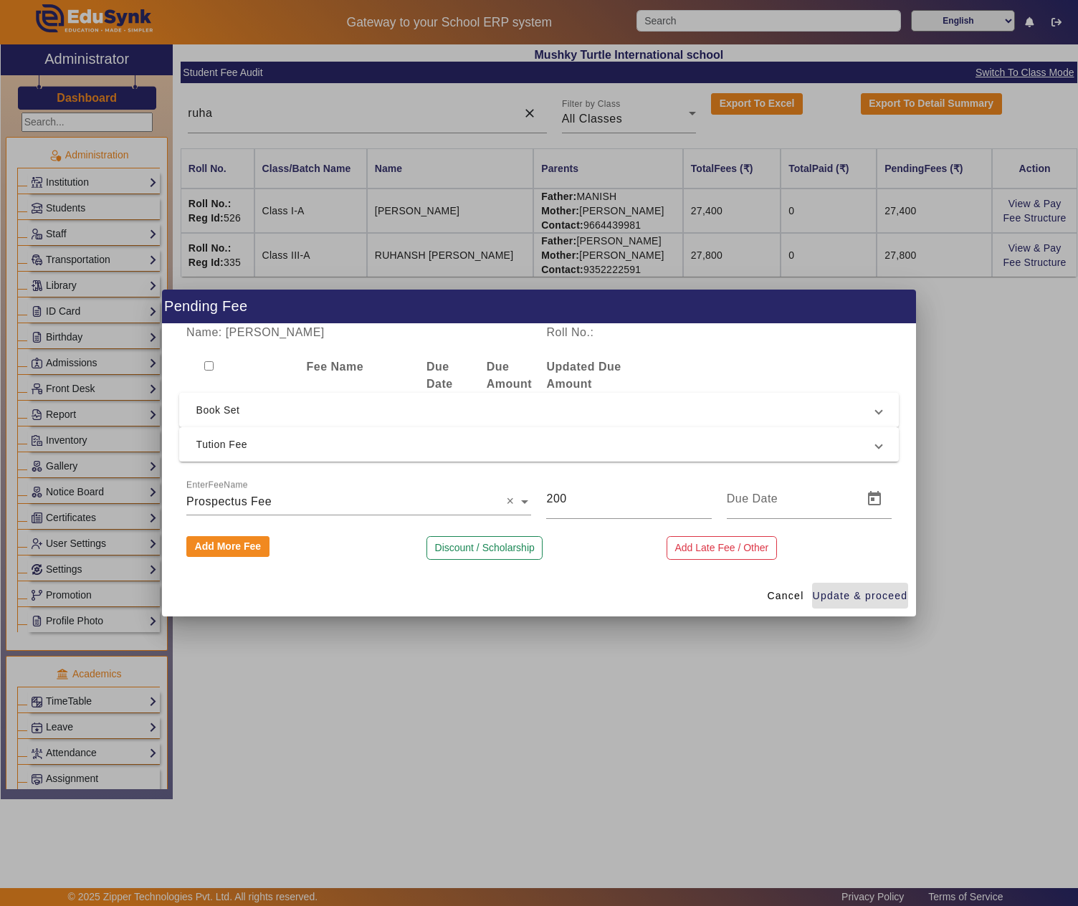
click at [812, 582] on button "Update & proceed" at bounding box center [860, 595] width 97 height 26
type input "[DATE]"
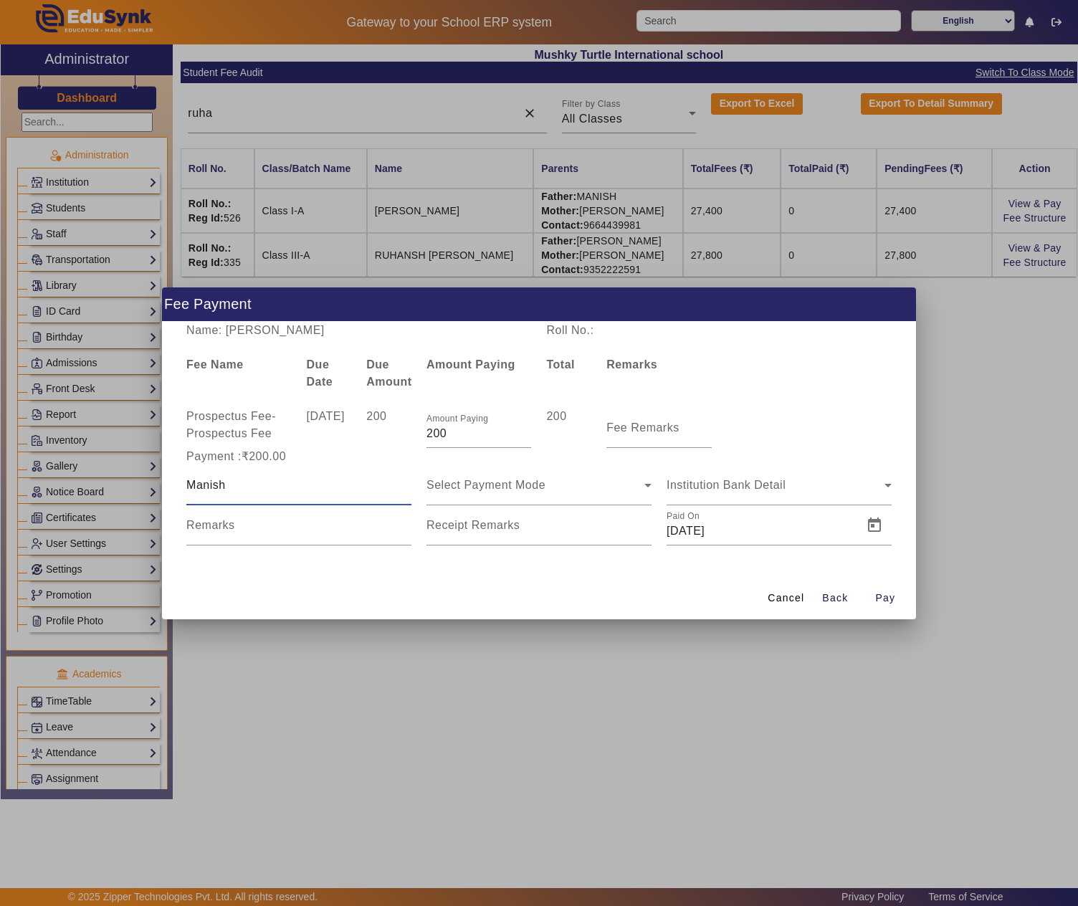
type input "Manish"
click at [635, 523] on span "Open calendar" at bounding box center [634, 525] width 34 height 34
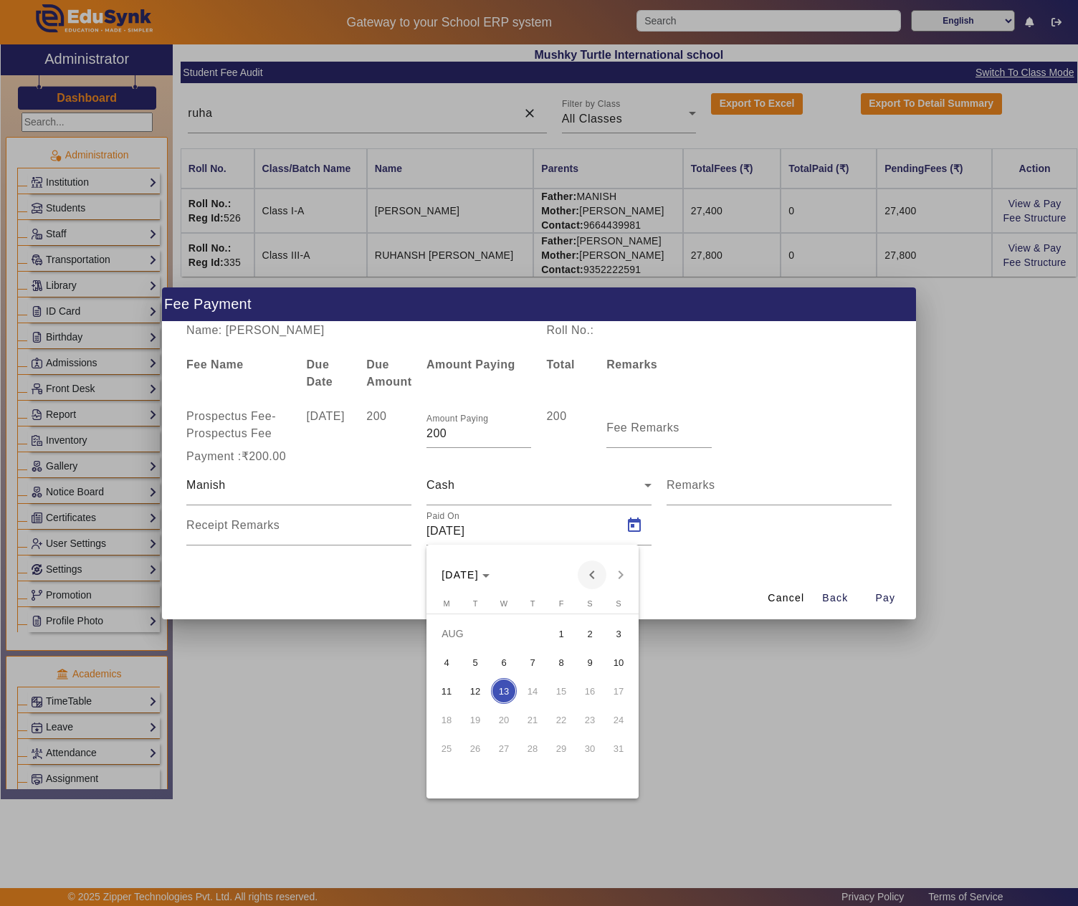
click at [589, 575] on span "Previous month" at bounding box center [591, 574] width 29 height 29
click at [433, 686] on button "12" at bounding box center [446, 690] width 29 height 29
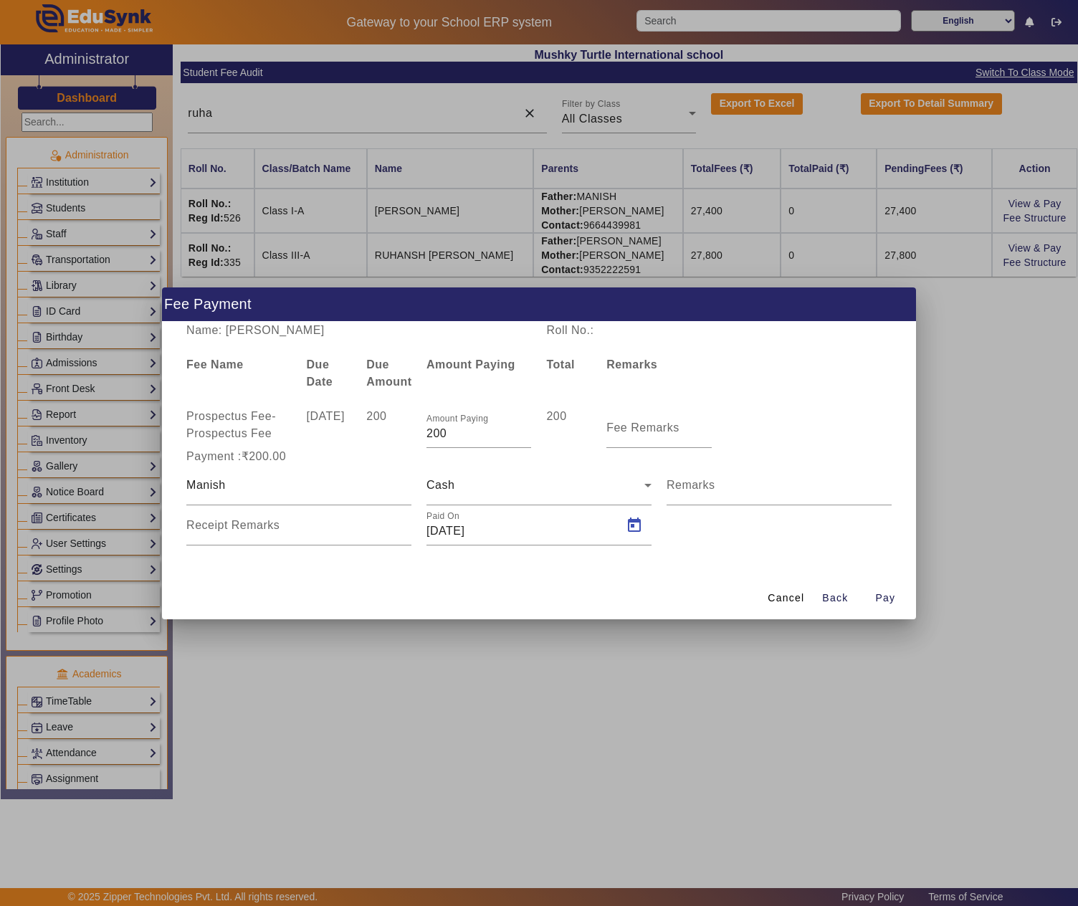
type input "12/05/2025"
click at [877, 589] on span "button" at bounding box center [885, 598] width 46 height 34
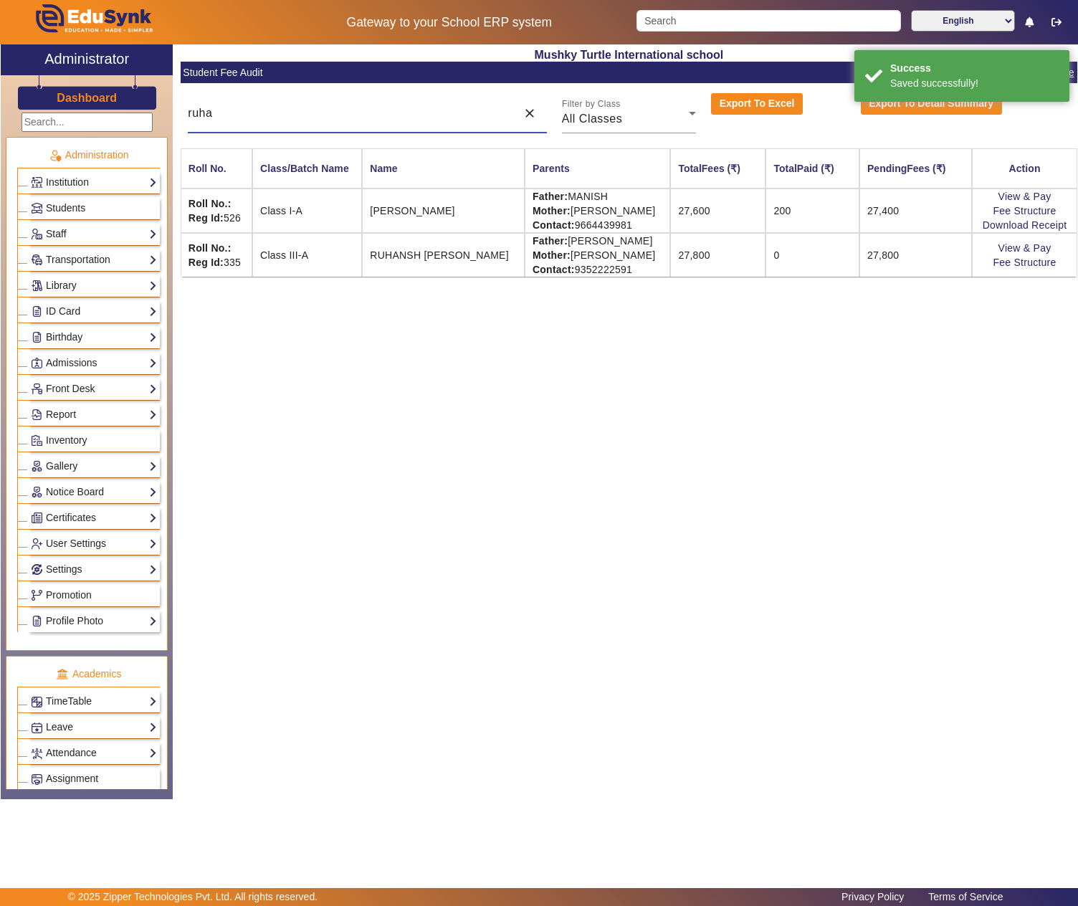
click at [305, 115] on input "ruha" at bounding box center [348, 113] width 321 height 17
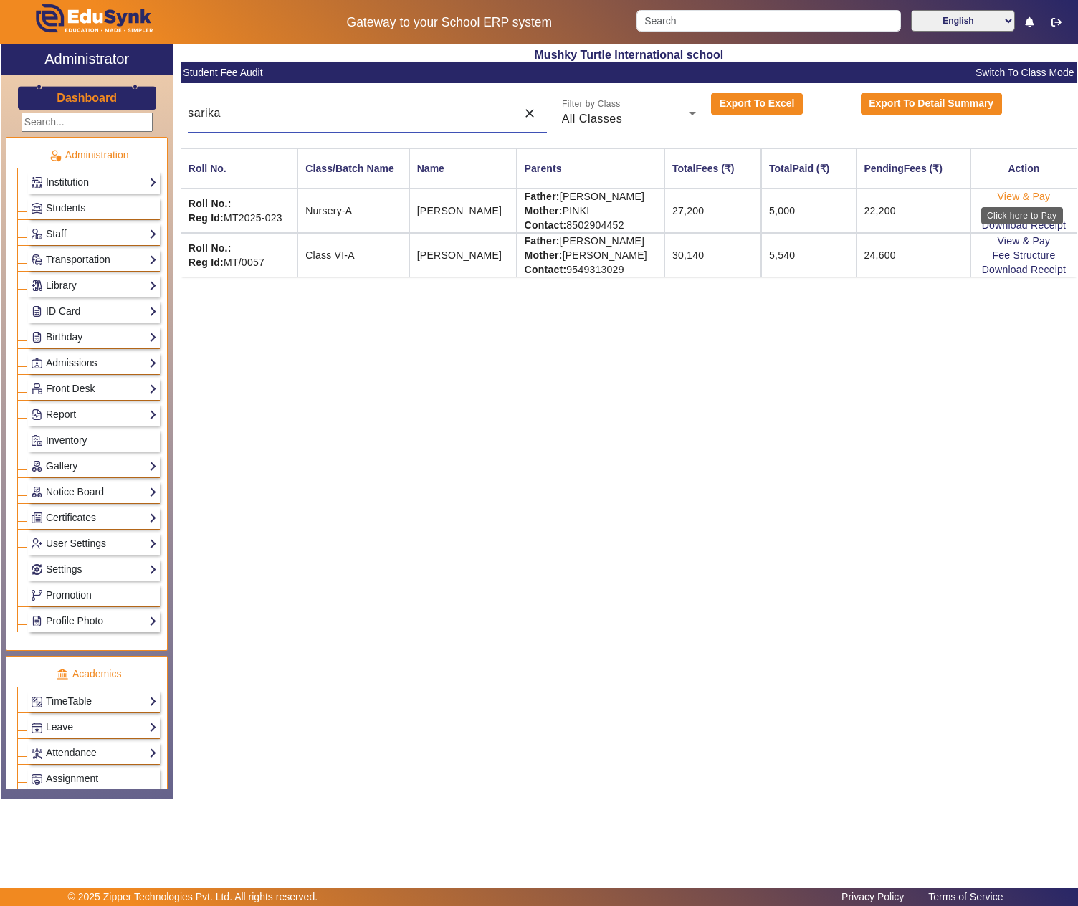
type input "sarika"
click at [1020, 196] on link "View & Pay" at bounding box center [1023, 196] width 53 height 11
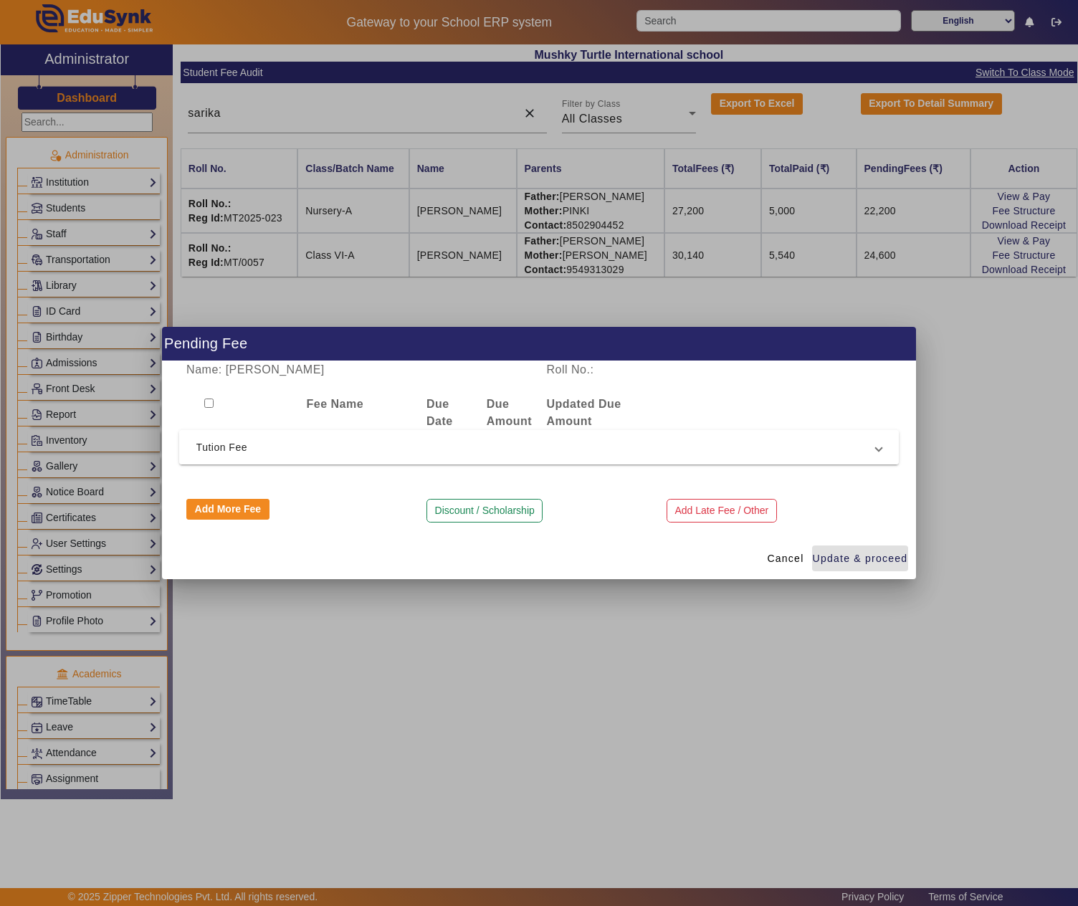
click at [255, 454] on span "Tution Fee" at bounding box center [536, 446] width 680 height 17
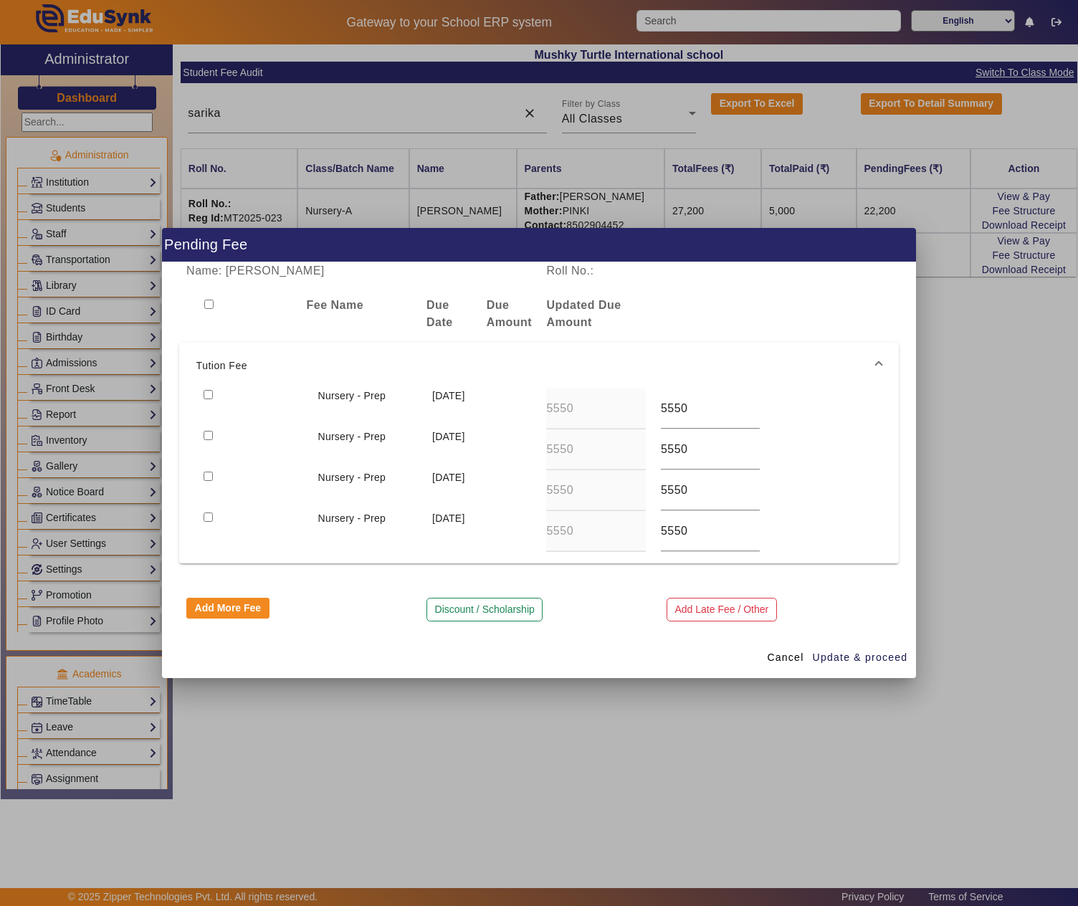
click at [203, 393] on input "checkbox" at bounding box center [207, 394] width 9 height 9
checkbox input "true"
click at [845, 663] on span "Update & proceed" at bounding box center [859, 657] width 95 height 15
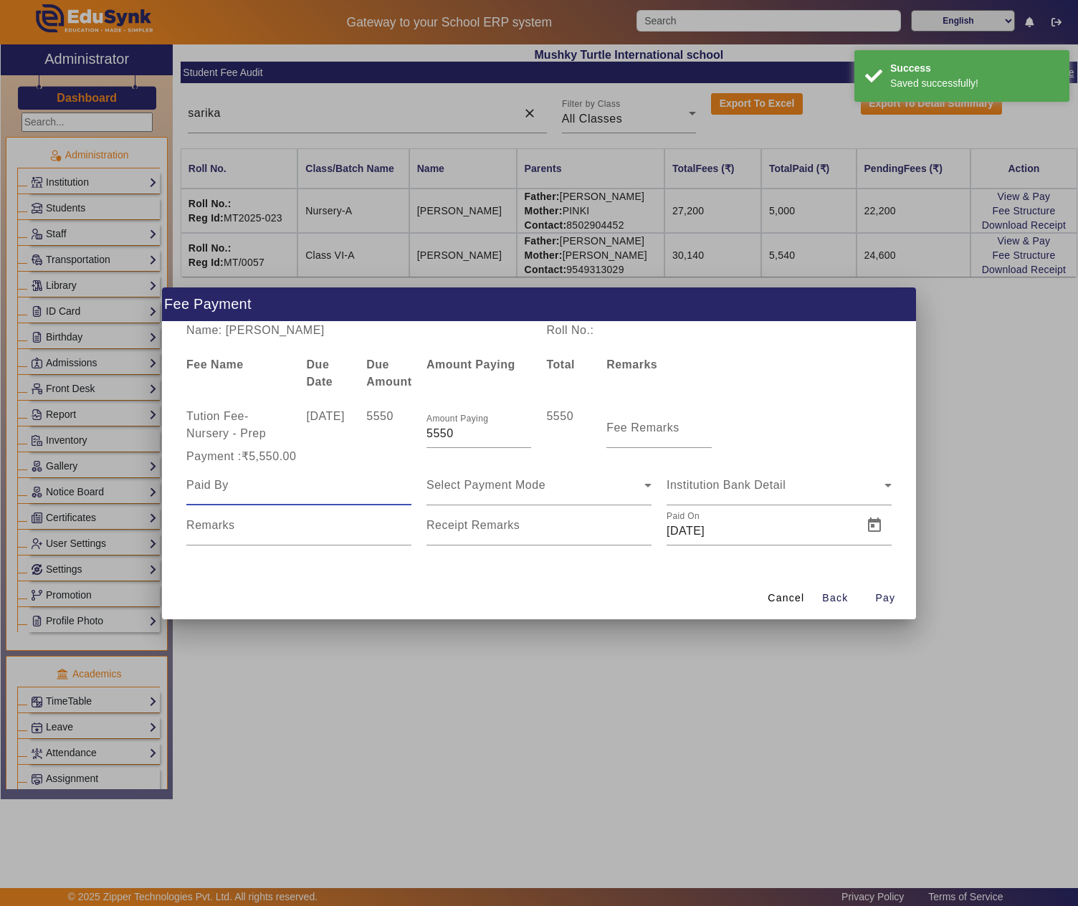
click at [307, 486] on input at bounding box center [298, 484] width 225 height 17
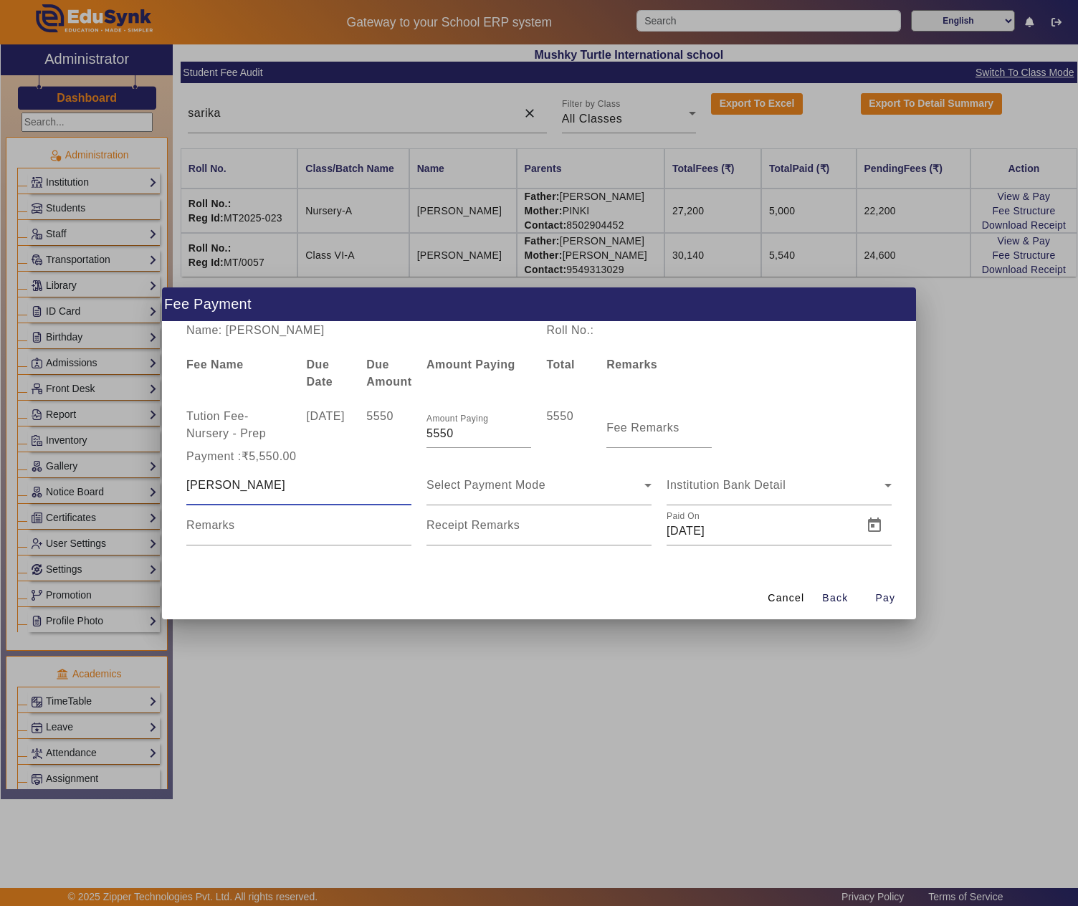
type input "Sunil Saini"
click at [629, 529] on span "Open calendar" at bounding box center [634, 525] width 34 height 34
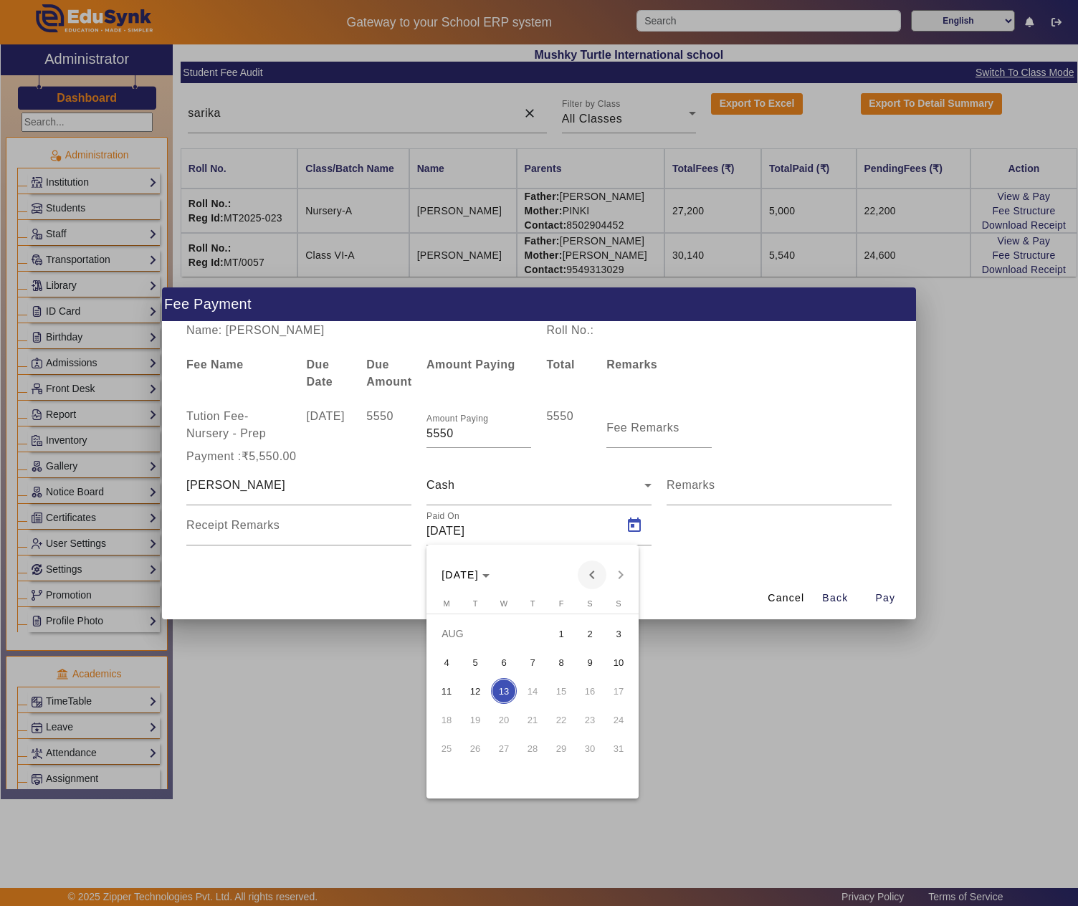
click at [600, 576] on span "Previous month" at bounding box center [591, 574] width 29 height 29
click at [441, 695] on span "12" at bounding box center [446, 691] width 26 height 26
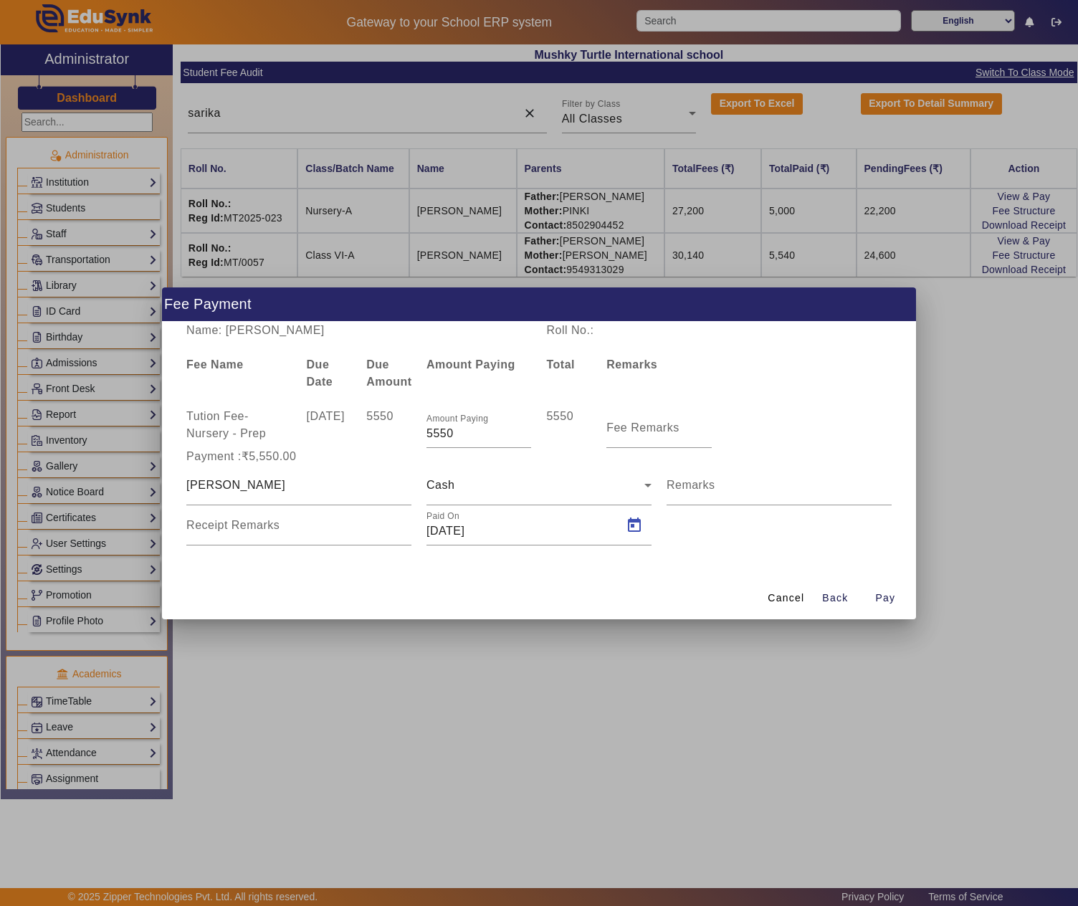
type input "12/05/2025"
click at [632, 426] on mat-label "Fee Remarks" at bounding box center [642, 427] width 73 height 12
click at [632, 426] on input "Fee Remarks" at bounding box center [658, 433] width 105 height 17
type input "Quarterly Fee"
click at [894, 598] on span "Pay" at bounding box center [885, 597] width 20 height 15
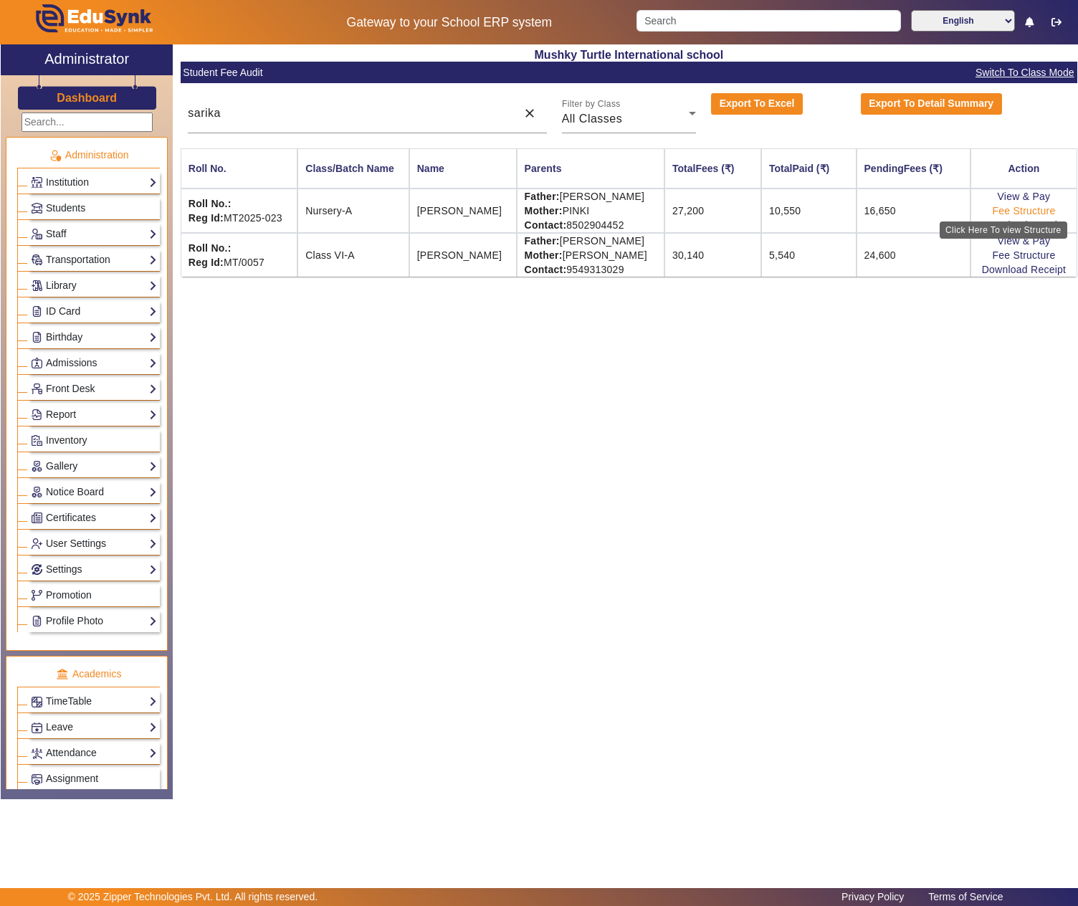
click at [1026, 212] on link "Fee Structure" at bounding box center [1023, 210] width 63 height 11
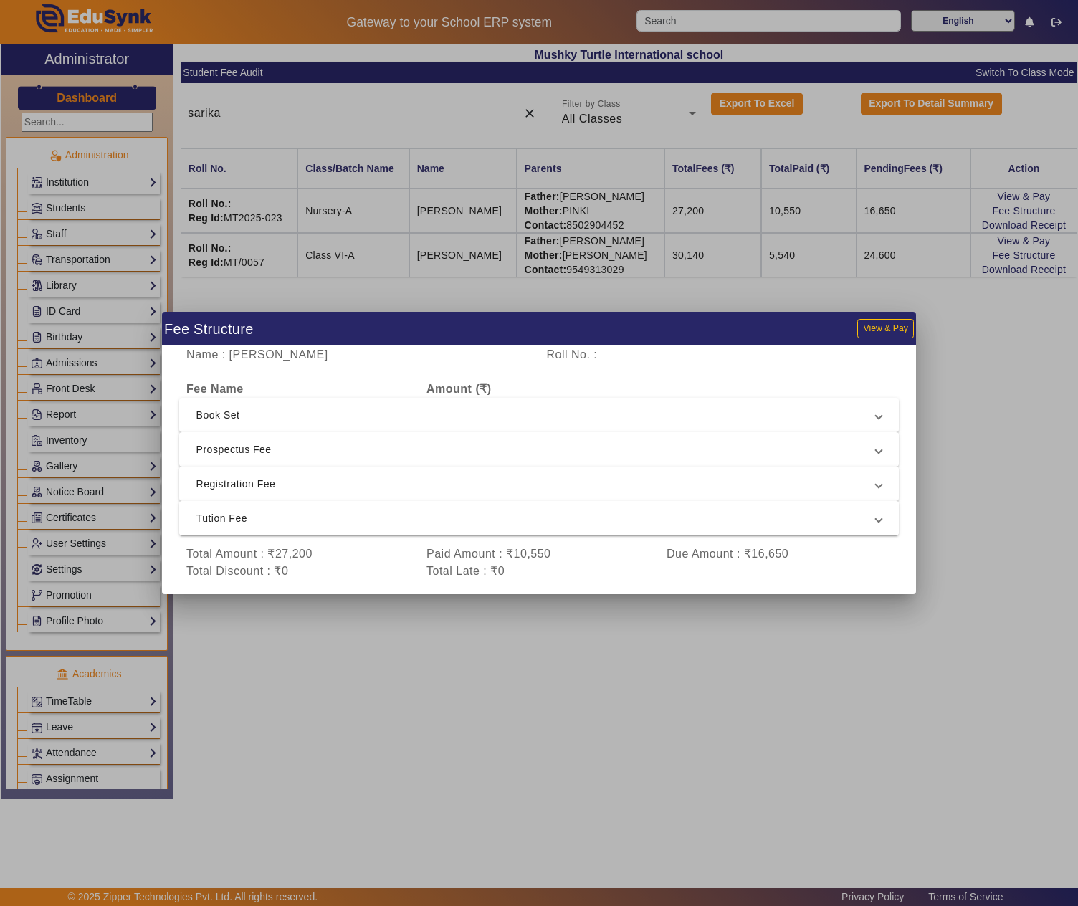
click at [337, 519] on span "Tution Fee" at bounding box center [536, 517] width 680 height 17
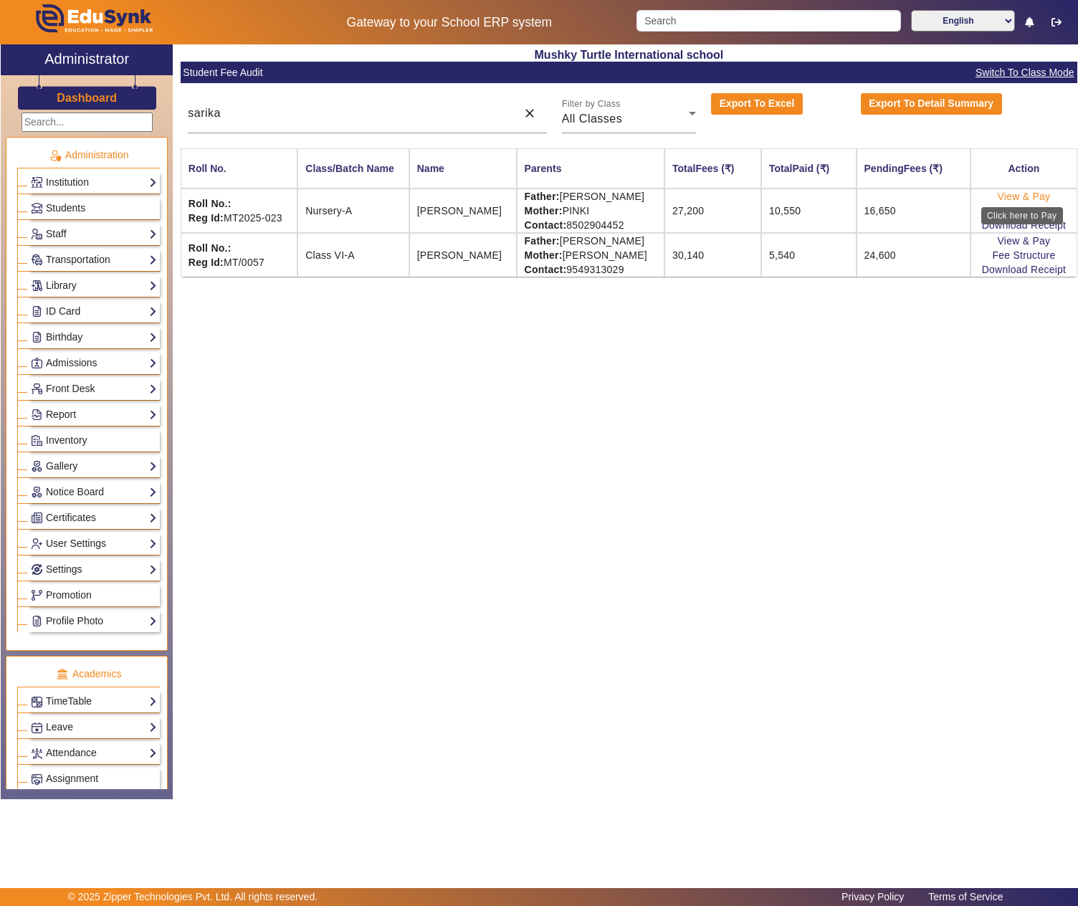
click at [1029, 201] on link "View & Pay" at bounding box center [1023, 196] width 53 height 11
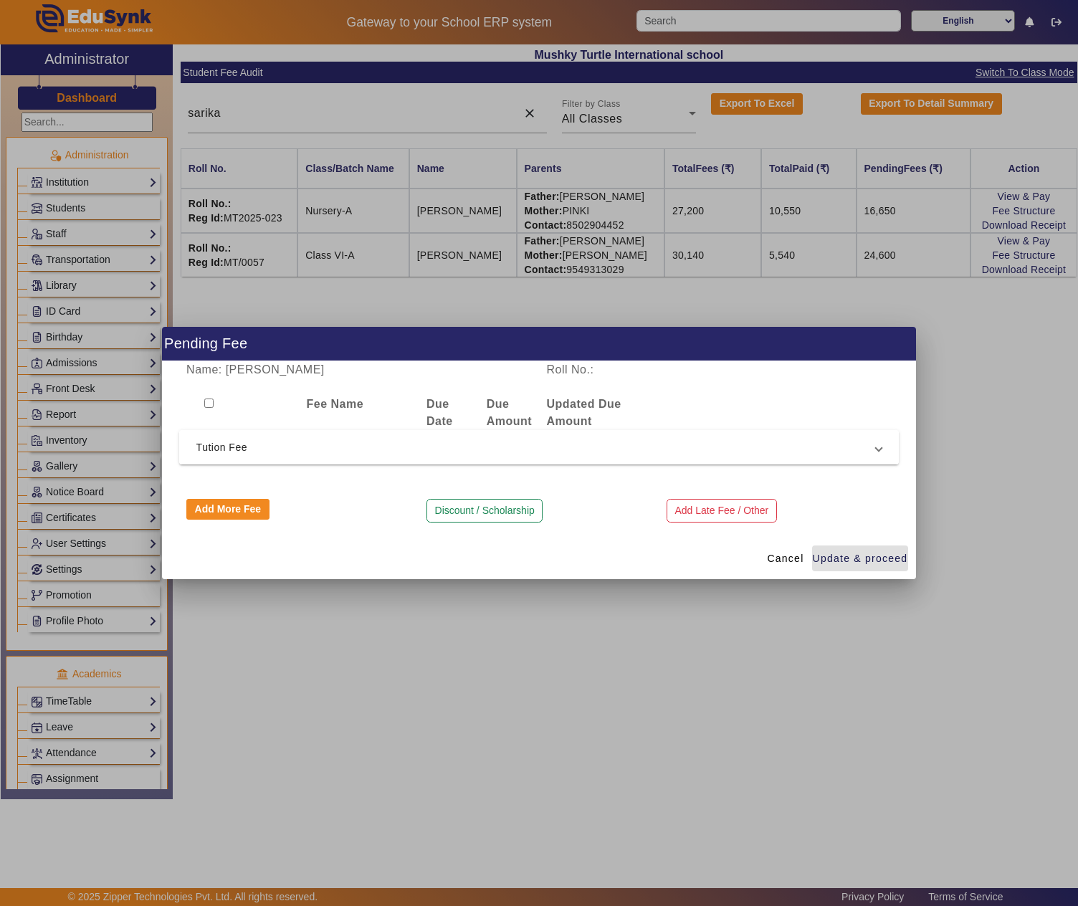
click at [272, 451] on span "Tution Fee" at bounding box center [536, 446] width 680 height 17
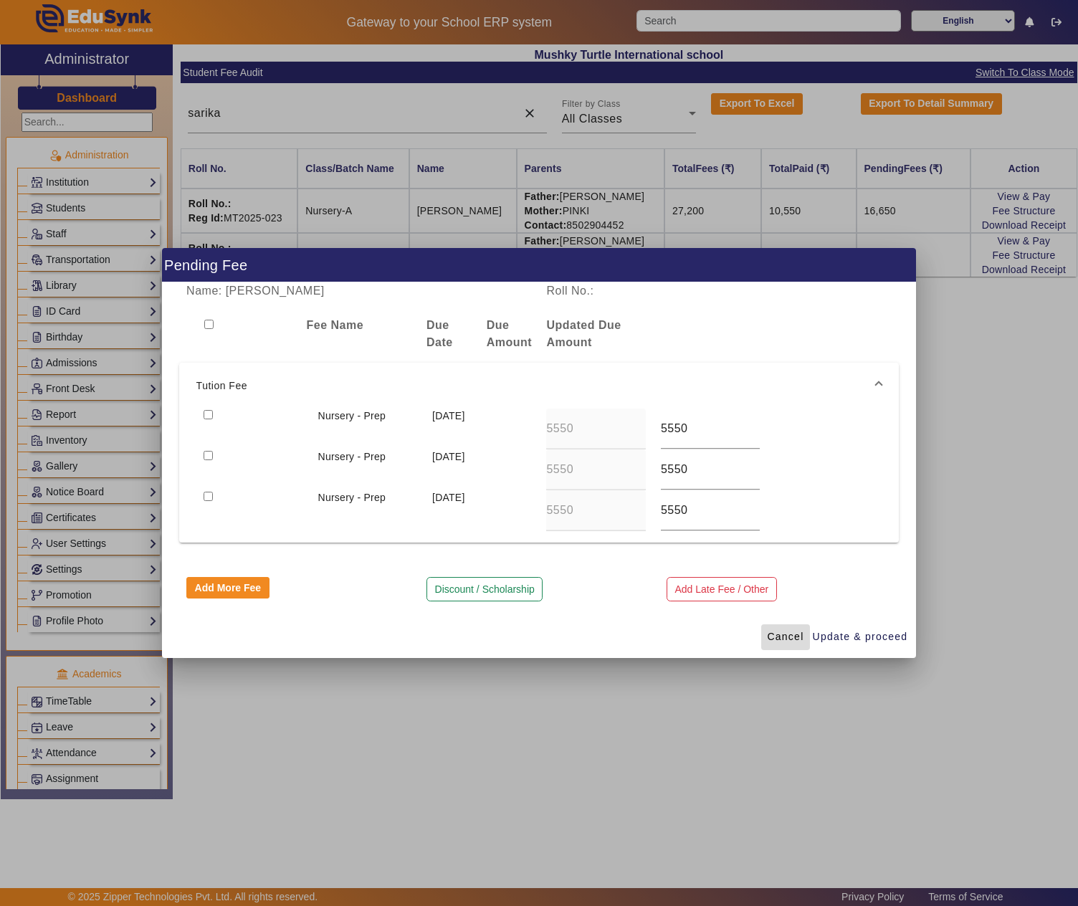
click at [791, 633] on span "Cancel" at bounding box center [785, 636] width 37 height 15
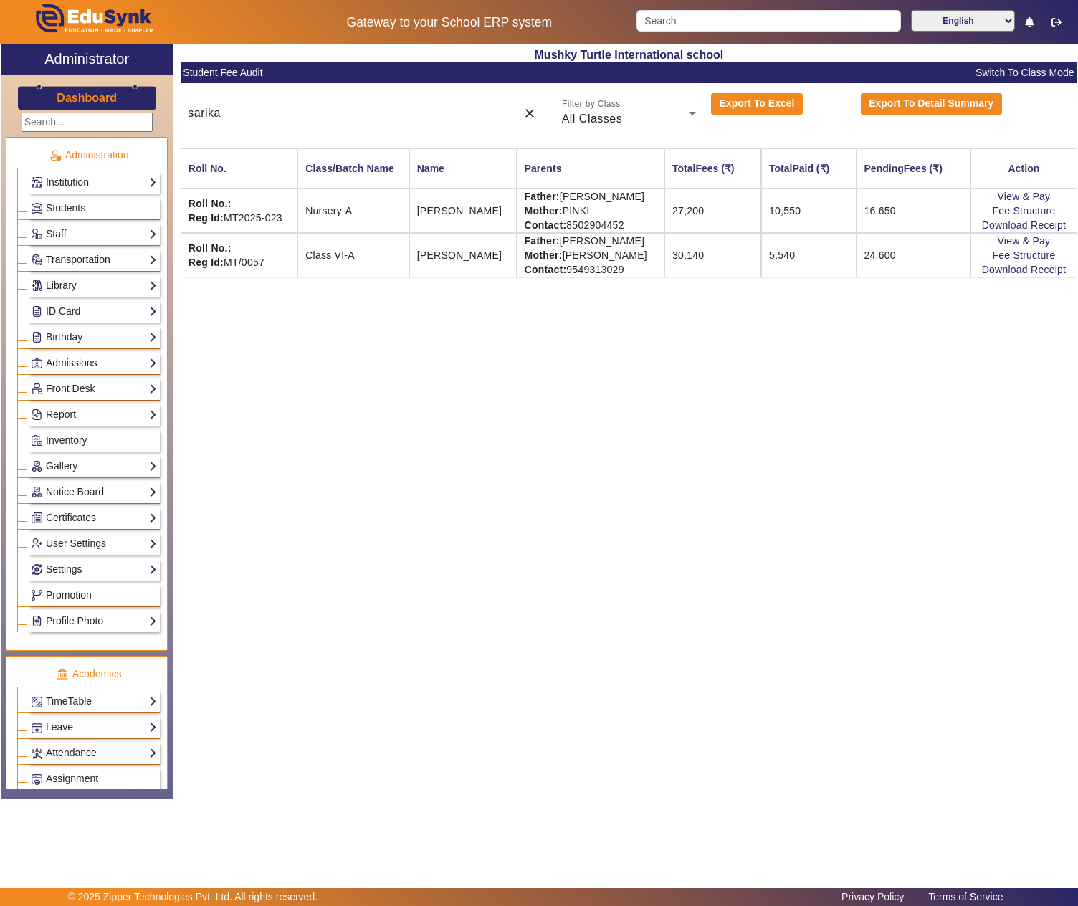
click at [345, 109] on input "sarika" at bounding box center [348, 113] width 321 height 17
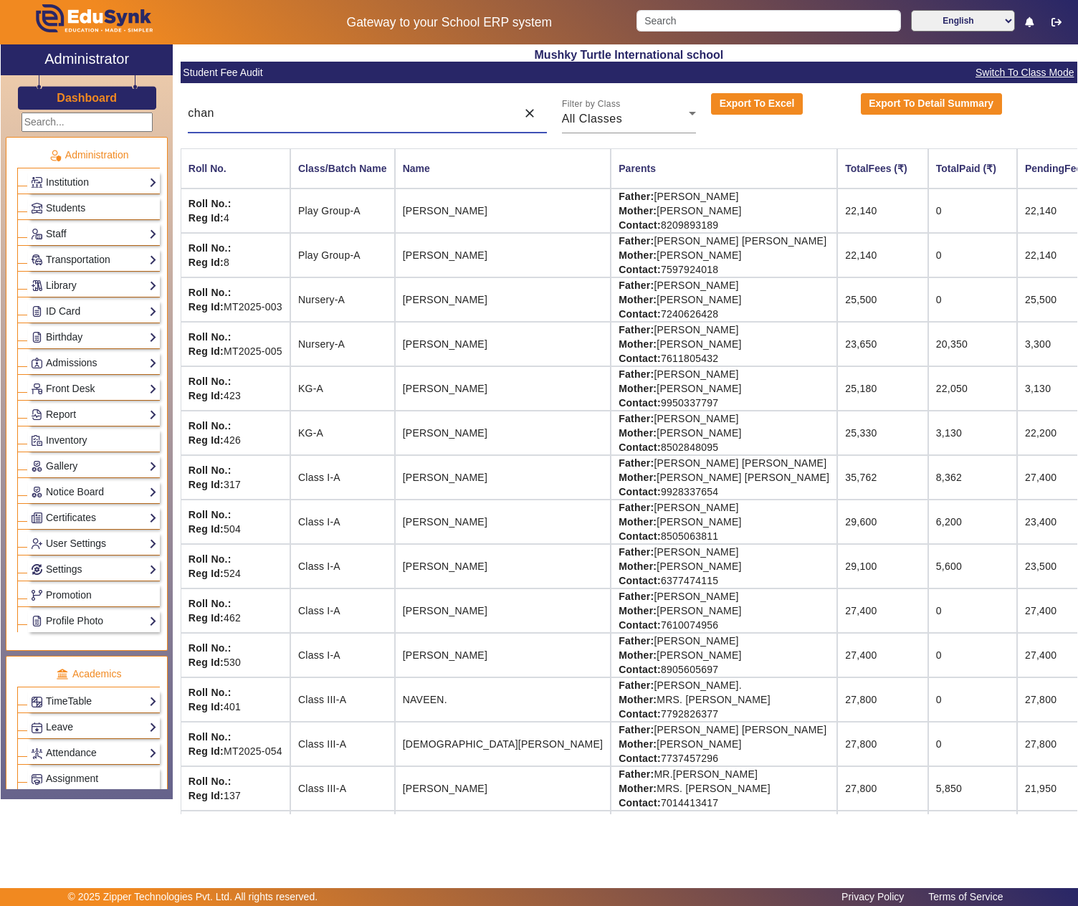
type input "chan"
drag, startPoint x: 696, startPoint y: 288, endPoint x: 615, endPoint y: 294, distance: 81.9
click at [615, 294] on td "Father: GURJEET SINGH Mother: LAVINA HIRANI Contact: 7240626428" at bounding box center [723, 299] width 226 height 44
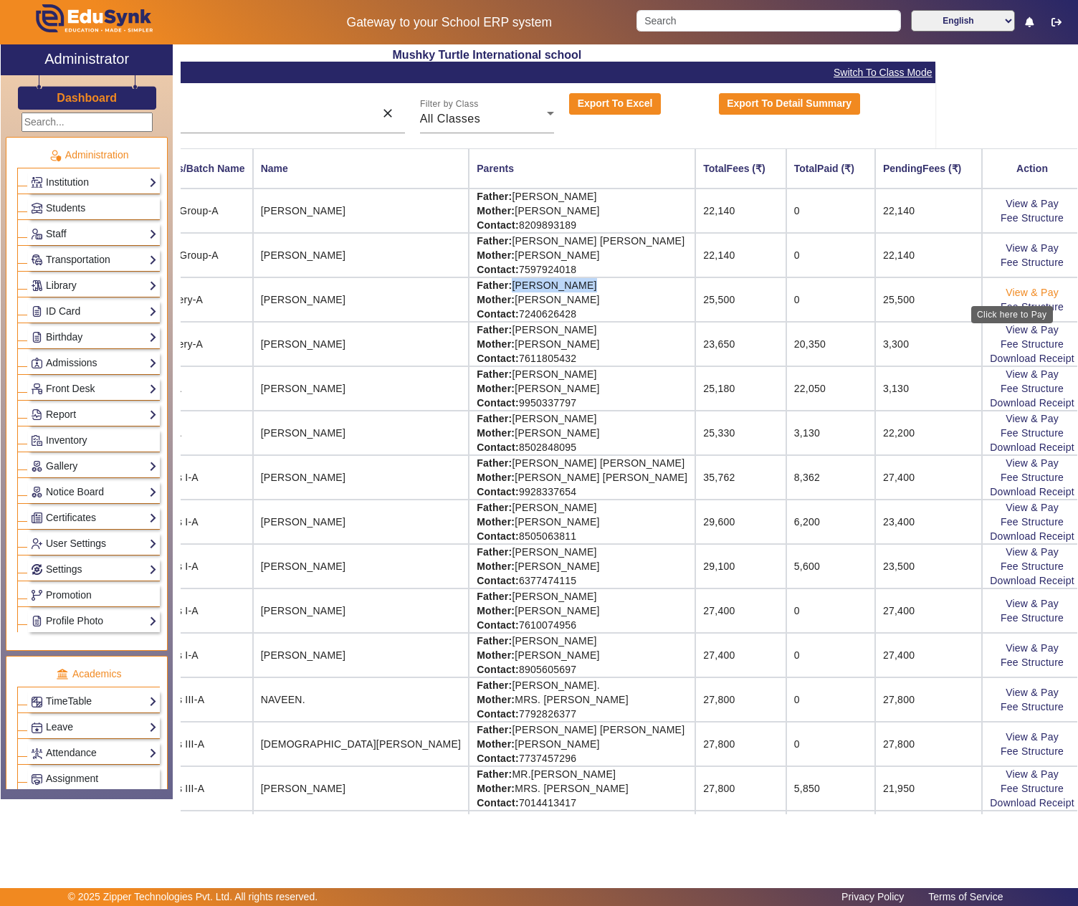
click at [1027, 292] on link "View & Pay" at bounding box center [1031, 292] width 53 height 11
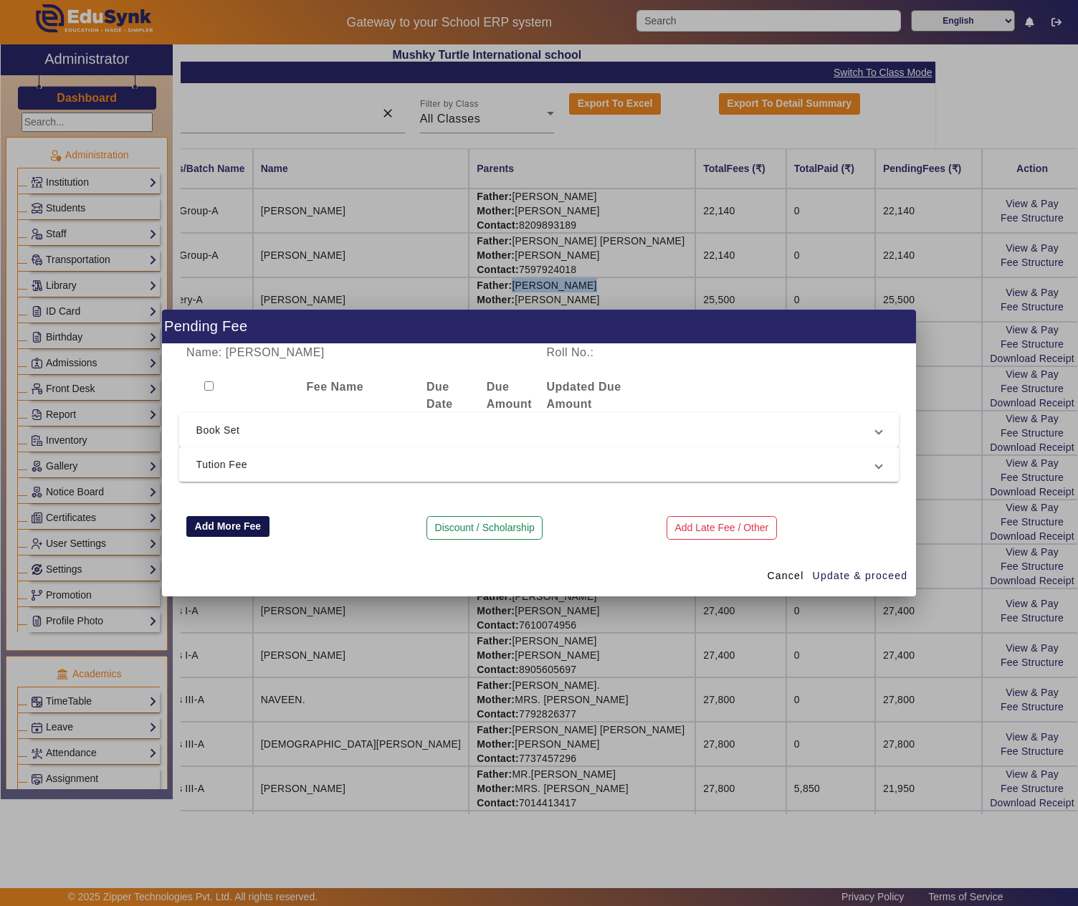
click at [224, 524] on button "Add More Fee" at bounding box center [227, 526] width 83 height 21
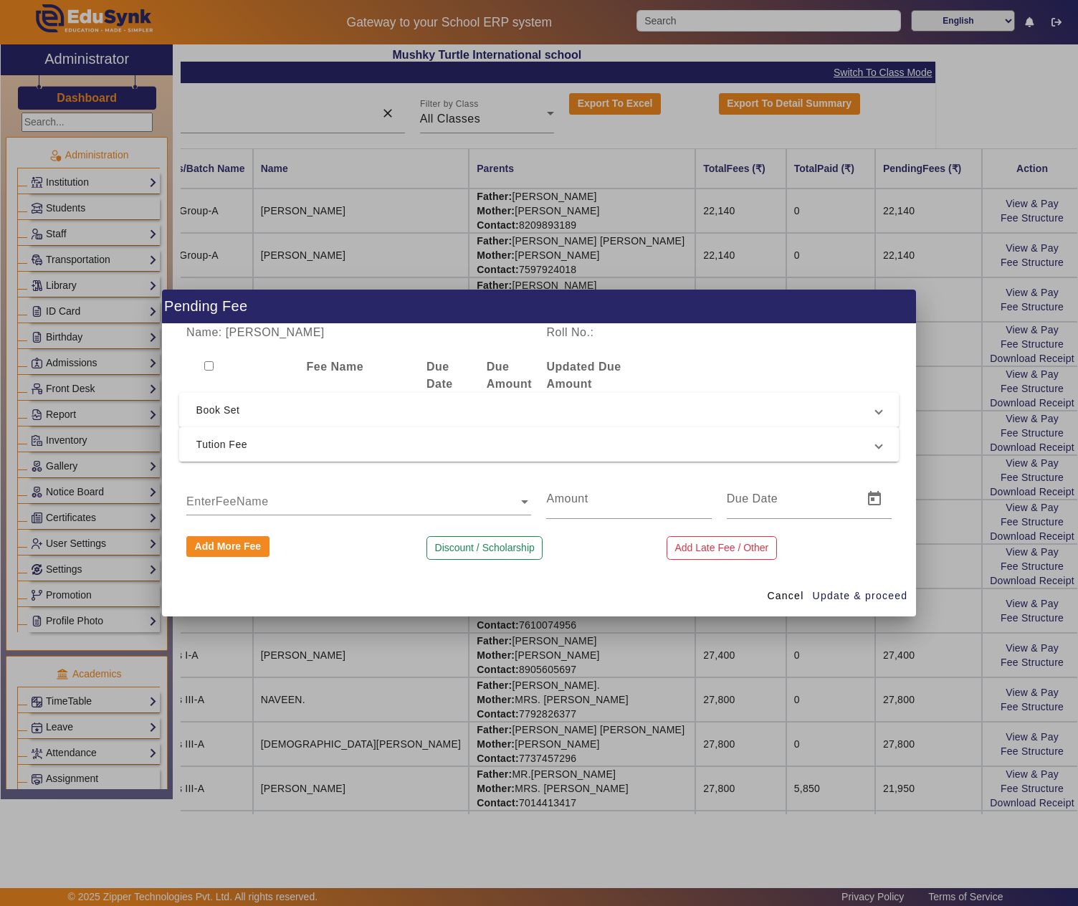
click at [234, 493] on input "text" at bounding box center [358, 501] width 345 height 17
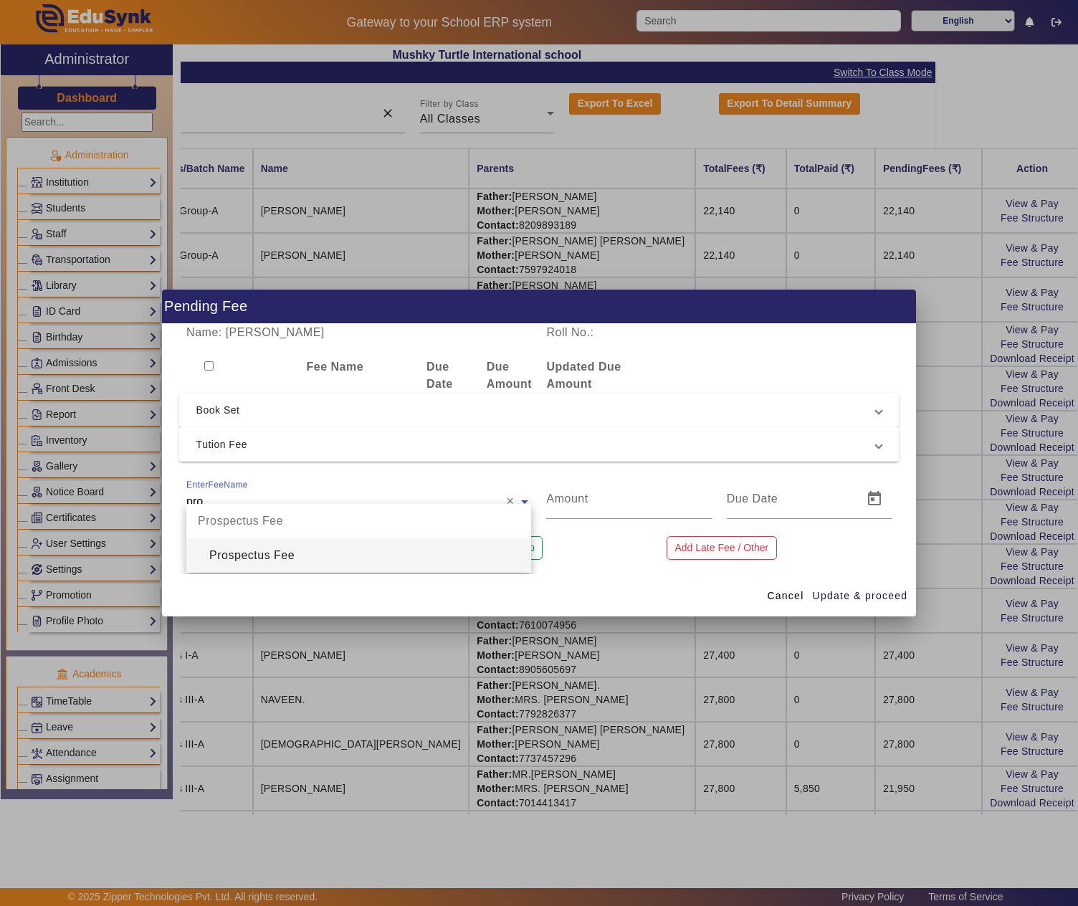
type input "pros"
type input "200"
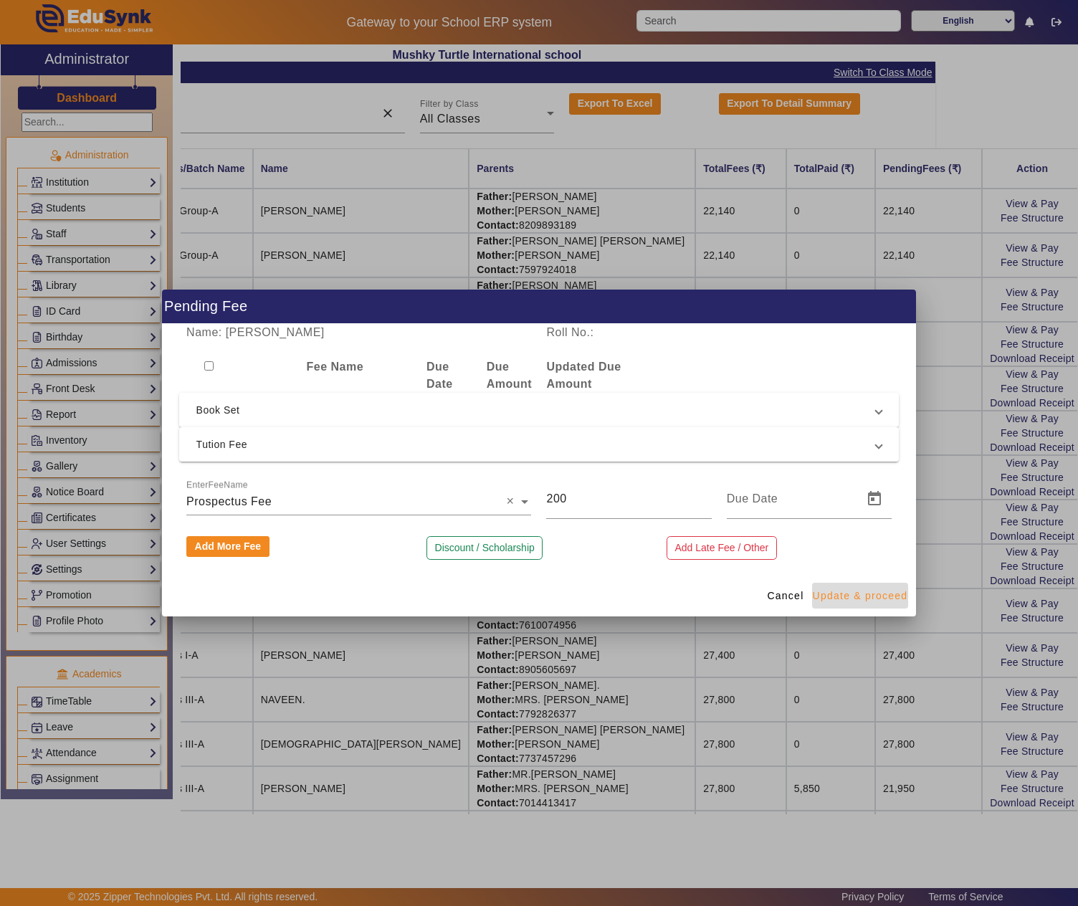
click at [860, 592] on span "Update & proceed" at bounding box center [859, 595] width 95 height 15
type input "[DATE]"
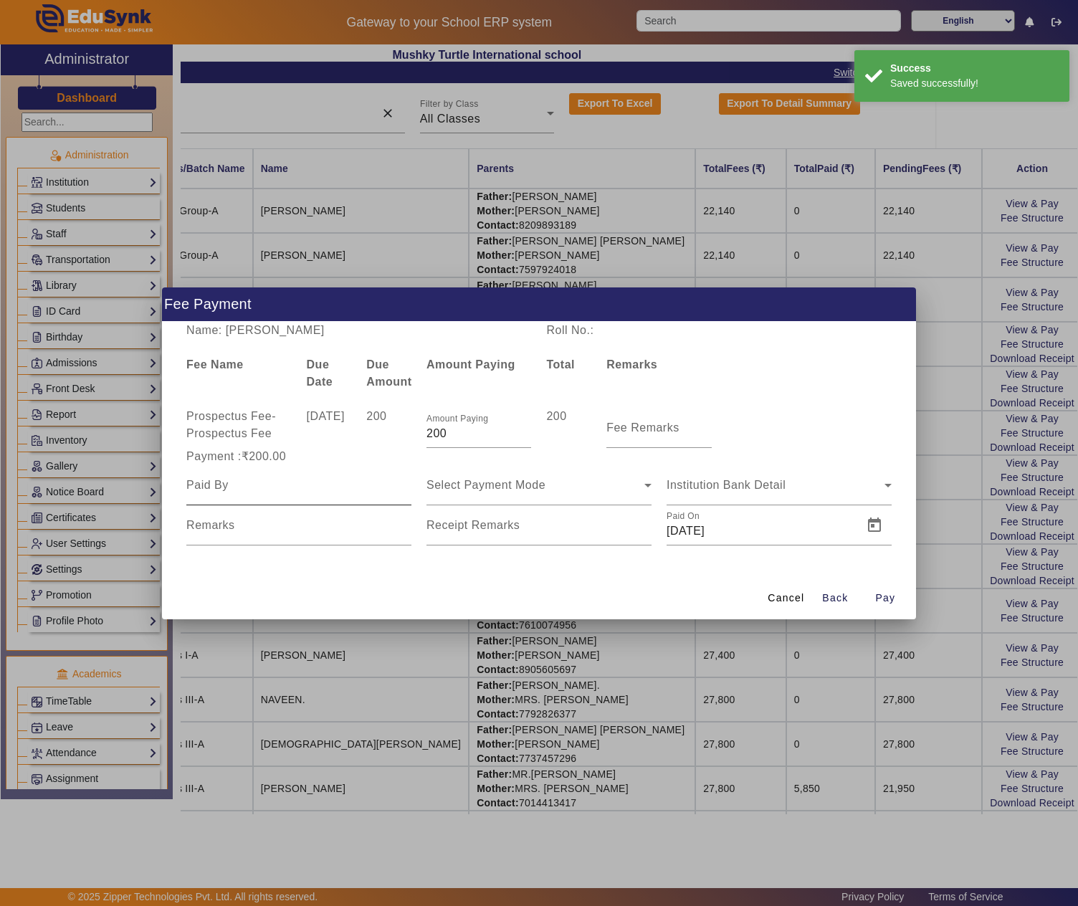
click at [318, 489] on input at bounding box center [298, 484] width 225 height 17
paste input "GURJEET SINGH"
type input "GURJEET SINGH"
click at [491, 484] on span "Select Payment Mode" at bounding box center [485, 485] width 119 height 12
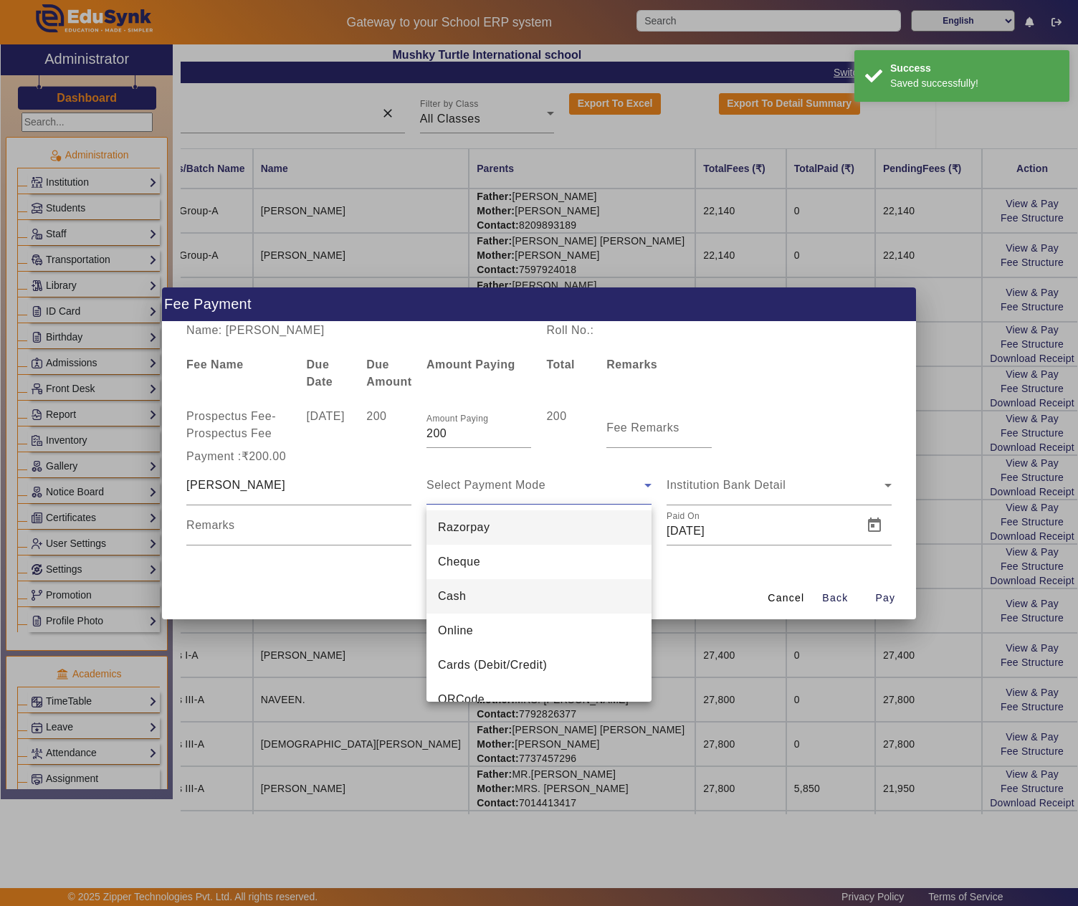
click at [467, 589] on mat-option "Cash" at bounding box center [538, 596] width 225 height 34
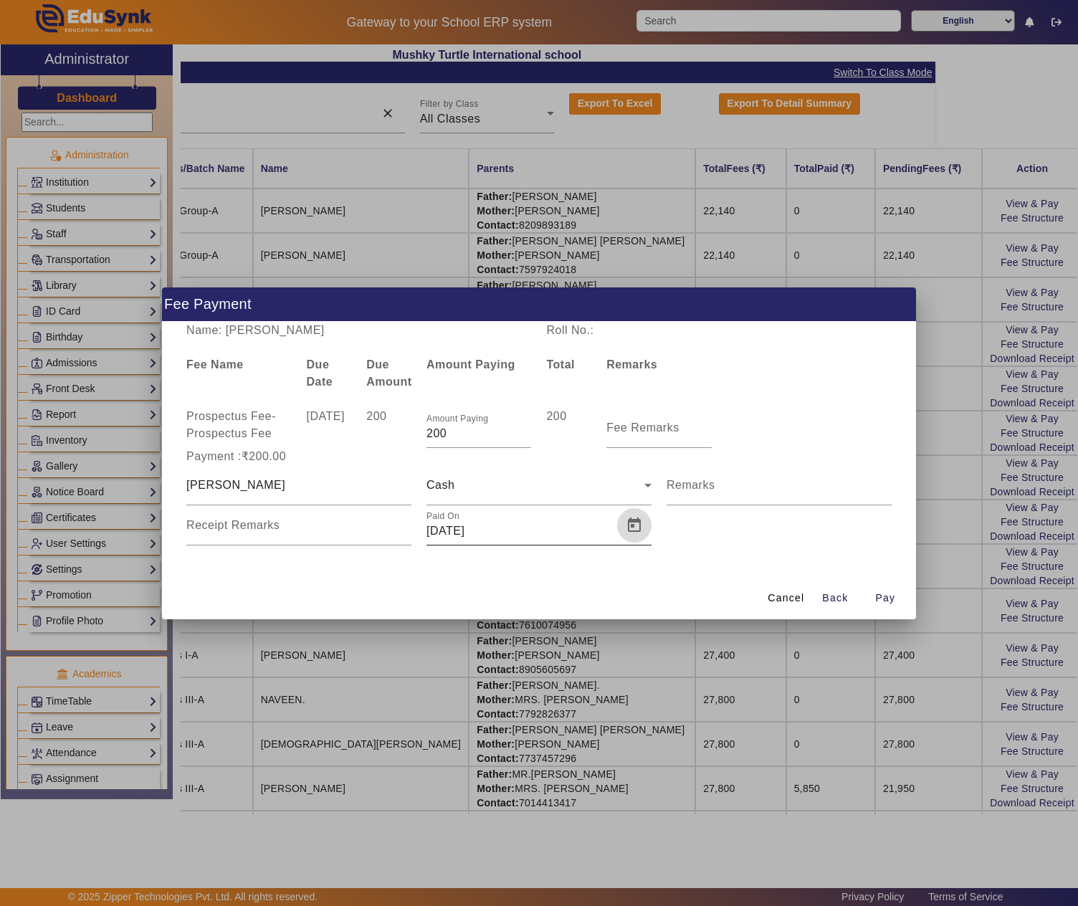
click at [630, 523] on span "Open calendar" at bounding box center [634, 525] width 34 height 34
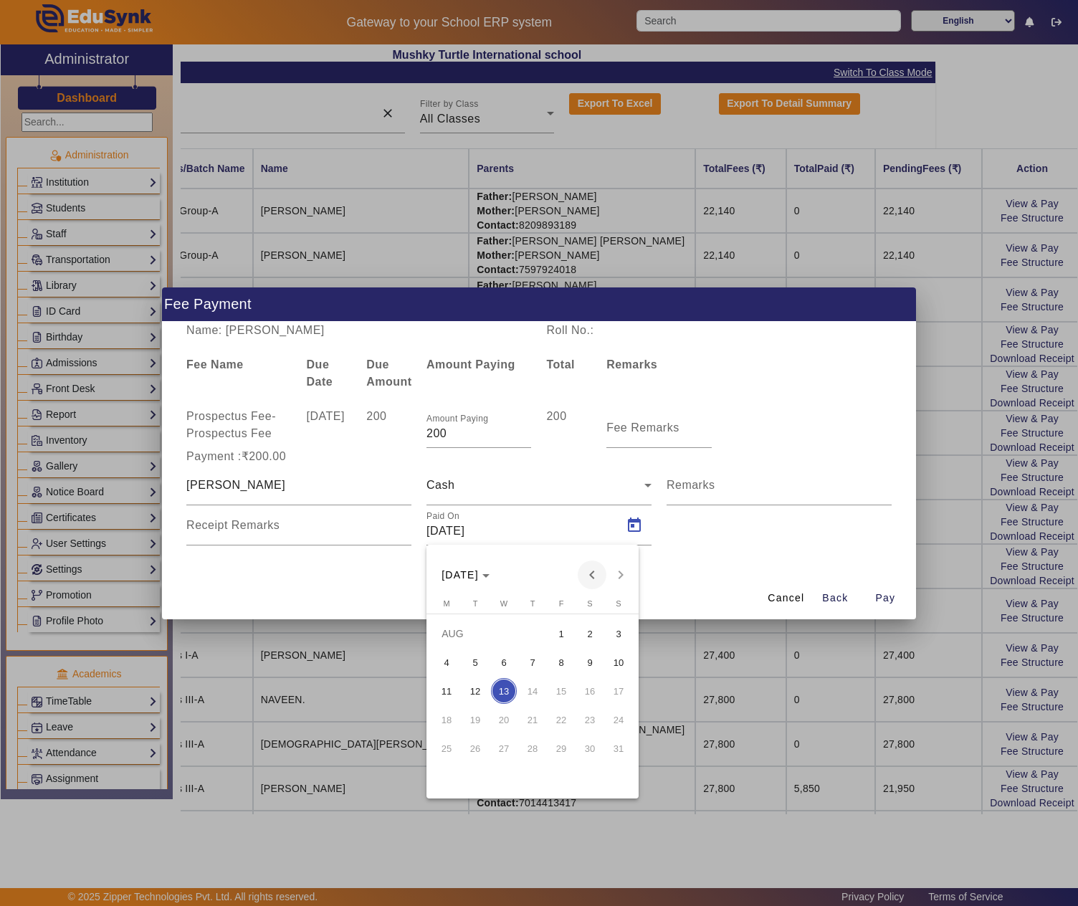
click at [589, 570] on span "Previous month" at bounding box center [591, 574] width 29 height 29
click at [454, 688] on span "12" at bounding box center [446, 691] width 26 height 26
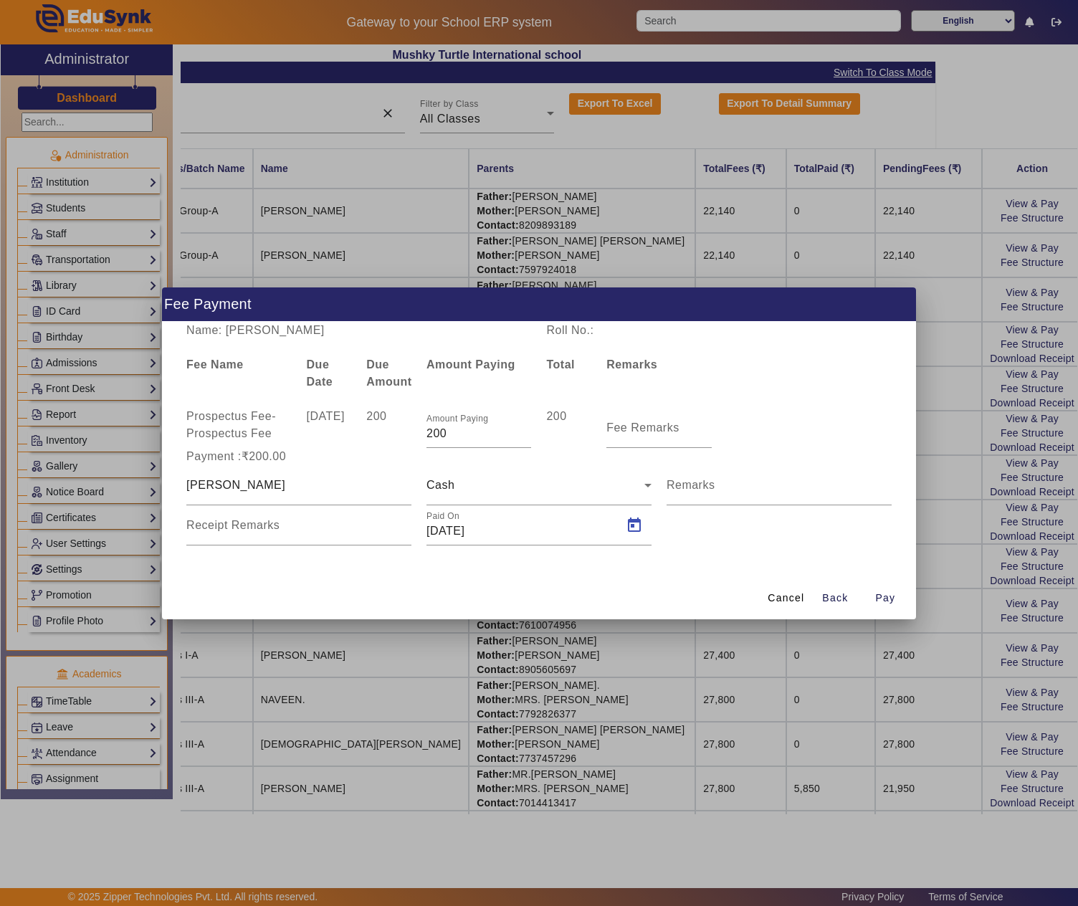
type input "12/05/2025"
click at [887, 590] on span "Pay" at bounding box center [885, 597] width 20 height 15
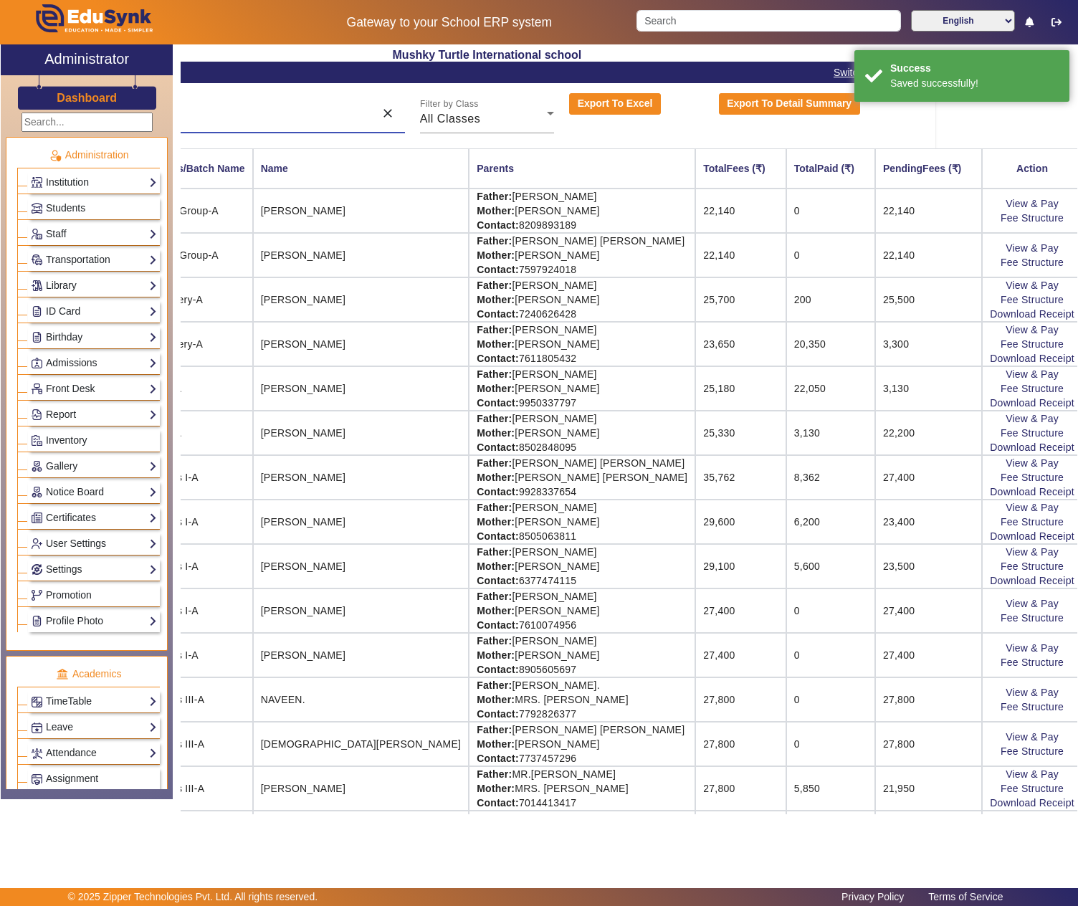
click at [302, 113] on input "chan" at bounding box center [206, 113] width 321 height 17
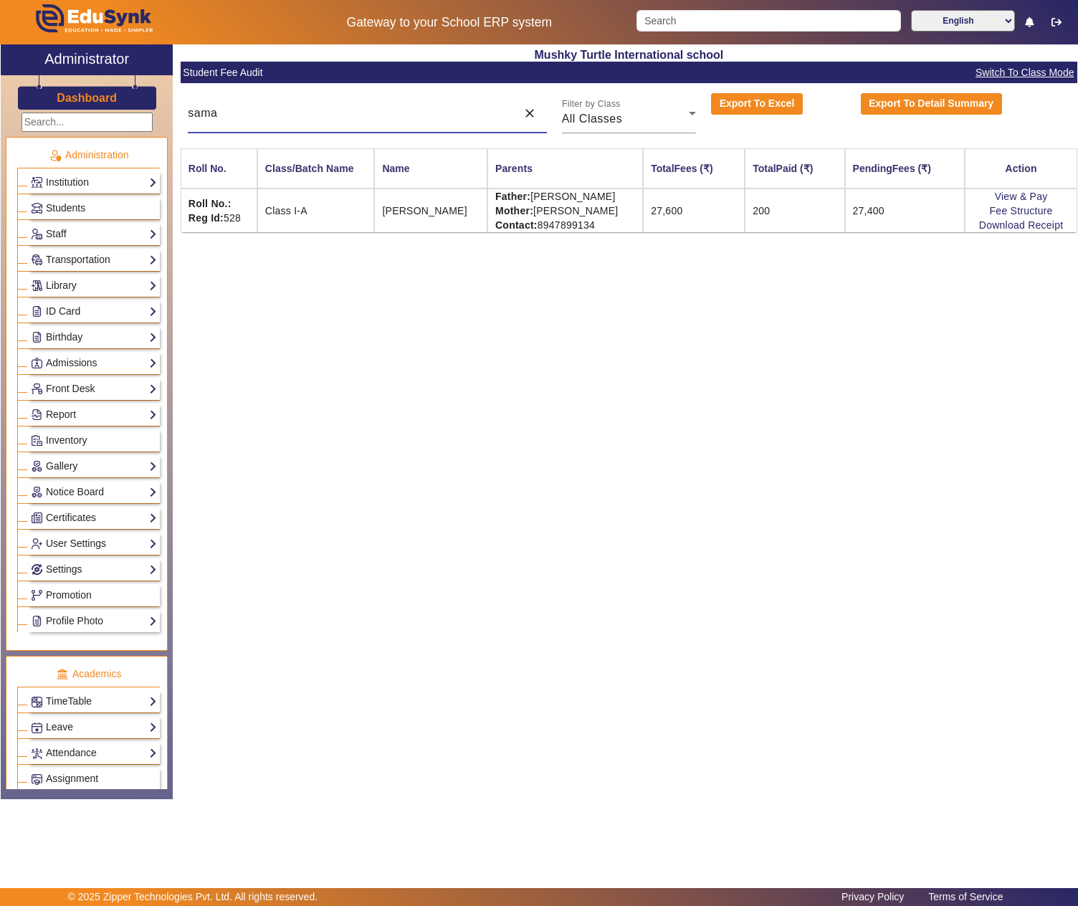
type input "sama"
drag, startPoint x: 524, startPoint y: 201, endPoint x: 623, endPoint y: 193, distance: 99.1
click at [623, 193] on td "Father: OMPRAKASH SAINI Mother: GEETA SAINI Contact: 8947899134" at bounding box center [564, 210] width 155 height 44
click at [1004, 195] on link "View & Pay" at bounding box center [1020, 196] width 53 height 11
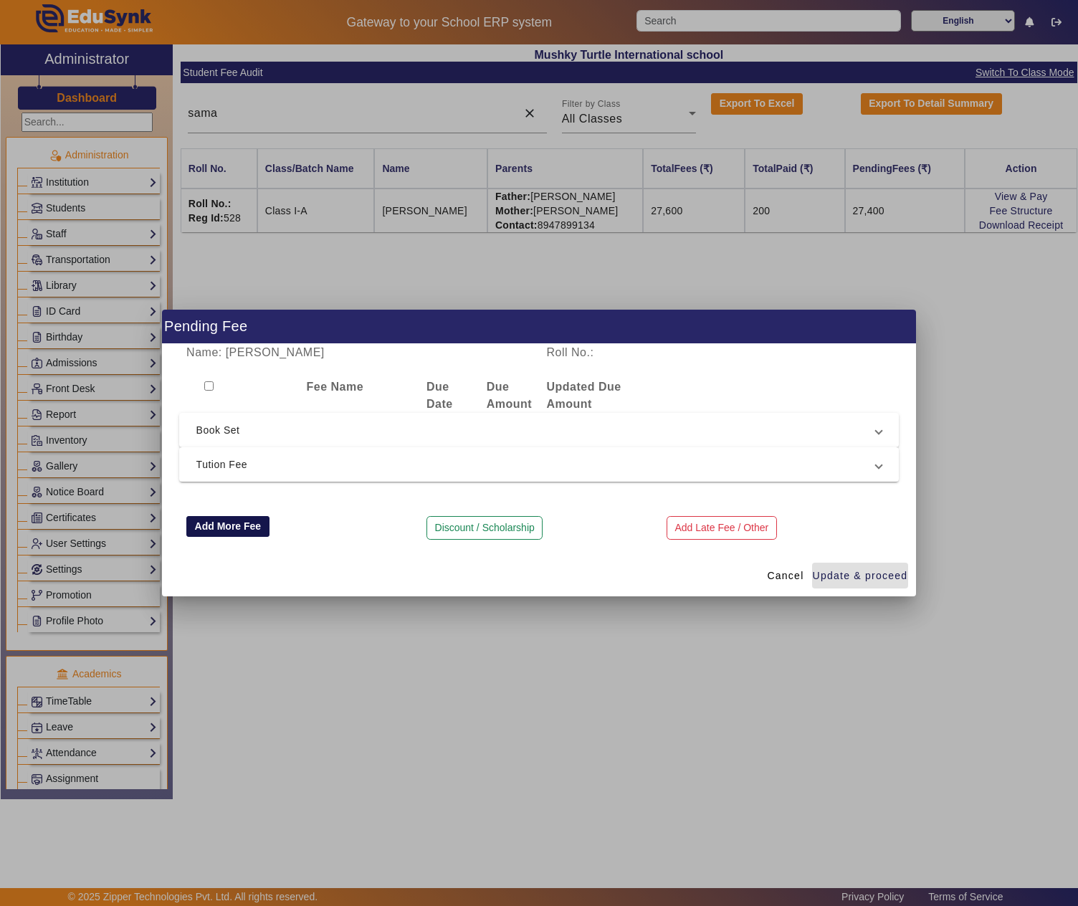
click at [214, 527] on button "Add More Fee" at bounding box center [227, 526] width 83 height 21
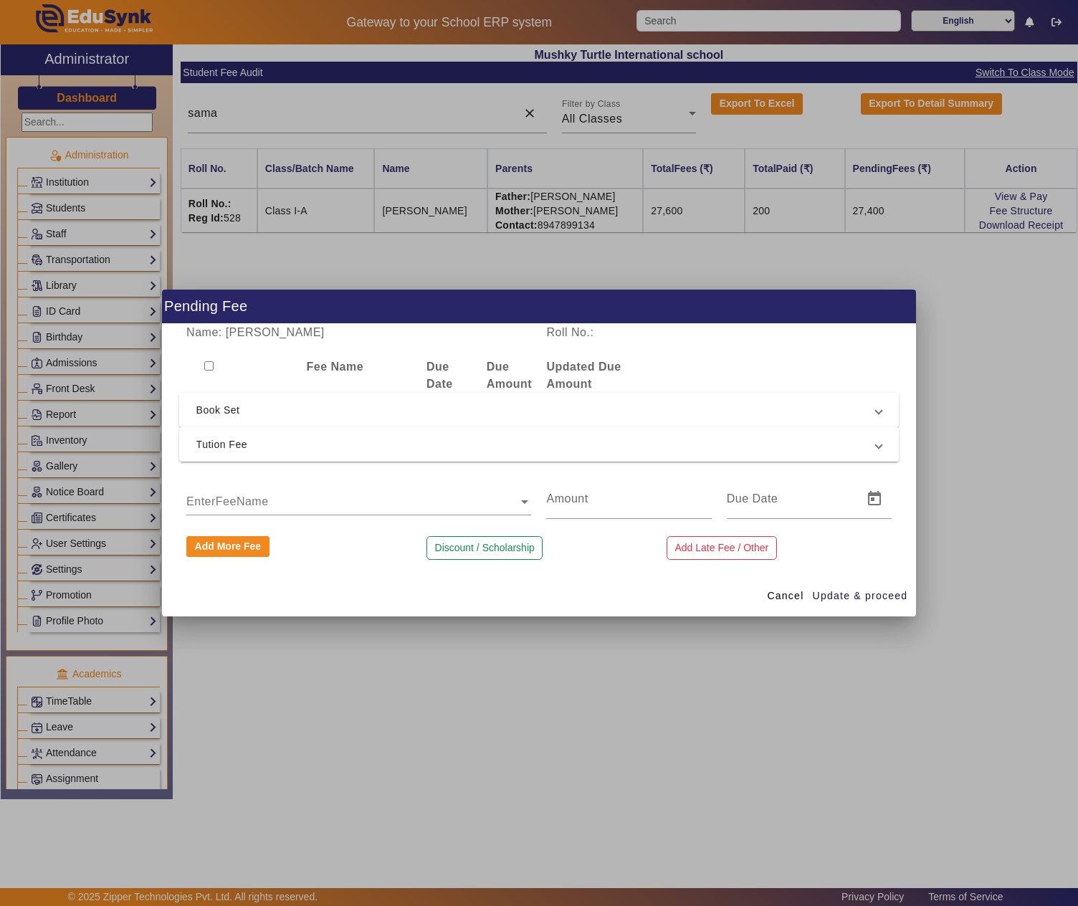
click at [244, 497] on input "text" at bounding box center [358, 501] width 345 height 17
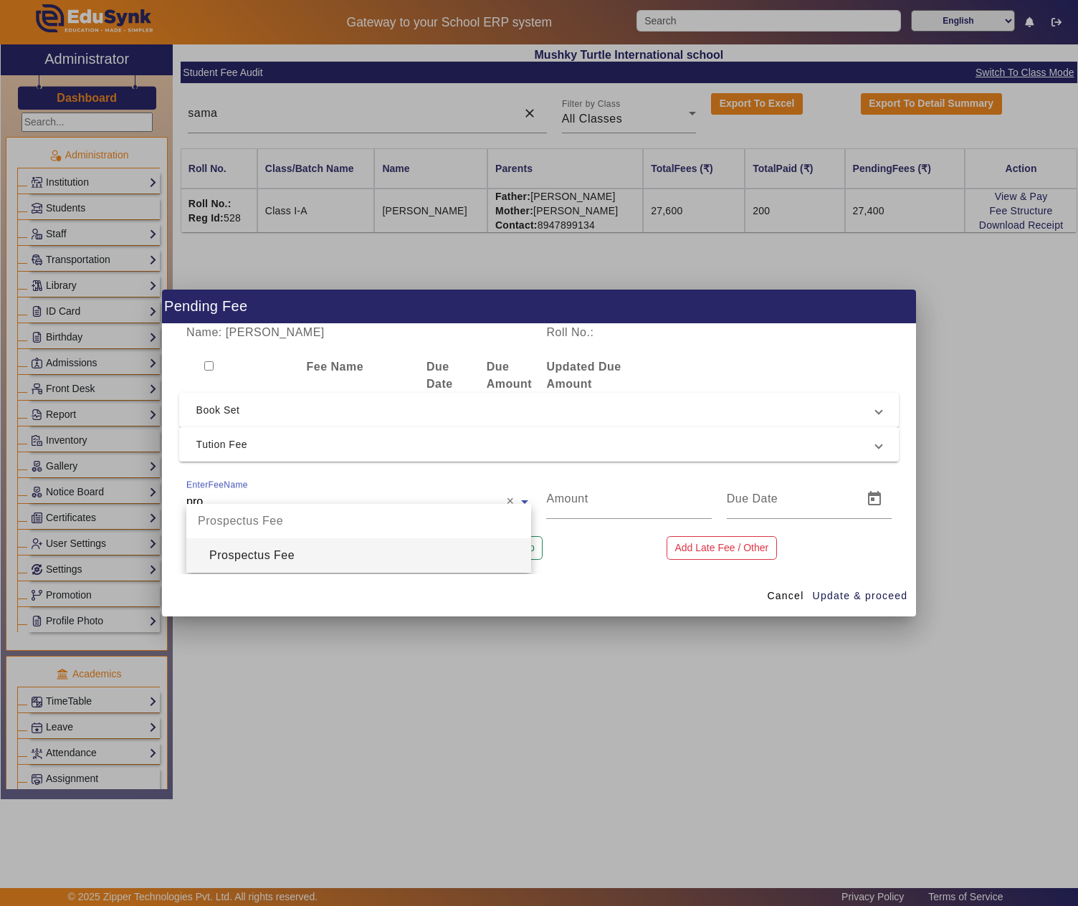
type input "pros"
click at [277, 552] on div "Prospectus Fee" at bounding box center [358, 555] width 345 height 34
type input "200"
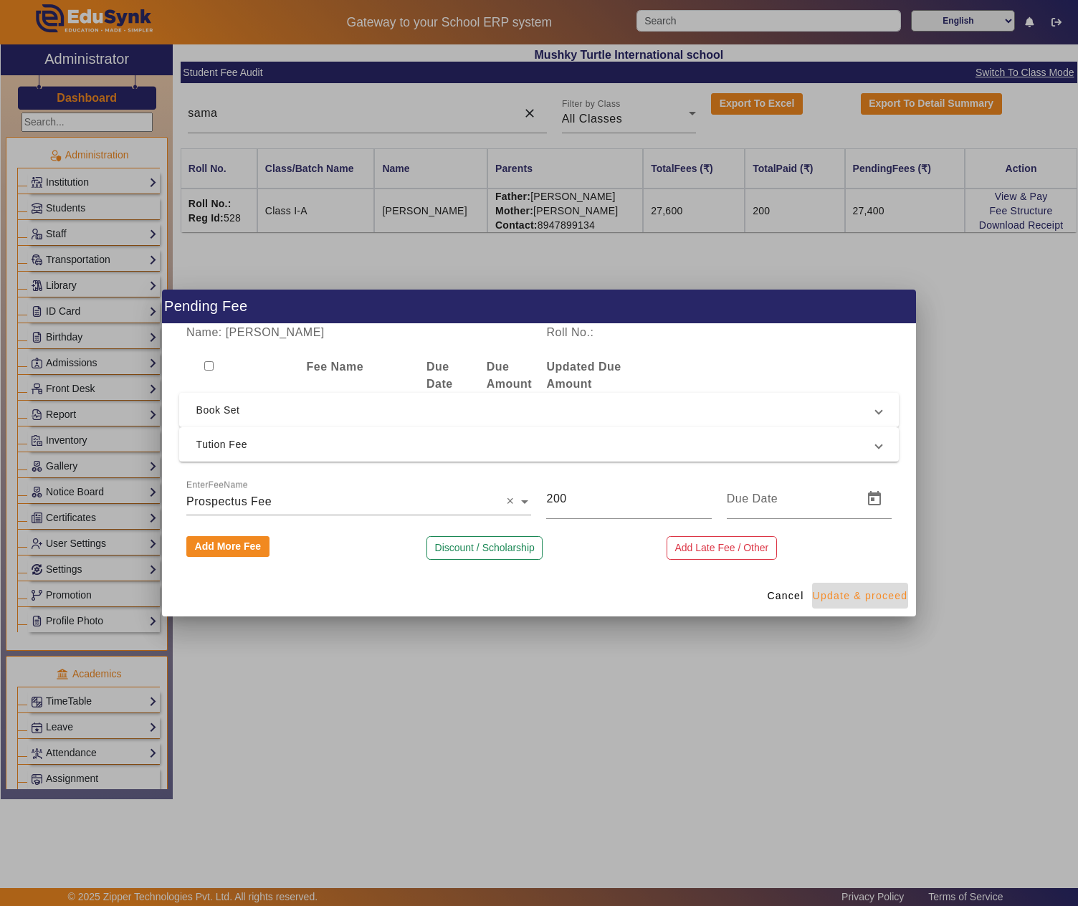
click at [854, 592] on span "Update & proceed" at bounding box center [859, 595] width 95 height 15
type input "[DATE]"
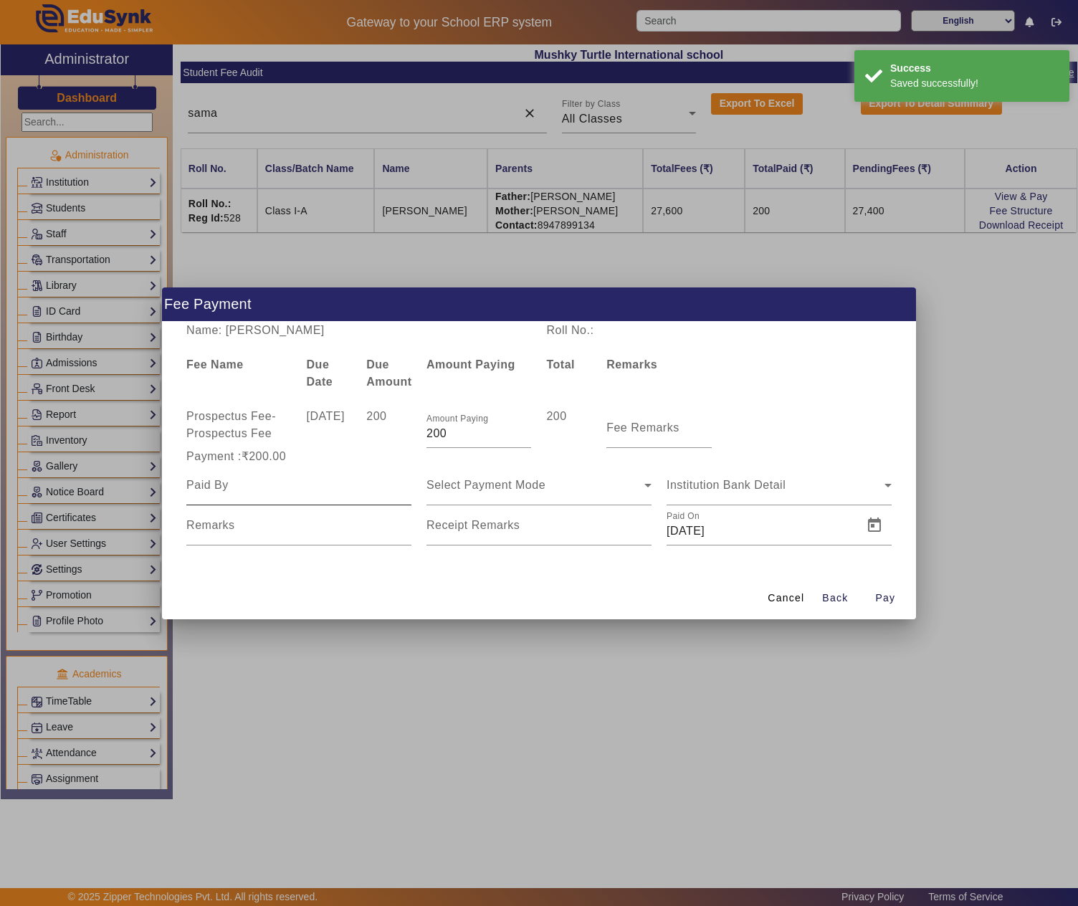
click at [269, 496] on div at bounding box center [298, 485] width 225 height 40
paste input "OMPRAKASH SAINI"
type input "OMPRAKASH SAINI"
click at [516, 486] on span "Select Payment Mode" at bounding box center [485, 485] width 119 height 12
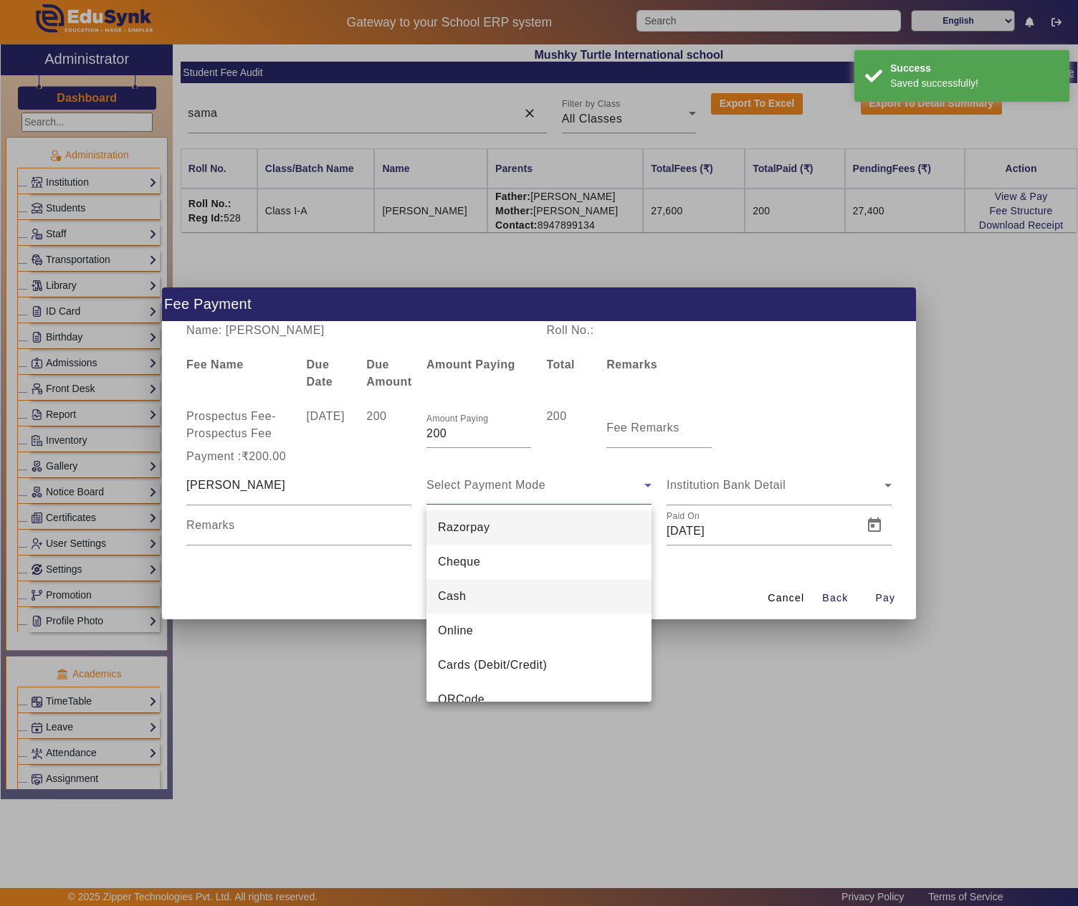
click at [486, 595] on mat-option "Cash" at bounding box center [538, 596] width 225 height 34
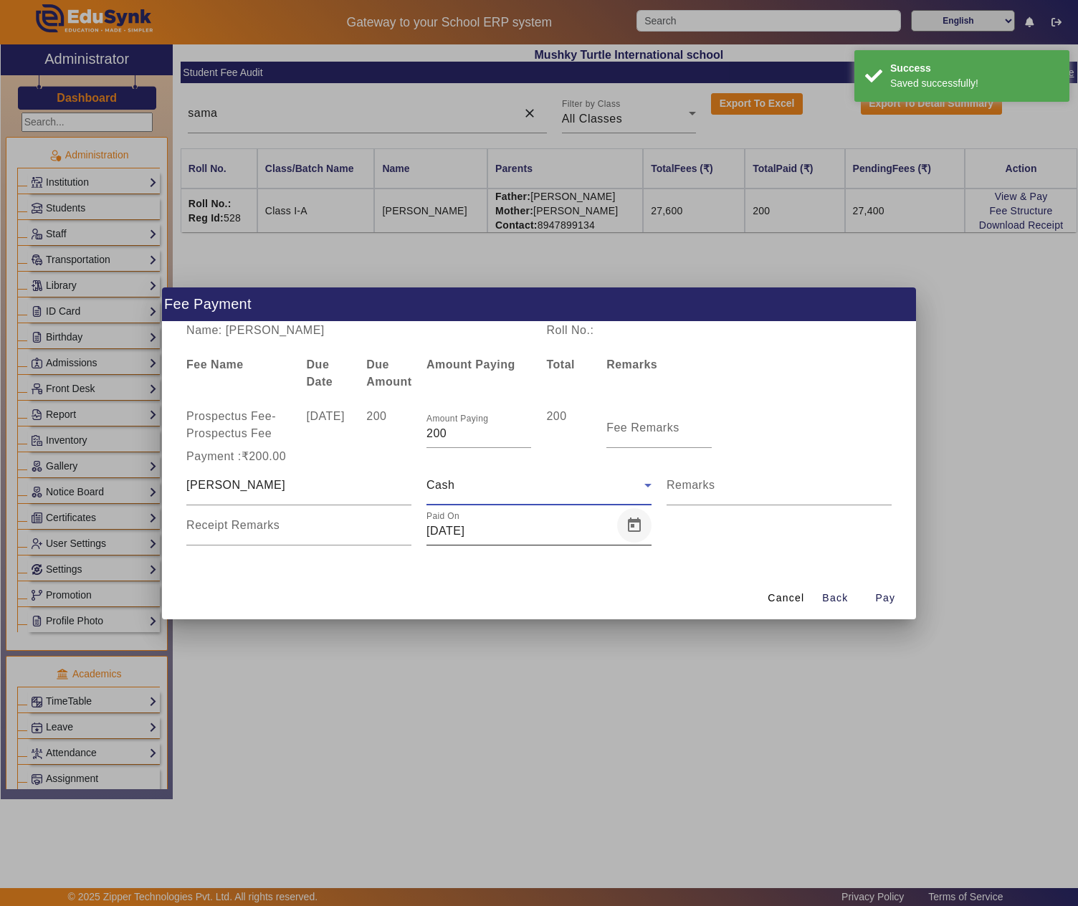
click at [622, 527] on span "Open calendar" at bounding box center [634, 525] width 34 height 34
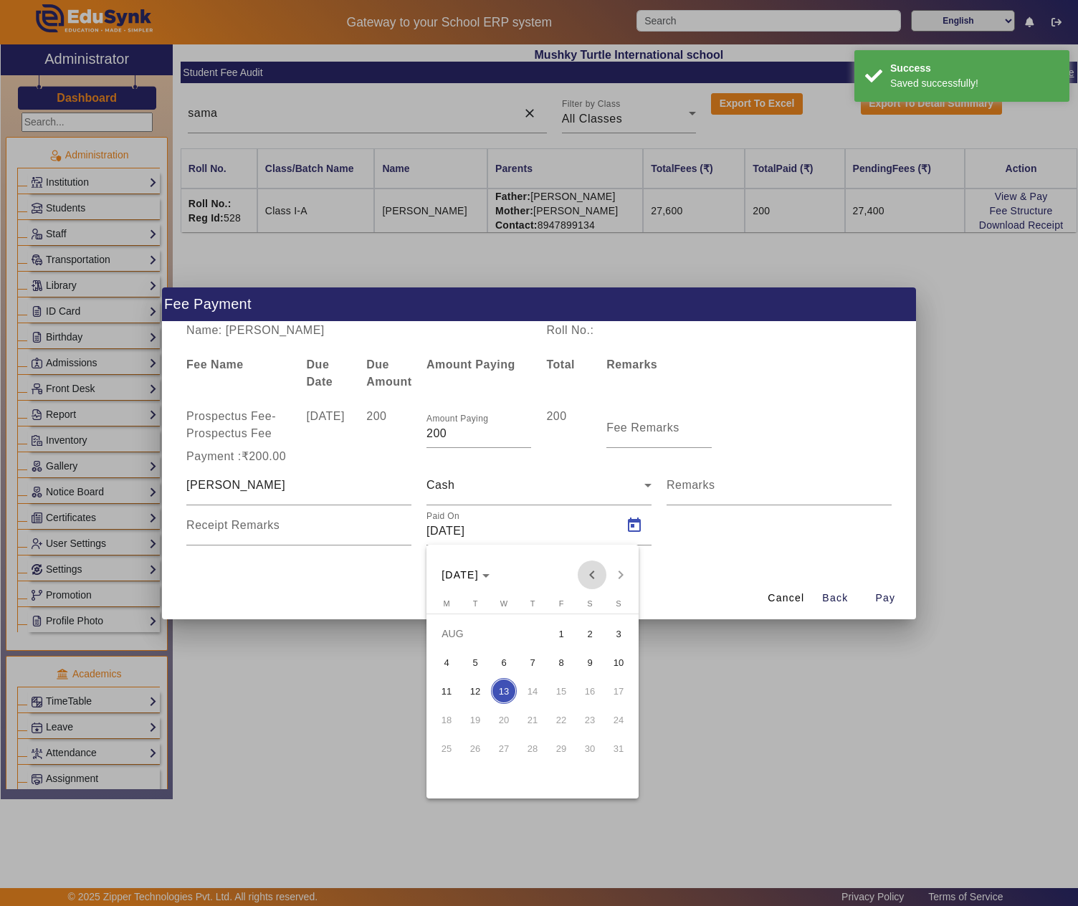
click at [592, 572] on span "Previous month" at bounding box center [591, 574] width 29 height 29
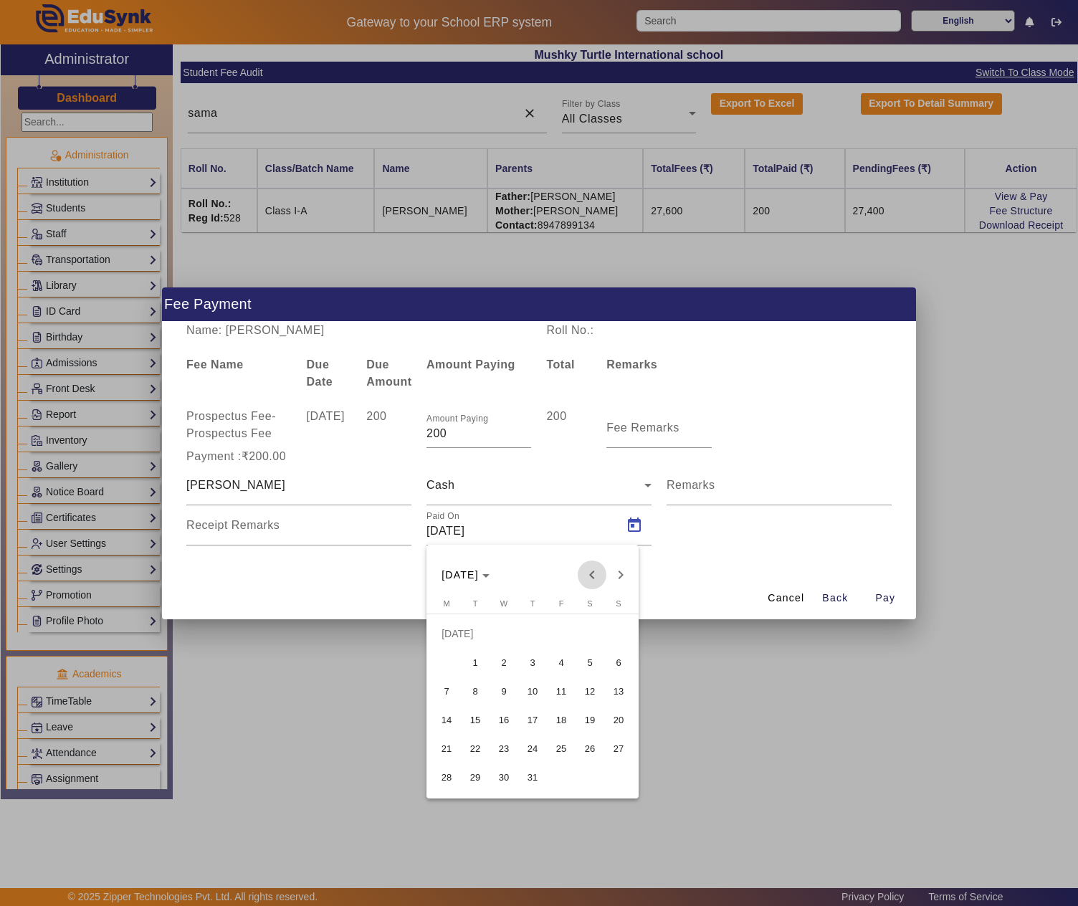
click at [592, 572] on span "Previous month" at bounding box center [591, 574] width 29 height 29
click at [450, 689] on span "12" at bounding box center [446, 691] width 26 height 26
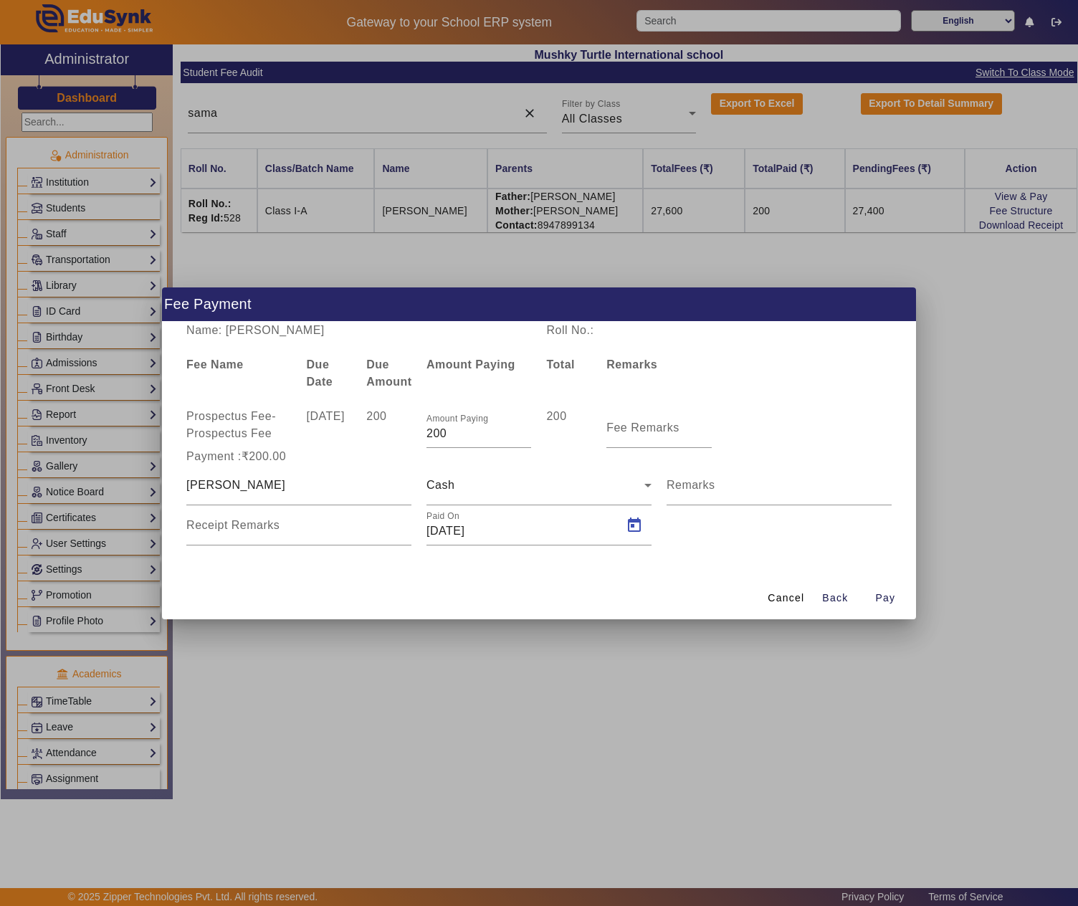
type input "12/05/2025"
click at [880, 602] on span "Pay" at bounding box center [885, 597] width 20 height 15
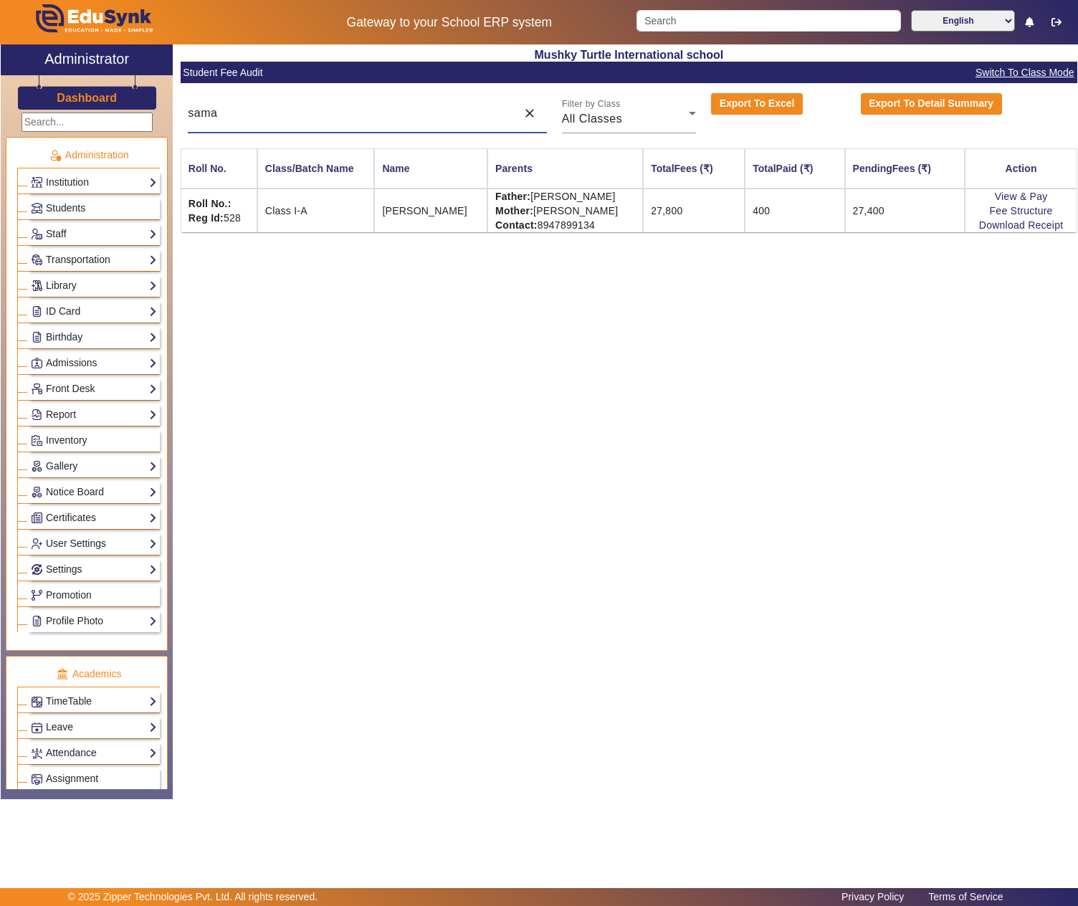
click at [255, 106] on input "sama" at bounding box center [348, 113] width 321 height 17
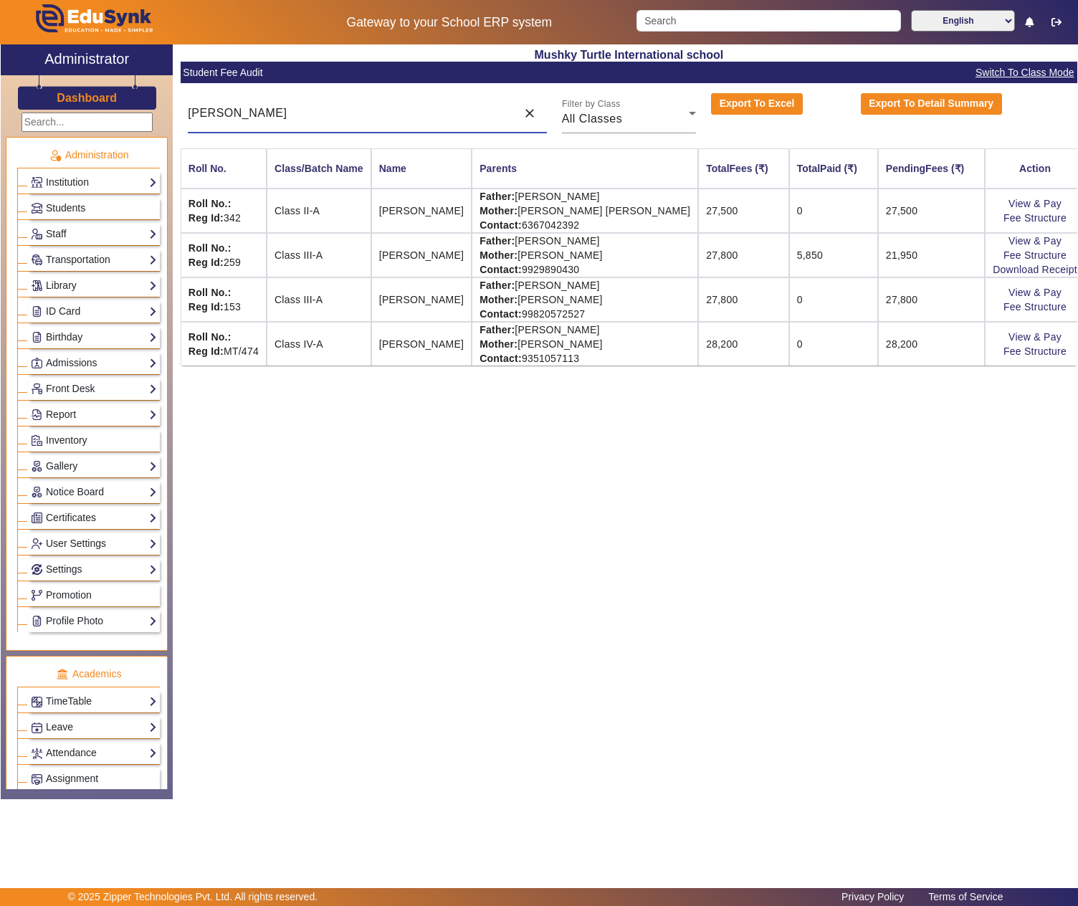
type input "ritik"
drag, startPoint x: 550, startPoint y: 288, endPoint x: 678, endPoint y: 284, distance: 127.6
click at [678, 284] on td "Father: MR.RAGHUNATH DEY Mother: MRS. MAMTA DEY Contact: 99820572527" at bounding box center [584, 299] width 226 height 44
click at [1020, 297] on link "View & Pay" at bounding box center [1034, 292] width 53 height 11
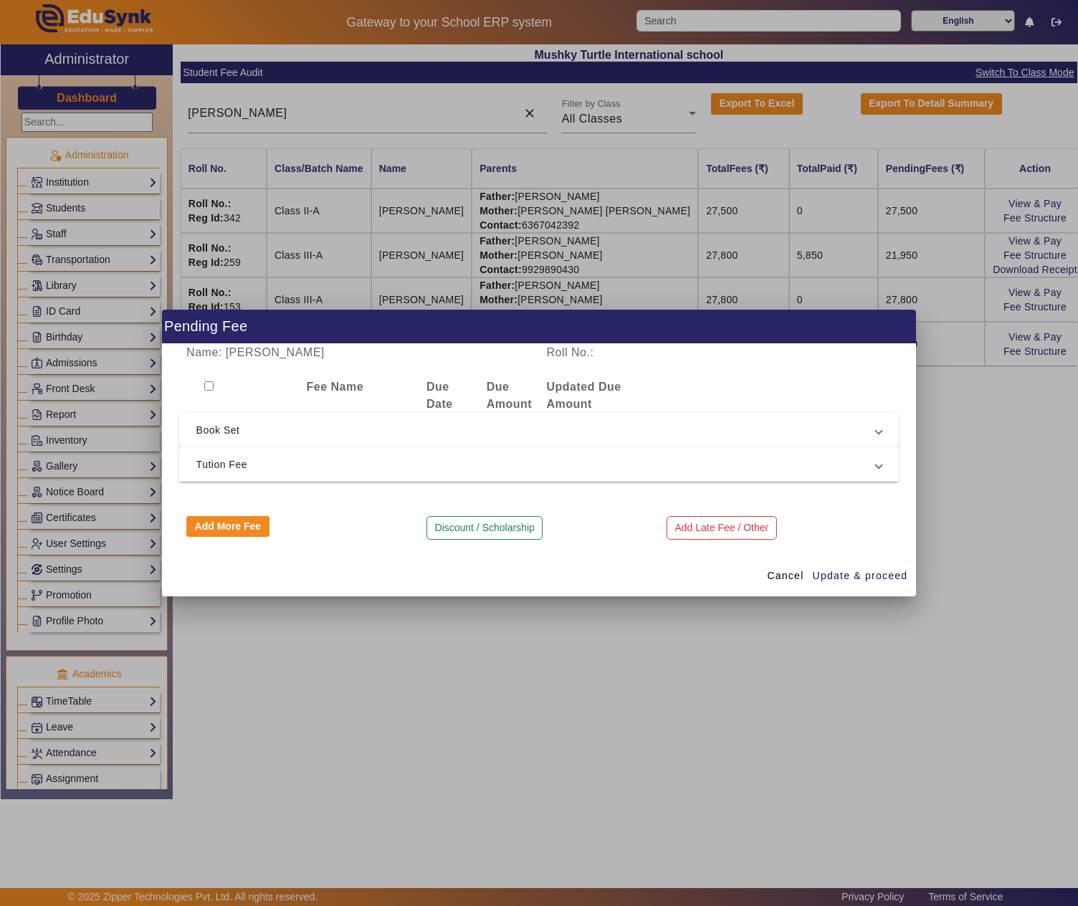
click at [241, 456] on span "Tution Fee" at bounding box center [536, 464] width 680 height 17
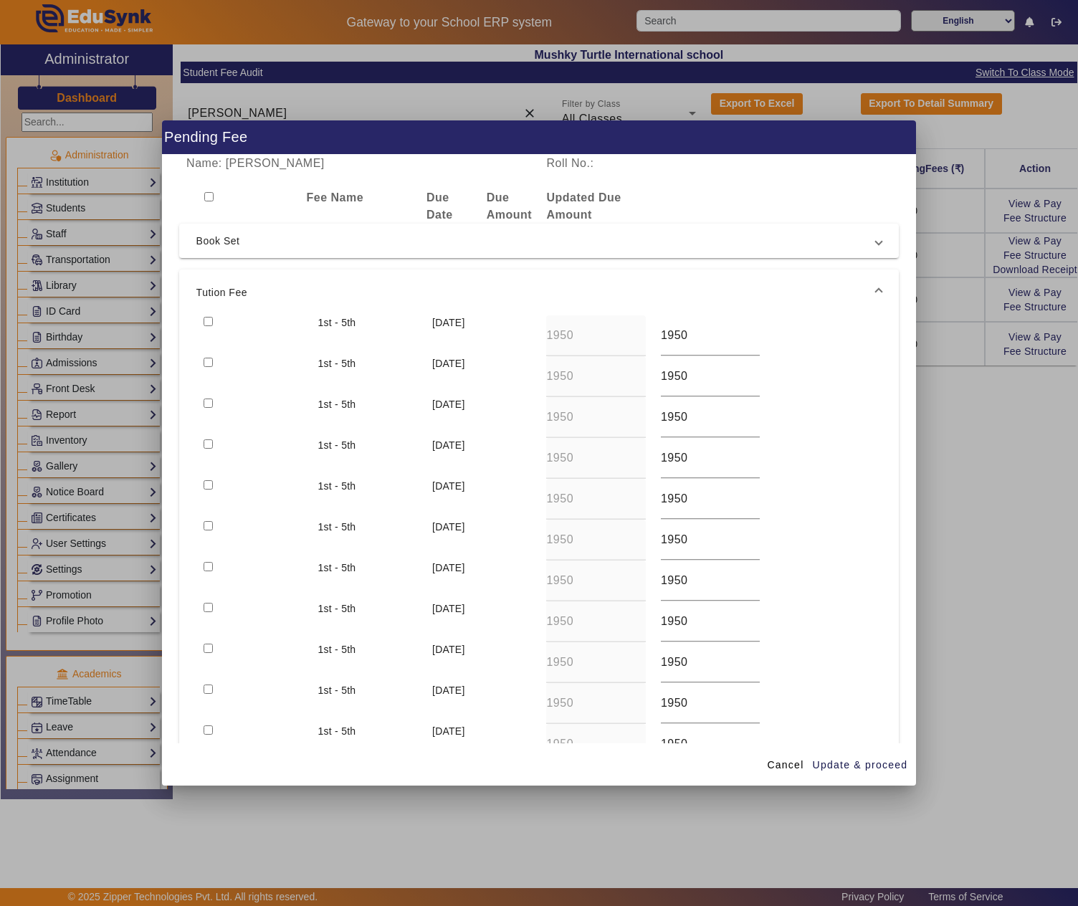
click at [205, 321] on input "checkbox" at bounding box center [207, 321] width 9 height 9
checkbox input "true"
click at [205, 358] on input "checkbox" at bounding box center [207, 362] width 9 height 9
checkbox input "true"
click at [870, 761] on span "Update & proceed" at bounding box center [859, 764] width 95 height 15
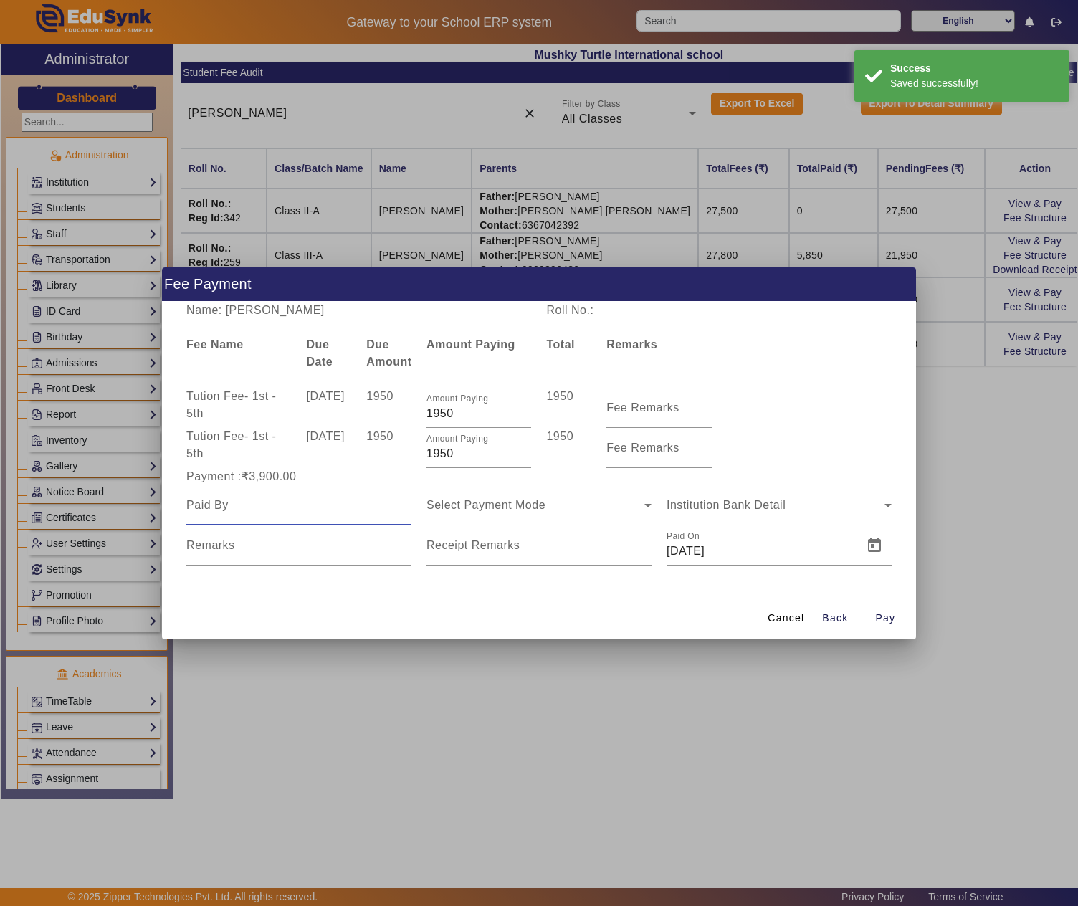
click at [288, 503] on input at bounding box center [298, 505] width 225 height 17
paste input "RAGHUNATH DEY"
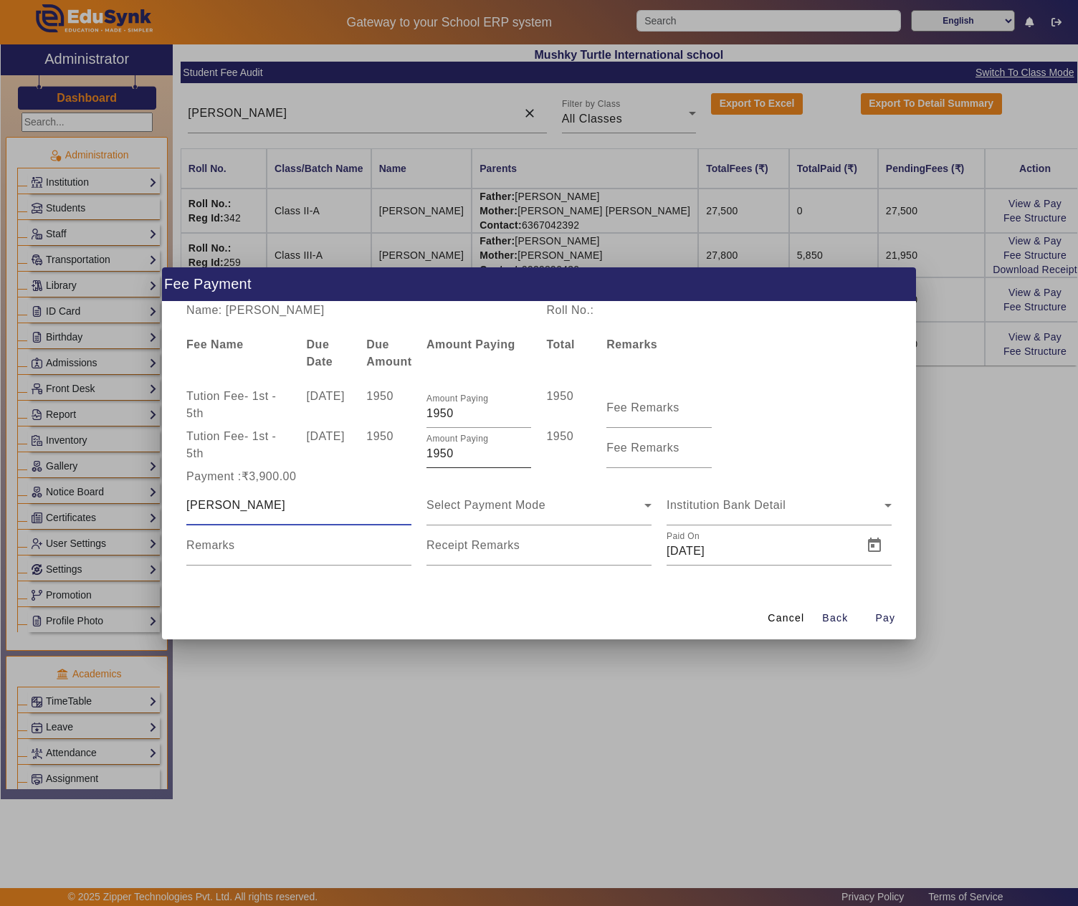
type input "RAGHUNATH DEY"
drag, startPoint x: 460, startPoint y: 456, endPoint x: 421, endPoint y: 459, distance: 38.8
click at [421, 459] on div "Amount Paying 1950" at bounding box center [478, 448] width 120 height 40
type input "960"
click at [302, 543] on input "Remarks" at bounding box center [298, 550] width 225 height 17
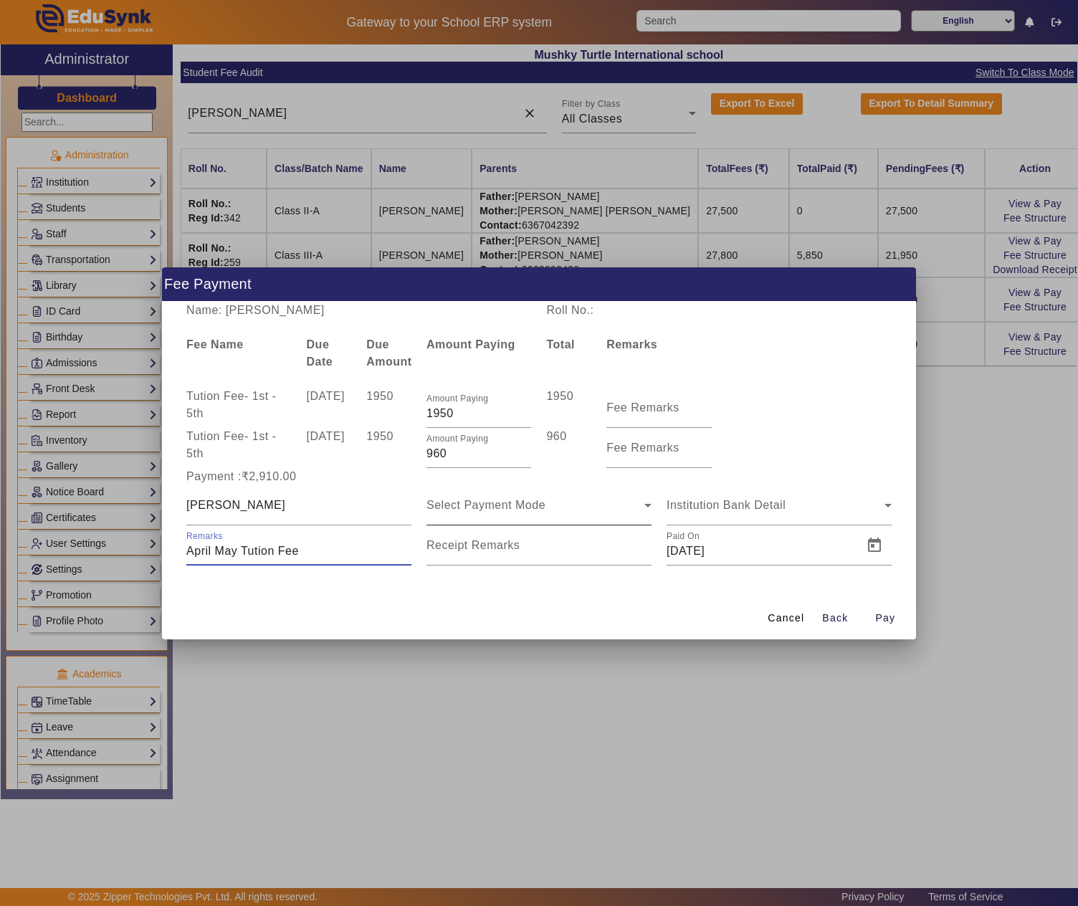
type input "April May Tution Fee"
click at [569, 485] on div "Select Payment Mode" at bounding box center [538, 505] width 225 height 40
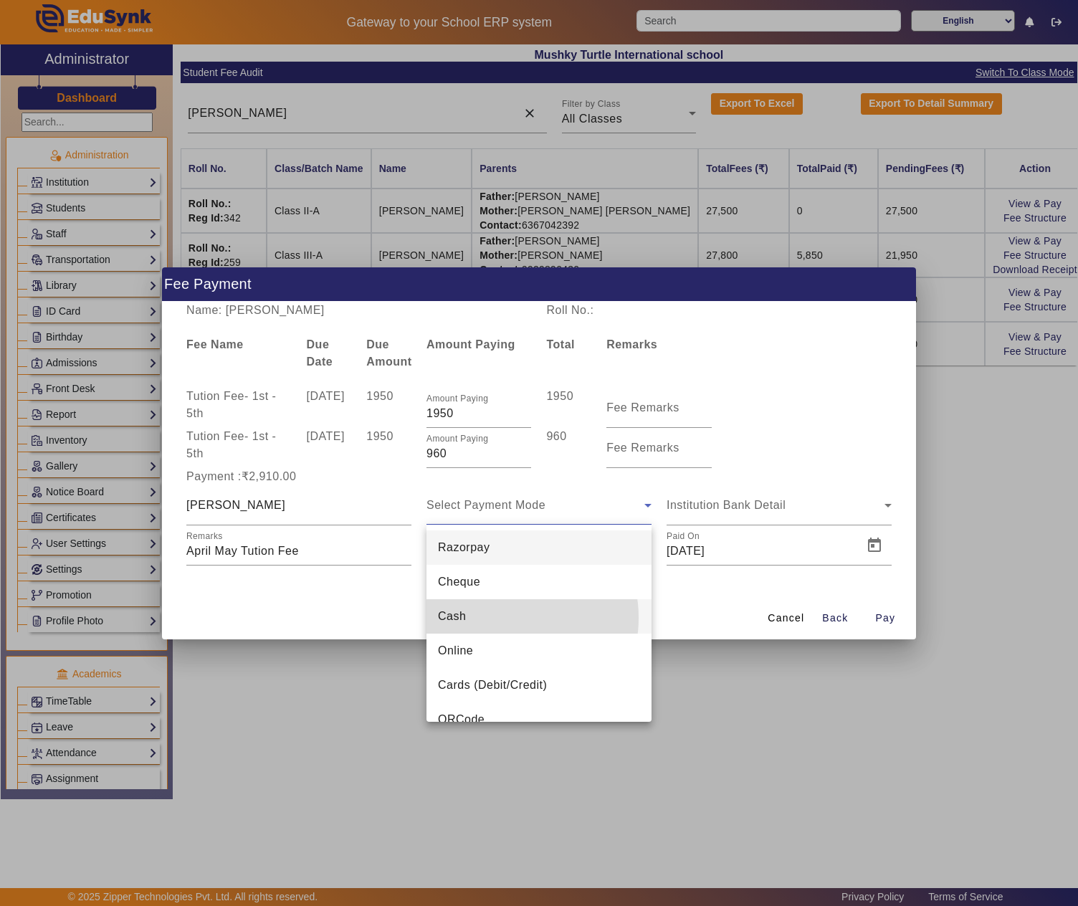
click at [500, 618] on mat-option "Cash" at bounding box center [538, 616] width 225 height 34
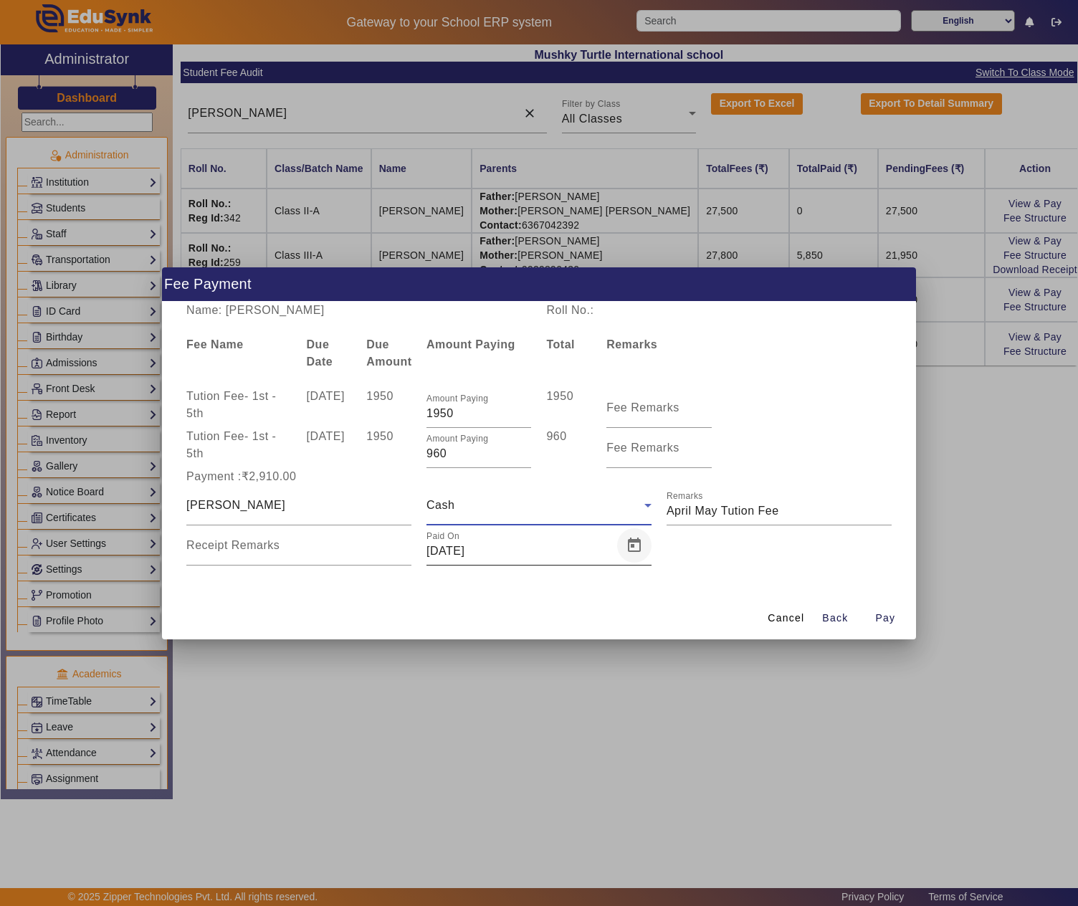
click at [625, 549] on span "Open calendar" at bounding box center [634, 545] width 34 height 34
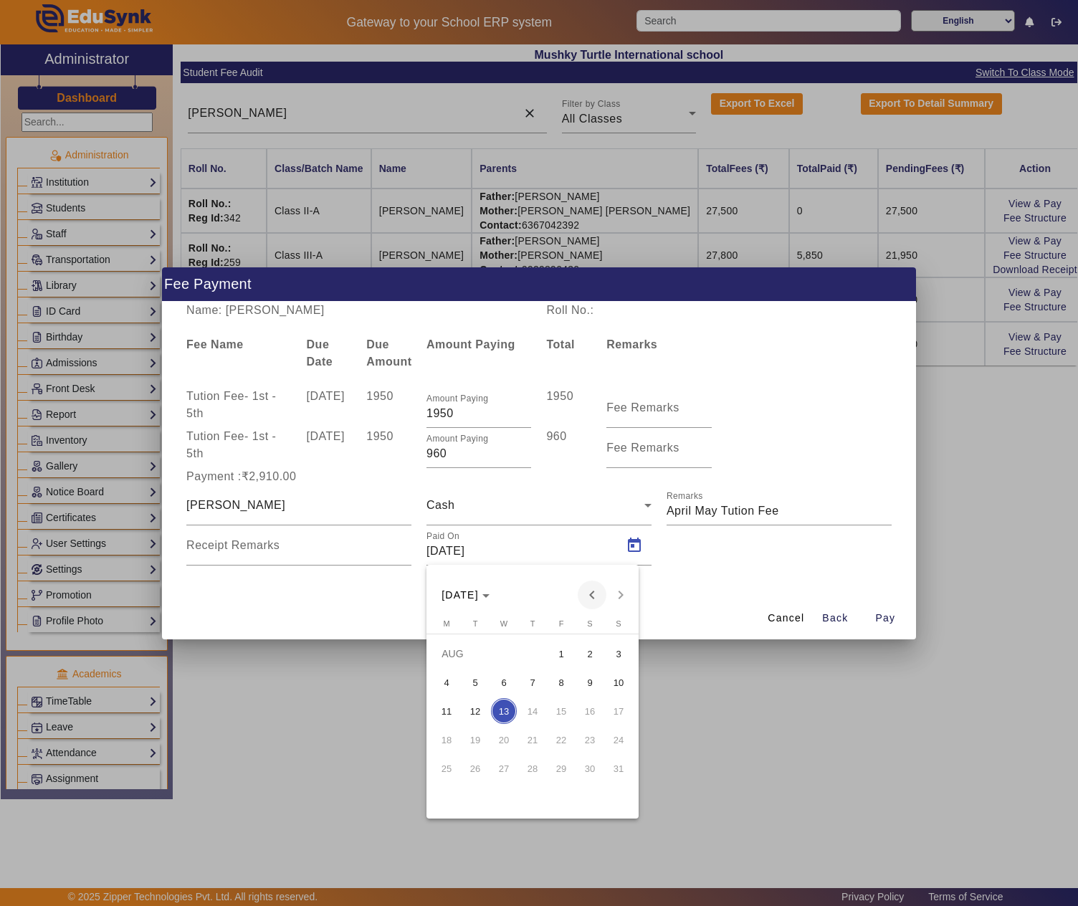
click at [589, 598] on span "Previous month" at bounding box center [591, 594] width 29 height 29
click at [446, 711] on span "12" at bounding box center [446, 711] width 26 height 26
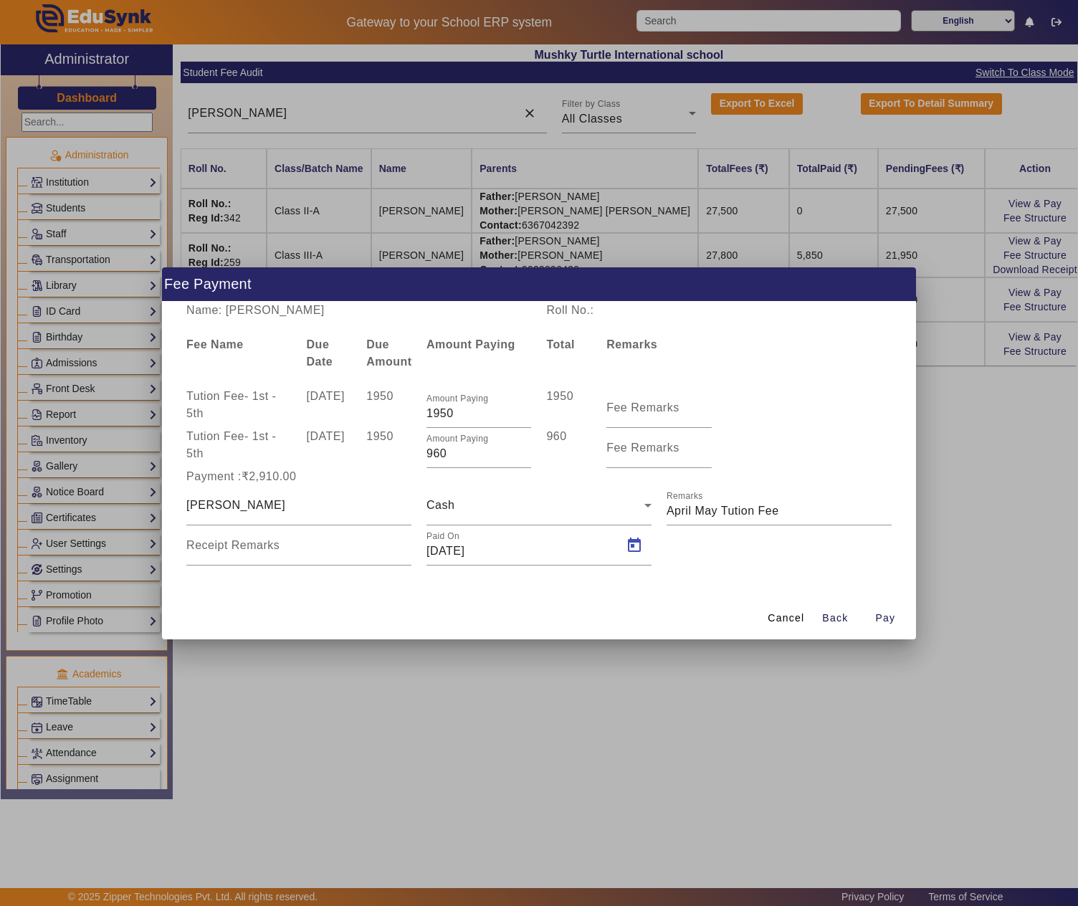
type input "12/05/2025"
click at [875, 613] on span "Pay" at bounding box center [885, 617] width 20 height 15
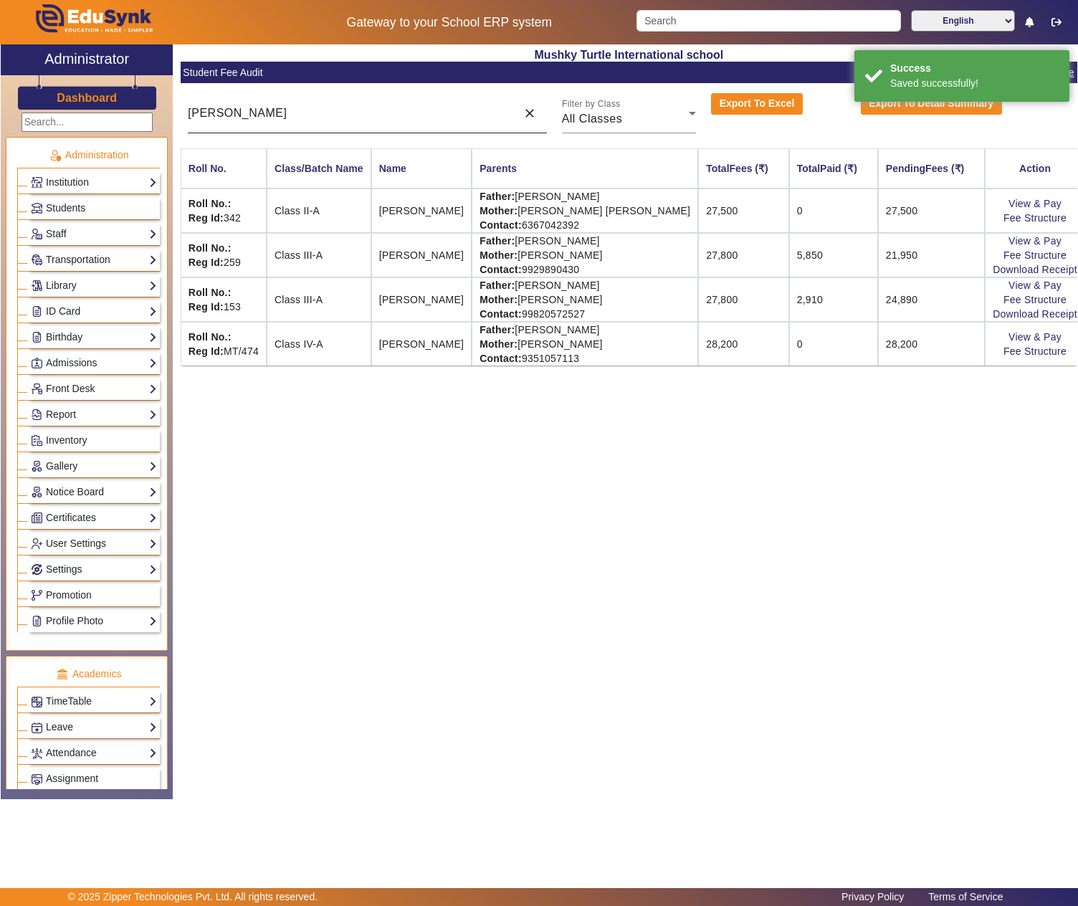
click at [360, 113] on input "ritik" at bounding box center [348, 113] width 321 height 17
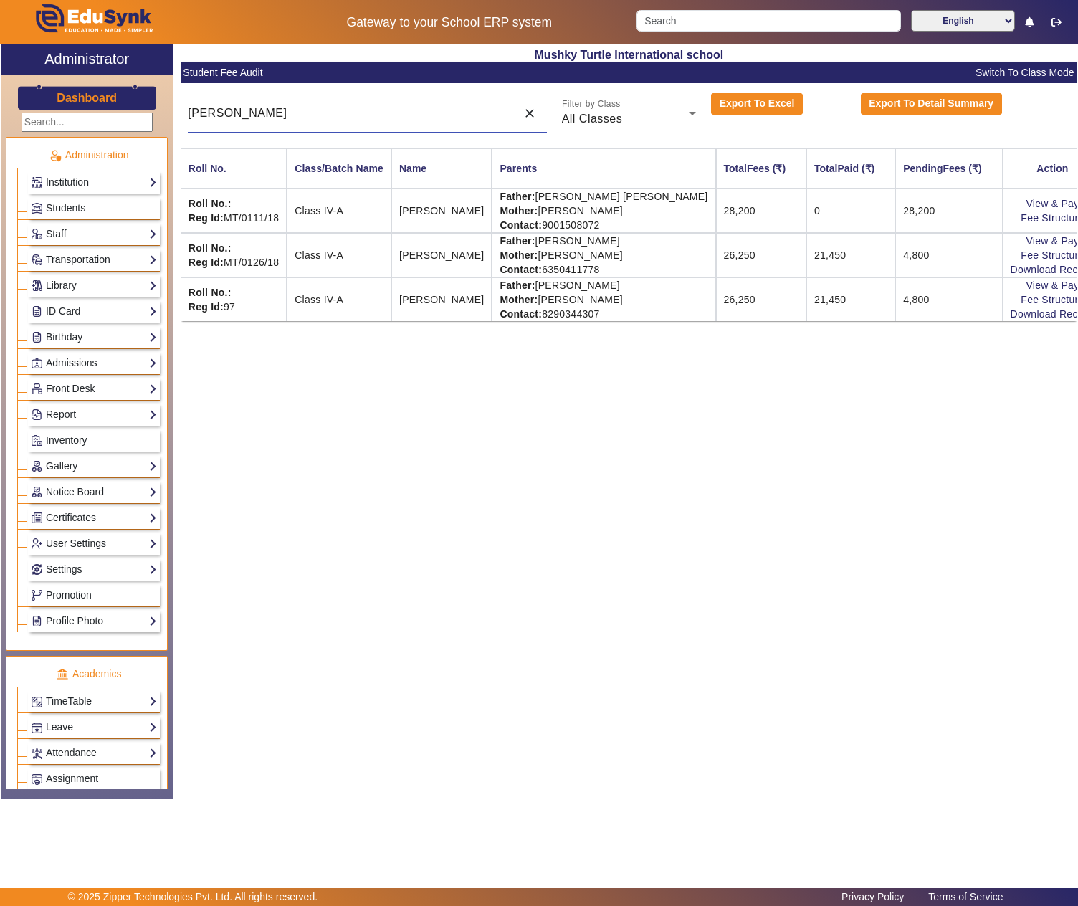
type input "anshik"
drag, startPoint x: 560, startPoint y: 196, endPoint x: 626, endPoint y: 205, distance: 66.5
click at [626, 205] on td "Father: DILIP KUMAR KUSHWAHA Mother: SARITA KUSHWAHA Contact: 9001508072" at bounding box center [603, 210] width 224 height 44
click at [626, 196] on td "Father: DILIP KUMAR KUSHWAHA Mother: SARITA KUSHWAHA Contact: 9001508072" at bounding box center [603, 210] width 224 height 44
click at [1049, 202] on link "View & Pay" at bounding box center [1051, 203] width 53 height 11
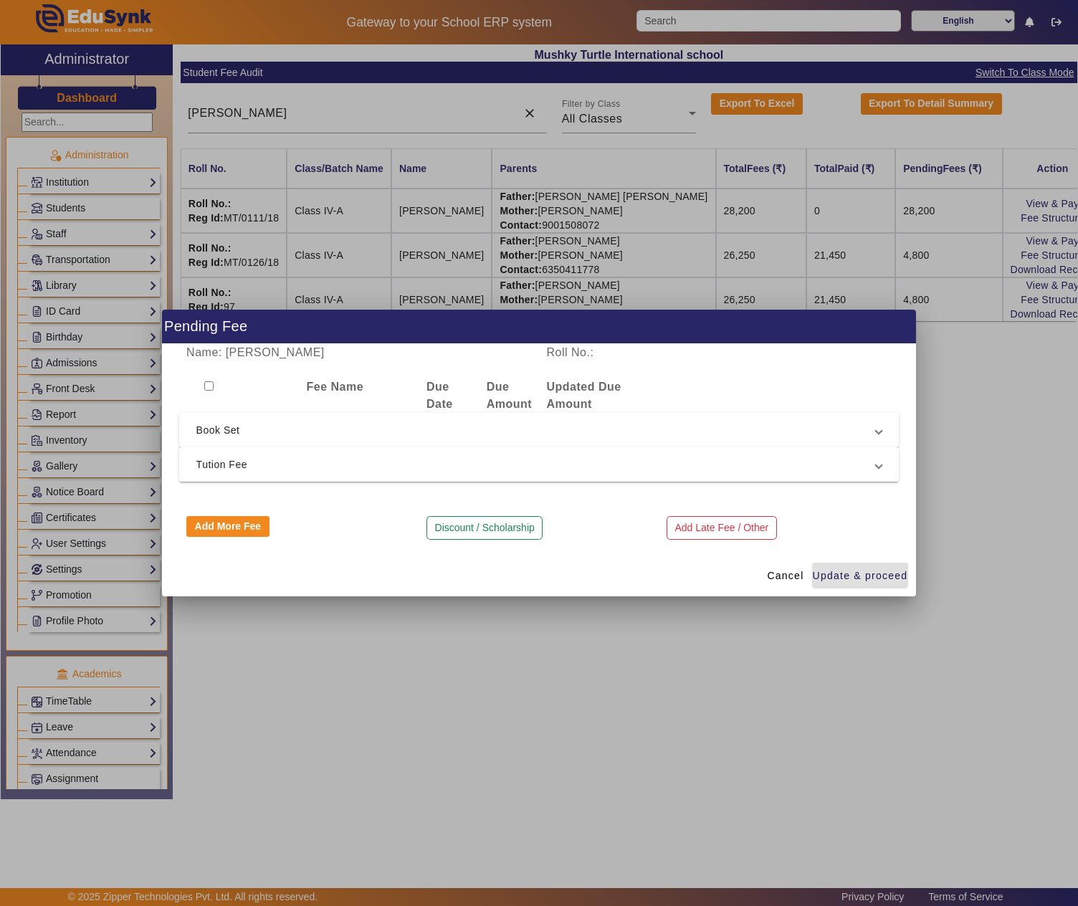
click at [523, 483] on div "Name: ANSHIKA KUSHWAHA Roll No.: Fee Name Due Date Due Amount Updated Due Amoun…" at bounding box center [539, 449] width 754 height 211
click at [271, 479] on mat-expansion-panel-header "Tution Fee" at bounding box center [539, 464] width 720 height 34
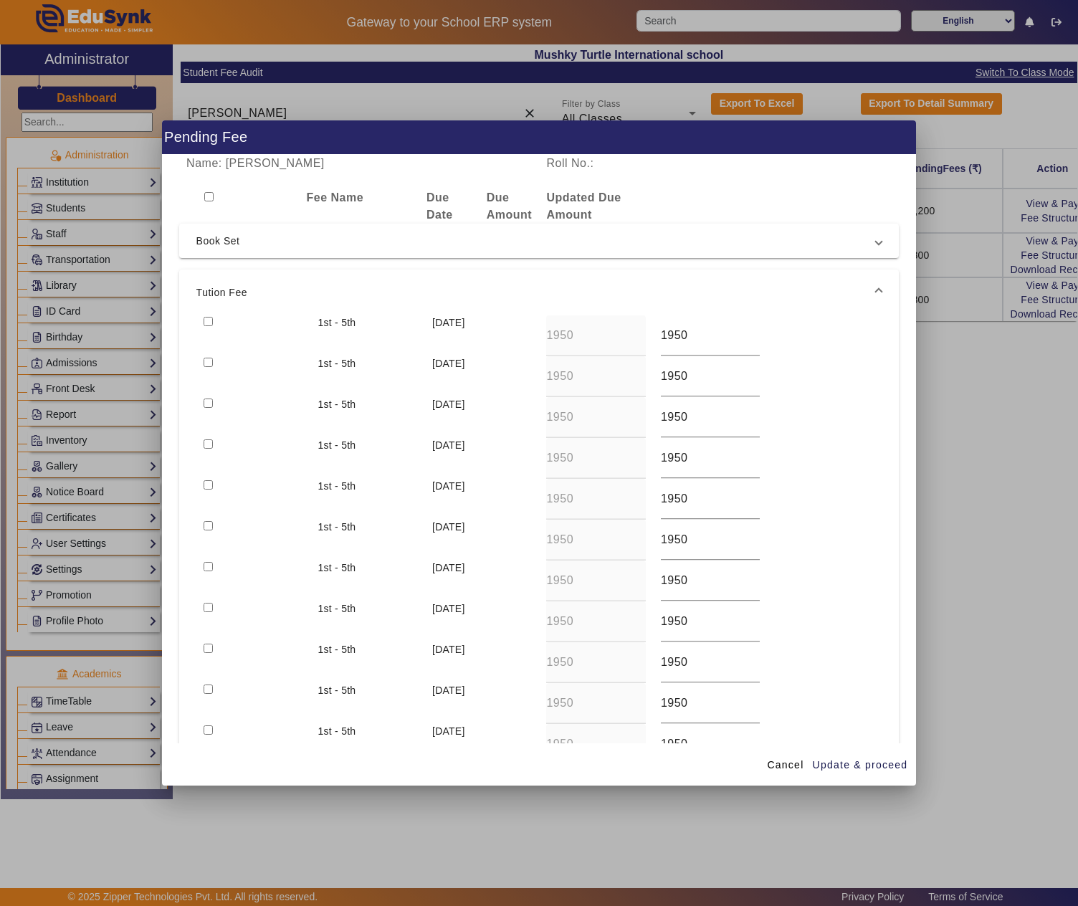
click at [209, 325] on div at bounding box center [253, 335] width 114 height 41
click at [208, 320] on input "checkbox" at bounding box center [207, 321] width 9 height 9
checkbox input "true"
click at [874, 755] on span "button" at bounding box center [860, 764] width 97 height 34
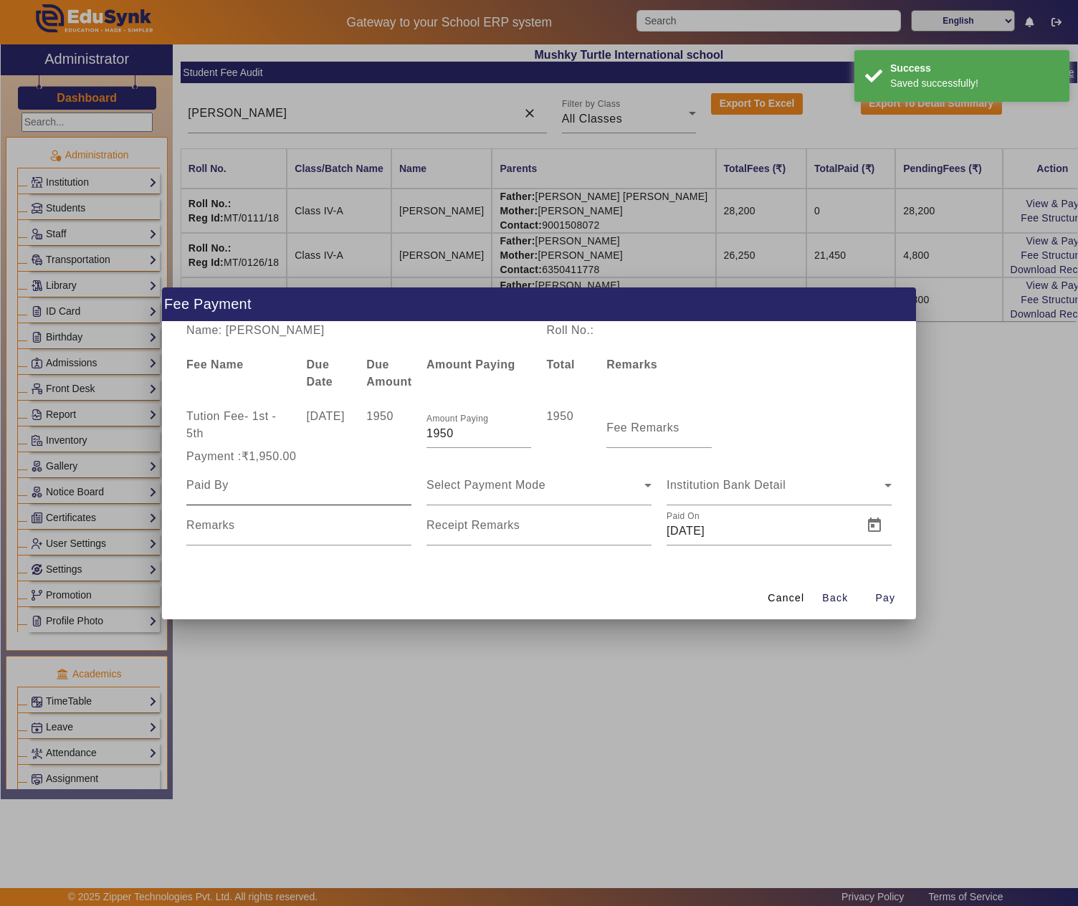
click at [271, 487] on input at bounding box center [298, 484] width 225 height 17
paste input "DILIP KUMAR"
type input "DILIP KUMAR"
click at [507, 483] on span "Select Payment Mode" at bounding box center [485, 485] width 119 height 12
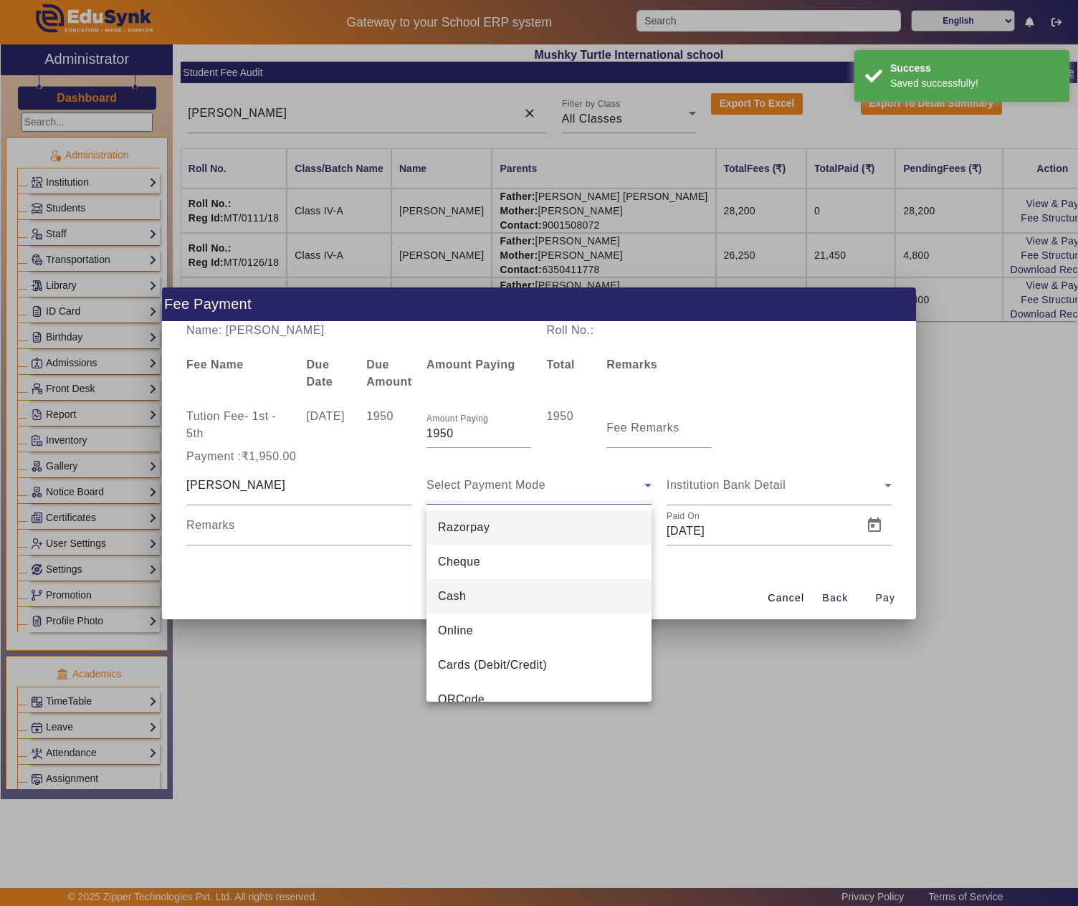
click at [497, 586] on mat-option "Cash" at bounding box center [538, 596] width 225 height 34
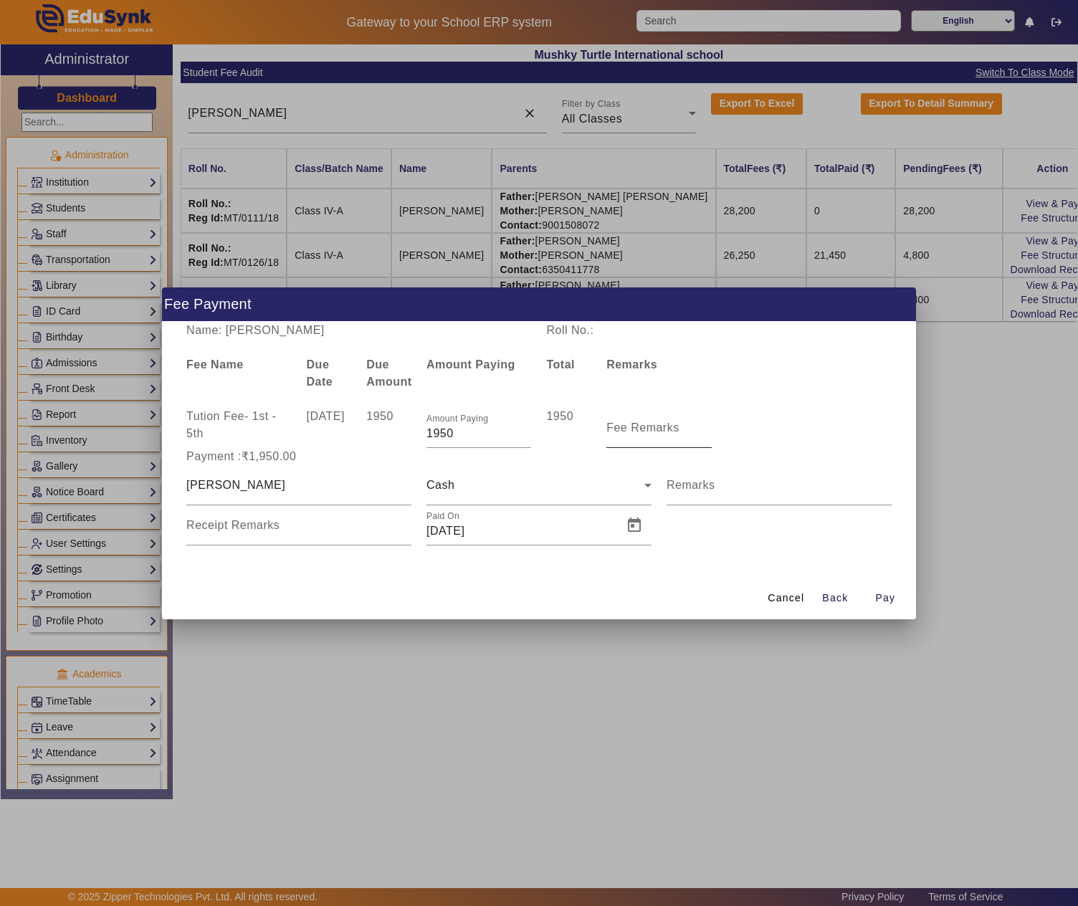
click at [655, 428] on mat-label "Fee Remarks" at bounding box center [642, 427] width 73 height 12
click at [655, 428] on input "Fee Remarks" at bounding box center [658, 433] width 105 height 17
type input "April fee"
click at [875, 600] on span "Pay" at bounding box center [885, 597] width 20 height 15
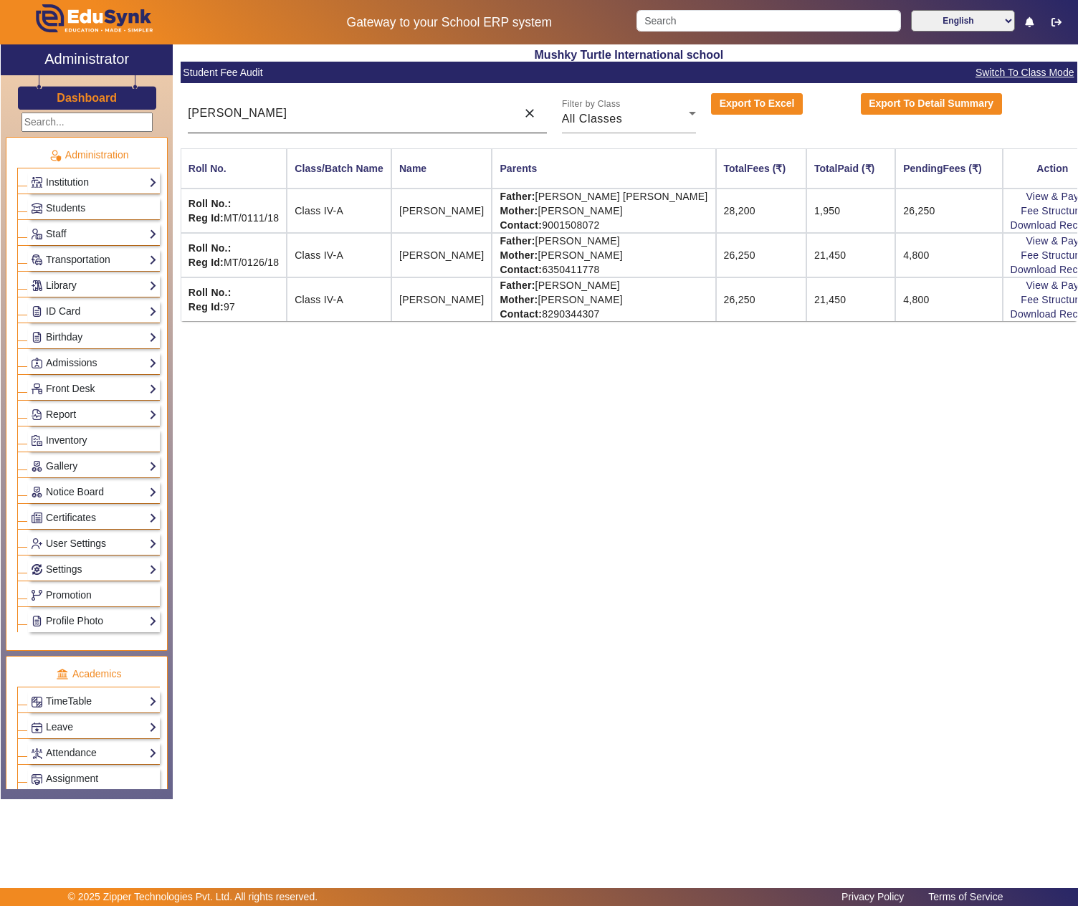
click at [278, 112] on input "anshik" at bounding box center [348, 113] width 321 height 17
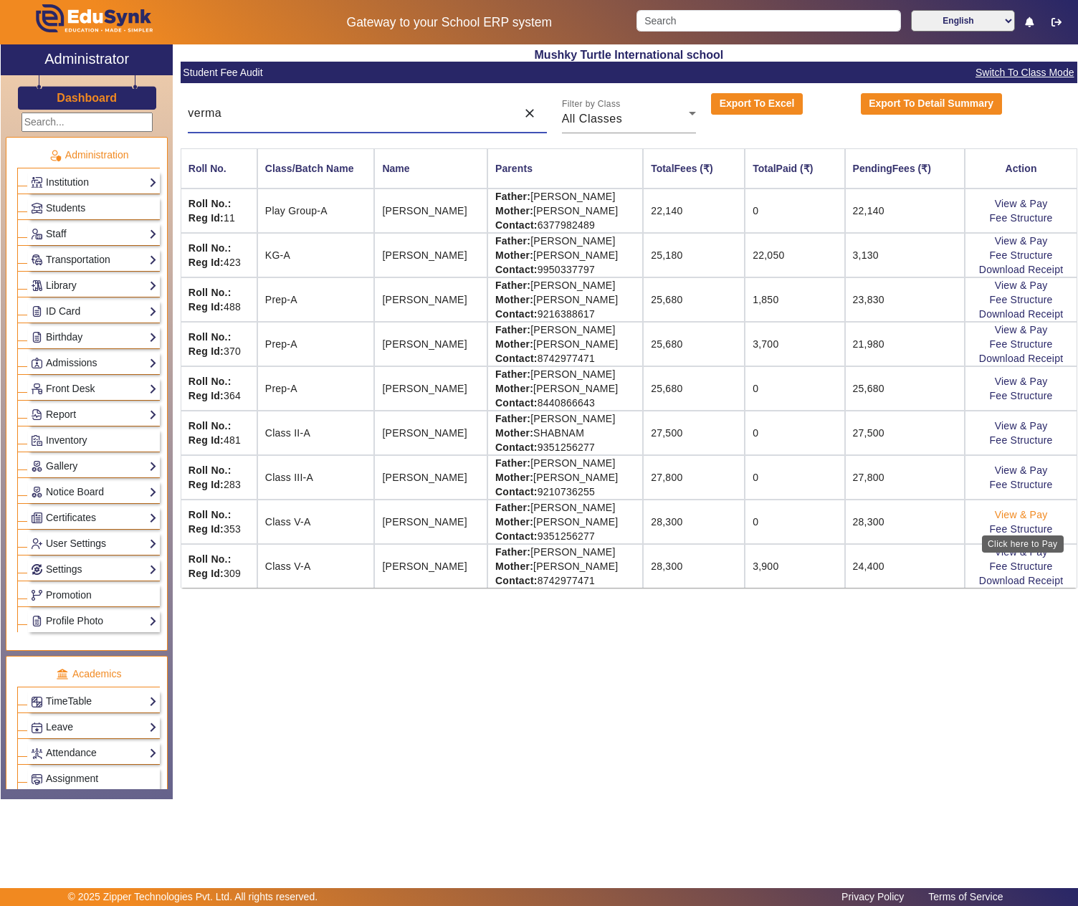
type input "verma"
click at [1027, 520] on link "View & Pay" at bounding box center [1020, 514] width 53 height 11
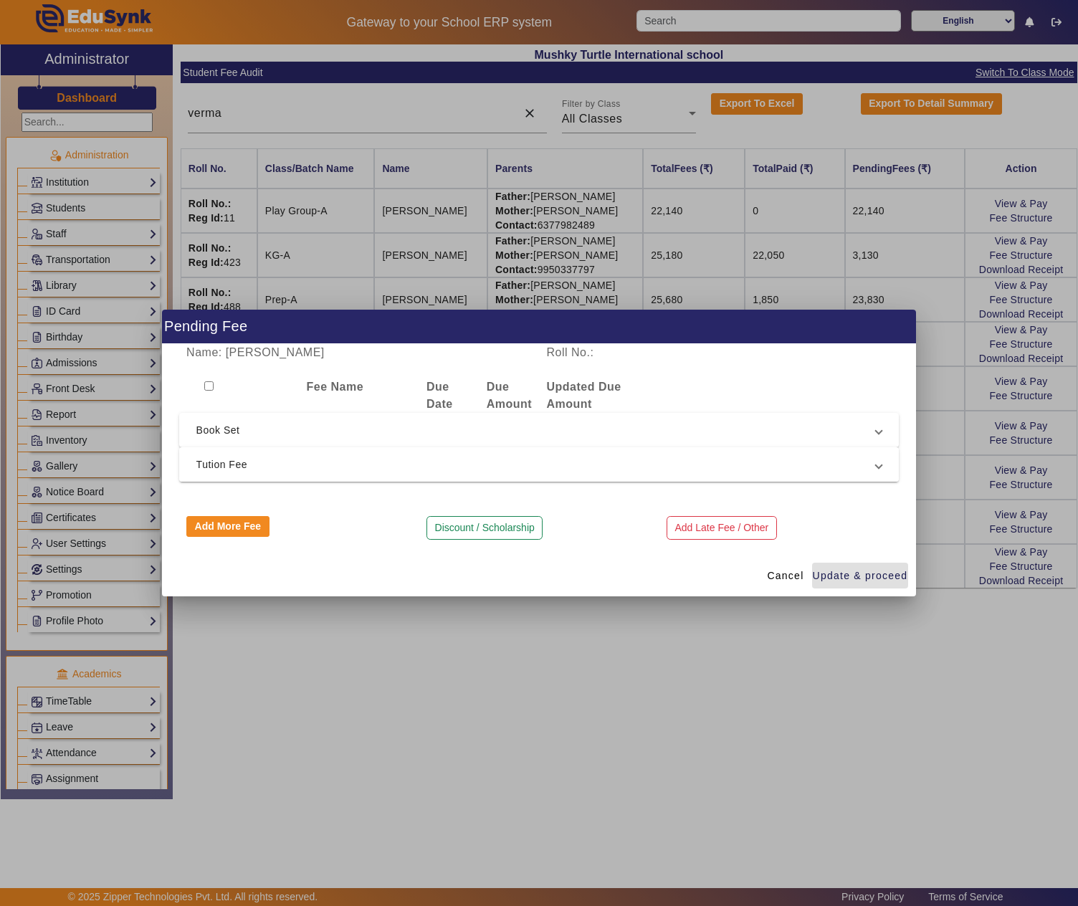
click at [265, 470] on span "Tution Fee" at bounding box center [536, 464] width 680 height 17
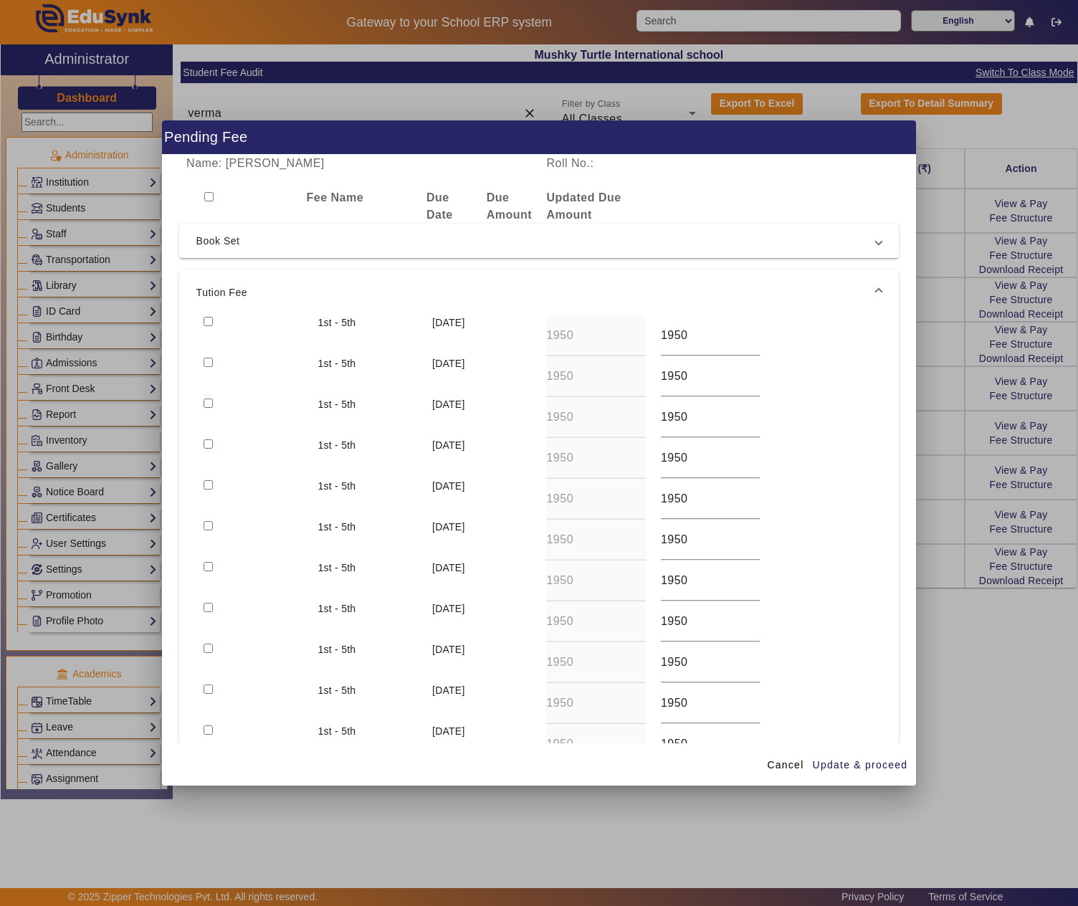
click at [209, 321] on input "checkbox" at bounding box center [207, 321] width 9 height 9
checkbox input "true"
click at [208, 361] on input "checkbox" at bounding box center [207, 362] width 9 height 9
checkbox input "true"
click at [206, 401] on input "checkbox" at bounding box center [207, 402] width 9 height 9
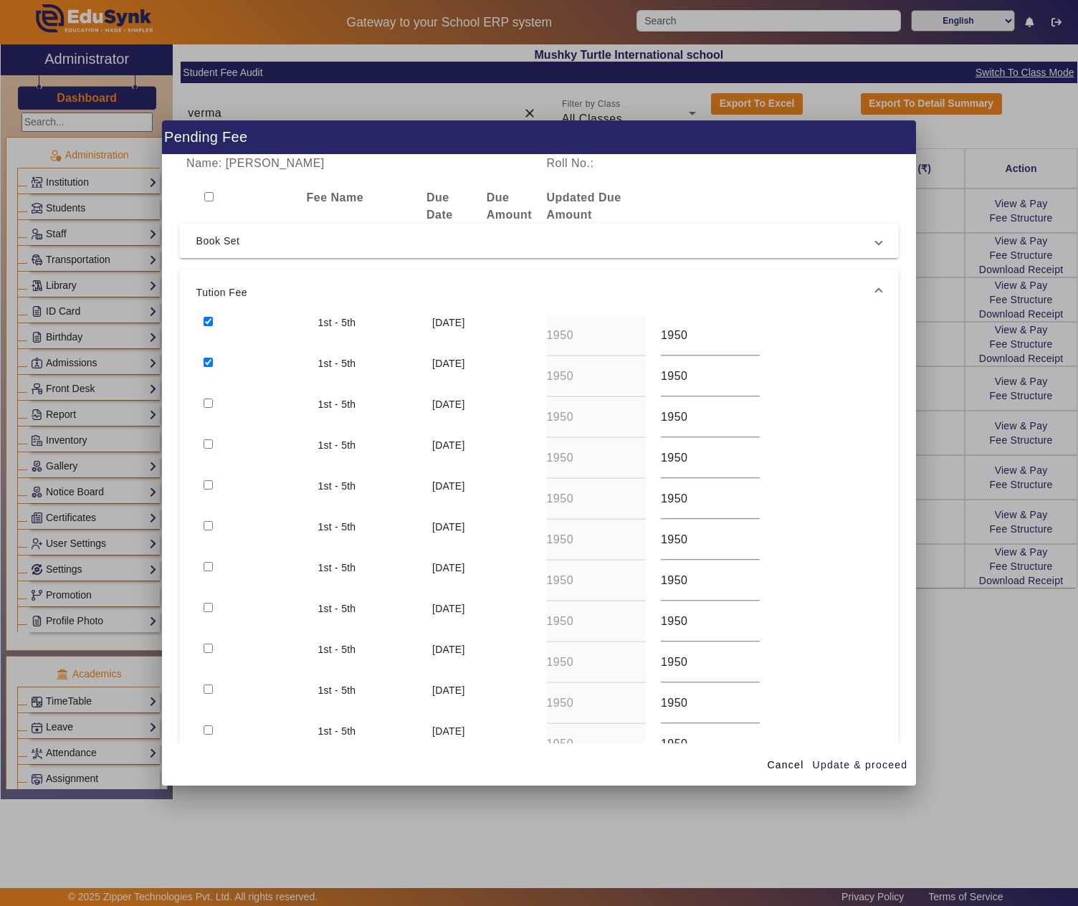
checkbox input "true"
click at [211, 449] on input "checkbox" at bounding box center [207, 443] width 9 height 9
click at [208, 444] on input "checkbox" at bounding box center [207, 443] width 9 height 9
checkbox input "false"
click at [764, 761] on span at bounding box center [785, 764] width 48 height 34
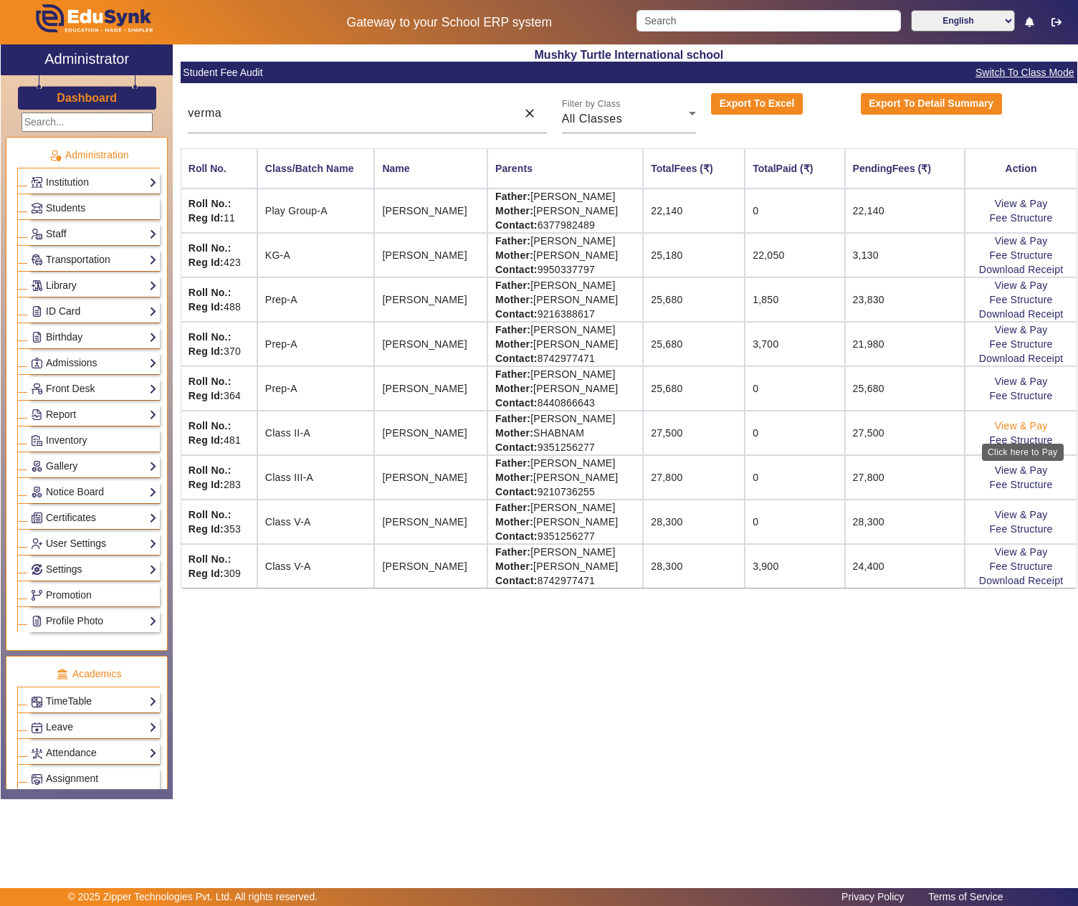
click at [1040, 431] on link "View & Pay" at bounding box center [1020, 425] width 53 height 11
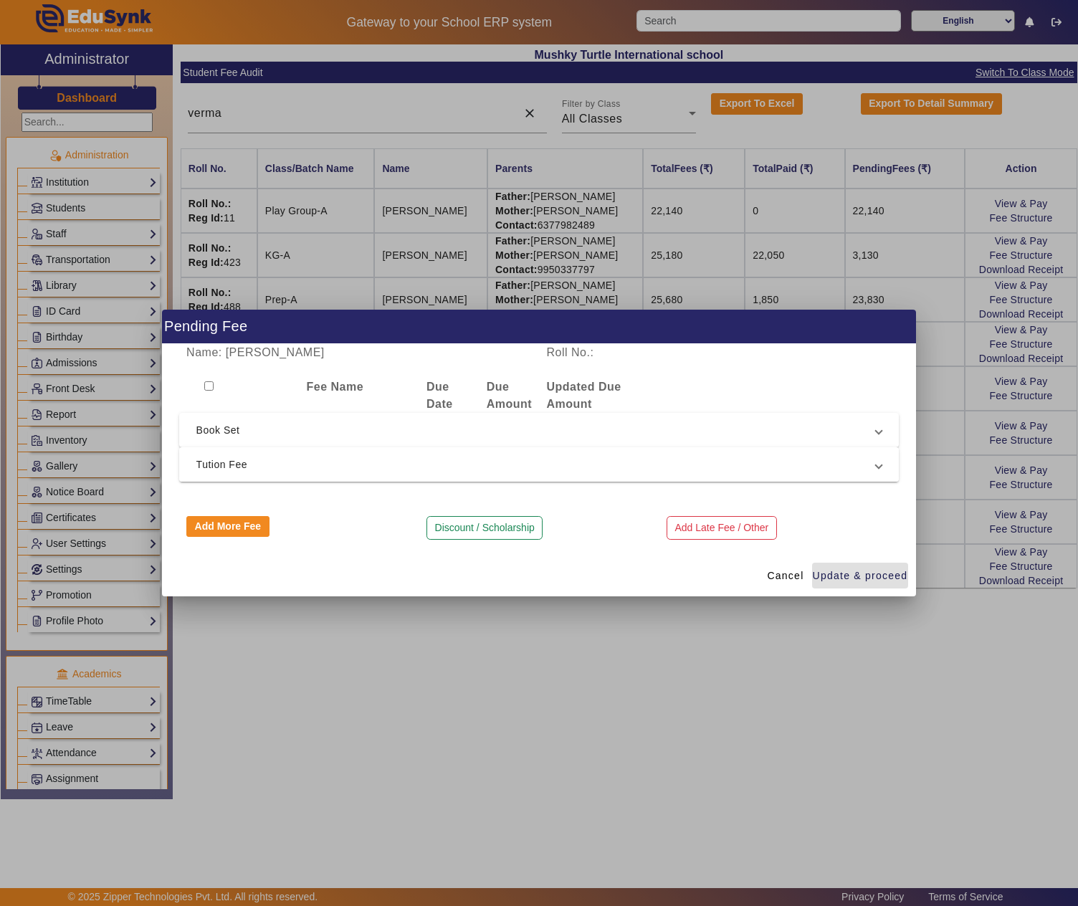
click at [334, 476] on mat-expansion-panel-header "Tution Fee" at bounding box center [539, 464] width 720 height 34
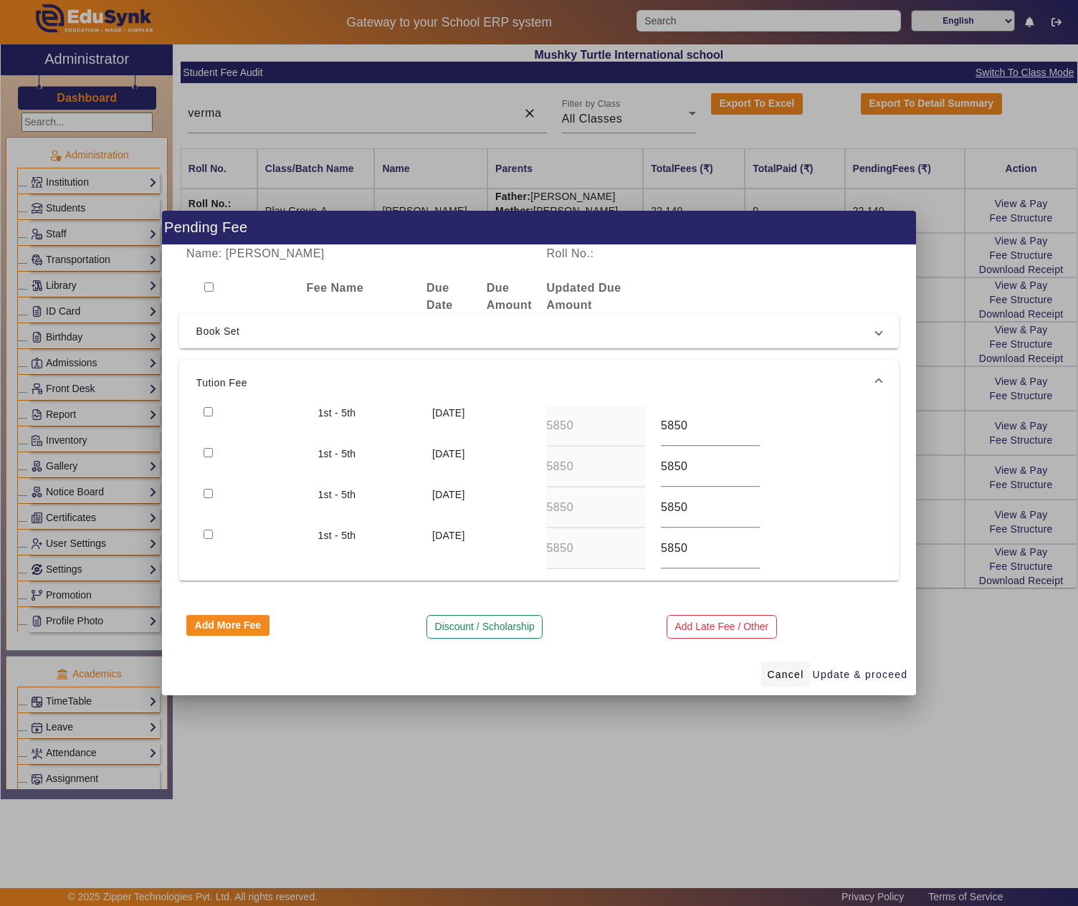
click at [788, 682] on span "Cancel" at bounding box center [785, 674] width 37 height 15
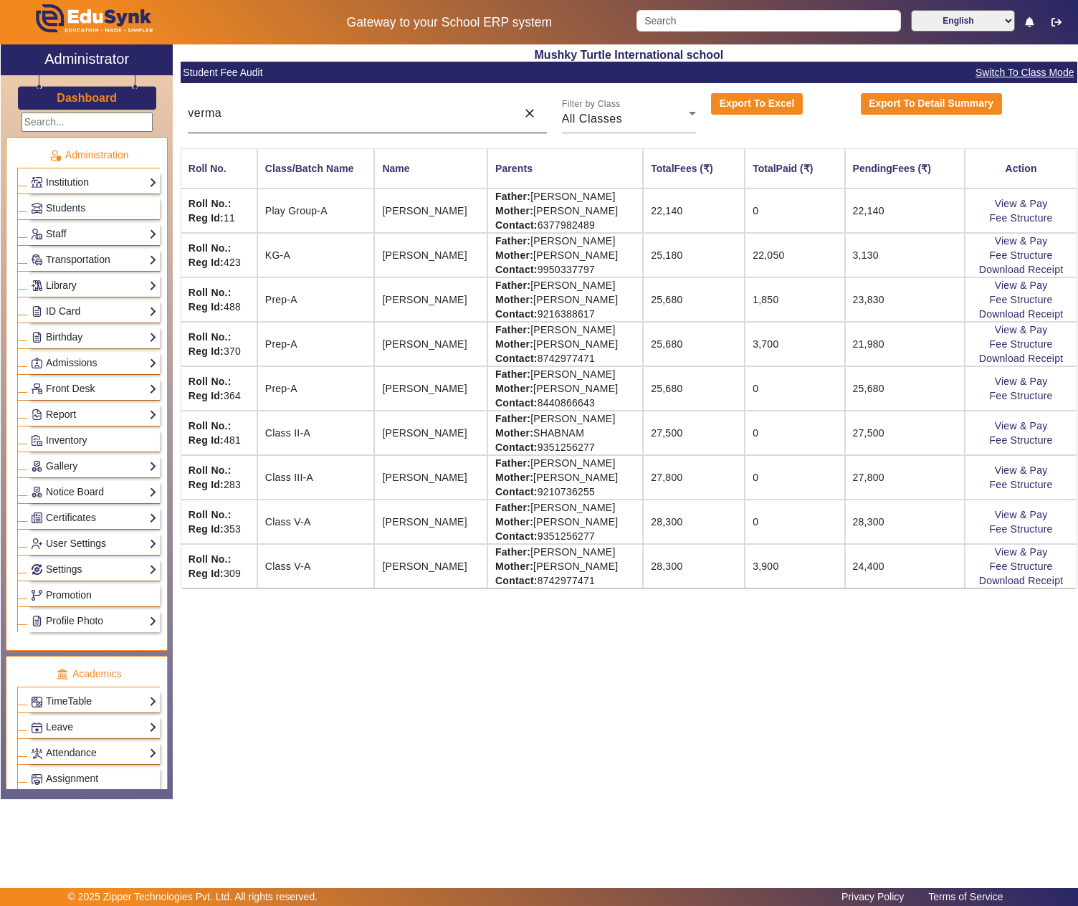
click at [314, 103] on div "verma" at bounding box center [348, 113] width 321 height 40
click at [310, 118] on input "verma" at bounding box center [348, 113] width 321 height 17
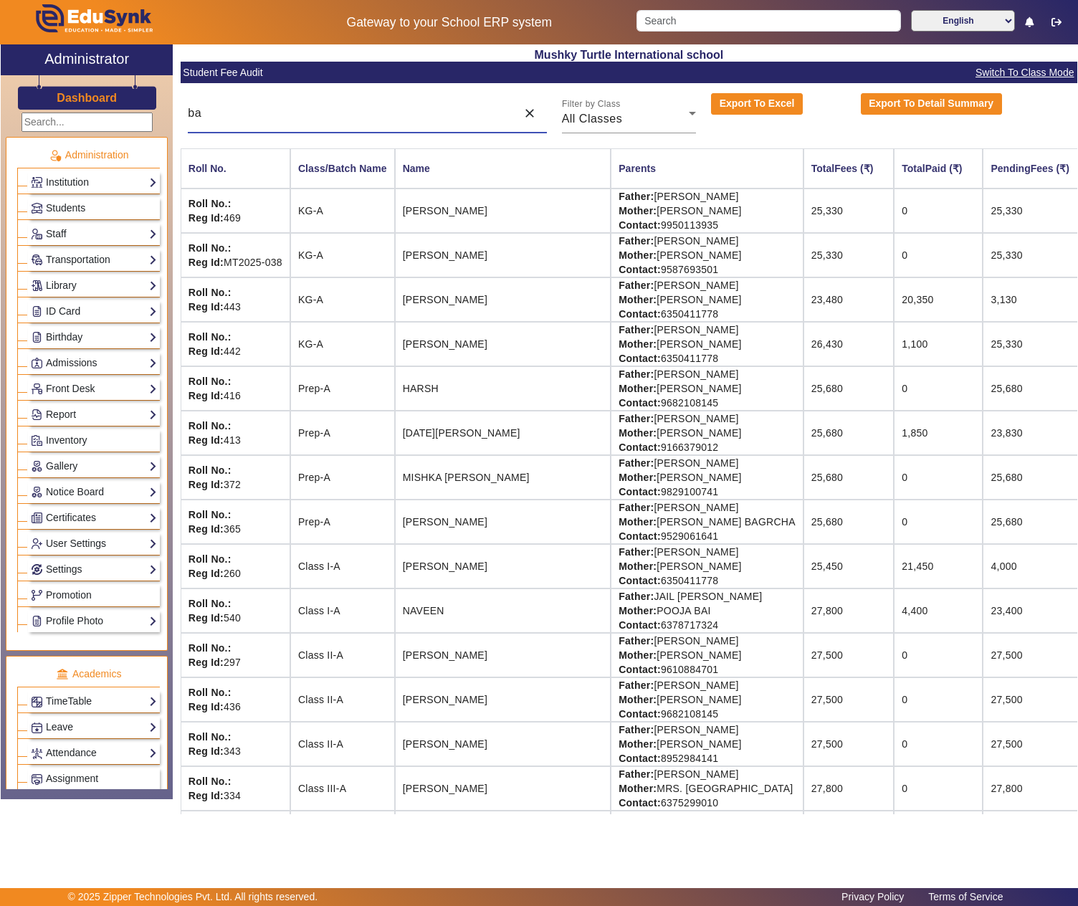
type input "b"
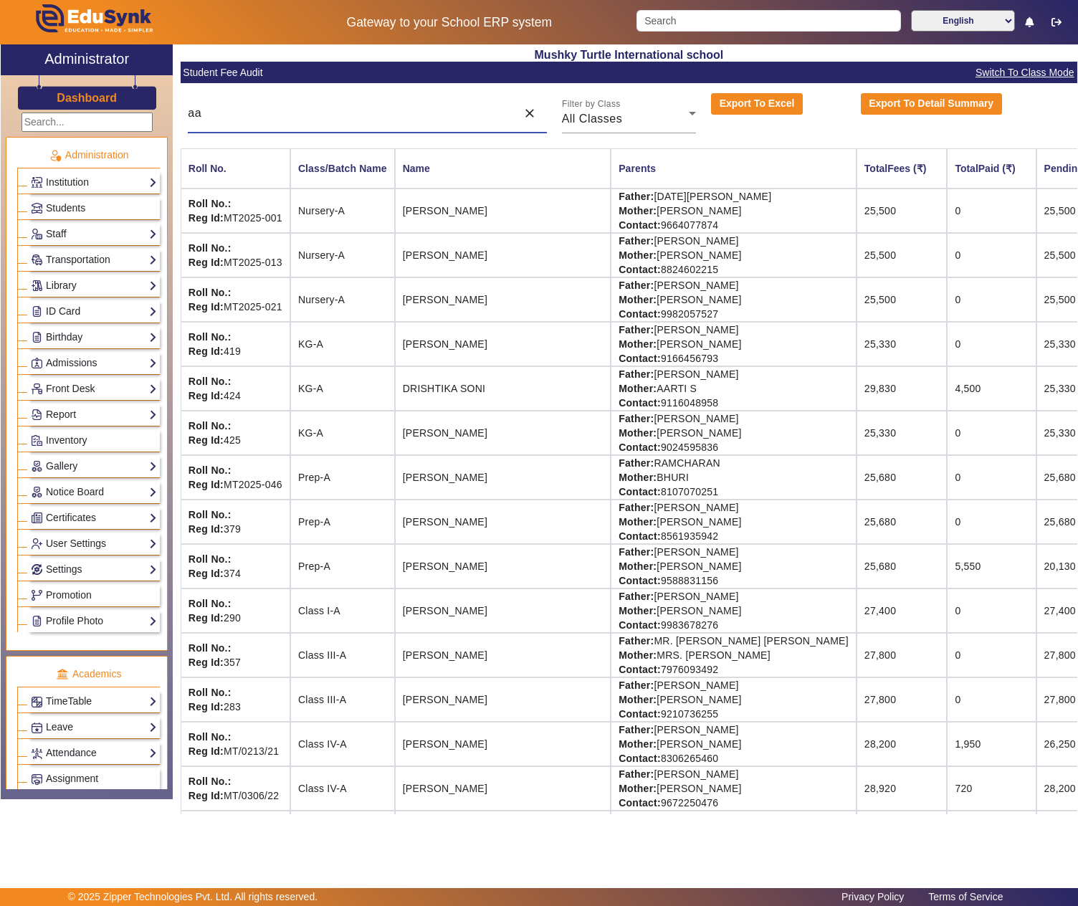
type input "a"
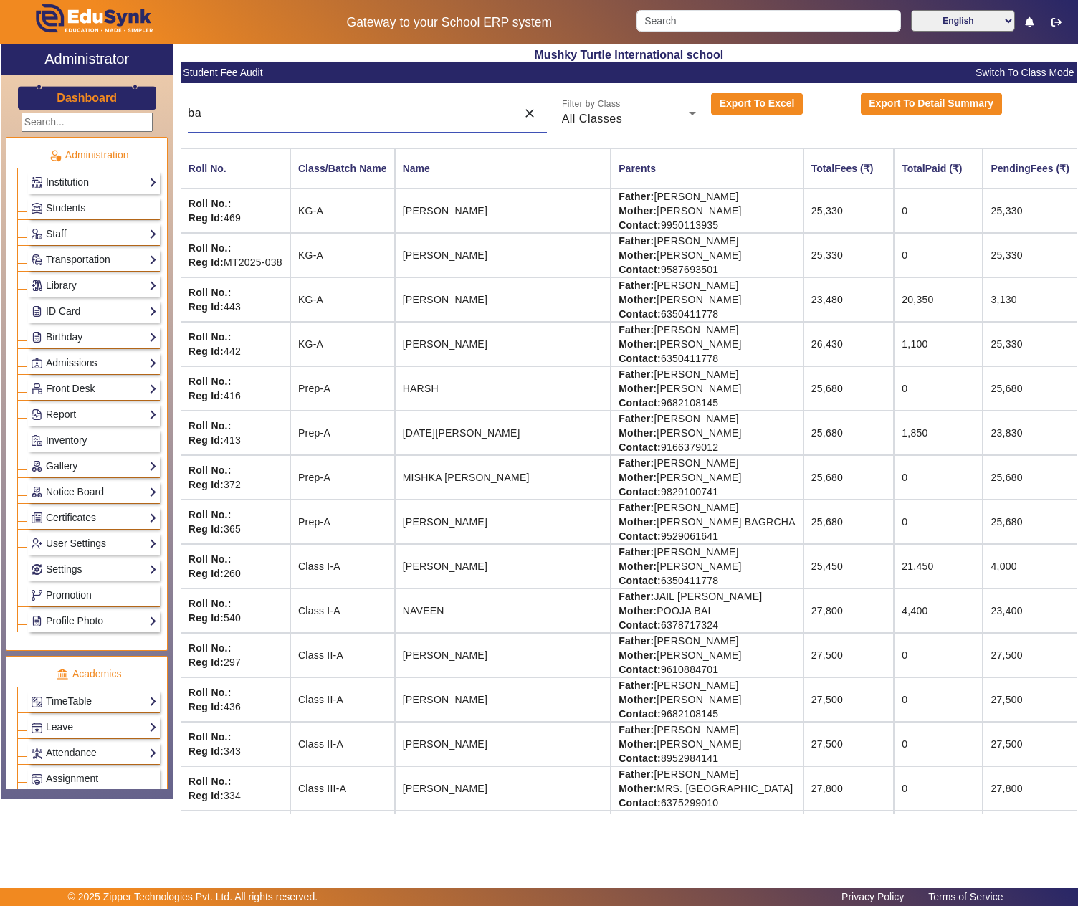
type input "b"
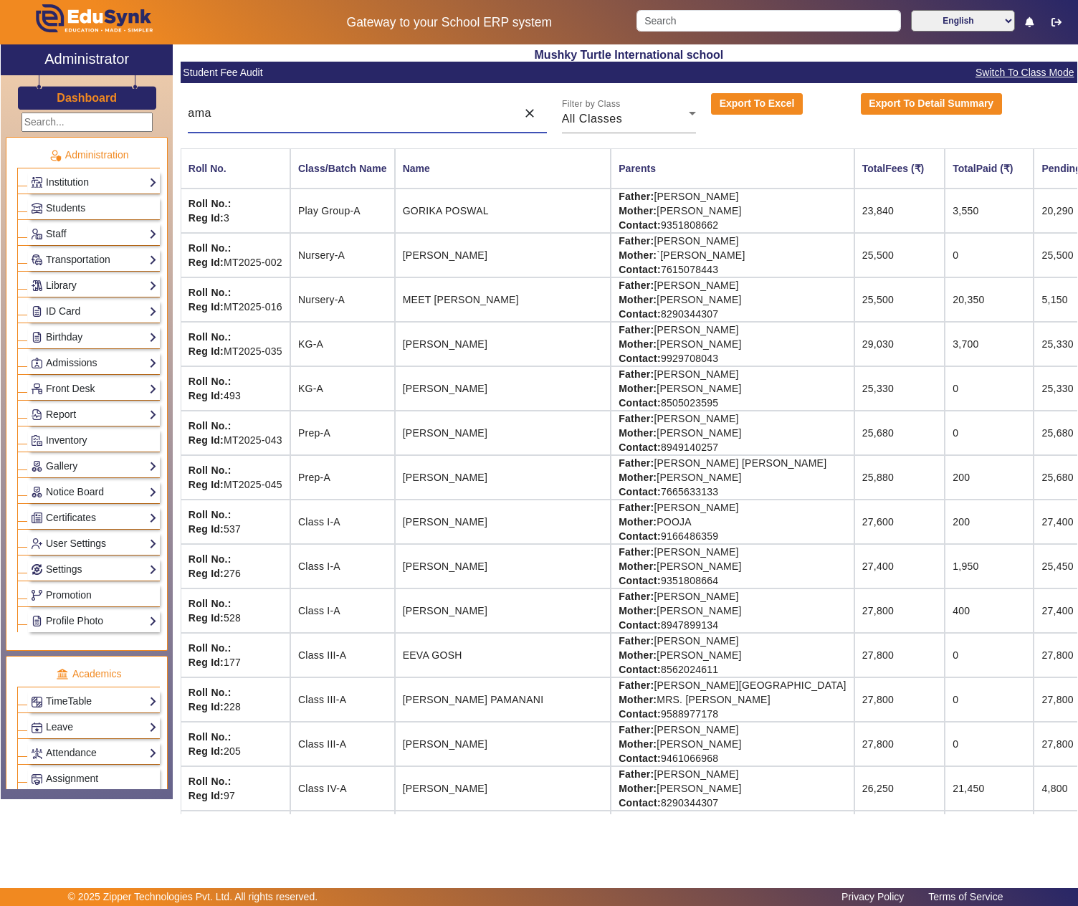
type input "amal"
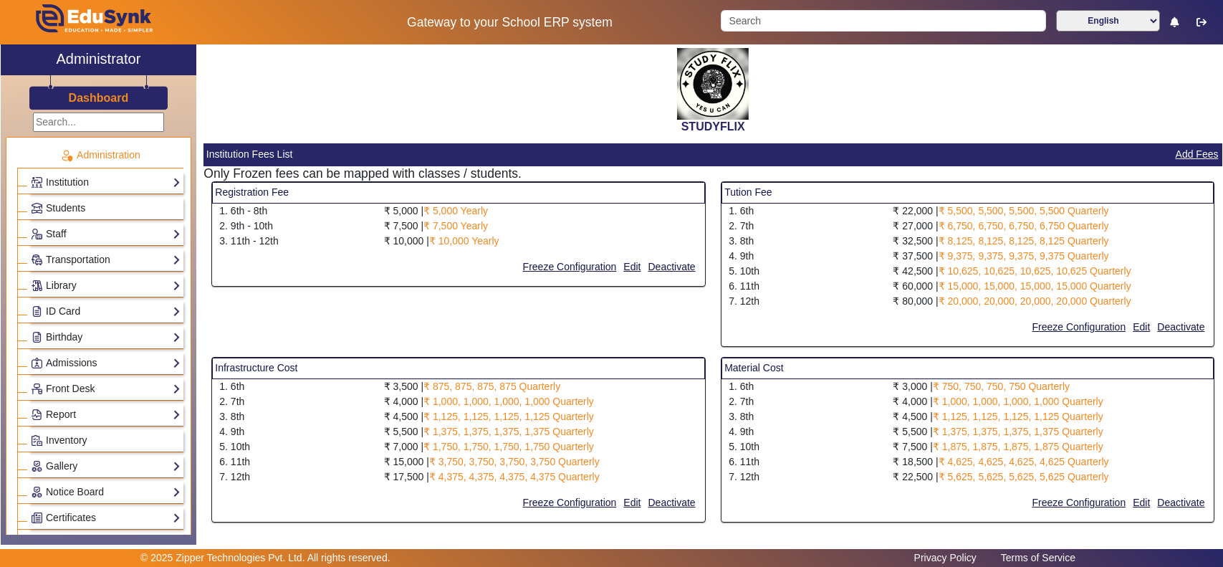
select select "10"
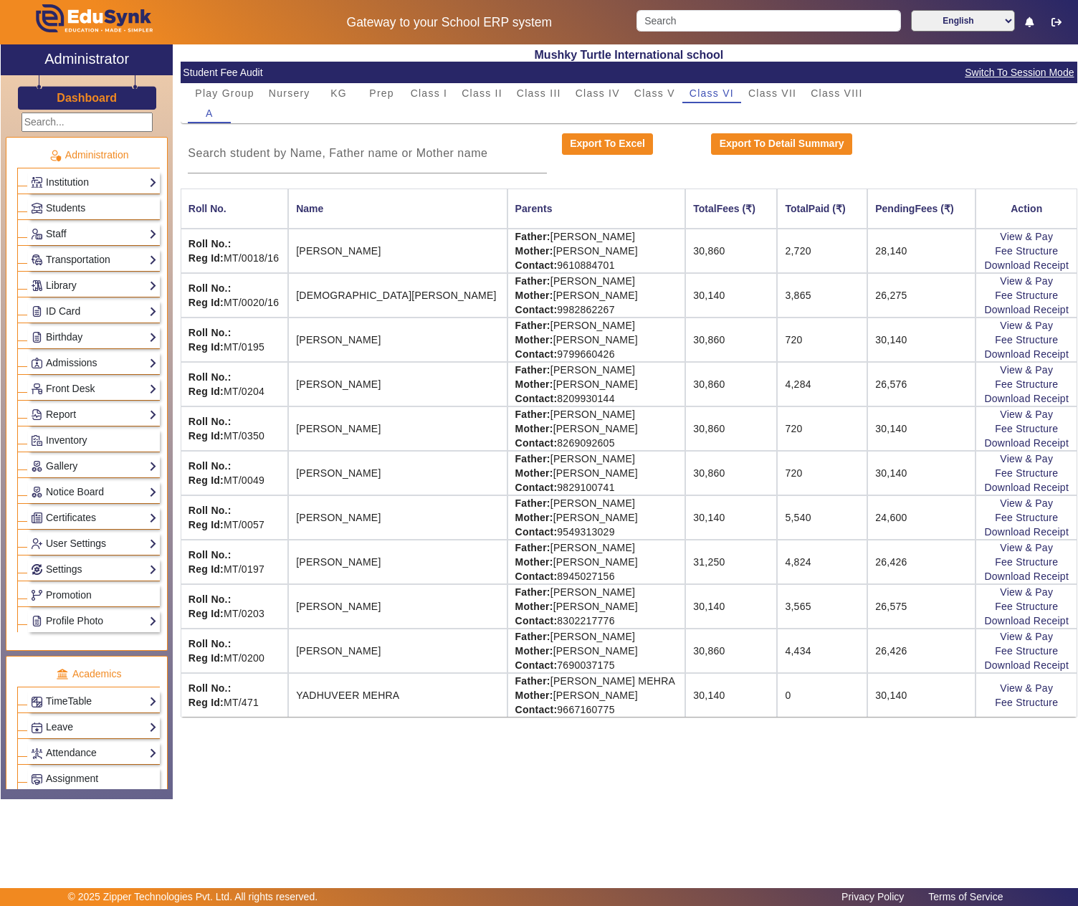
click at [274, 89] on span "Nursery" at bounding box center [290, 93] width 42 height 10
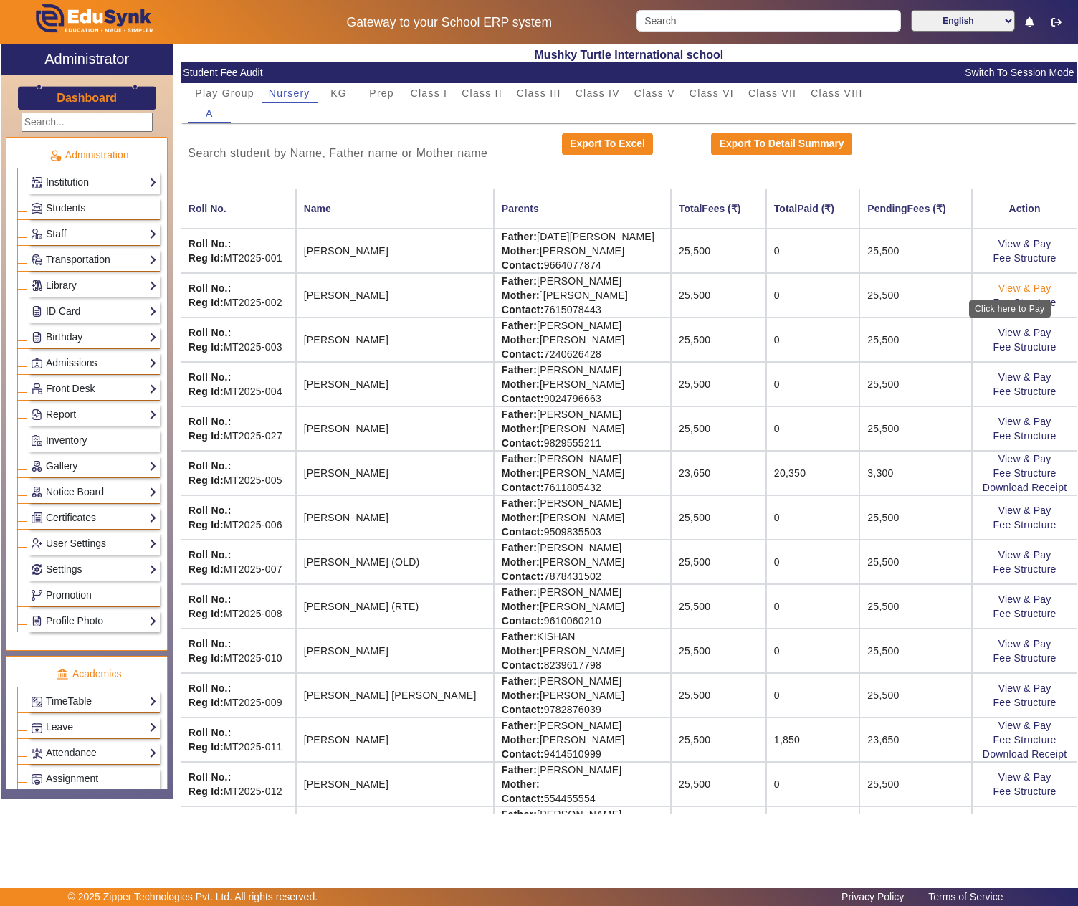
click at [1009, 288] on link "View & Pay" at bounding box center [1024, 287] width 53 height 11
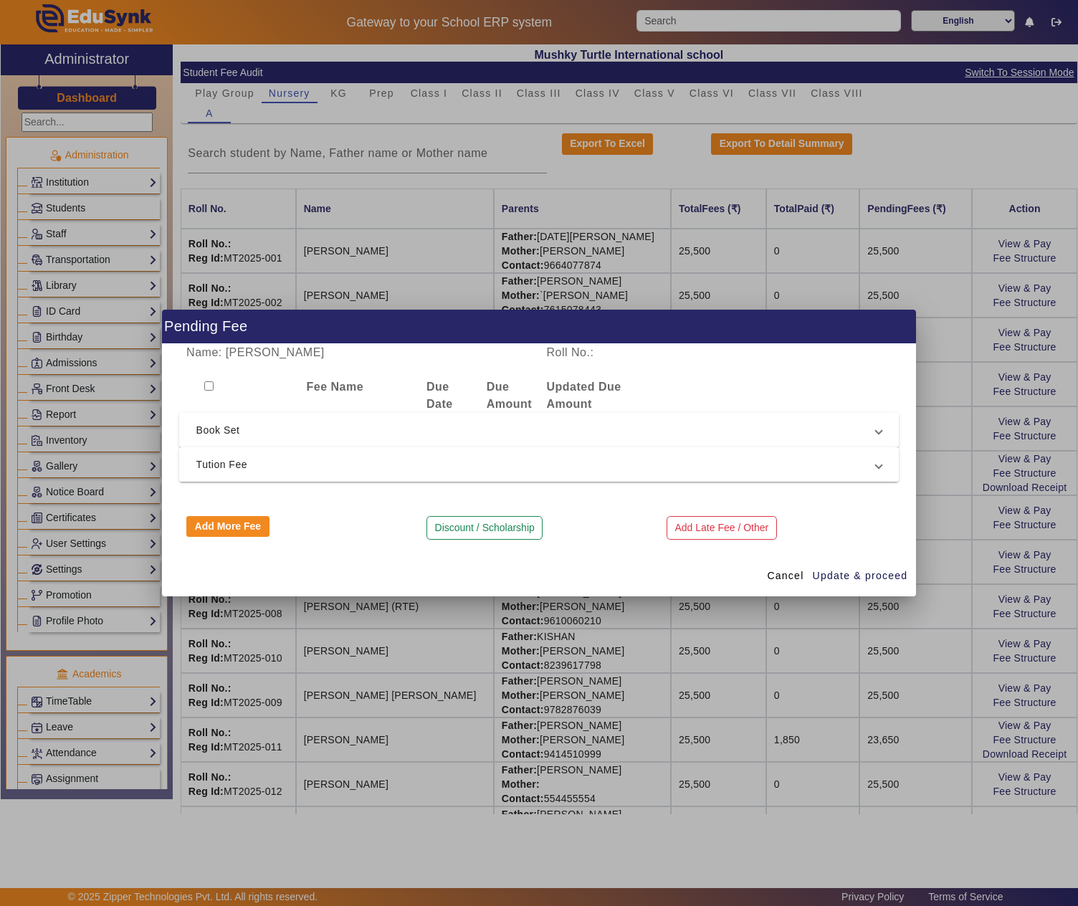
click at [483, 463] on span "Tution Fee" at bounding box center [536, 464] width 680 height 17
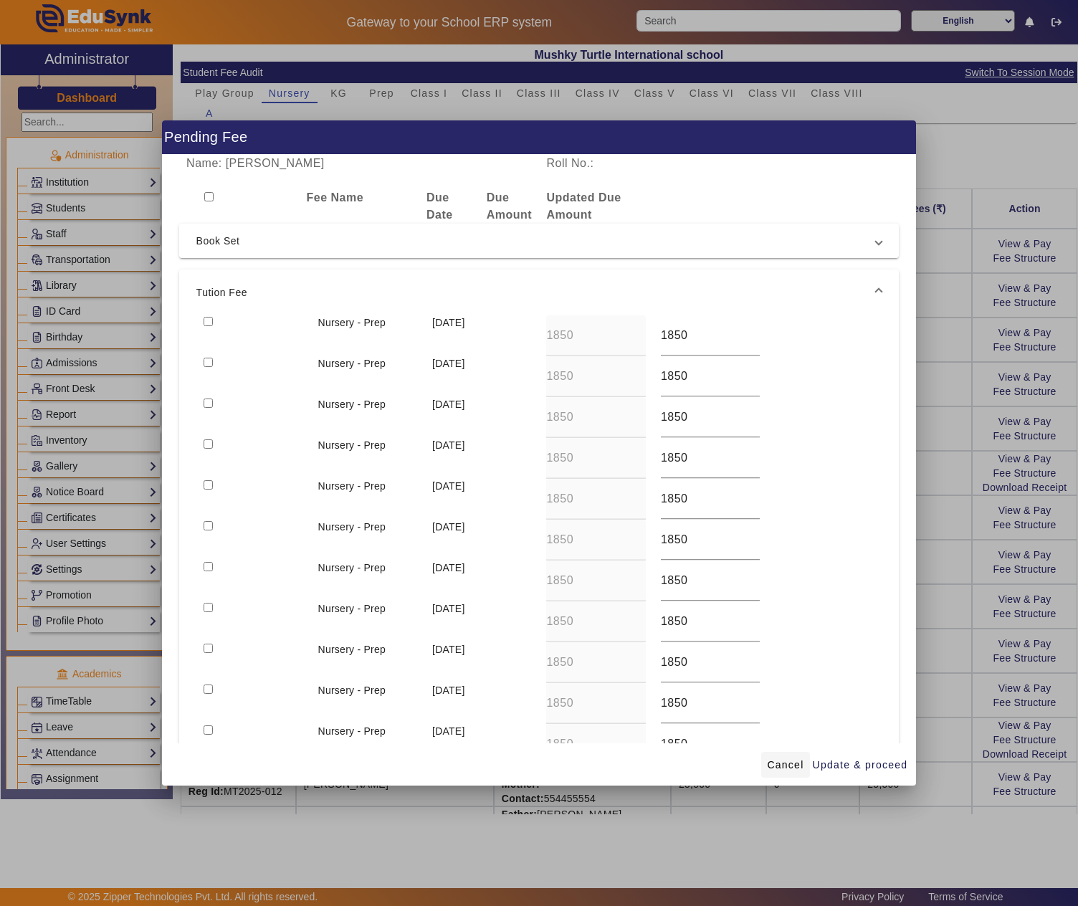
click at [769, 774] on span at bounding box center [785, 764] width 48 height 34
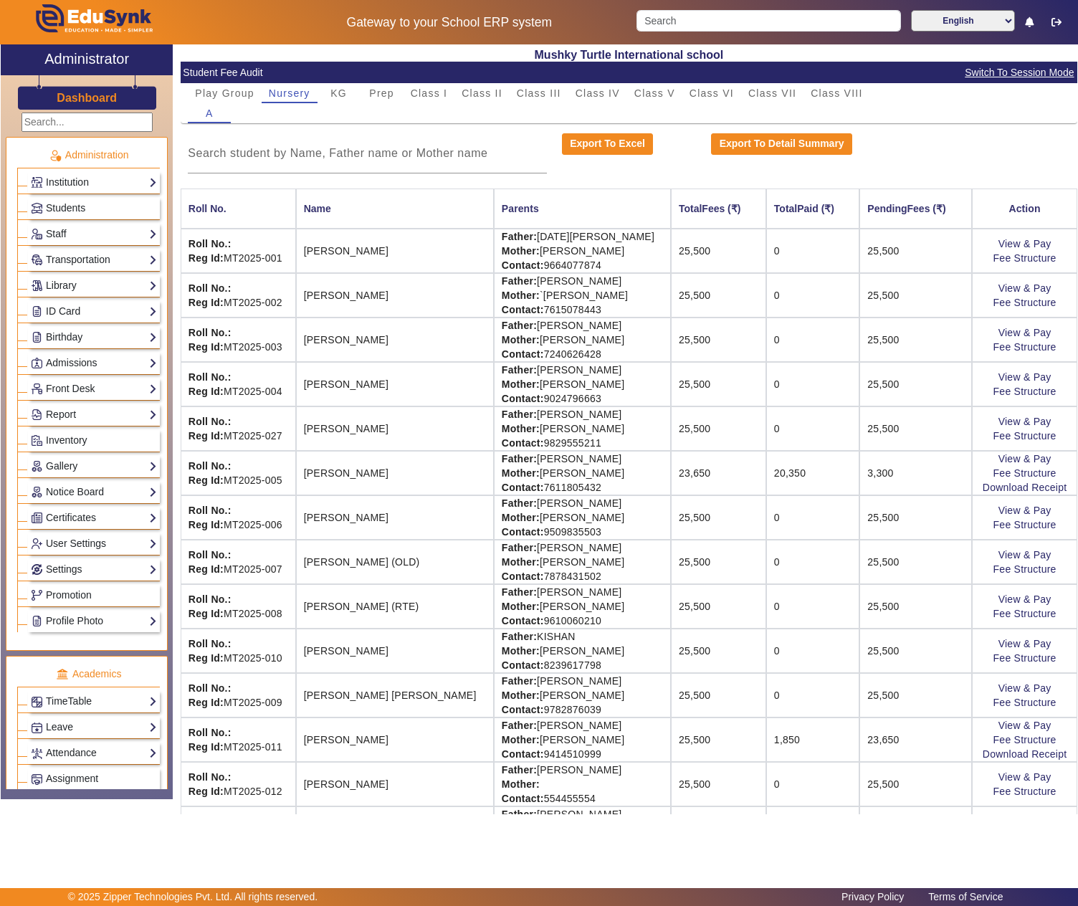
click at [86, 93] on h3 "Dashboard" at bounding box center [87, 98] width 60 height 14
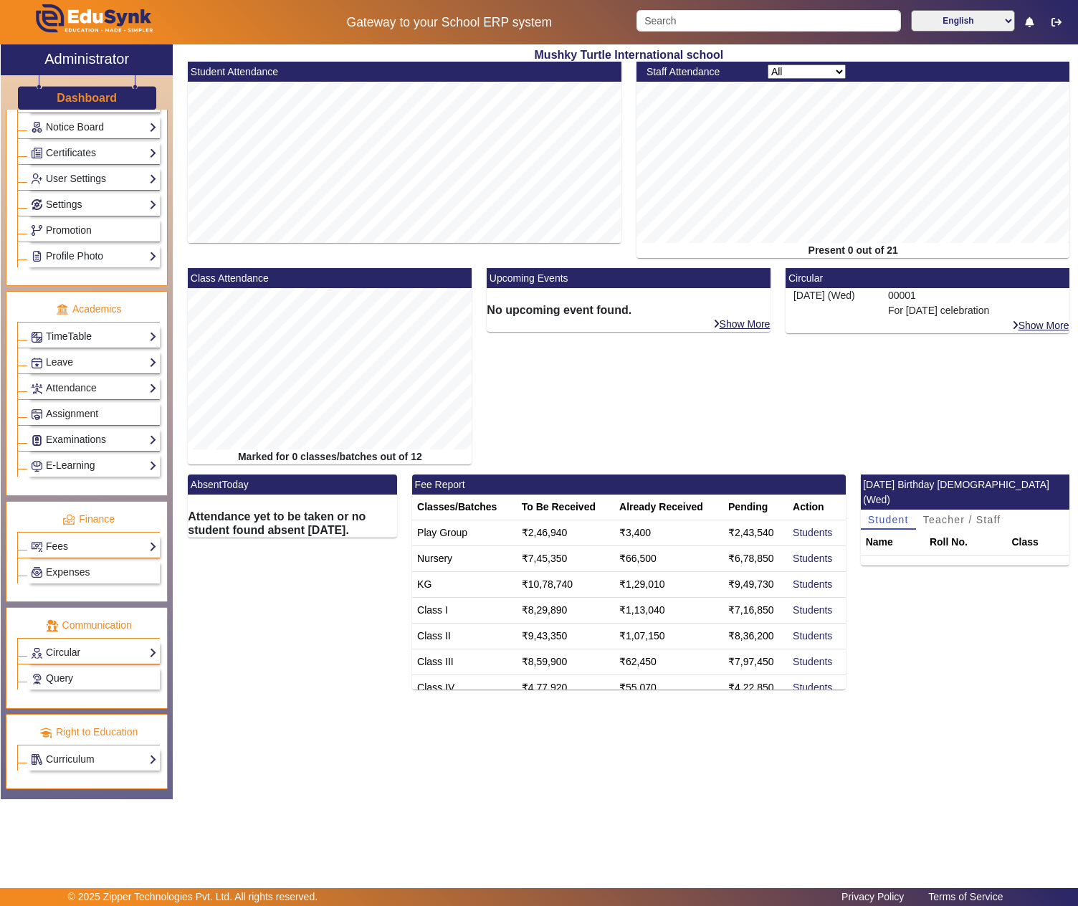
scroll to position [434, 0]
click at [66, 538] on link "Fees" at bounding box center [94, 546] width 126 height 16
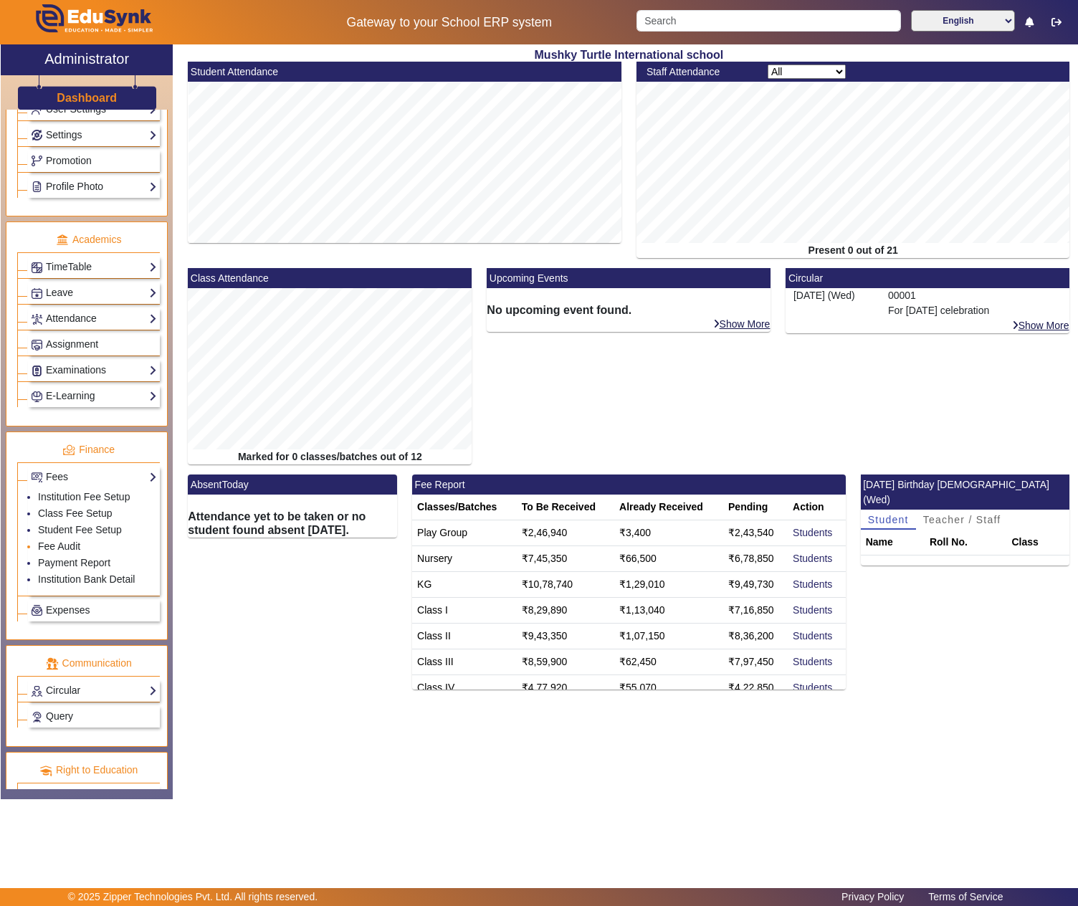
click at [67, 555] on li "Fee Audit" at bounding box center [97, 547] width 119 height 16
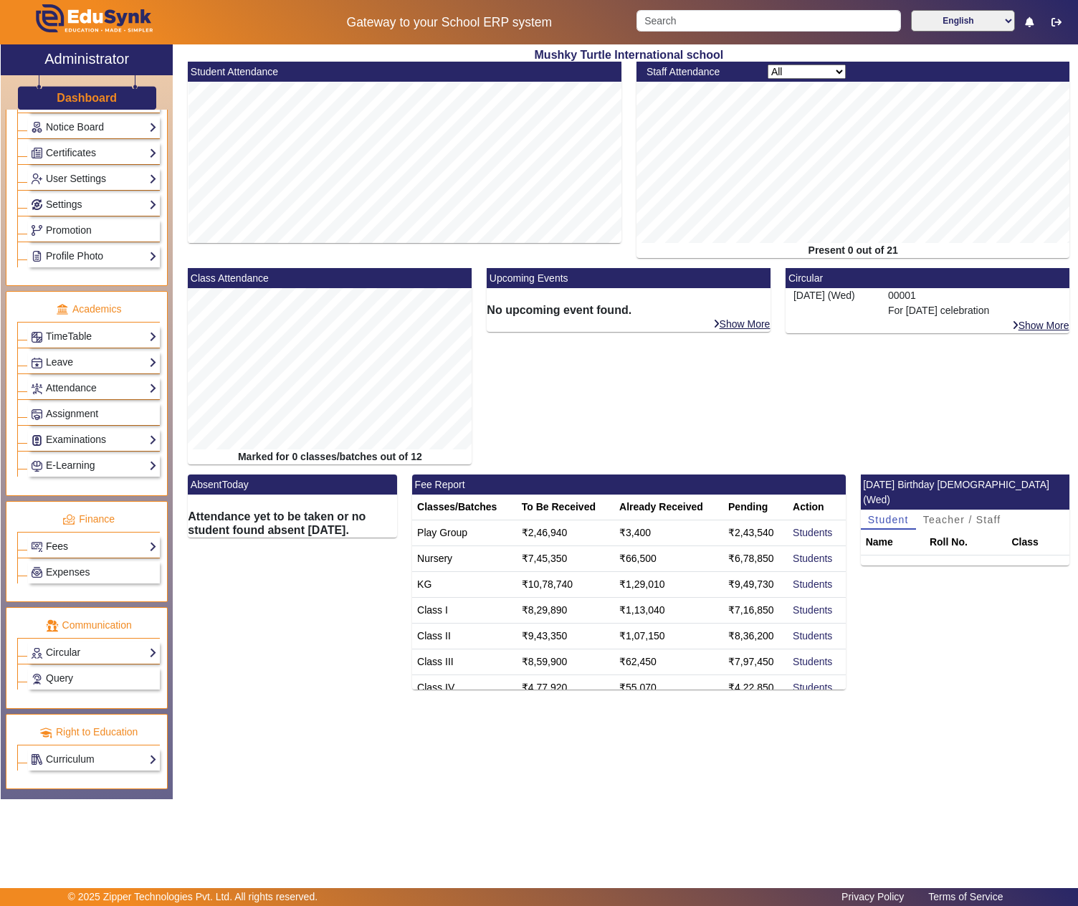
click at [69, 538] on link "Fees" at bounding box center [94, 546] width 126 height 16
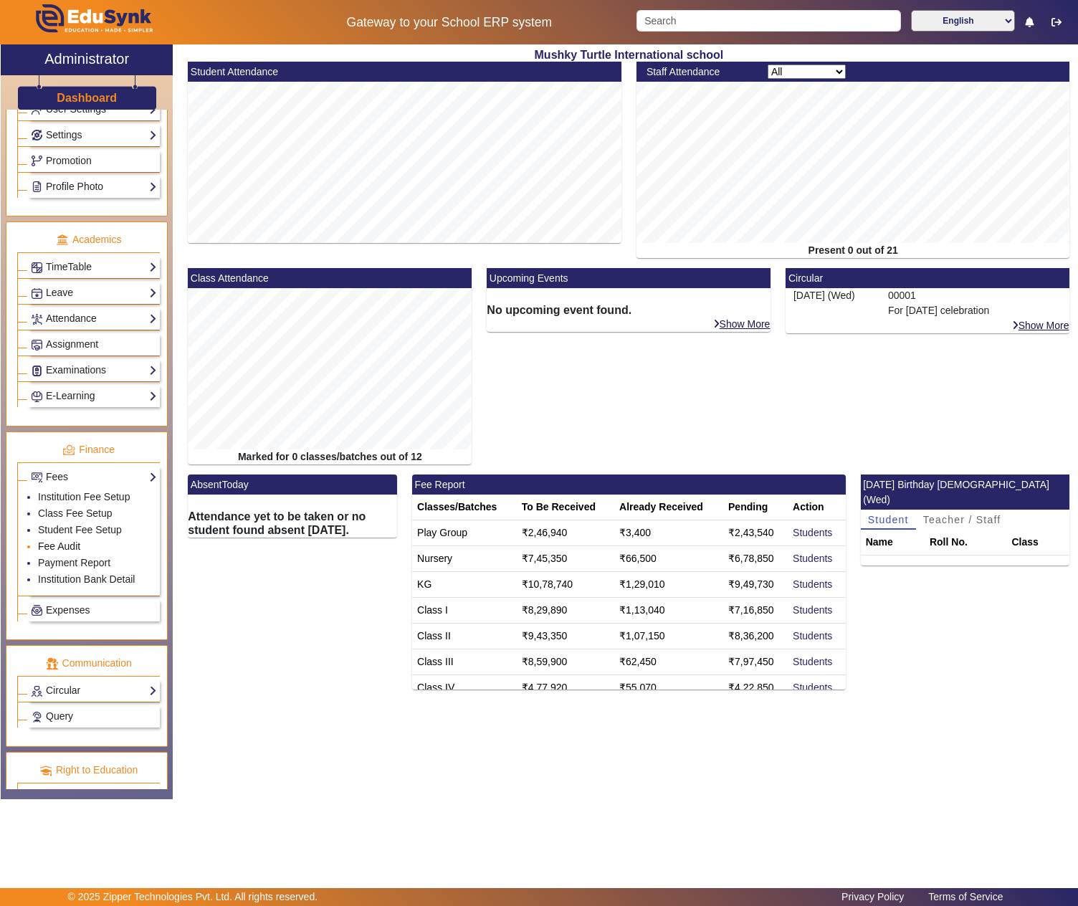
click at [56, 552] on link "Fee Audit" at bounding box center [59, 545] width 42 height 11
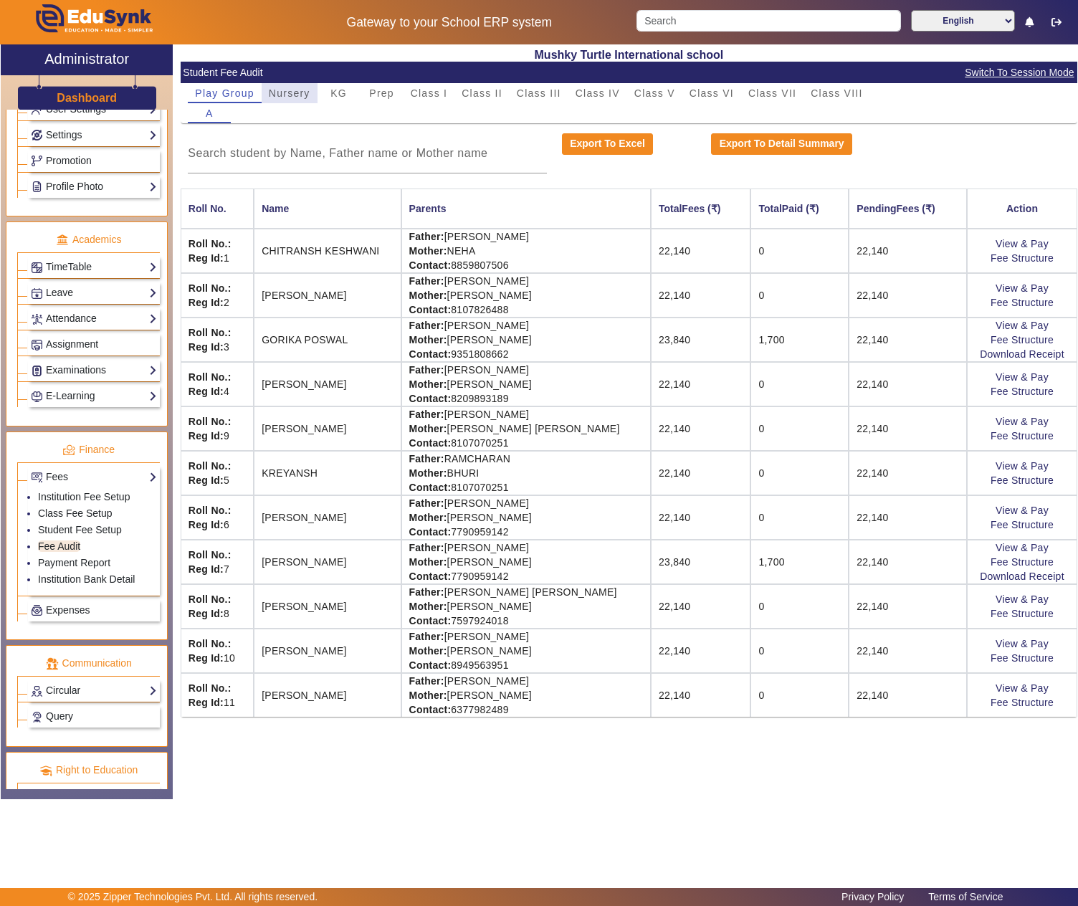
click at [299, 92] on span "Nursery" at bounding box center [290, 93] width 42 height 10
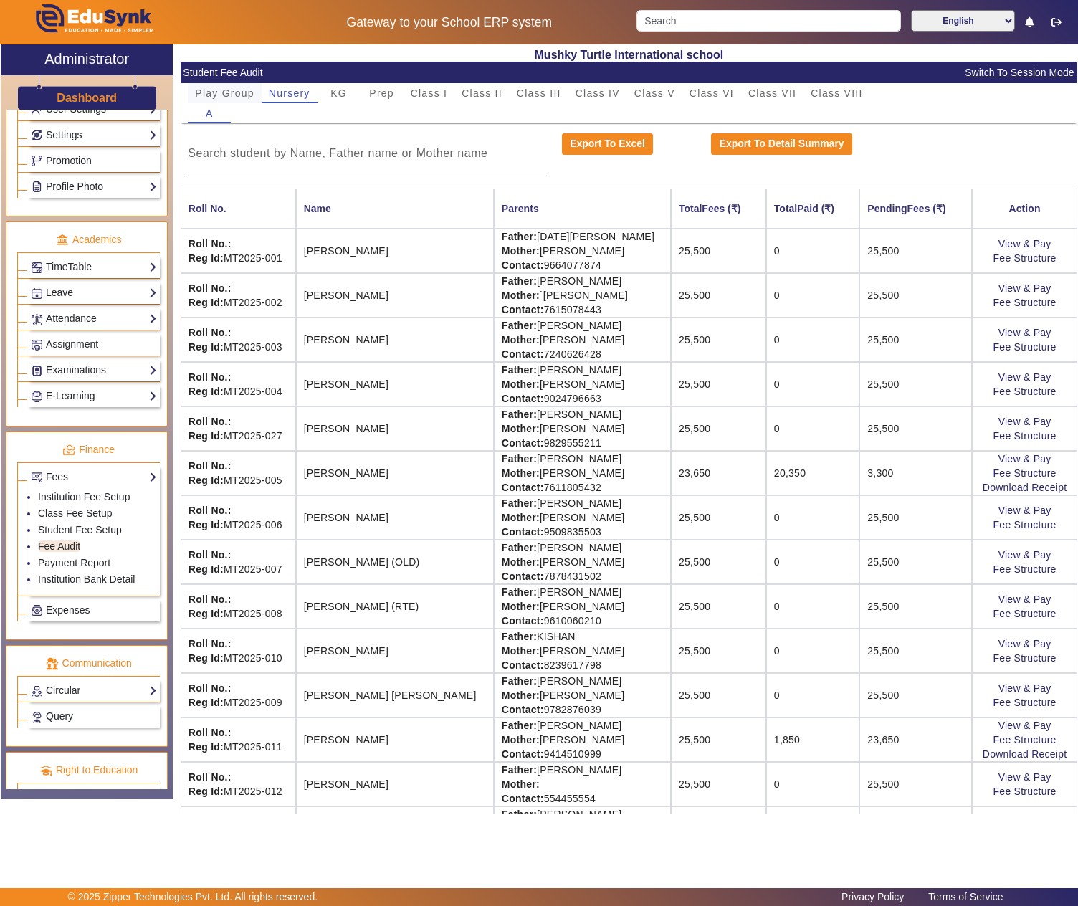
click at [224, 95] on span "Play Group" at bounding box center [224, 93] width 59 height 10
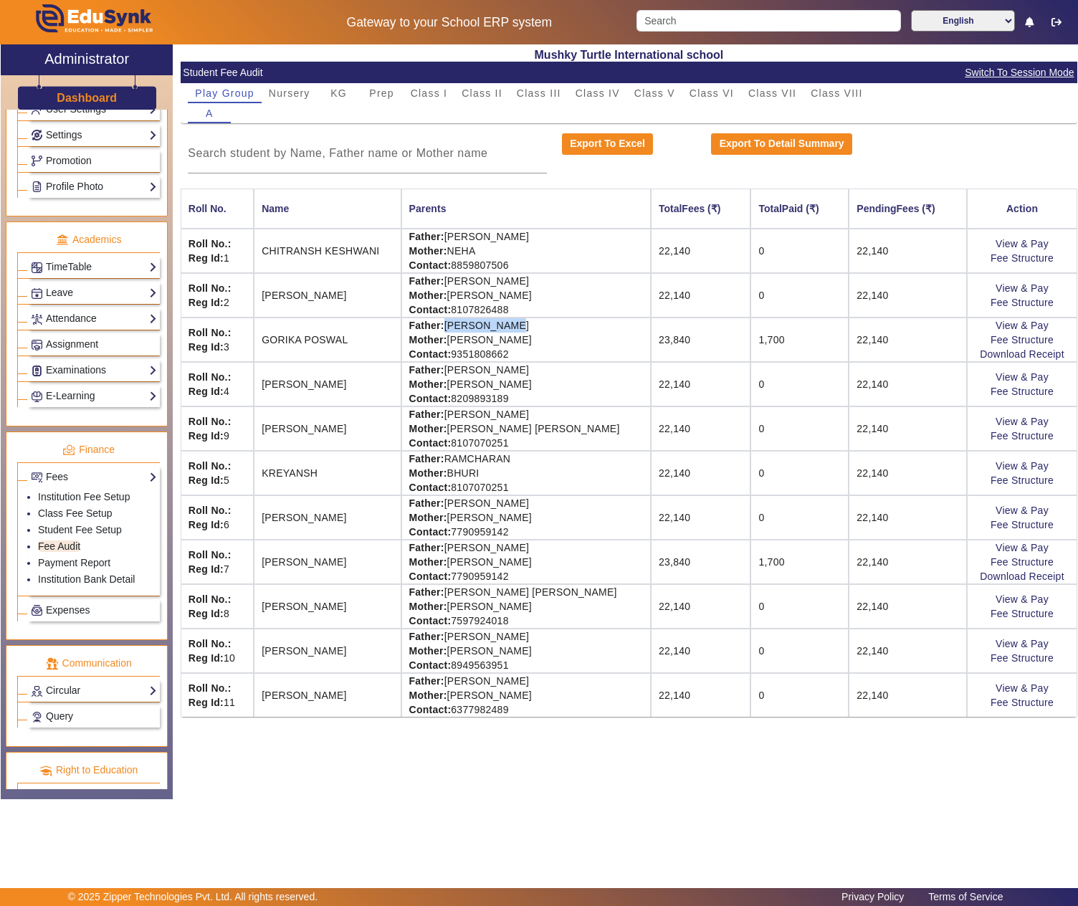
drag, startPoint x: 456, startPoint y: 331, endPoint x: 546, endPoint y: 332, distance: 90.3
click at [546, 332] on td "Father: KAMAL GURJAR Mother: MANISHA GURJAR Contact: 9351808662" at bounding box center [525, 339] width 249 height 44
copy td "[PERSON_NAME]"
click at [1017, 325] on link "View & Pay" at bounding box center [1021, 325] width 53 height 11
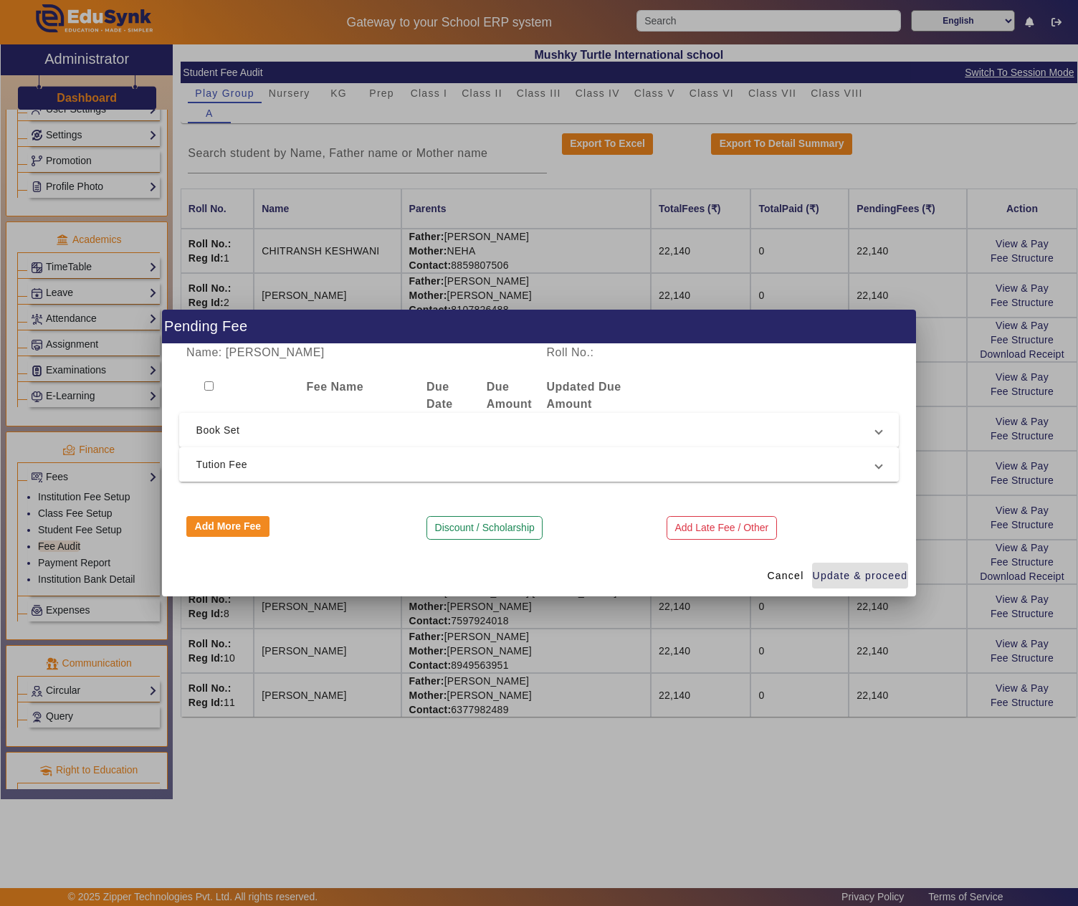
click at [317, 461] on span "Tution Fee" at bounding box center [536, 464] width 680 height 17
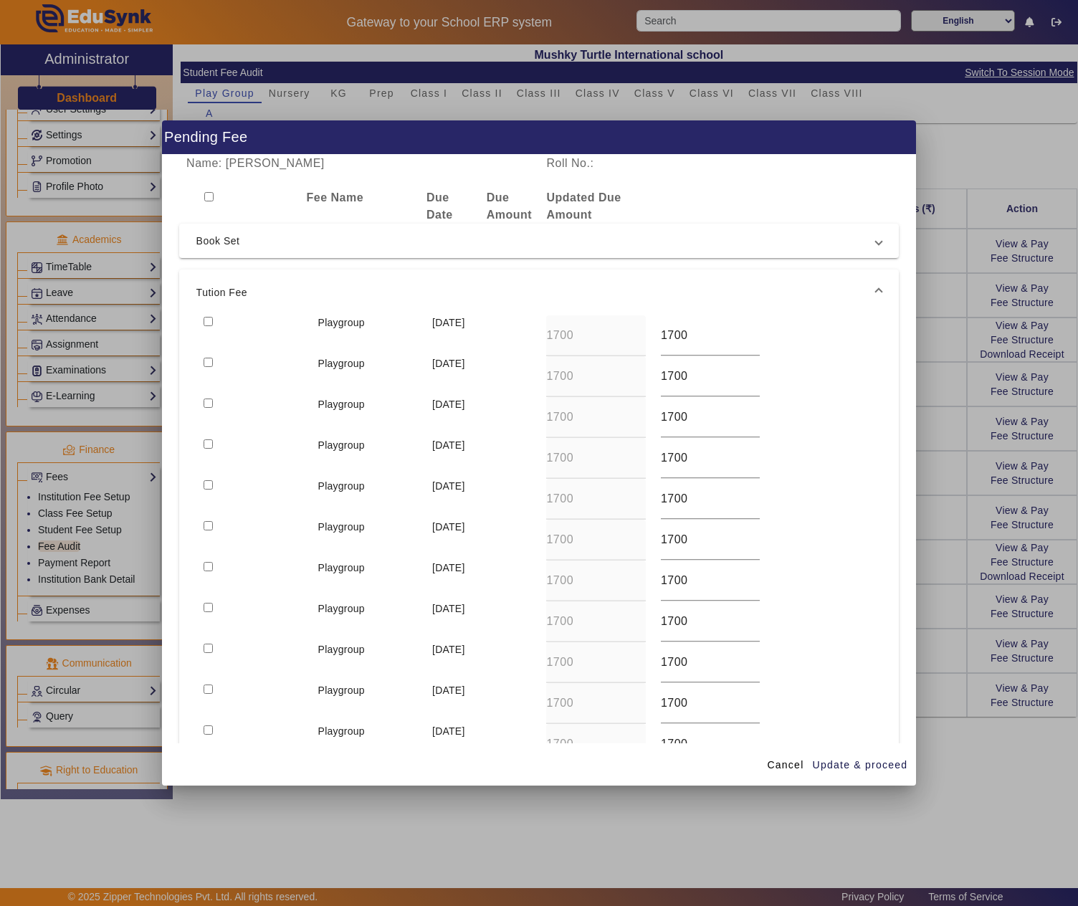
click at [211, 318] on input "checkbox" at bounding box center [207, 321] width 9 height 9
checkbox input "true"
click at [205, 364] on input "checkbox" at bounding box center [207, 362] width 9 height 9
checkbox input "true"
click at [853, 758] on span "Update & proceed" at bounding box center [859, 764] width 95 height 15
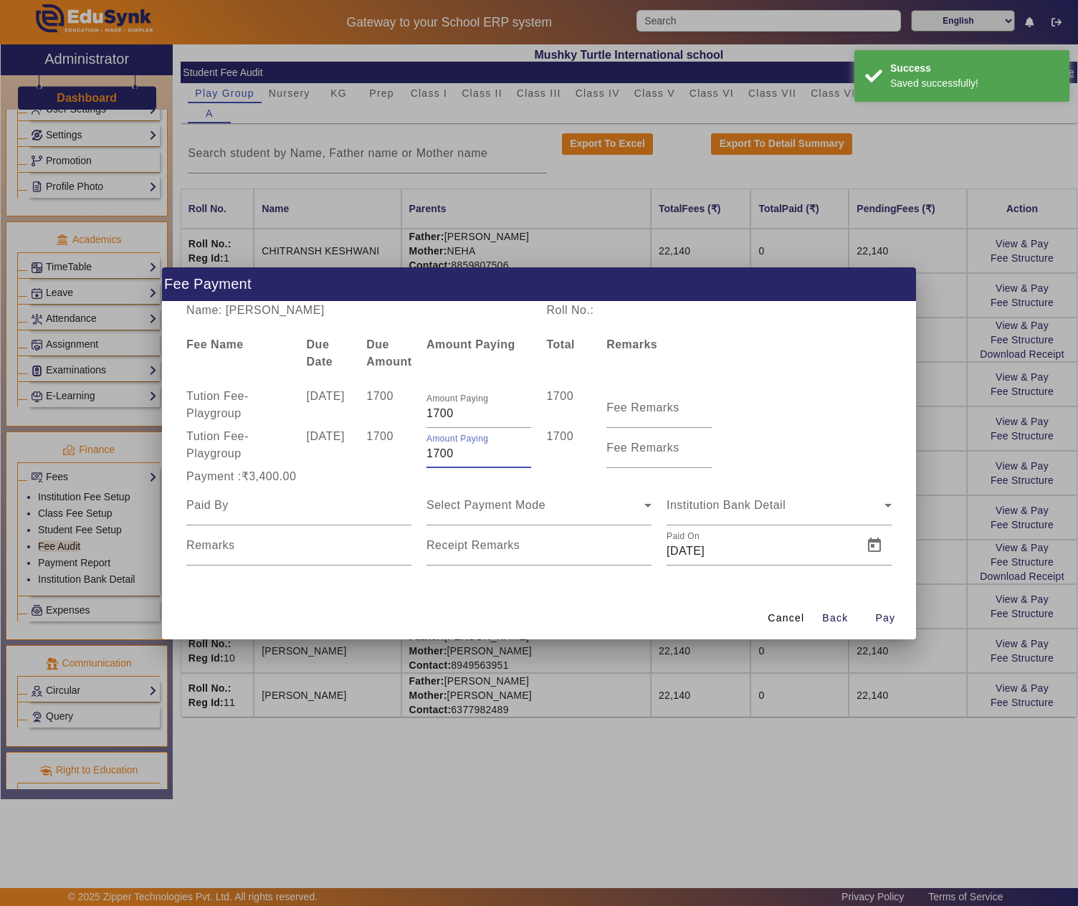
drag, startPoint x: 463, startPoint y: 450, endPoint x: 417, endPoint y: 450, distance: 45.9
click at [417, 450] on div "Tution Fee - Playgroup 10 May 2025 1700 Amount Paying 1700 1700 Fee Remarks" at bounding box center [539, 448] width 720 height 40
type input "150"
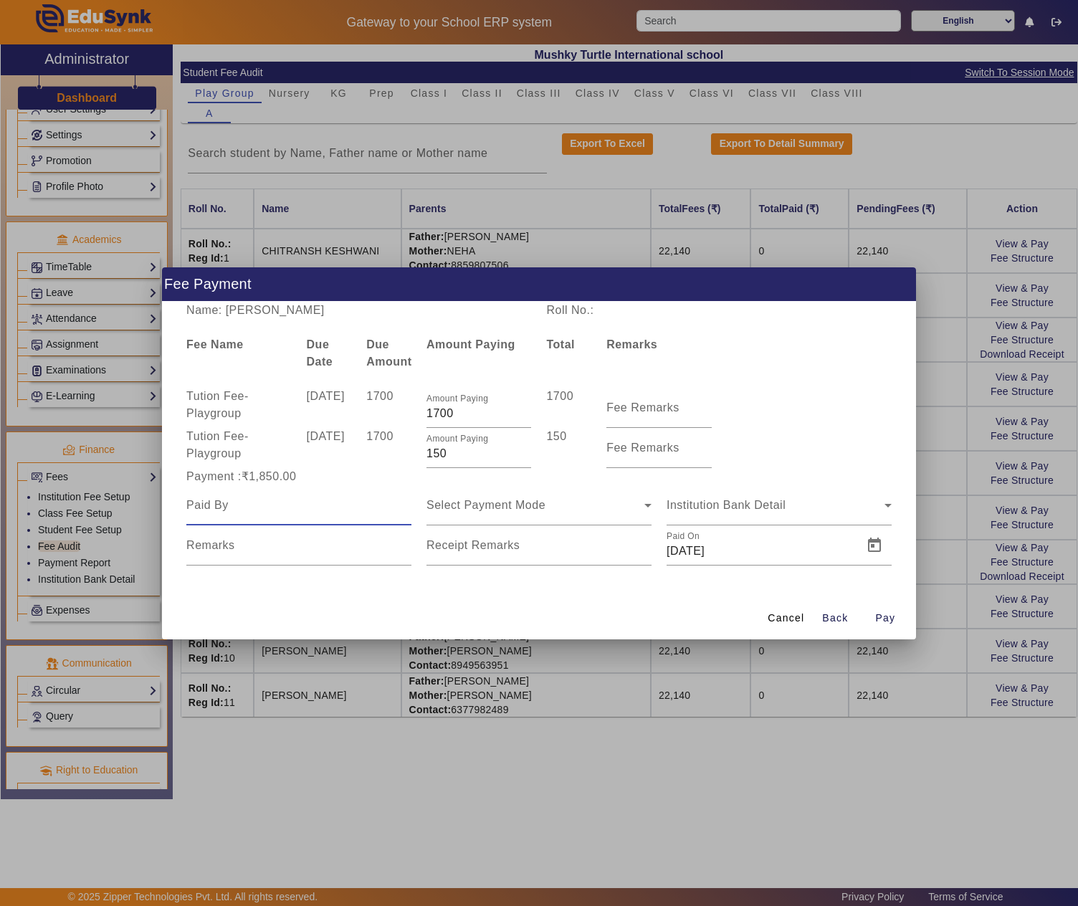
click at [328, 497] on input at bounding box center [298, 505] width 225 height 17
paste input "KAMAL GURJAR"
type input "KAMAL GURJAR"
click at [651, 407] on mat-label "Fee Remarks" at bounding box center [642, 407] width 73 height 12
click at [651, 407] on input "Fee Remarks" at bounding box center [658, 413] width 105 height 17
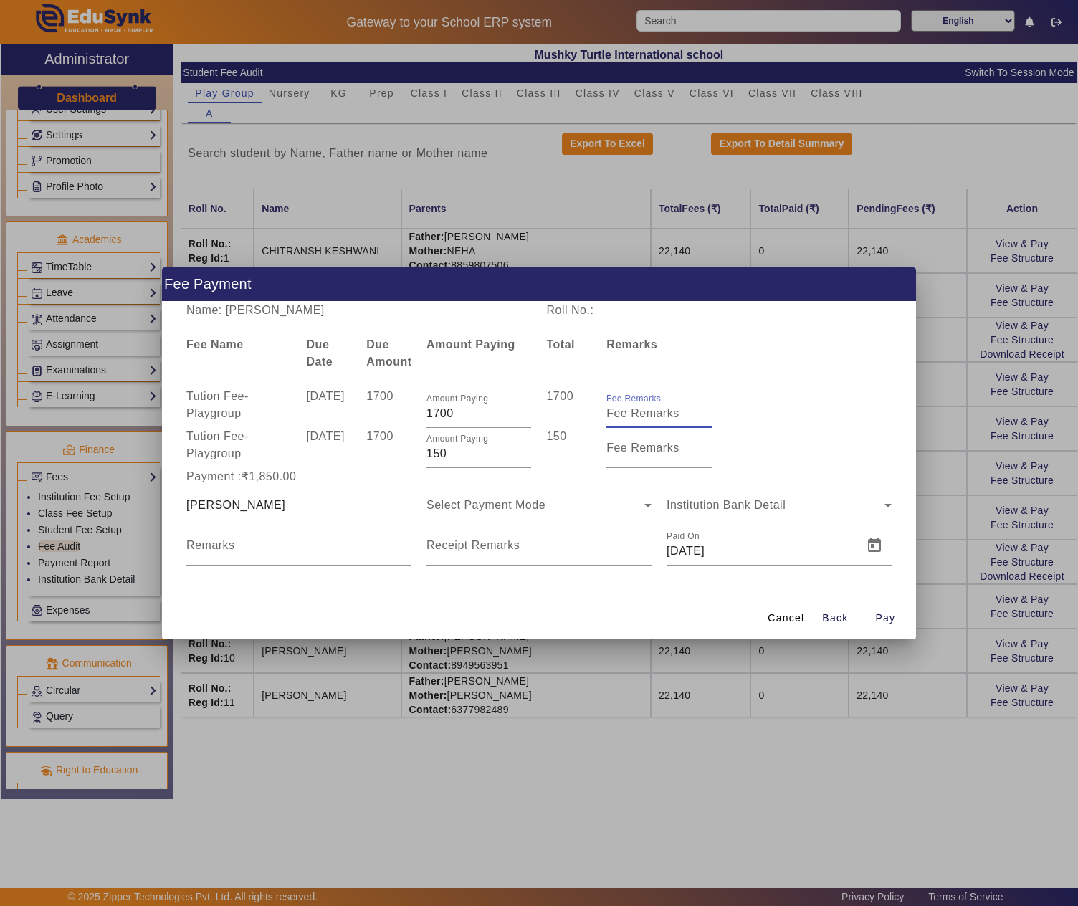
paste input "April month fee"
type input "April month fee"
click at [523, 504] on span "Select Payment Mode" at bounding box center [485, 505] width 119 height 12
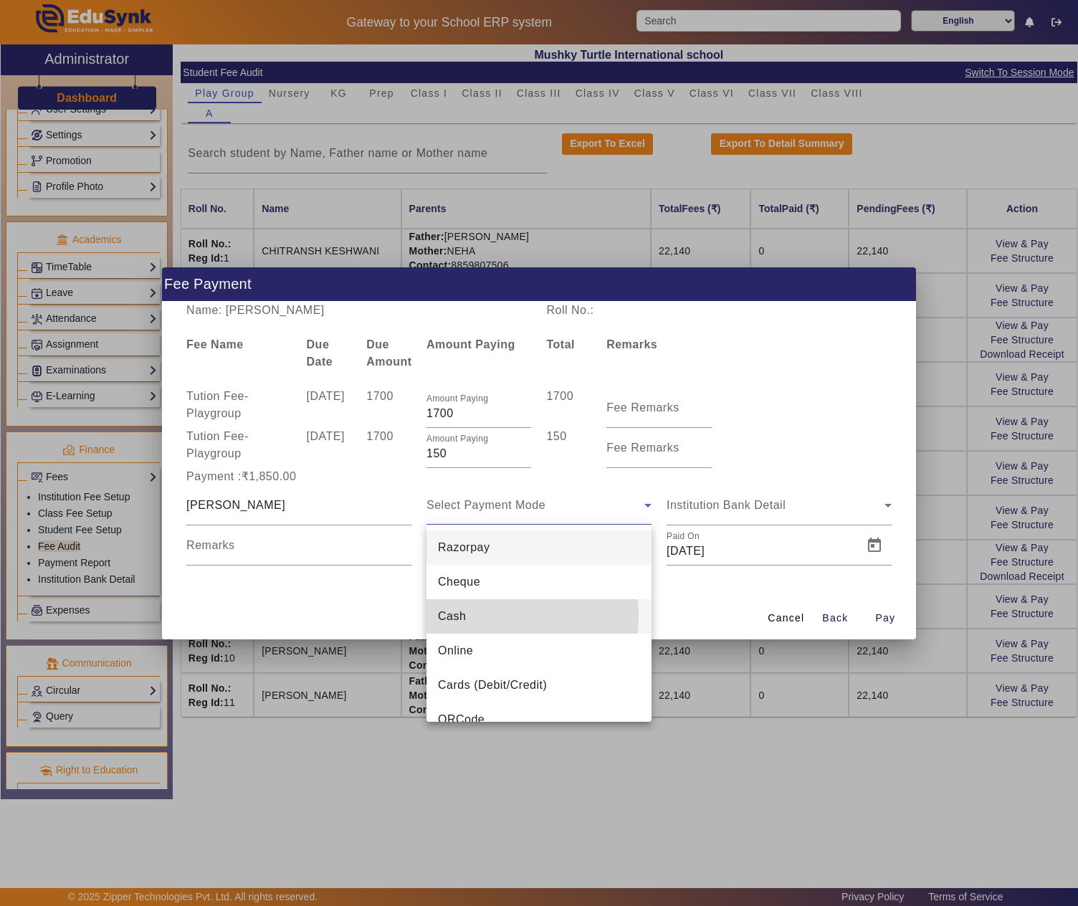
click at [474, 613] on mat-option "Cash" at bounding box center [538, 616] width 225 height 34
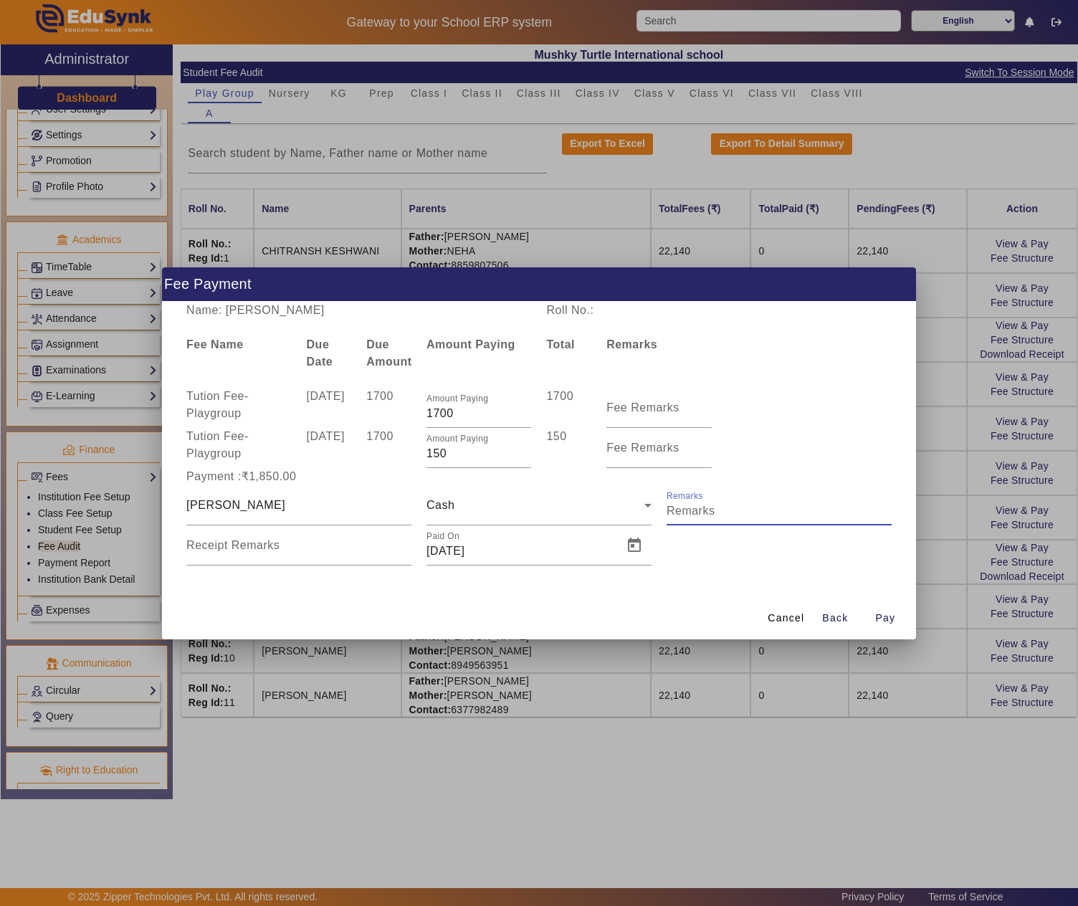
click at [754, 517] on input "Remarks" at bounding box center [778, 510] width 225 height 17
paste input "April month fee"
type input "April month fee"
drag, startPoint x: 754, startPoint y: 517, endPoint x: 474, endPoint y: 598, distance: 290.7
click at [474, 598] on div "Cancel Back Pay" at bounding box center [539, 618] width 754 height 42
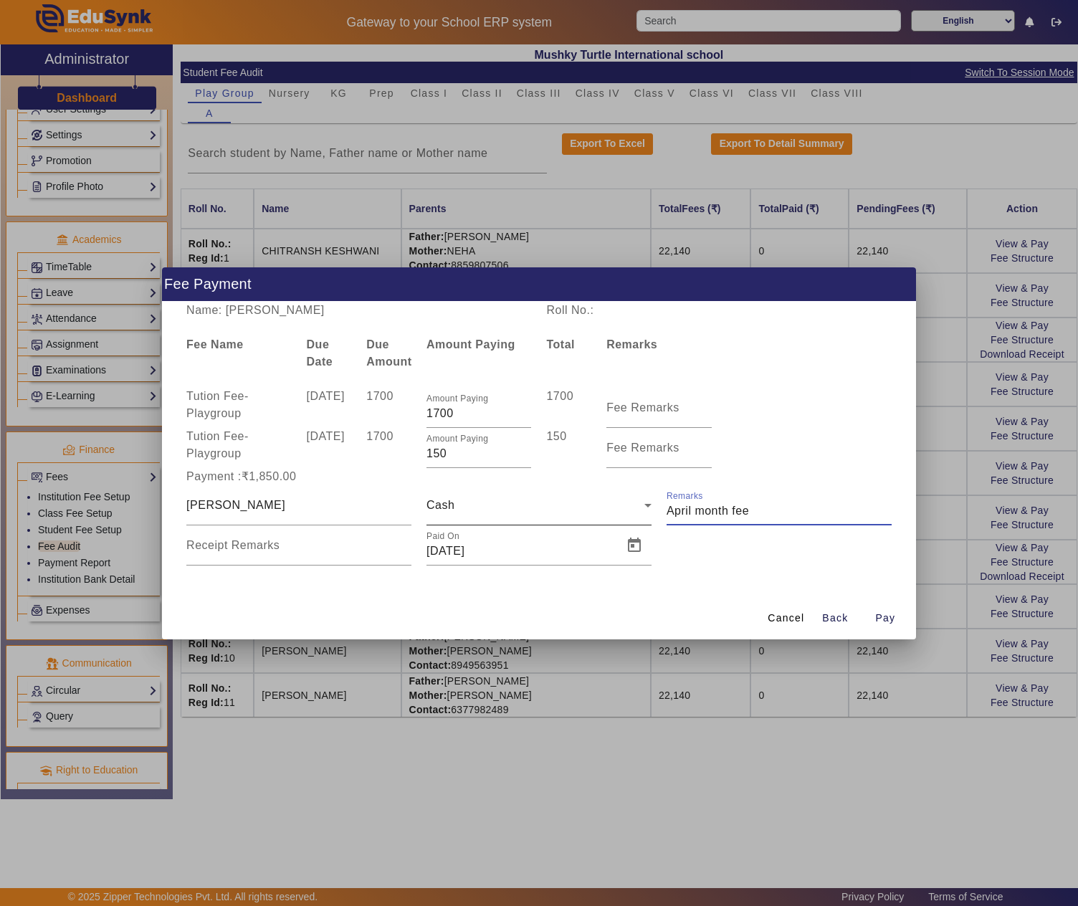
drag, startPoint x: 791, startPoint y: 516, endPoint x: 638, endPoint y: 517, distance: 153.3
click at [638, 517] on div "KAMAL GURJAR Cash Remarks Receipt Remarks Paid On 13/08/2025" at bounding box center [539, 525] width 720 height 80
click at [267, 547] on mat-label "Receipt Remarks" at bounding box center [232, 545] width 93 height 12
click at [267, 547] on input "Receipt Remarks" at bounding box center [298, 550] width 225 height 17
paste input "April month fee"
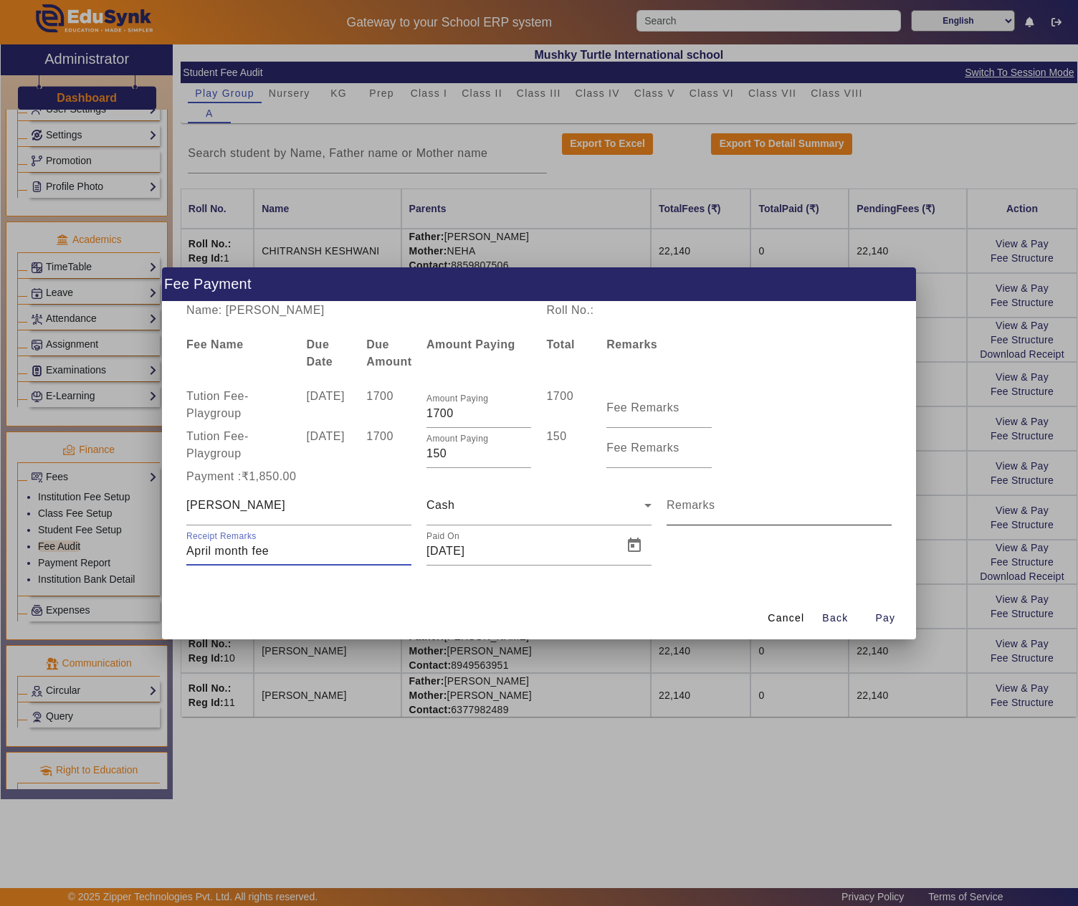
type input "April month fee"
click at [722, 509] on input "Remarks" at bounding box center [778, 510] width 225 height 17
type input "need to recheck"
click at [628, 546] on span "Open calendar" at bounding box center [634, 545] width 34 height 34
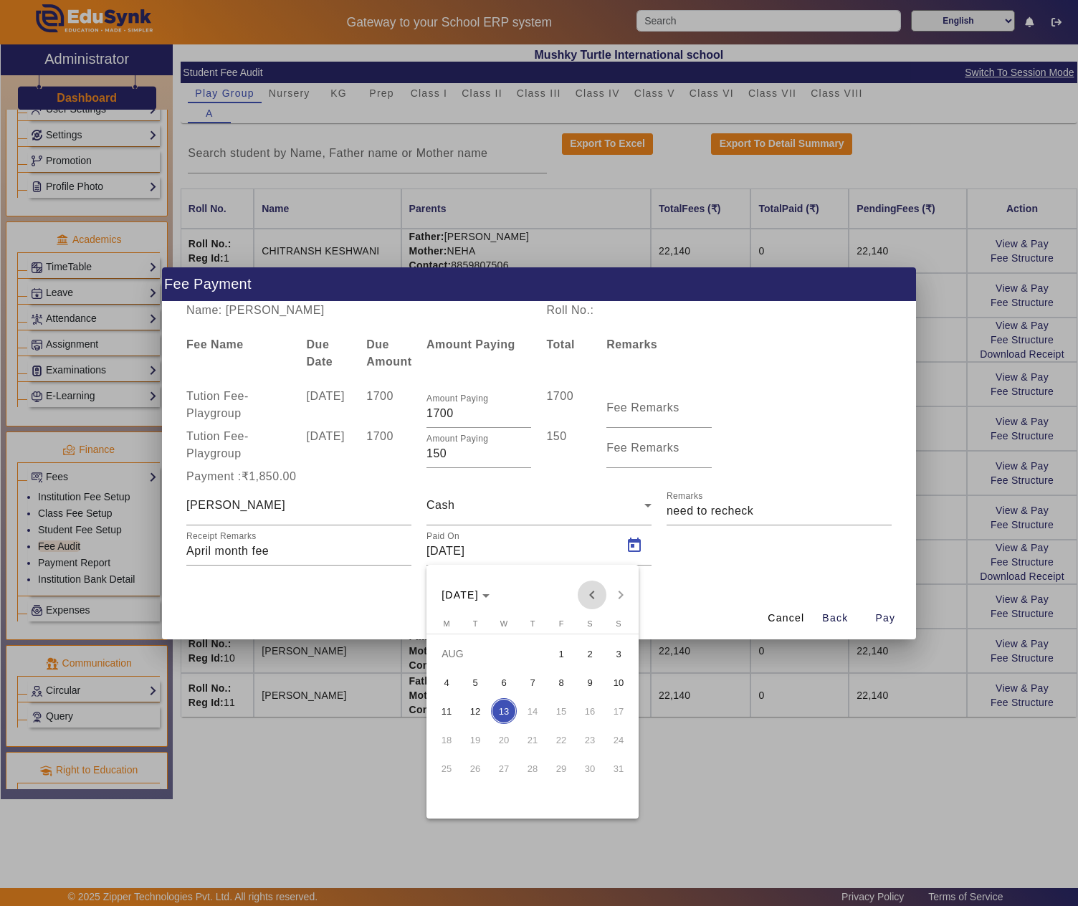
click at [589, 599] on span "Previous month" at bounding box center [591, 594] width 29 height 29
click at [451, 678] on span "5" at bounding box center [446, 682] width 26 height 26
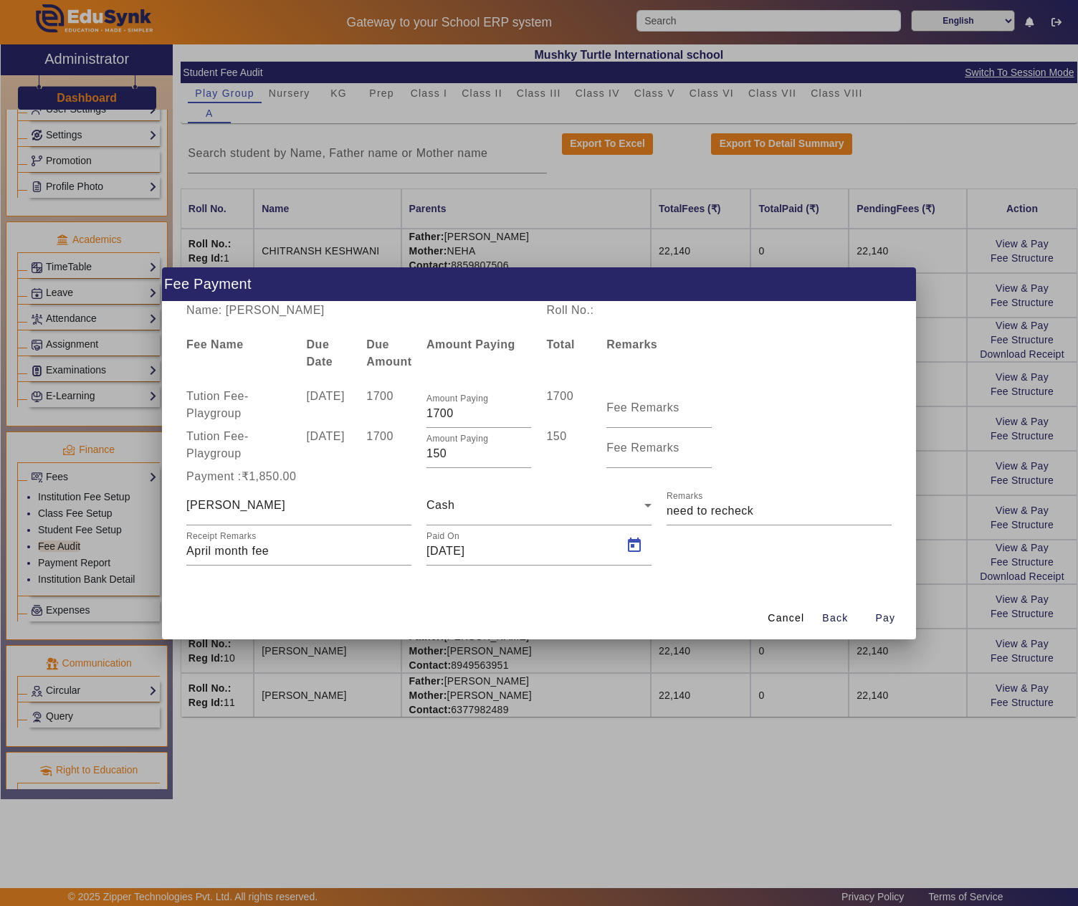
type input "05/05/2025"
click at [893, 618] on span "Pay" at bounding box center [885, 617] width 20 height 15
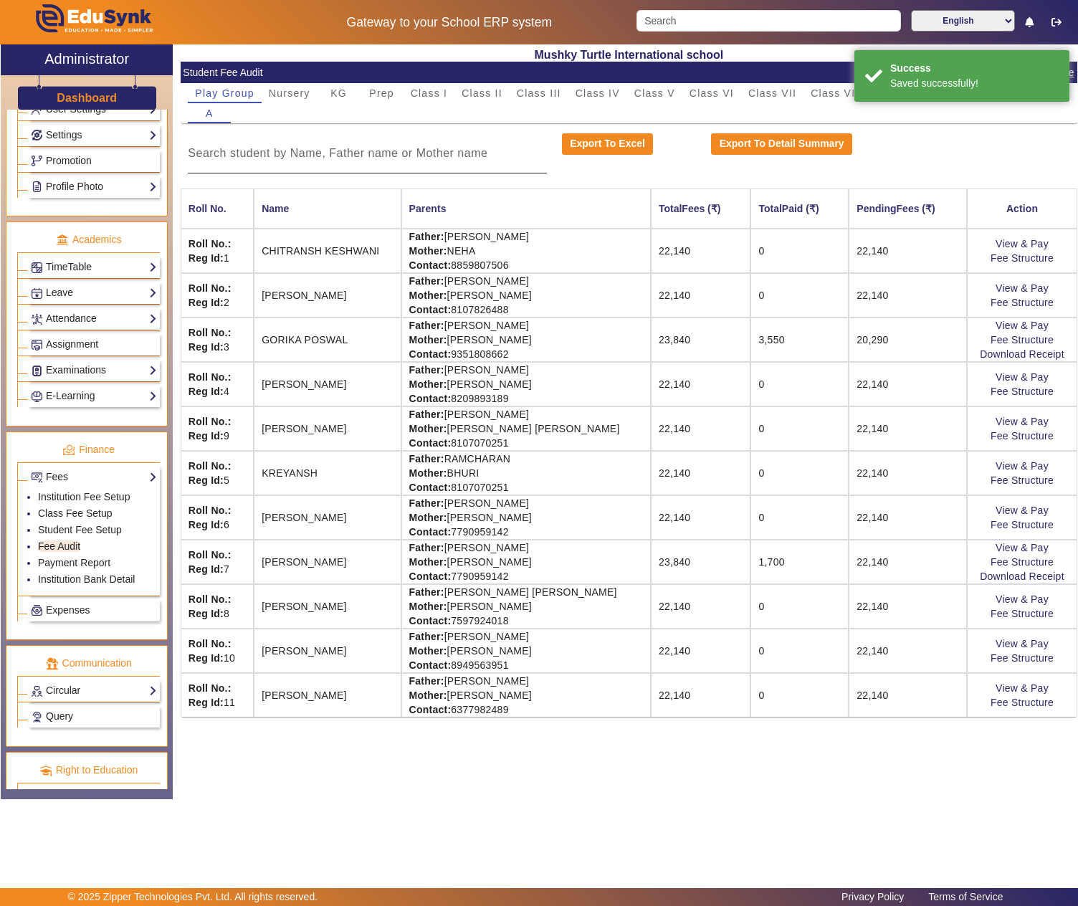
click at [383, 159] on input at bounding box center [367, 153] width 358 height 17
drag, startPoint x: 414, startPoint y: 92, endPoint x: 413, endPoint y: 106, distance: 14.4
click at [414, 93] on span "Class I" at bounding box center [429, 93] width 37 height 10
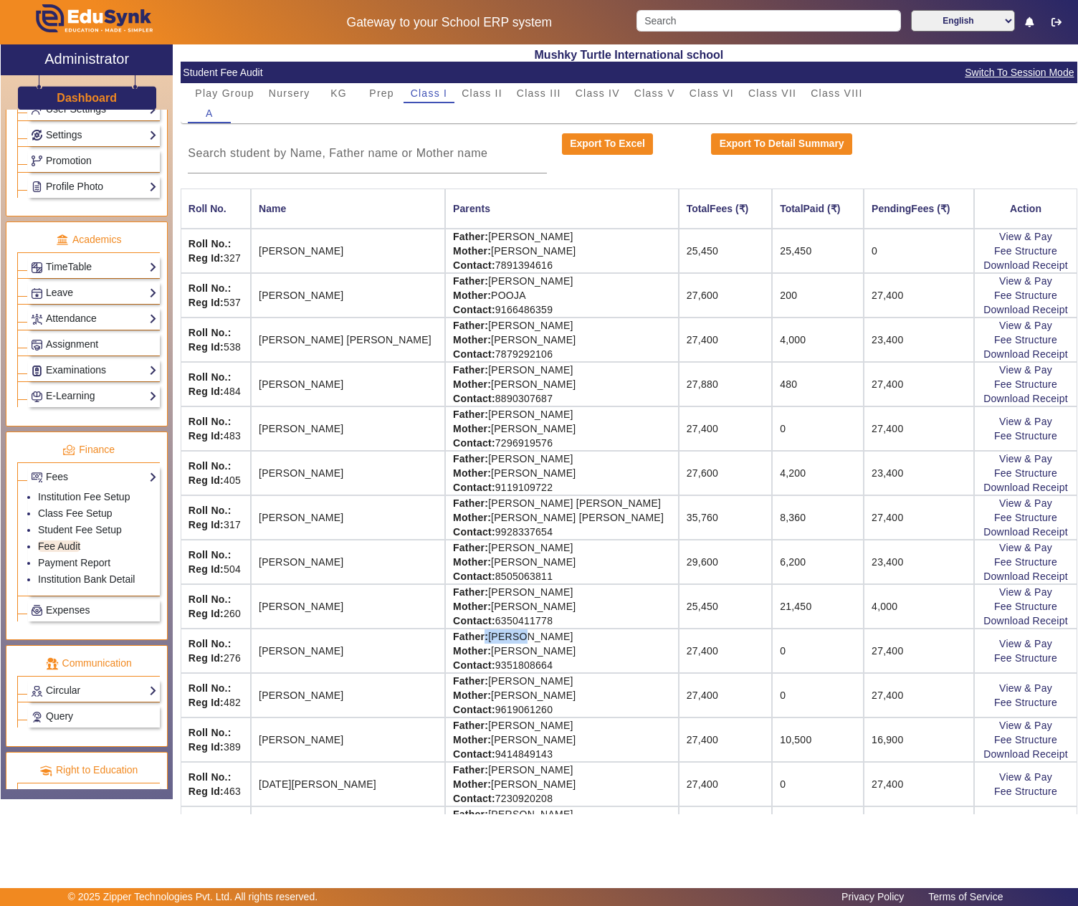
drag, startPoint x: 467, startPoint y: 652, endPoint x: 512, endPoint y: 649, distance: 44.5
click at [510, 649] on td "Father: KAMAL GURJAR Mother: MANISHA GURJAR Contact: 9351808664" at bounding box center [562, 650] width 234 height 44
drag, startPoint x: 550, startPoint y: 646, endPoint x: 471, endPoint y: 646, distance: 78.8
click at [471, 646] on td "Father: KAMAL GURJAR Mother: MANISHA GURJAR Contact: 9351808664" at bounding box center [562, 650] width 234 height 44
copy td "[PERSON_NAME]"
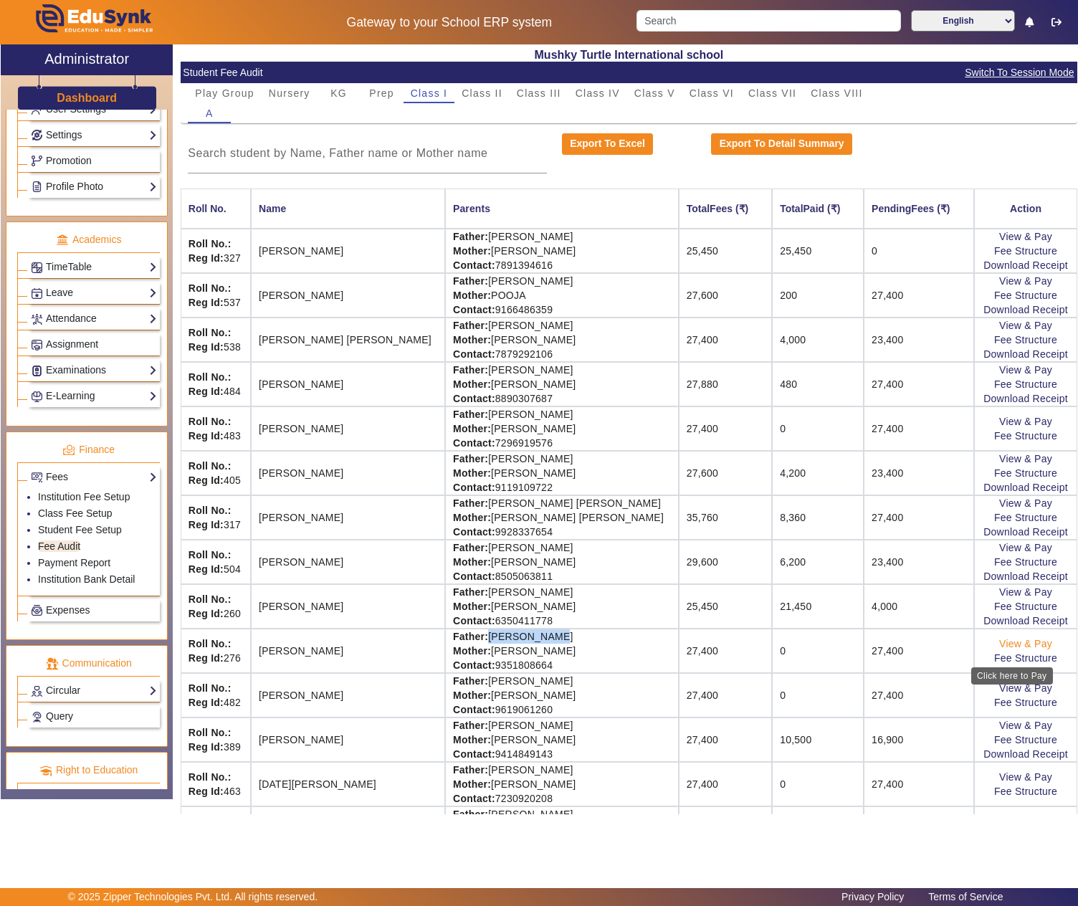
click at [1007, 649] on link "View & Pay" at bounding box center [1025, 643] width 53 height 11
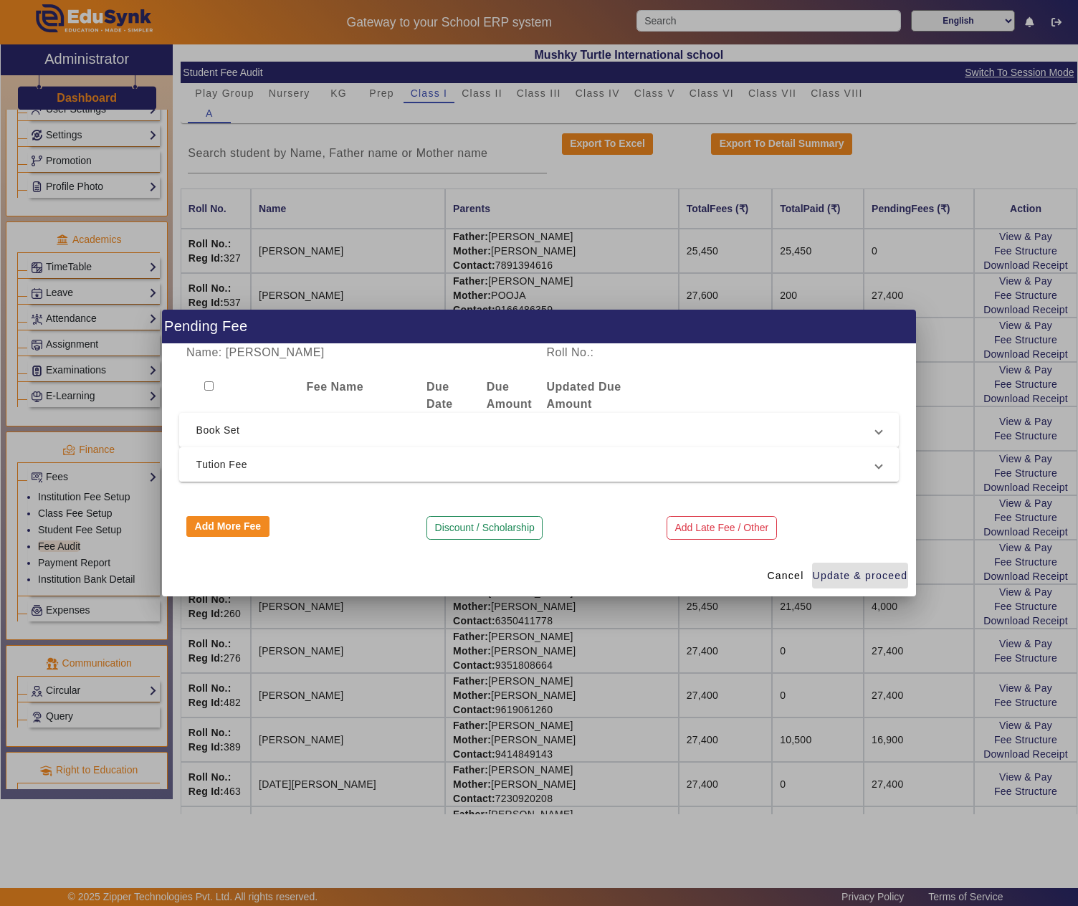
click at [358, 469] on span "Tution Fee" at bounding box center [536, 464] width 680 height 17
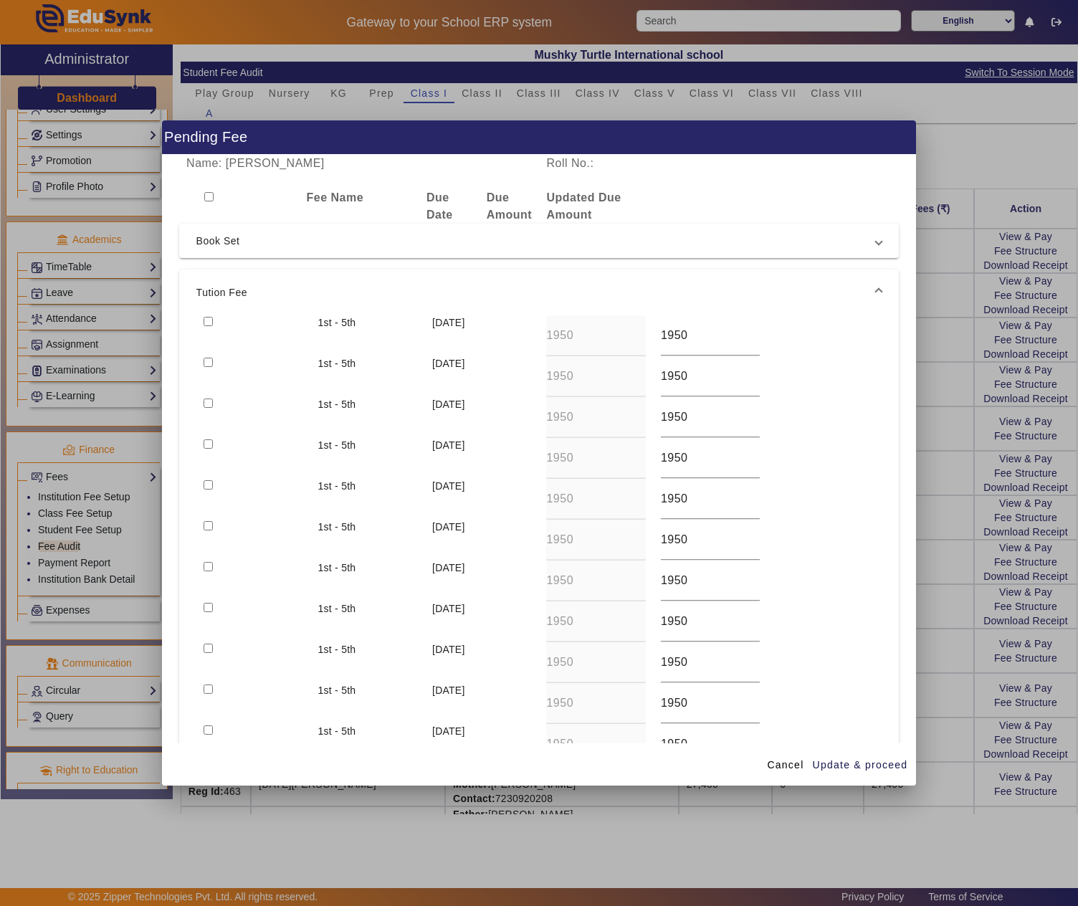
click at [208, 322] on input "checkbox" at bounding box center [207, 321] width 9 height 9
checkbox input "true"
click at [854, 758] on span "Update & proceed" at bounding box center [859, 764] width 95 height 15
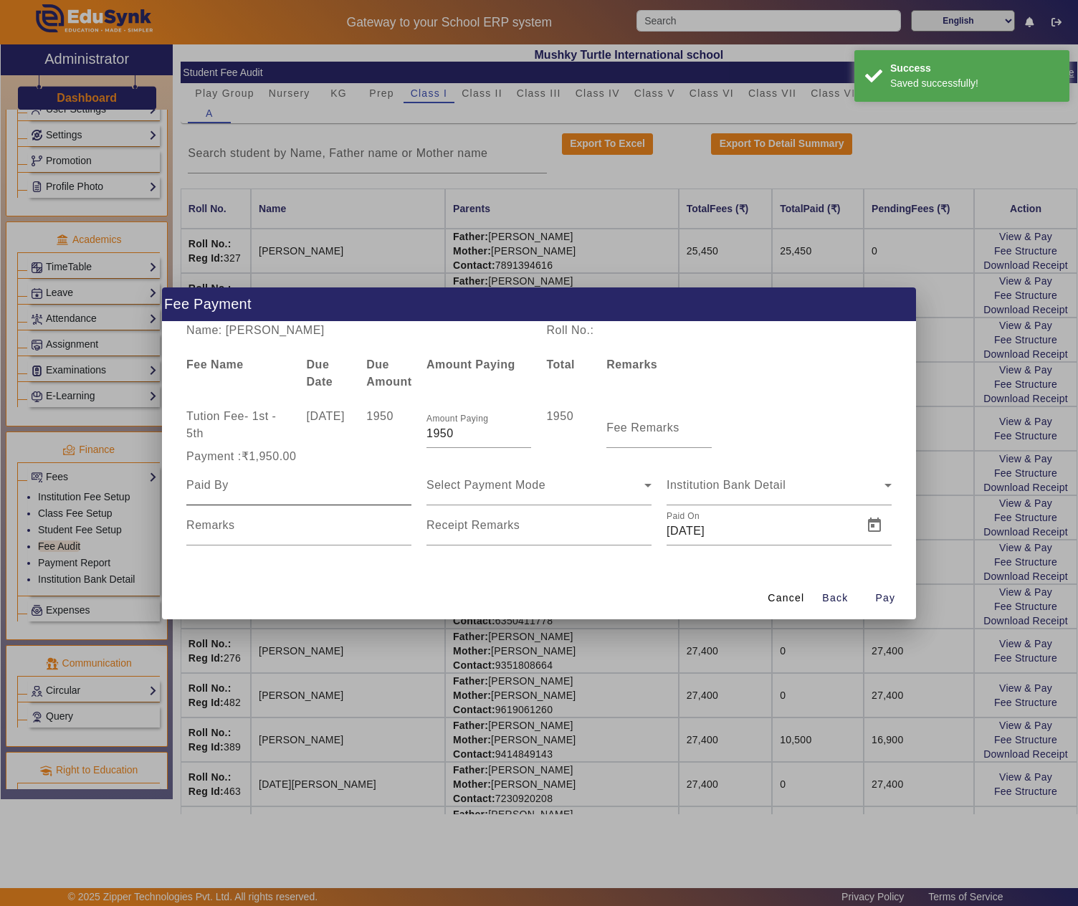
click at [294, 494] on div at bounding box center [298, 485] width 225 height 40
paste input "[PERSON_NAME]"
type input "[PERSON_NAME]"
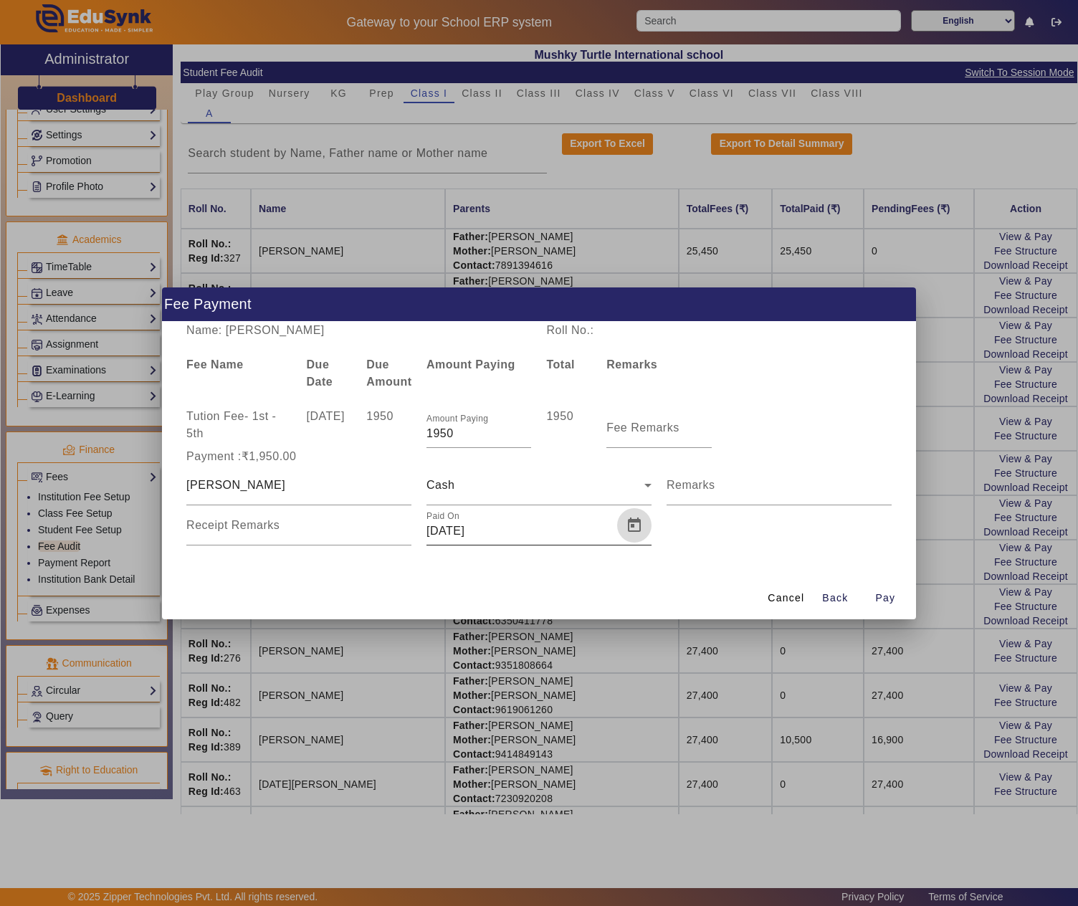
click at [626, 529] on span "Open calendar" at bounding box center [634, 525] width 34 height 34
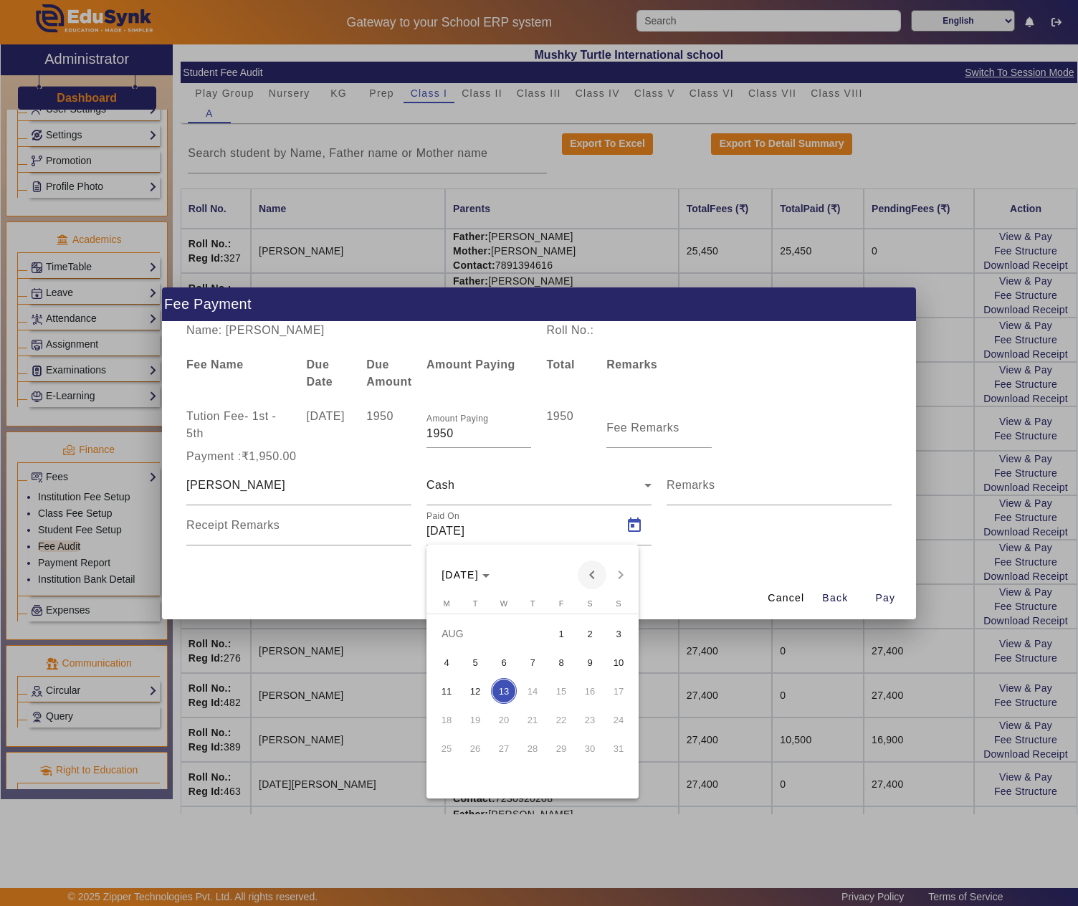
click at [593, 570] on span "Previous month" at bounding box center [591, 574] width 29 height 29
click at [443, 659] on span "5" at bounding box center [446, 662] width 26 height 26
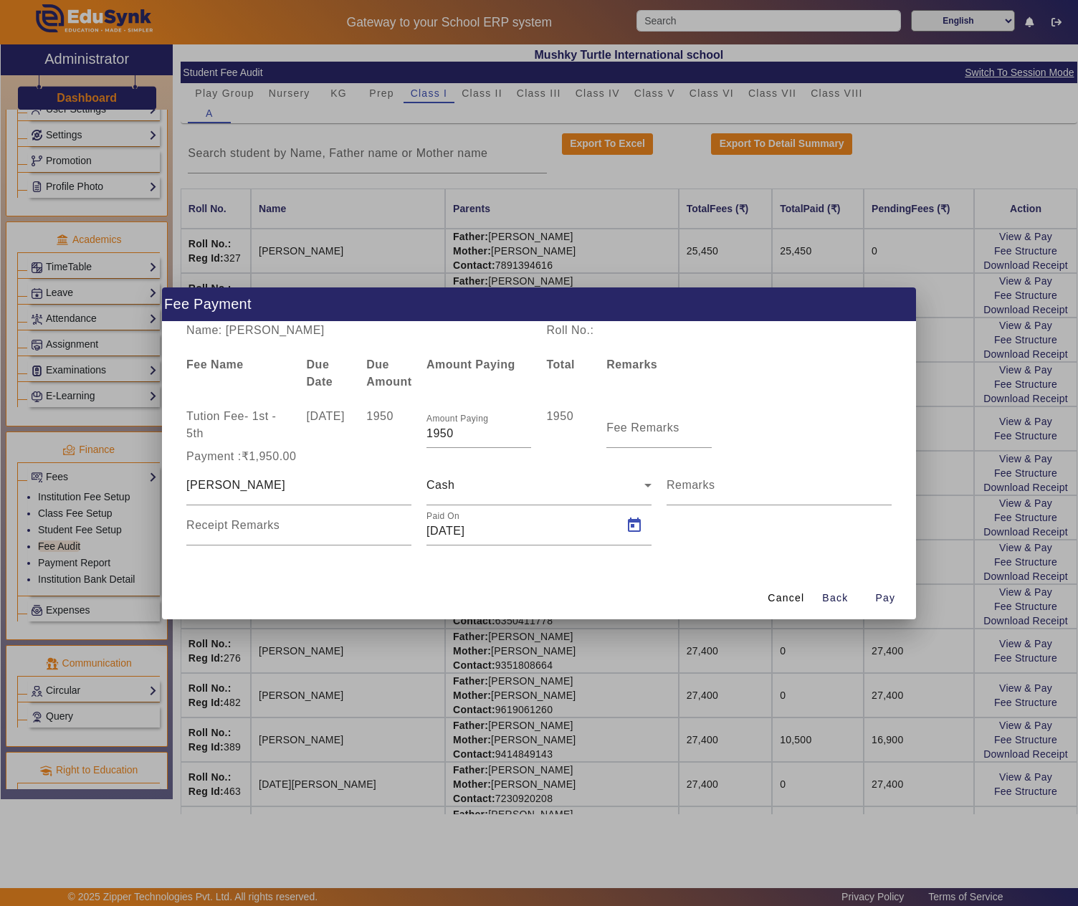
type input "05/05/2025"
click at [620, 438] on input "Fee Remarks" at bounding box center [658, 433] width 105 height 17
click at [652, 423] on mat-label "Fee Remarks" at bounding box center [642, 427] width 73 height 12
click at [652, 425] on input "Fee Remarks" at bounding box center [658, 433] width 105 height 17
paste input "April month fee"
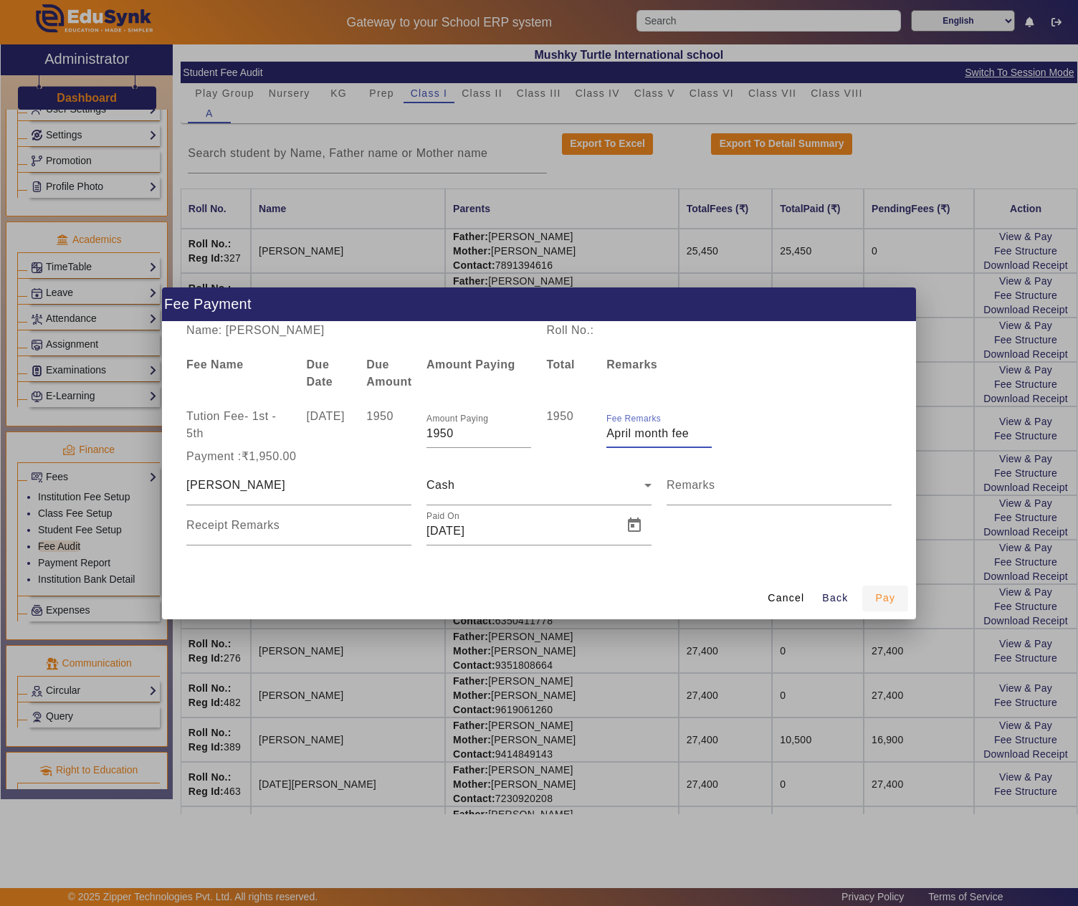
type input "April month fee"
click at [884, 599] on span "Pay" at bounding box center [885, 597] width 20 height 15
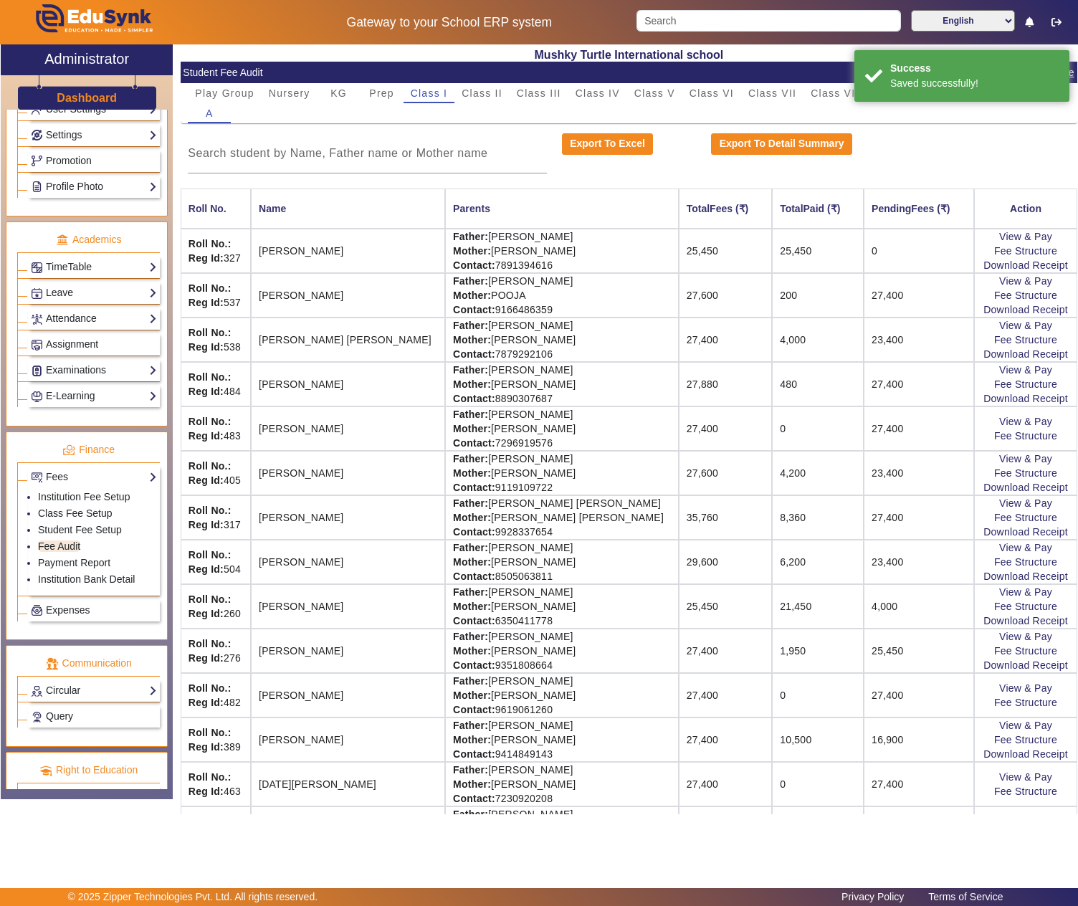
scroll to position [239, 0]
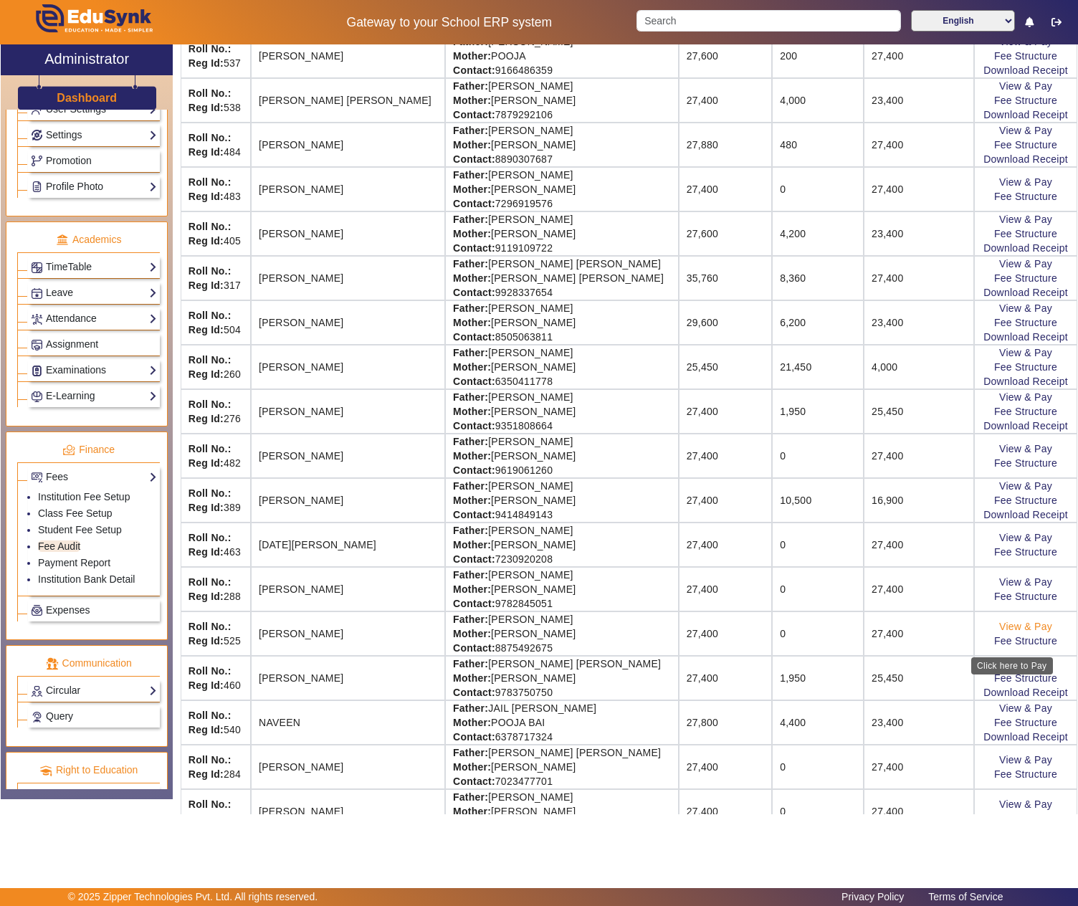
click at [999, 632] on link "View & Pay" at bounding box center [1025, 625] width 53 height 11
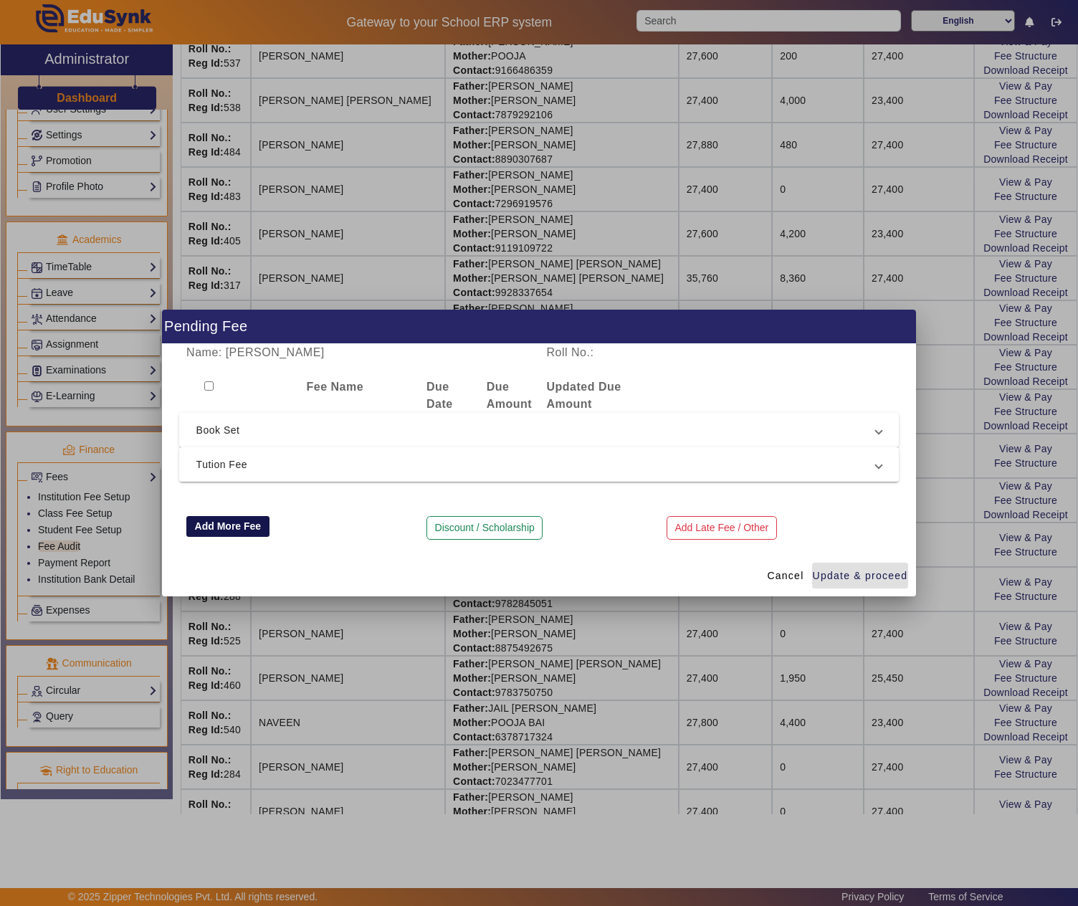
click at [216, 524] on button "Add More Fee" at bounding box center [227, 526] width 83 height 21
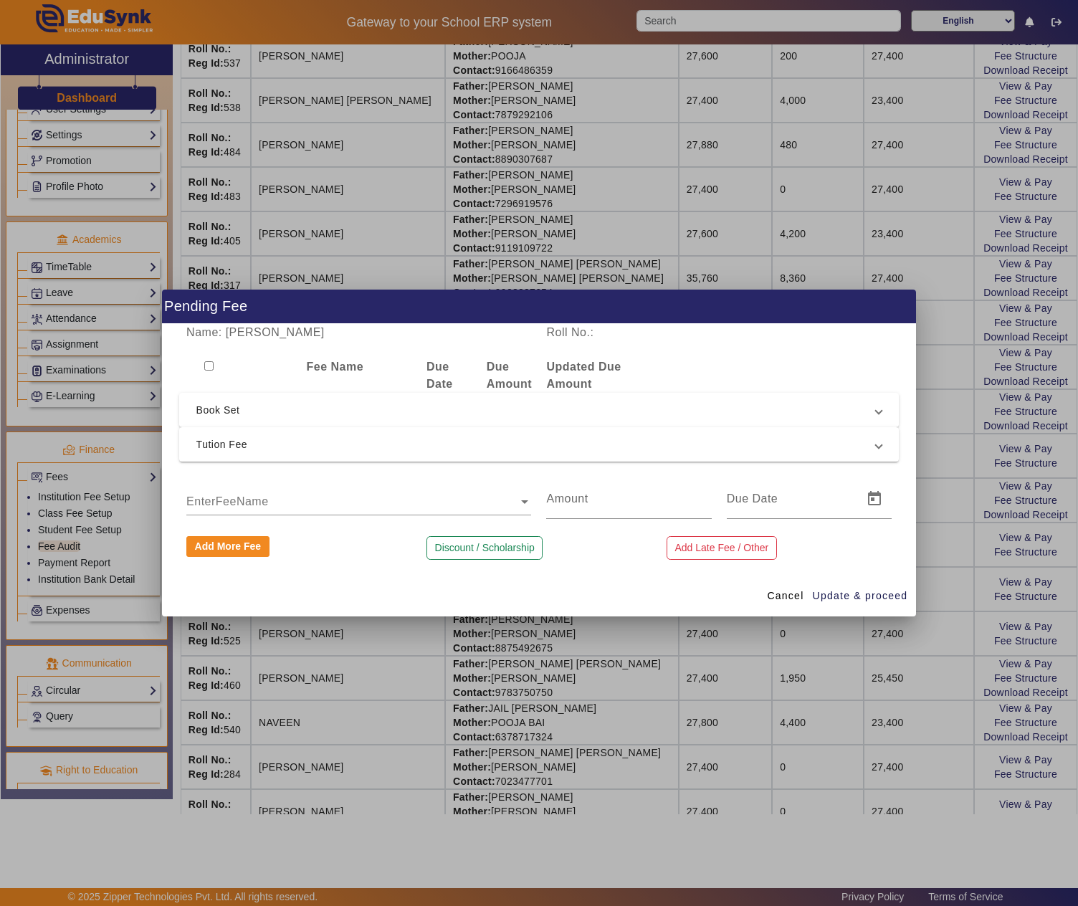
click at [228, 516] on ng-select "EnterFeeName" at bounding box center [358, 499] width 345 height 40
click at [245, 499] on input "text" at bounding box center [358, 501] width 345 height 17
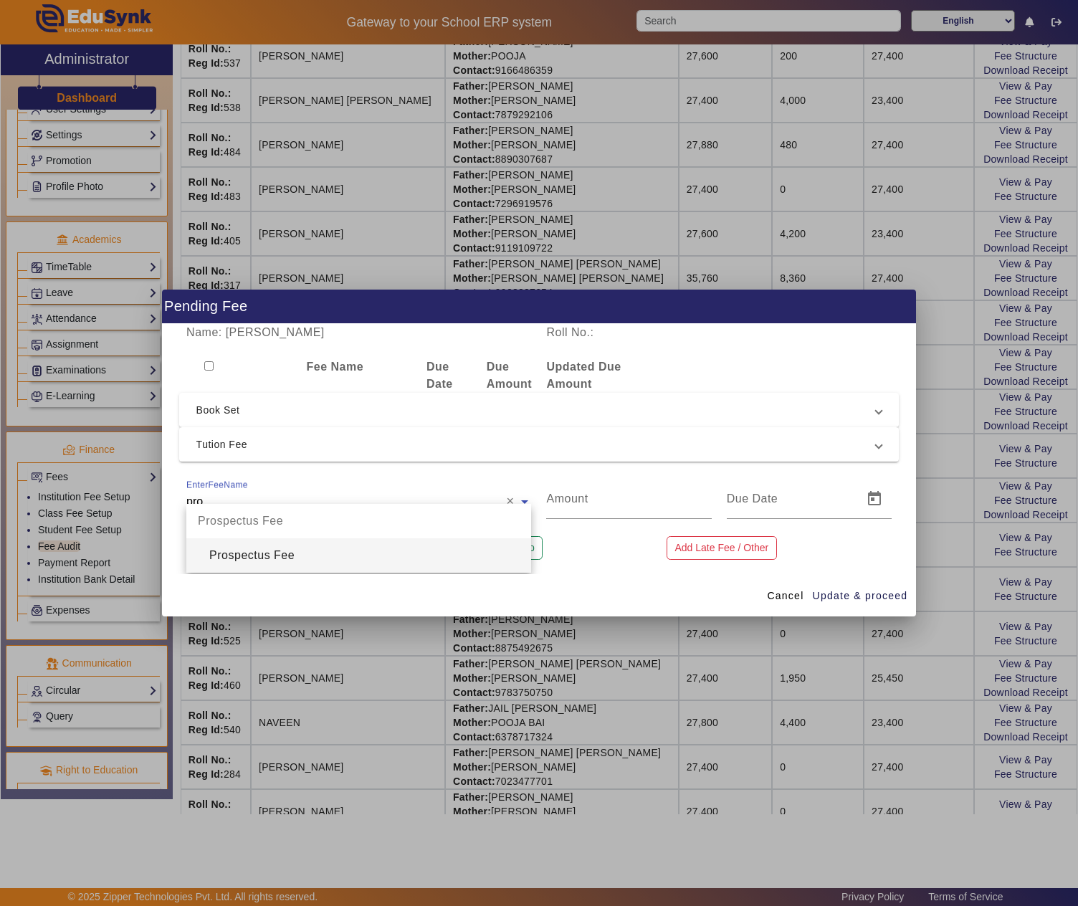
type input "pros"
type input "200"
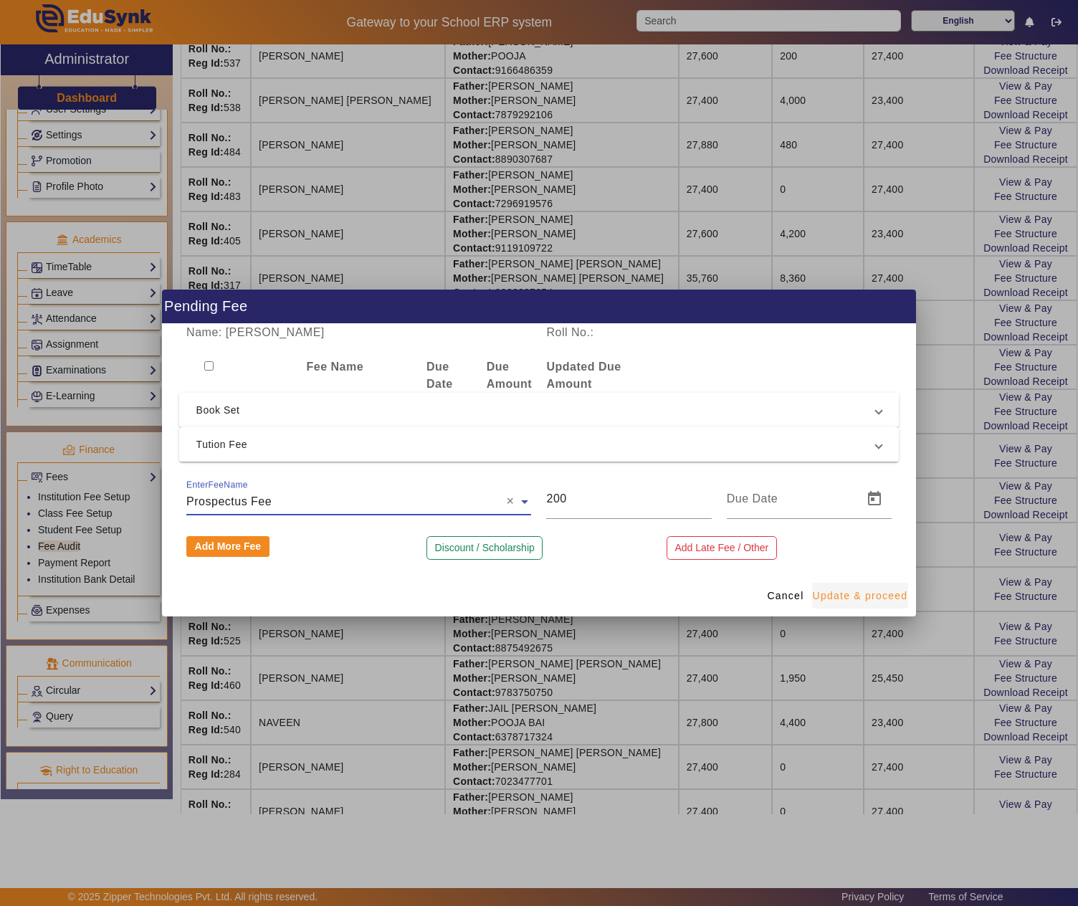
click at [828, 589] on span "Update & proceed" at bounding box center [859, 595] width 95 height 15
type input "[DATE]"
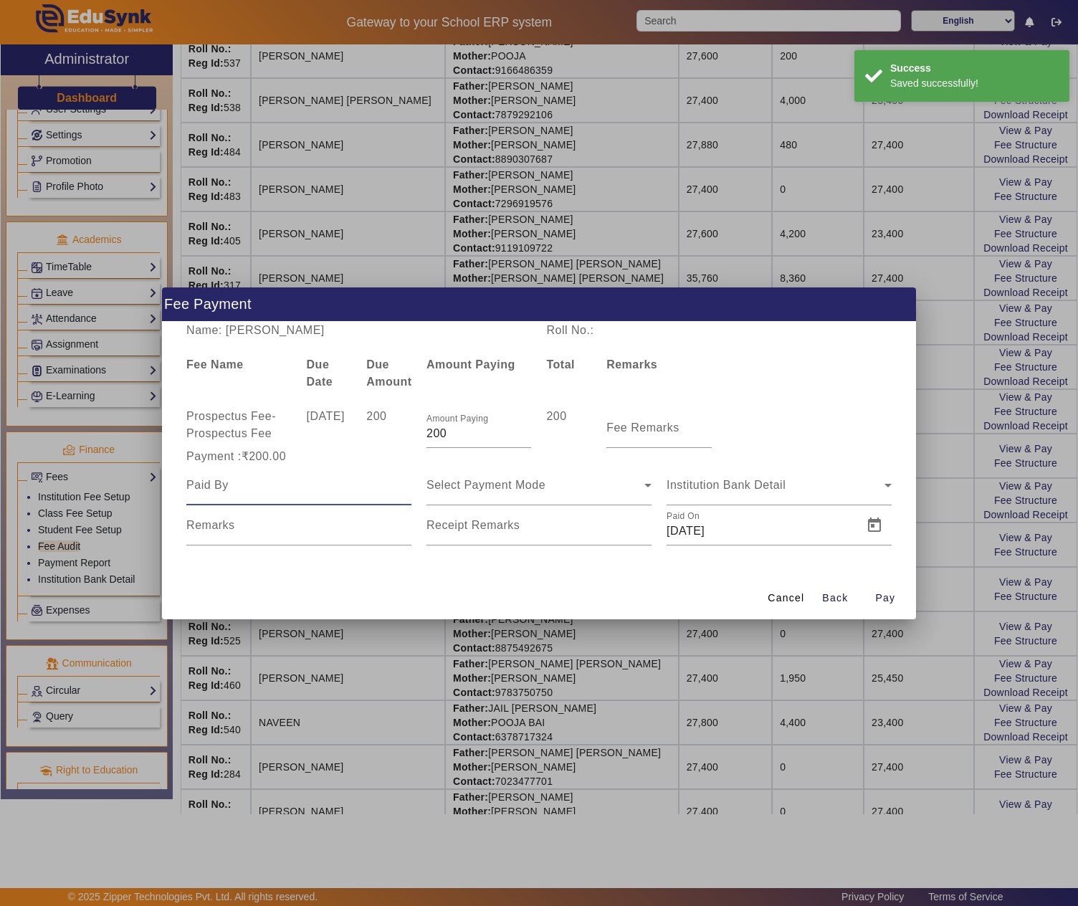
click at [249, 484] on input at bounding box center [298, 484] width 225 height 17
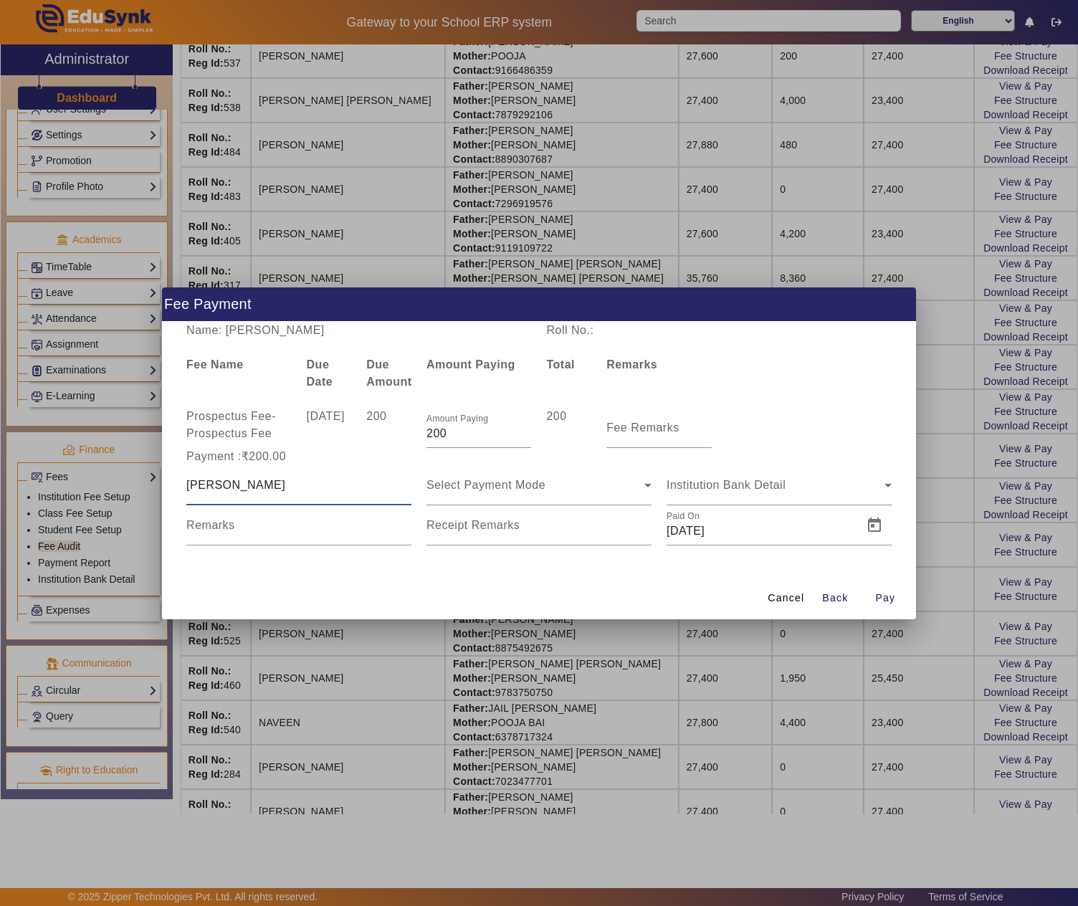
type input "Lalit Soni"
click at [630, 517] on span "Open calendar" at bounding box center [634, 525] width 34 height 34
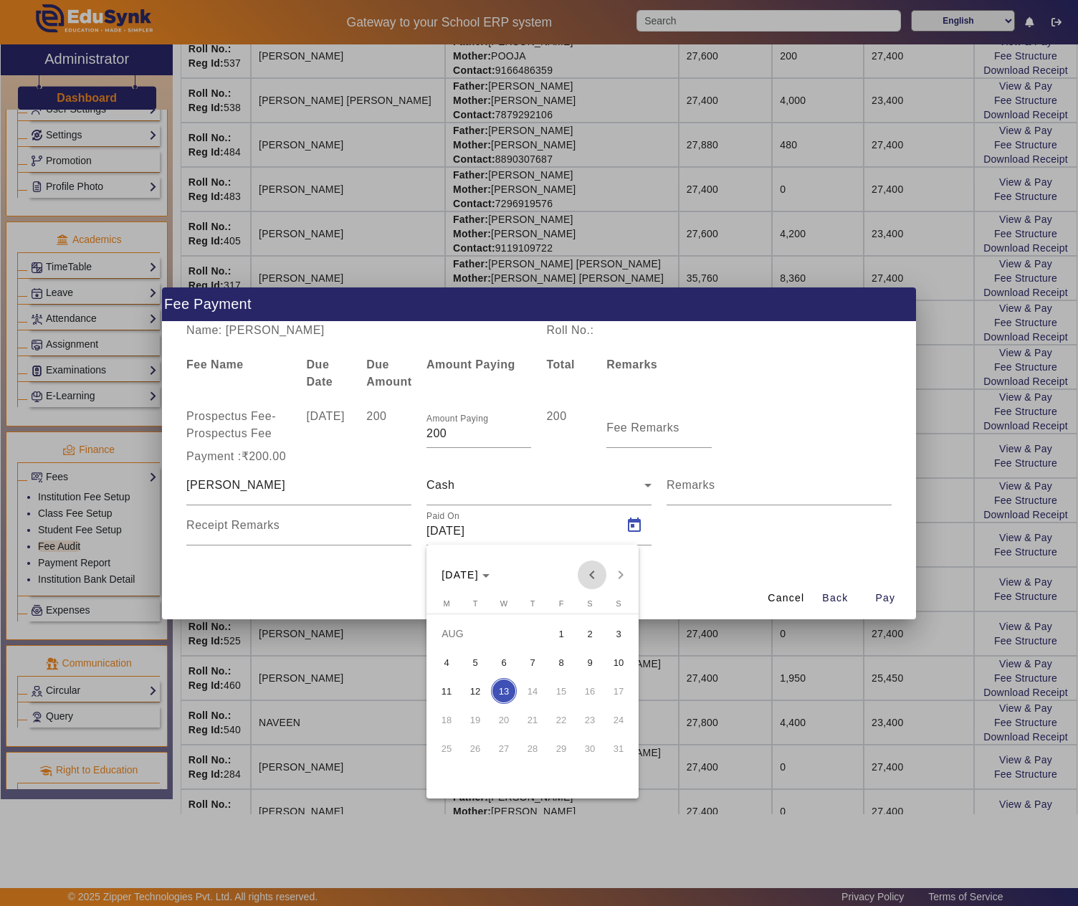
click at [582, 582] on span "Previous month" at bounding box center [591, 574] width 29 height 29
click at [484, 656] on span "6" at bounding box center [475, 662] width 26 height 26
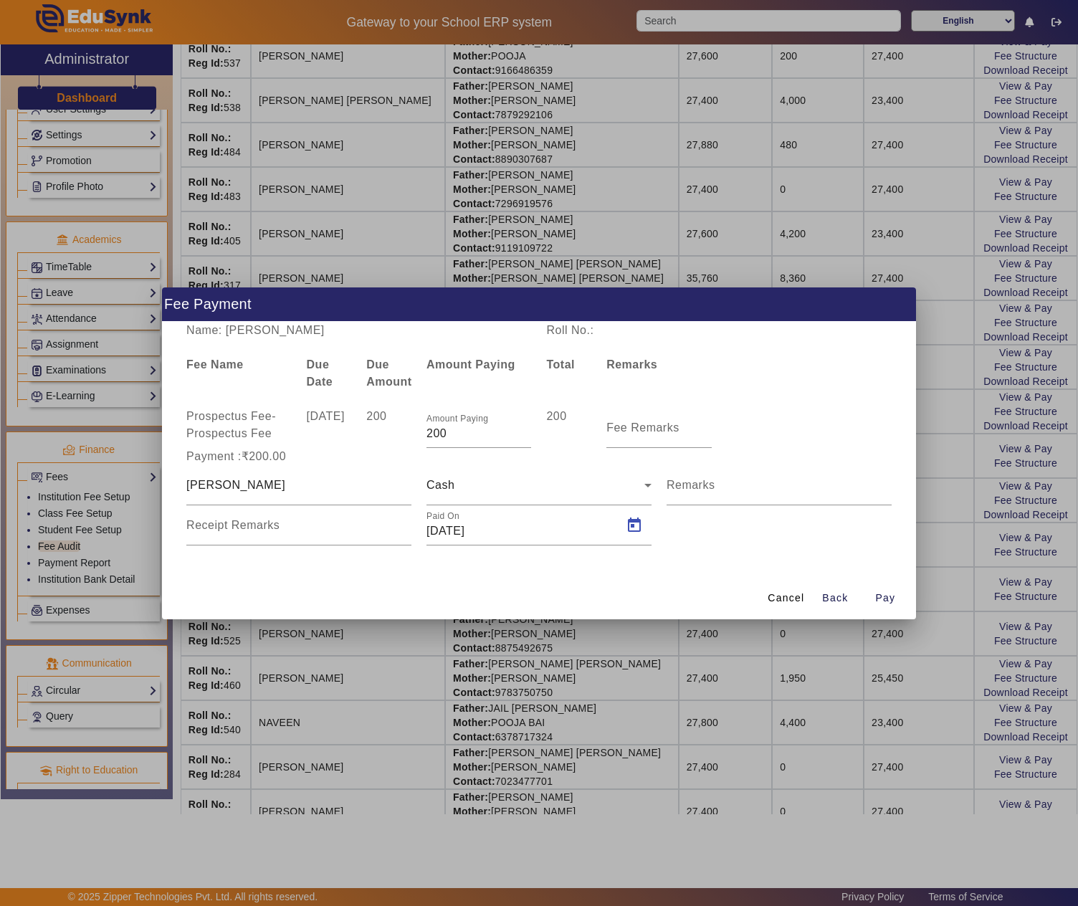
type input "06/05/2025"
click at [876, 598] on span "Pay" at bounding box center [885, 597] width 20 height 15
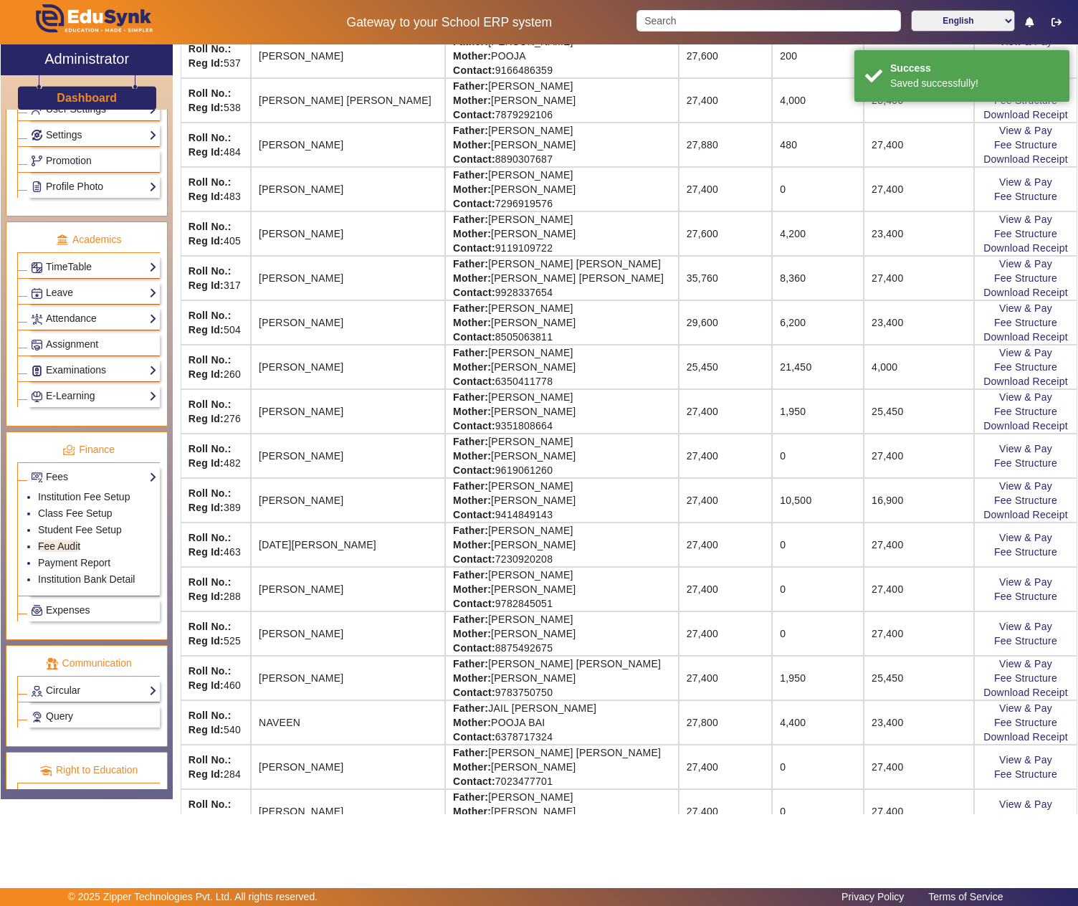
scroll to position [0, 0]
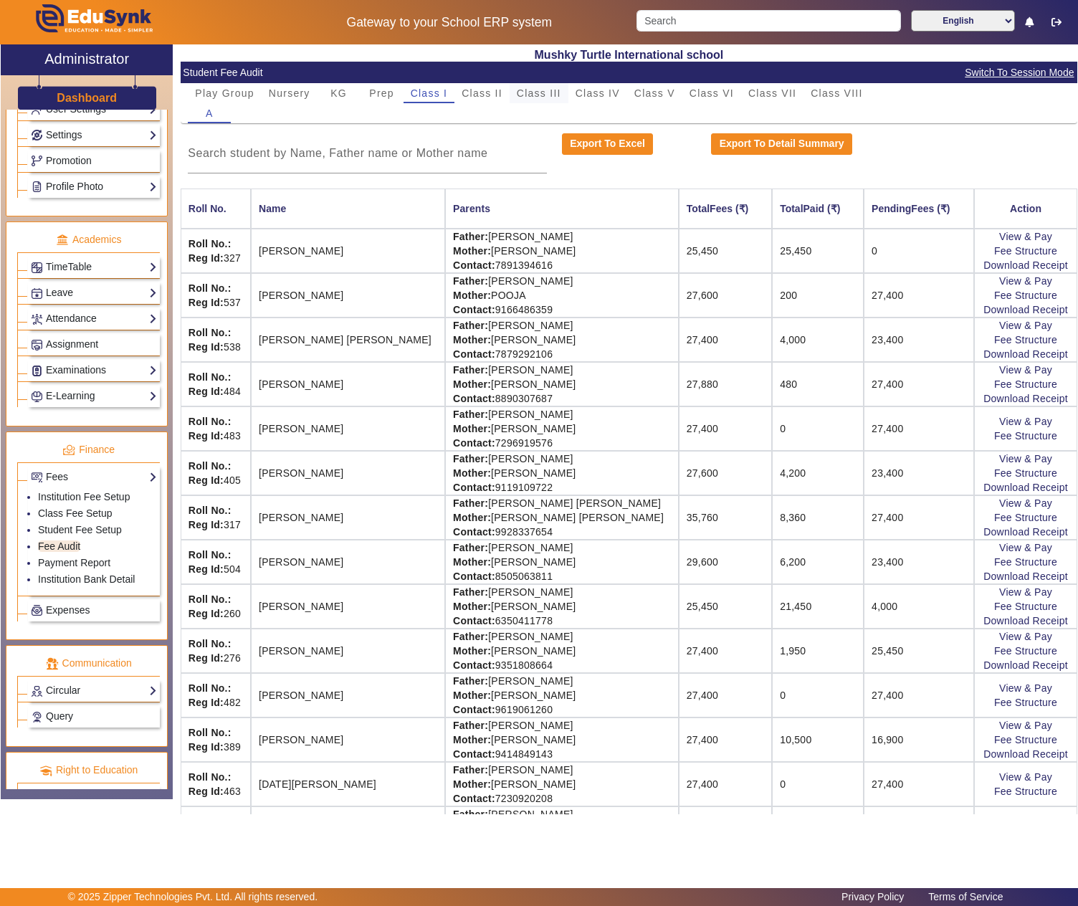
click at [542, 92] on span "Class III" at bounding box center [539, 93] width 44 height 10
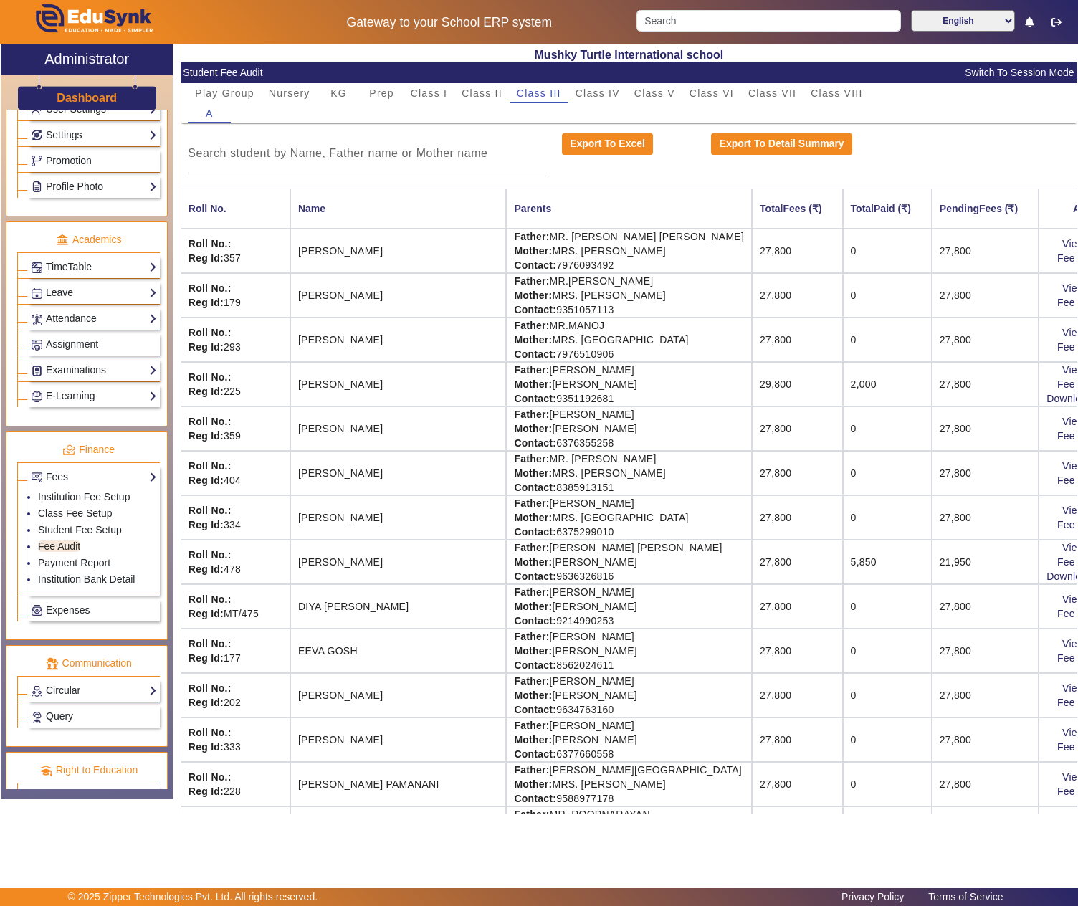
drag, startPoint x: 513, startPoint y: 417, endPoint x: 592, endPoint y: 420, distance: 78.9
click at [592, 420] on td "Father: MR.BENU SINGHA Mother: MRS. MAMONI SINGHA Contact: 6376355258" at bounding box center [629, 428] width 246 height 44
copy td "BENU SINGHA"
click at [1062, 426] on link "View & Pay" at bounding box center [1088, 421] width 53 height 11
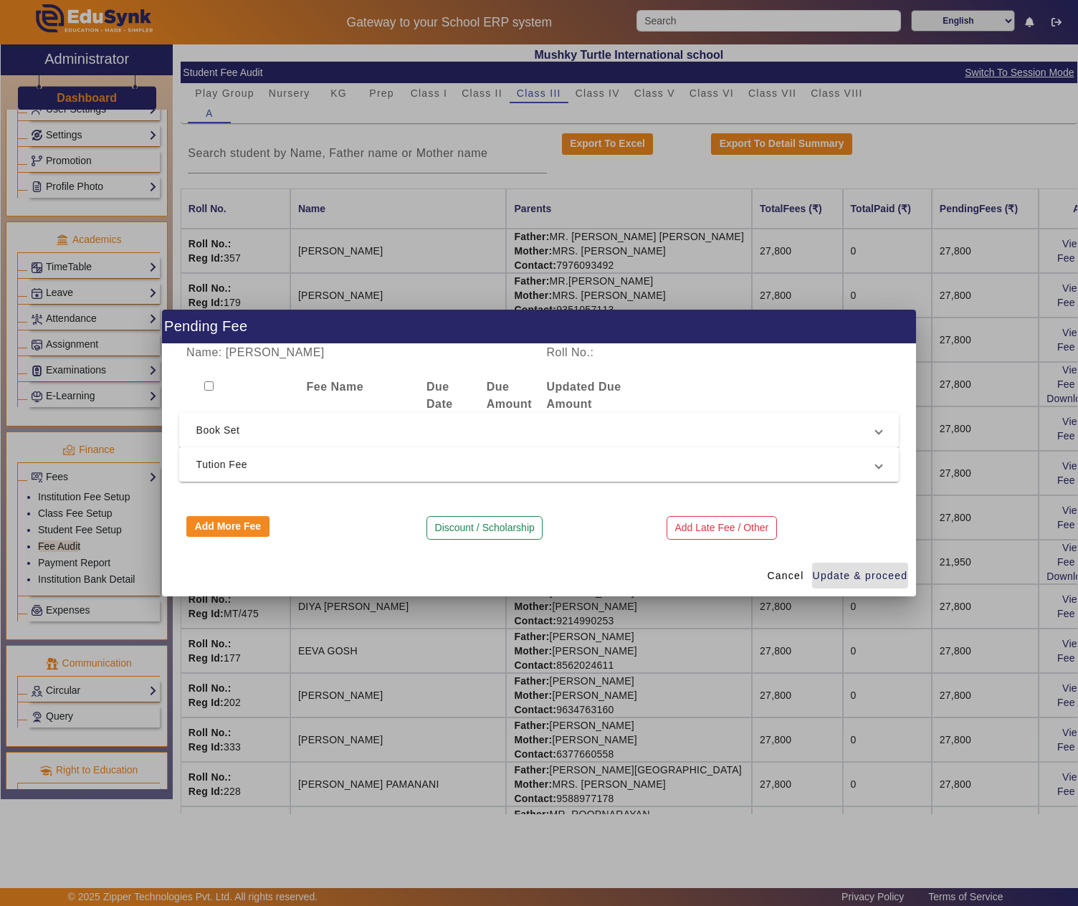
click at [274, 428] on span "Book Set" at bounding box center [536, 429] width 680 height 17
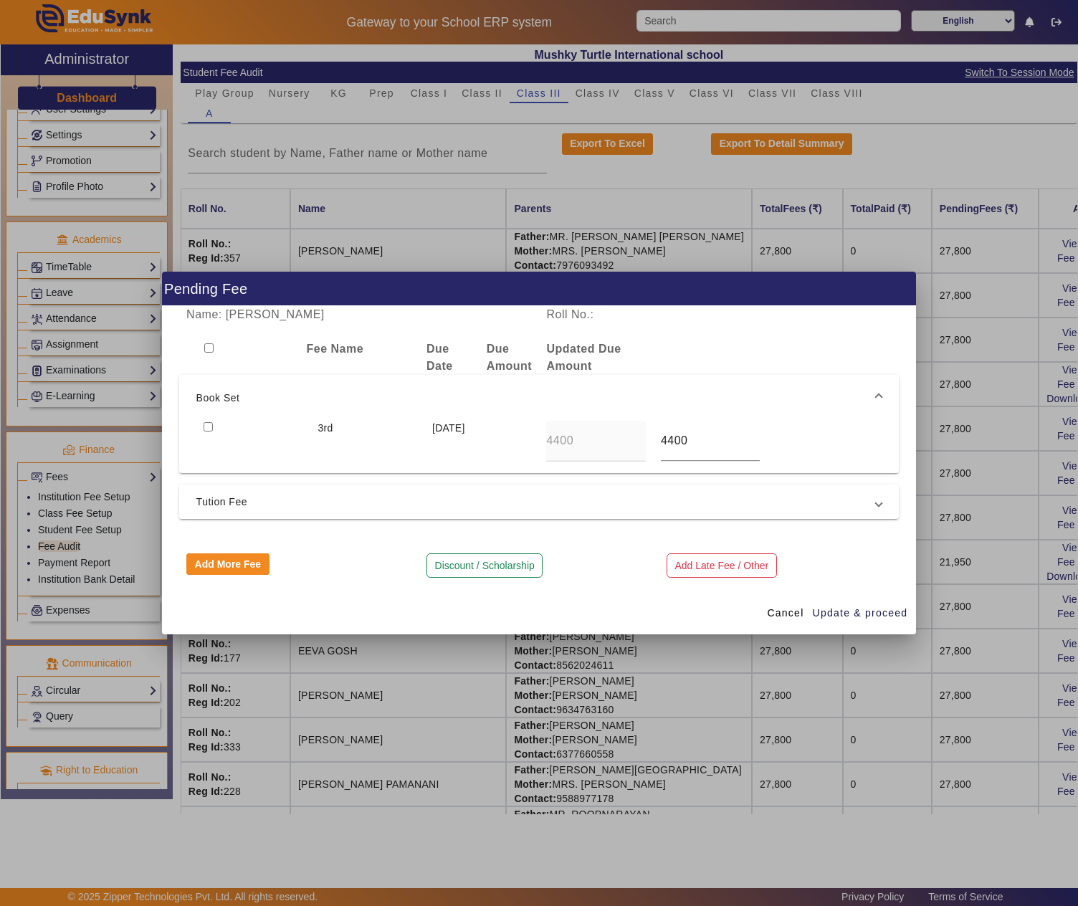
click at [272, 502] on span "Tution Fee" at bounding box center [536, 501] width 680 height 17
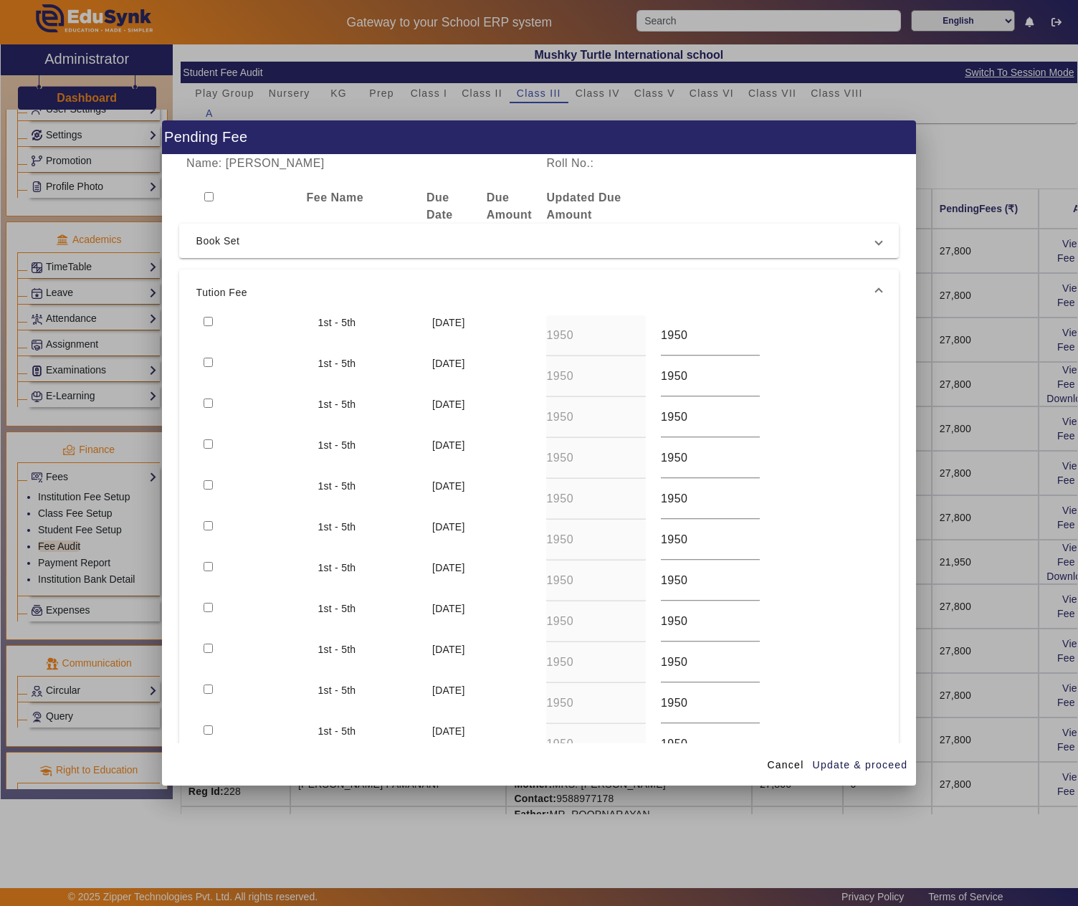
click at [205, 320] on input "checkbox" at bounding box center [207, 321] width 9 height 9
checkbox input "true"
click at [853, 757] on span "Update & proceed" at bounding box center [859, 764] width 95 height 15
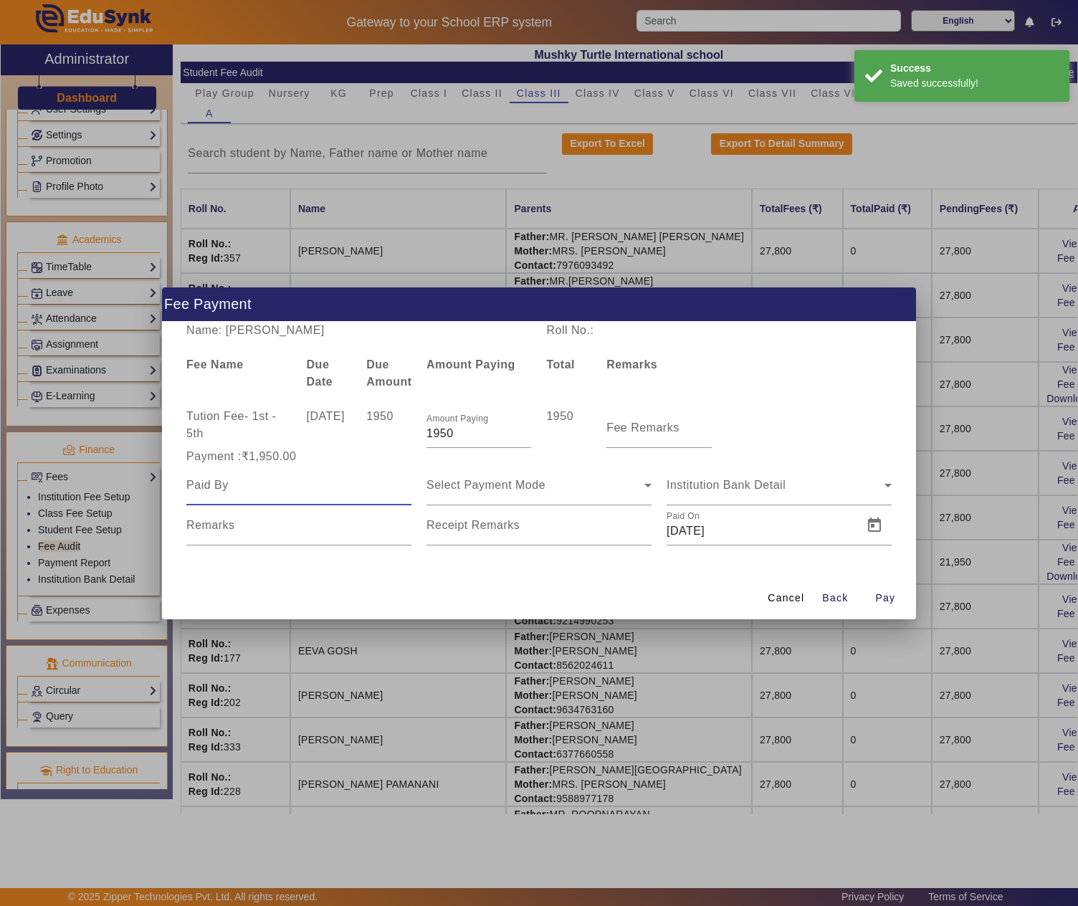
click at [288, 481] on input at bounding box center [298, 484] width 225 height 17
paste input "BENU SINGHA"
type input "BENU SINGHA"
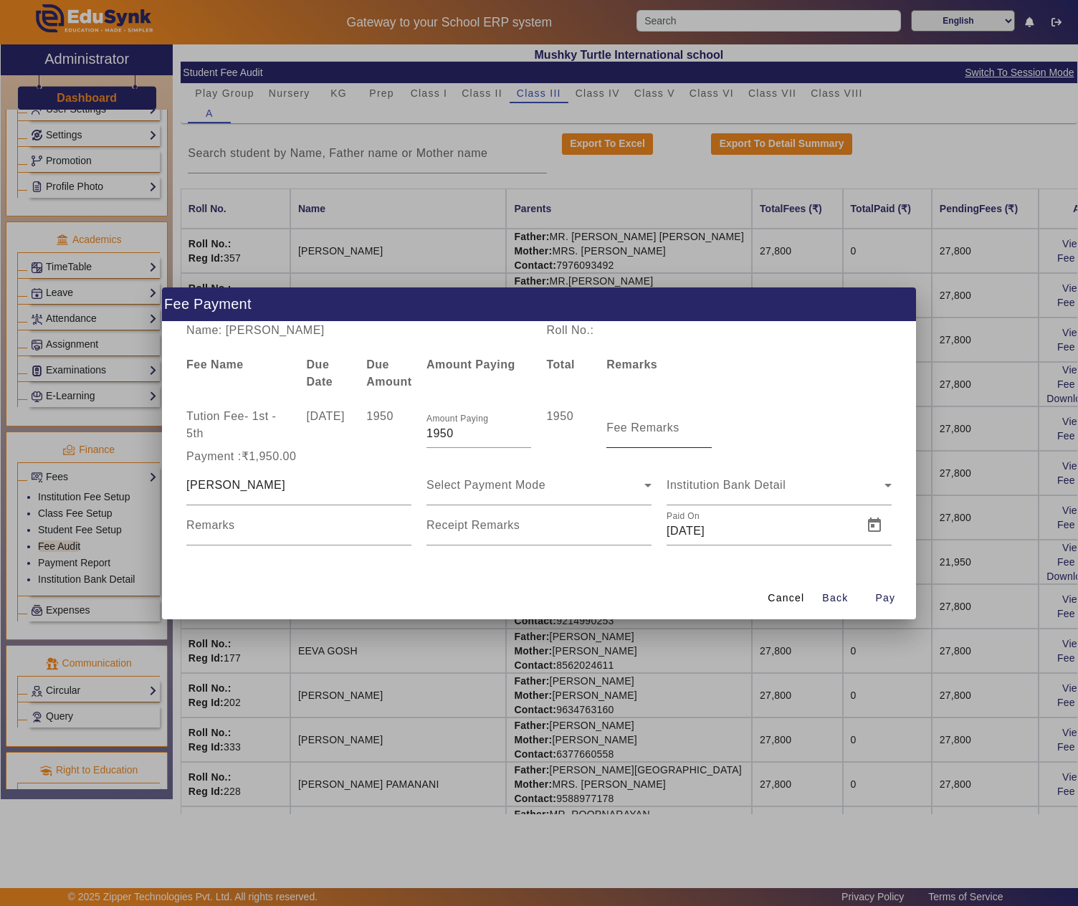
click at [675, 427] on mat-label "Fee Remarks" at bounding box center [642, 427] width 73 height 12
click at [675, 427] on input "Fee Remarks" at bounding box center [658, 433] width 105 height 17
paste input "April month fee"
type input "April month fee"
click at [590, 486] on div "Select Payment Mode" at bounding box center [535, 484] width 218 height 17
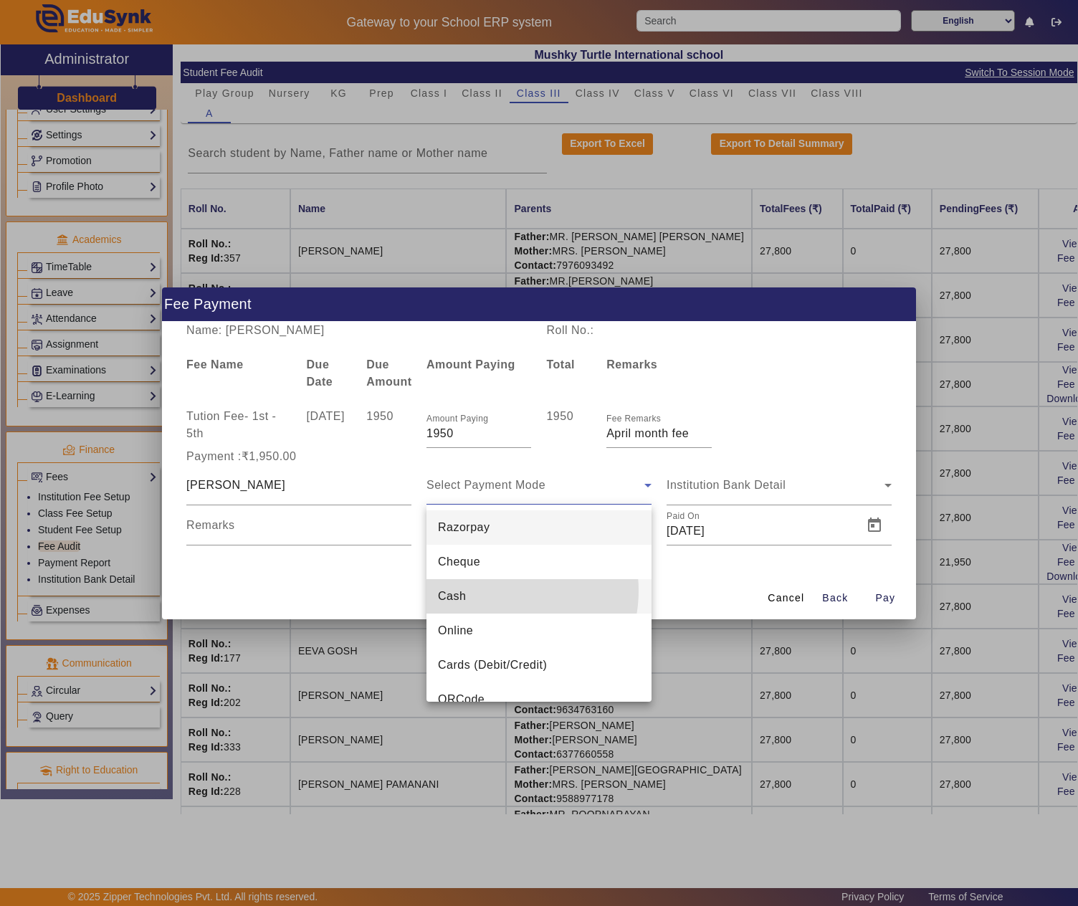
click at [496, 590] on mat-option "Cash" at bounding box center [538, 596] width 225 height 34
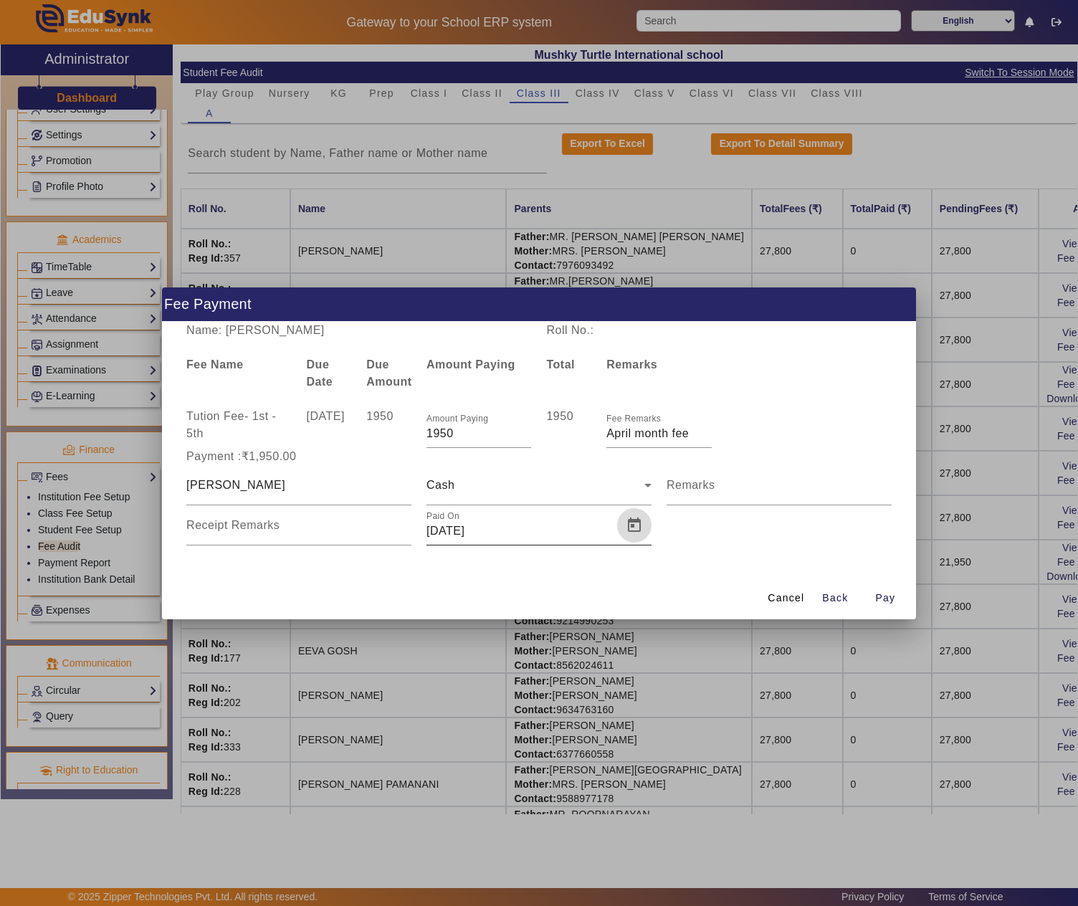
click at [641, 532] on span "Open calendar" at bounding box center [634, 525] width 34 height 34
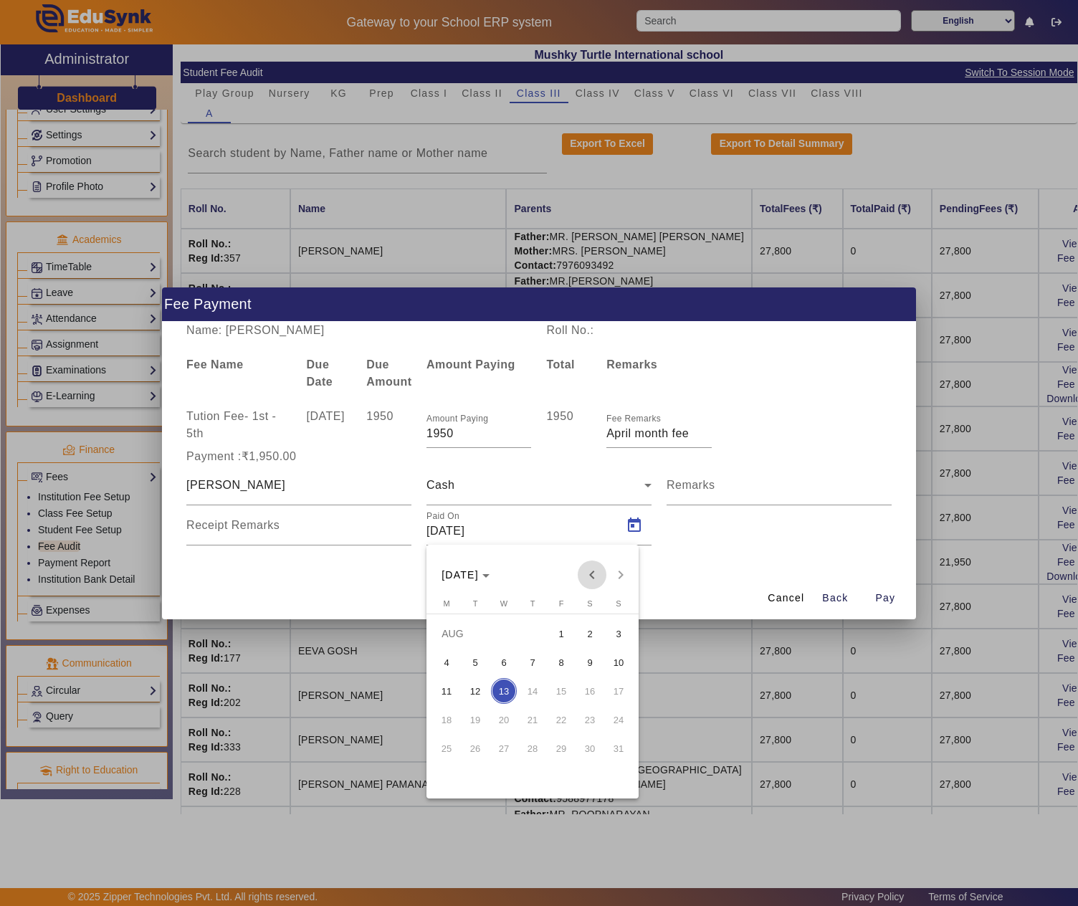
click at [596, 570] on span "Previous month" at bounding box center [591, 574] width 29 height 29
click at [510, 661] on span "7" at bounding box center [504, 662] width 26 height 26
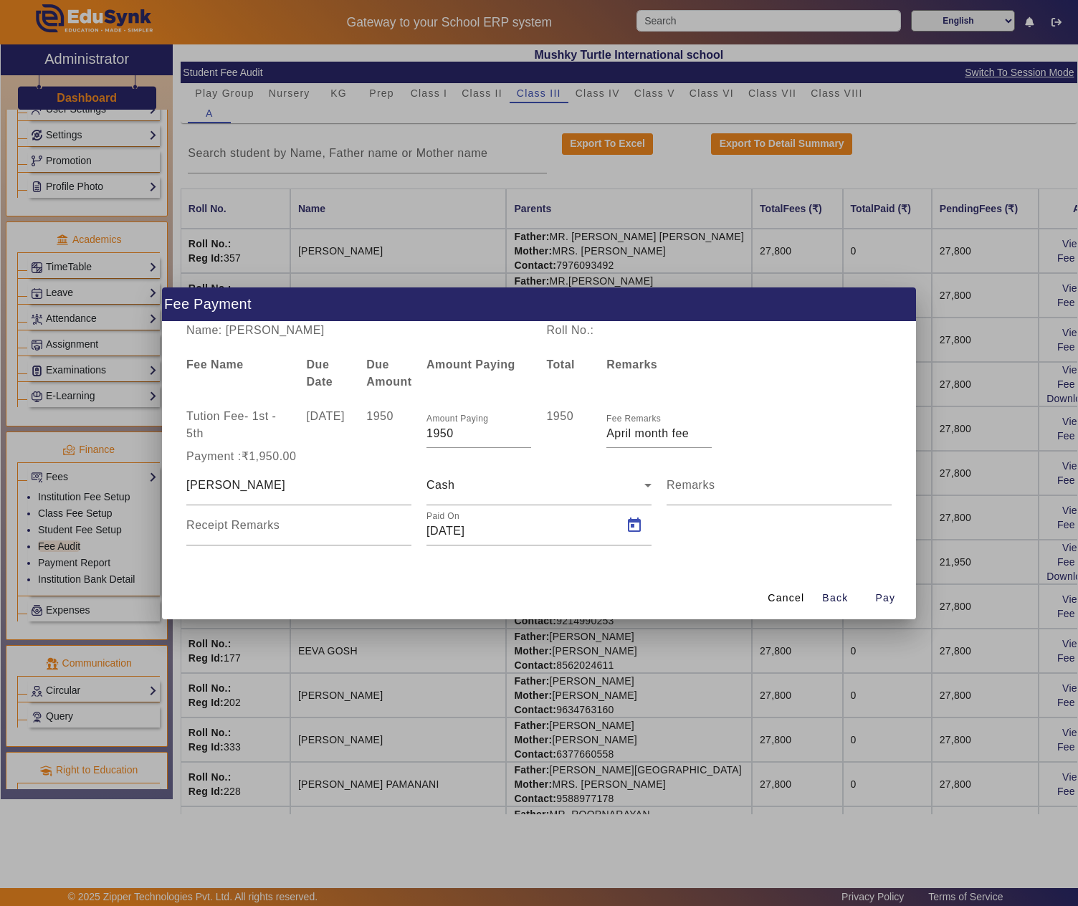
type input "07/05/2025"
click at [887, 602] on span "Pay" at bounding box center [885, 597] width 20 height 15
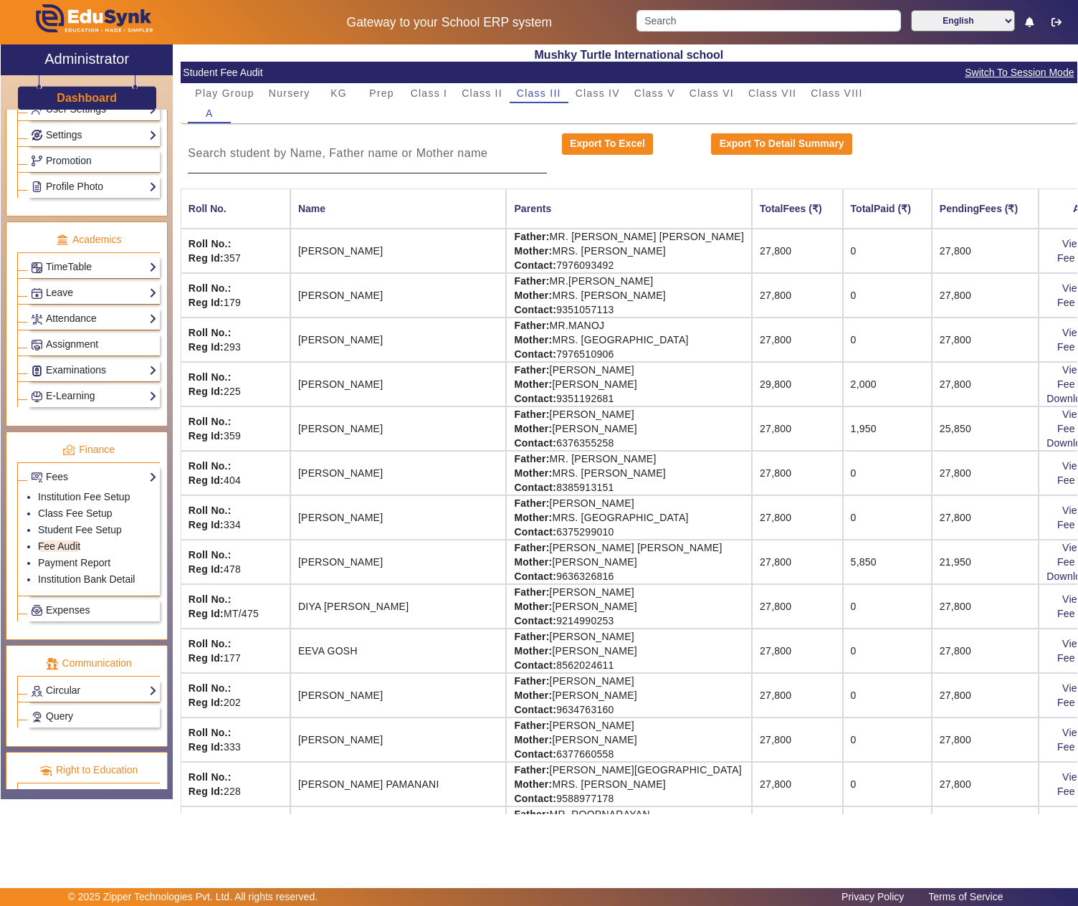
drag, startPoint x: 411, startPoint y: 90, endPoint x: 302, endPoint y: 162, distance: 130.4
click at [302, 162] on input at bounding box center [367, 153] width 358 height 17
click at [490, 95] on span "Class II" at bounding box center [481, 93] width 41 height 10
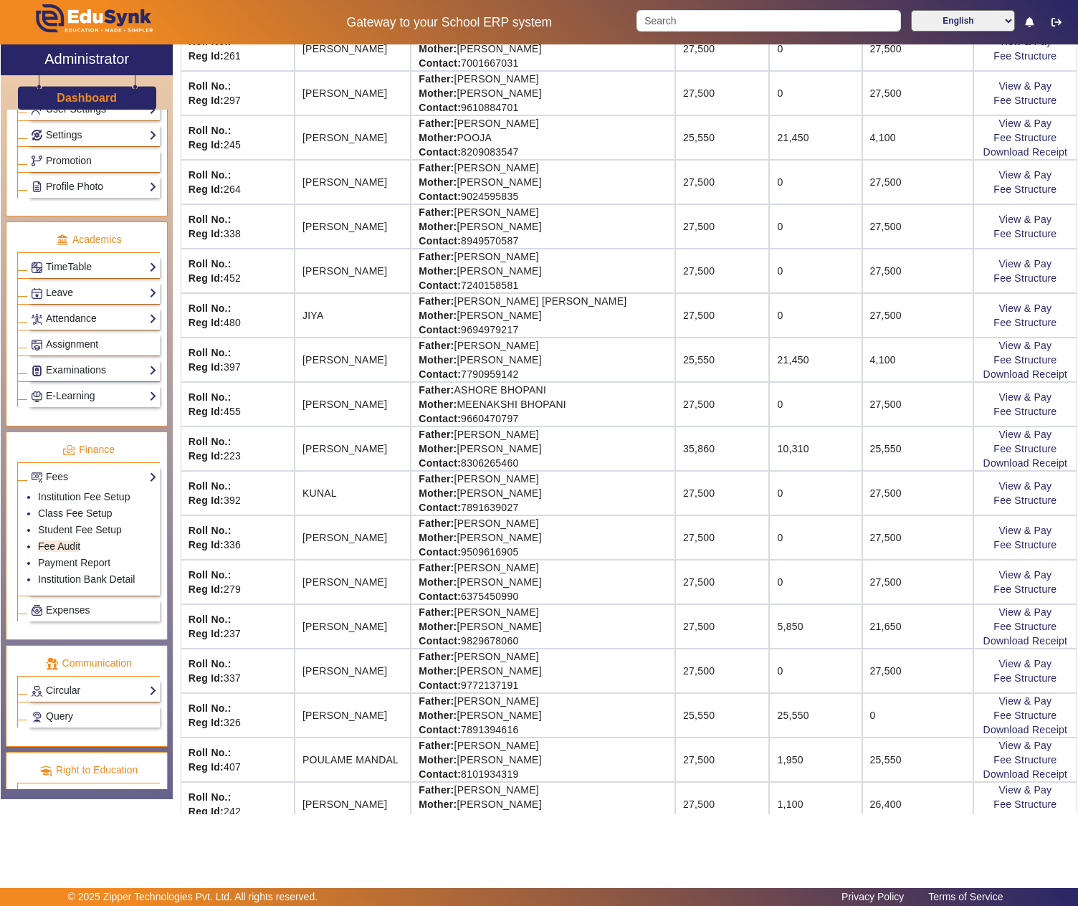
scroll to position [716, 0]
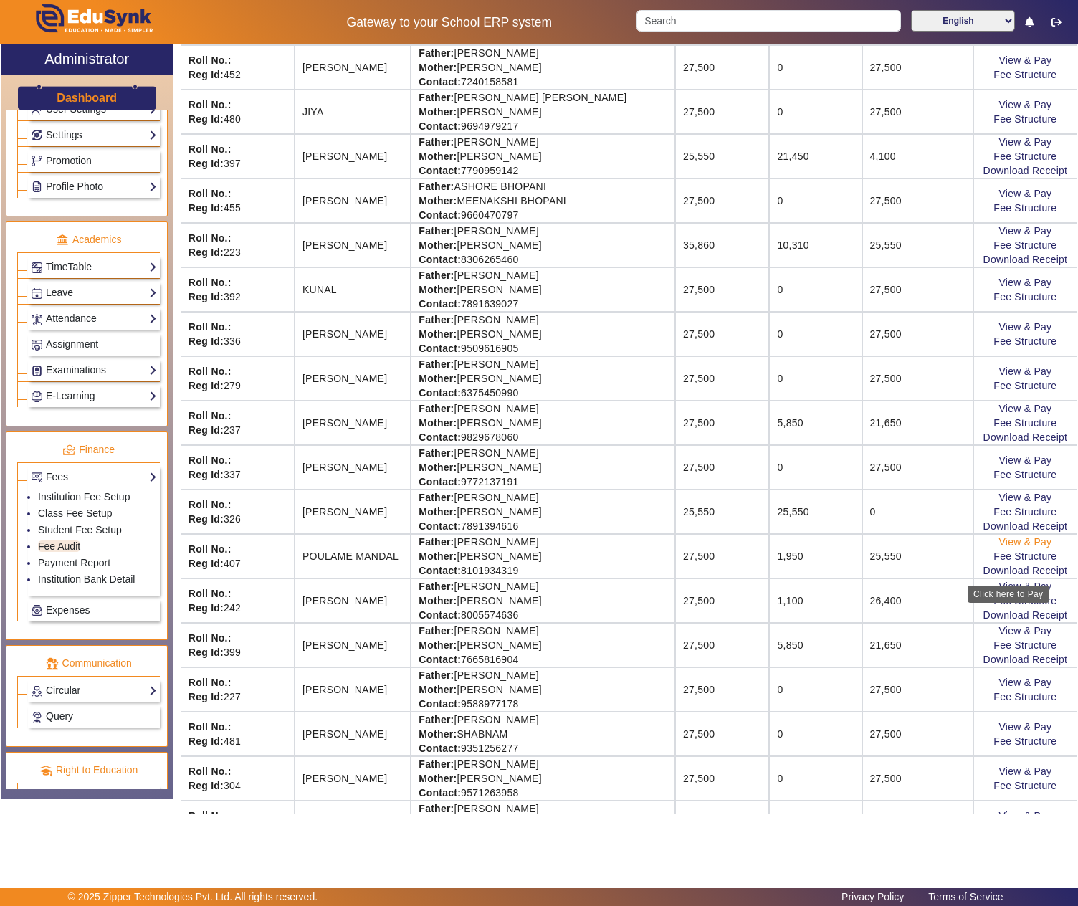
click at [999, 547] on link "View & Pay" at bounding box center [1024, 541] width 53 height 11
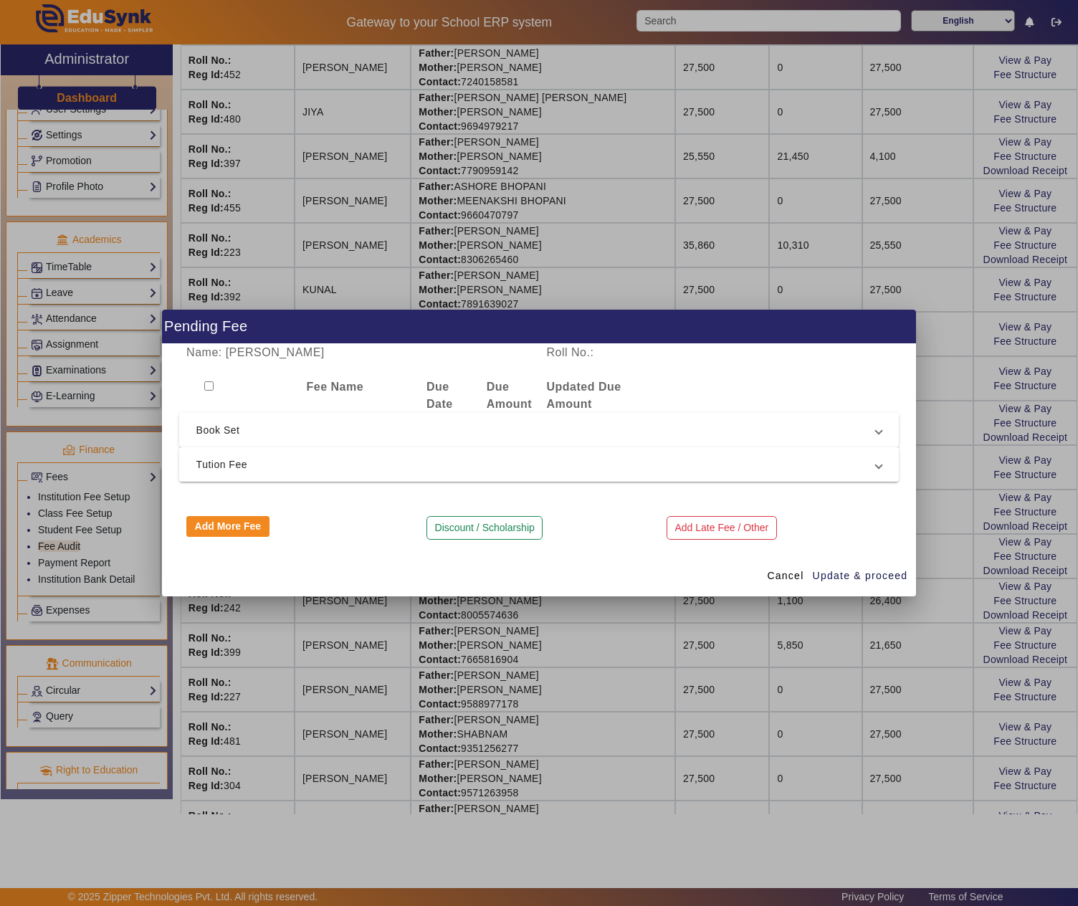
click at [249, 480] on mat-expansion-panel-header "Tution Fee" at bounding box center [539, 464] width 720 height 34
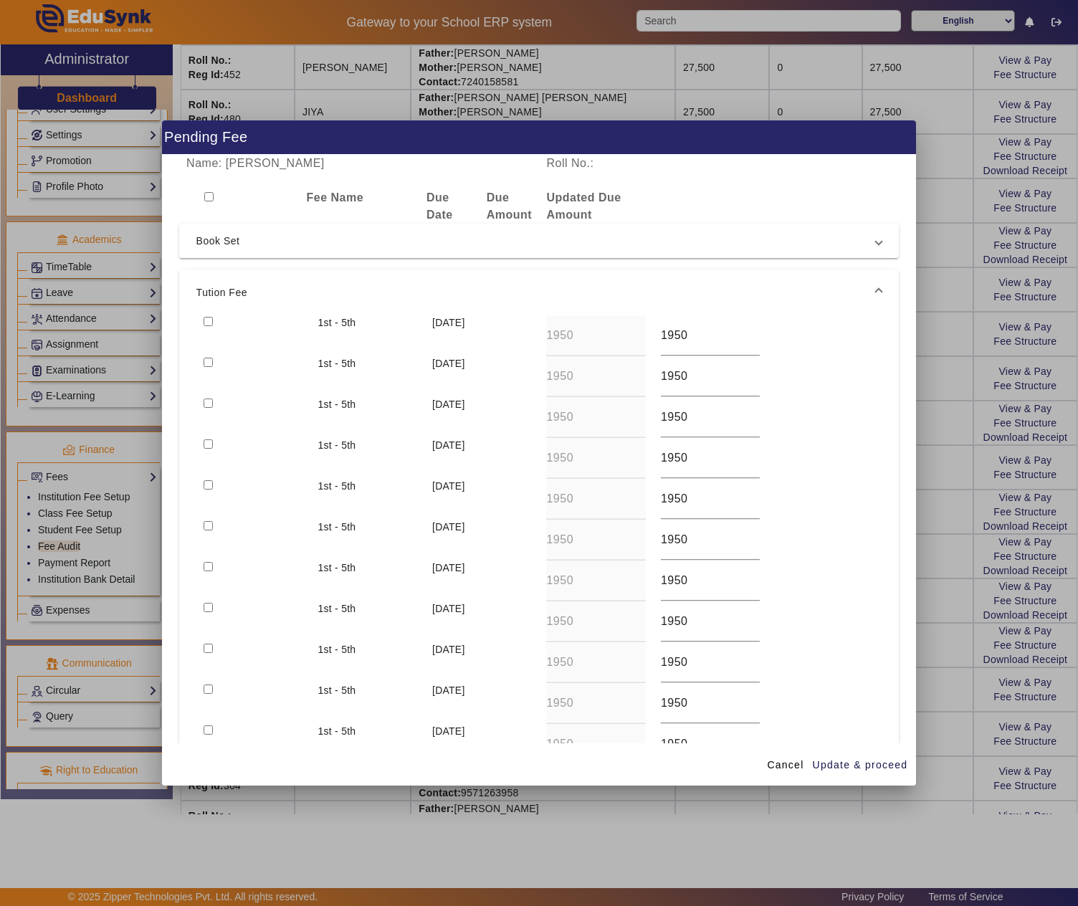
click at [214, 318] on div at bounding box center [253, 335] width 114 height 41
click at [206, 317] on input "checkbox" at bounding box center [207, 321] width 9 height 9
checkbox input "true"
click at [825, 757] on span "Update & proceed" at bounding box center [859, 764] width 95 height 15
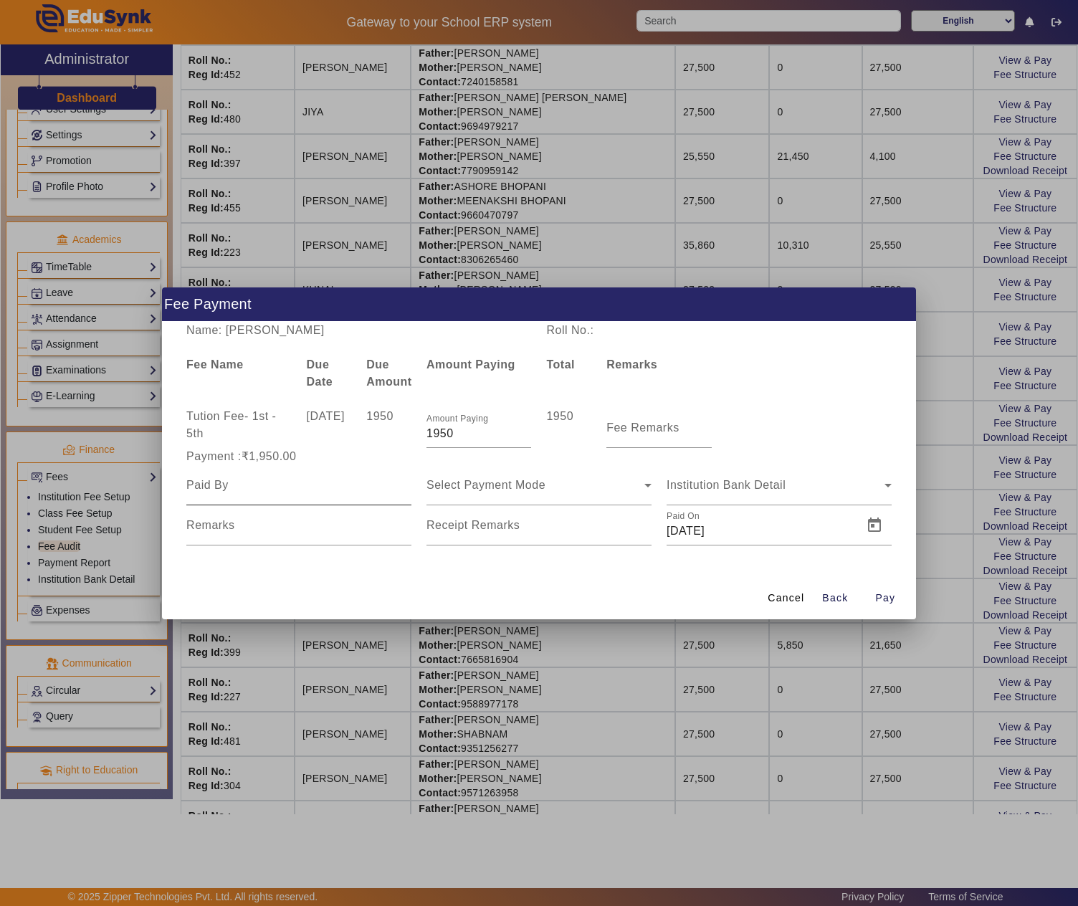
click at [332, 487] on input at bounding box center [298, 484] width 225 height 17
type input "A"
type input "Samir Mandal"
click at [625, 431] on mat-label "Fee Remarks" at bounding box center [642, 427] width 73 height 12
click at [625, 431] on input "Fee Remarks" at bounding box center [658, 433] width 105 height 17
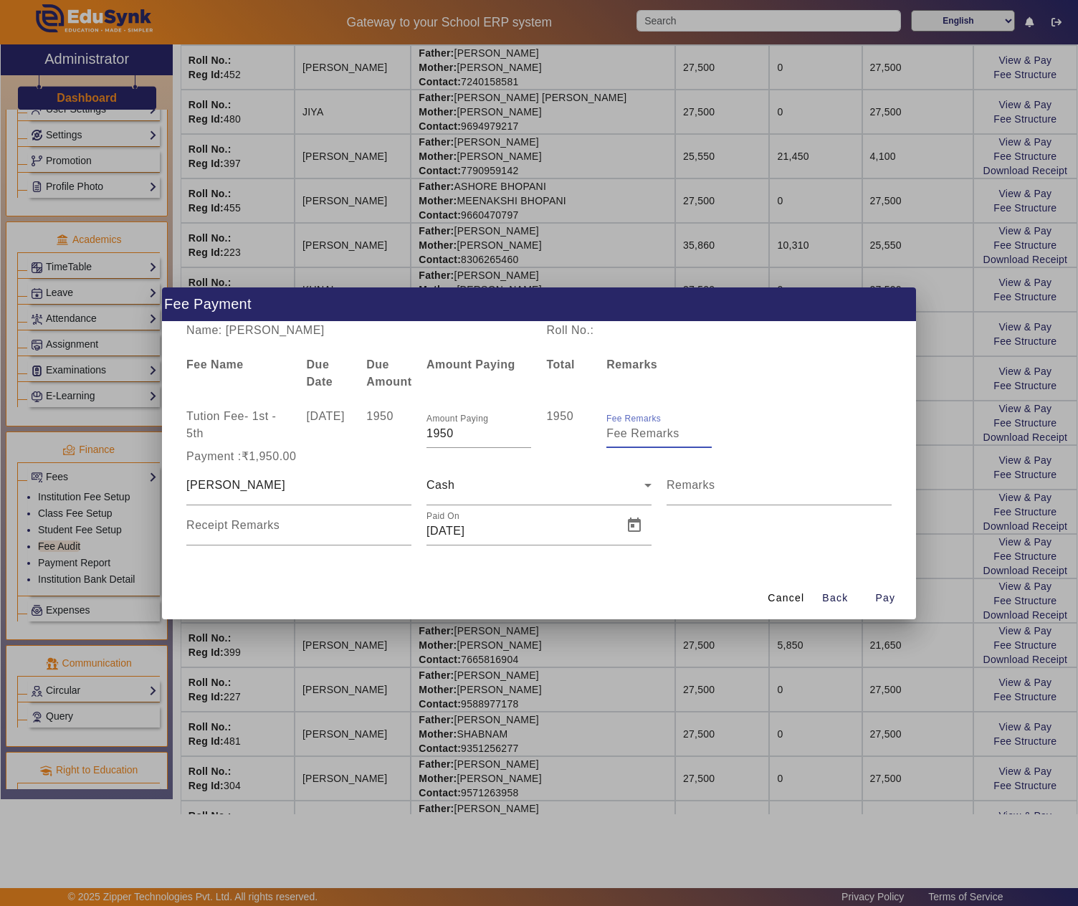
paste input "May Month Fee"
type input "May Month Fee"
click at [629, 532] on span "Open calendar" at bounding box center [634, 525] width 34 height 34
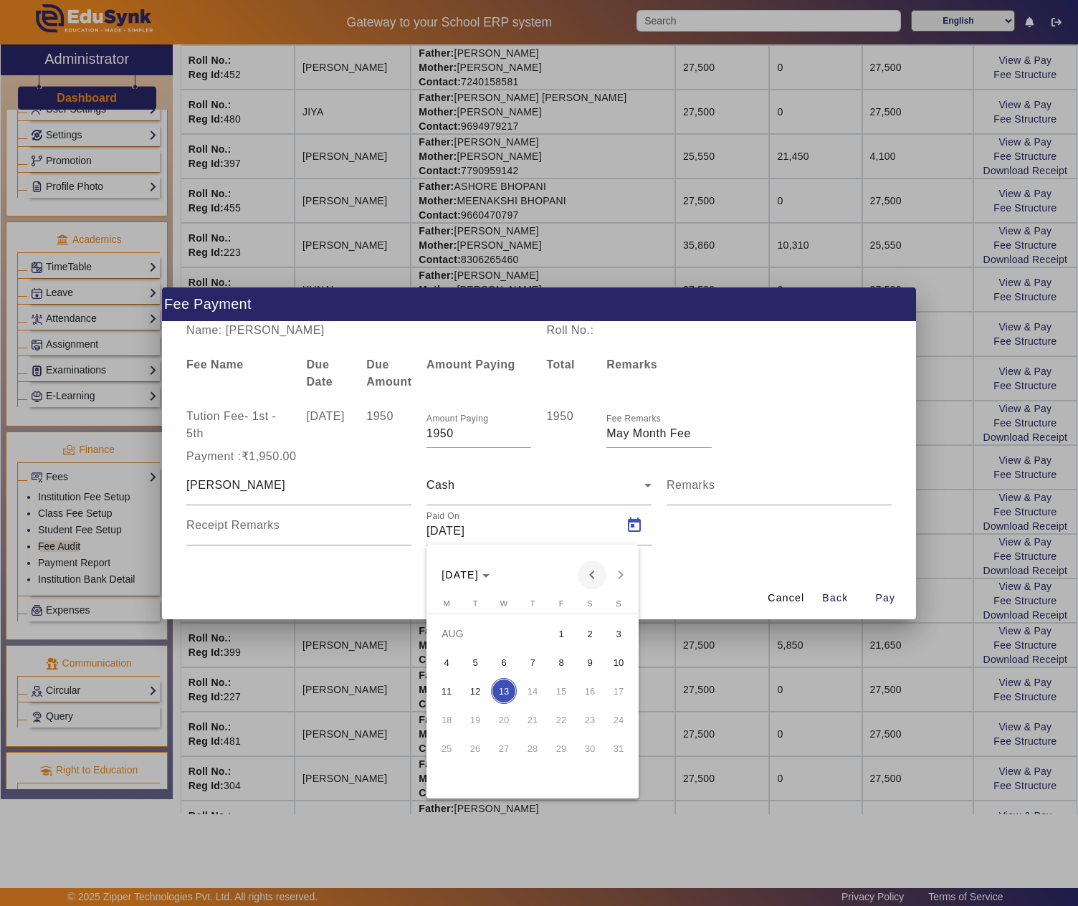
click at [585, 573] on span "Previous month" at bounding box center [591, 574] width 29 height 29
click at [586, 567] on span "Previous month" at bounding box center [591, 574] width 29 height 29
click at [542, 658] on span "8" at bounding box center [532, 662] width 26 height 26
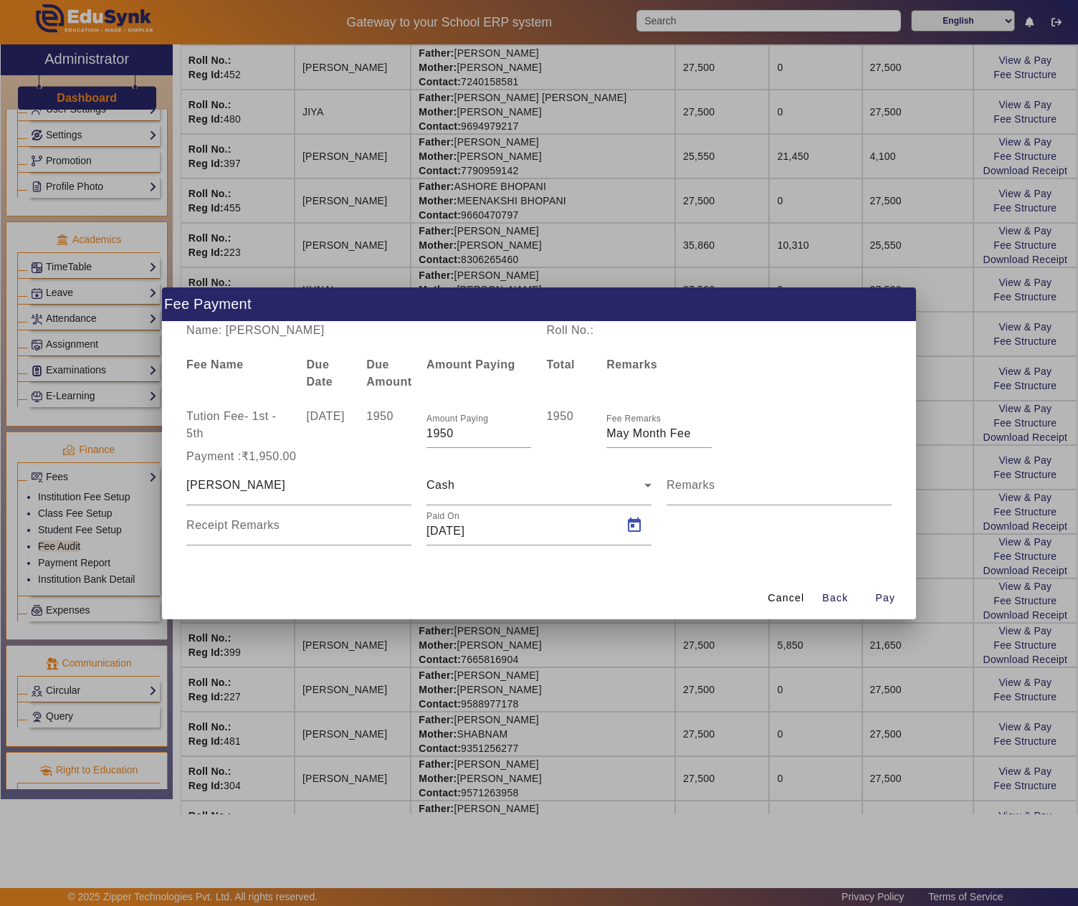
type input "08/05/2025"
click at [897, 588] on span "button" at bounding box center [885, 598] width 46 height 34
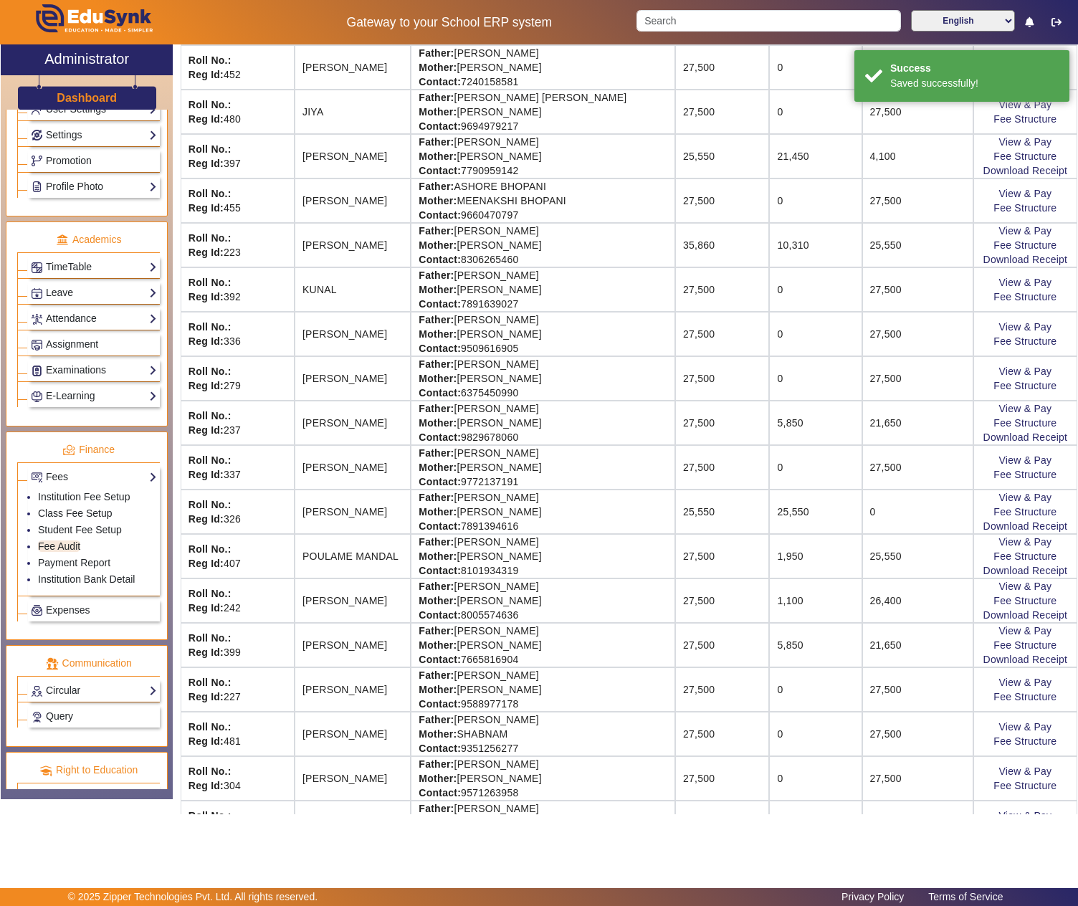
scroll to position [0, 0]
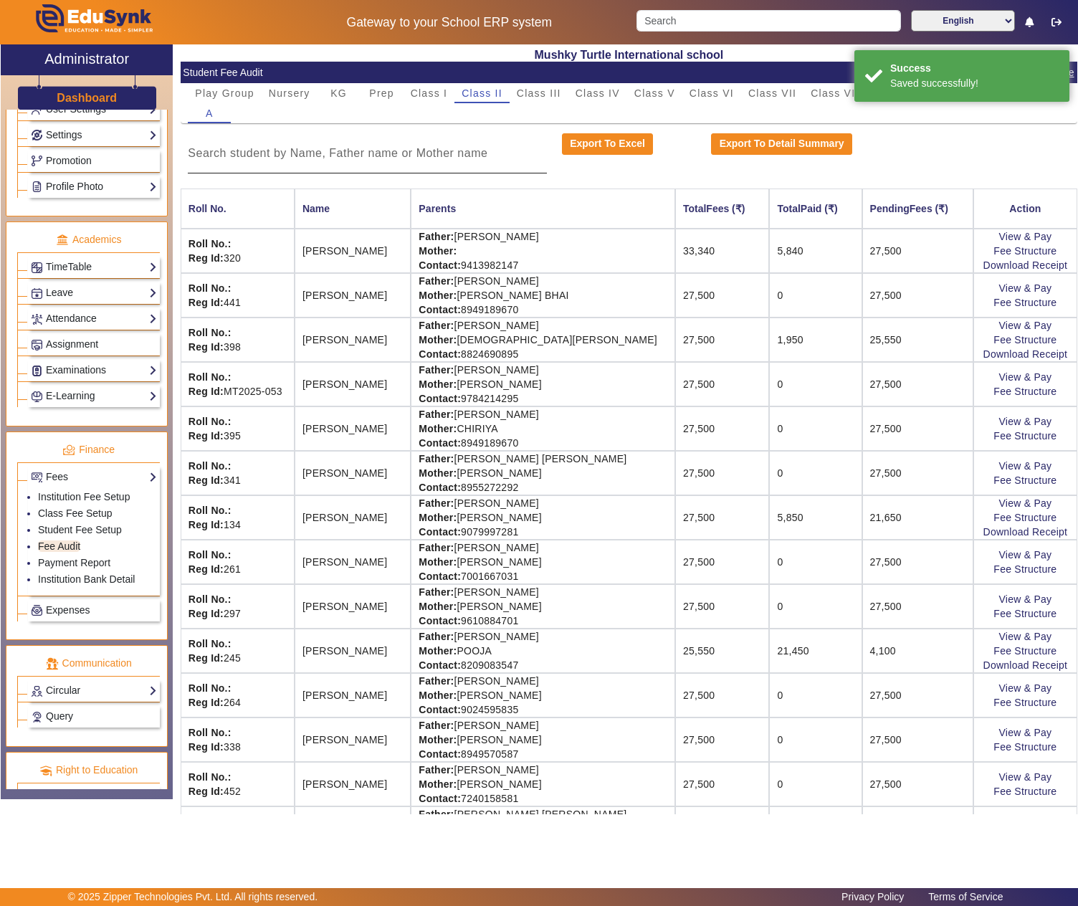
click at [305, 140] on div at bounding box center [367, 153] width 358 height 40
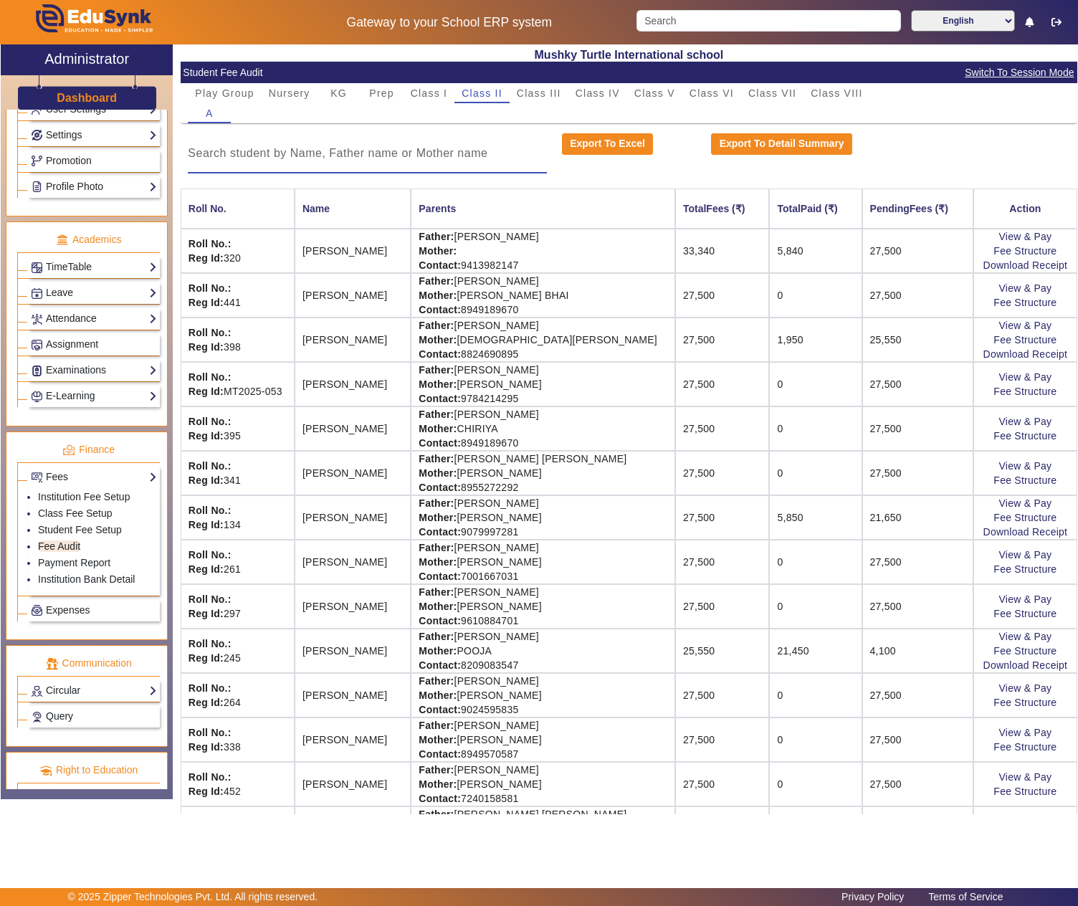
paste input "[PERSON_NAME]"
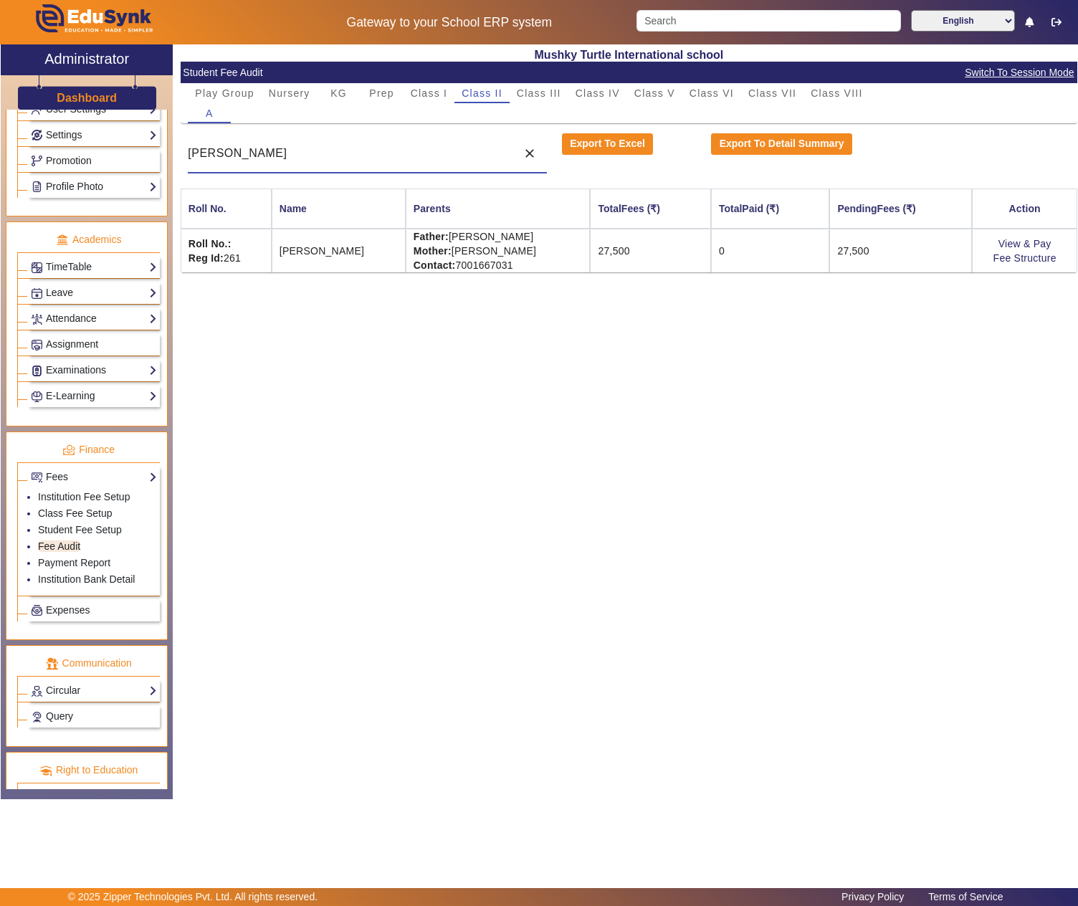
type input "[PERSON_NAME]"
drag, startPoint x: 451, startPoint y: 241, endPoint x: 542, endPoint y: 235, distance: 90.5
click at [542, 235] on td "Father: SUBRATA SINGHA Mother: MINA SINGHA Contact: 7001667031" at bounding box center [498, 251] width 185 height 44
copy td "[PERSON_NAME]"
click at [1007, 242] on link "View & Pay" at bounding box center [1024, 243] width 53 height 11
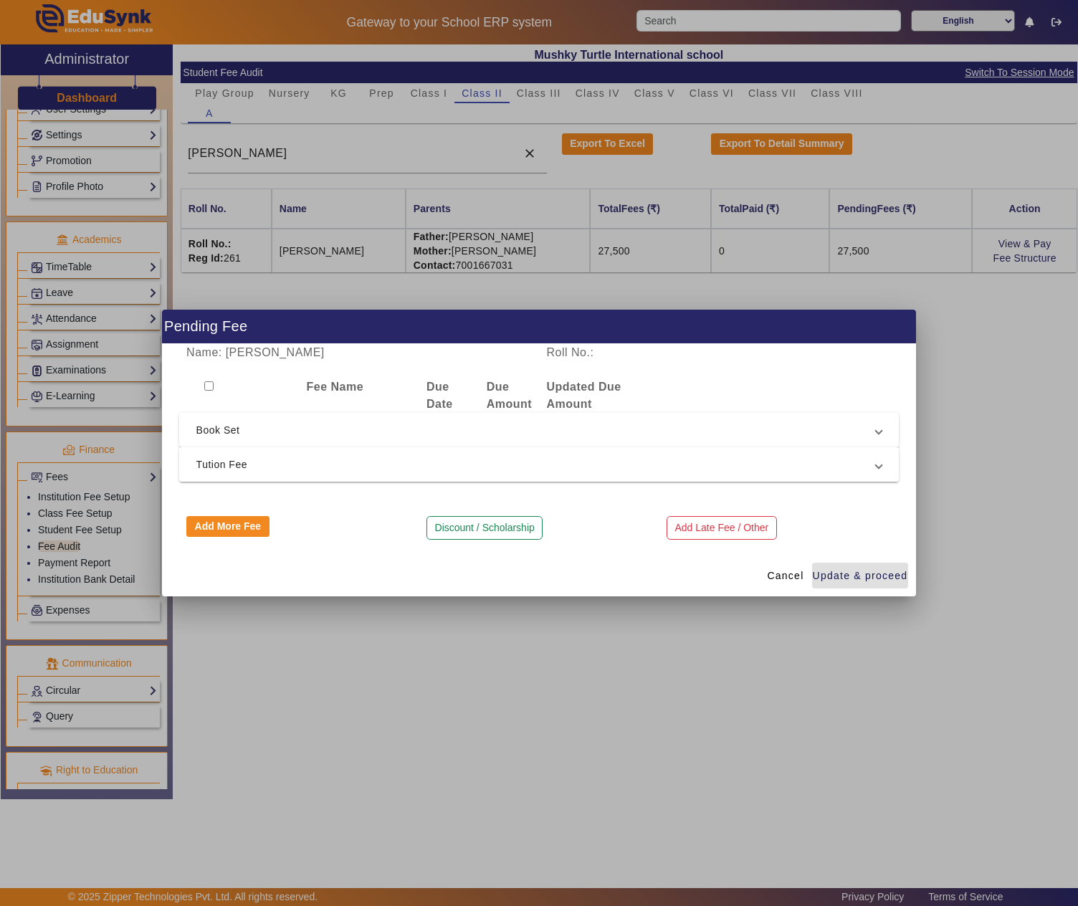
click at [302, 456] on span "Tution Fee" at bounding box center [536, 464] width 680 height 17
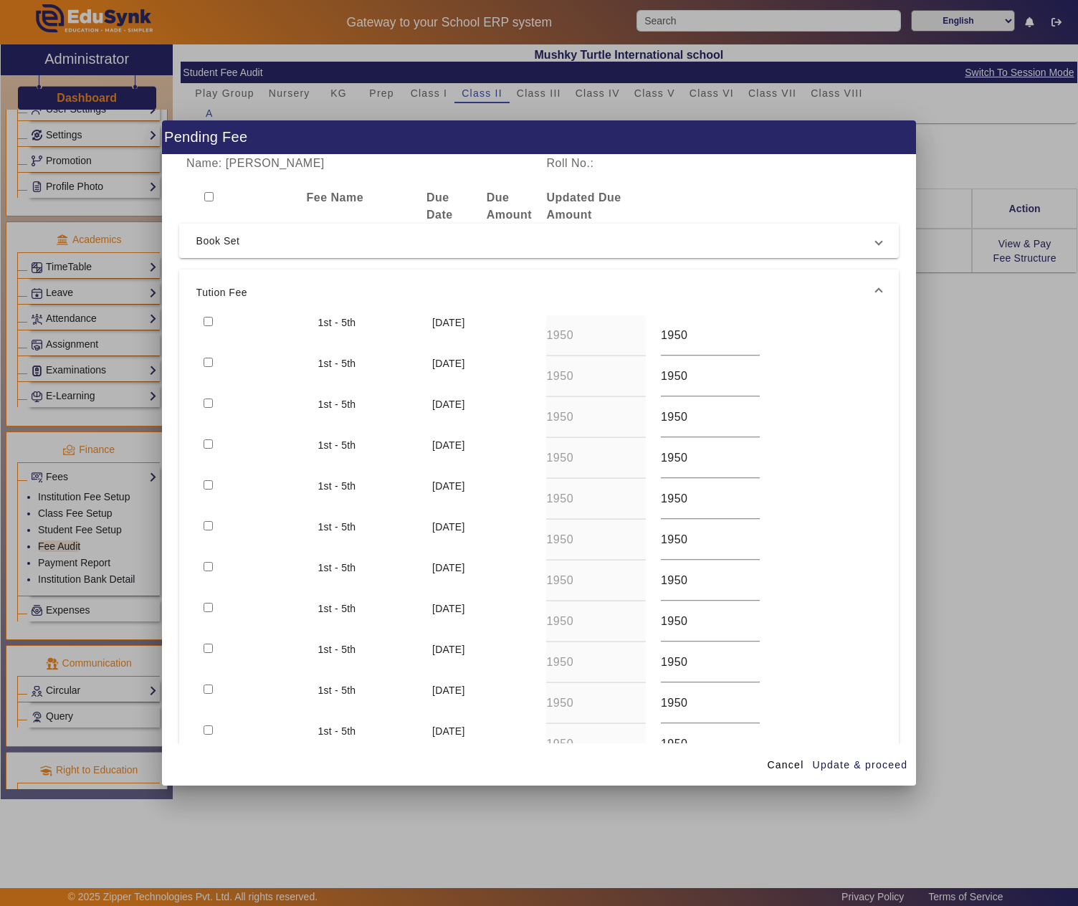
click at [206, 317] on input "checkbox" at bounding box center [207, 321] width 9 height 9
checkbox input "true"
click at [857, 762] on span "Update & proceed" at bounding box center [859, 764] width 95 height 15
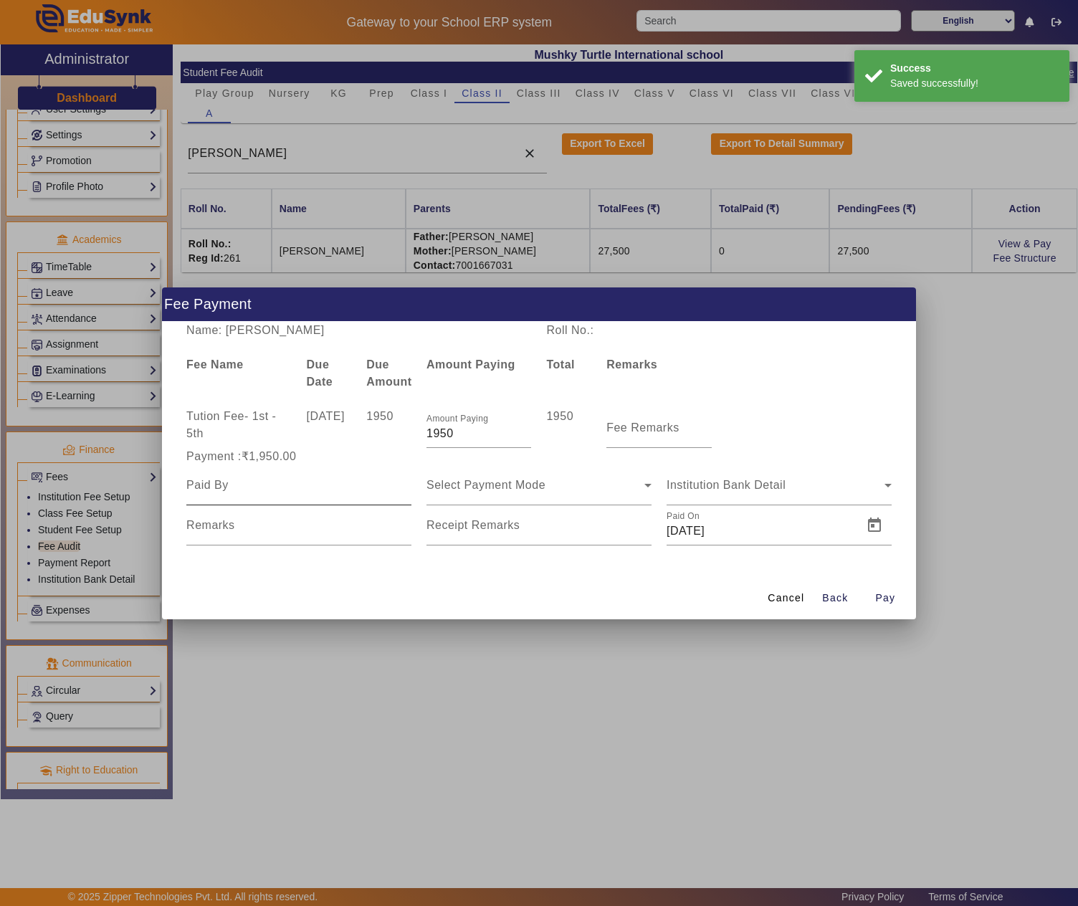
click at [256, 489] on input at bounding box center [298, 484] width 225 height 17
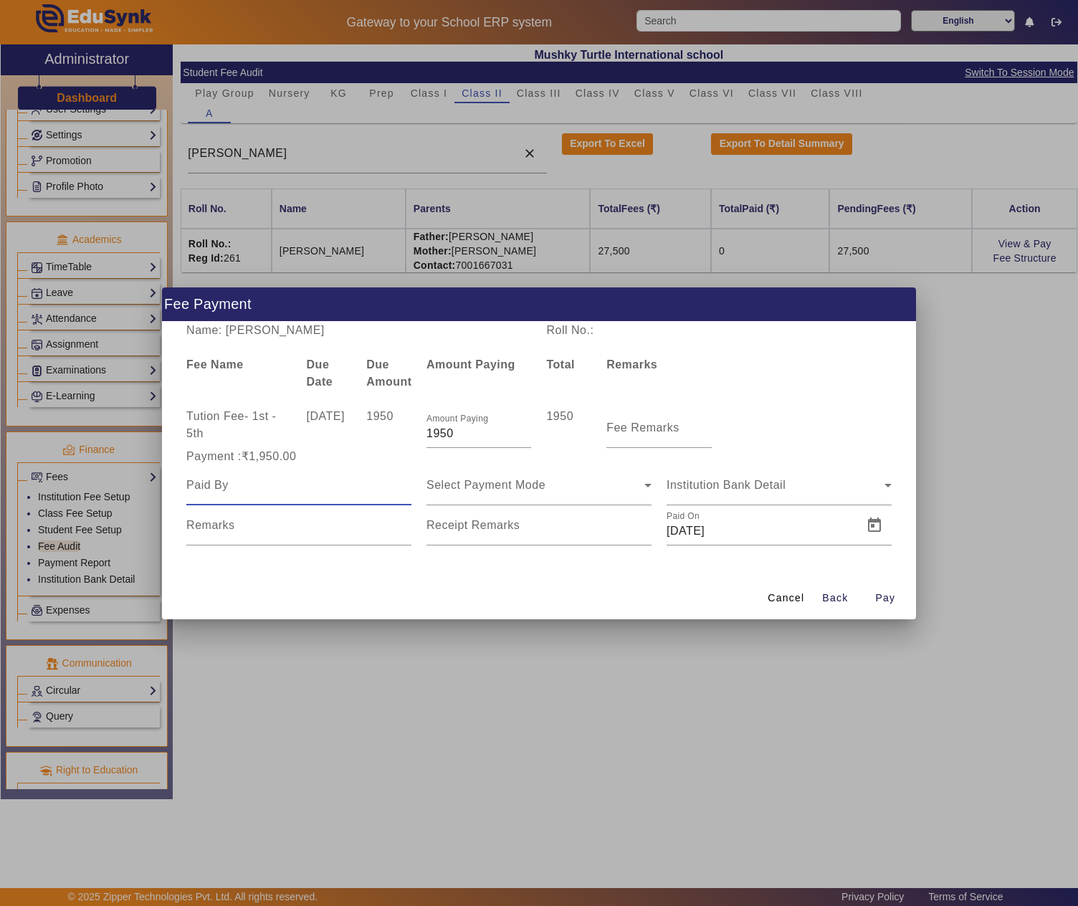
paste input "[PERSON_NAME]"
type input "[PERSON_NAME]"
click at [635, 527] on span "Open calendar" at bounding box center [634, 525] width 34 height 34
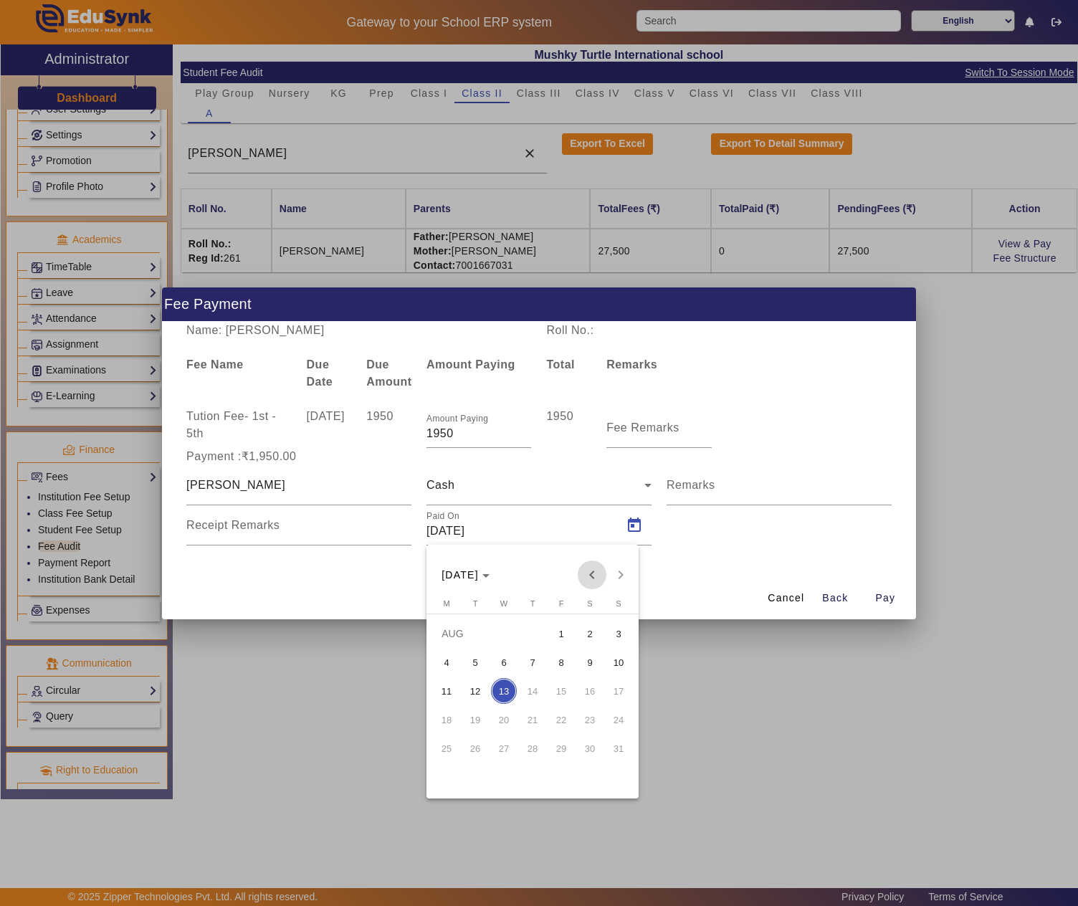
click at [593, 565] on span "Previous month" at bounding box center [591, 574] width 29 height 29
click at [595, 569] on span "Previous month" at bounding box center [591, 574] width 29 height 29
click at [536, 655] on span "8" at bounding box center [532, 662] width 26 height 26
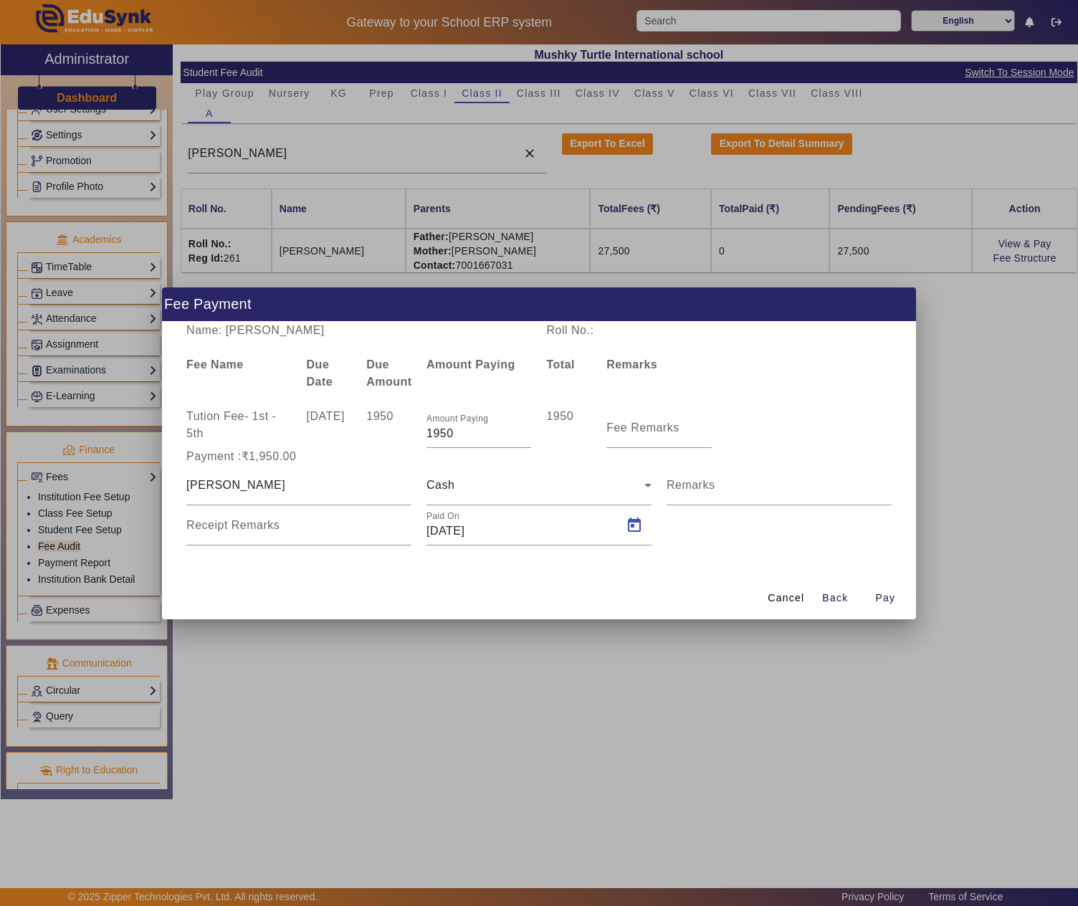
type input "08/05/2025"
paste input "April month fee"
type input "April month fee"
click at [873, 598] on span "button" at bounding box center [885, 598] width 46 height 34
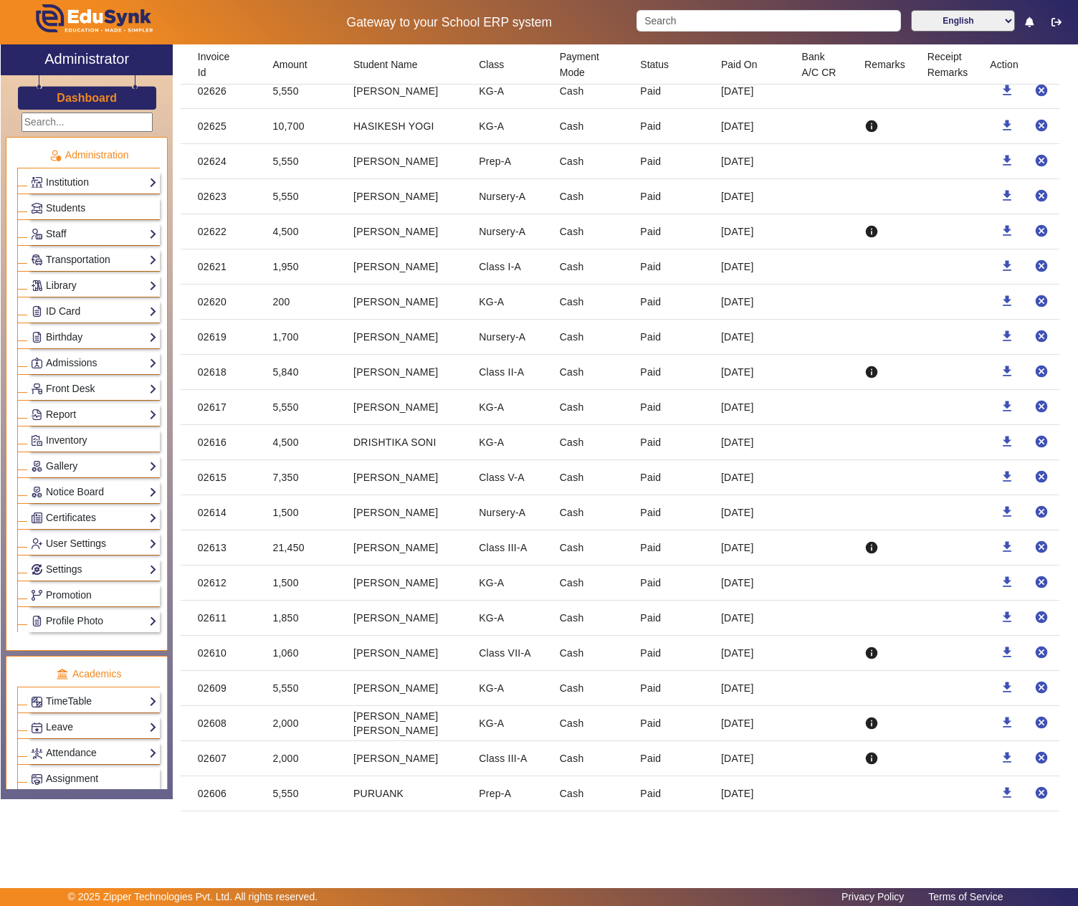
scroll to position [3650, 0]
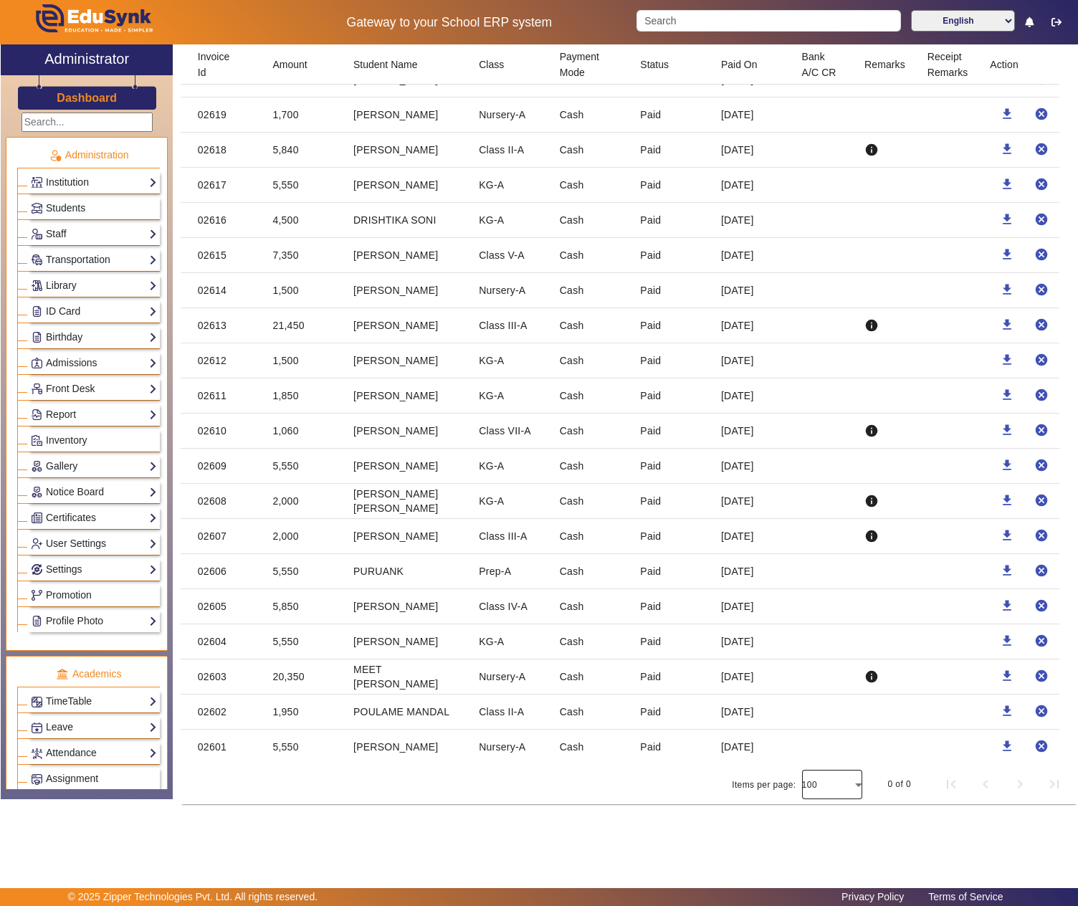
click at [837, 778] on div at bounding box center [832, 784] width 60 height 34
click at [830, 721] on mat-option "200" at bounding box center [817, 712] width 60 height 34
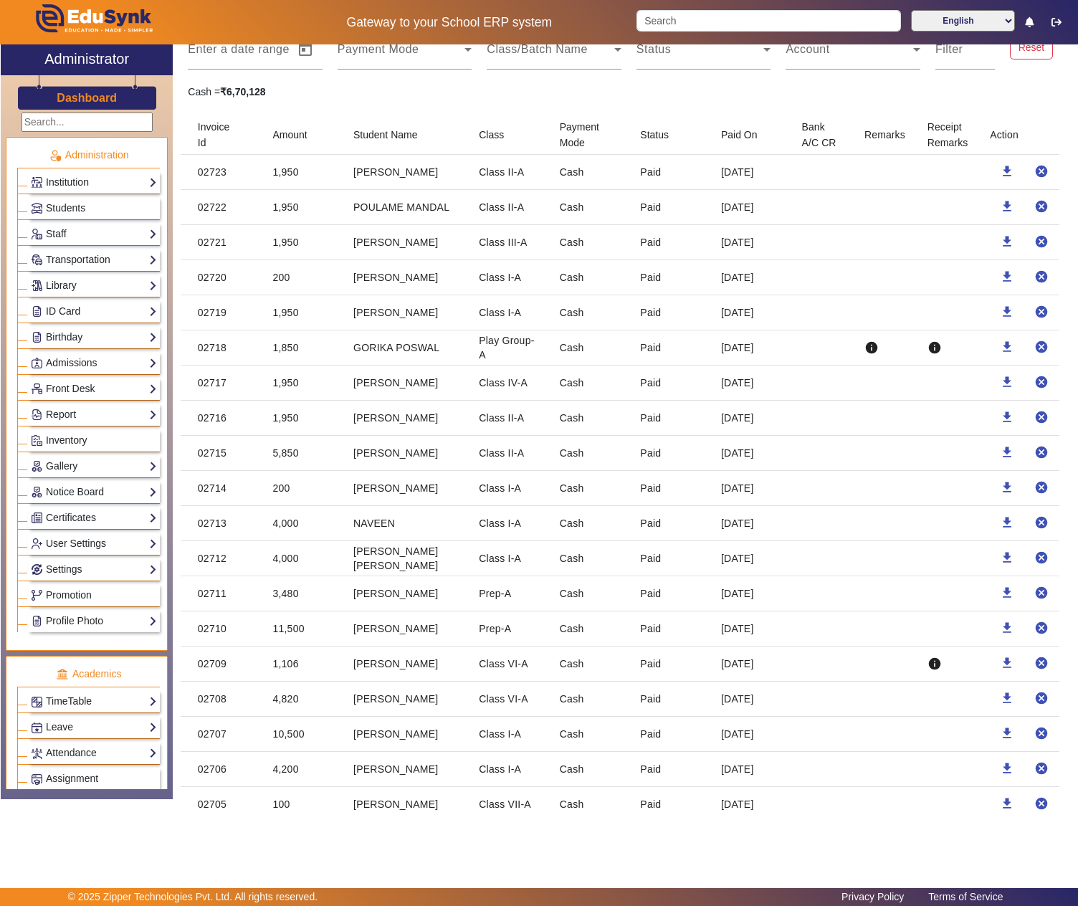
scroll to position [0, 0]
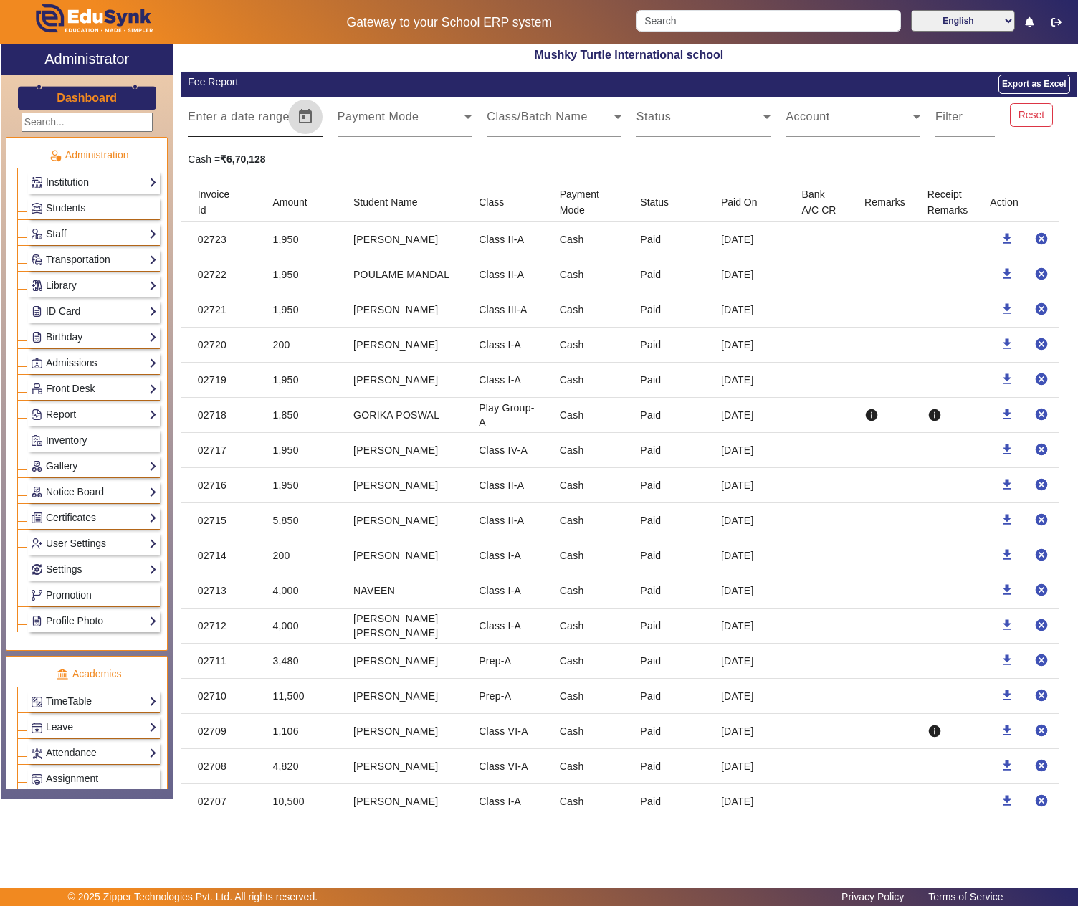
click at [299, 115] on span "Open calendar" at bounding box center [305, 117] width 34 height 34
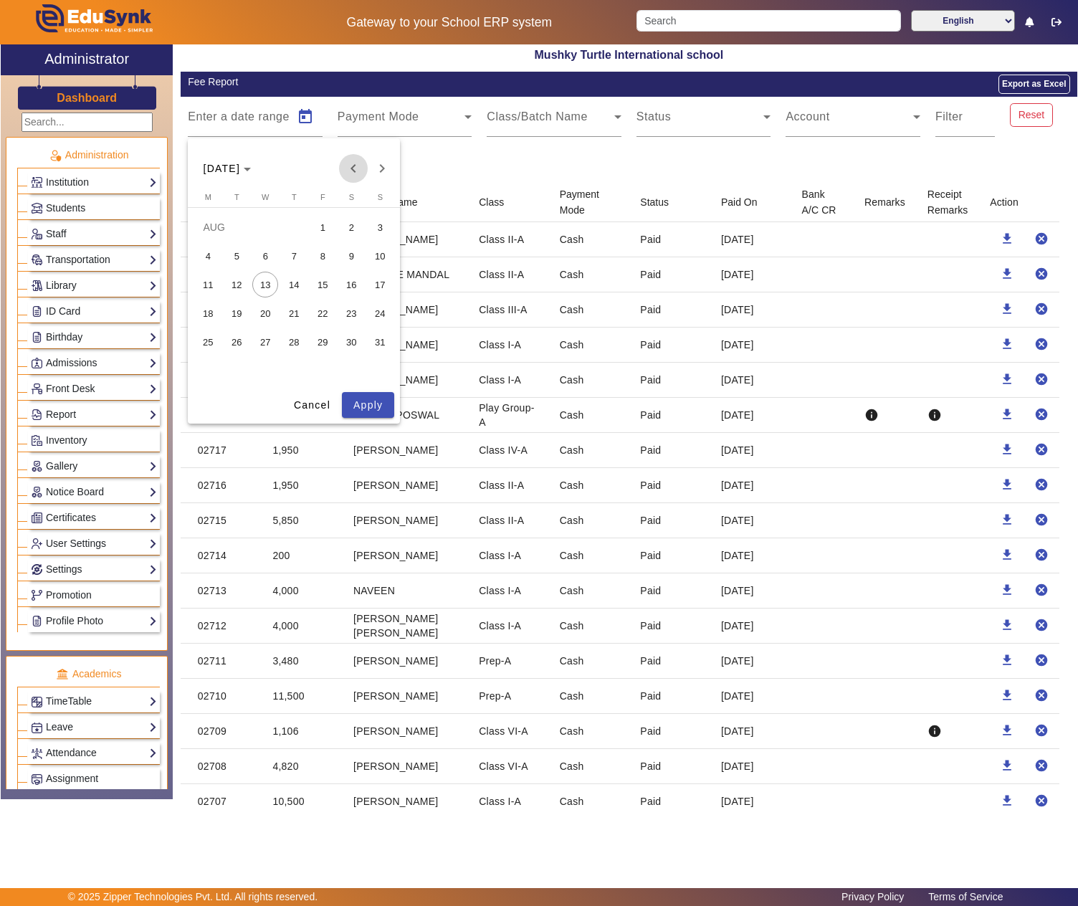
click at [361, 165] on span "Previous month" at bounding box center [353, 168] width 29 height 29
click at [229, 255] on span "1" at bounding box center [237, 256] width 26 height 26
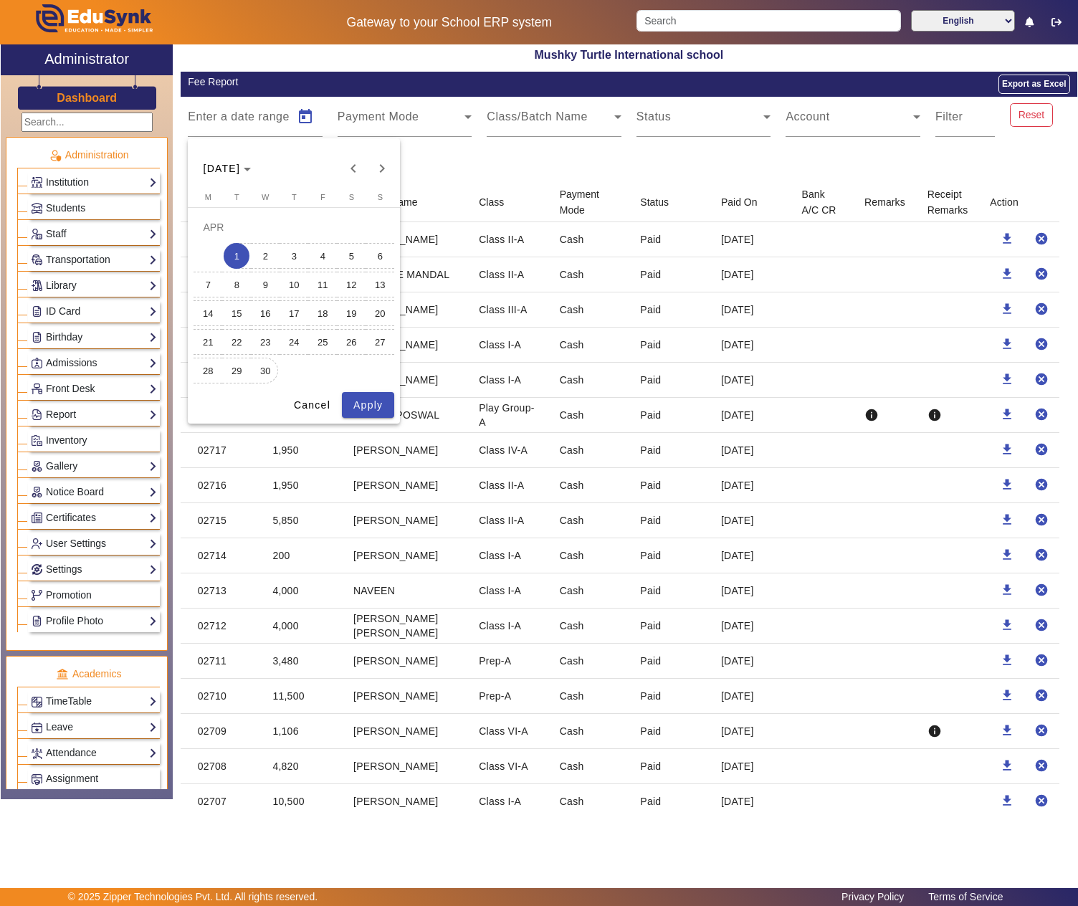
click at [277, 370] on span "30" at bounding box center [265, 371] width 26 height 26
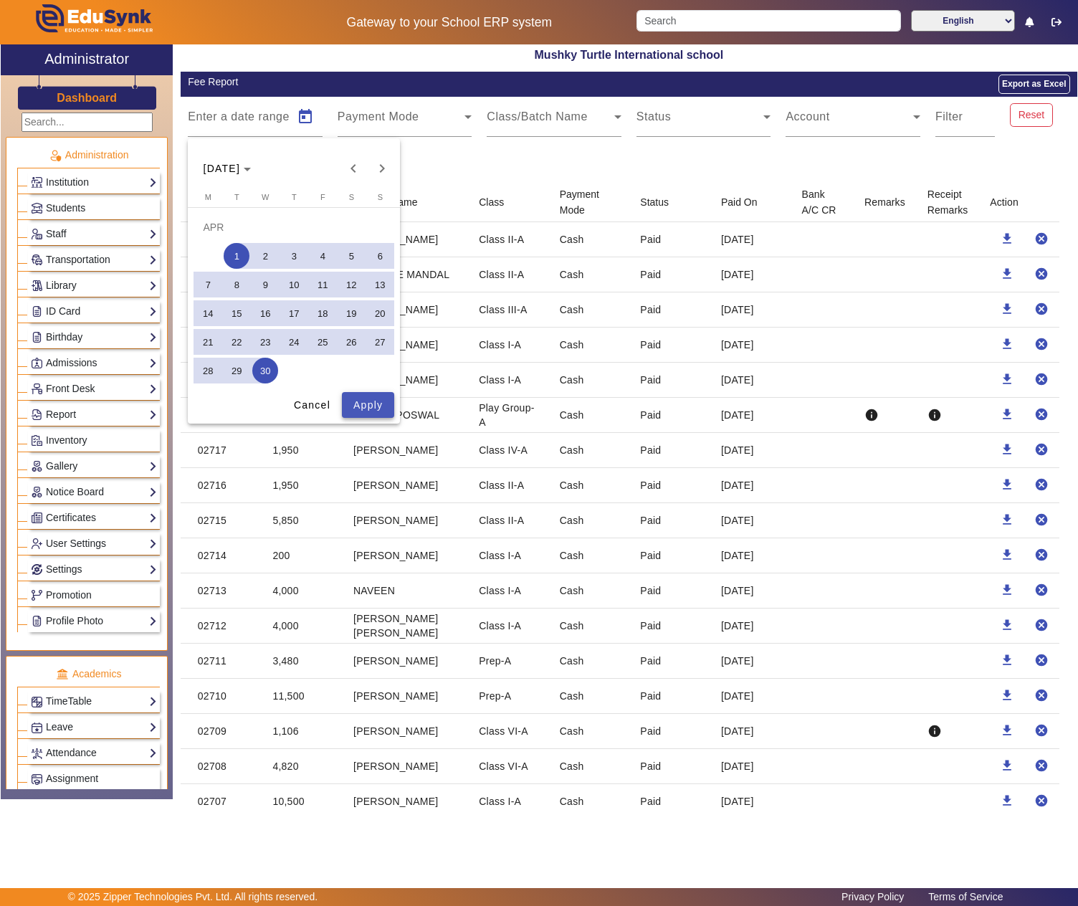
click at [365, 401] on span "Apply" at bounding box center [367, 405] width 29 height 15
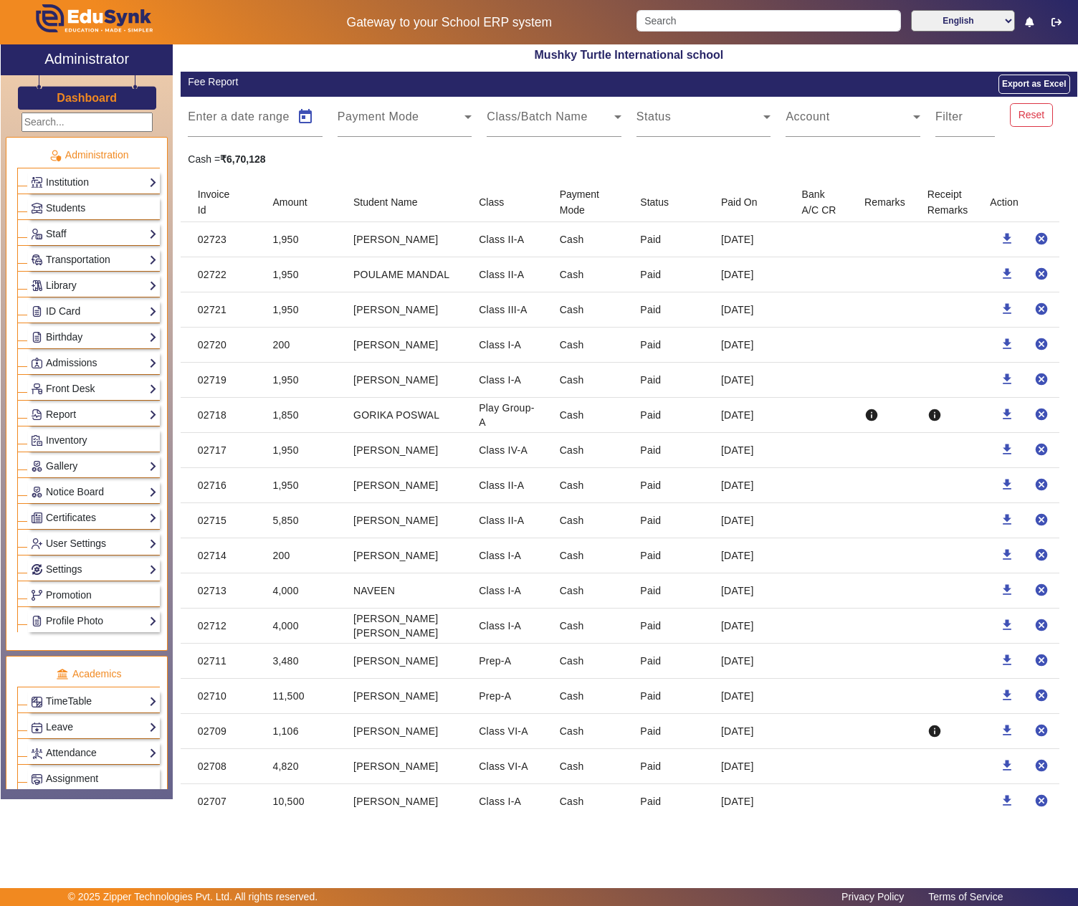
type input "01/04/2025"
type input "[DATE]"
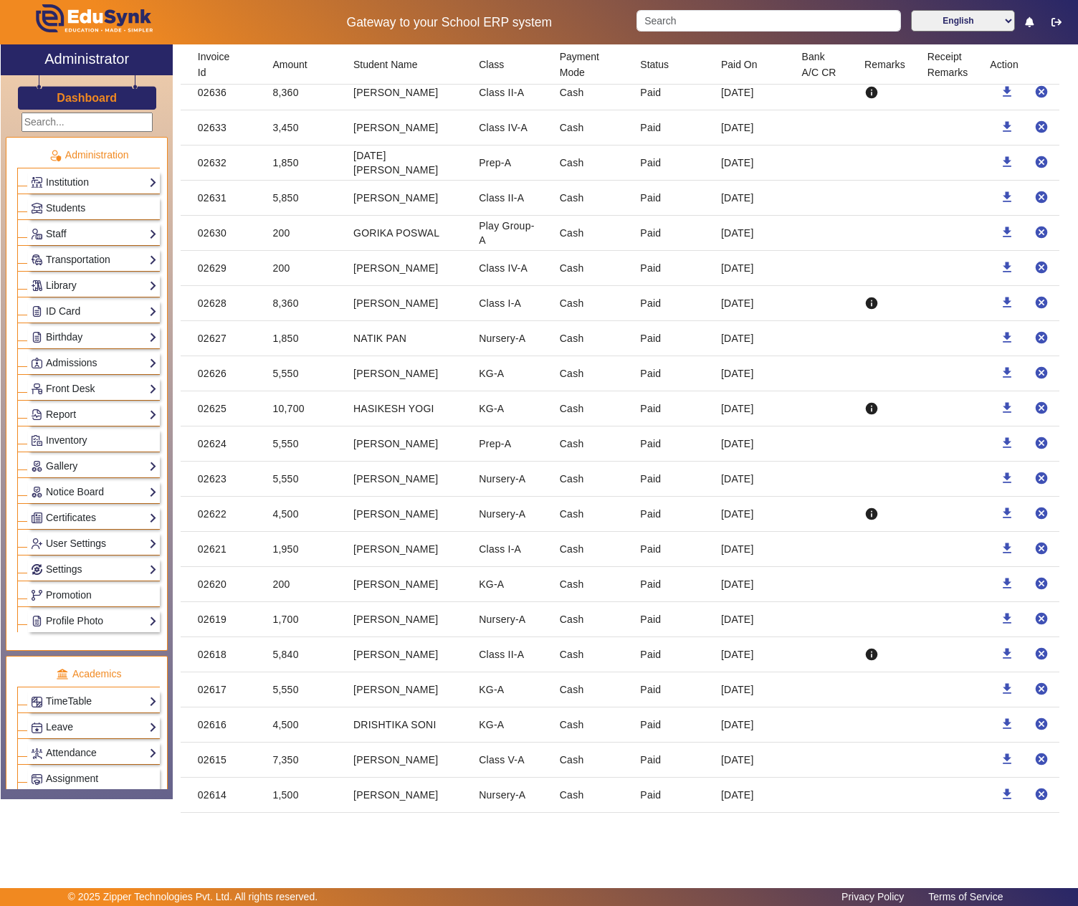
scroll to position [2432, 0]
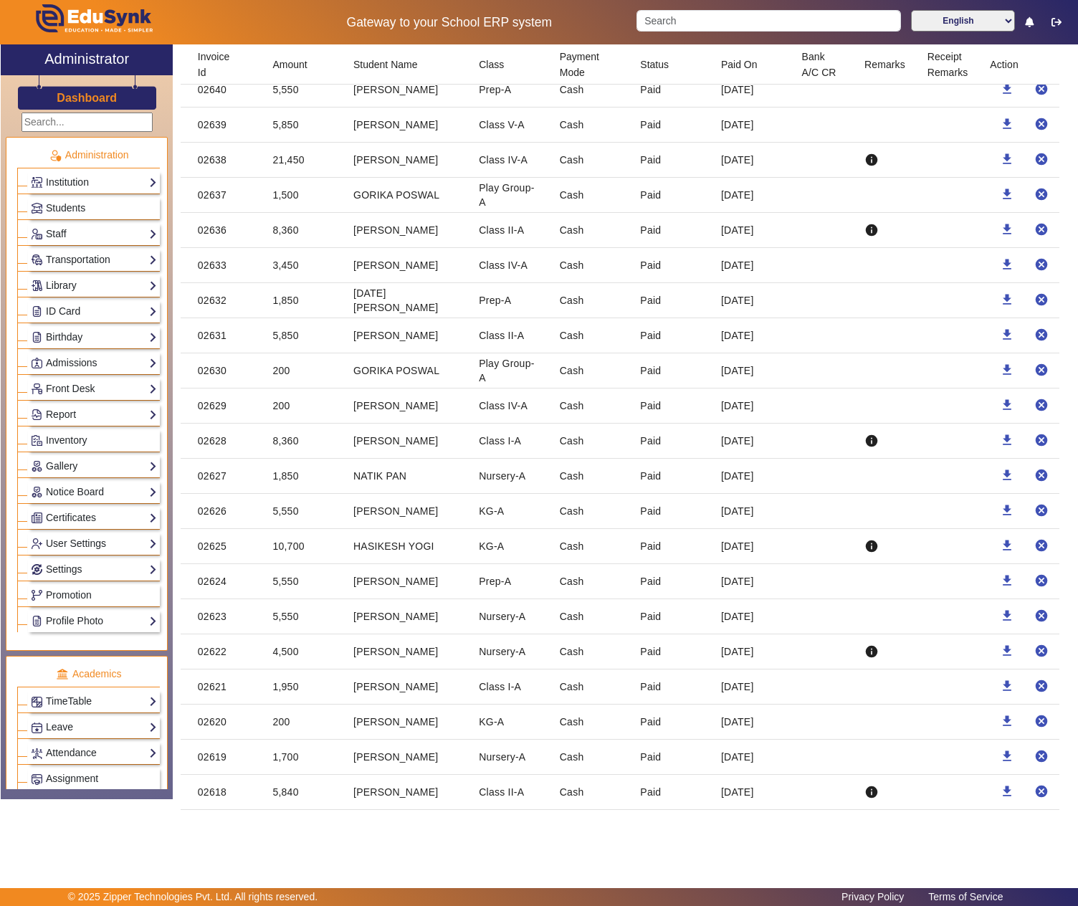
click at [298, 283] on mat-cell "3,450" at bounding box center [301, 265] width 81 height 35
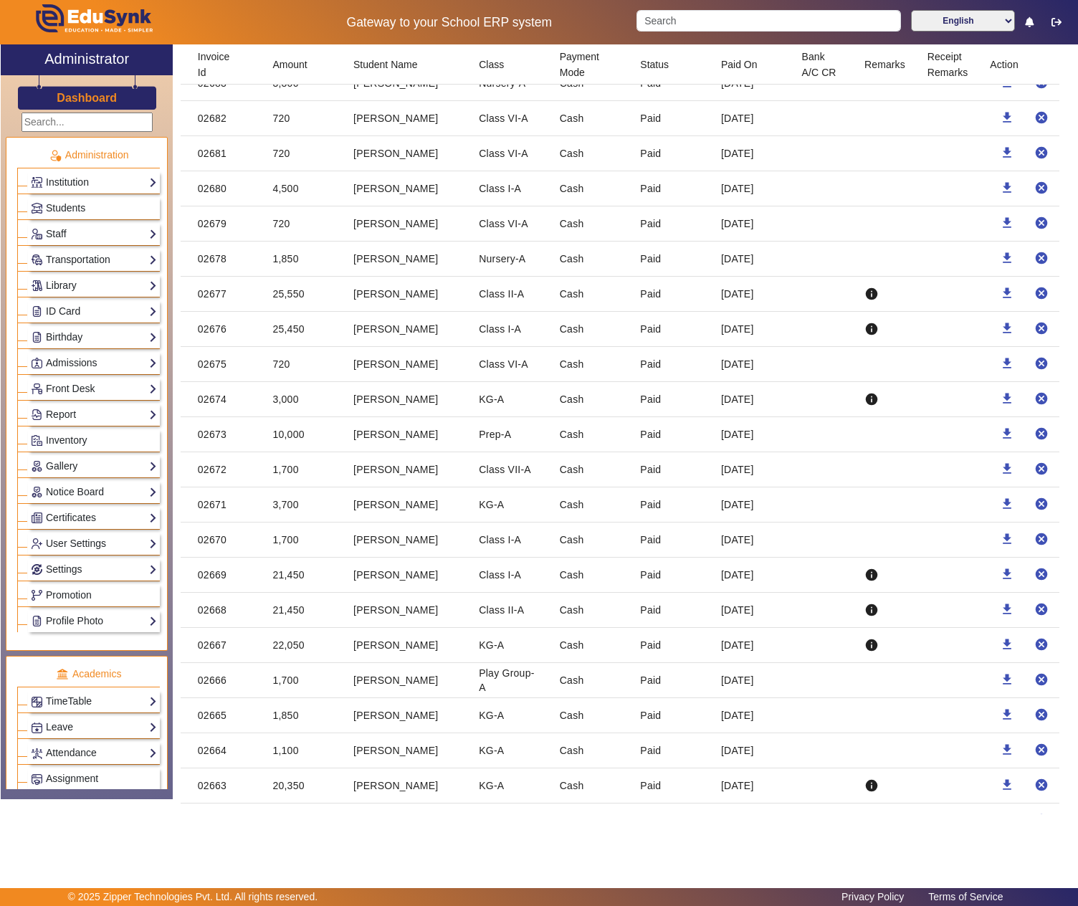
drag, startPoint x: 308, startPoint y: 354, endPoint x: 268, endPoint y: 320, distance: 52.8
click at [507, 347] on mat-cell "Class I-A" at bounding box center [507, 329] width 81 height 35
click at [999, 335] on mat-icon "download" at bounding box center [1006, 328] width 14 height 14
click at [999, 300] on mat-icon "download" at bounding box center [1006, 293] width 14 height 14
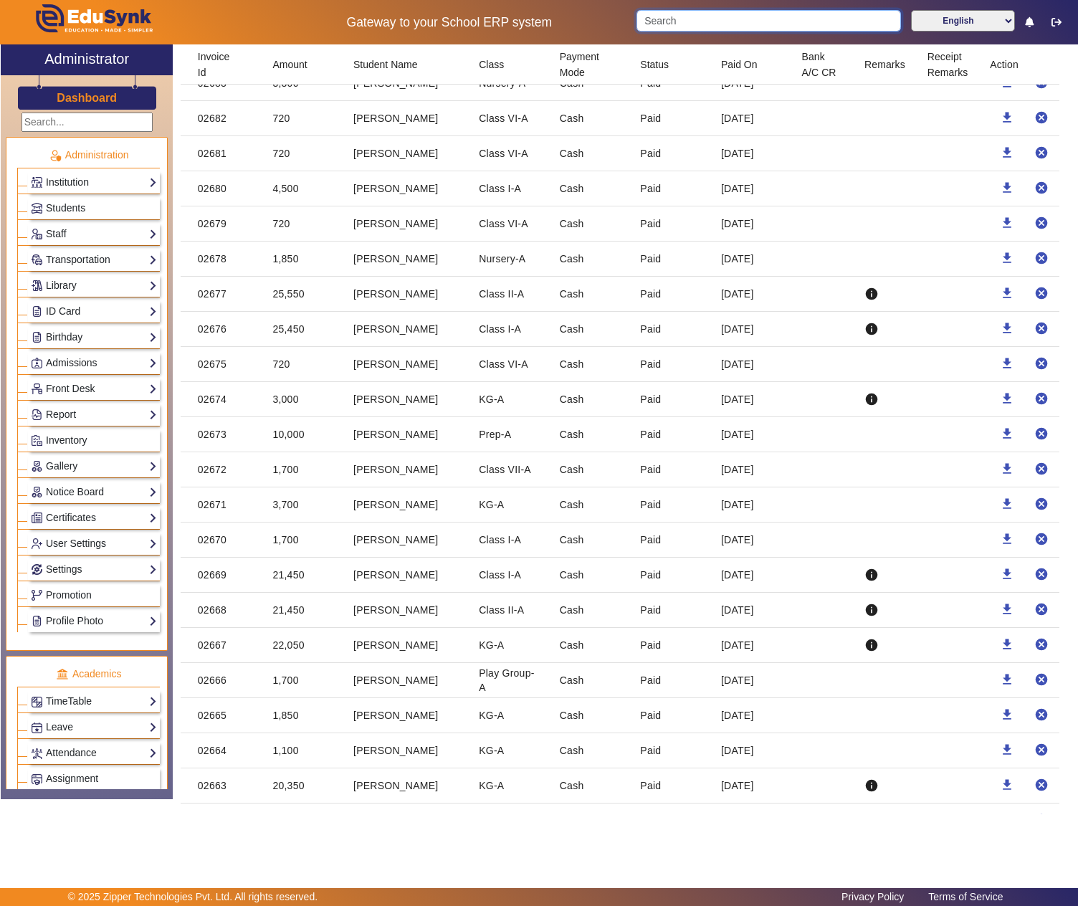
click at [696, 26] on input "Search" at bounding box center [768, 20] width 264 height 21
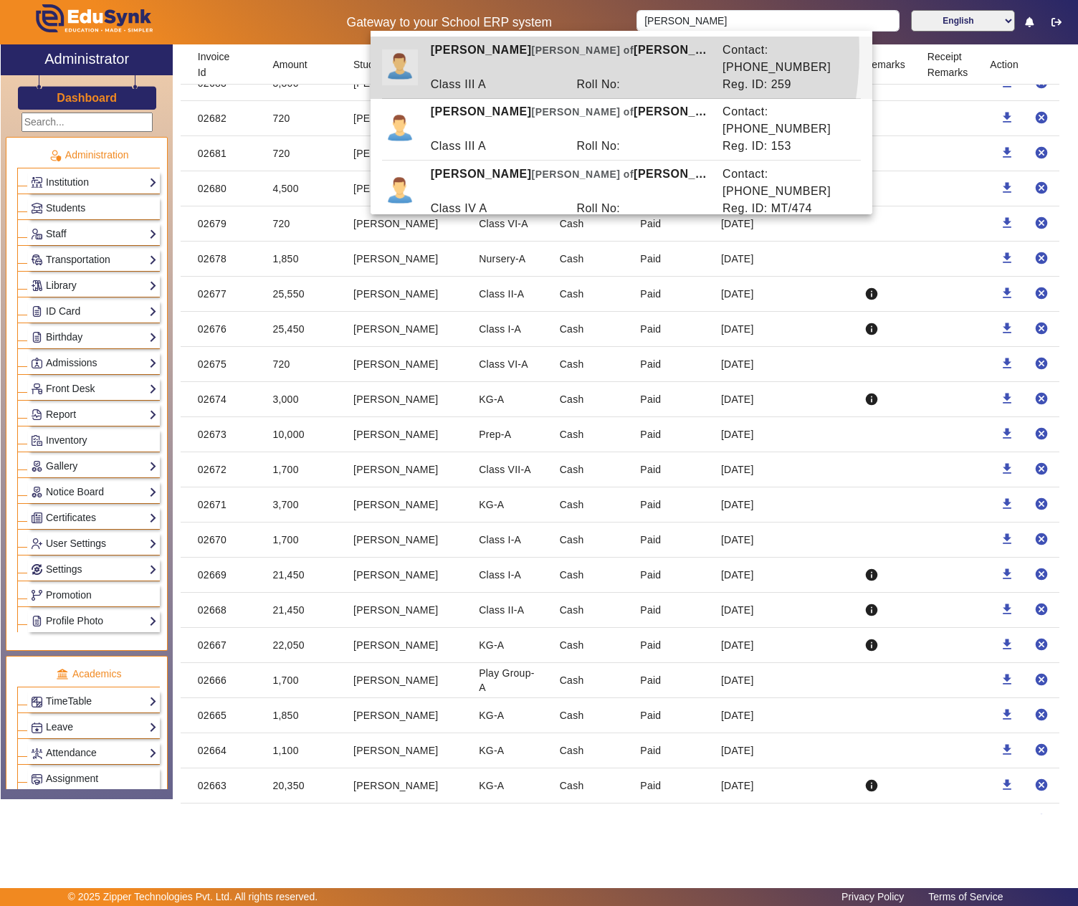
click at [537, 52] on div "RITIK Ward of JAGDISH PRASAD SAINI" at bounding box center [569, 59] width 292 height 34
type input "[PERSON_NAME]"
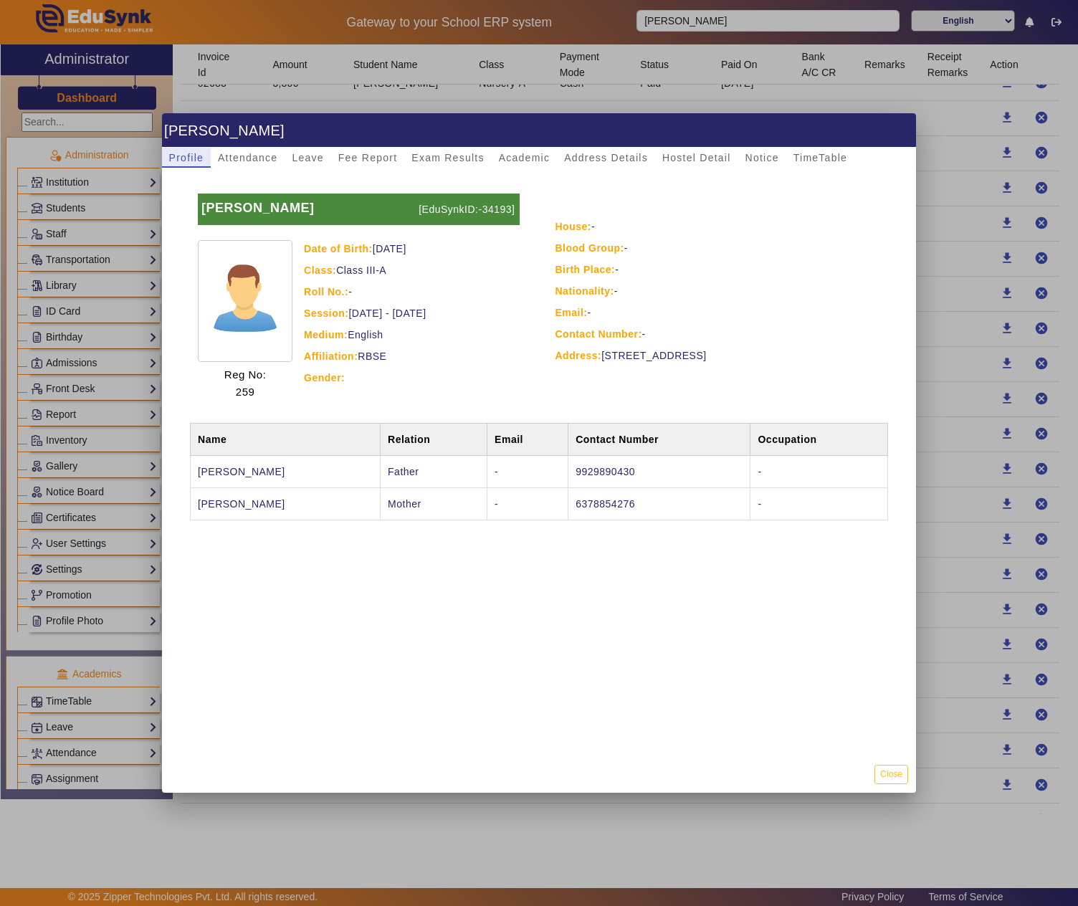
click at [493, 206] on p "[EduSynkID:-34193]" at bounding box center [467, 209] width 105 height 32
copy p "34193"
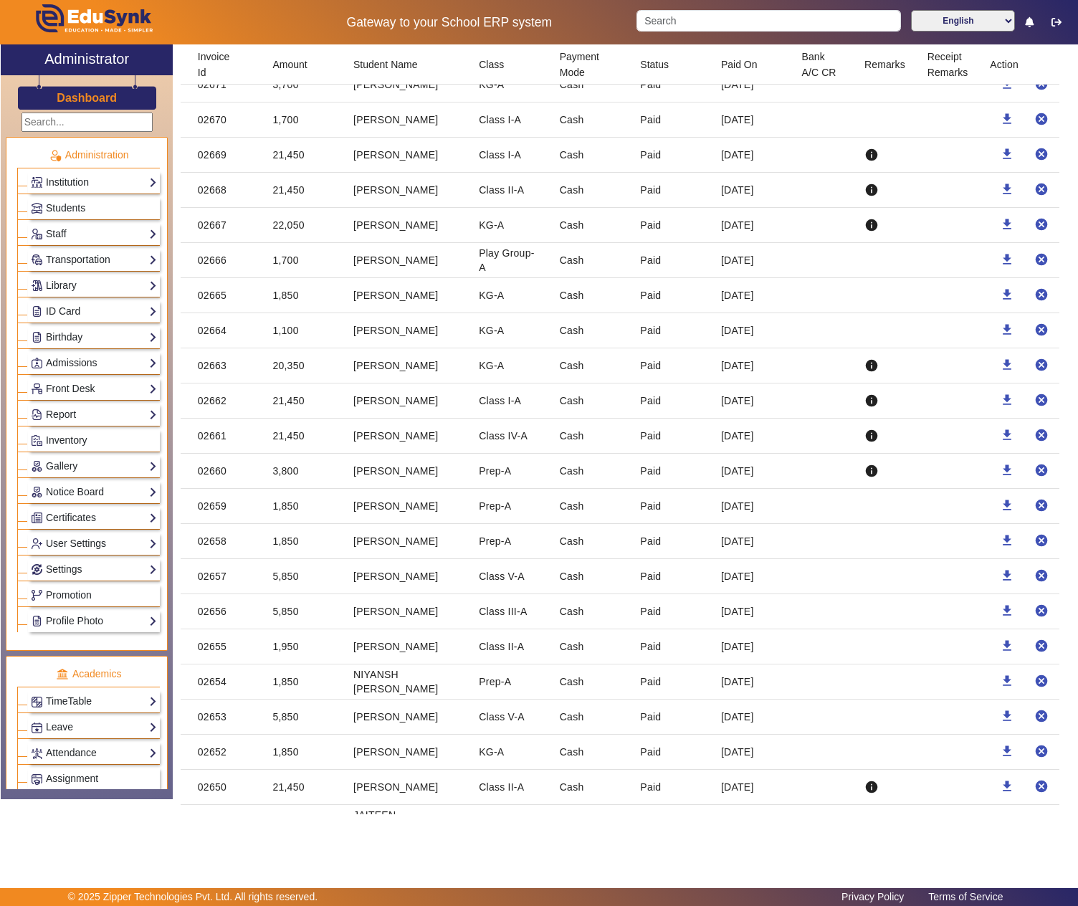
scroll to position [1672, 0]
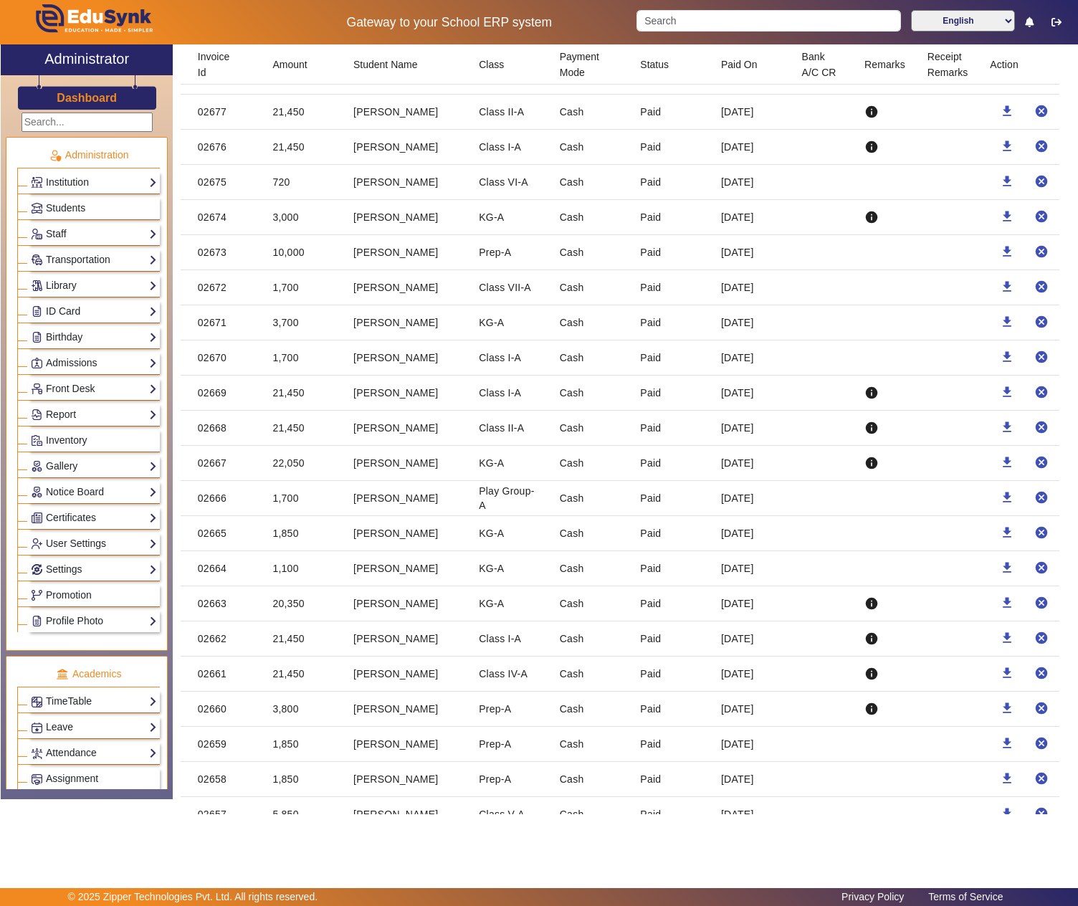
drag, startPoint x: 332, startPoint y: 244, endPoint x: 278, endPoint y: 162, distance: 98.2
click at [278, 130] on mat-cell "21,450" at bounding box center [301, 112] width 81 height 35
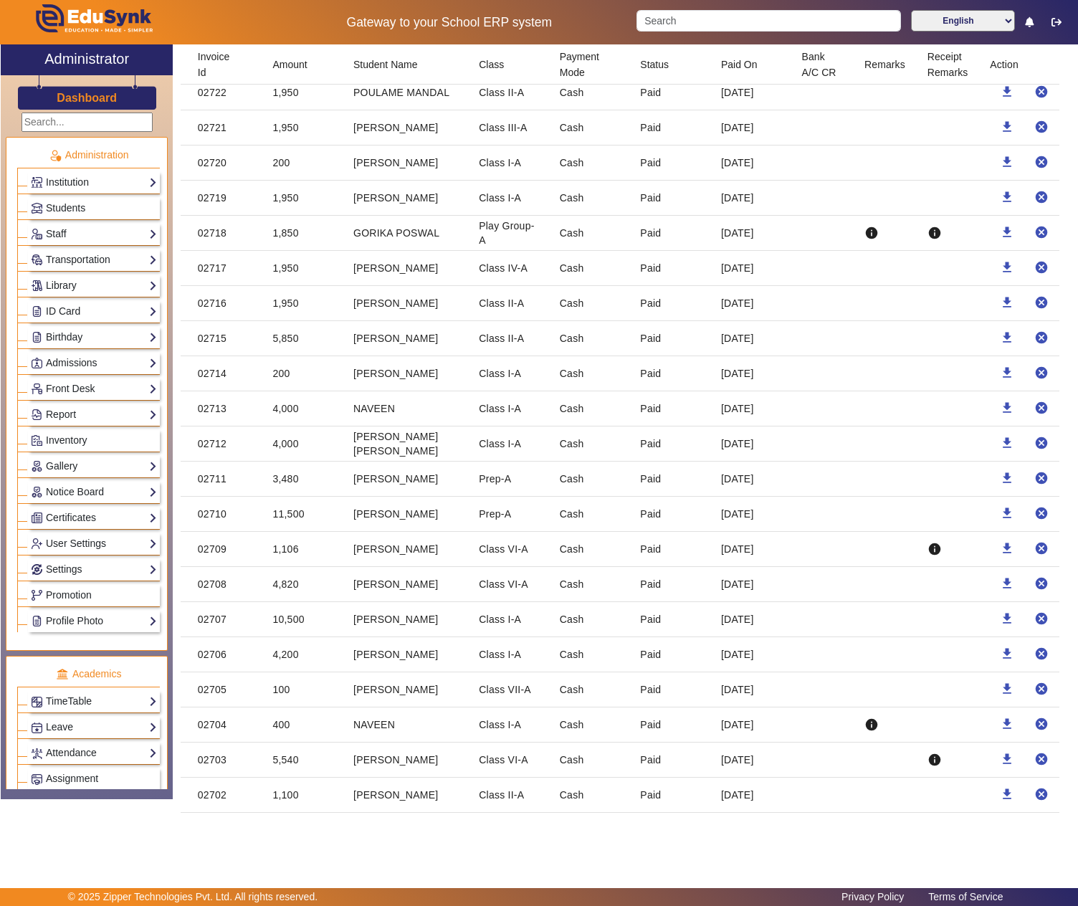
scroll to position [0, 0]
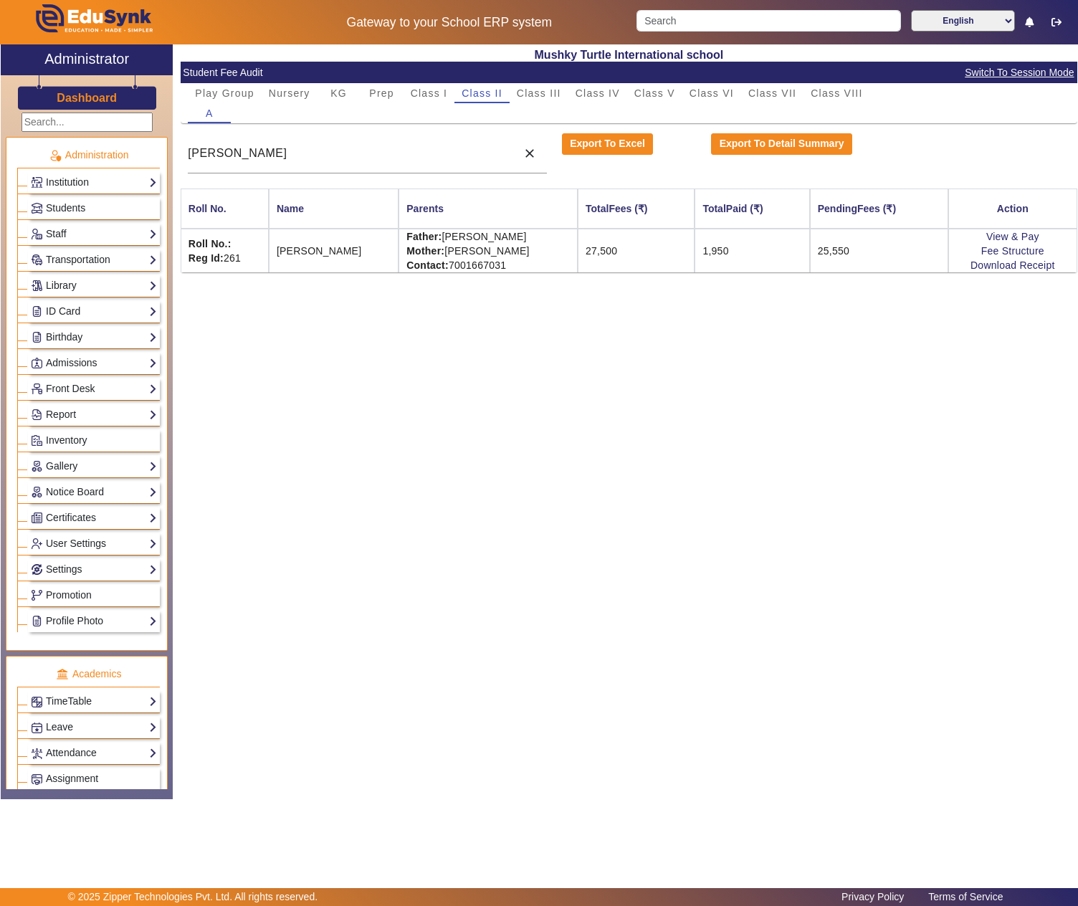
scroll to position [434, 0]
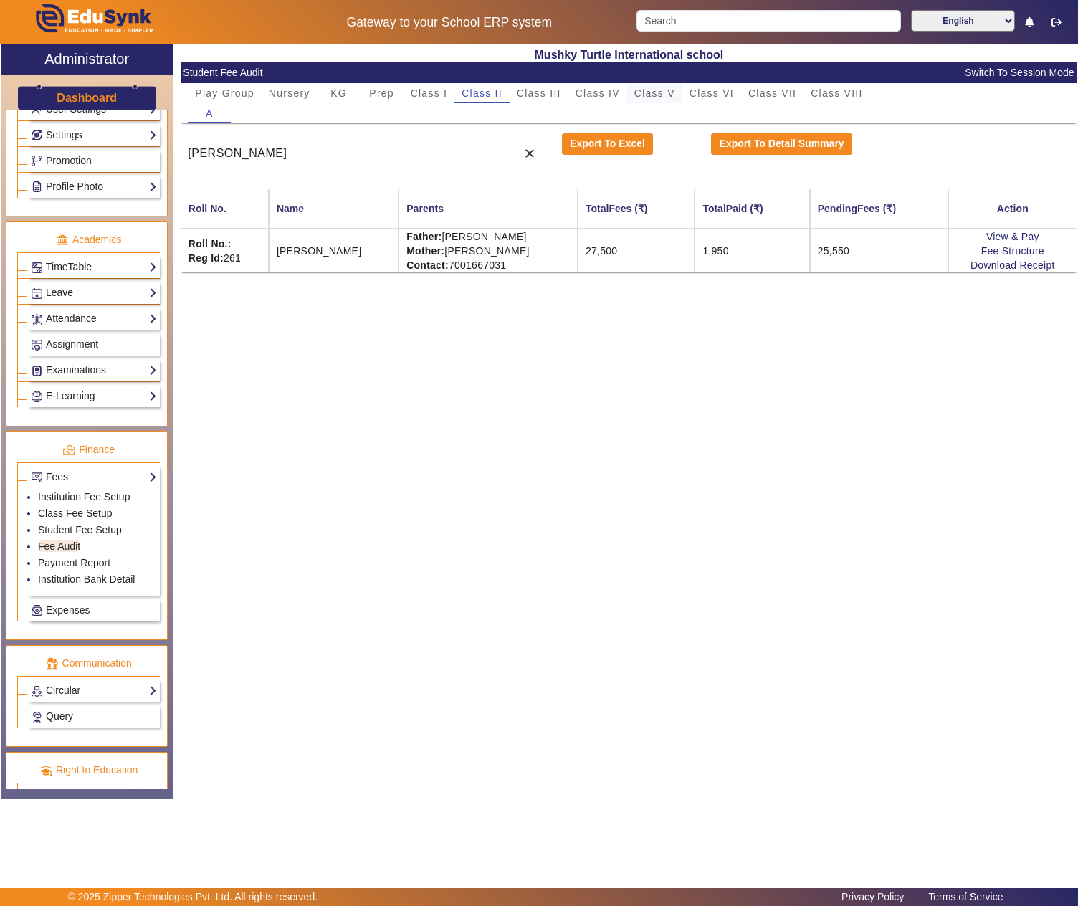
click at [645, 92] on span "Class V" at bounding box center [654, 93] width 41 height 10
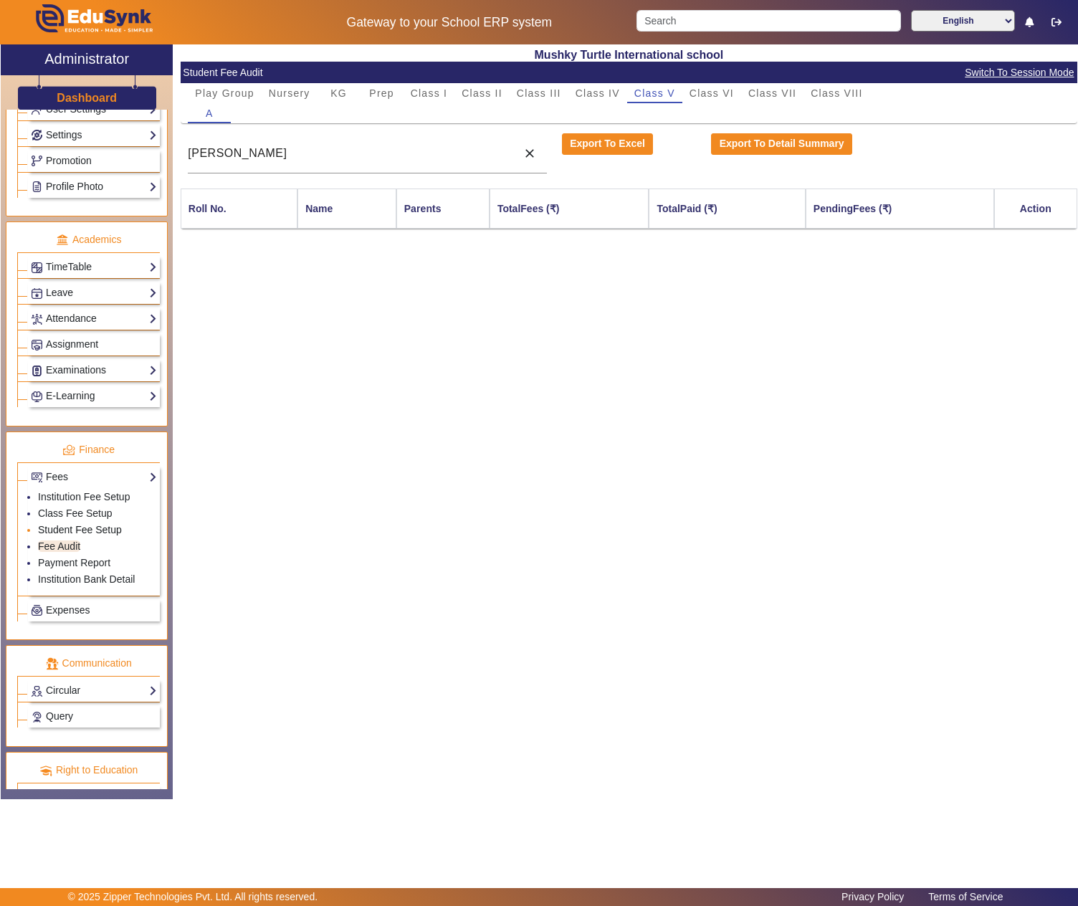
click at [70, 535] on link "Student Fee Setup" at bounding box center [80, 529] width 84 height 11
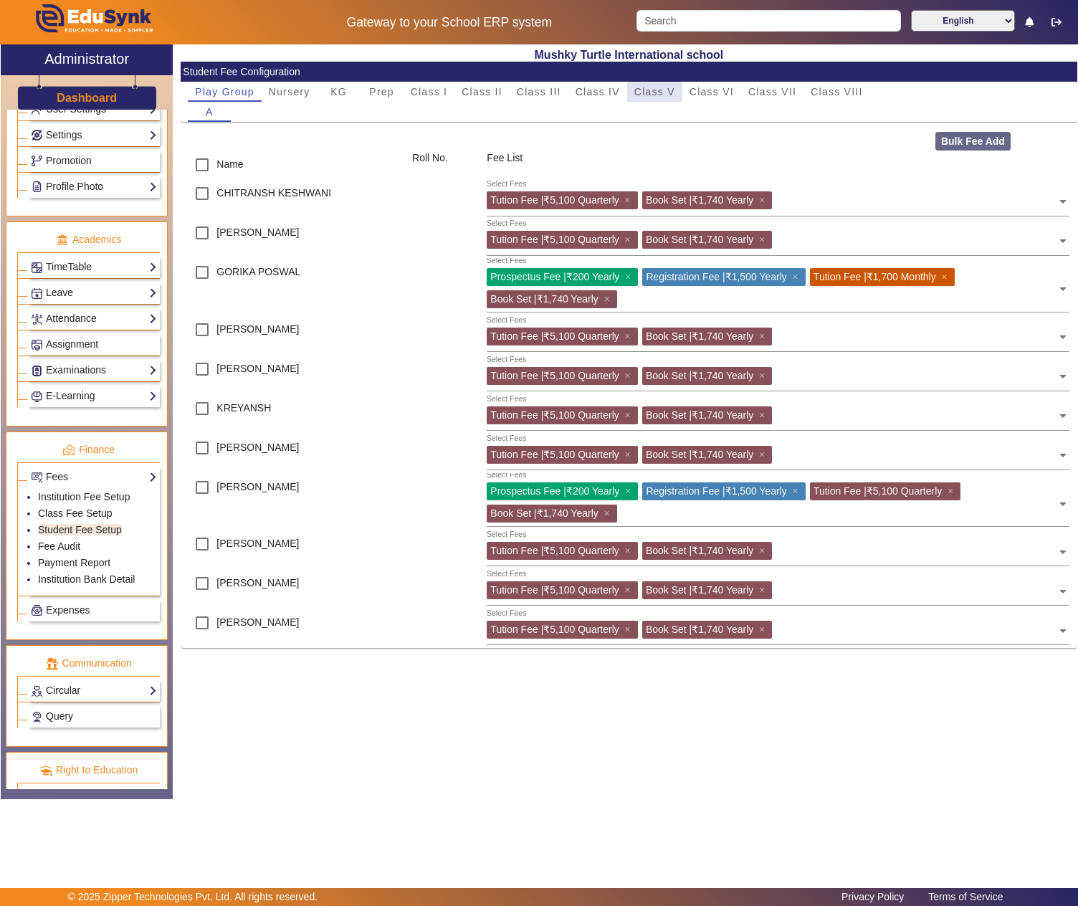
click at [645, 93] on span "Class V" at bounding box center [654, 92] width 41 height 10
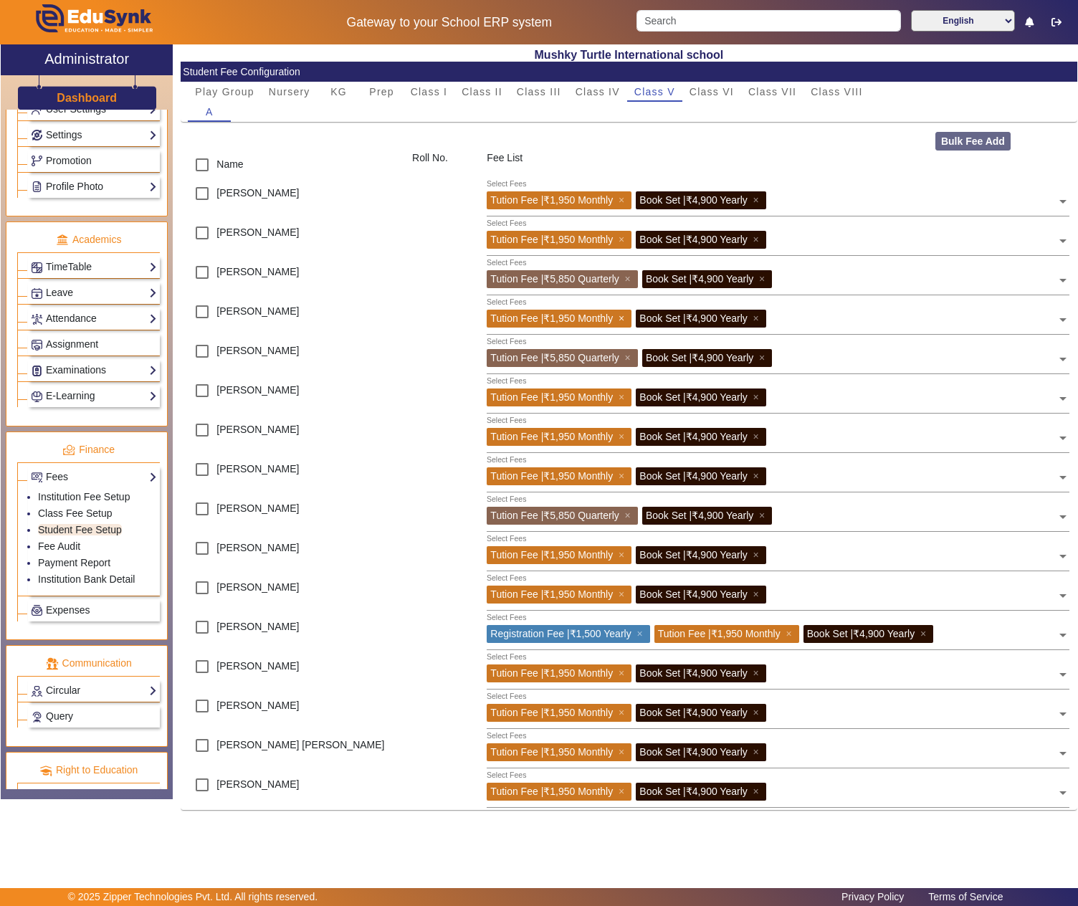
click at [618, 317] on span "×" at bounding box center [622, 317] width 9 height 11
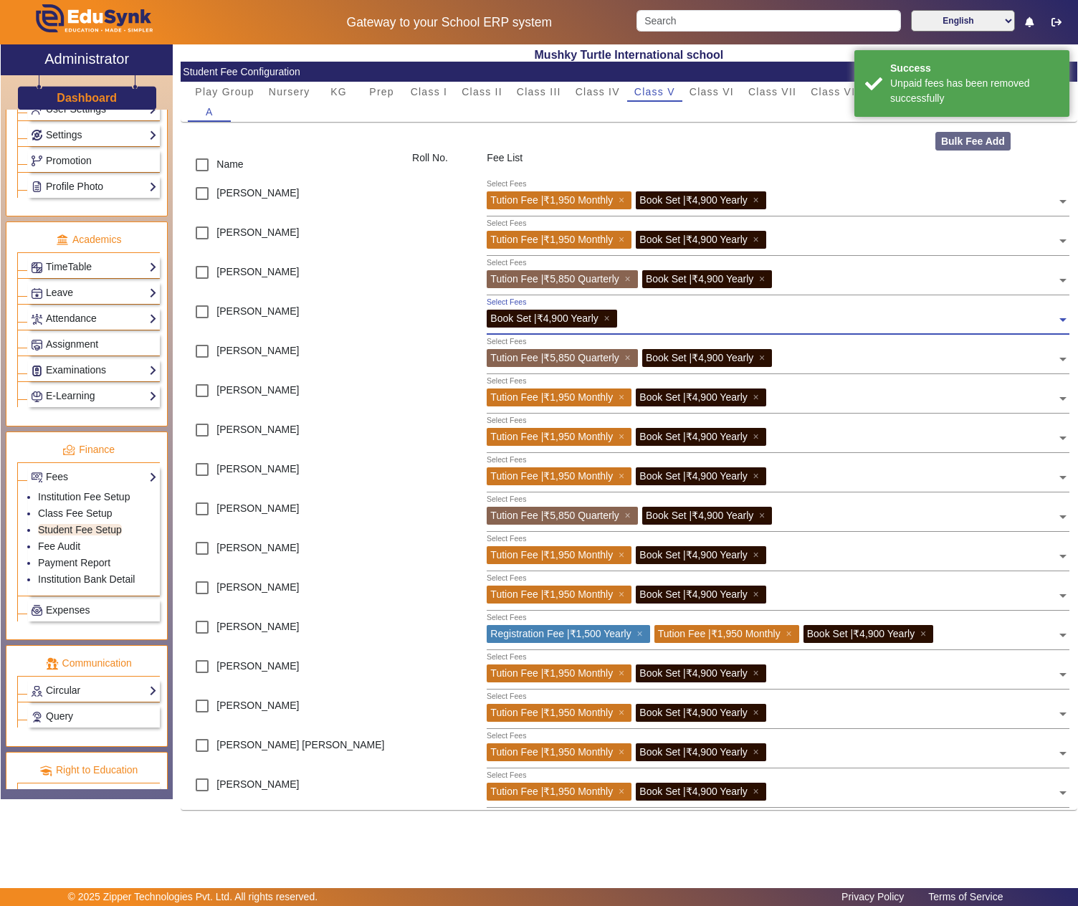
click at [701, 315] on input "text" at bounding box center [839, 317] width 436 height 14
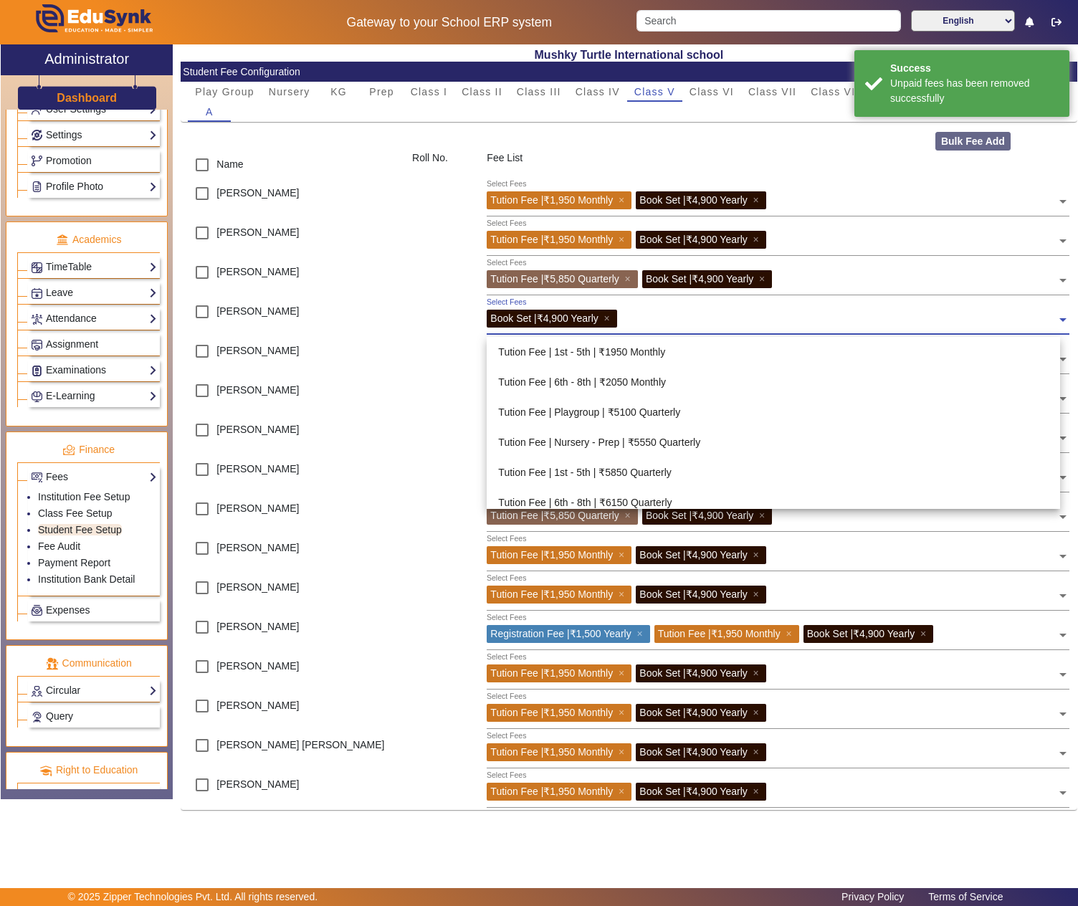
scroll to position [550, 0]
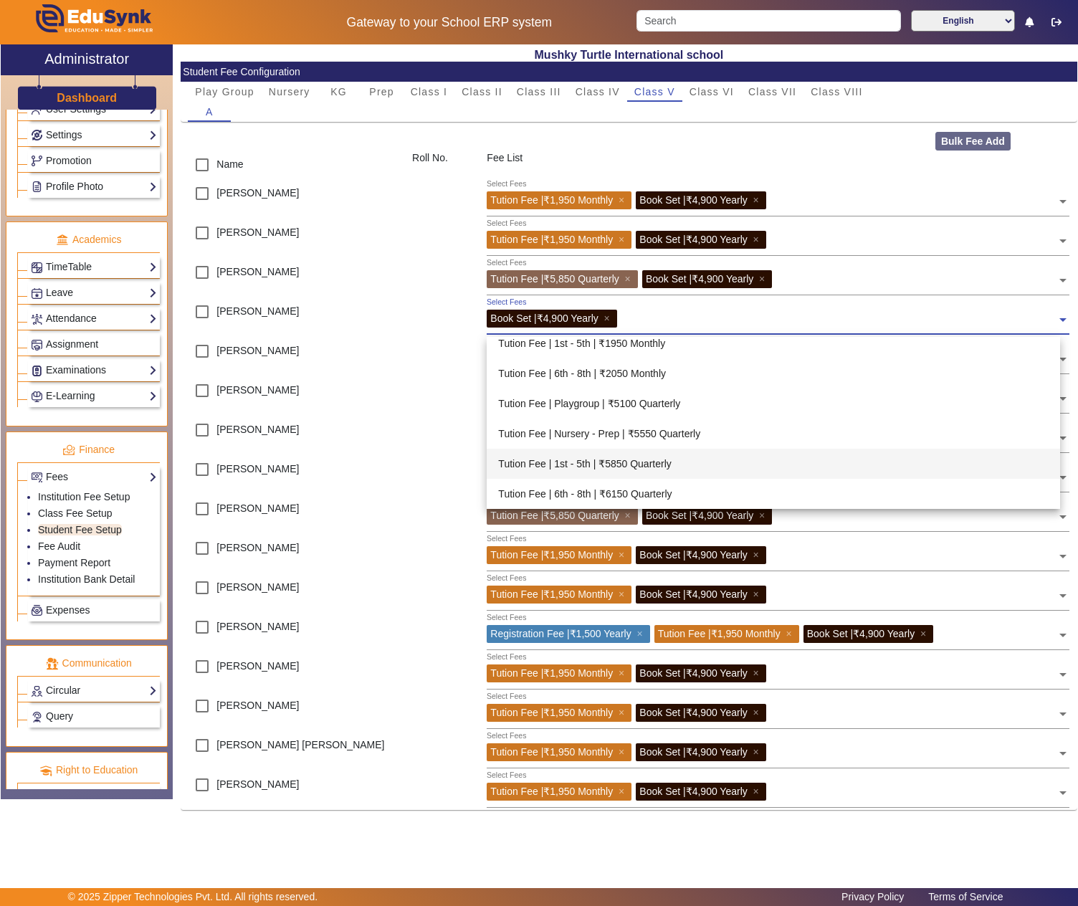
click at [678, 461] on div "Tution Fee | 1st - 5th | ₹5850 Quarterly" at bounding box center [772, 464] width 573 height 30
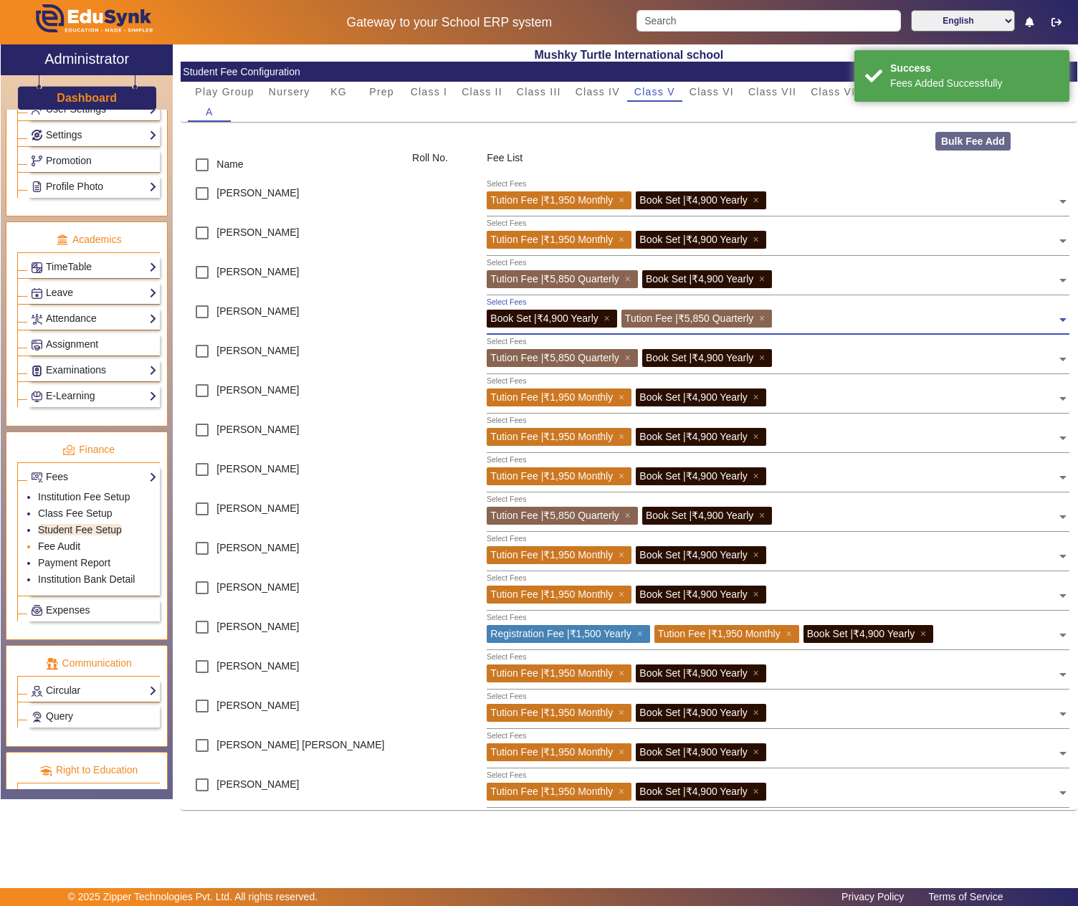
click at [77, 552] on link "Fee Audit" at bounding box center [59, 545] width 42 height 11
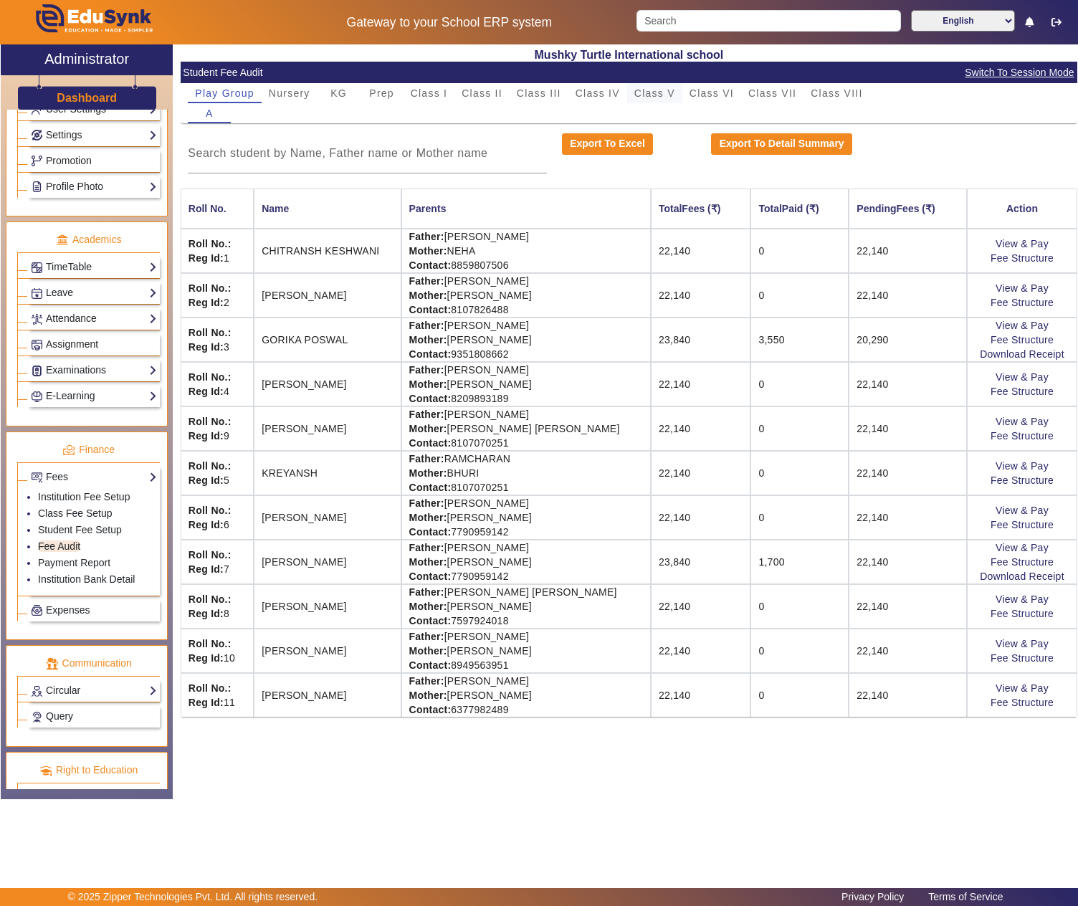
click at [648, 95] on span "Class V" at bounding box center [654, 93] width 41 height 10
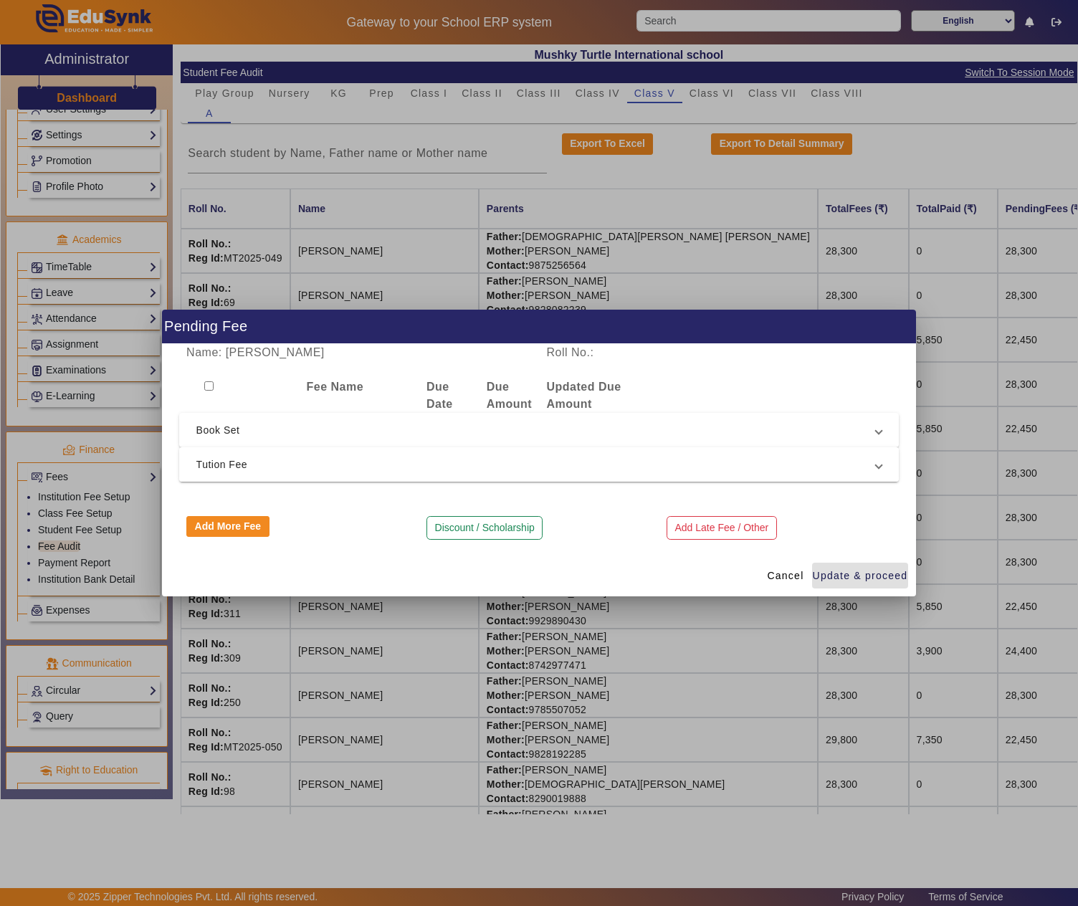
click at [249, 451] on mat-expansion-panel-header "Tution Fee" at bounding box center [539, 464] width 720 height 34
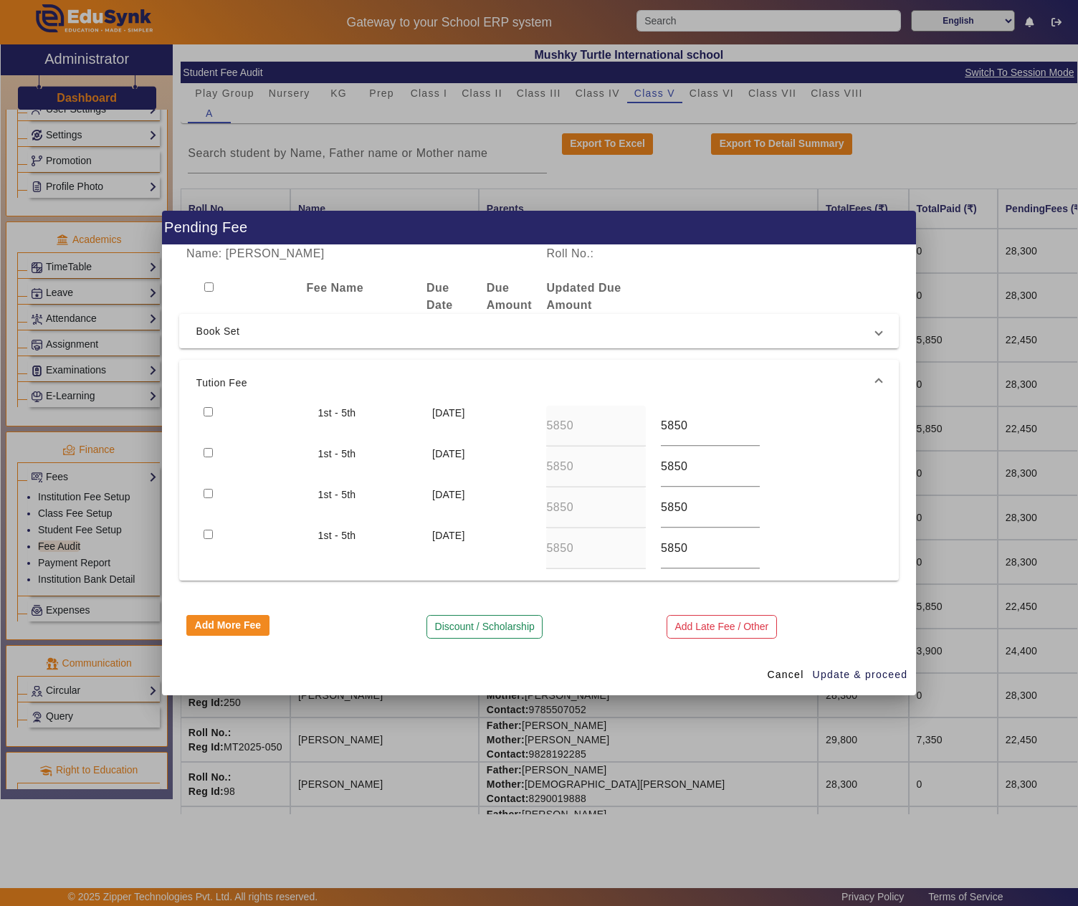
click at [212, 410] on input "checkbox" at bounding box center [207, 411] width 9 height 9
checkbox input "true"
click at [850, 672] on span "Update & proceed" at bounding box center [859, 674] width 95 height 15
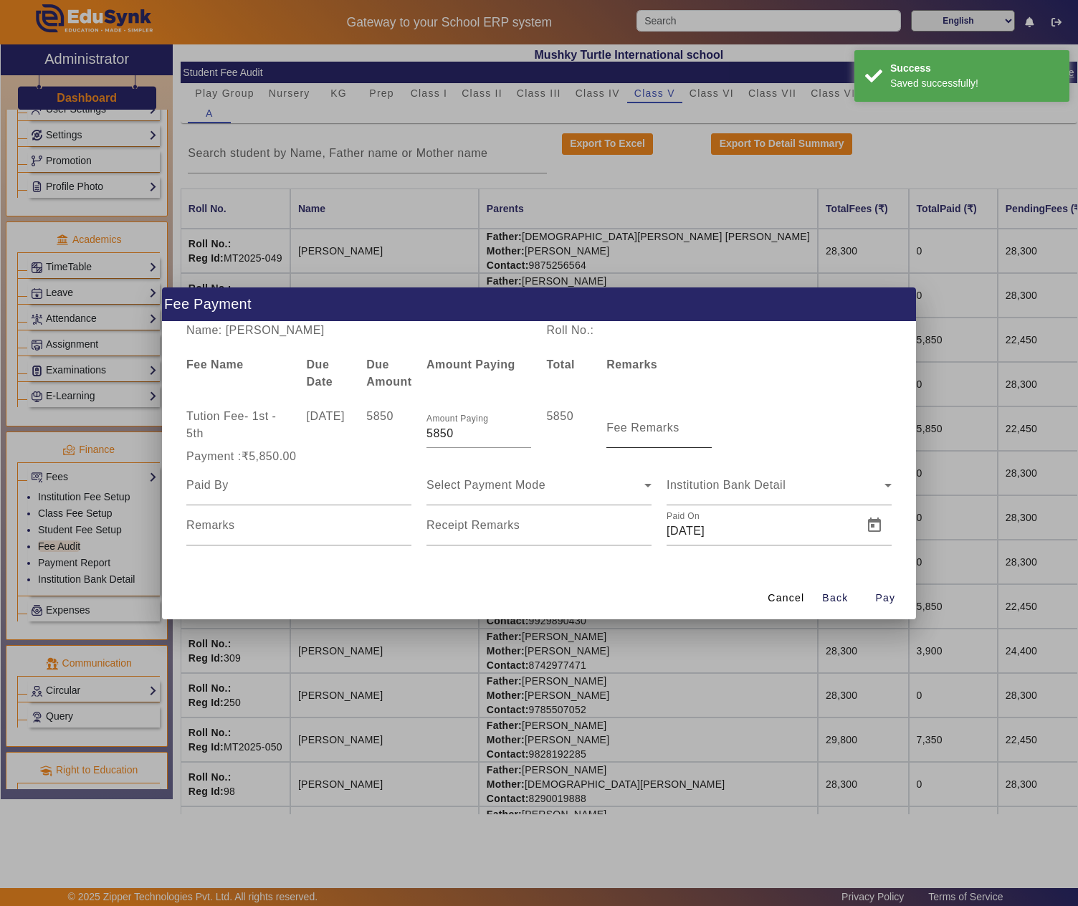
click at [643, 428] on mat-label "Fee Remarks" at bounding box center [642, 427] width 73 height 12
click at [643, 428] on input "Fee Remarks" at bounding box center [658, 433] width 105 height 17
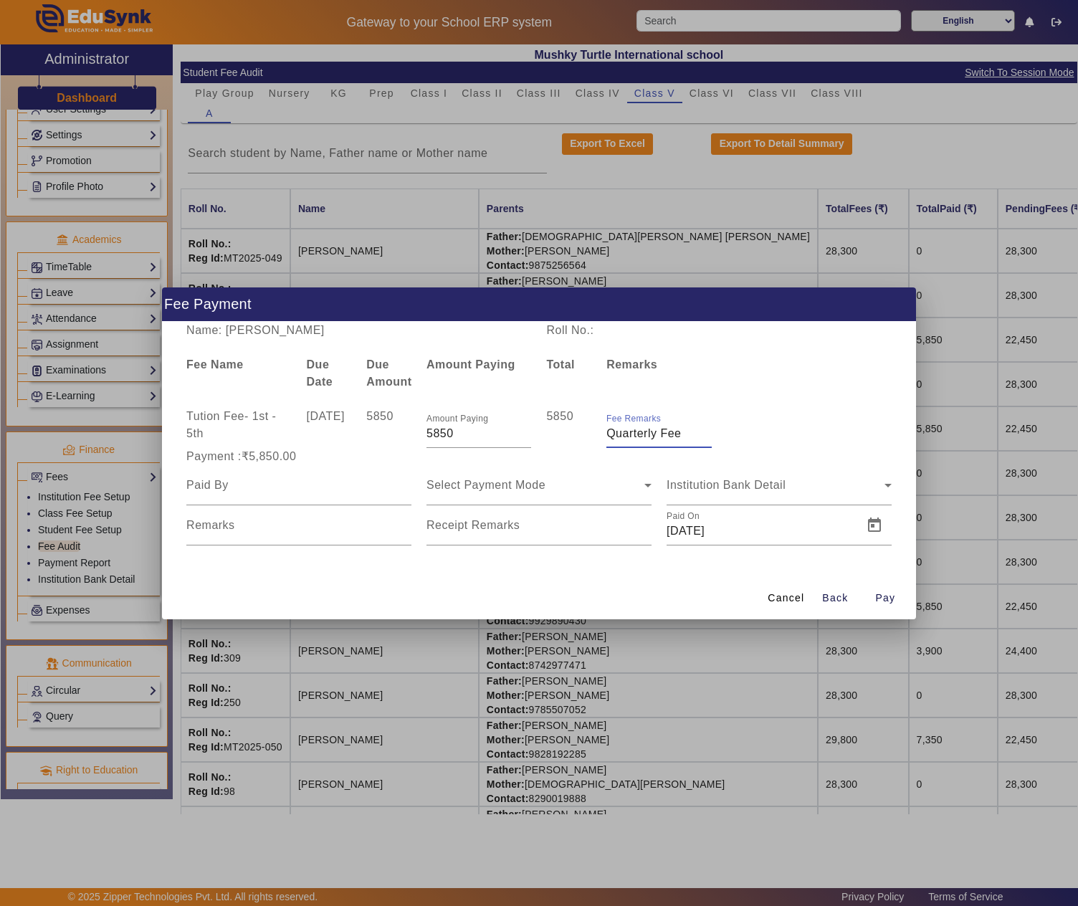
type input "Quarterly Fee"
type input "[PERSON_NAME]"
click at [630, 524] on span "Open calendar" at bounding box center [634, 525] width 34 height 34
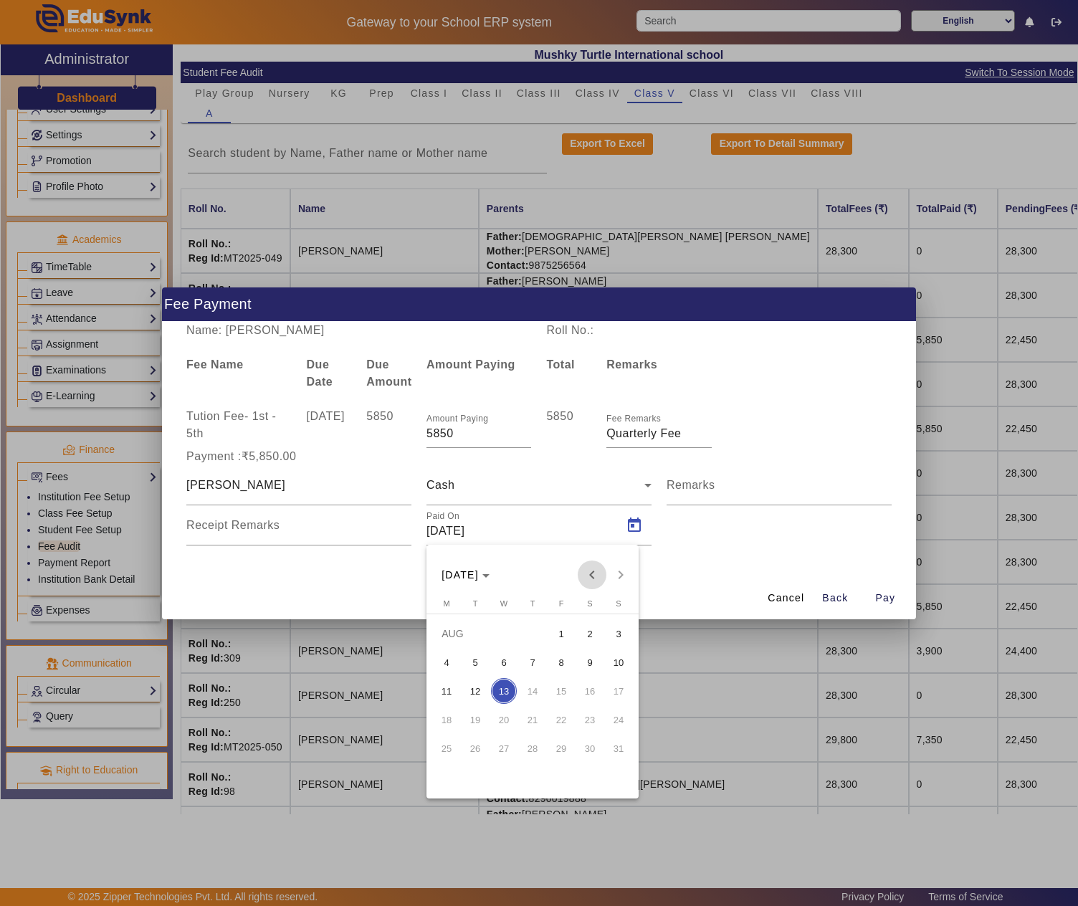
click at [588, 572] on span "Previous month" at bounding box center [591, 574] width 29 height 29
click at [474, 685] on span "13" at bounding box center [475, 691] width 26 height 26
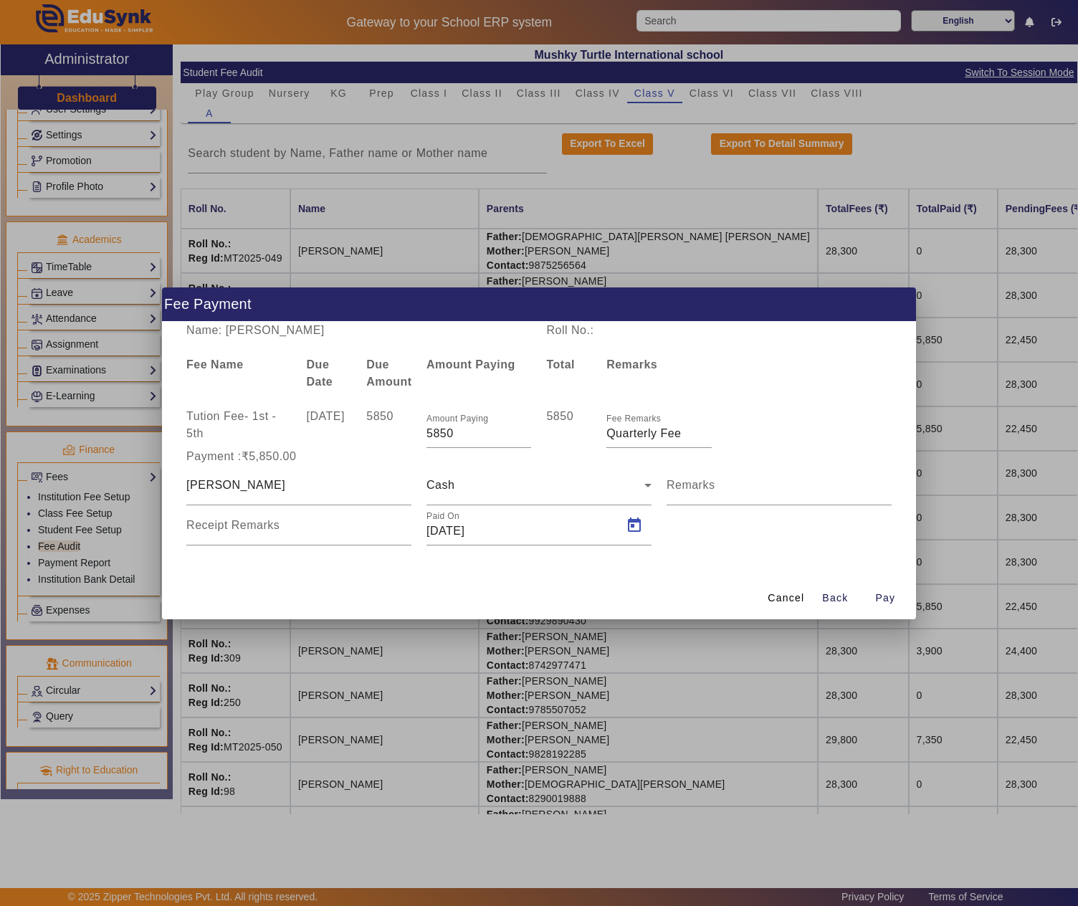
type input "[DATE]"
click at [883, 599] on span "Pay" at bounding box center [885, 597] width 20 height 15
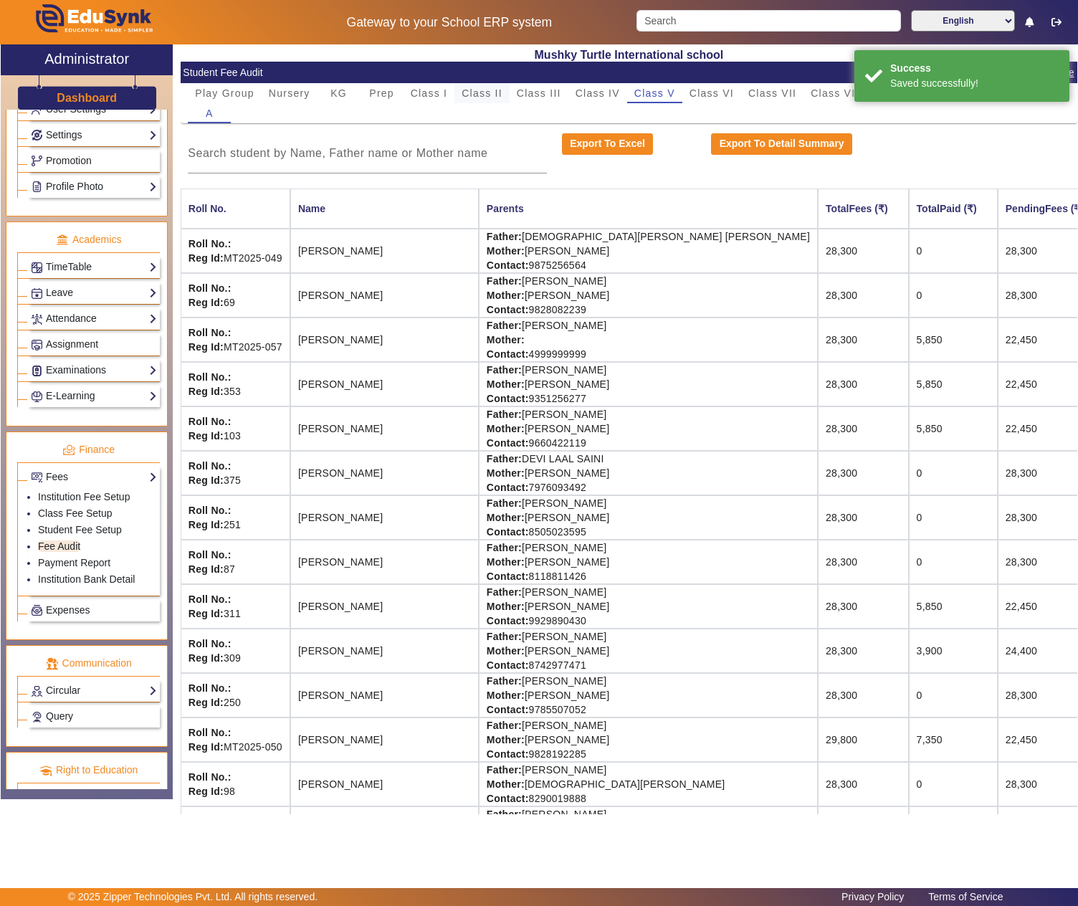
click at [487, 93] on span "Class II" at bounding box center [481, 93] width 41 height 10
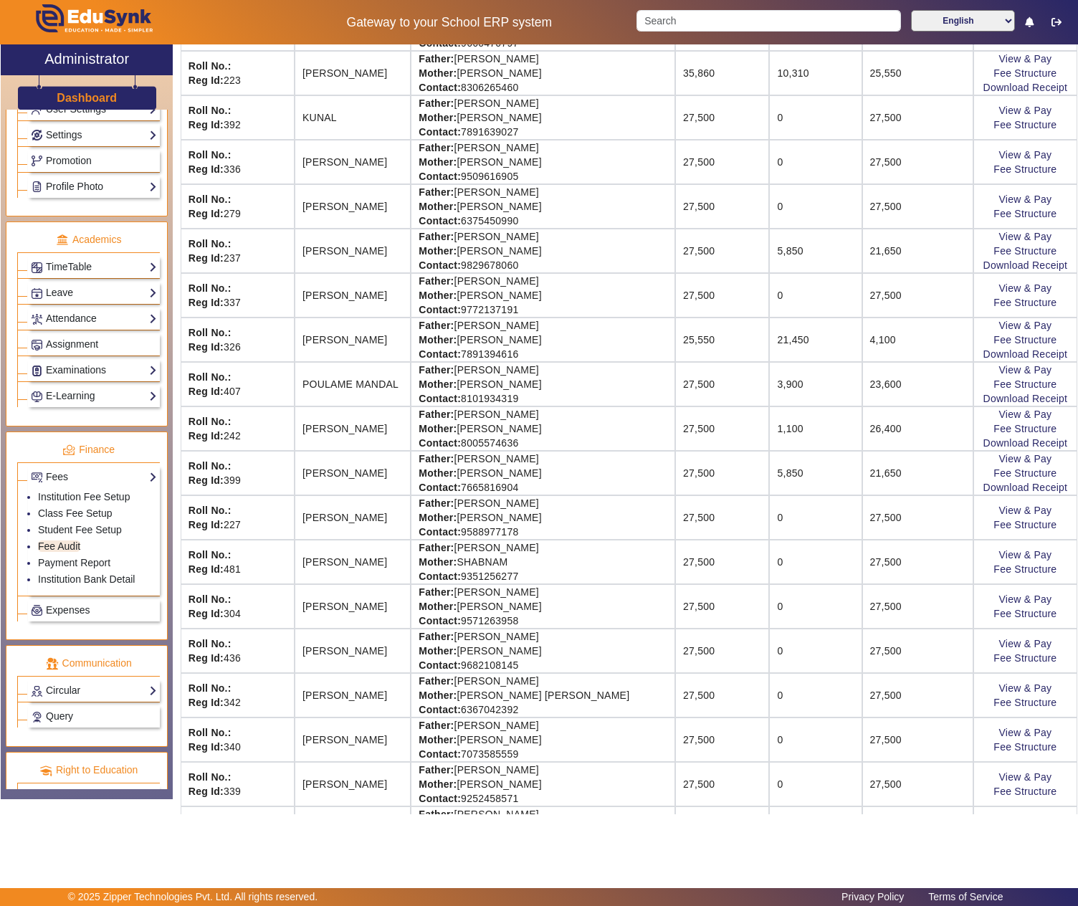
scroll to position [956, 0]
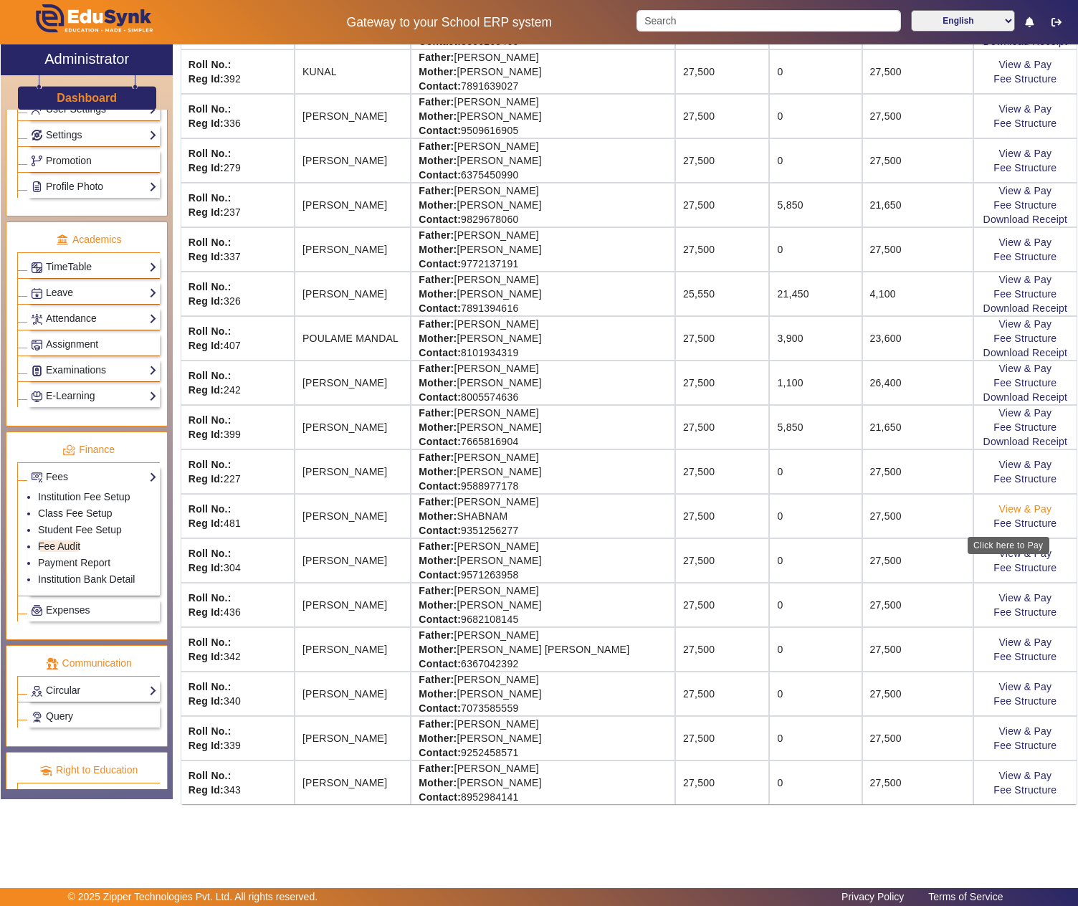
click at [998, 514] on link "View & Pay" at bounding box center [1024, 508] width 53 height 11
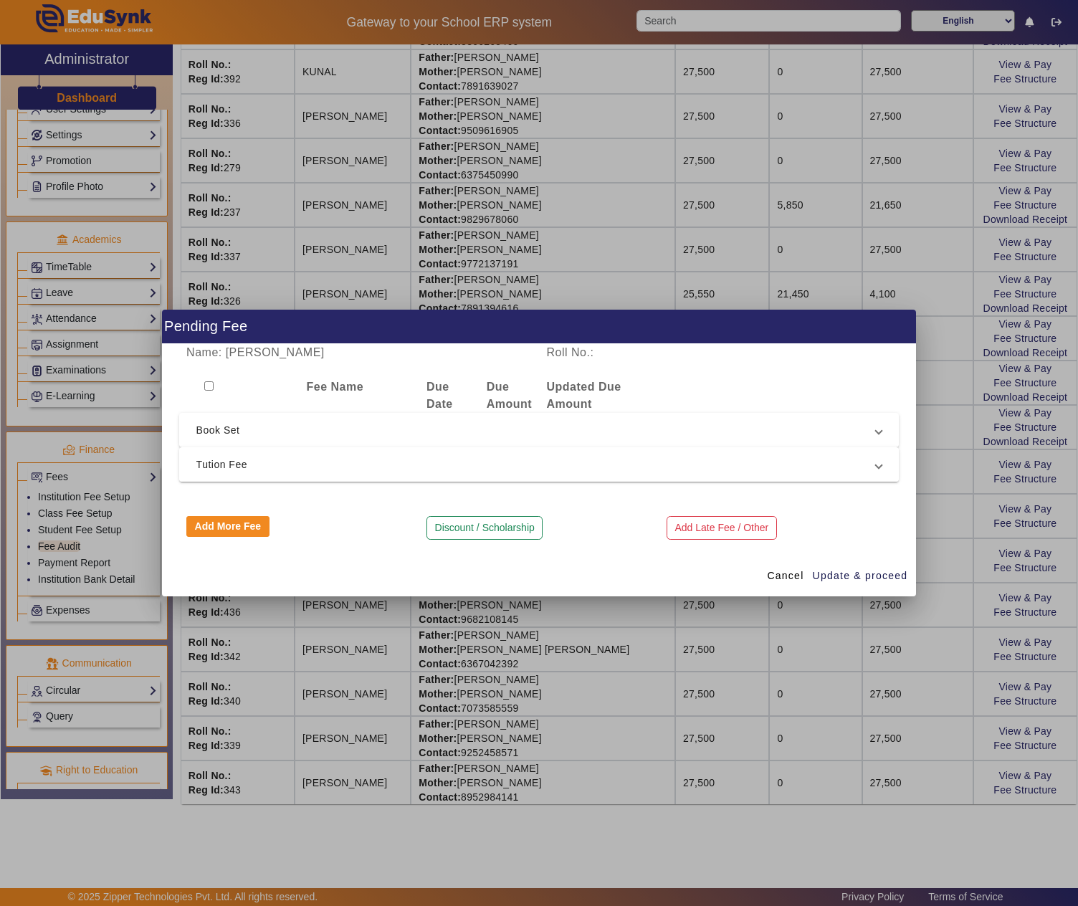
click at [248, 456] on span "Tution Fee" at bounding box center [536, 464] width 680 height 17
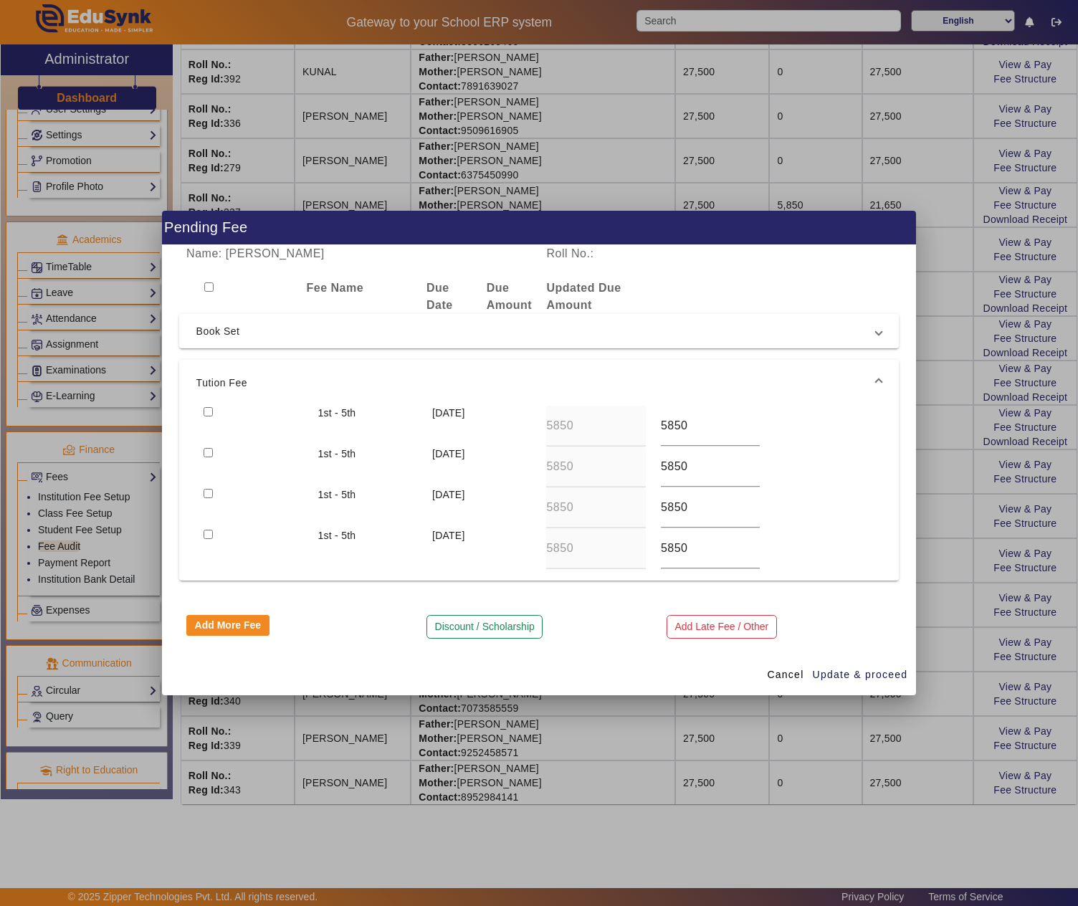
click at [206, 407] on input "checkbox" at bounding box center [207, 411] width 9 height 9
checkbox input "true"
click at [874, 669] on span "Update & proceed" at bounding box center [859, 674] width 95 height 15
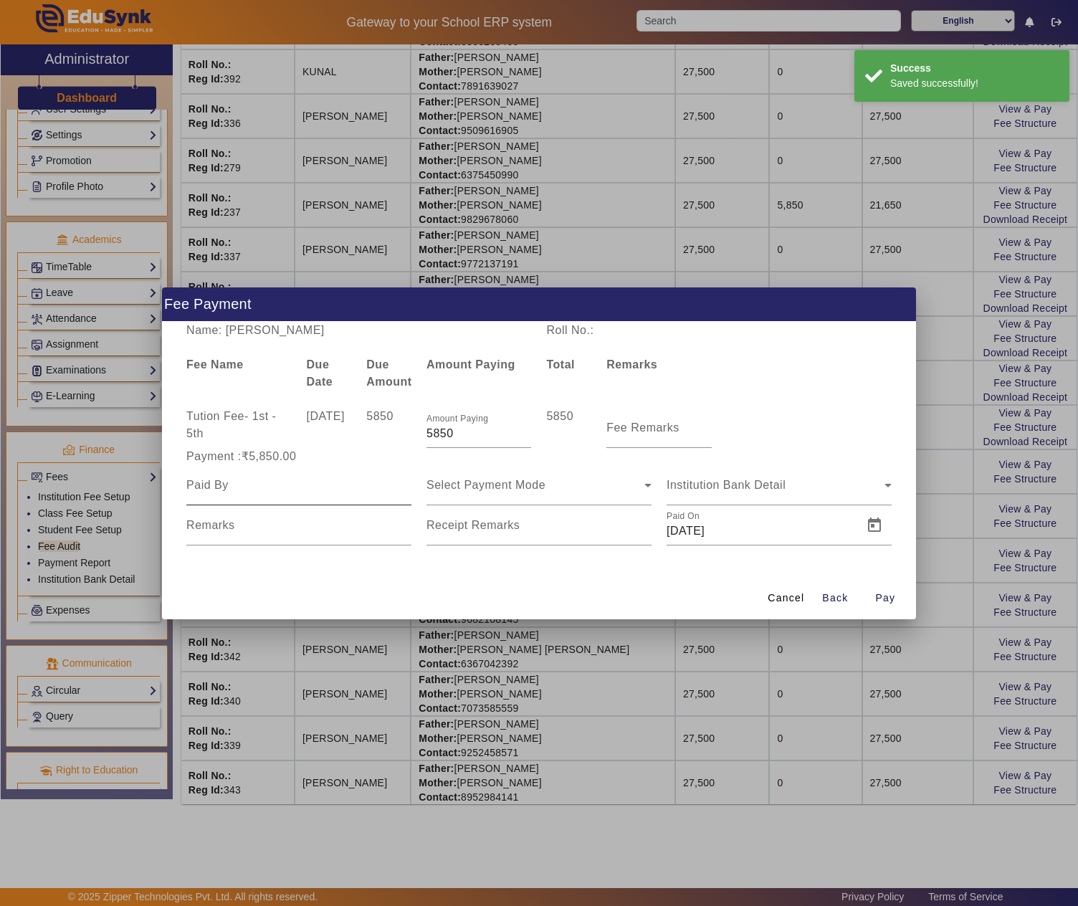
click at [301, 484] on input at bounding box center [298, 484] width 225 height 17
type input "[PERSON_NAME]"
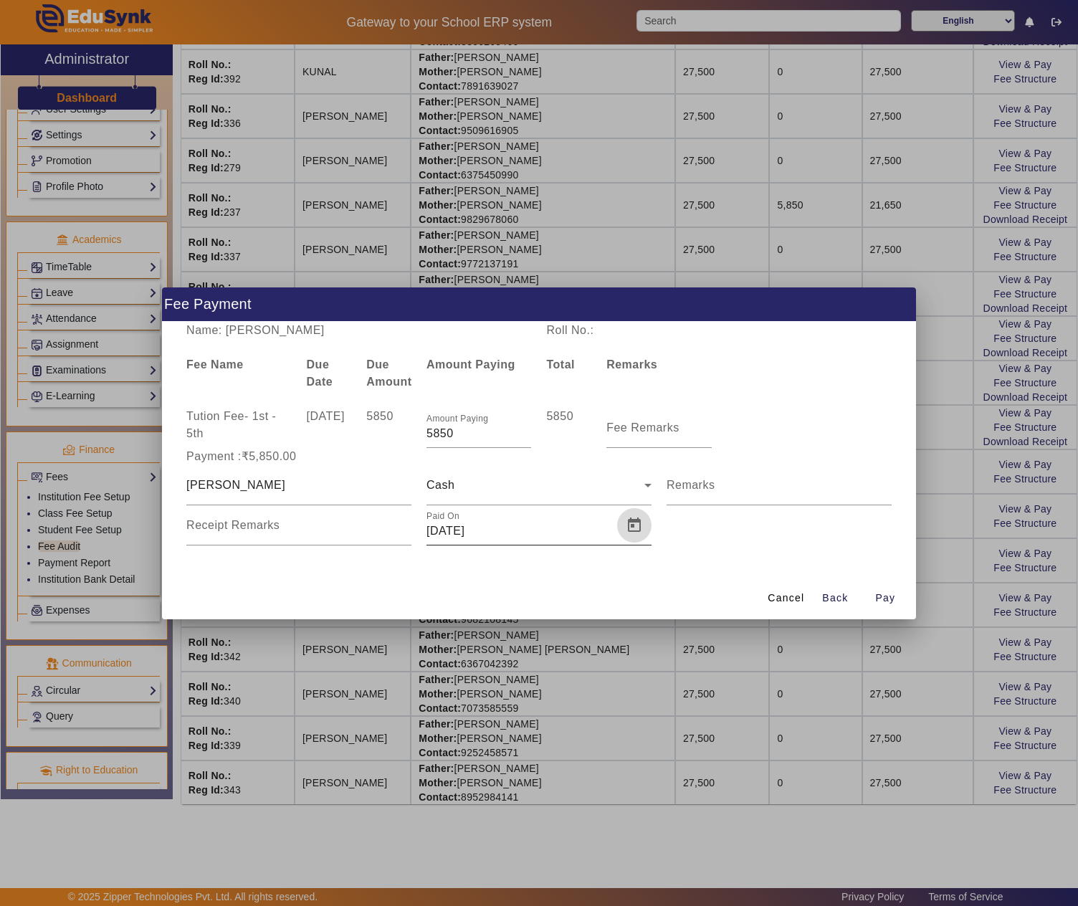
click at [642, 522] on span "Open calendar" at bounding box center [634, 525] width 34 height 34
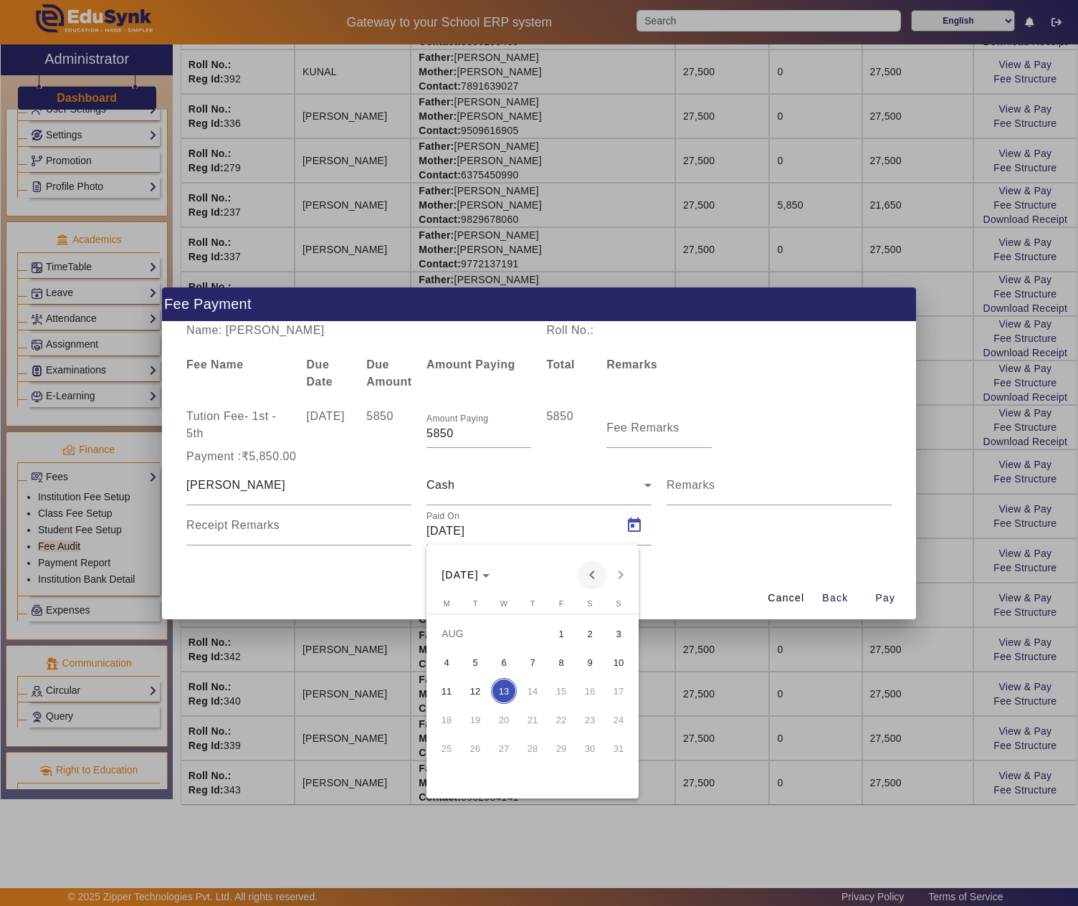
click at [598, 570] on span "Previous month" at bounding box center [591, 574] width 29 height 29
click at [469, 691] on span "13" at bounding box center [475, 691] width 26 height 26
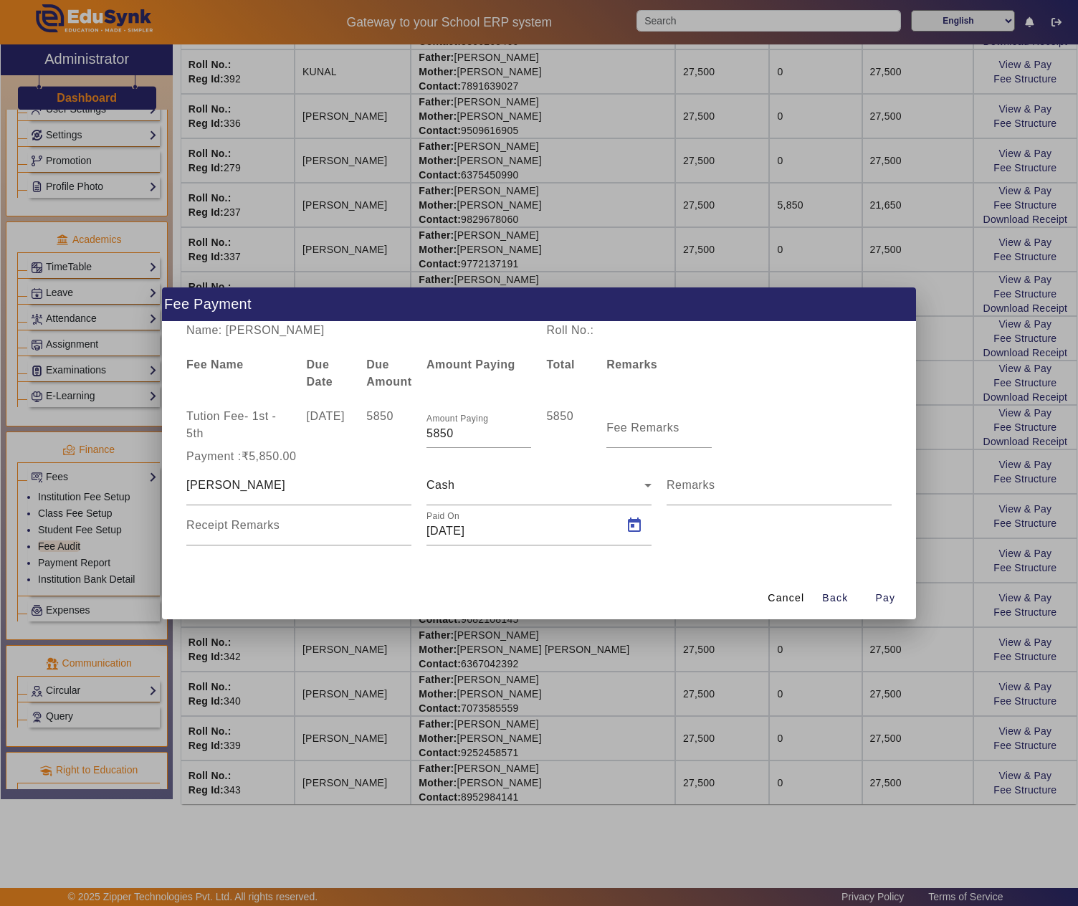
type input "[DATE]"
click at [873, 596] on span "button" at bounding box center [885, 598] width 46 height 34
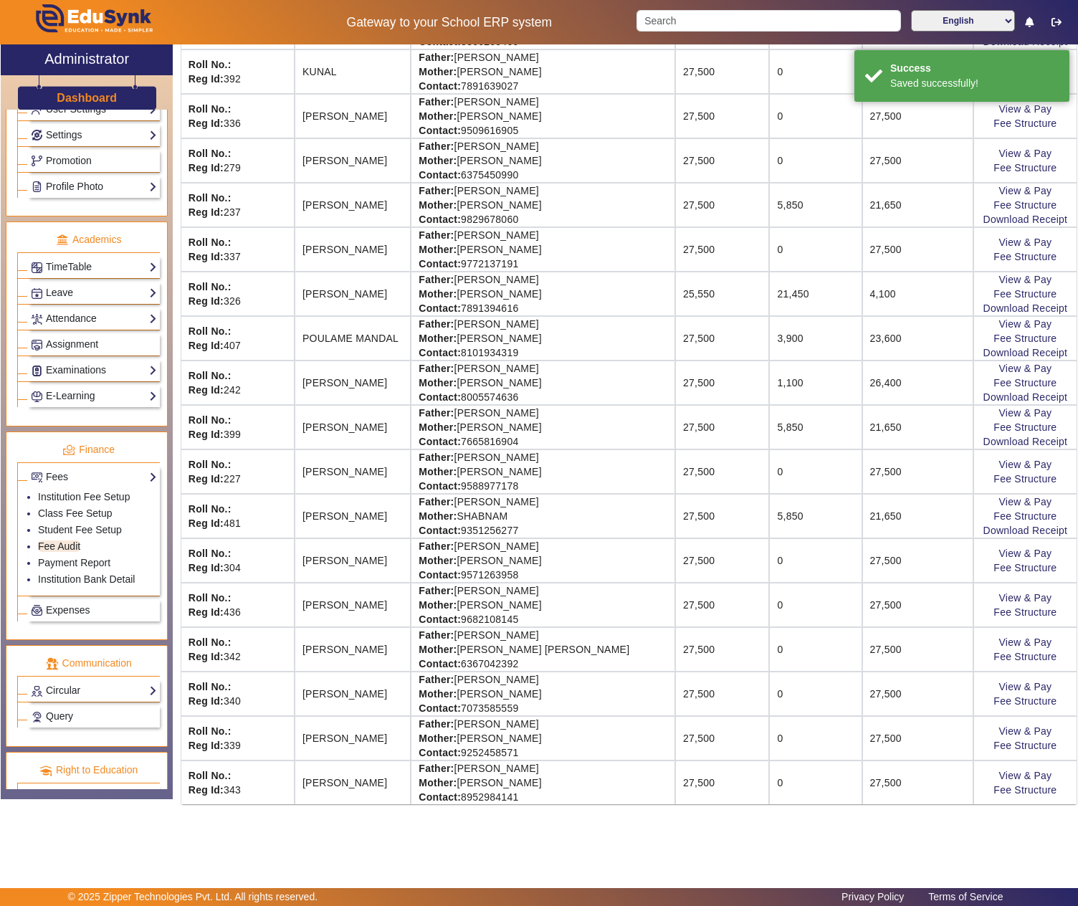
scroll to position [0, 0]
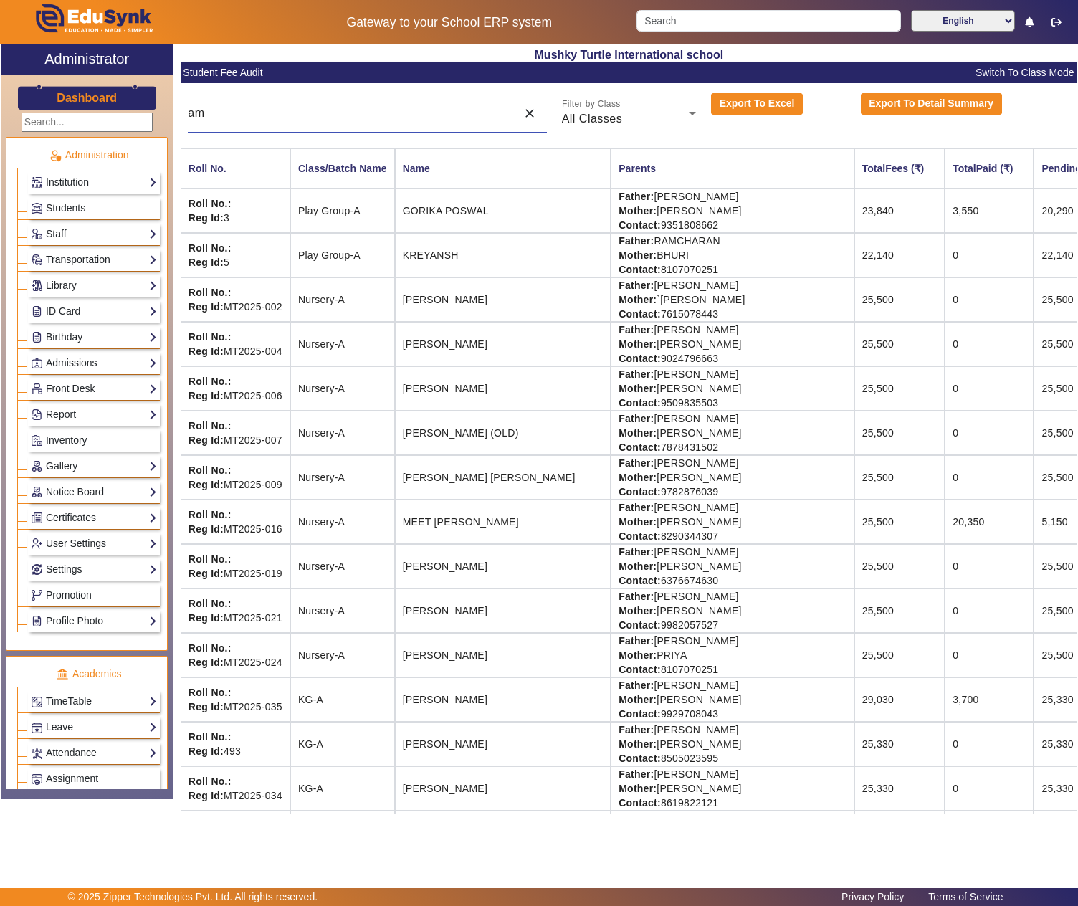
type input "a"
